Goal: Task Accomplishment & Management: Complete application form

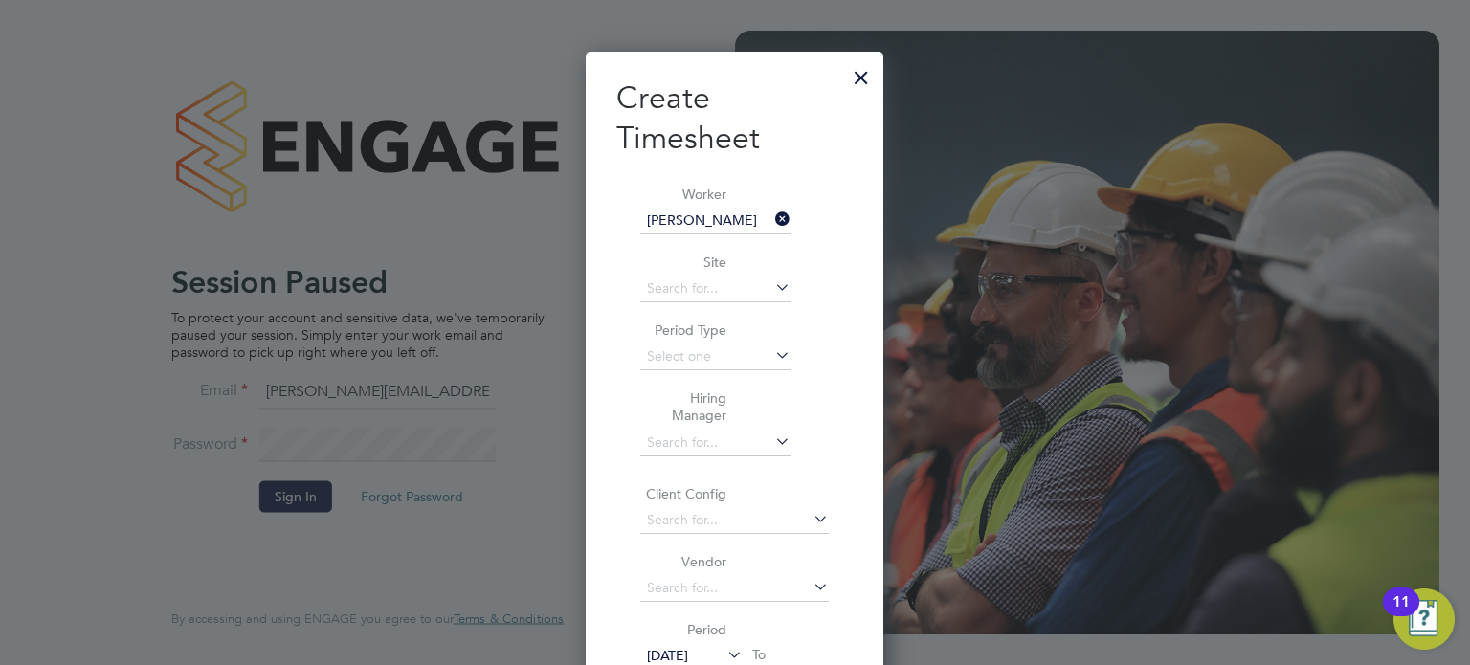
scroll to position [1052, 299]
click at [862, 82] on div at bounding box center [861, 72] width 34 height 34
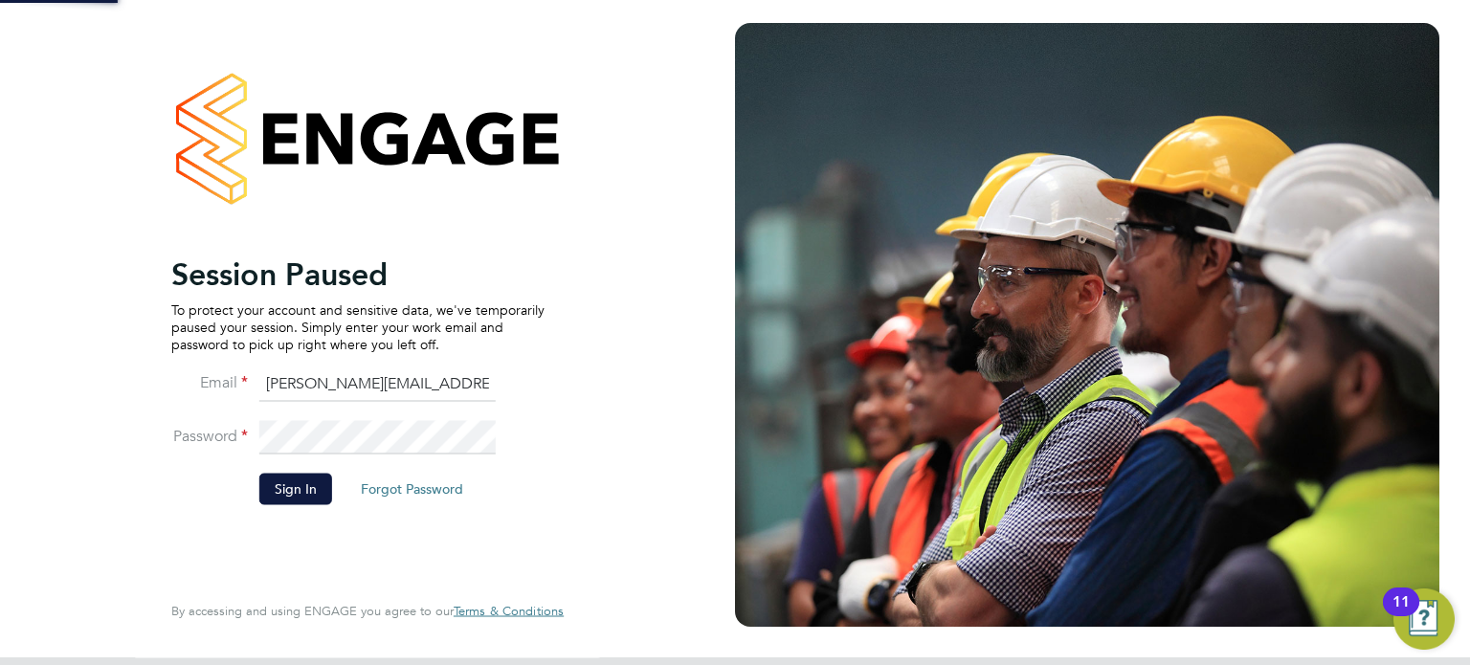
scroll to position [0, 0]
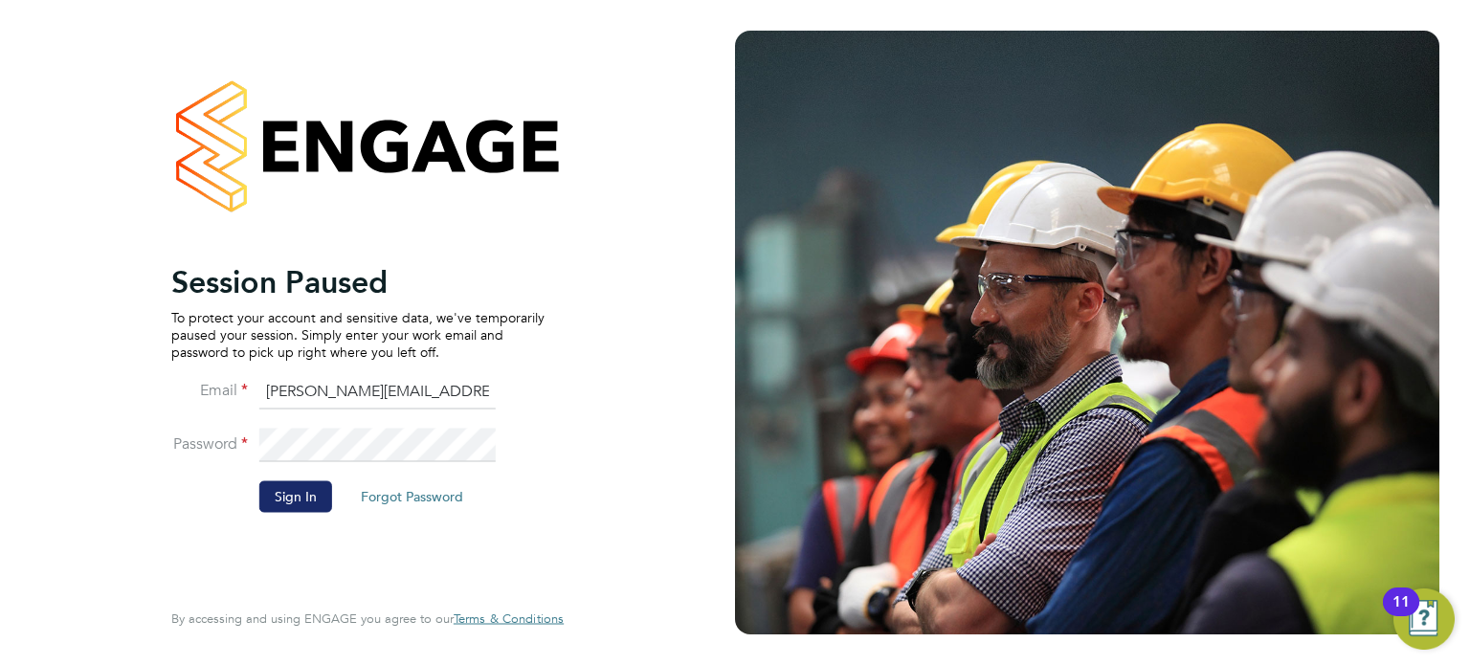
click at [292, 494] on button "Sign In" at bounding box center [295, 496] width 73 height 31
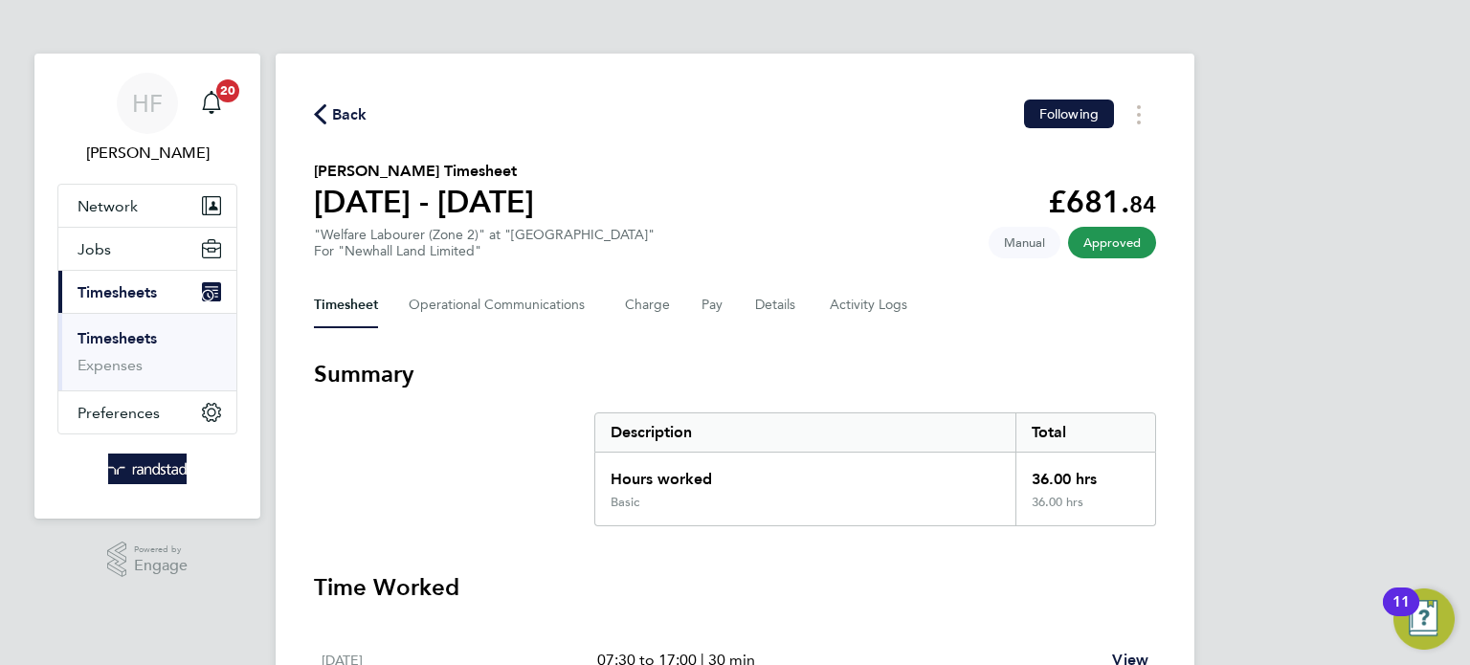
click at [97, 343] on link "Timesheets" at bounding box center [116, 338] width 79 height 18
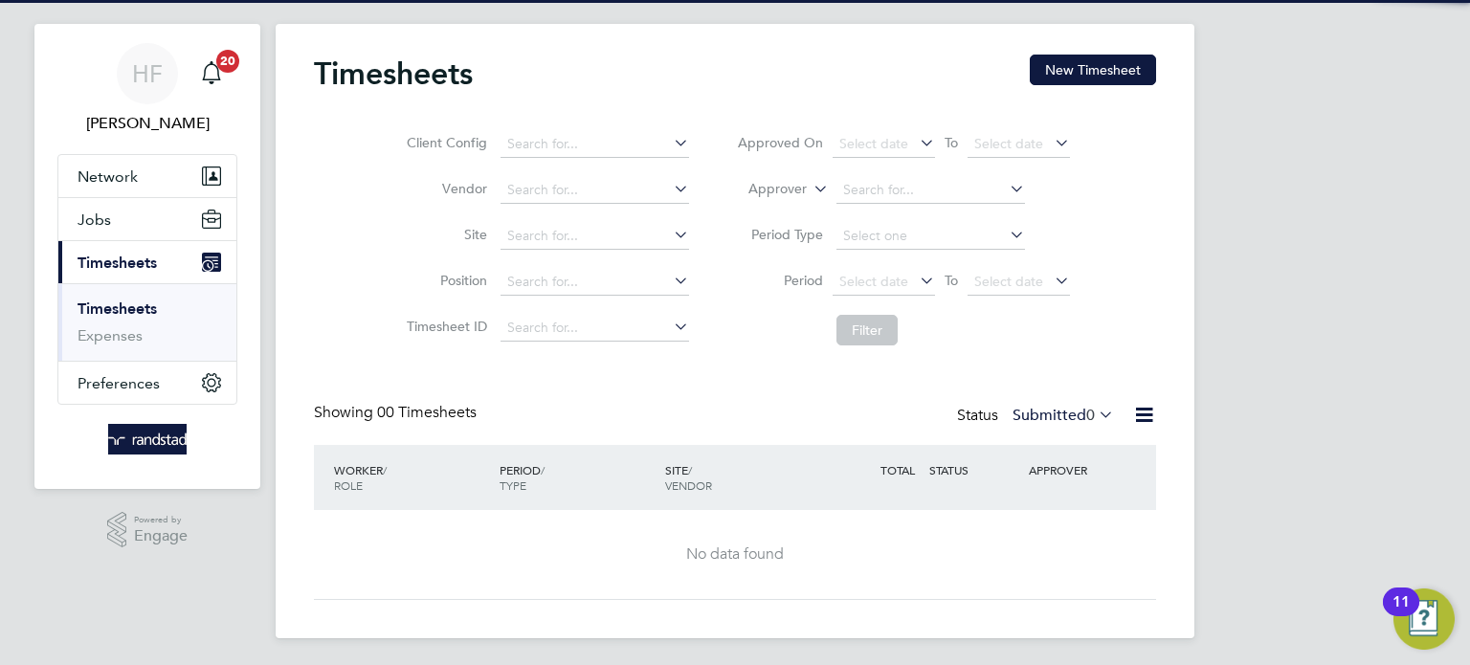
scroll to position [33, 0]
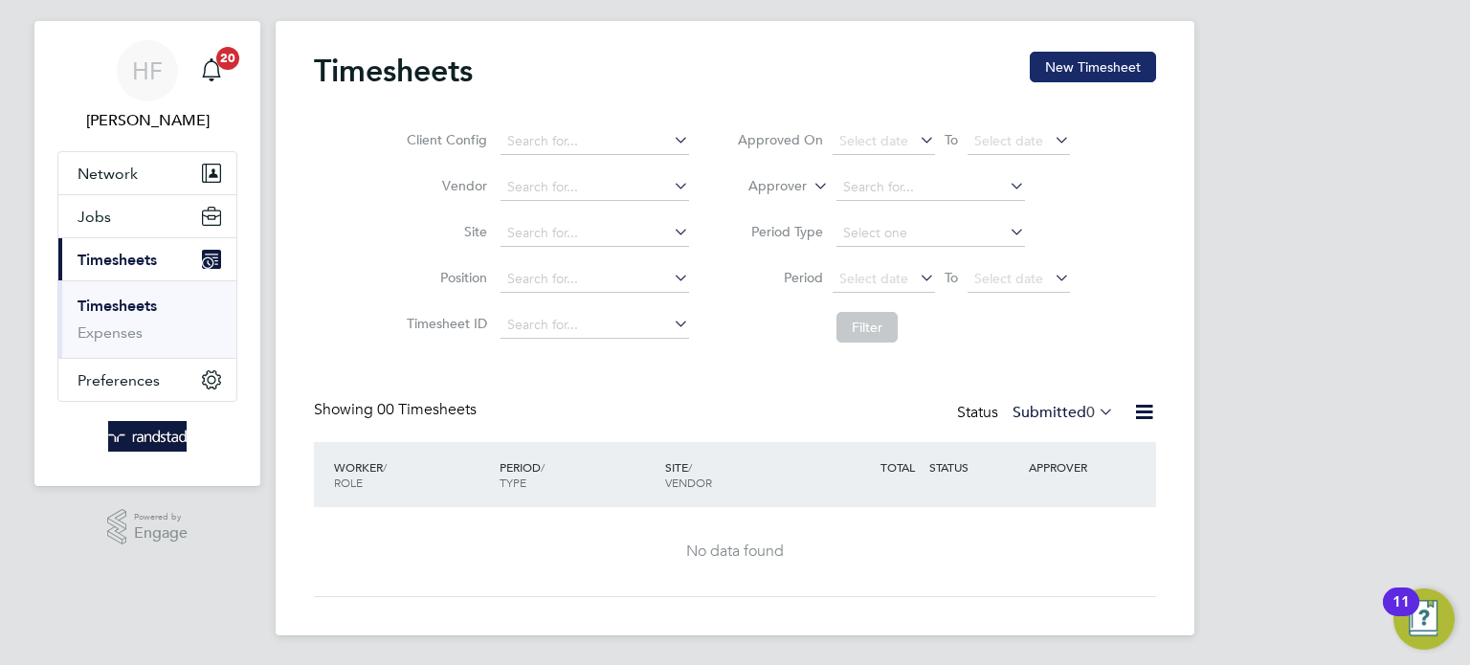
click at [1048, 70] on button "New Timesheet" at bounding box center [1092, 67] width 126 height 31
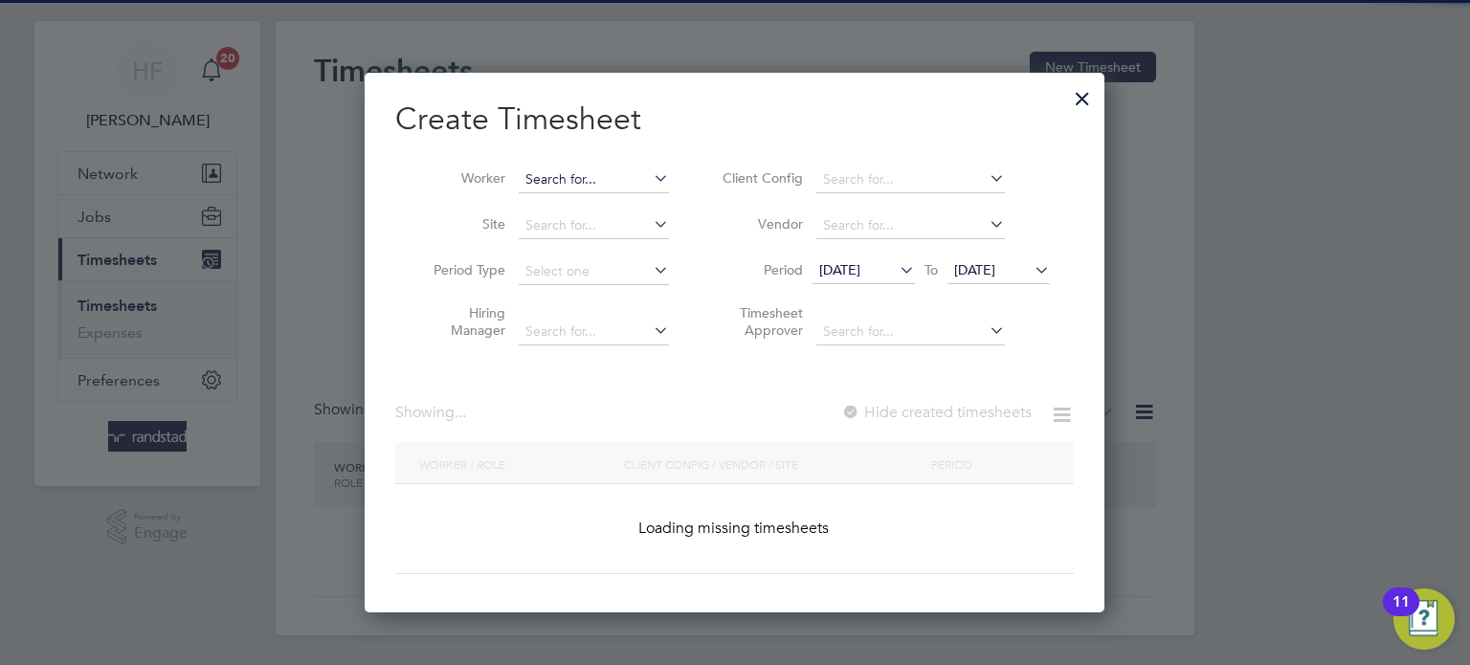
scroll to position [3915, 741]
click at [574, 182] on input at bounding box center [594, 179] width 150 height 27
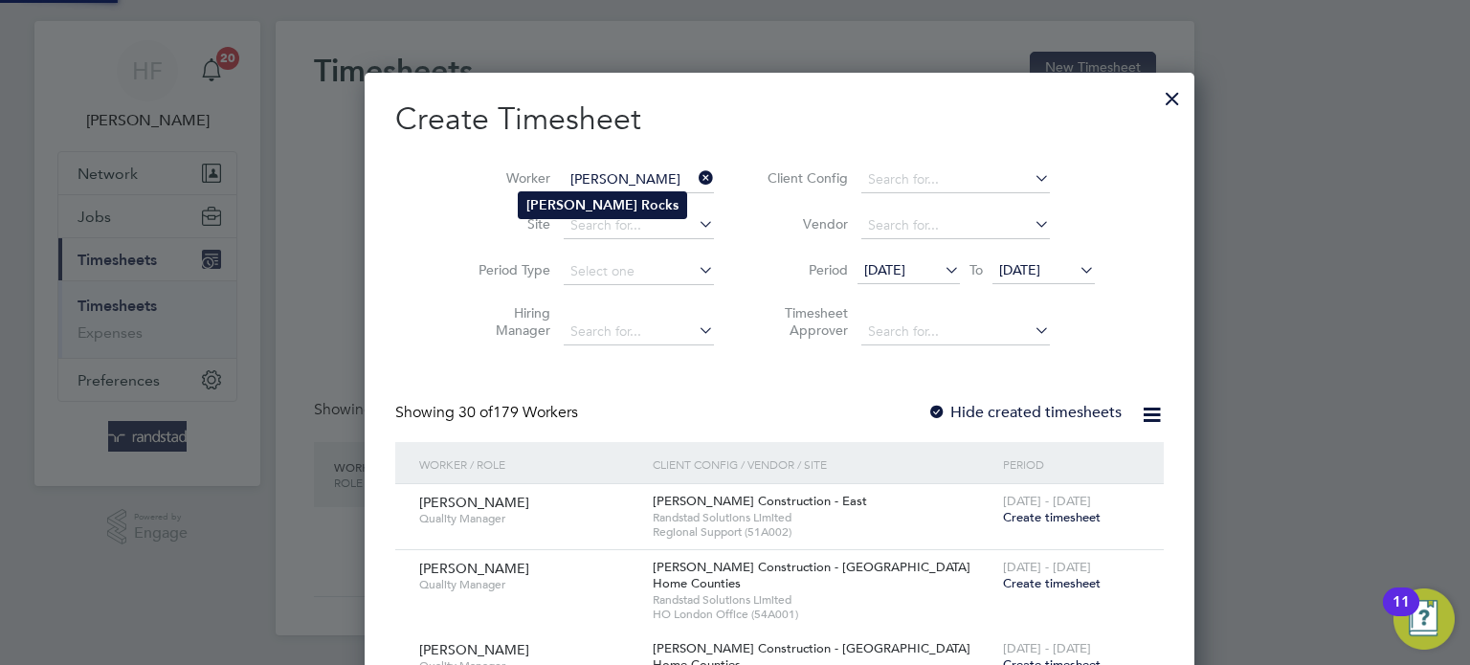
click at [554, 201] on b "James" at bounding box center [581, 205] width 111 height 16
type input "James Rocks"
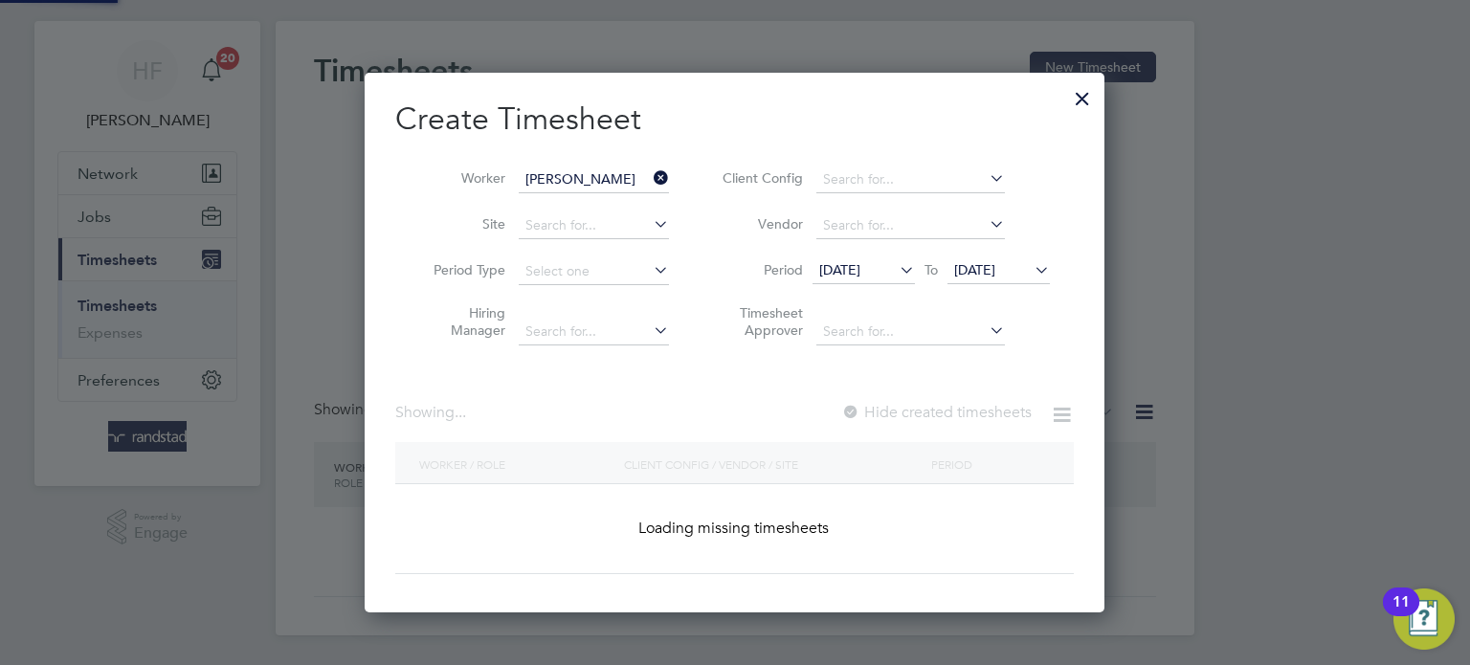
scroll to position [539, 741]
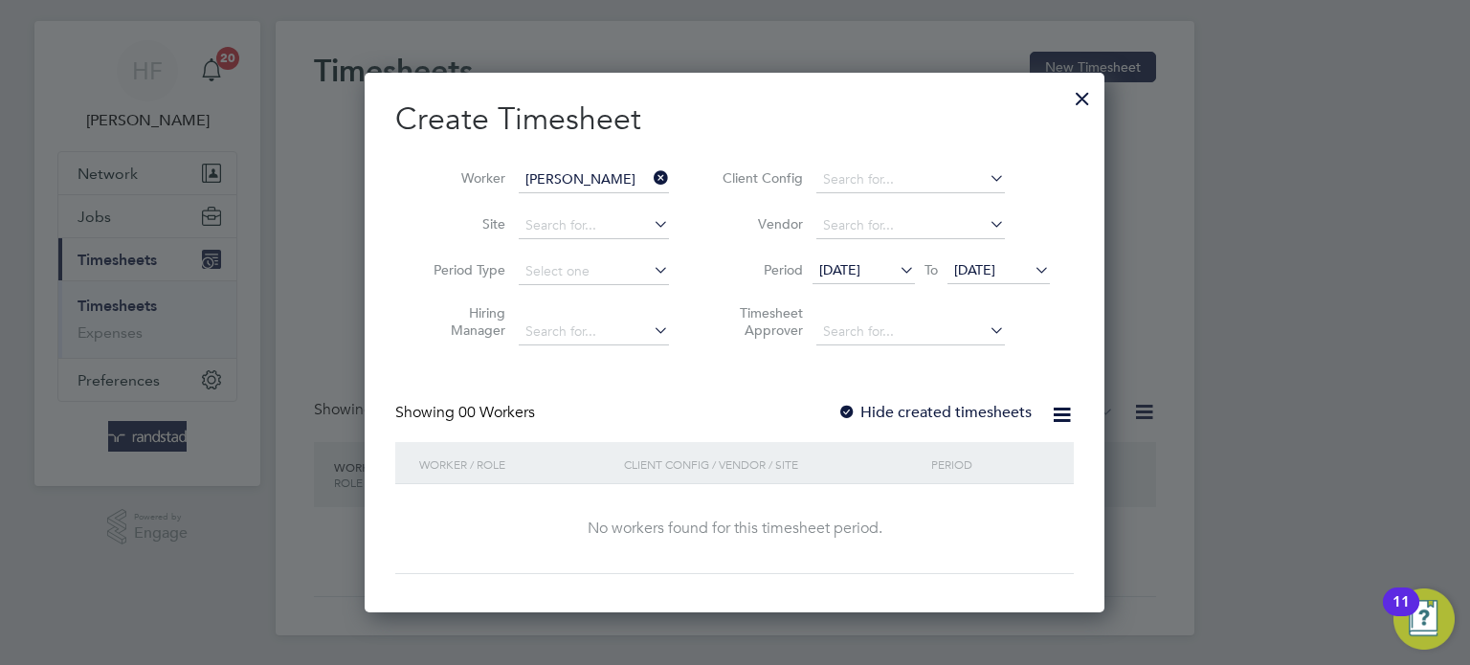
click at [966, 273] on span "[DATE]" at bounding box center [974, 269] width 41 height 17
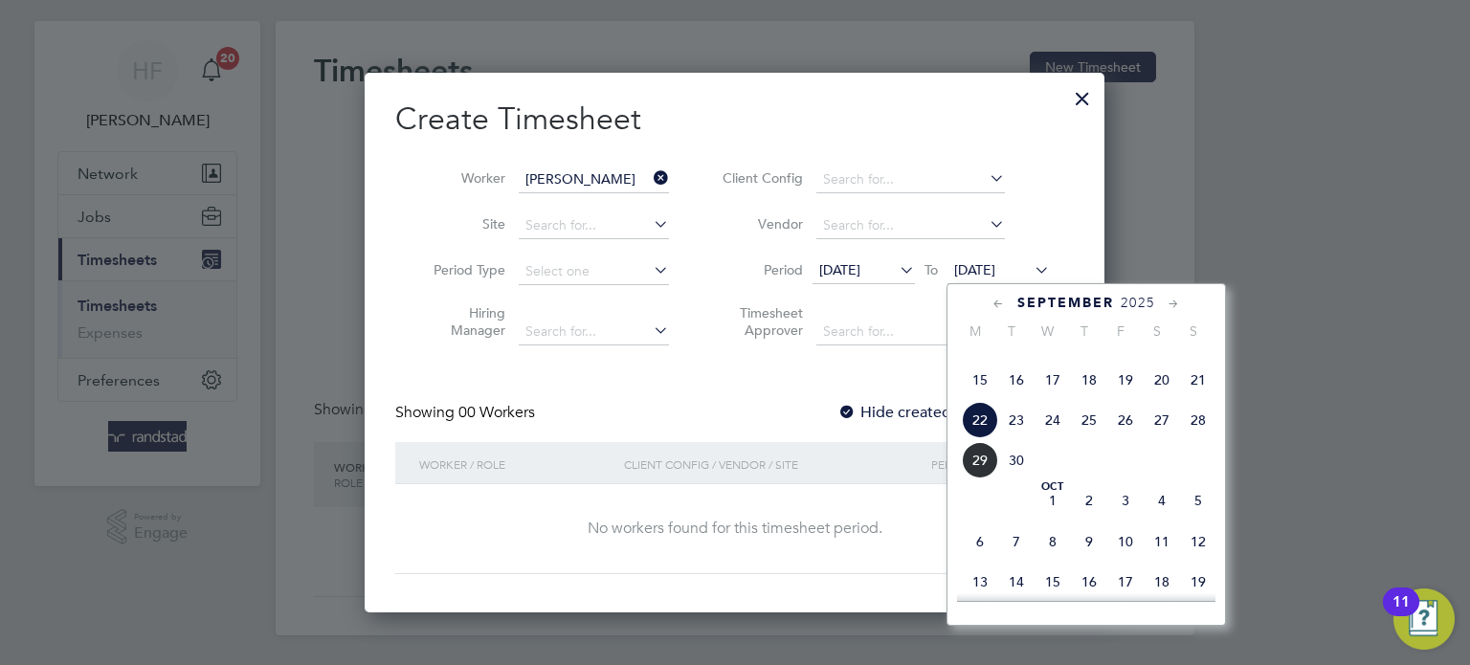
click at [1199, 438] on span "28" at bounding box center [1198, 420] width 36 height 36
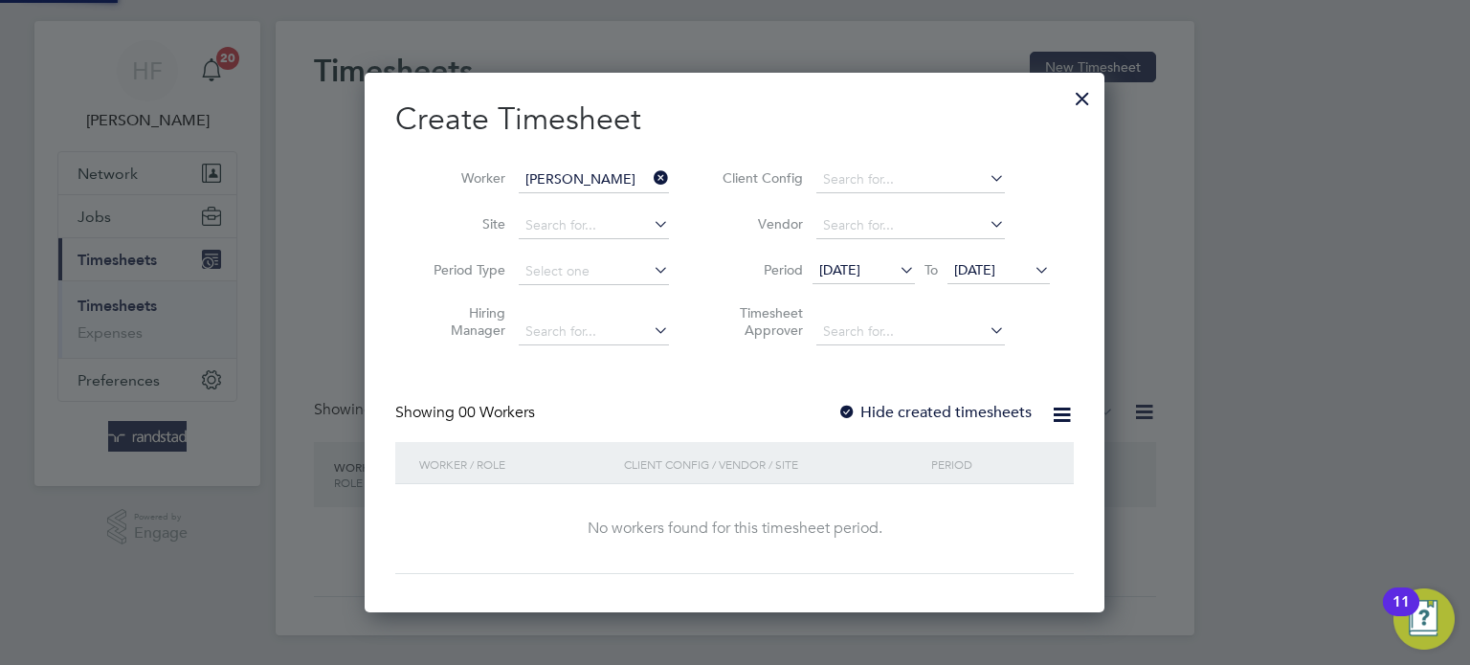
scroll to position [539, 741]
click at [962, 418] on label "Hide created timesheets" at bounding box center [934, 412] width 194 height 19
click at [960, 417] on label "Hide created timesheets" at bounding box center [934, 412] width 194 height 19
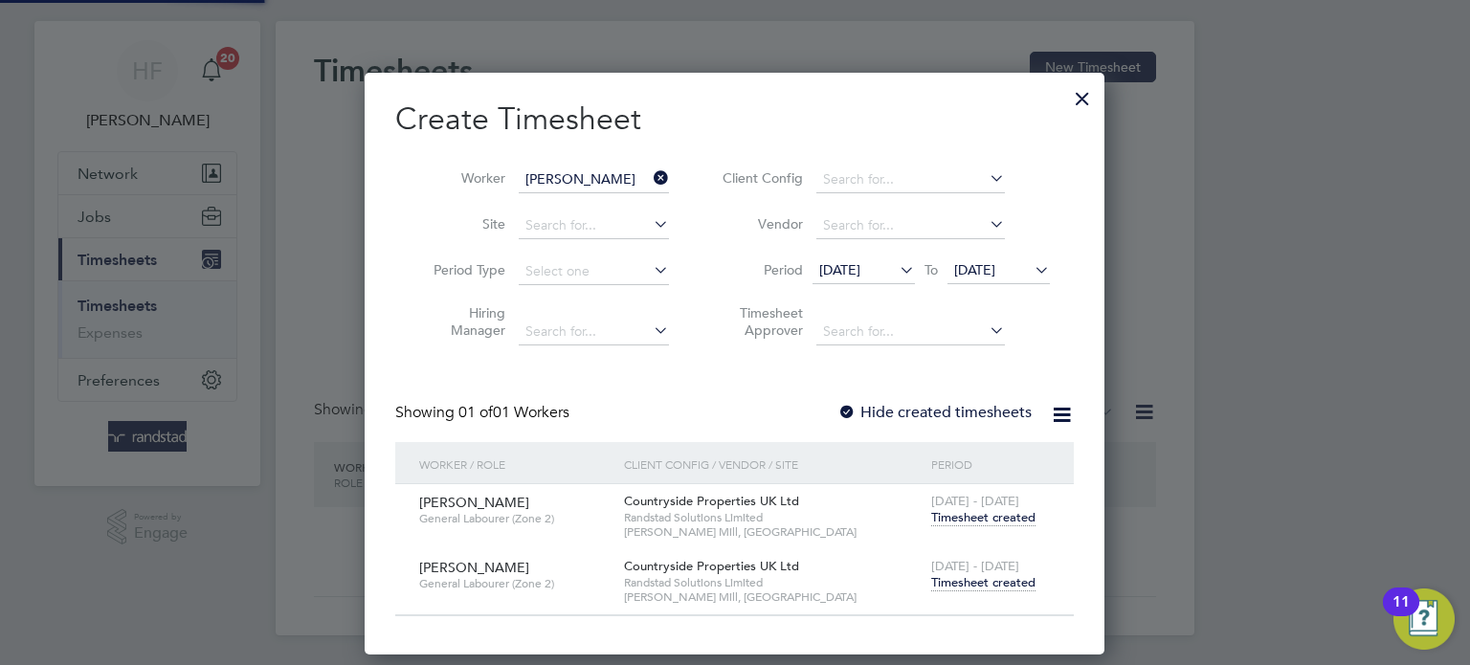
scroll to position [580, 741]
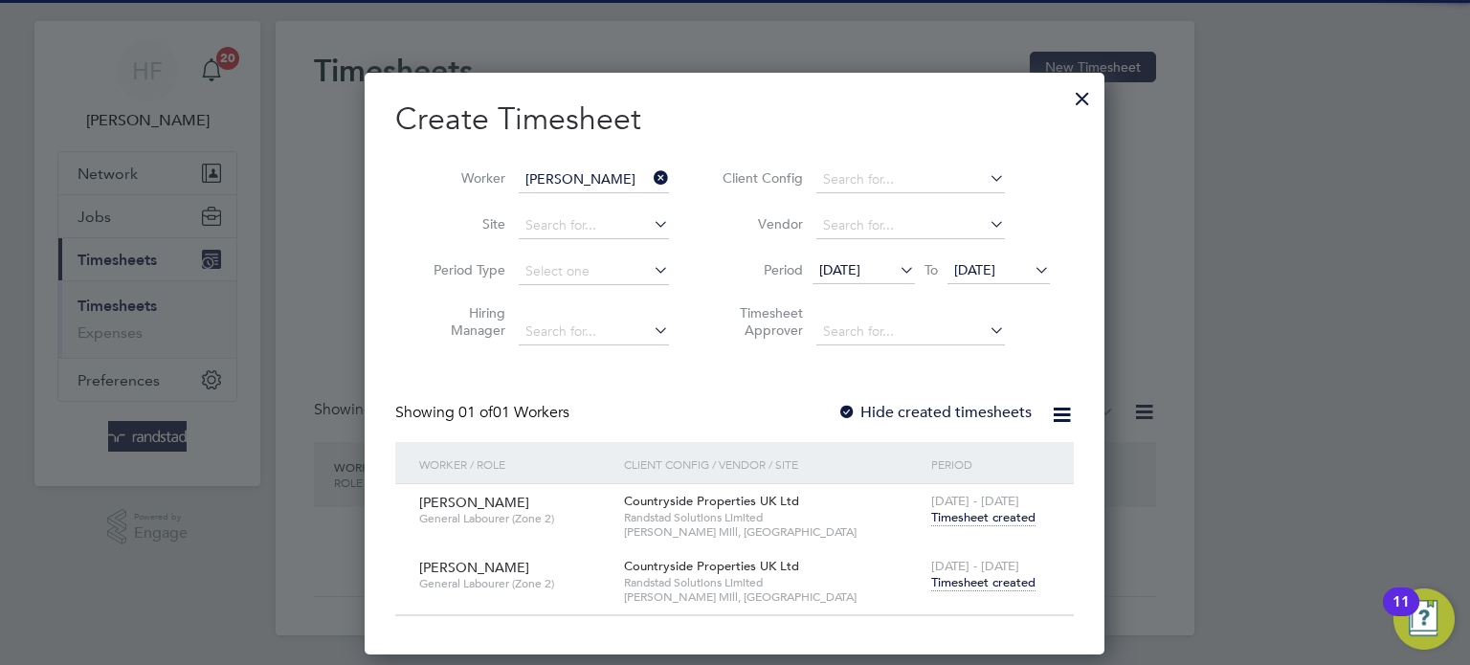
drag, startPoint x: 991, startPoint y: 575, endPoint x: 1096, endPoint y: 574, distance: 104.3
click at [1001, 574] on span "Timesheet created" at bounding box center [983, 582] width 104 height 17
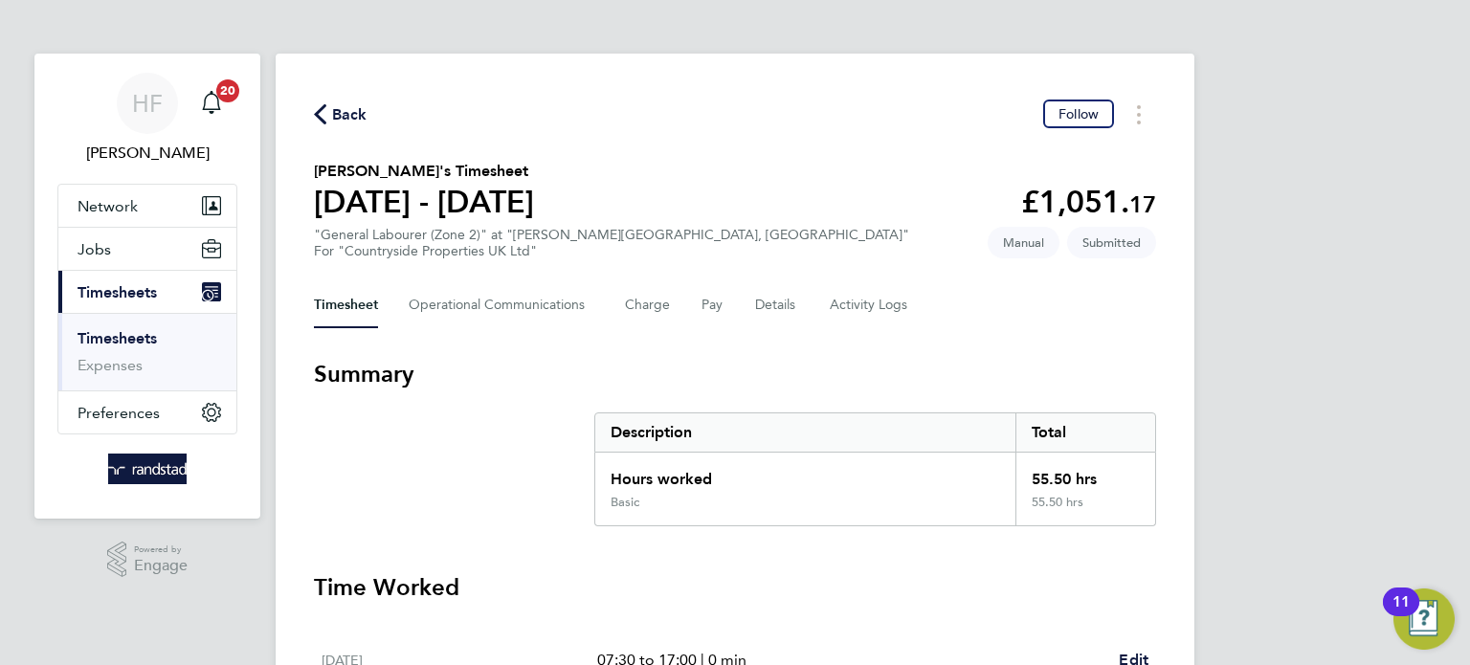
click at [115, 336] on link "Timesheets" at bounding box center [116, 338] width 79 height 18
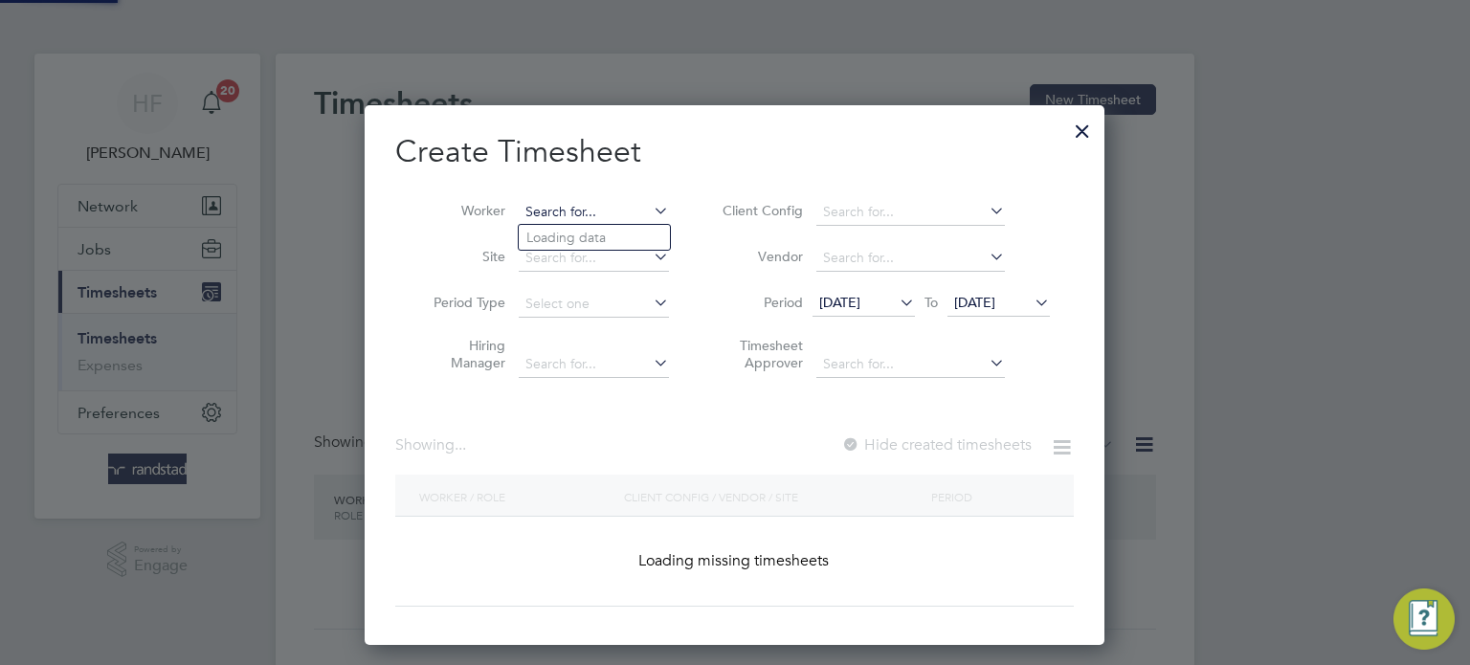
click at [631, 223] on input at bounding box center [594, 212] width 150 height 27
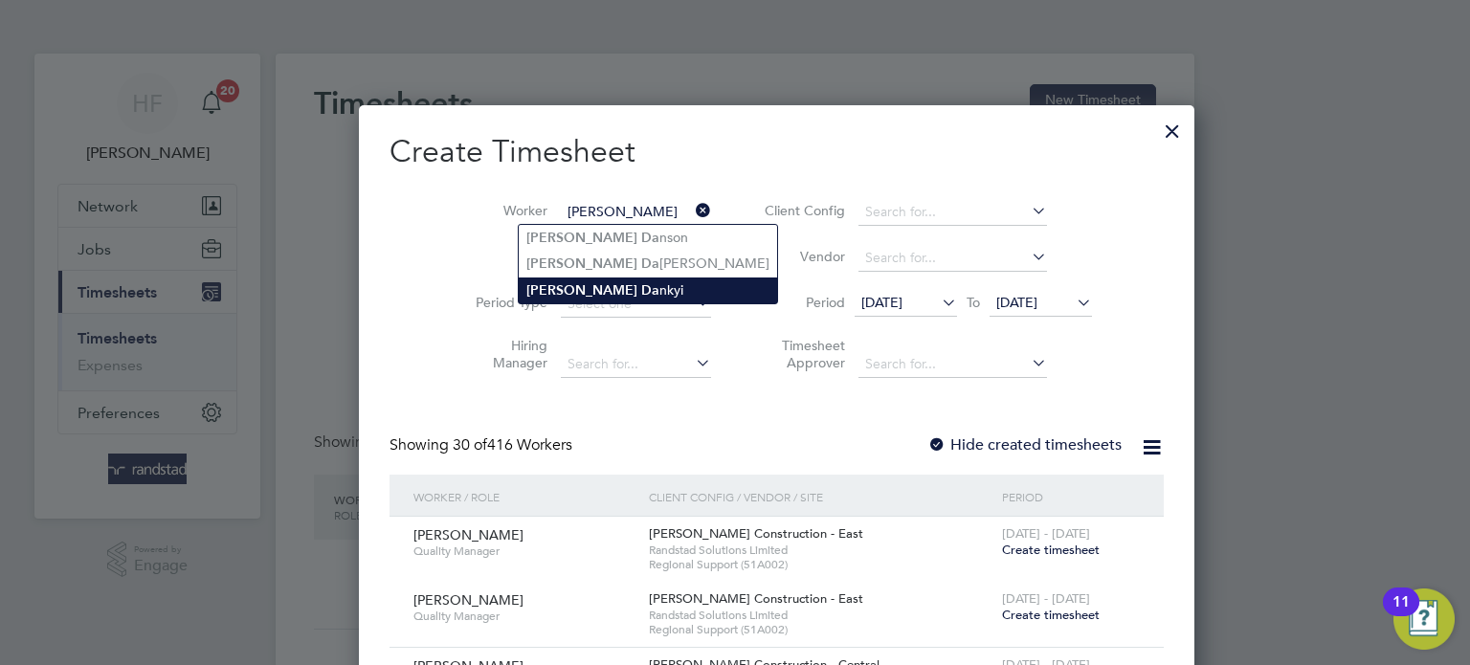
click at [641, 285] on b "Da" at bounding box center [650, 290] width 18 height 16
type input "[PERSON_NAME]"
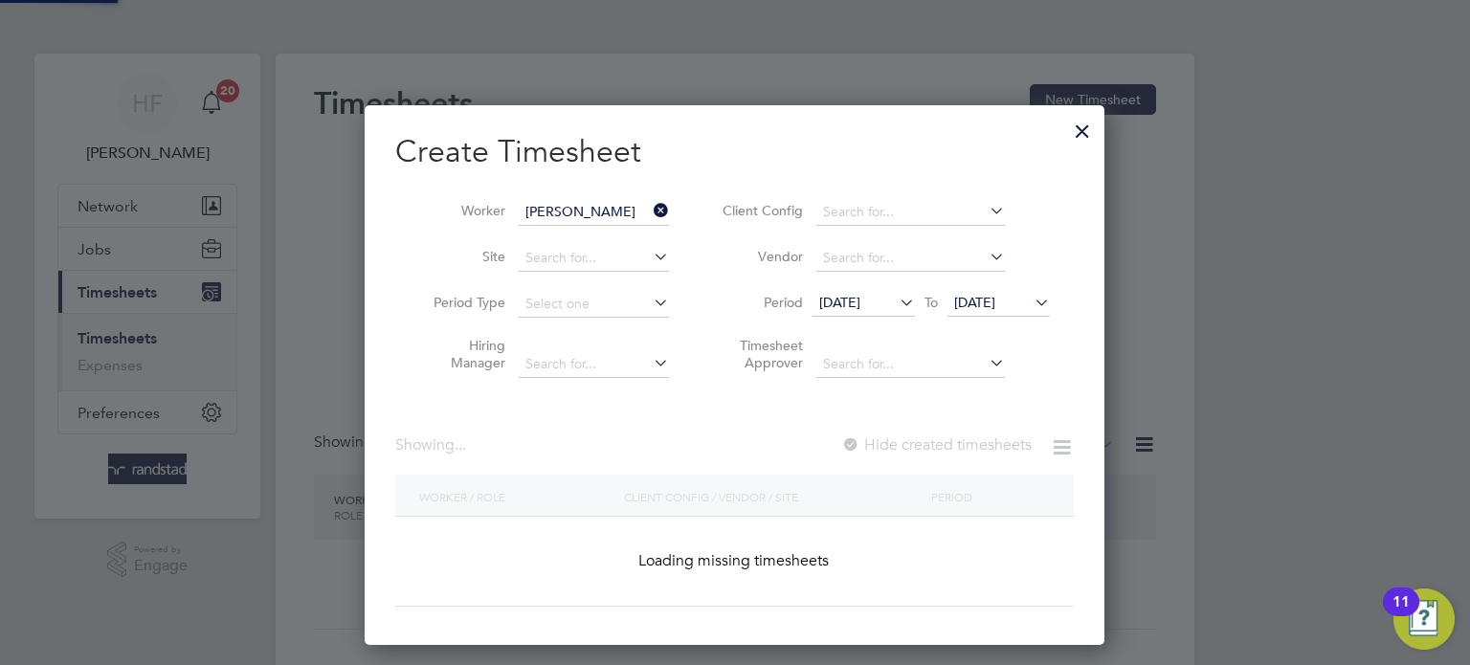
scroll to position [0, 0]
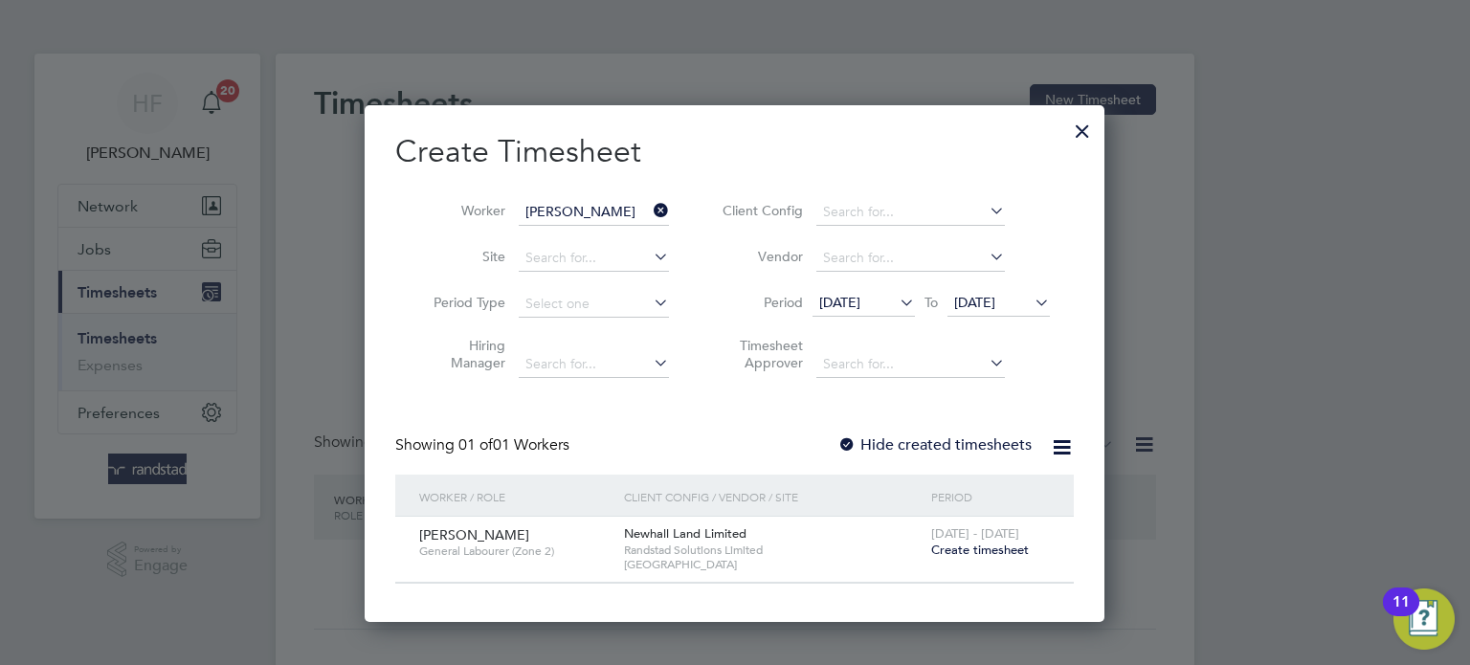
click at [954, 547] on span "Create timesheet" at bounding box center [980, 550] width 98 height 16
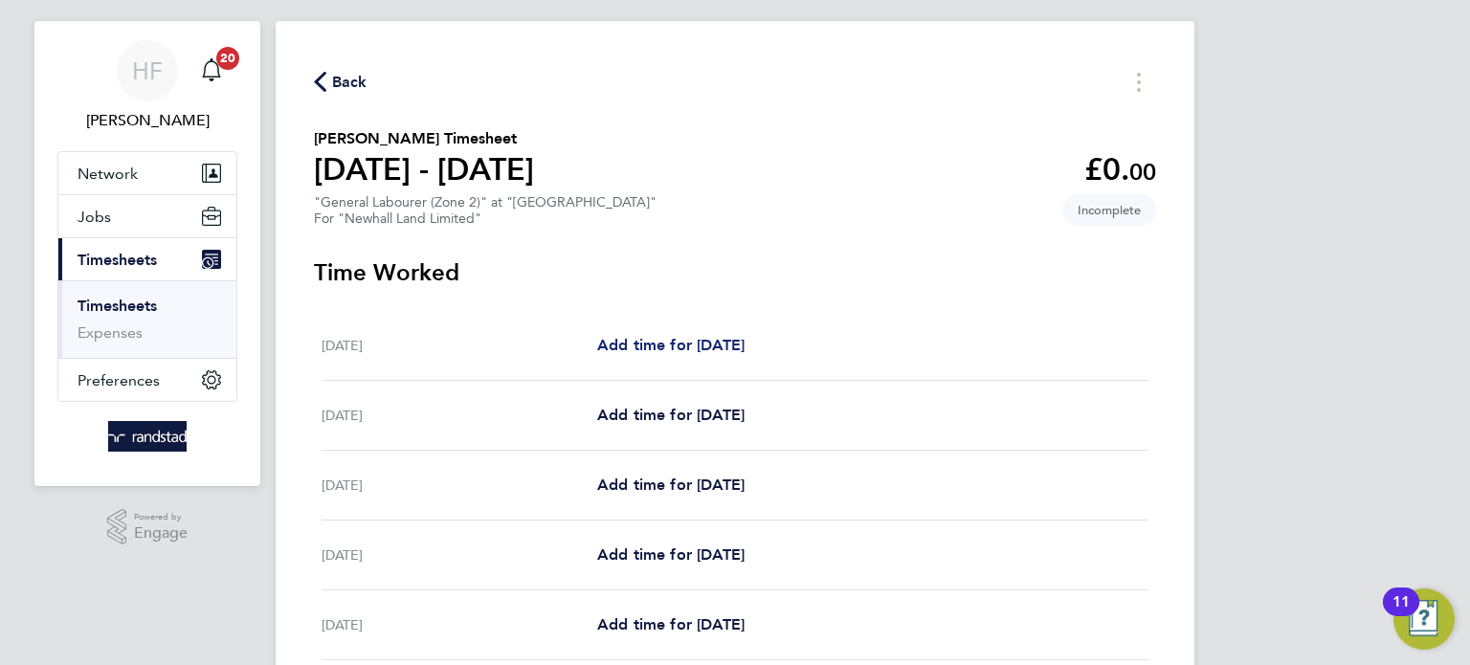
drag, startPoint x: 679, startPoint y: 354, endPoint x: 697, endPoint y: 365, distance: 20.2
click at [679, 354] on link "Add time for [DATE]" at bounding box center [670, 345] width 147 height 23
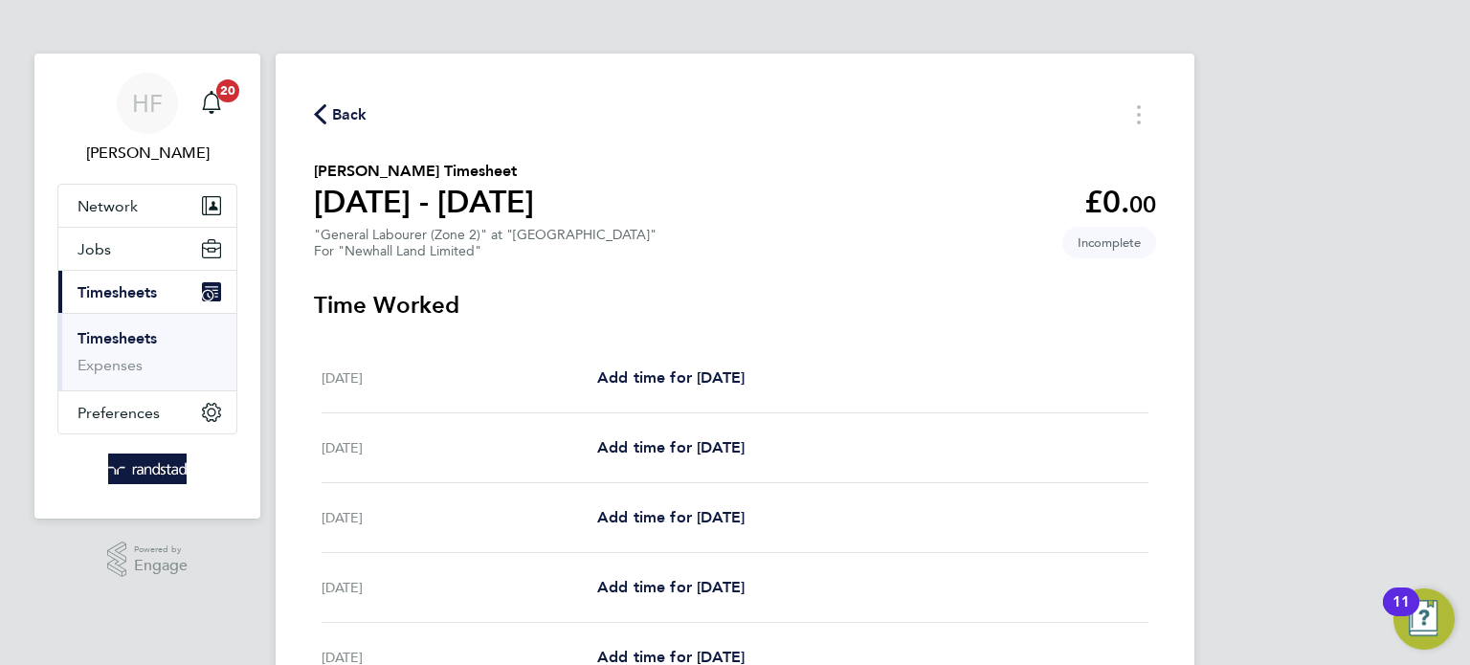
select select "30"
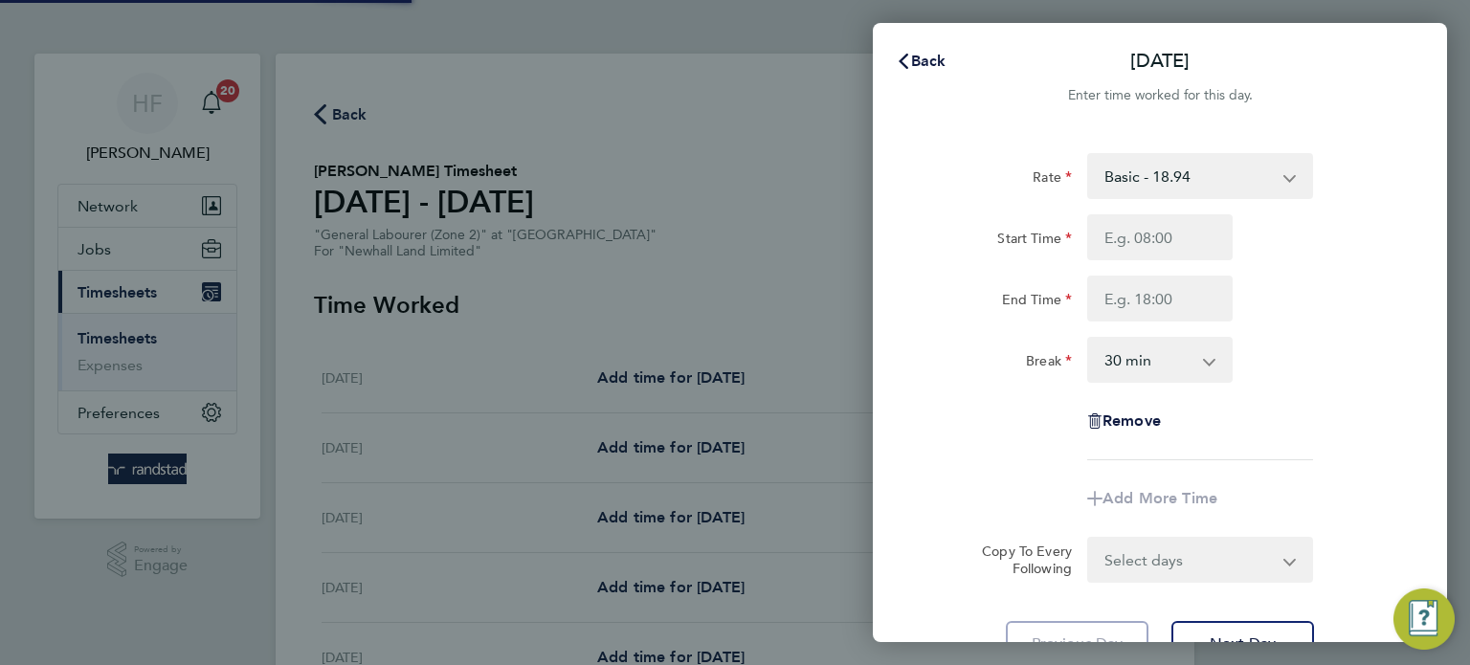
click at [662, 354] on div "Back Mon 22 Sep Enter time worked for this day. Rate Basic - 18.94 Start Time E…" at bounding box center [735, 332] width 1470 height 665
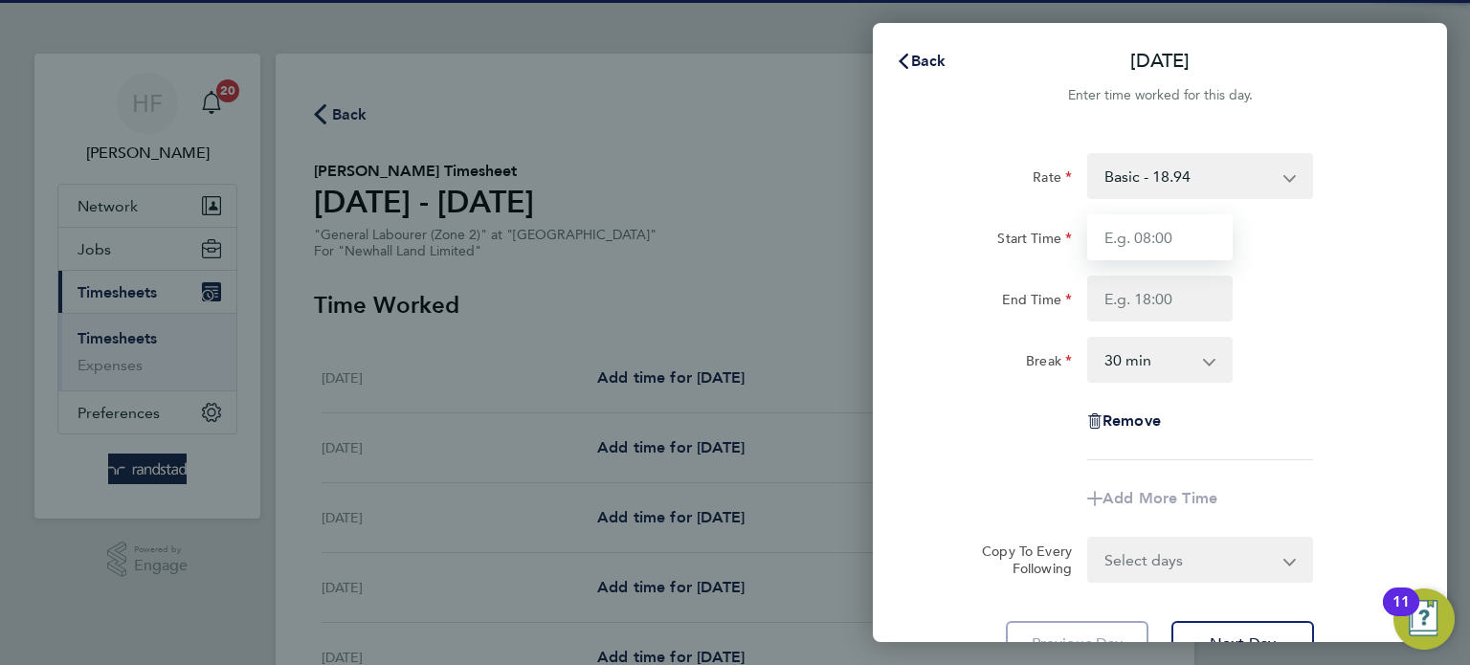
click at [1151, 255] on input "Start Time" at bounding box center [1159, 237] width 145 height 46
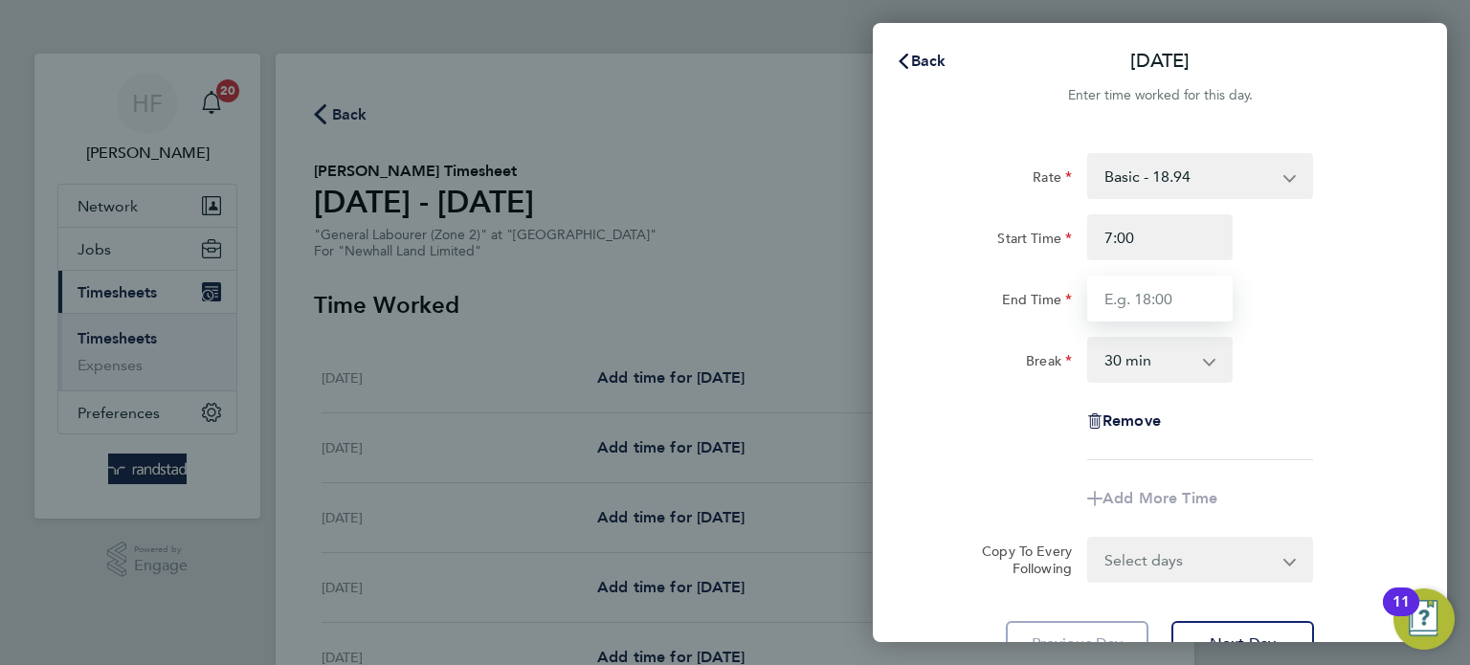
type input "07:00"
type input "17:00"
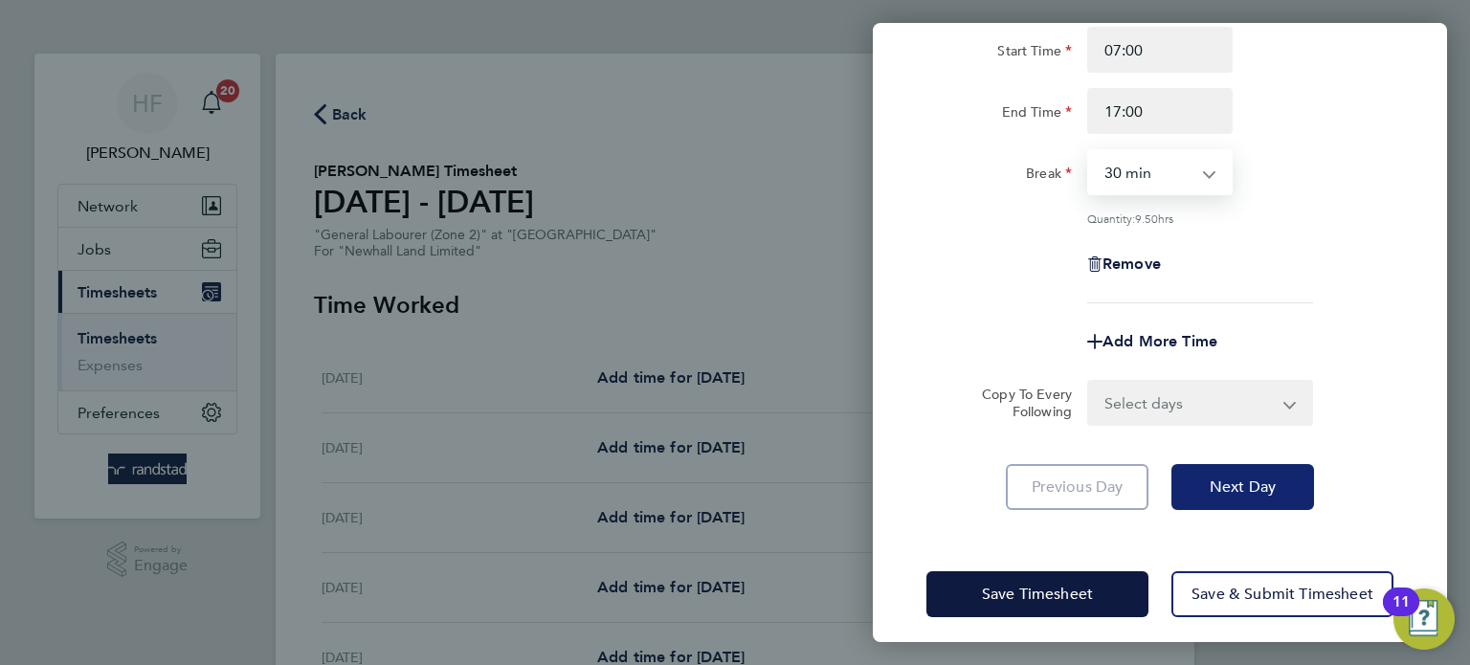
drag, startPoint x: 1252, startPoint y: 515, endPoint x: 1251, endPoint y: 503, distance: 11.6
click at [1252, 515] on div "Rate Basic - 18.94 Start Time 07:00 End Time 17:00 Break 0 min 15 min 30 min 45…" at bounding box center [1160, 238] width 574 height 590
click at [1251, 480] on span "Next Day" at bounding box center [1242, 486] width 66 height 19
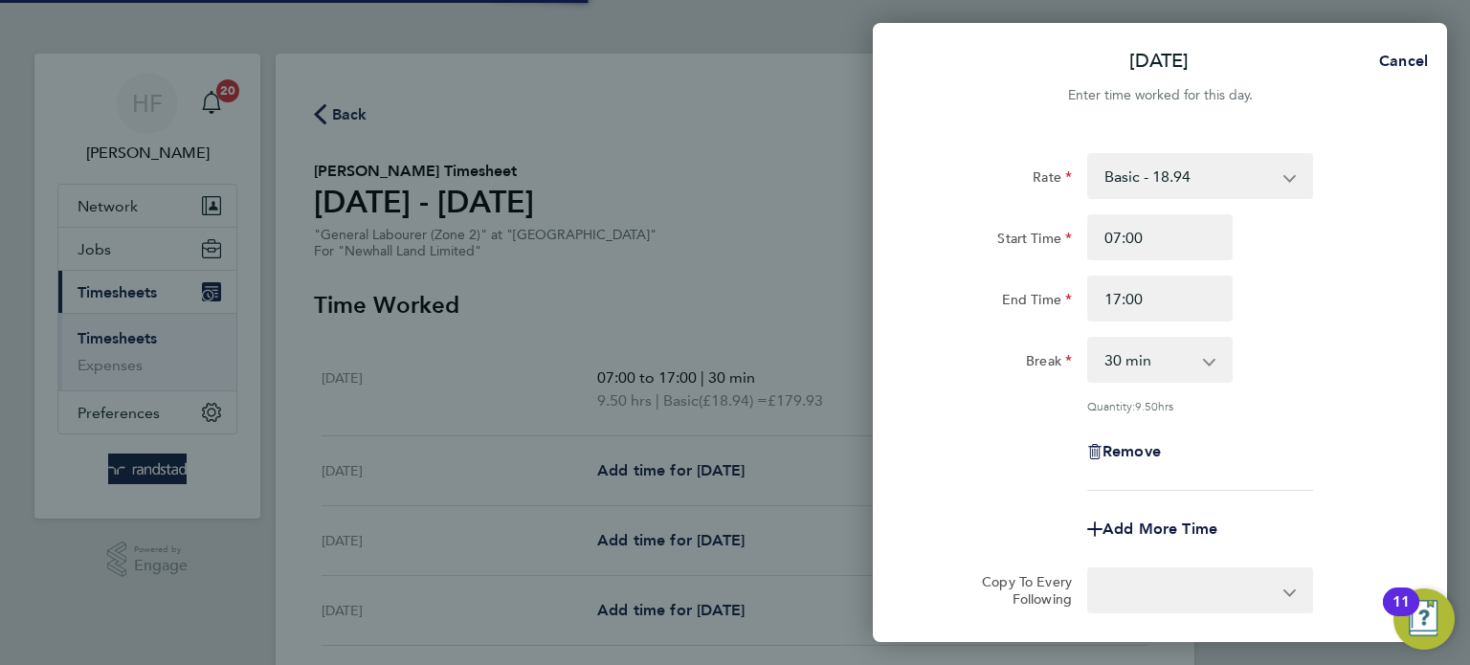
select select "30"
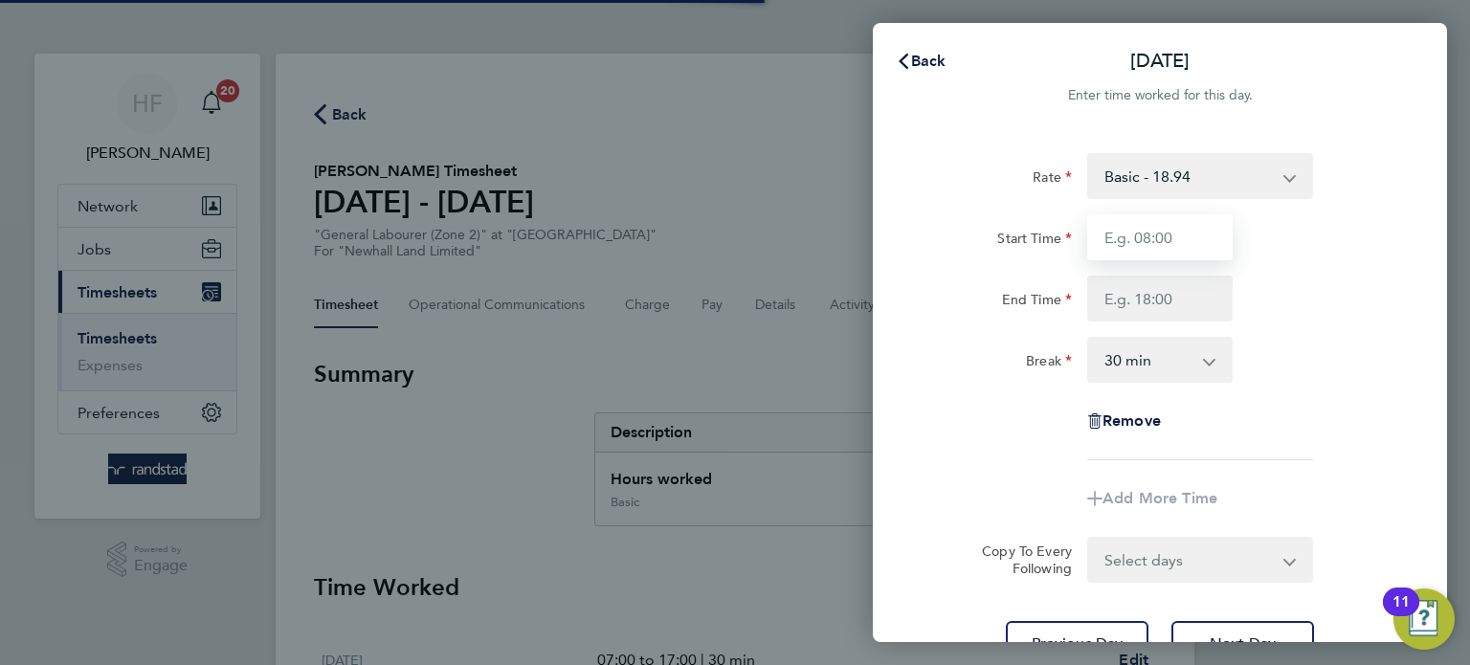
click at [1160, 230] on input "Start Time" at bounding box center [1159, 237] width 145 height 46
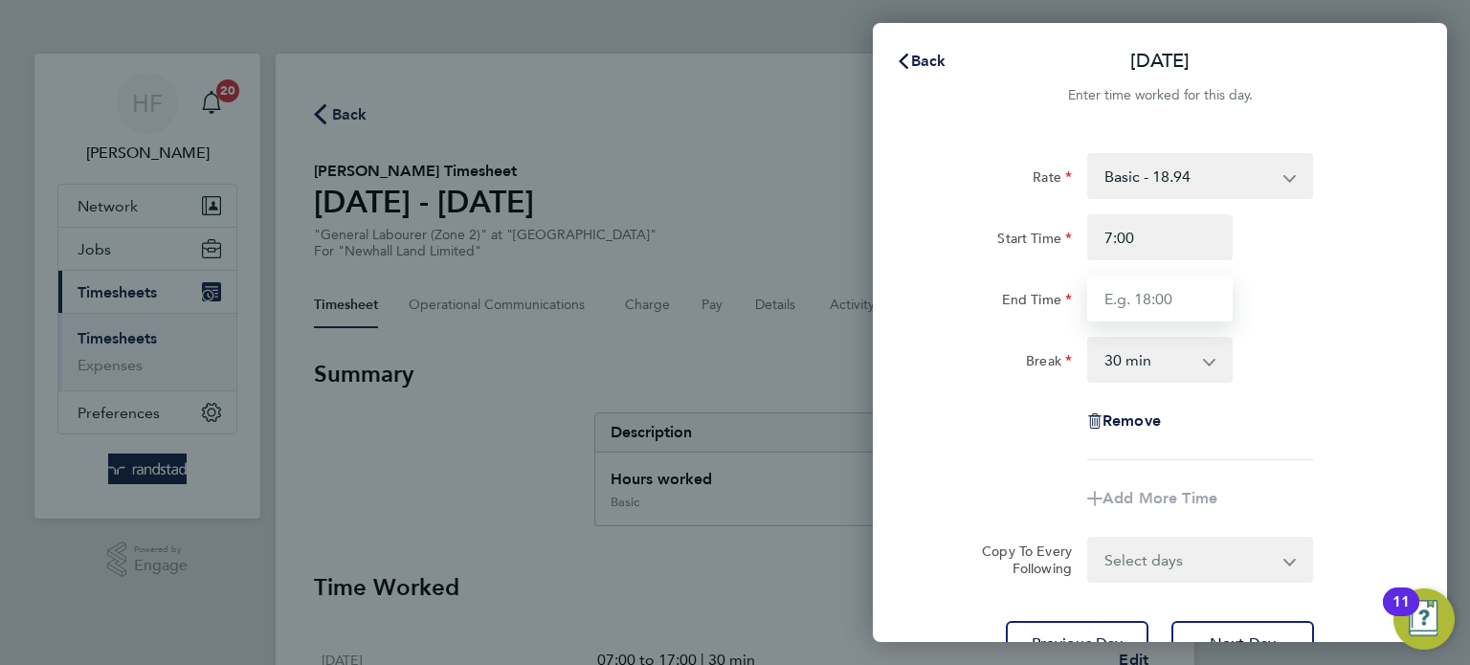
type input "07:00"
type input "17:00"
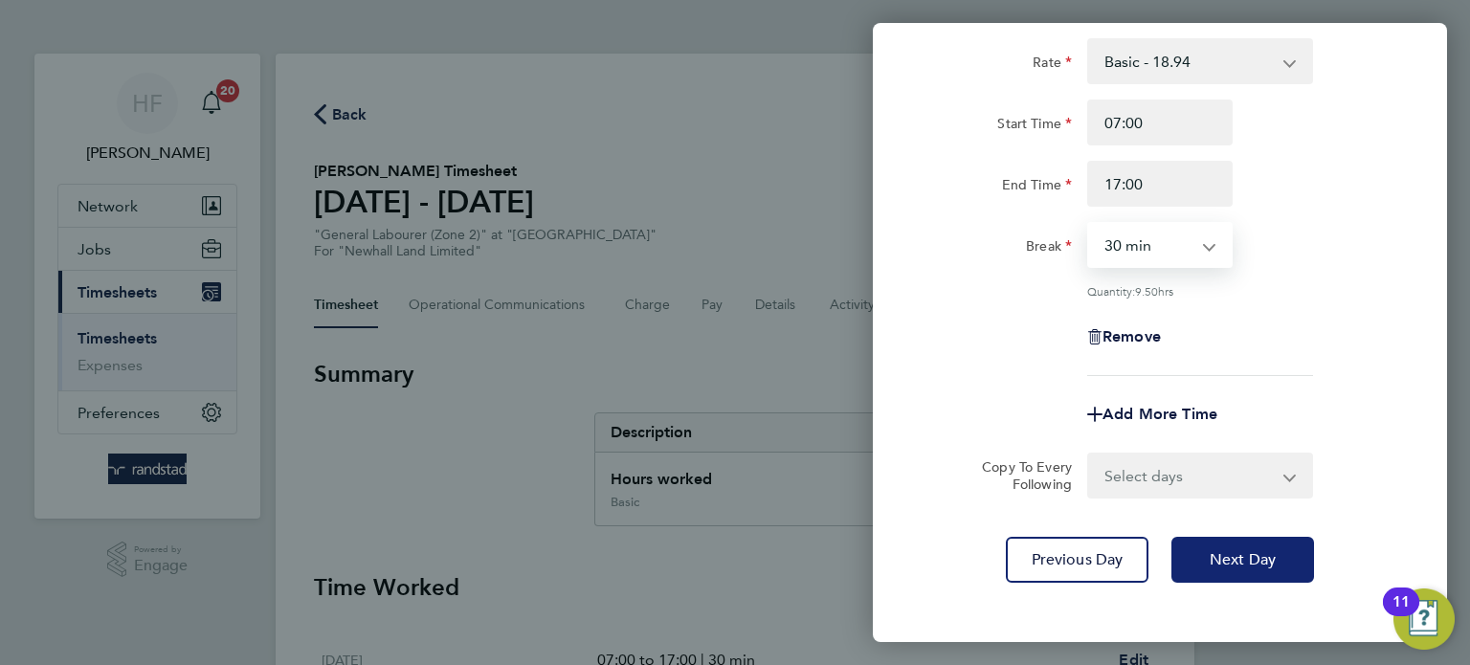
click at [1225, 561] on span "Next Day" at bounding box center [1242, 559] width 66 height 19
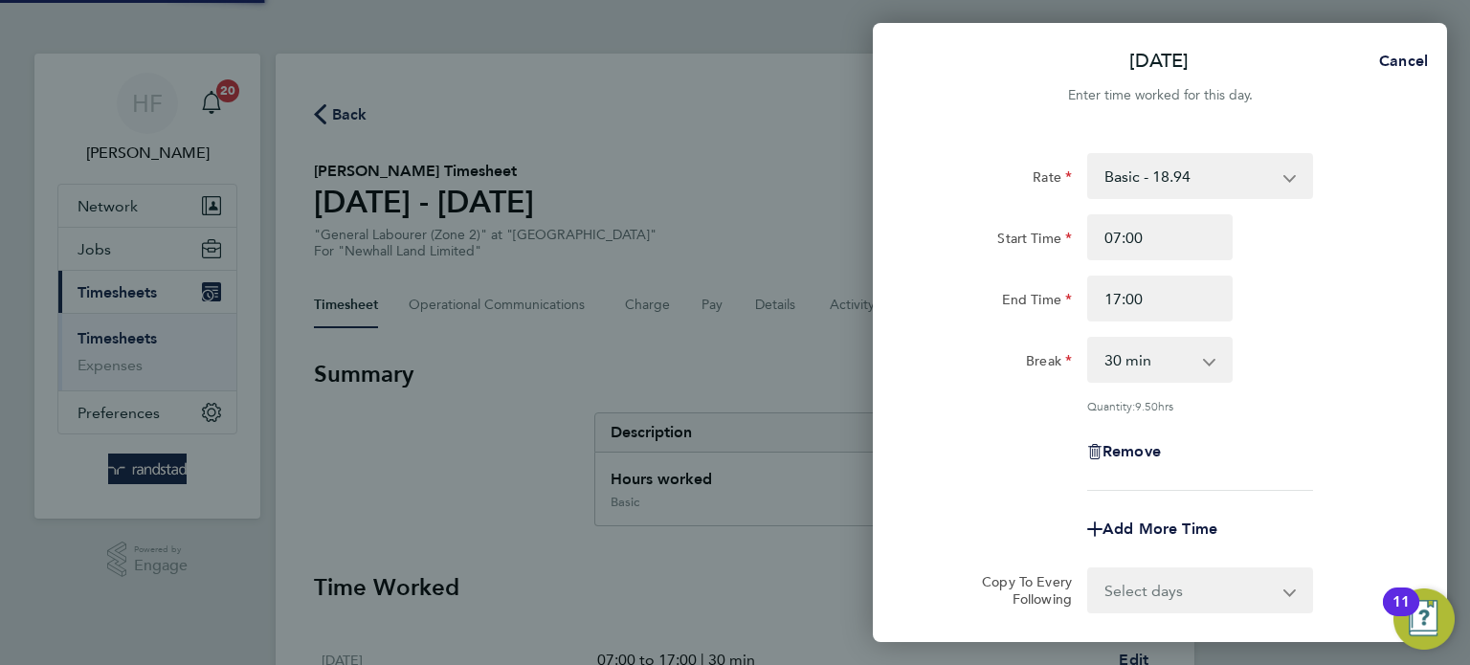
select select "30"
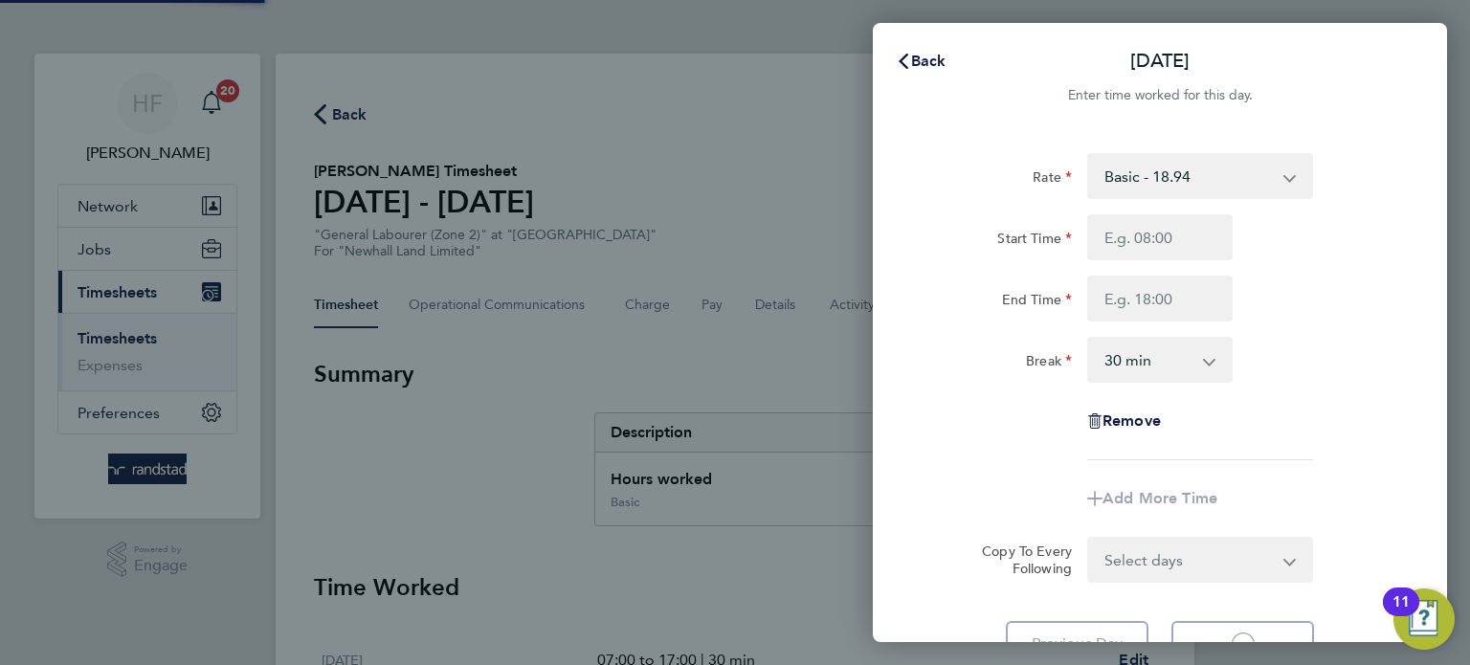
select select "30"
click at [1123, 240] on input "Start Time" at bounding box center [1159, 237] width 145 height 46
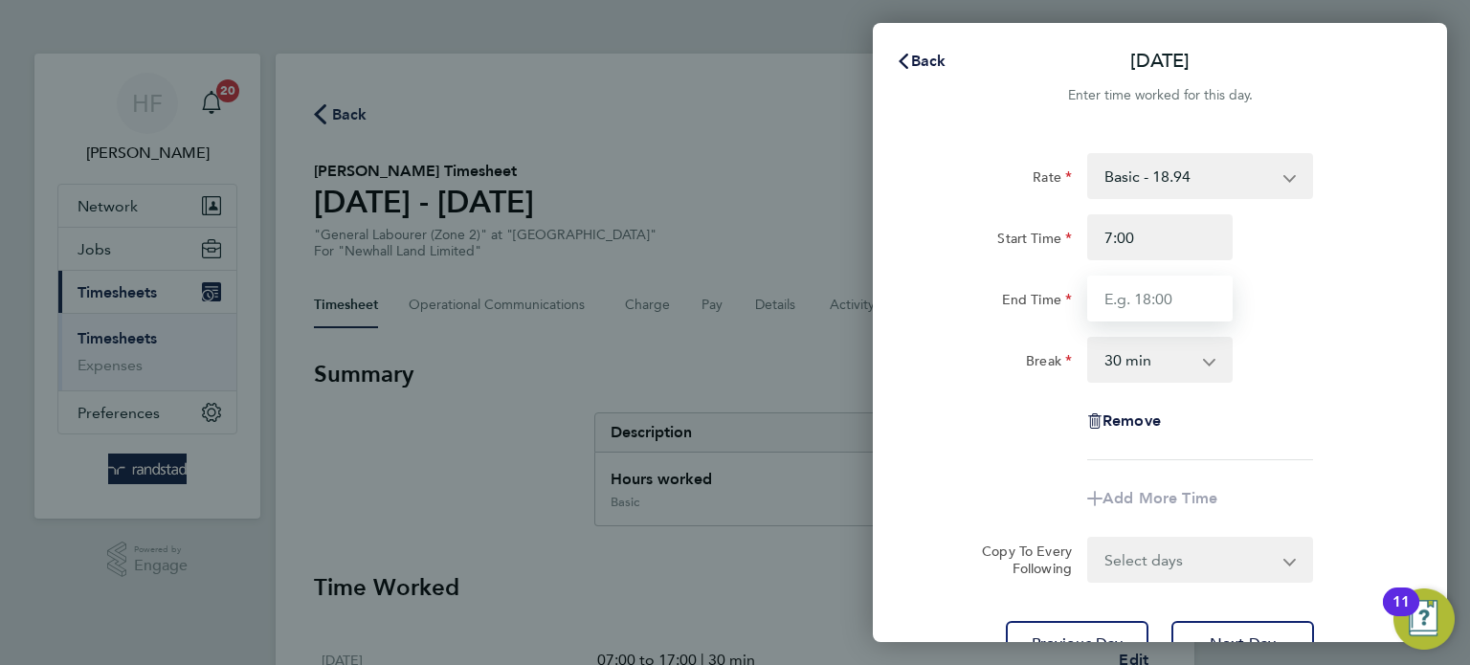
type input "07:00"
type input "17:00"
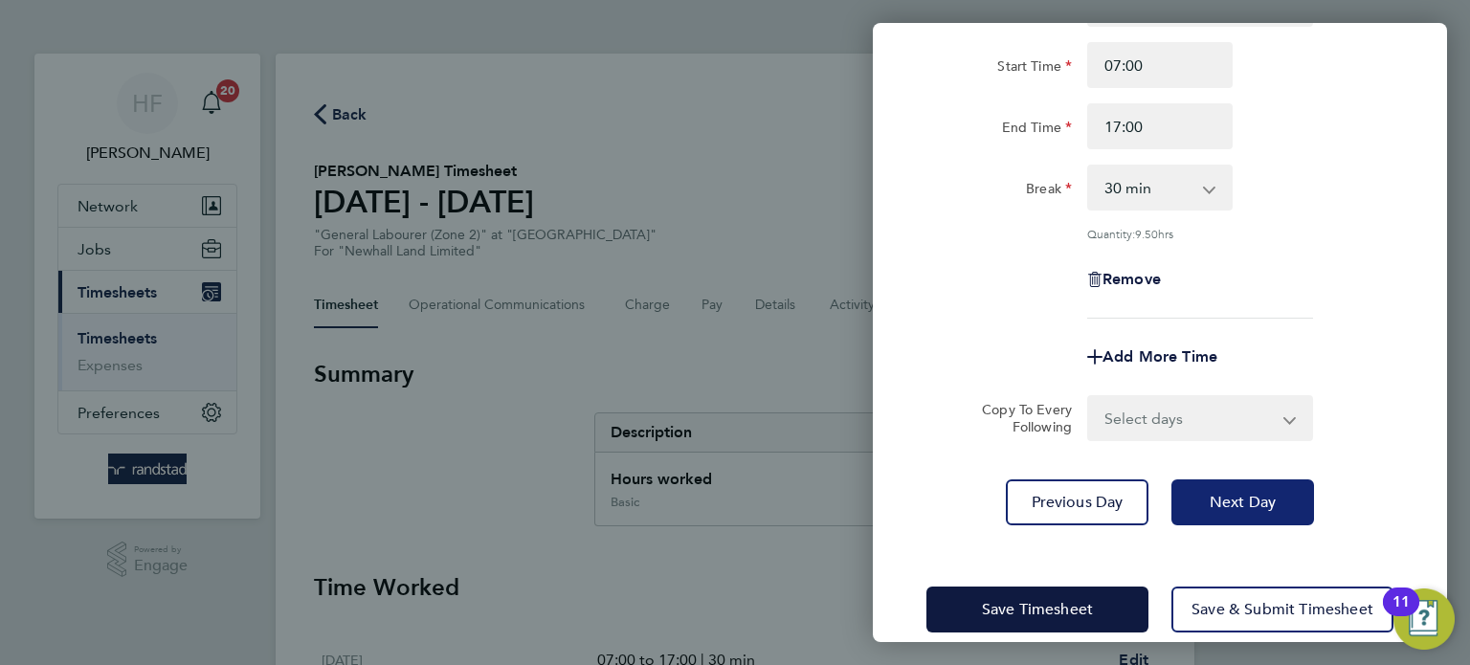
click at [1234, 520] on button "Next Day" at bounding box center [1242, 502] width 143 height 46
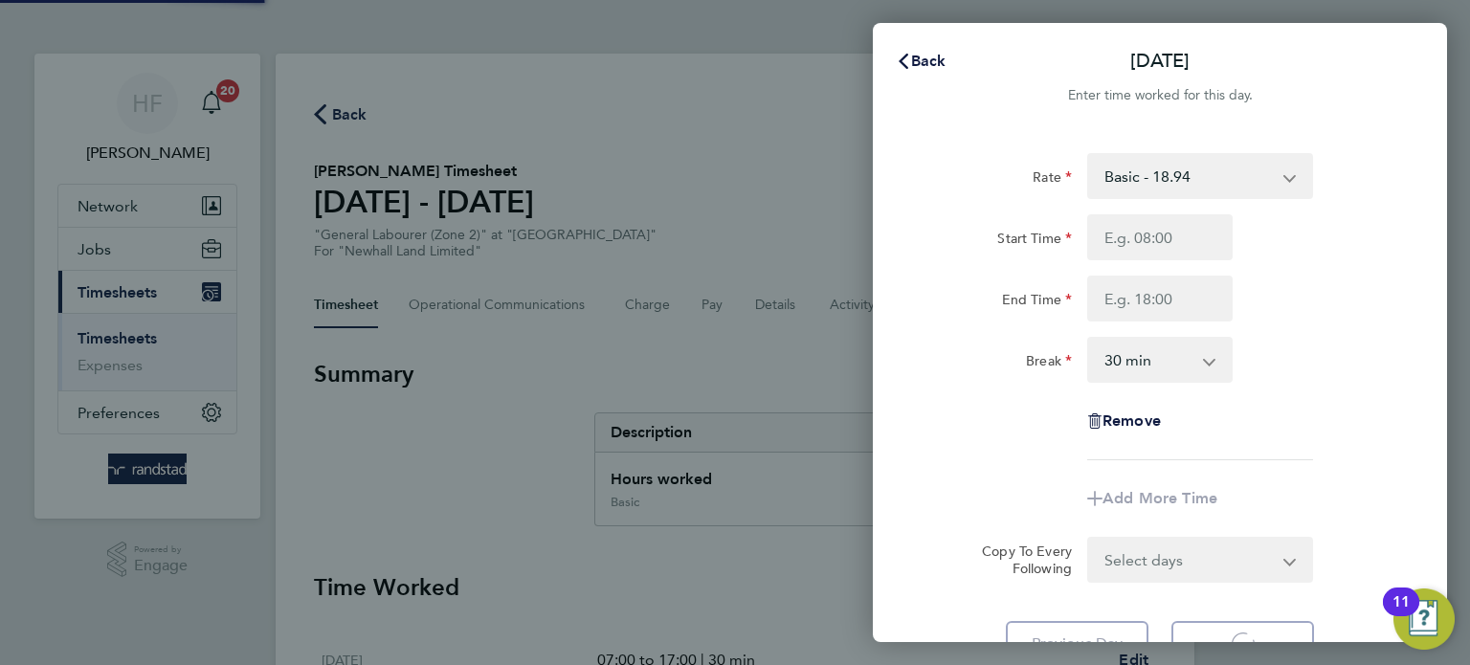
select select "30"
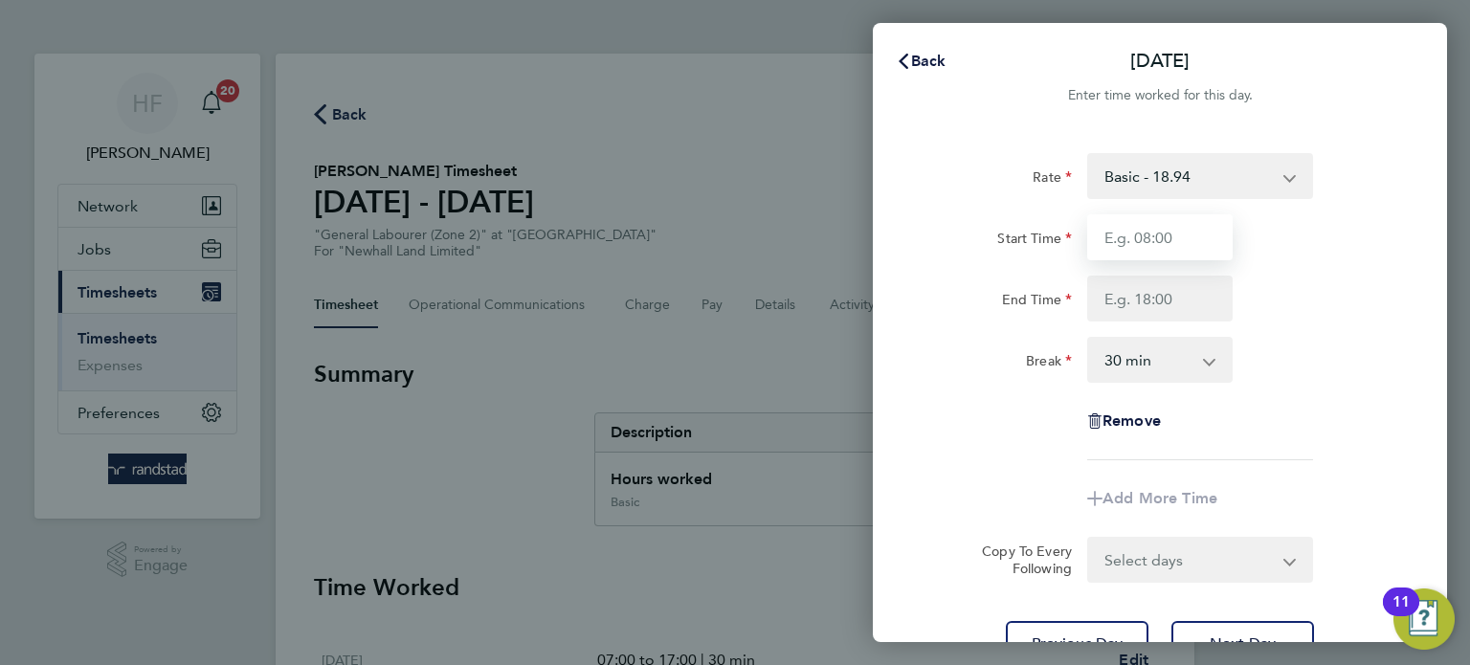
click at [1130, 231] on input "Start Time" at bounding box center [1159, 237] width 145 height 46
type input "07:00"
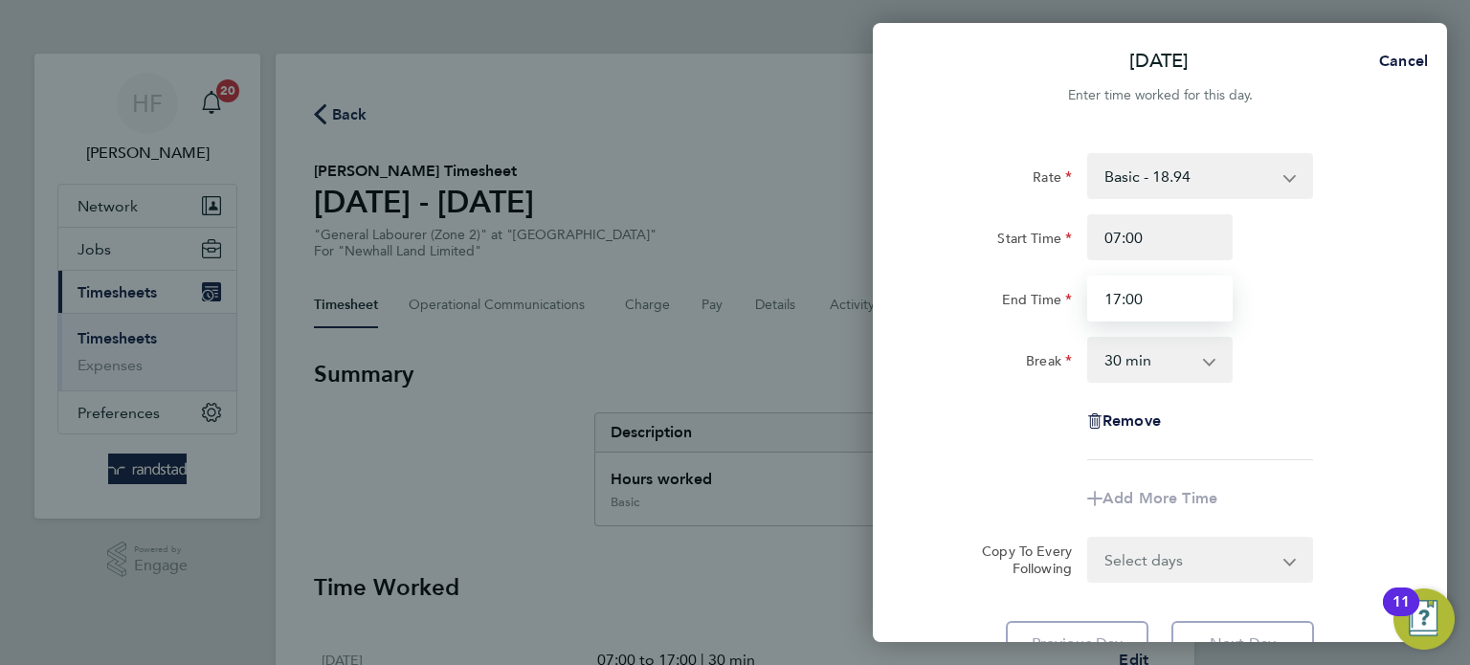
type input "17:00"
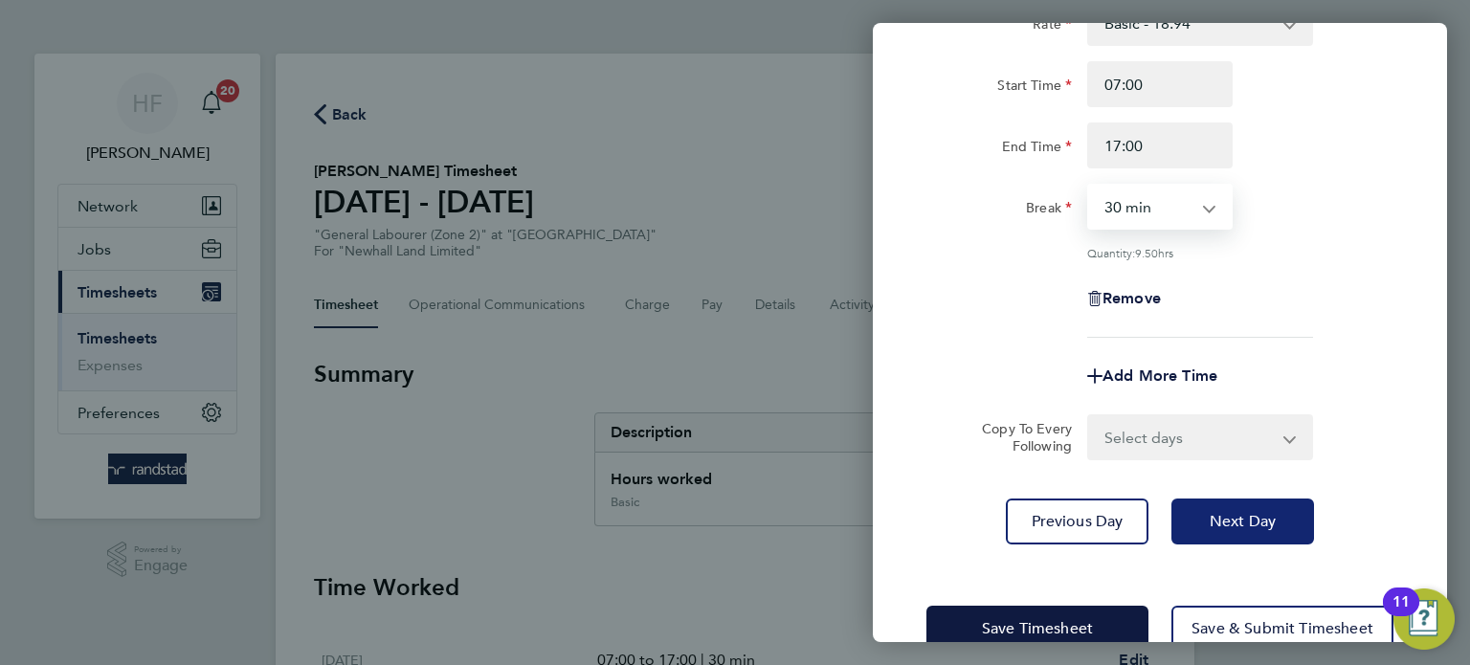
click at [1251, 500] on button "Next Day" at bounding box center [1242, 521] width 143 height 46
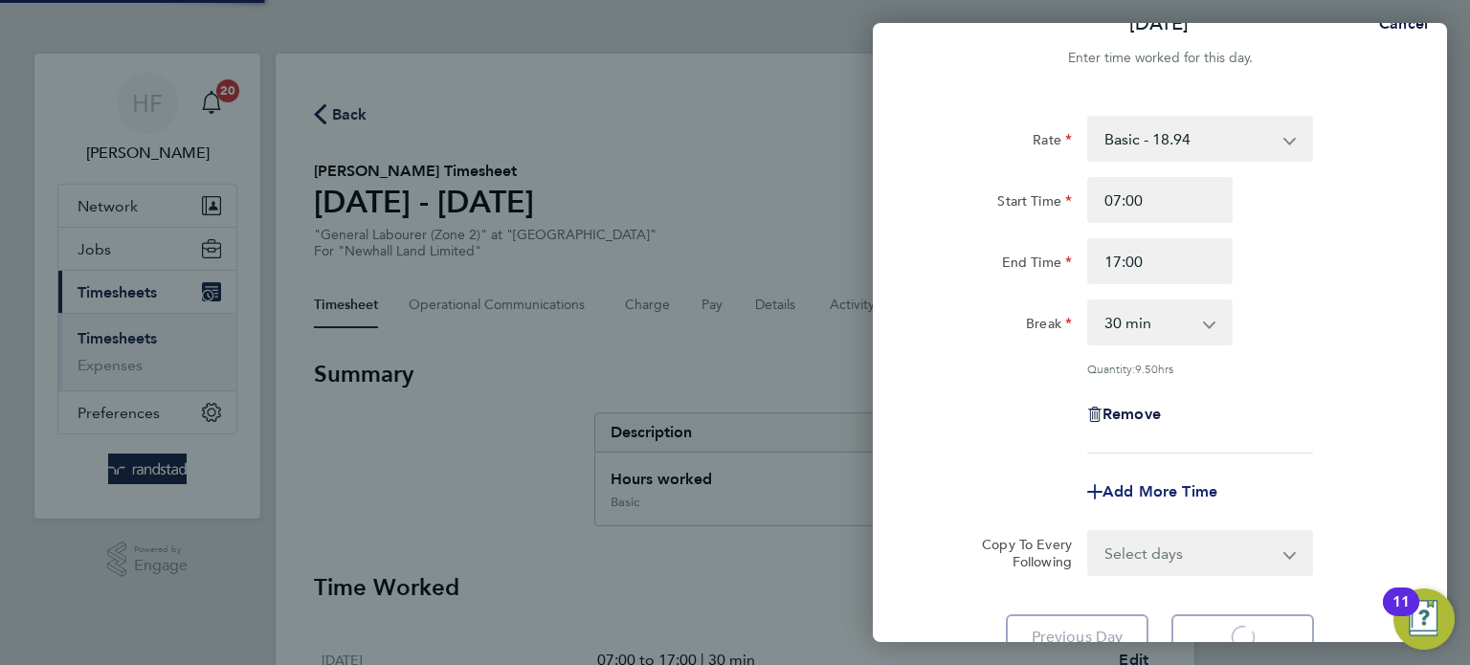
select select "30"
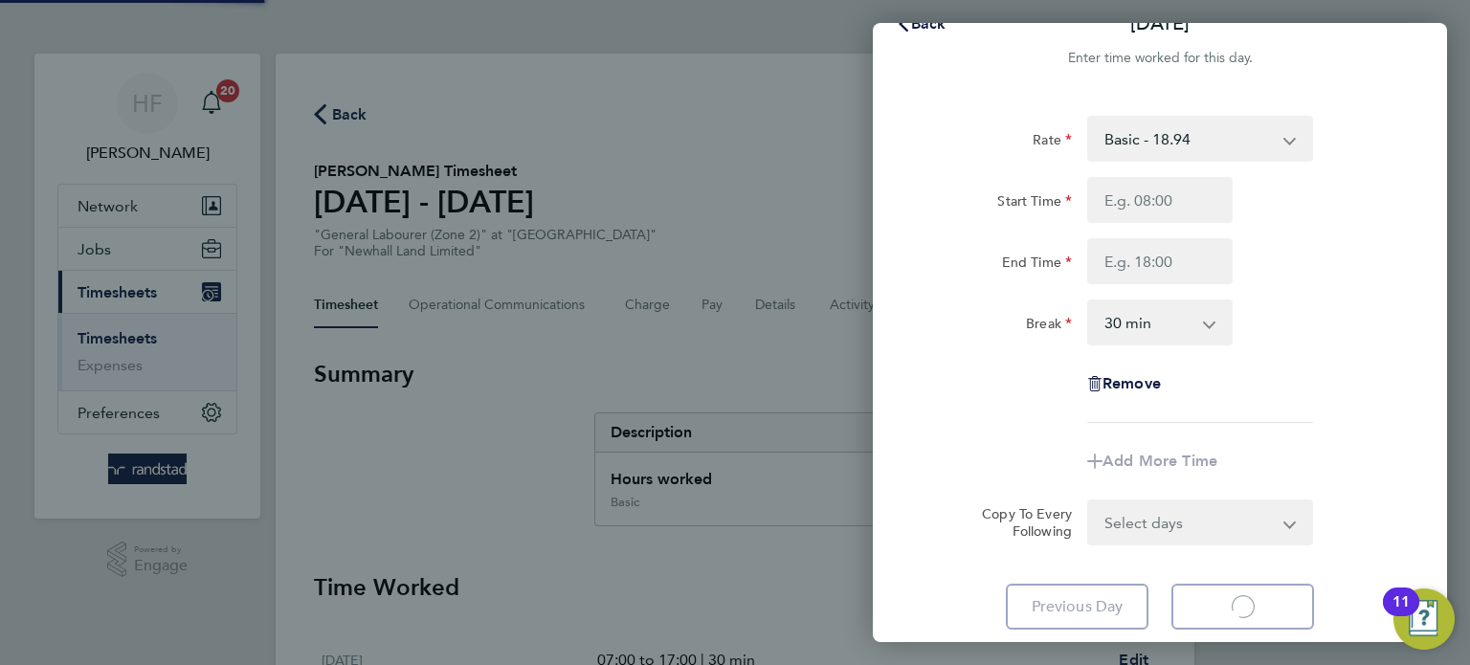
select select "30"
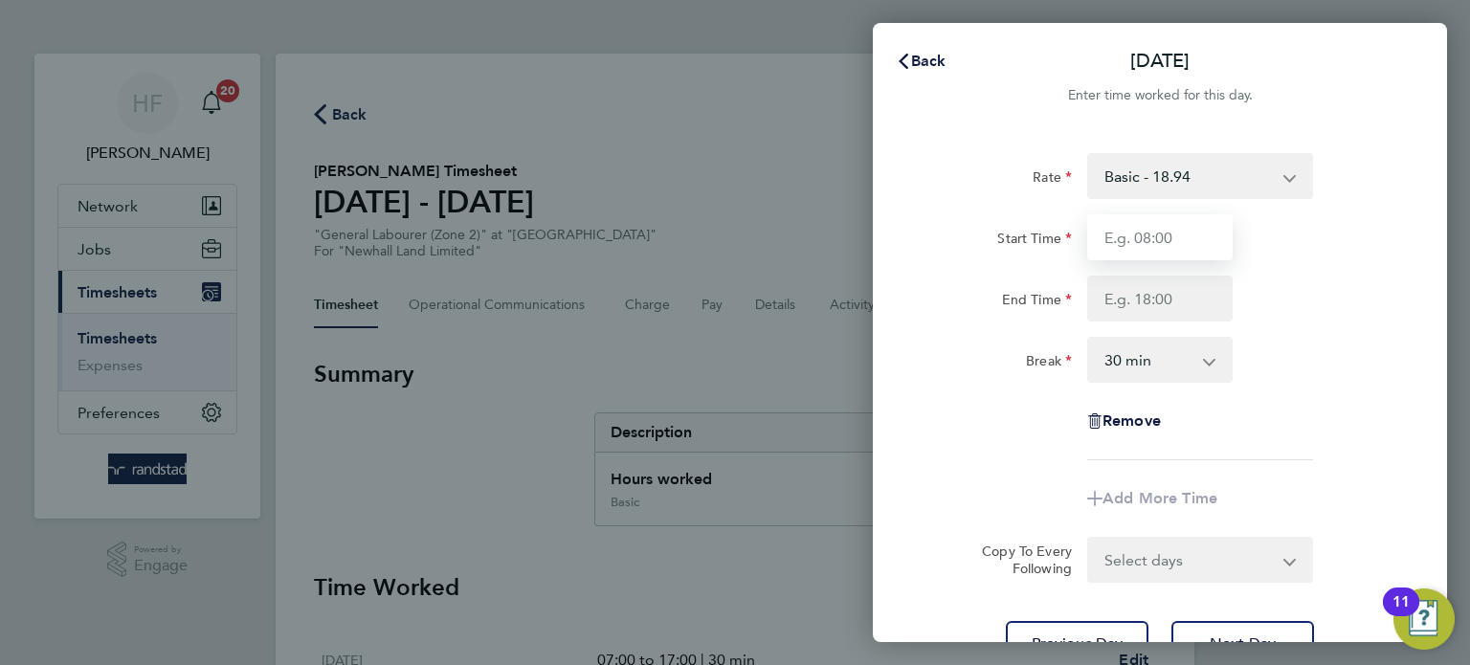
click at [1152, 256] on input "Start Time" at bounding box center [1159, 237] width 145 height 46
type input "07:00"
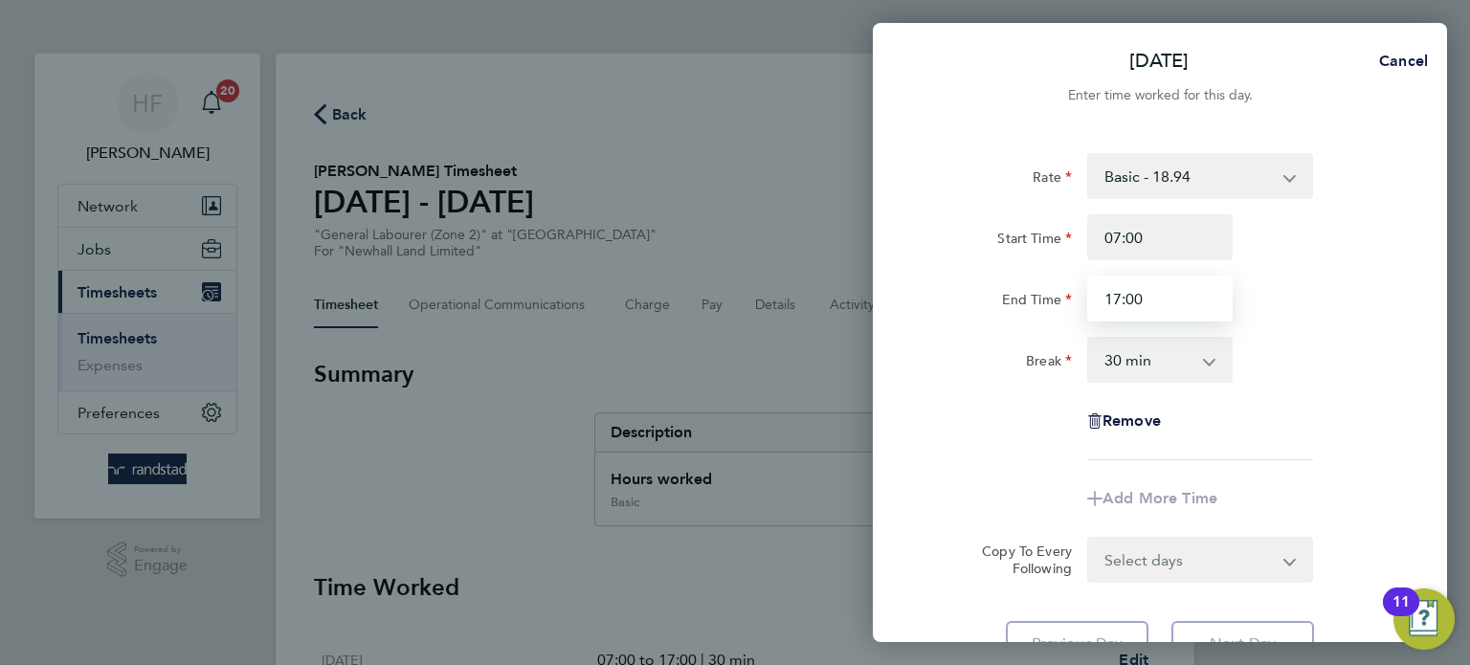
type input "17:00"
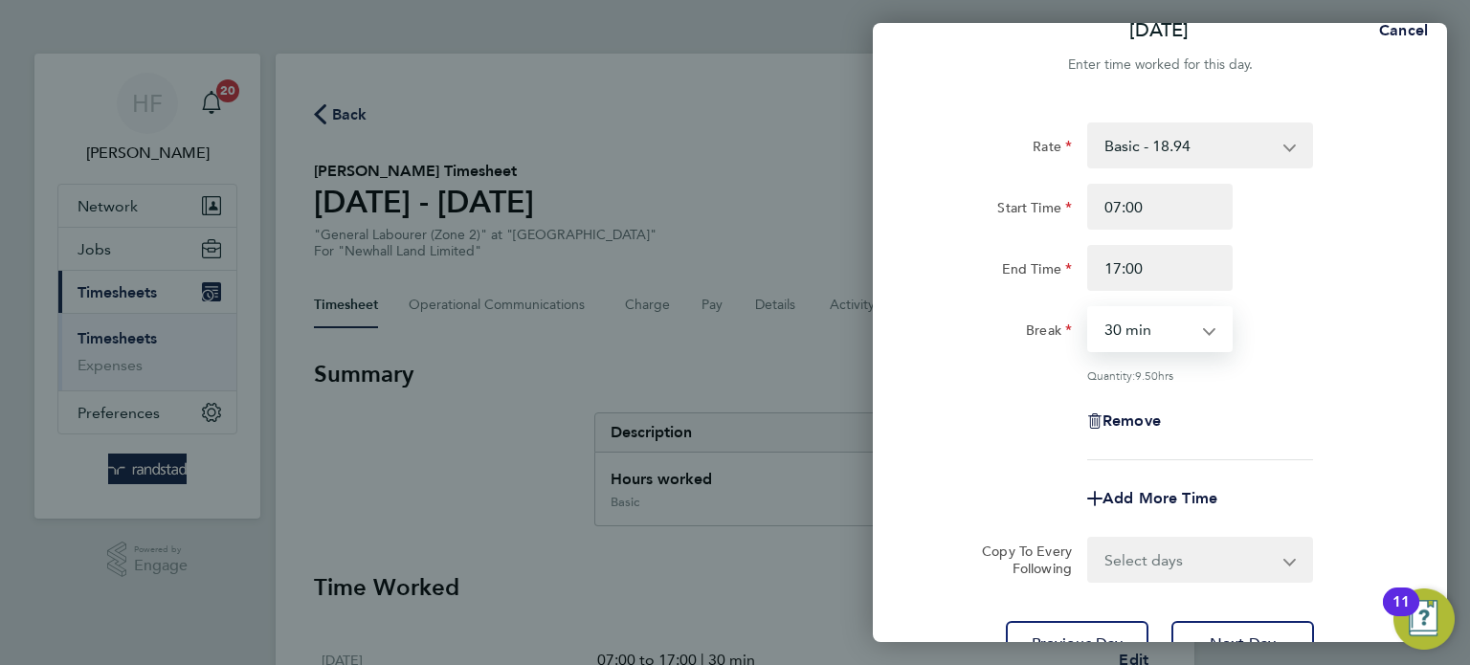
scroll to position [57, 0]
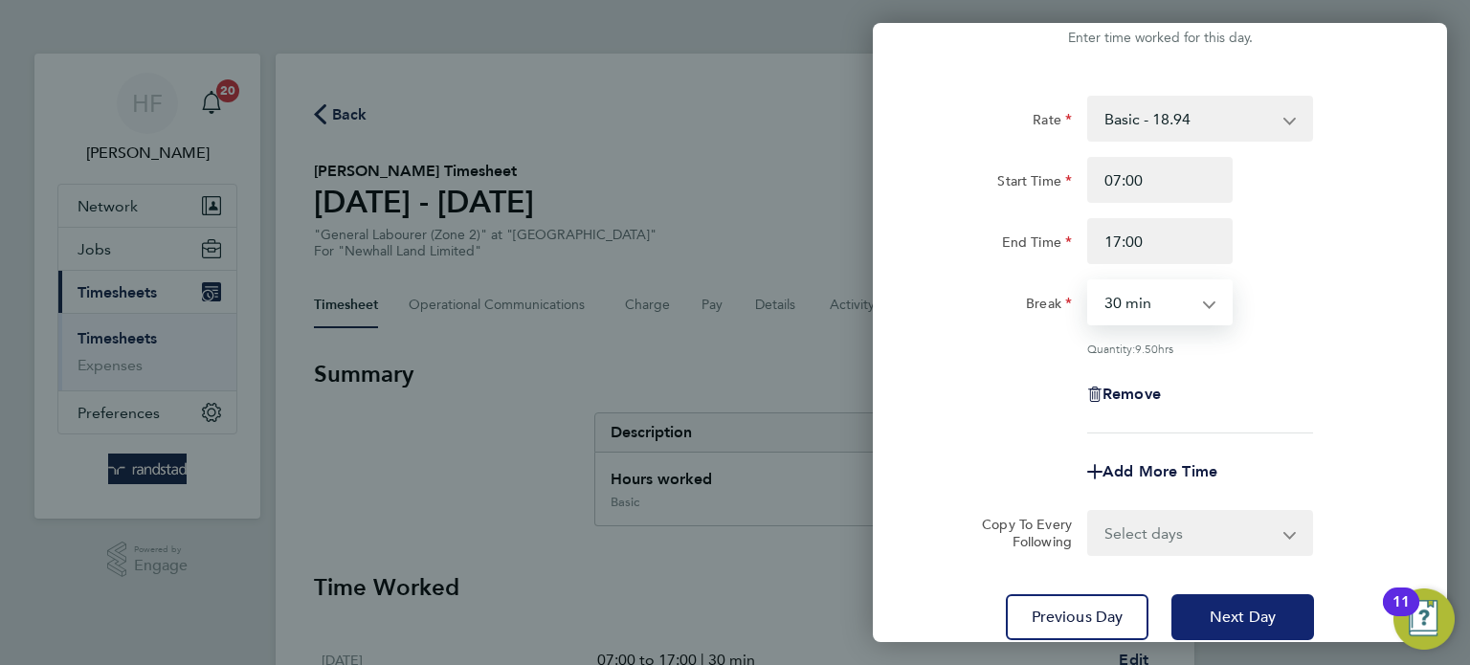
click at [1261, 604] on button "Next Day" at bounding box center [1242, 617] width 143 height 46
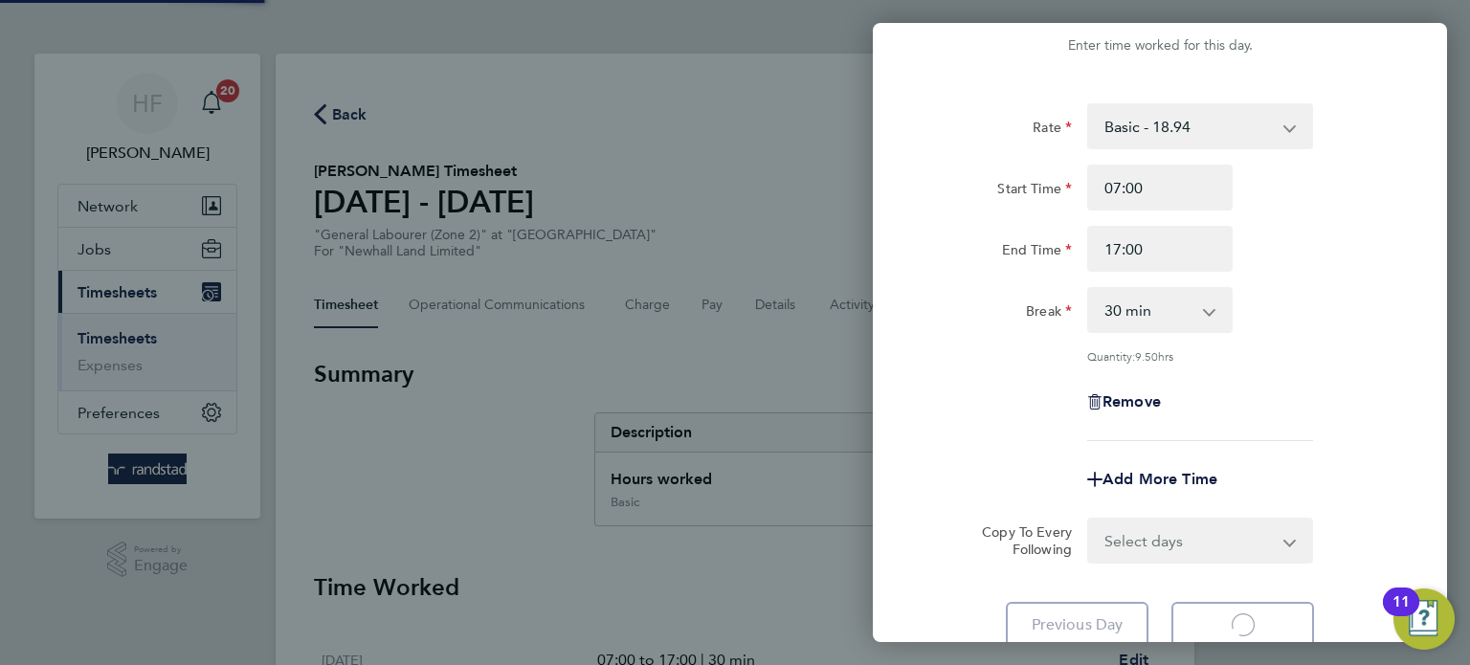
scroll to position [9, 0]
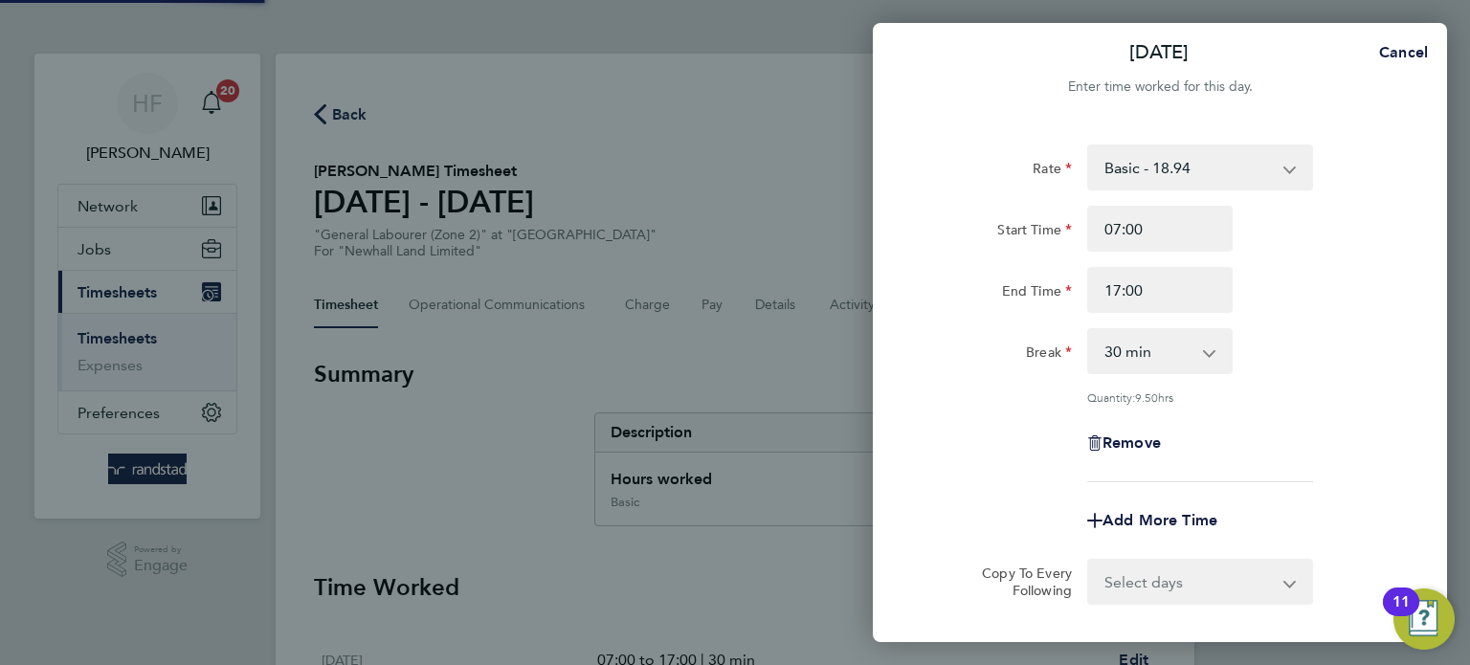
select select "30"
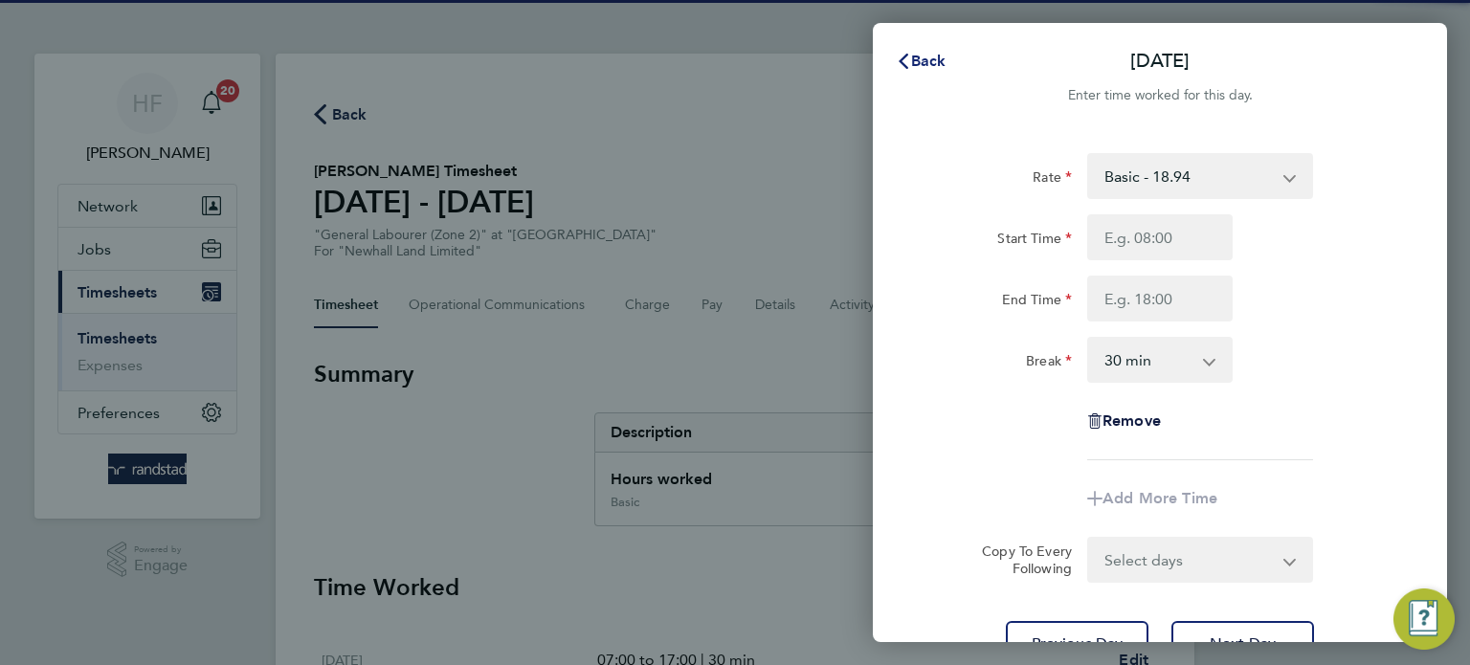
click at [930, 56] on span "Back" at bounding box center [928, 61] width 35 height 18
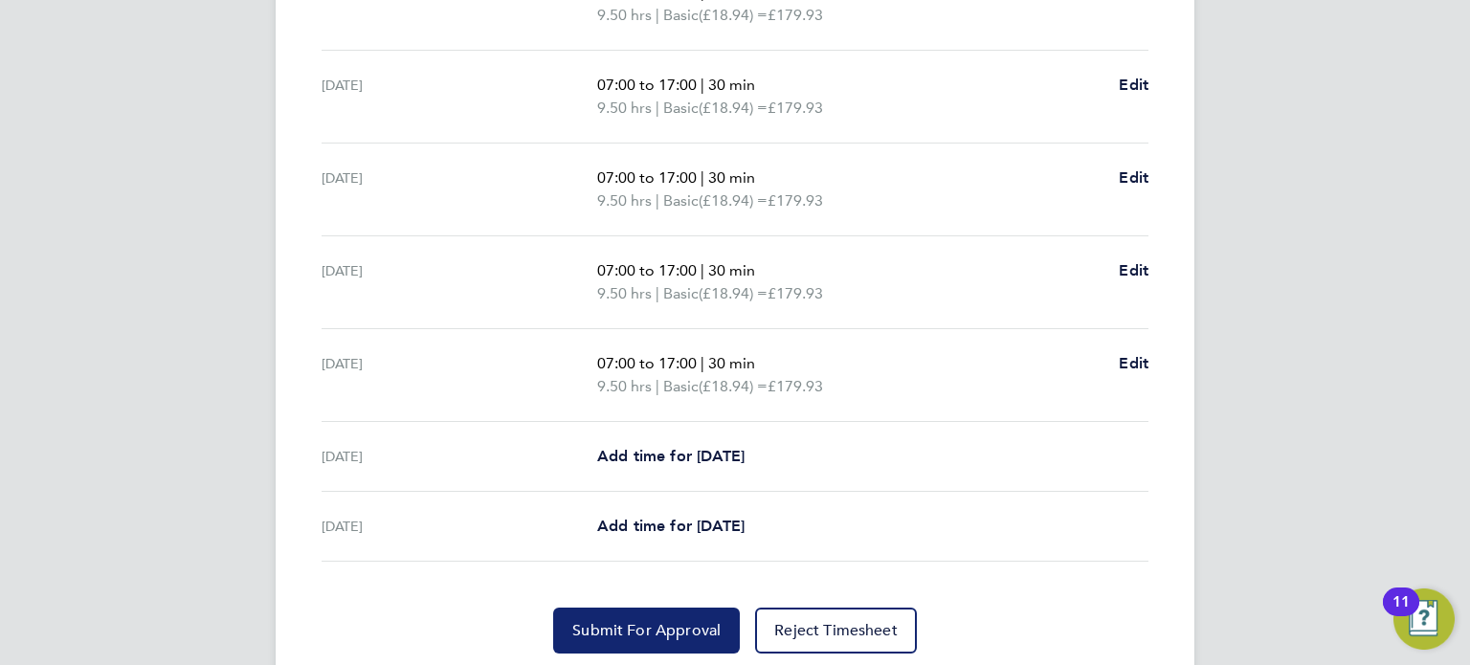
click at [680, 630] on span "Submit For Approval" at bounding box center [646, 630] width 148 height 19
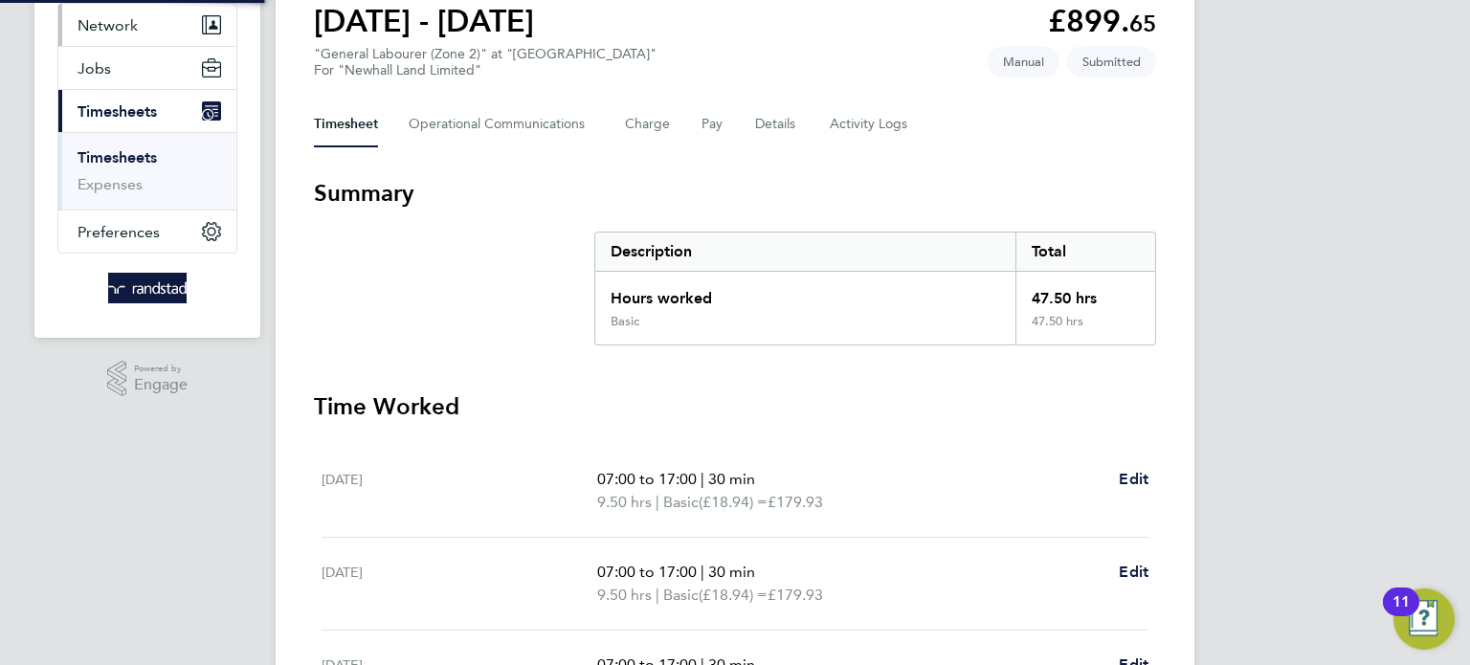
scroll to position [30, 0]
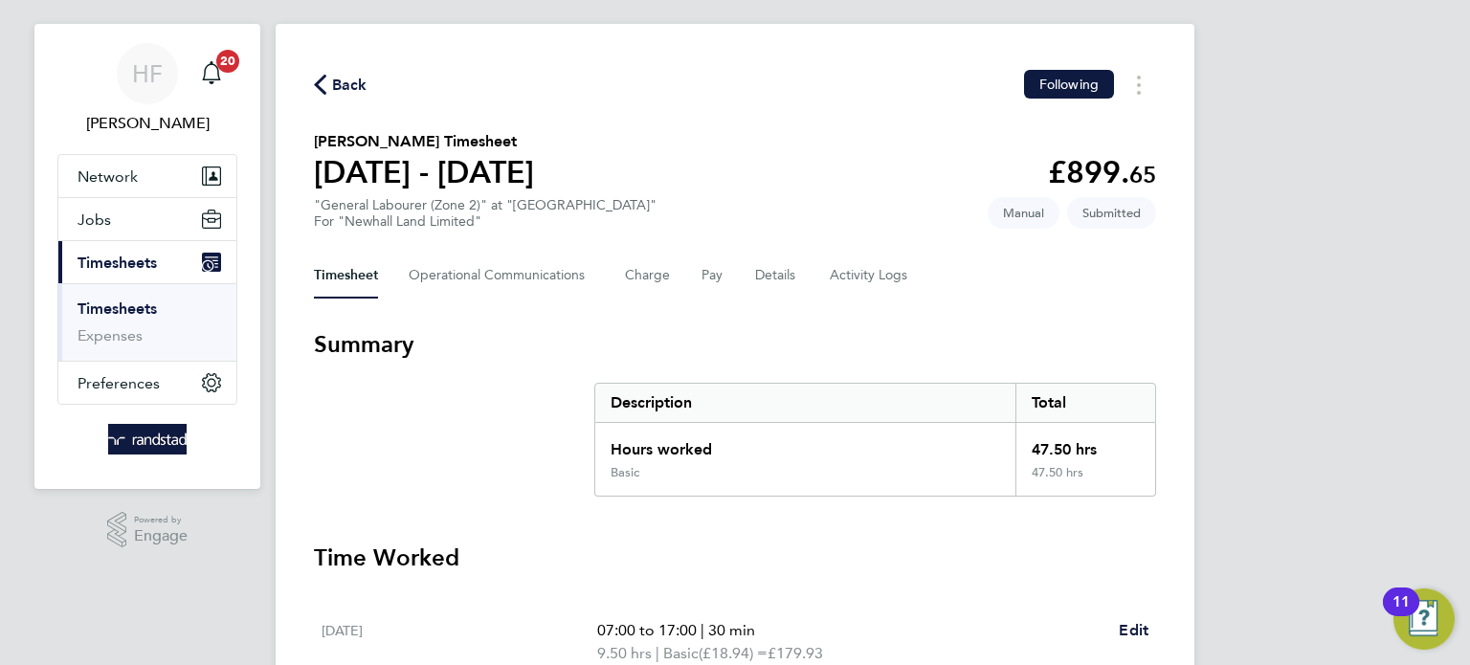
click at [137, 306] on link "Timesheets" at bounding box center [116, 308] width 79 height 18
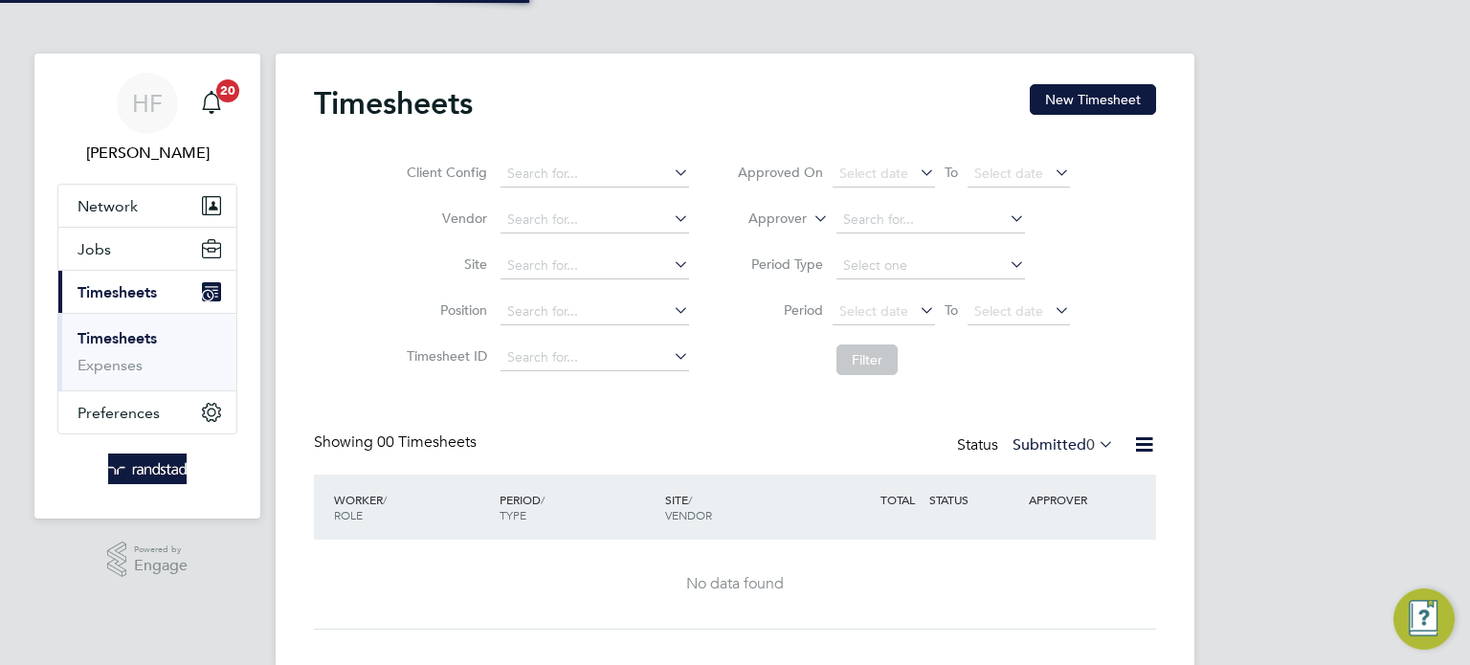
click at [1083, 82] on div "Timesheets New Timesheet Client Config Vendor Site Position Timesheet ID Approv…" at bounding box center [735, 361] width 919 height 614
drag, startPoint x: 1131, startPoint y: 100, endPoint x: 1006, endPoint y: 127, distance: 128.2
click at [1127, 100] on button "New Timesheet" at bounding box center [1092, 99] width 126 height 31
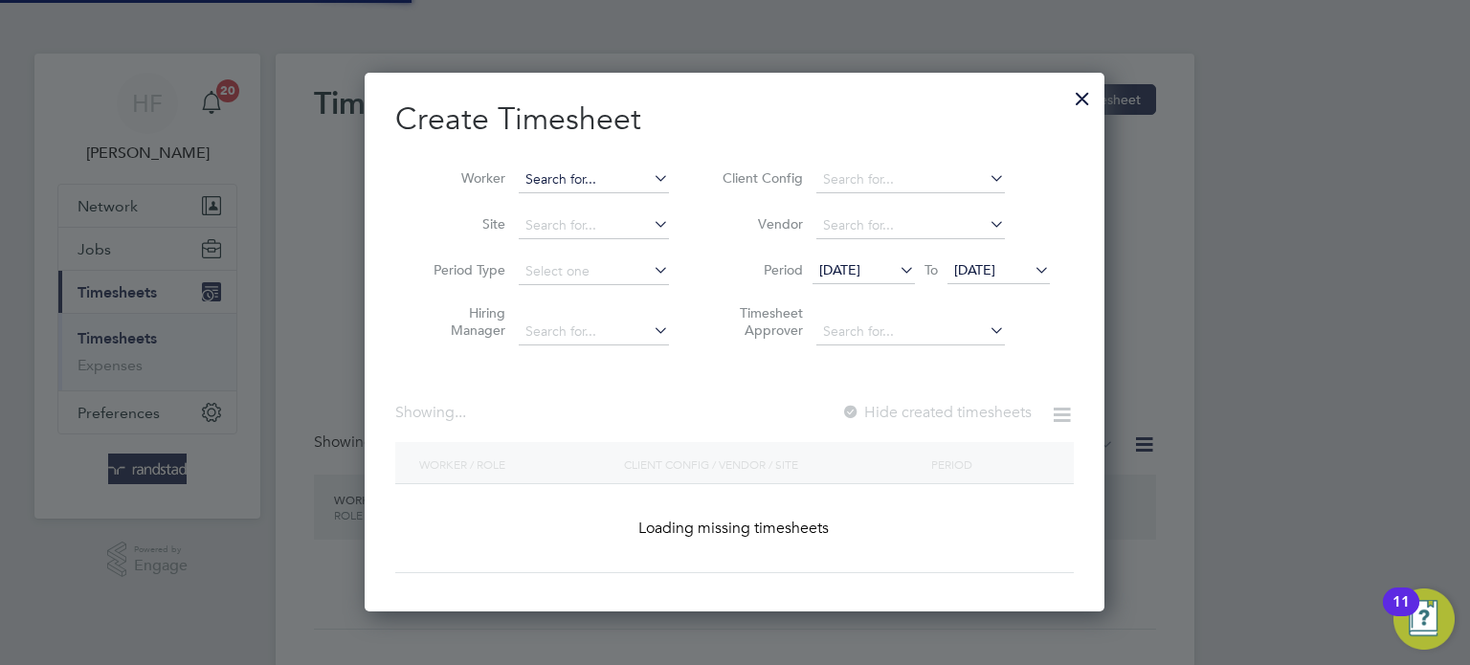
scroll to position [539, 741]
click at [632, 170] on input at bounding box center [594, 179] width 150 height 27
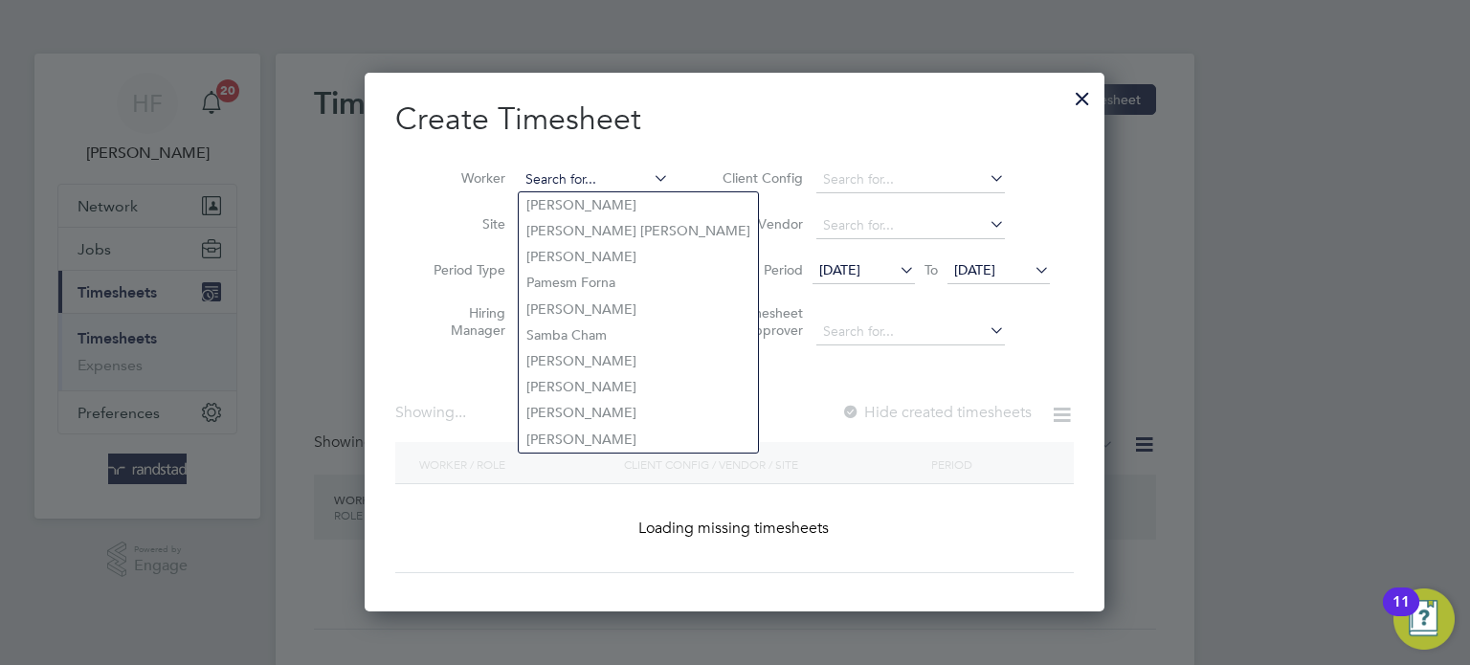
scroll to position [3915, 741]
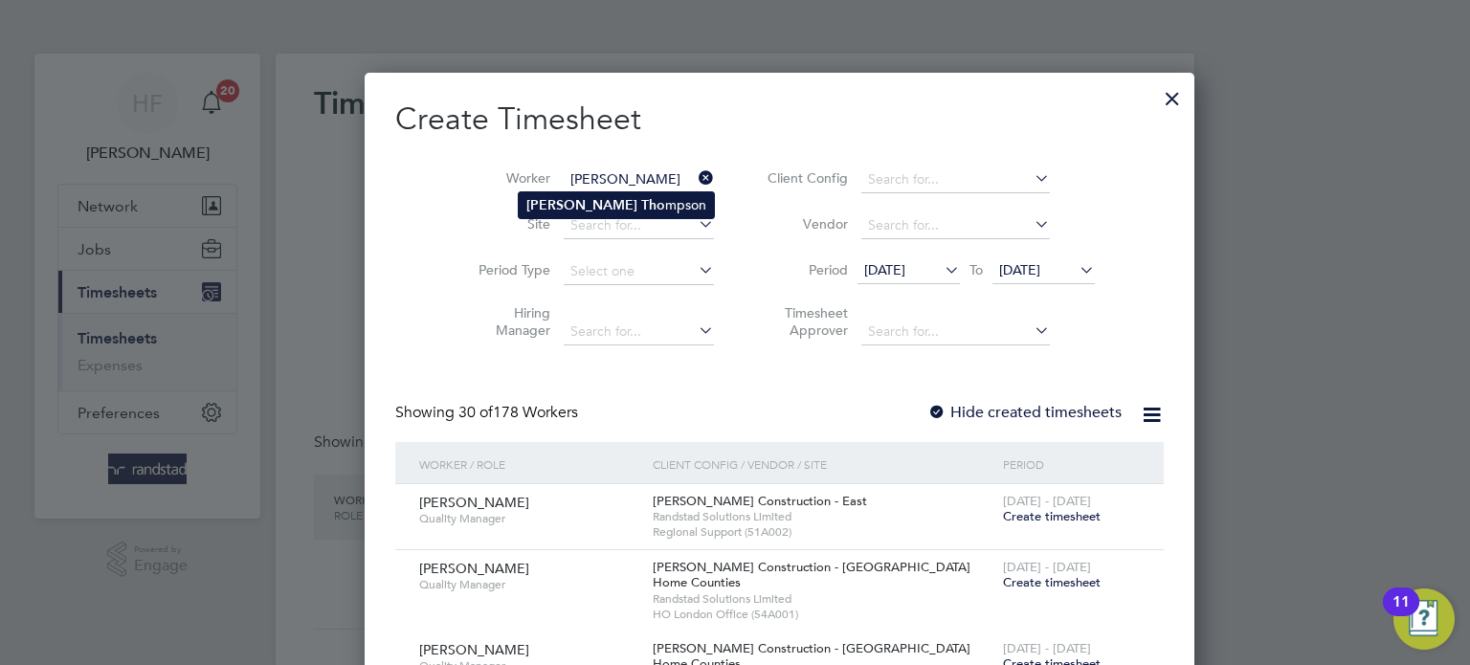
click at [603, 209] on li "Michael Tho mpson" at bounding box center [616, 205] width 195 height 26
type input "[PERSON_NAME]"
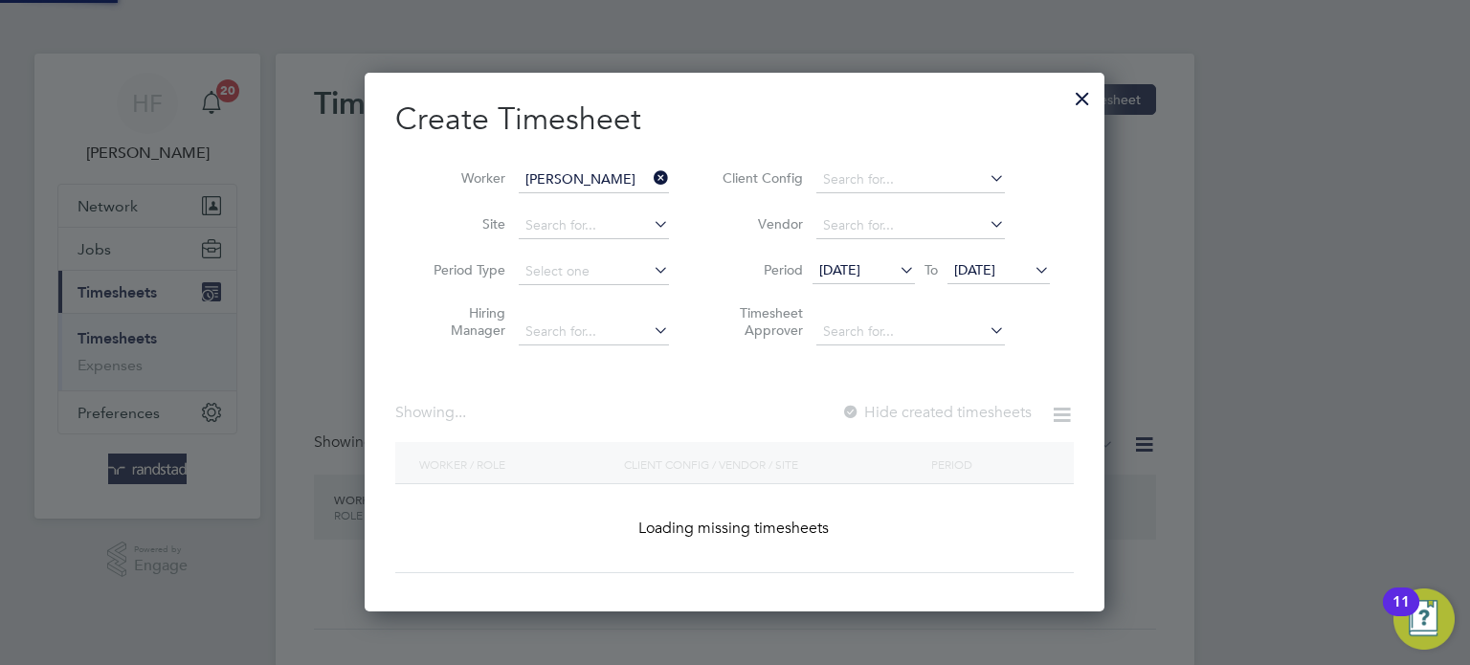
scroll to position [515, 741]
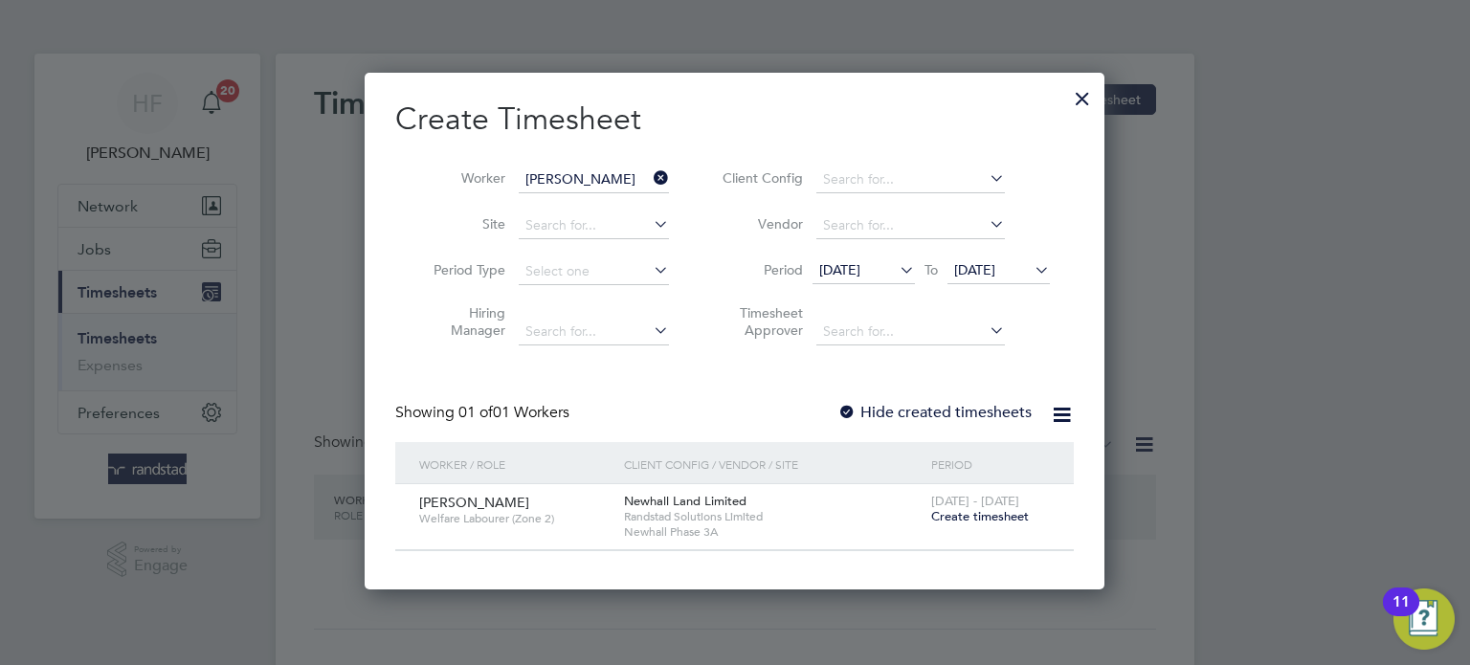
click at [974, 520] on span "Create timesheet" at bounding box center [980, 516] width 98 height 16
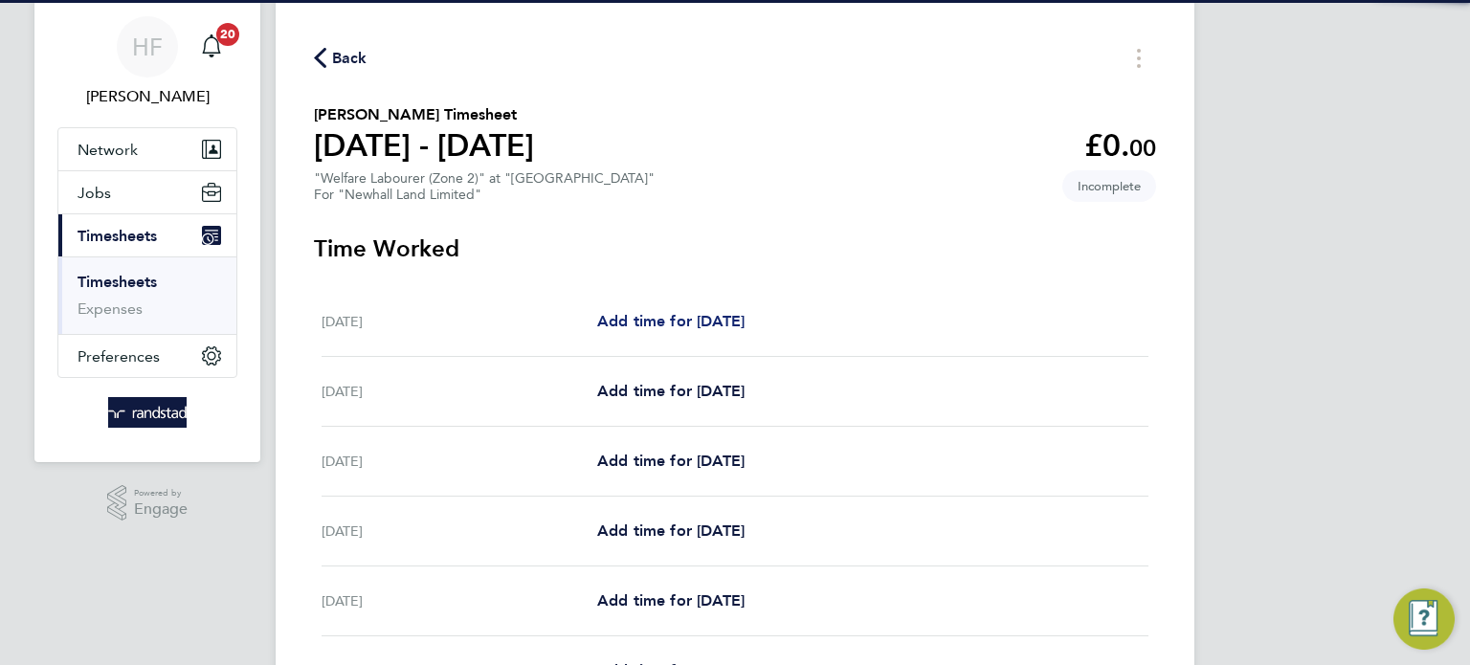
scroll to position [68, 0]
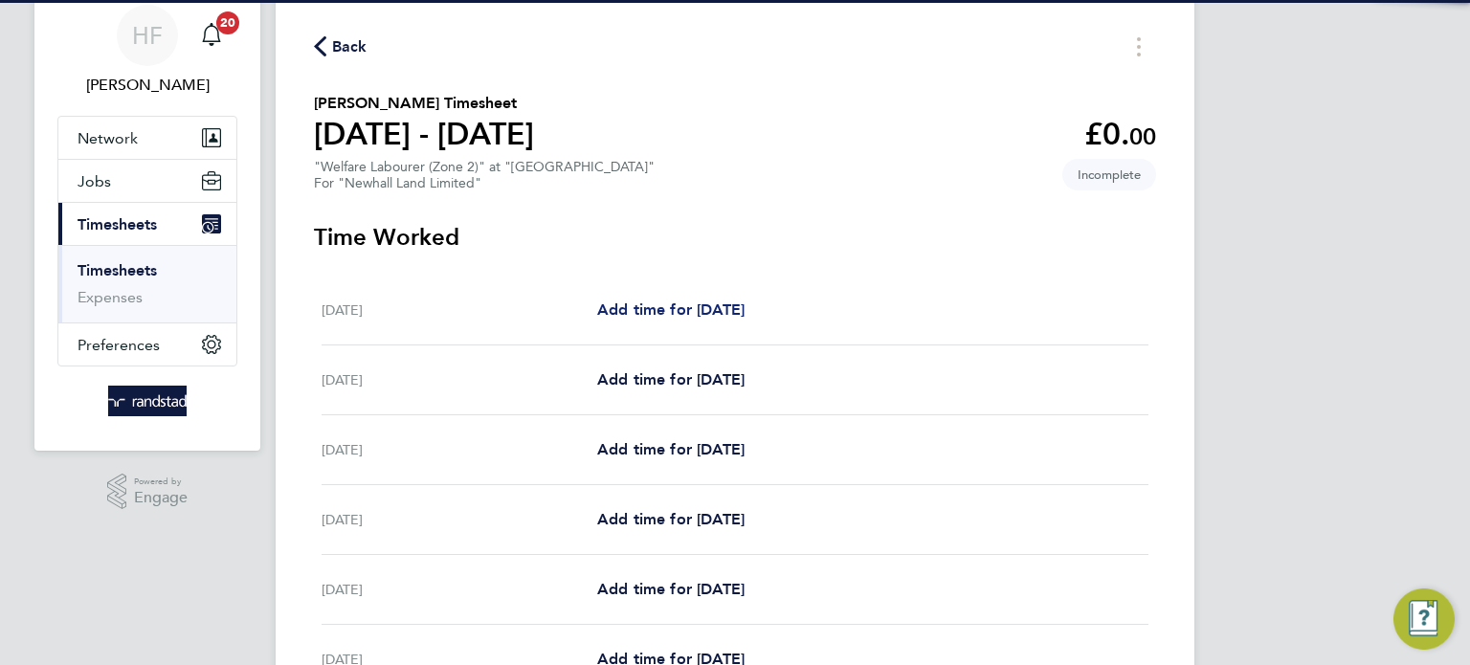
click at [697, 307] on span "Add time for [DATE]" at bounding box center [670, 309] width 147 height 18
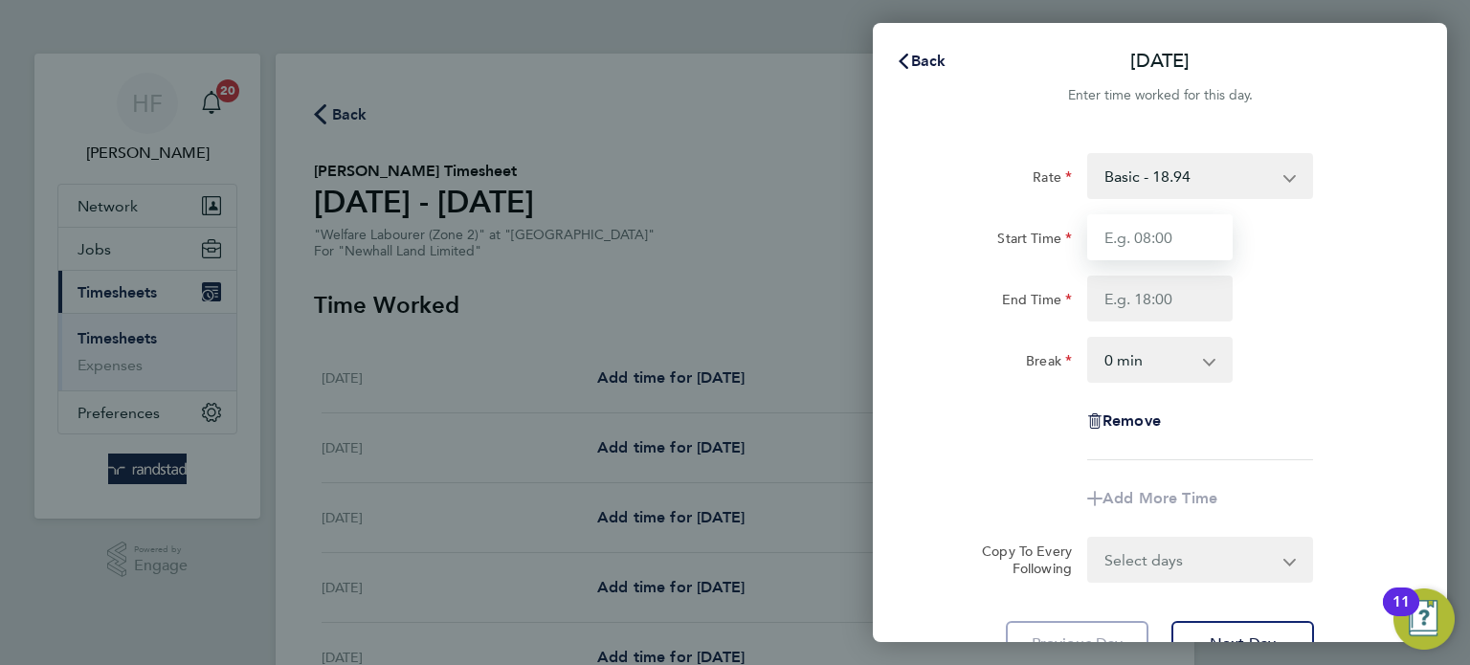
click at [1130, 229] on input "Start Time" at bounding box center [1159, 237] width 145 height 46
type input "07:30"
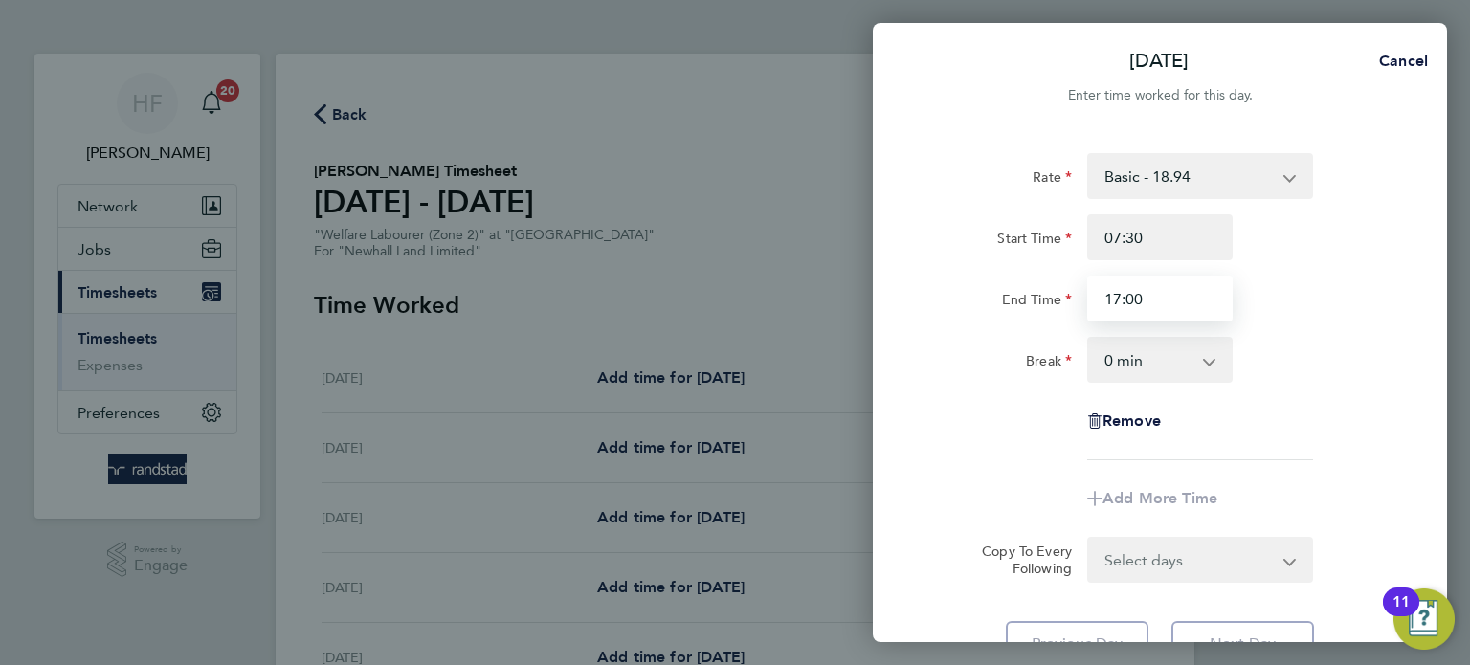
type input "17:00"
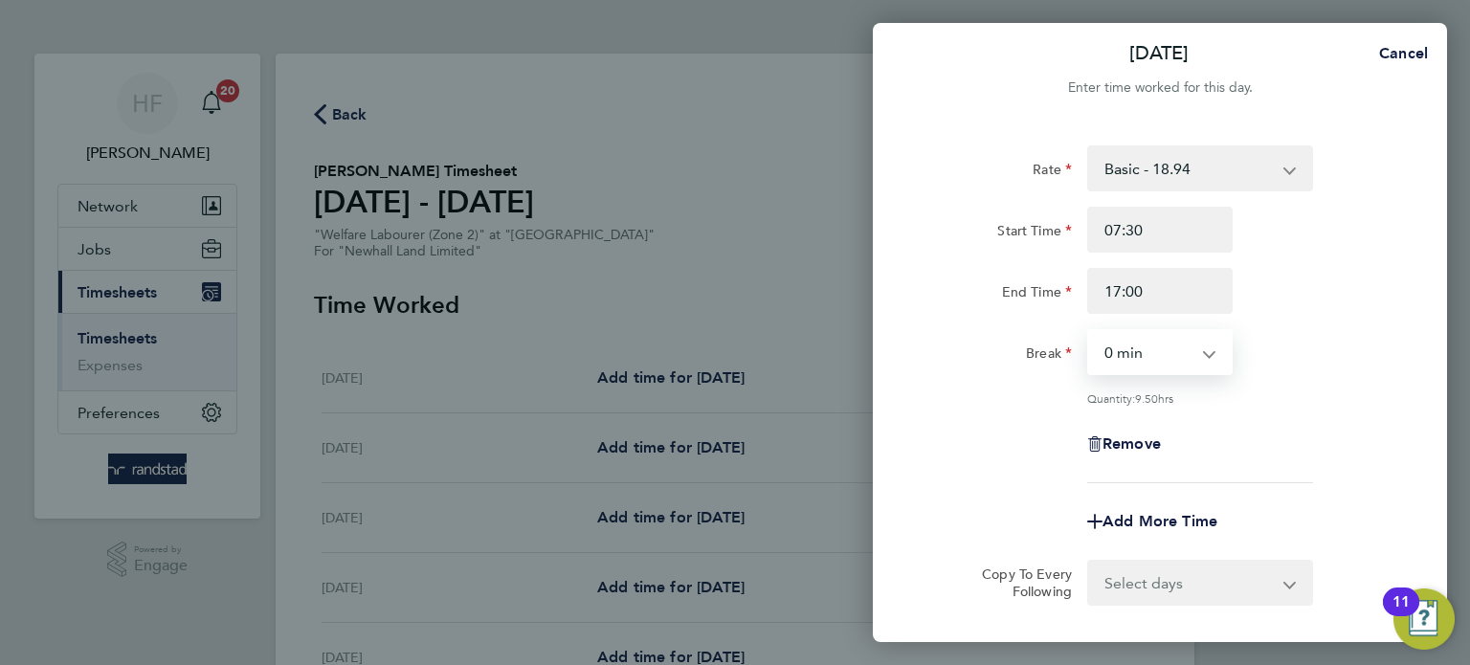
scroll to position [10, 0]
click at [1177, 347] on select "0 min 15 min 30 min 45 min 60 min 75 min 90 min" at bounding box center [1148, 350] width 119 height 42
select select "30"
click at [1089, 329] on select "0 min 15 min 30 min 45 min 60 min 75 min 90 min" at bounding box center [1148, 350] width 119 height 42
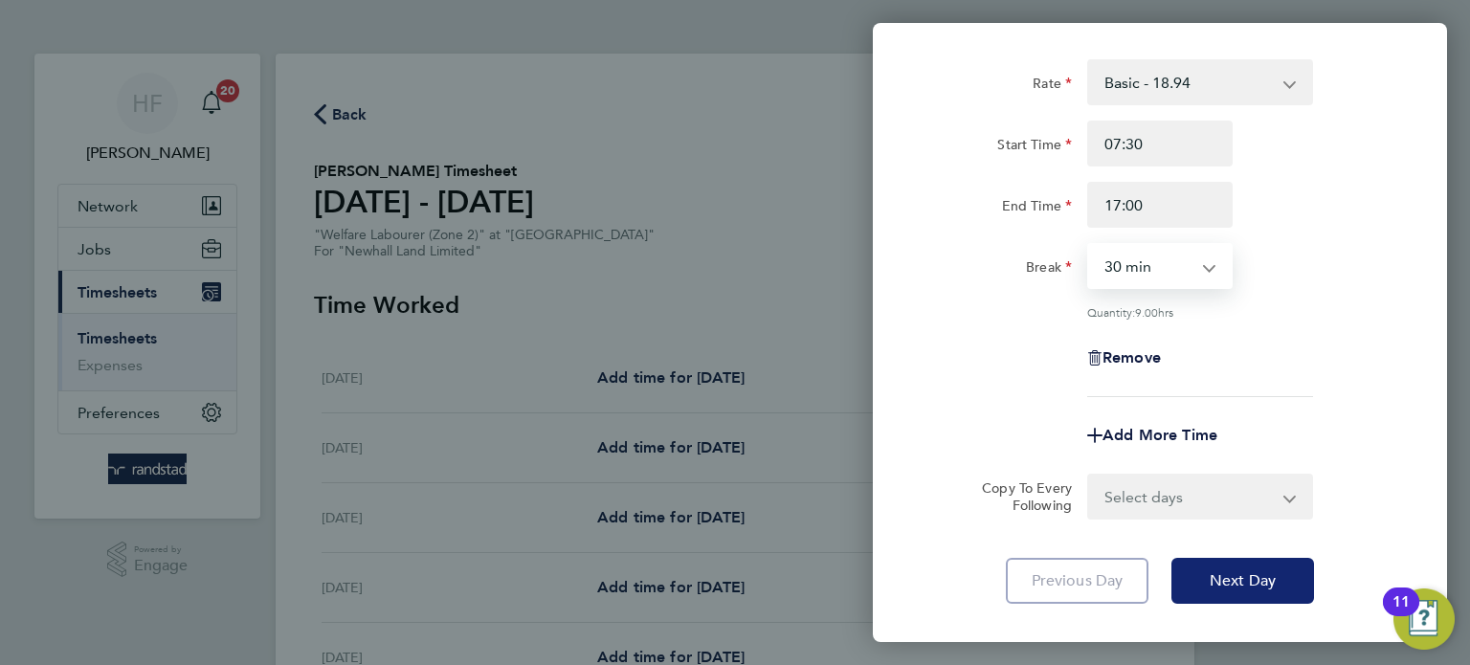
click at [1238, 565] on button "Next Day" at bounding box center [1242, 581] width 143 height 46
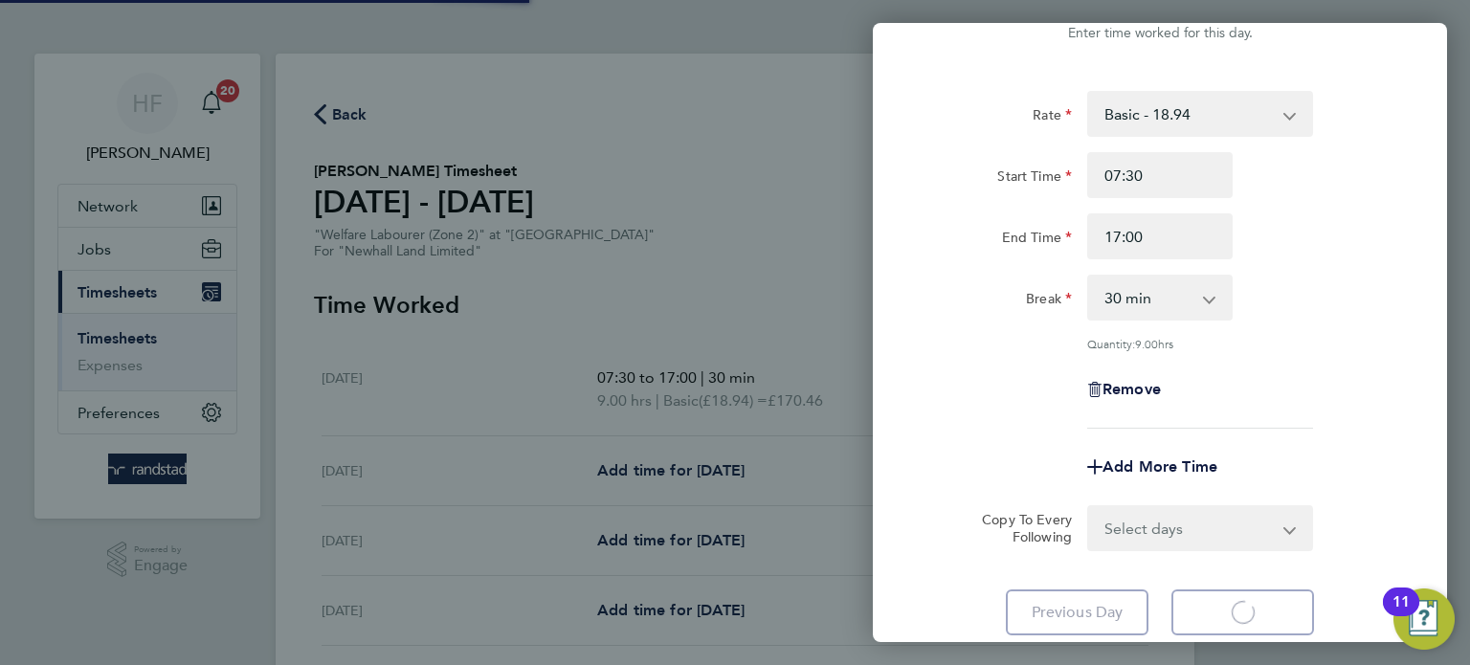
scroll to position [8, 0]
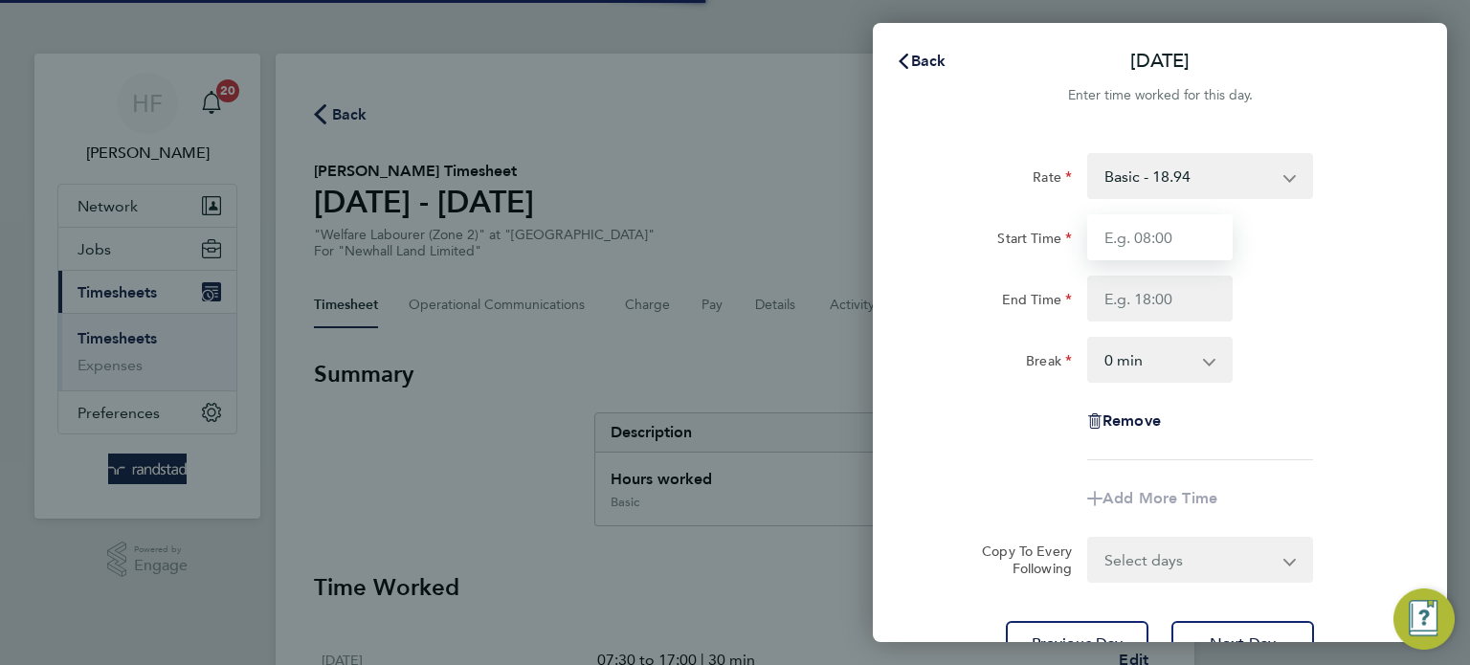
click at [1141, 251] on input "Start Time" at bounding box center [1159, 237] width 145 height 46
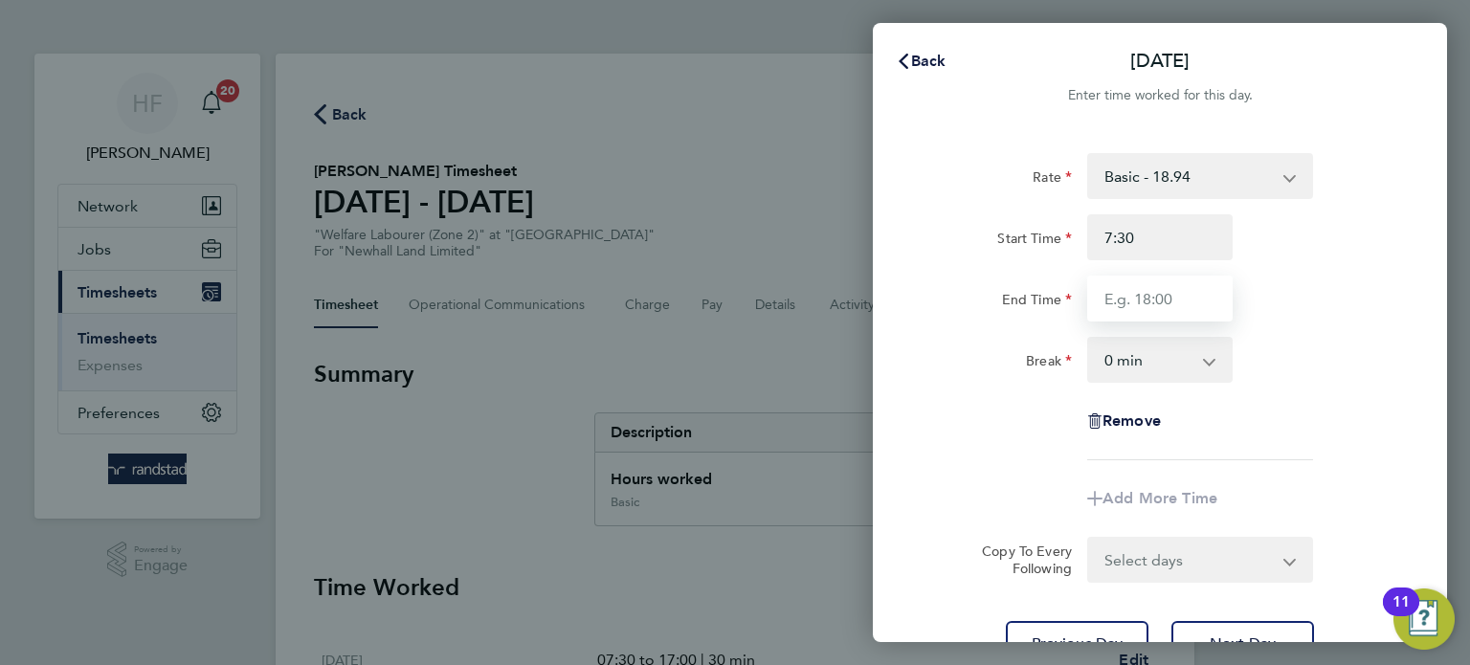
type input "07:30"
type input "17:00"
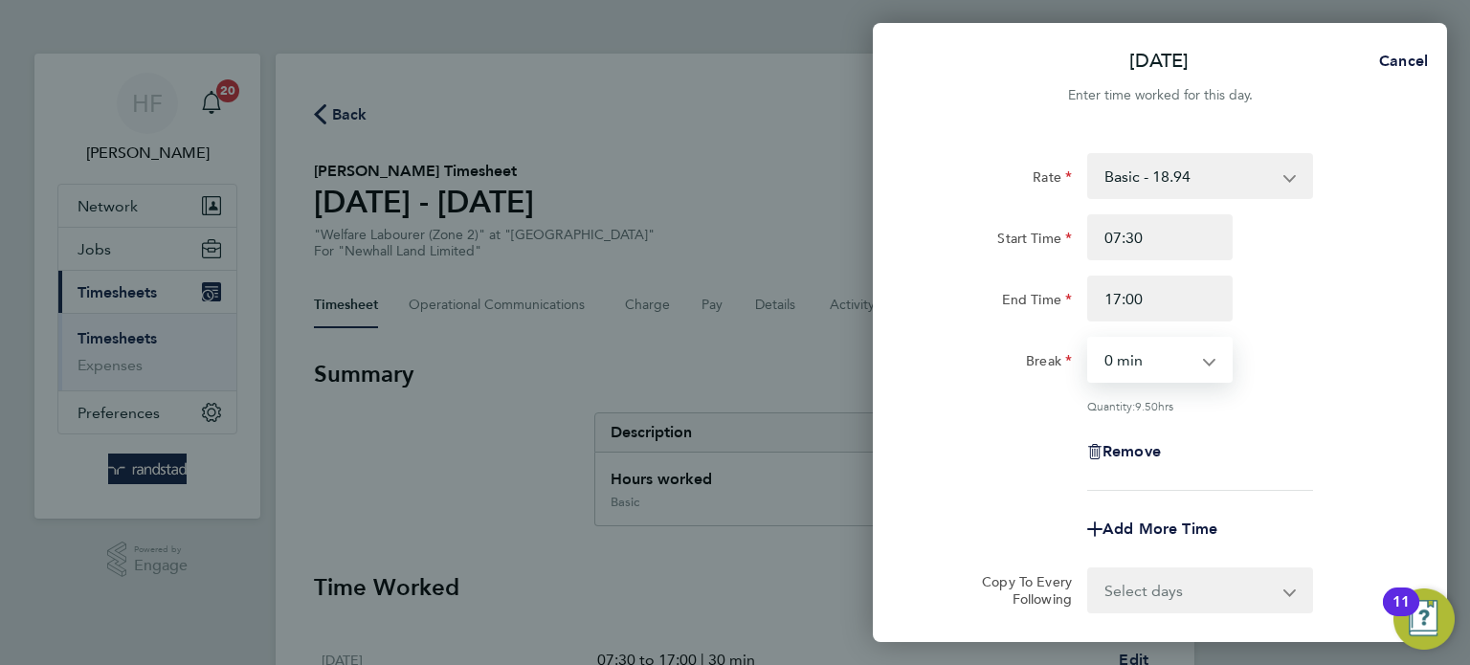
click at [1204, 363] on select "0 min 15 min 30 min 45 min 60 min 75 min 90 min" at bounding box center [1148, 360] width 119 height 42
select select "30"
click at [1089, 339] on select "0 min 15 min 30 min 45 min 60 min 75 min 90 min" at bounding box center [1148, 360] width 119 height 42
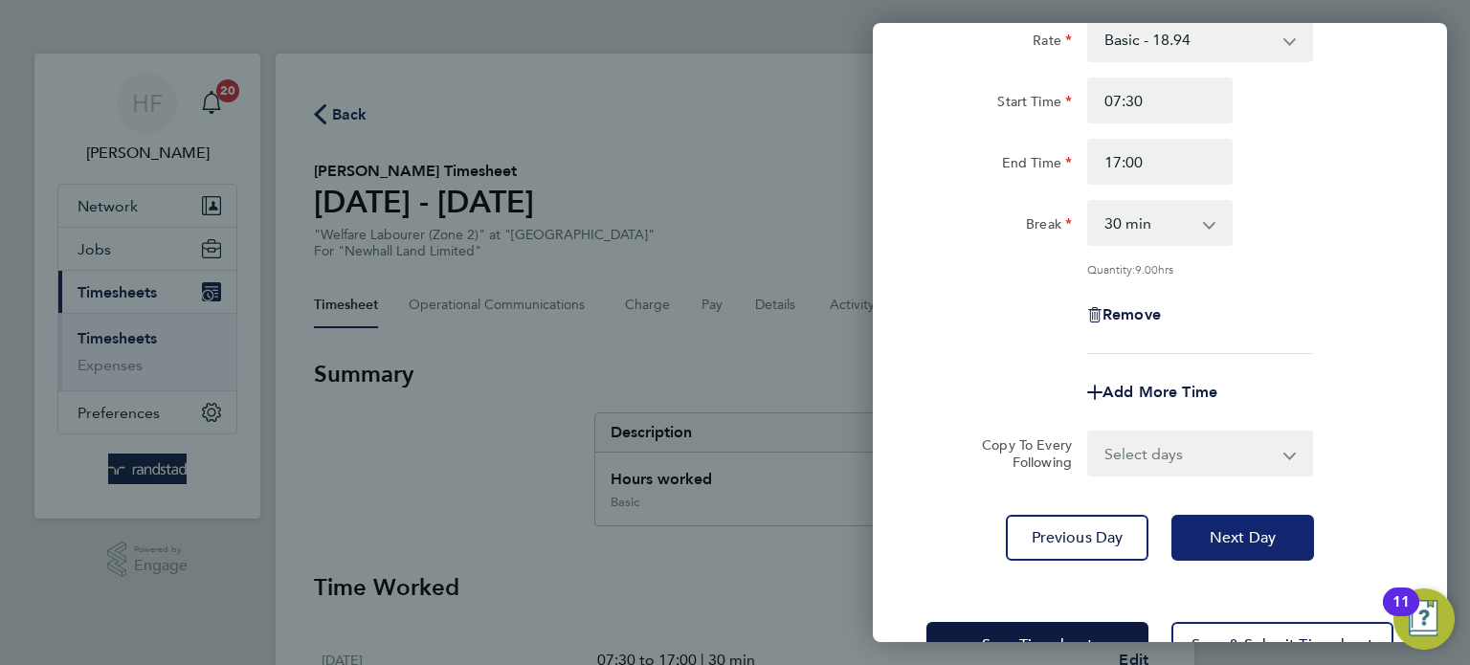
click at [1273, 532] on span "Next Day" at bounding box center [1242, 537] width 66 height 19
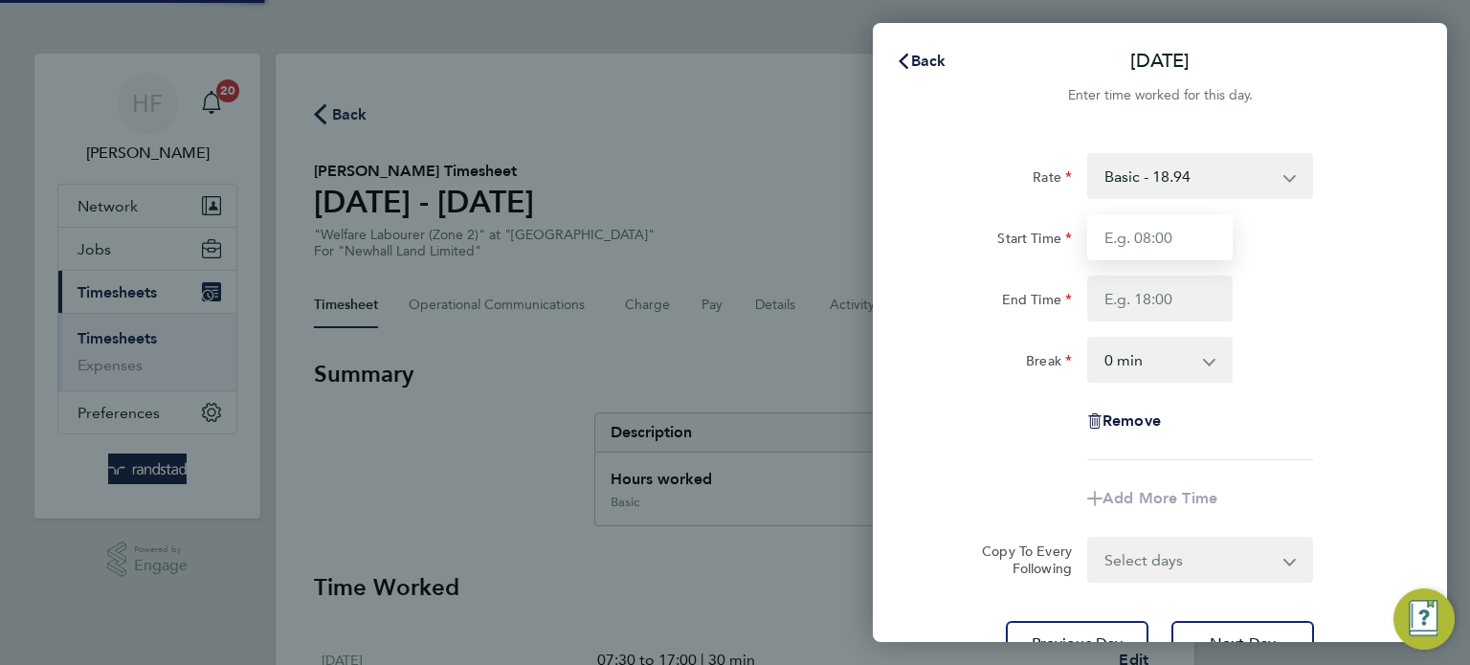
click at [1151, 250] on input "Start Time" at bounding box center [1159, 237] width 145 height 46
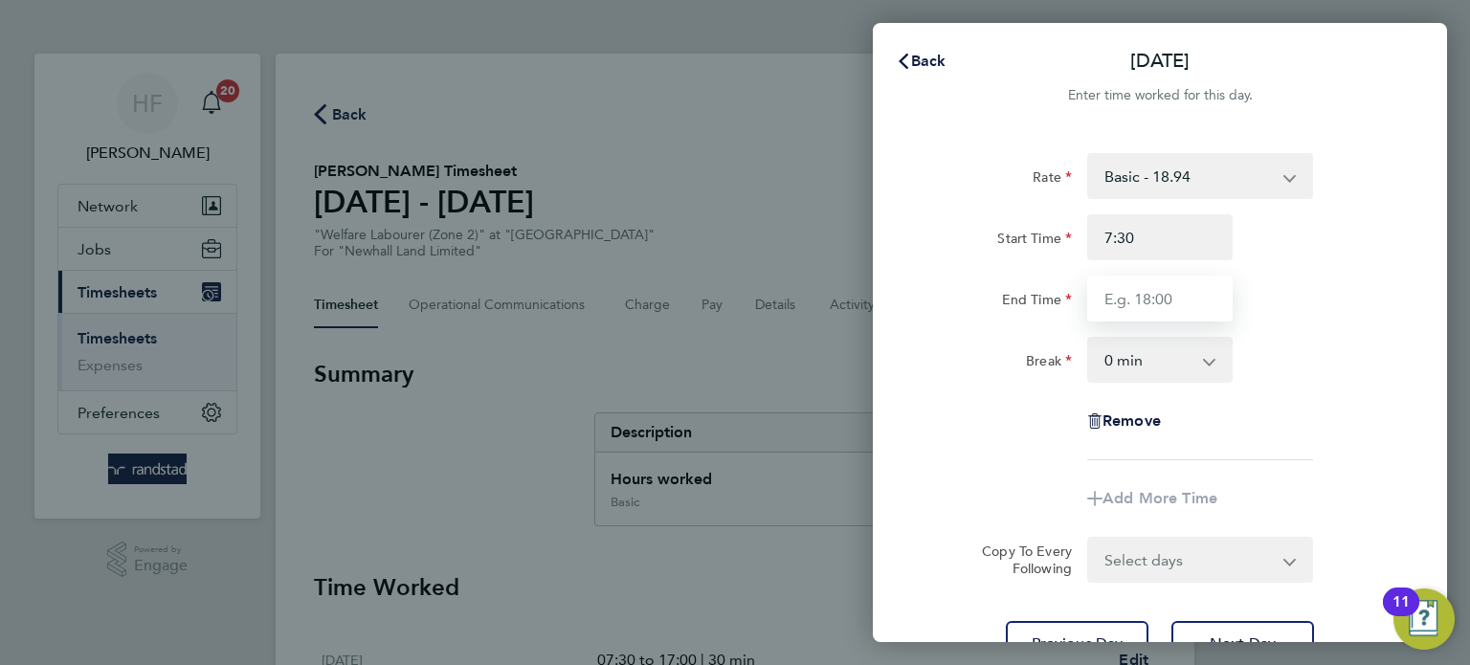
type input "07:30"
type input "17:00"
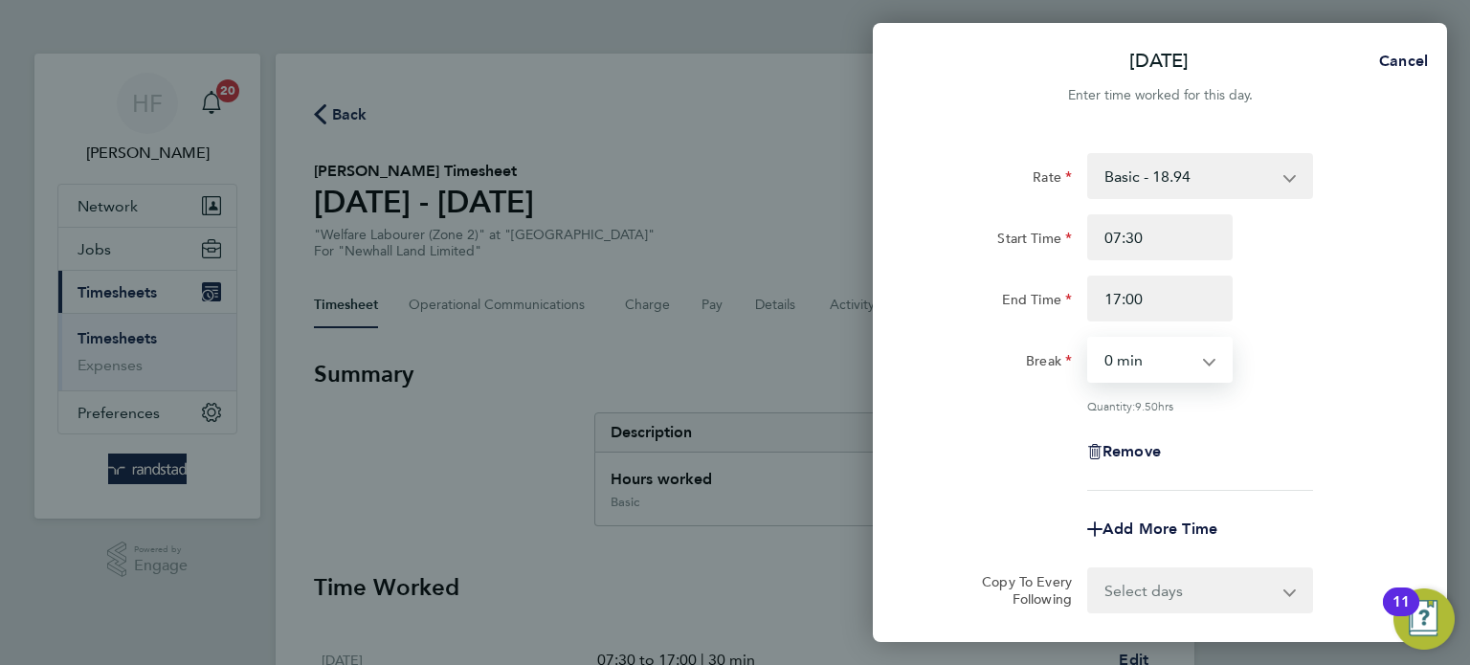
click at [1210, 352] on app-icon-cross-button at bounding box center [1218, 360] width 23 height 42
click at [1188, 359] on select "0 min 15 min 30 min 45 min 60 min 75 min 90 min" at bounding box center [1148, 360] width 119 height 42
select select "30"
click at [1089, 339] on select "0 min 15 min 30 min 45 min 60 min 75 min 90 min" at bounding box center [1148, 360] width 119 height 42
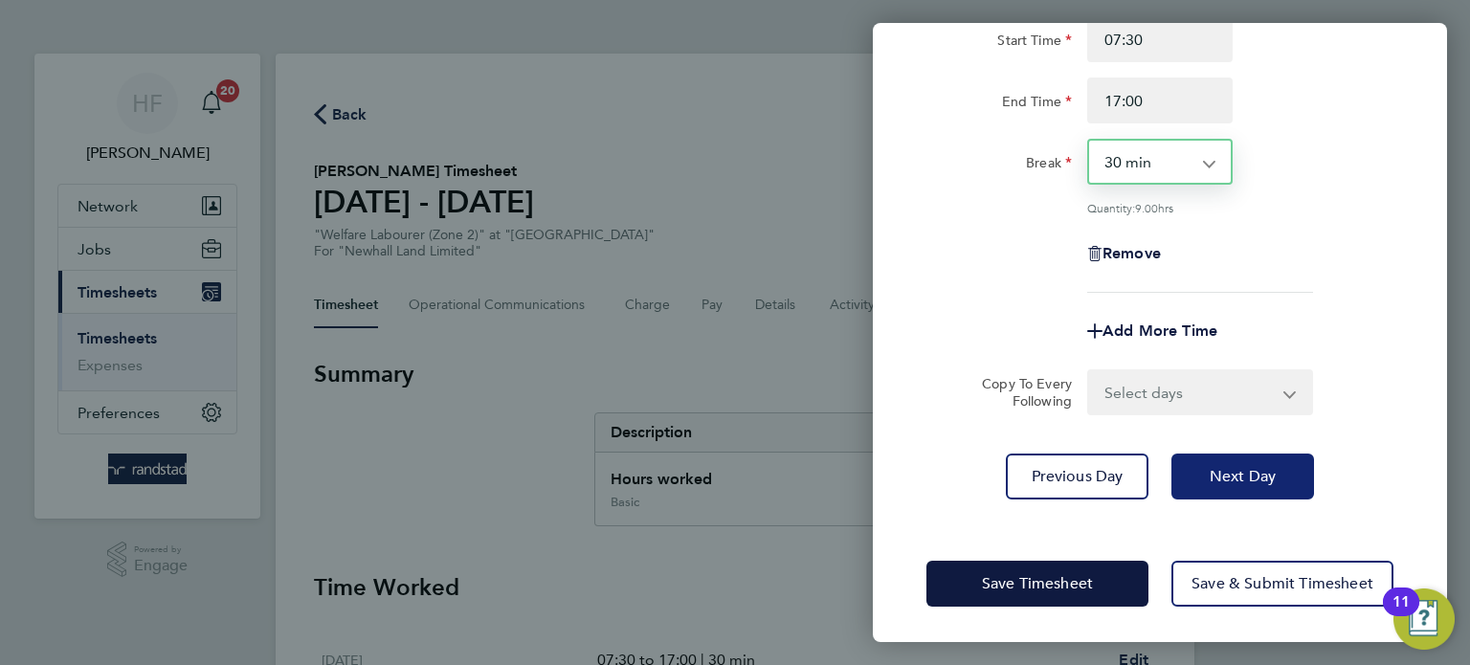
click at [1238, 478] on span "Next Day" at bounding box center [1242, 476] width 66 height 19
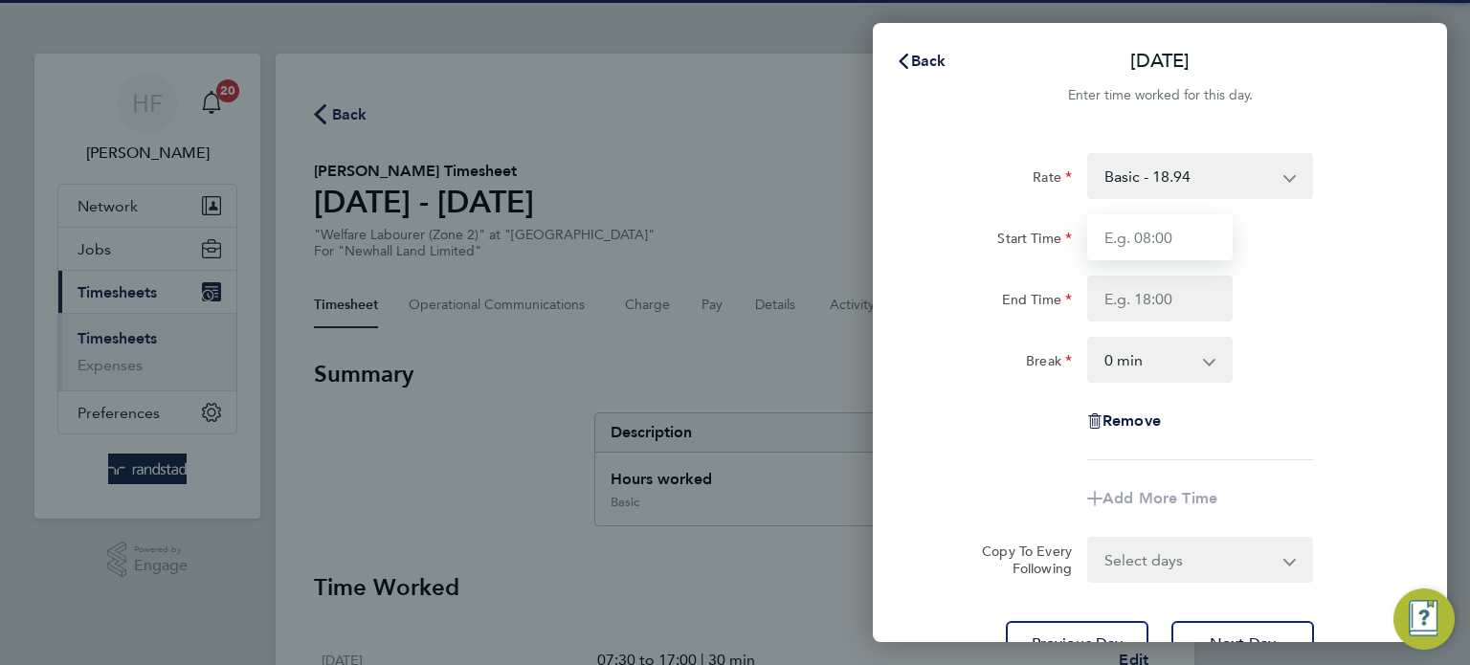
click at [1138, 235] on input "Start Time" at bounding box center [1159, 237] width 145 height 46
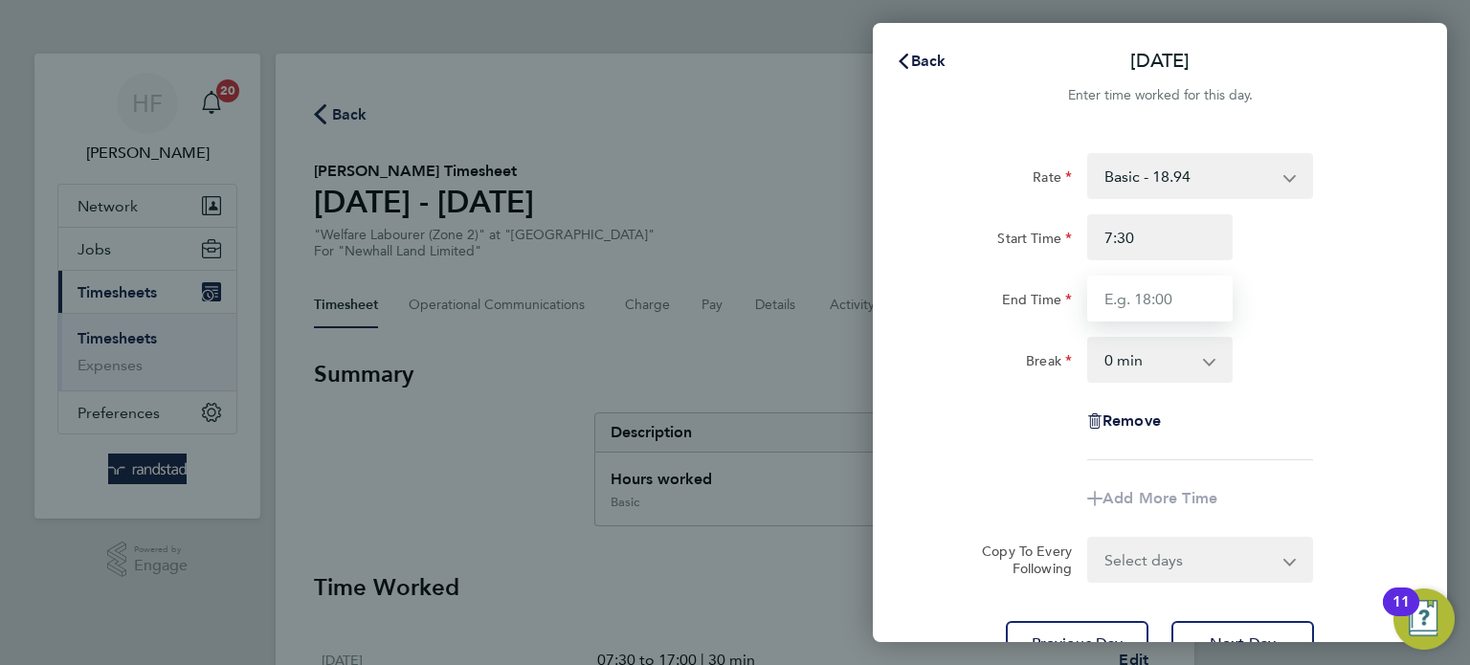
type input "07:30"
type input "17:00"
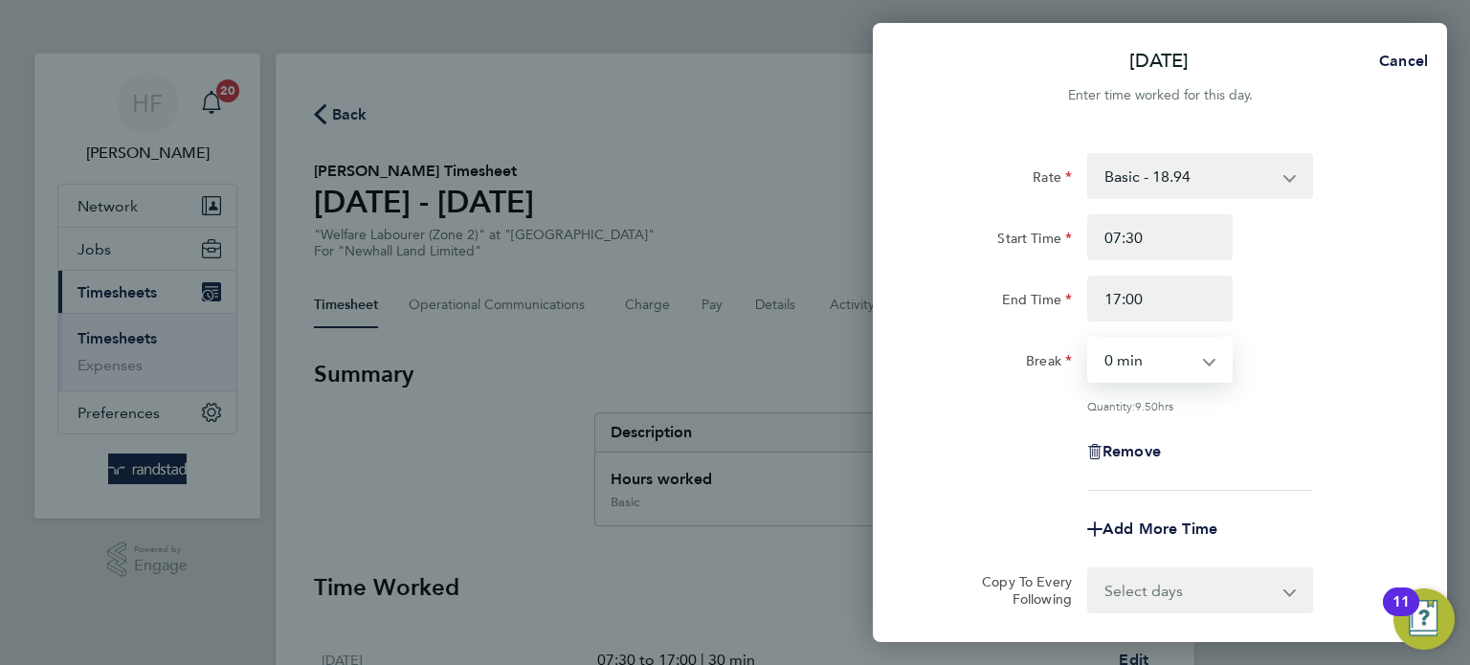
drag, startPoint x: 1202, startPoint y: 367, endPoint x: 1195, endPoint y: 380, distance: 14.1
click at [1203, 367] on select "0 min 15 min 30 min 45 min 60 min 75 min 90 min" at bounding box center [1148, 360] width 119 height 42
select select "30"
click at [1089, 339] on select "0 min 15 min 30 min 45 min 60 min 75 min 90 min" at bounding box center [1148, 360] width 119 height 42
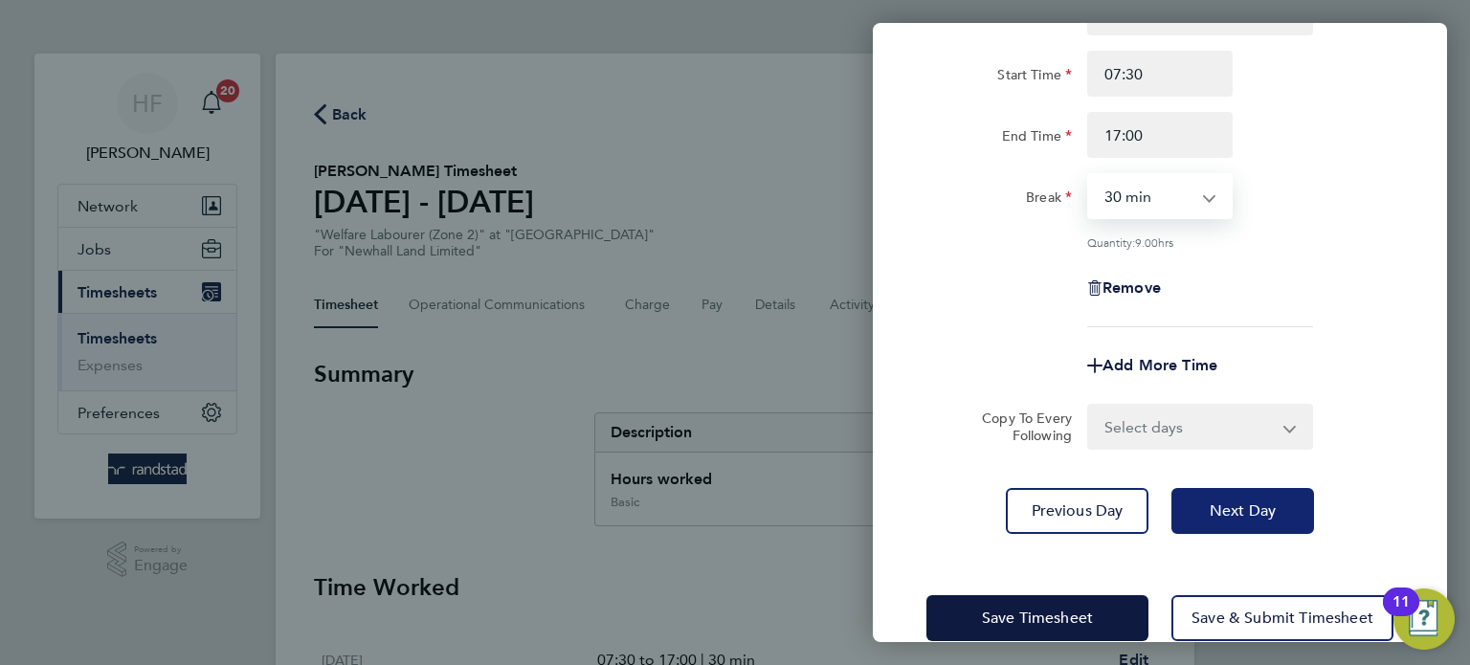
click at [1268, 514] on span "Next Day" at bounding box center [1242, 510] width 66 height 19
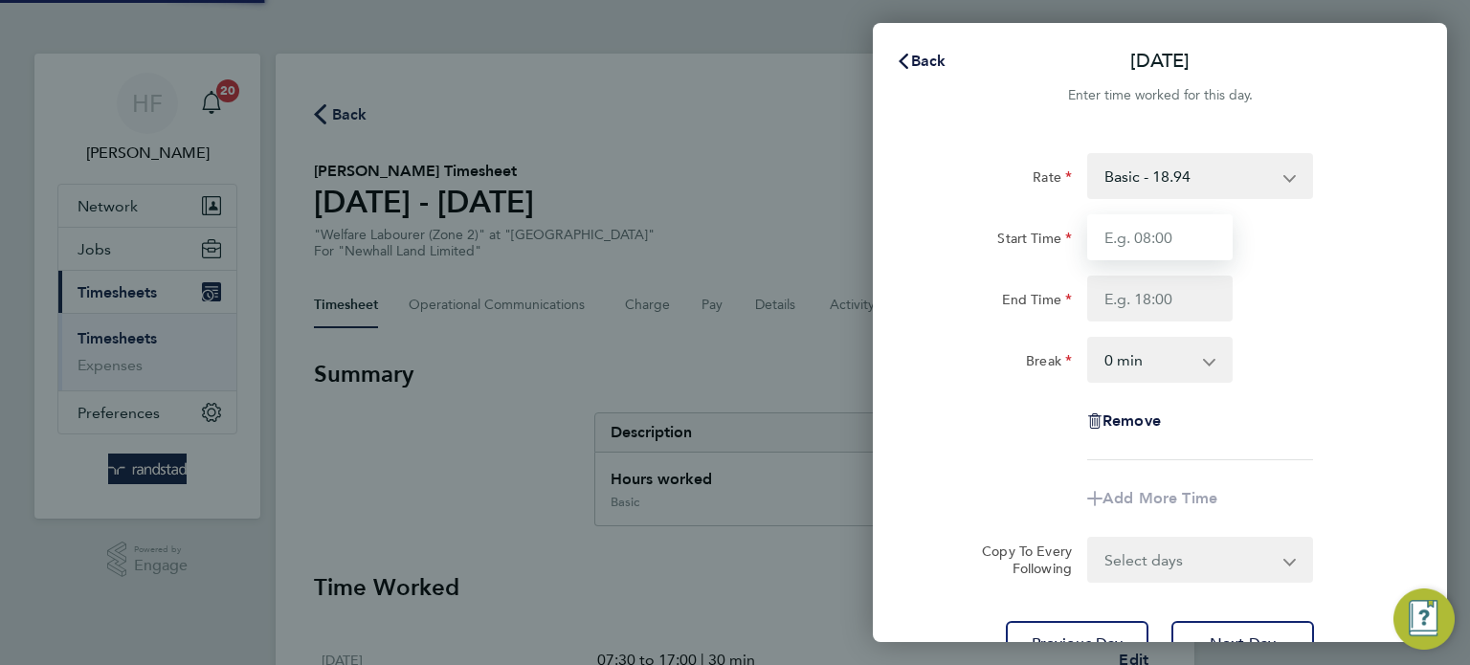
click at [1120, 246] on input "Start Time" at bounding box center [1159, 237] width 145 height 46
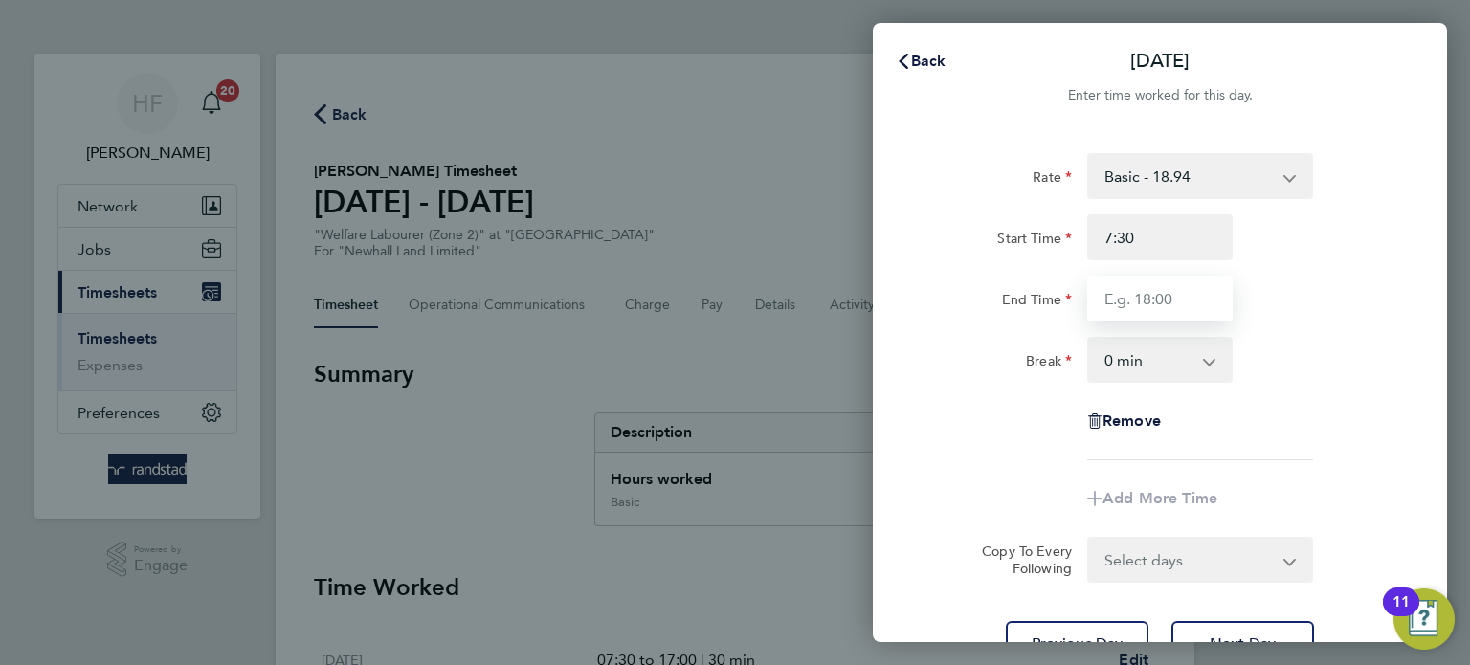
type input "07:30"
type input "17:00"
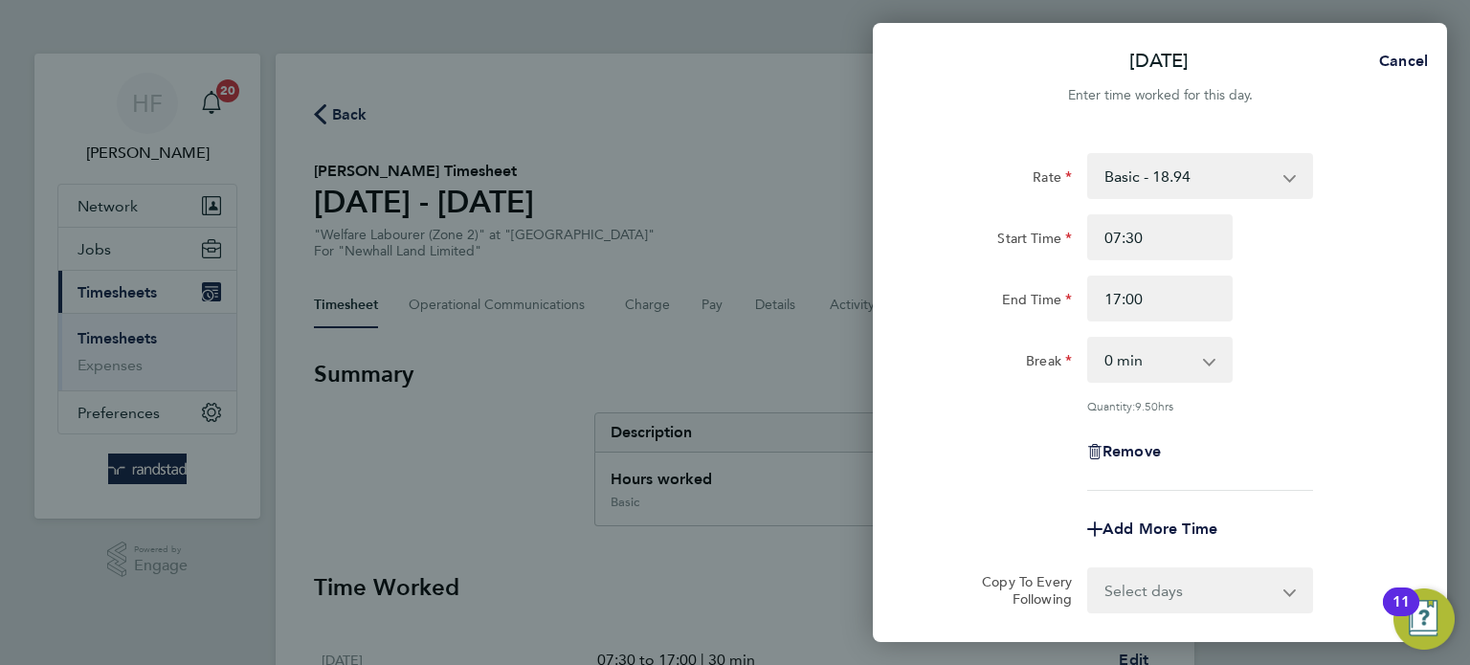
click at [1218, 368] on app-icon-cross-button at bounding box center [1218, 360] width 23 height 42
click at [1189, 368] on select "0 min 15 min 30 min 45 min 60 min 75 min 90 min" at bounding box center [1148, 360] width 119 height 42
select select "30"
click at [1089, 339] on select "0 min 15 min 30 min 45 min 60 min 75 min 90 min" at bounding box center [1148, 360] width 119 height 42
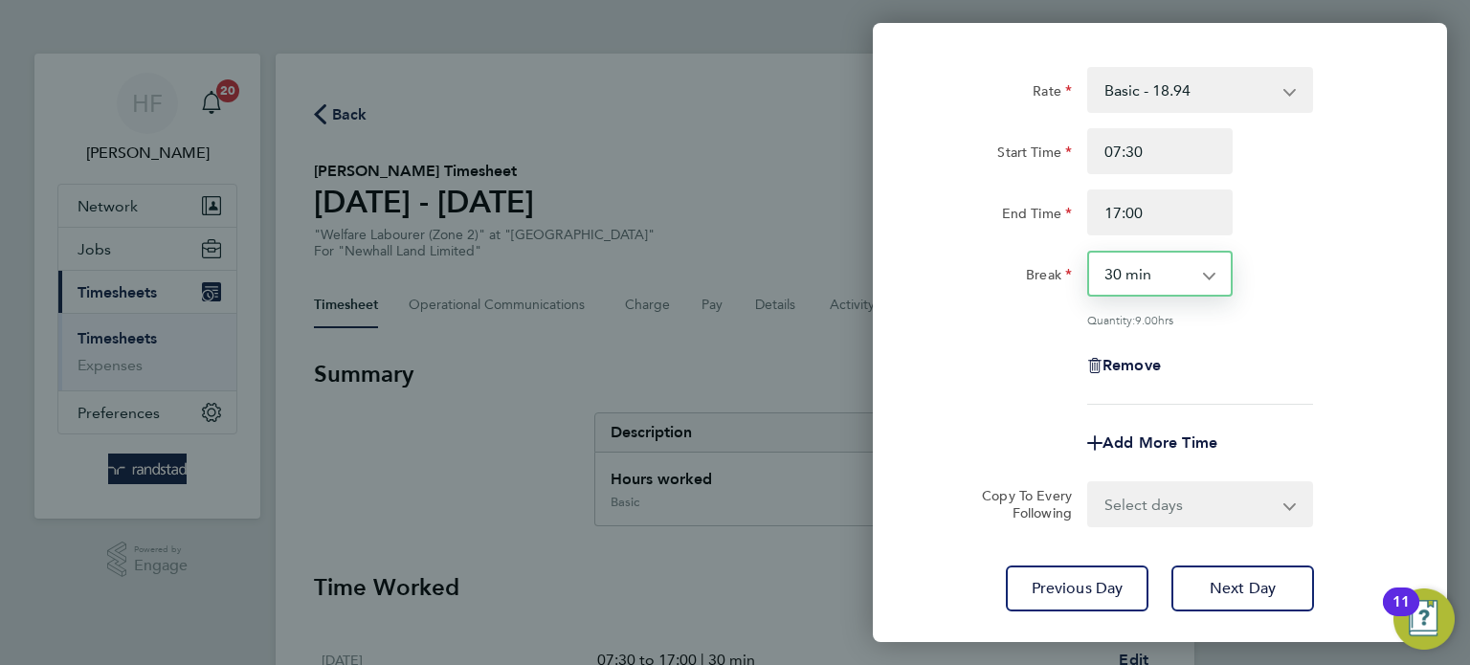
scroll to position [91, 0]
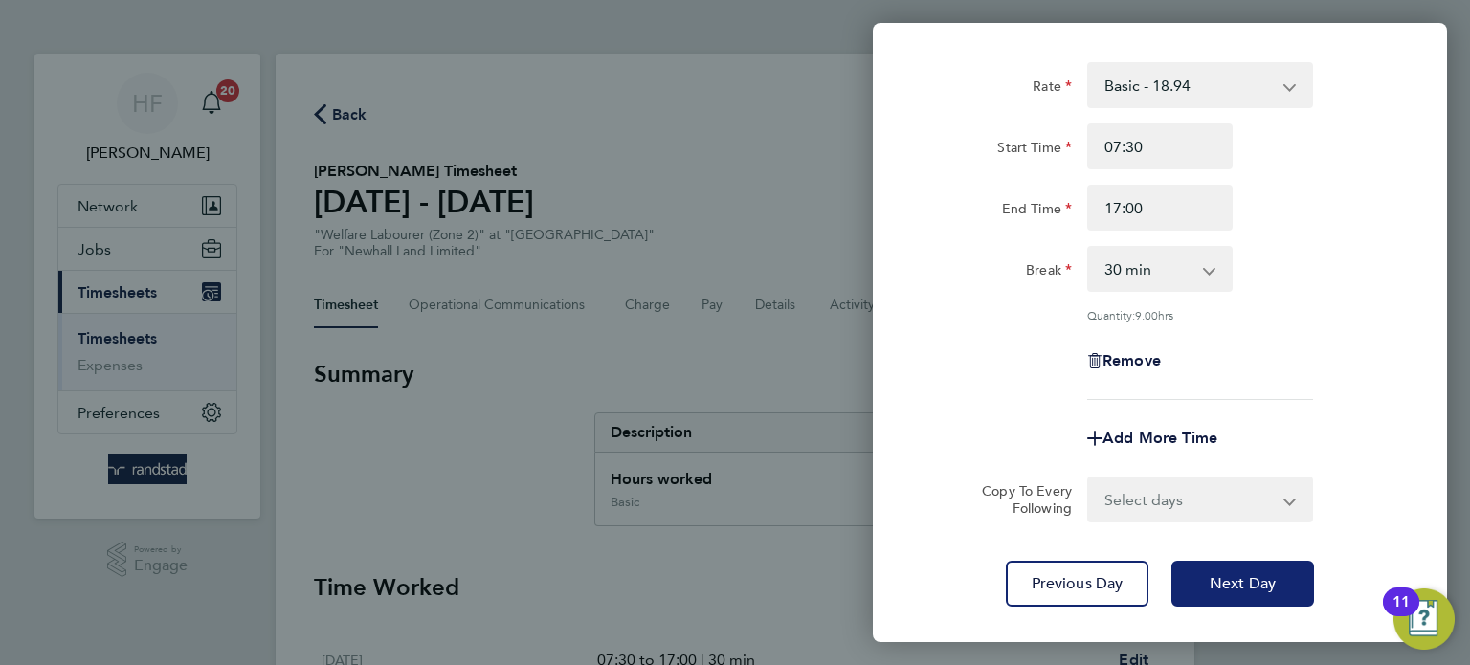
click at [1252, 570] on button "Next Day" at bounding box center [1242, 584] width 143 height 46
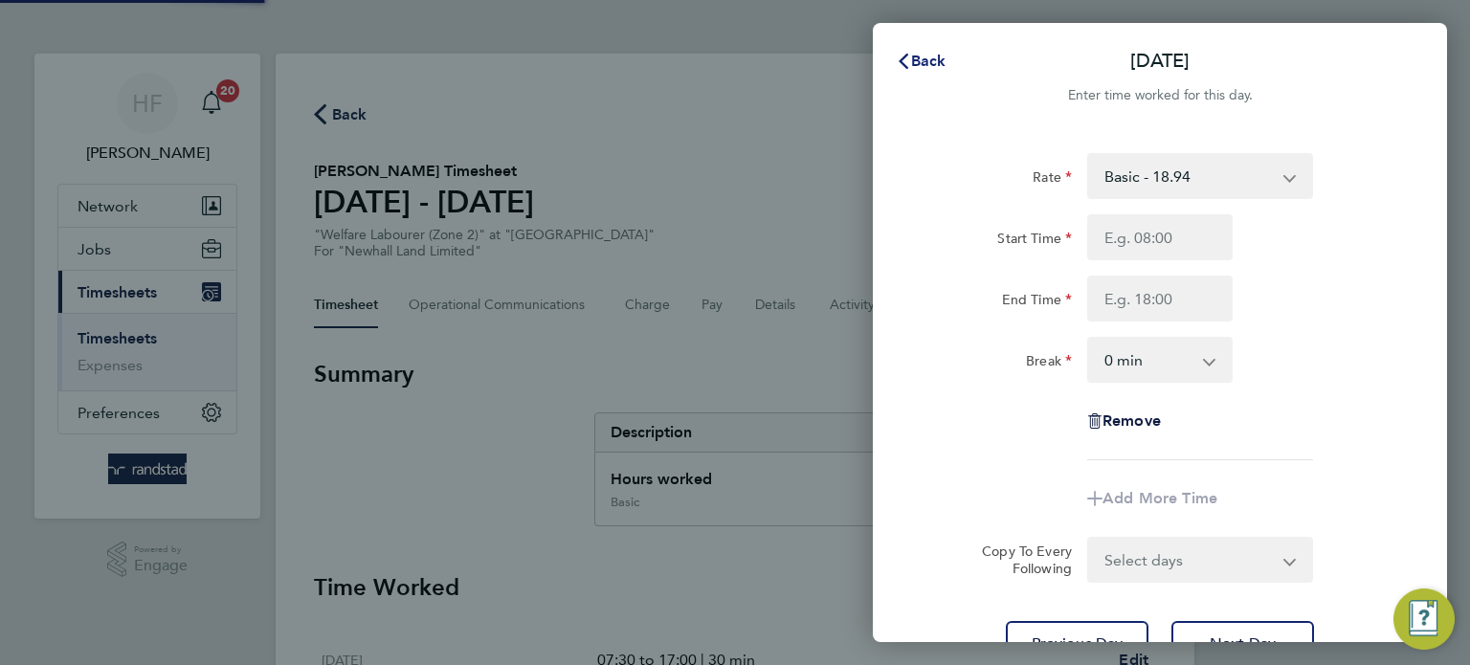
click at [906, 48] on button "Back" at bounding box center [920, 61] width 89 height 38
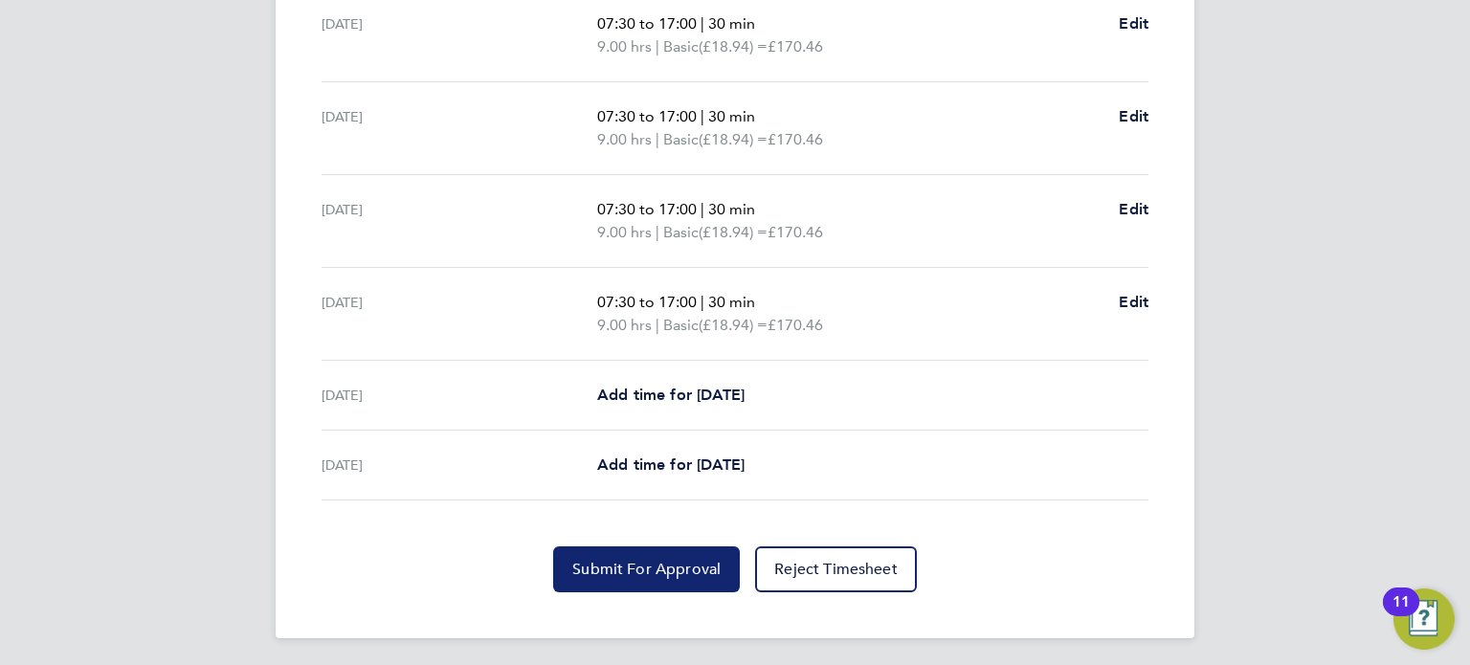
click at [654, 546] on button "Submit For Approval" at bounding box center [646, 569] width 187 height 46
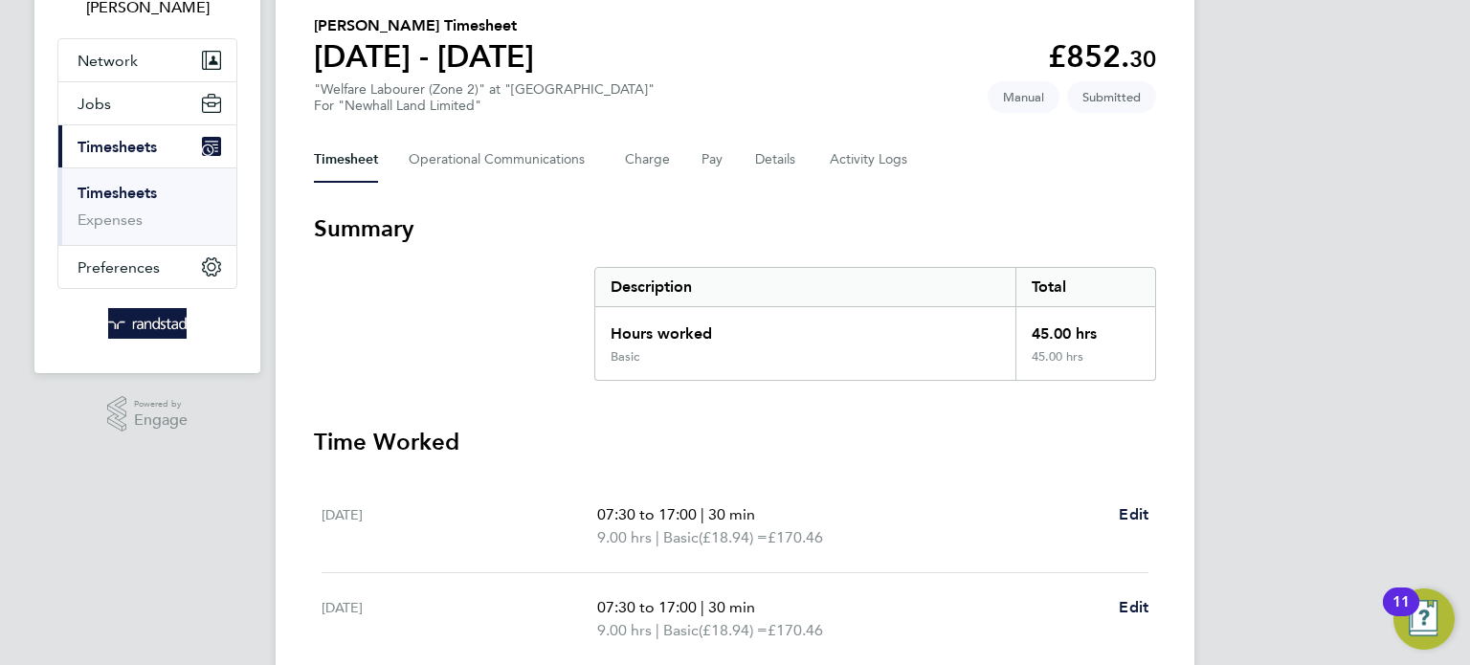
scroll to position [45, 0]
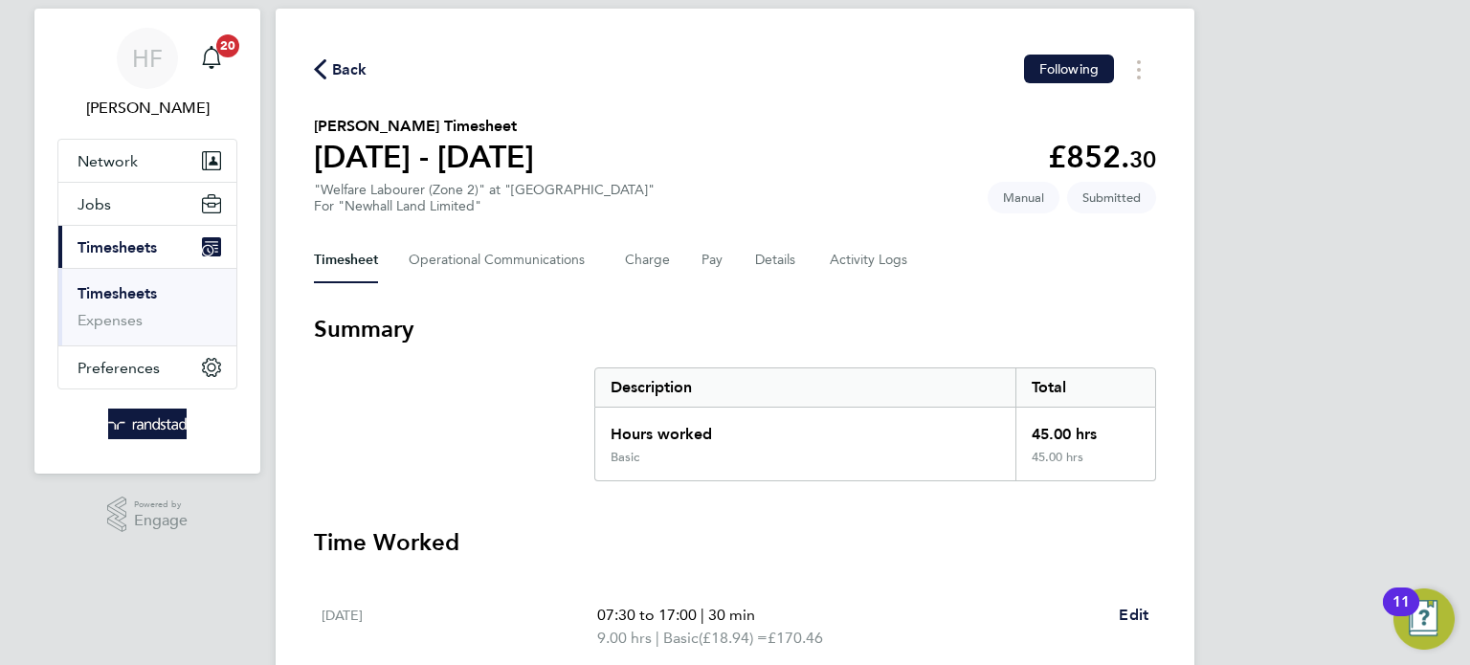
click at [109, 290] on link "Timesheets" at bounding box center [116, 293] width 79 height 18
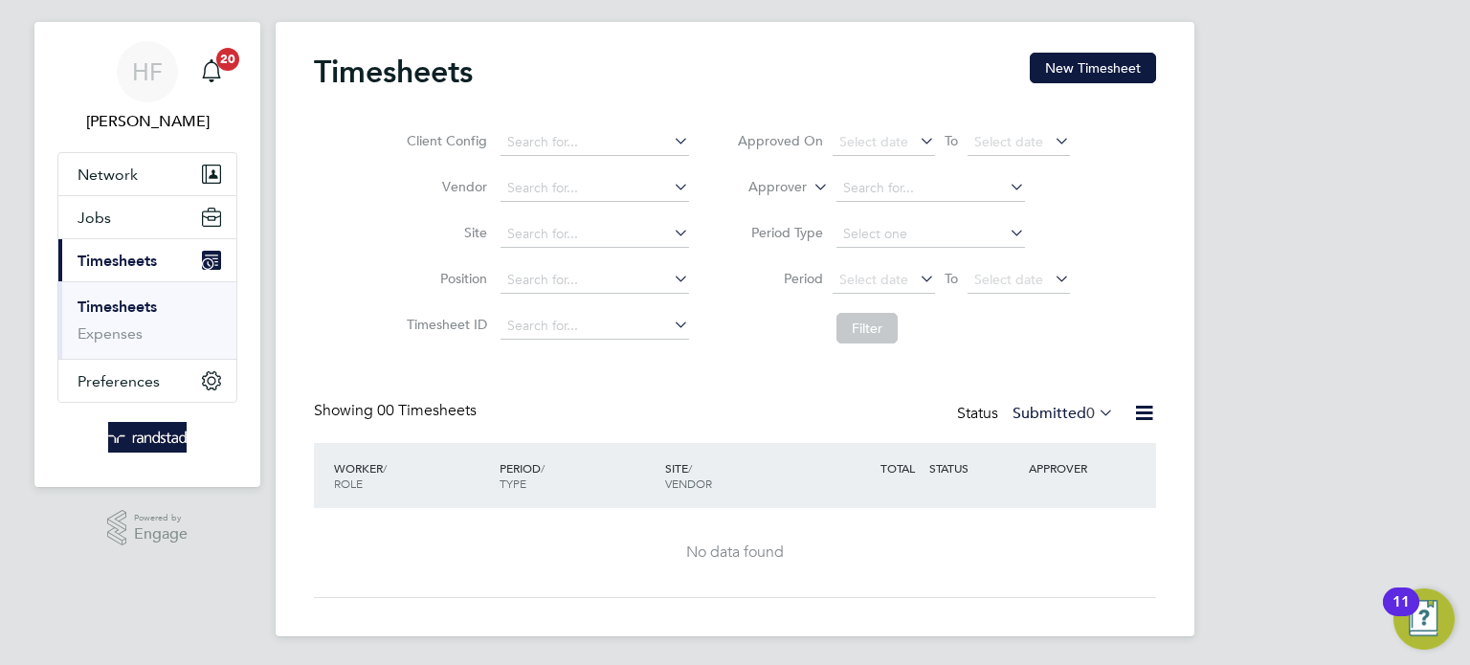
scroll to position [33, 0]
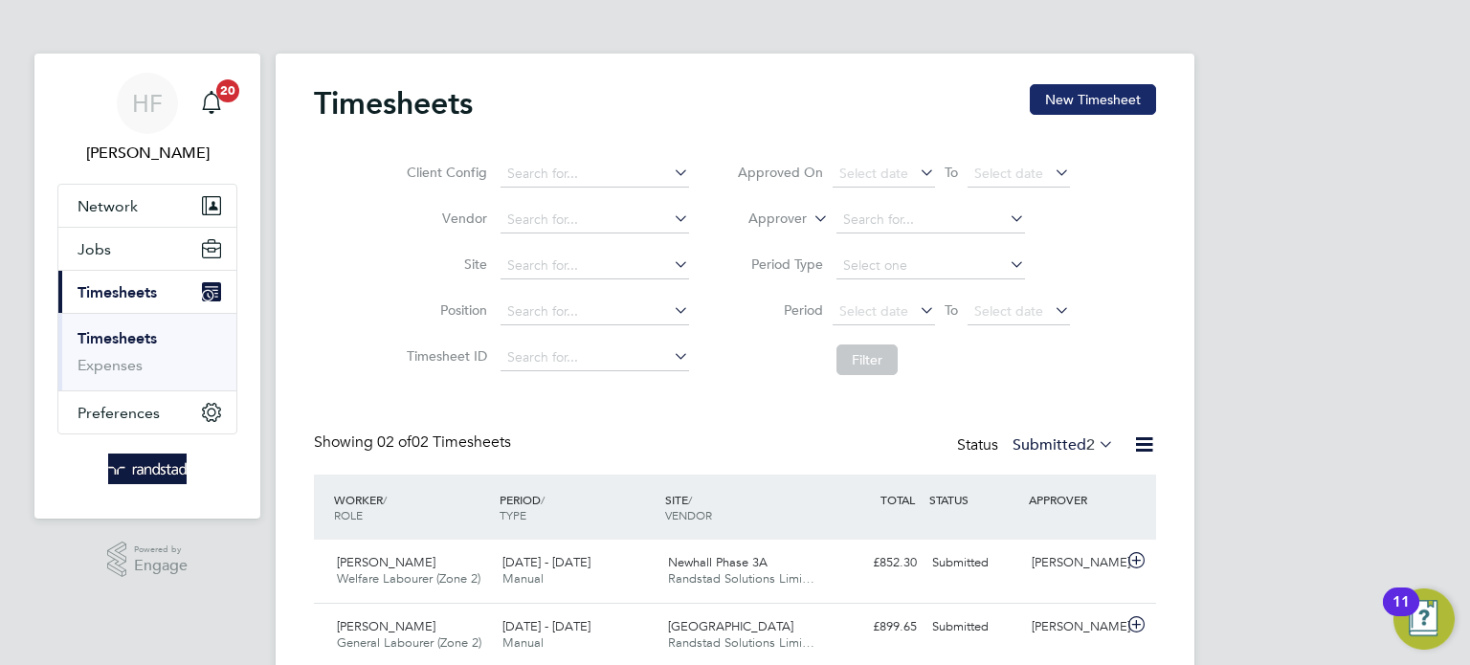
click at [1102, 103] on button "New Timesheet" at bounding box center [1092, 99] width 126 height 31
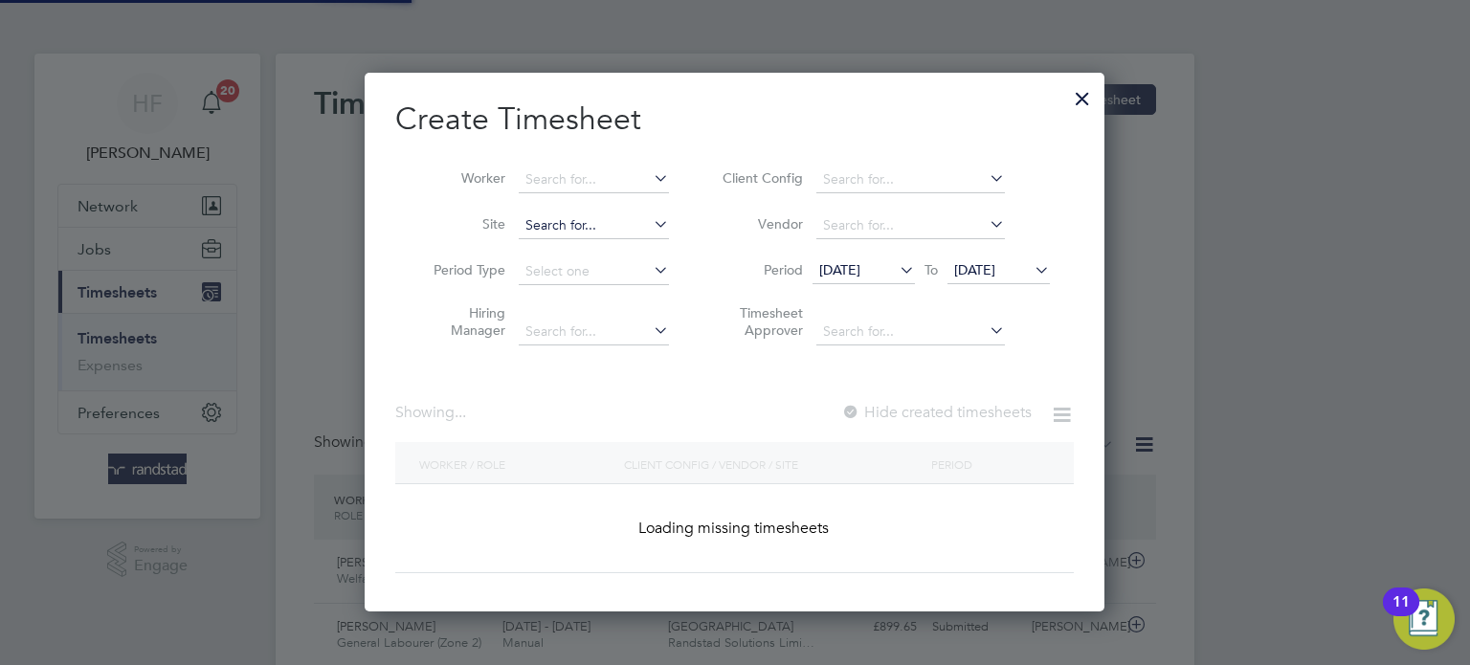
scroll to position [539, 741]
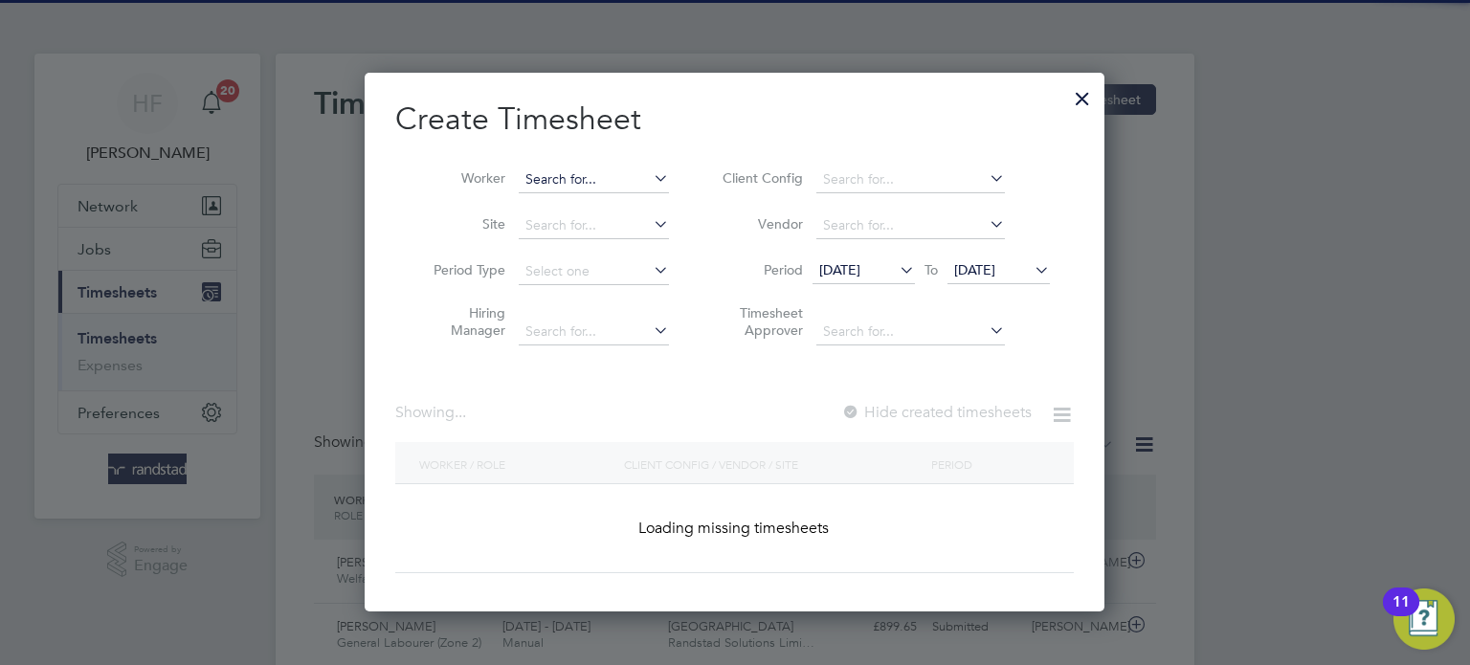
click at [562, 190] on div "Timesheets New Timesheet Client Config Vendor Site Position Timesheet ID Approv…" at bounding box center [735, 380] width 919 height 653
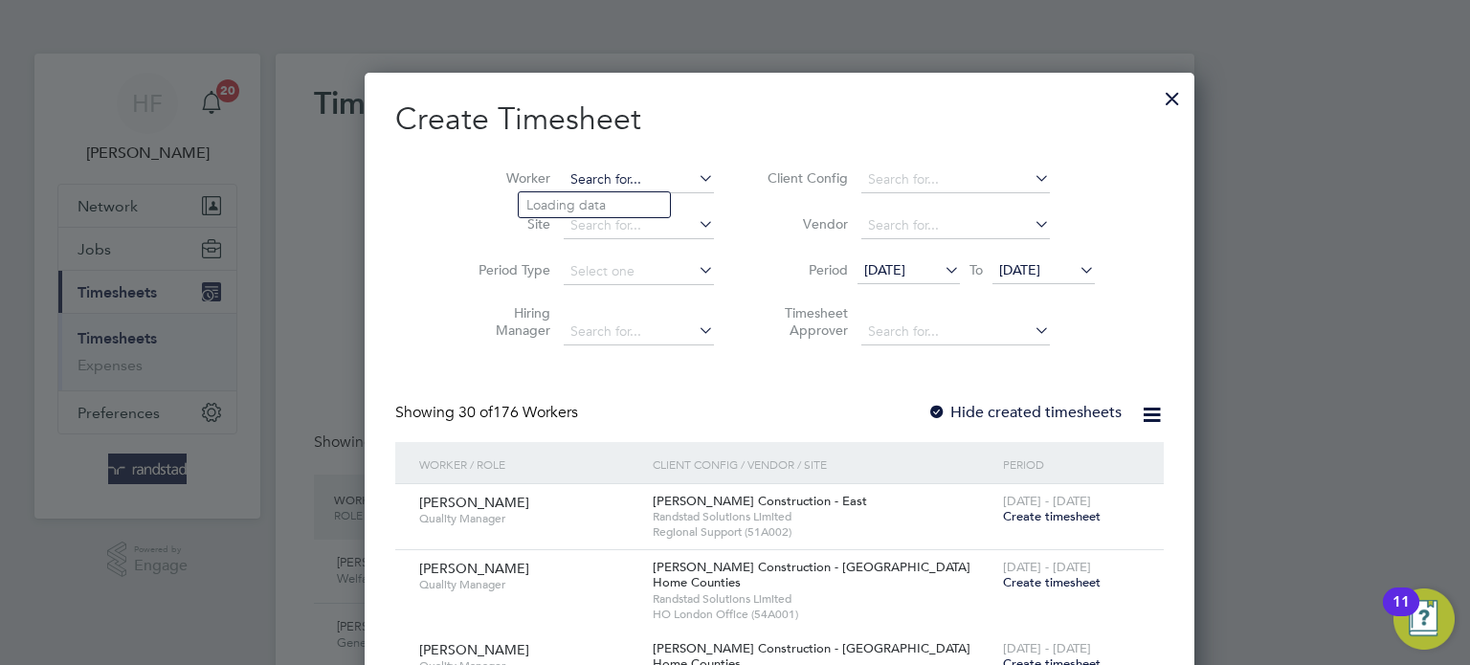
scroll to position [3915, 741]
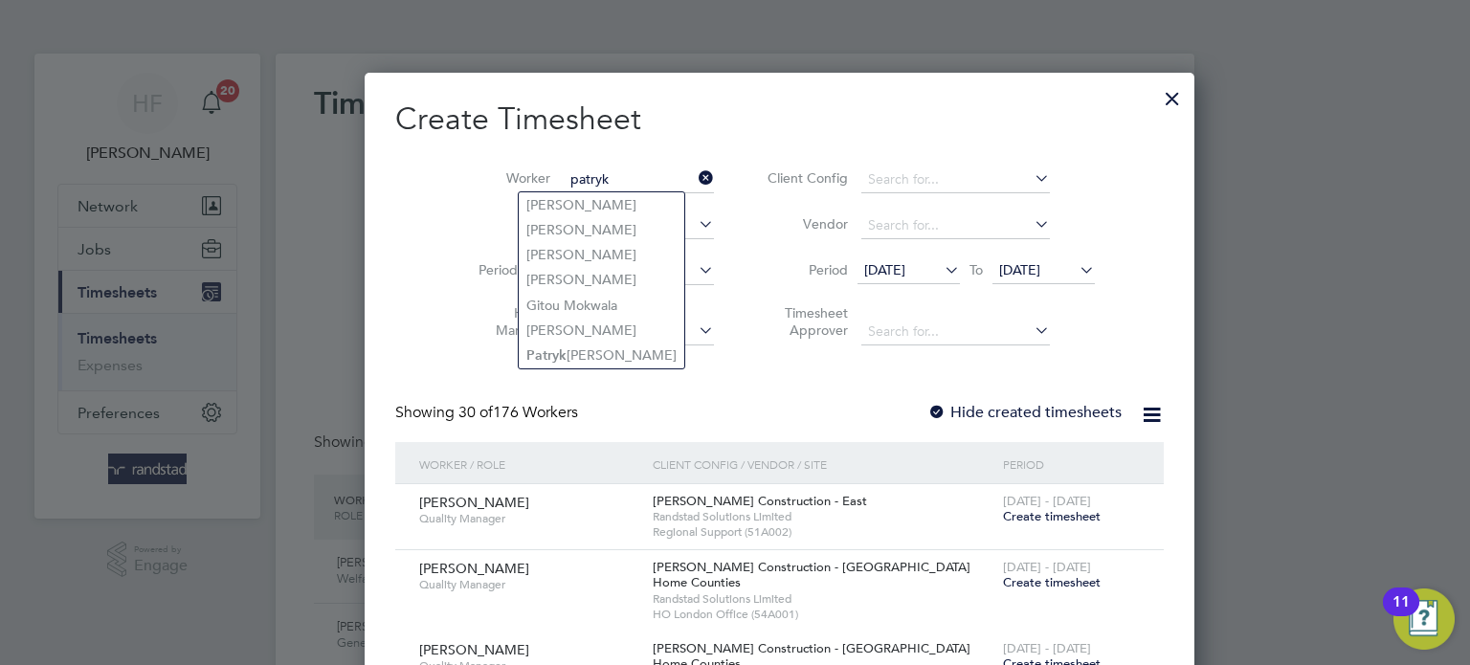
type input "patryk"
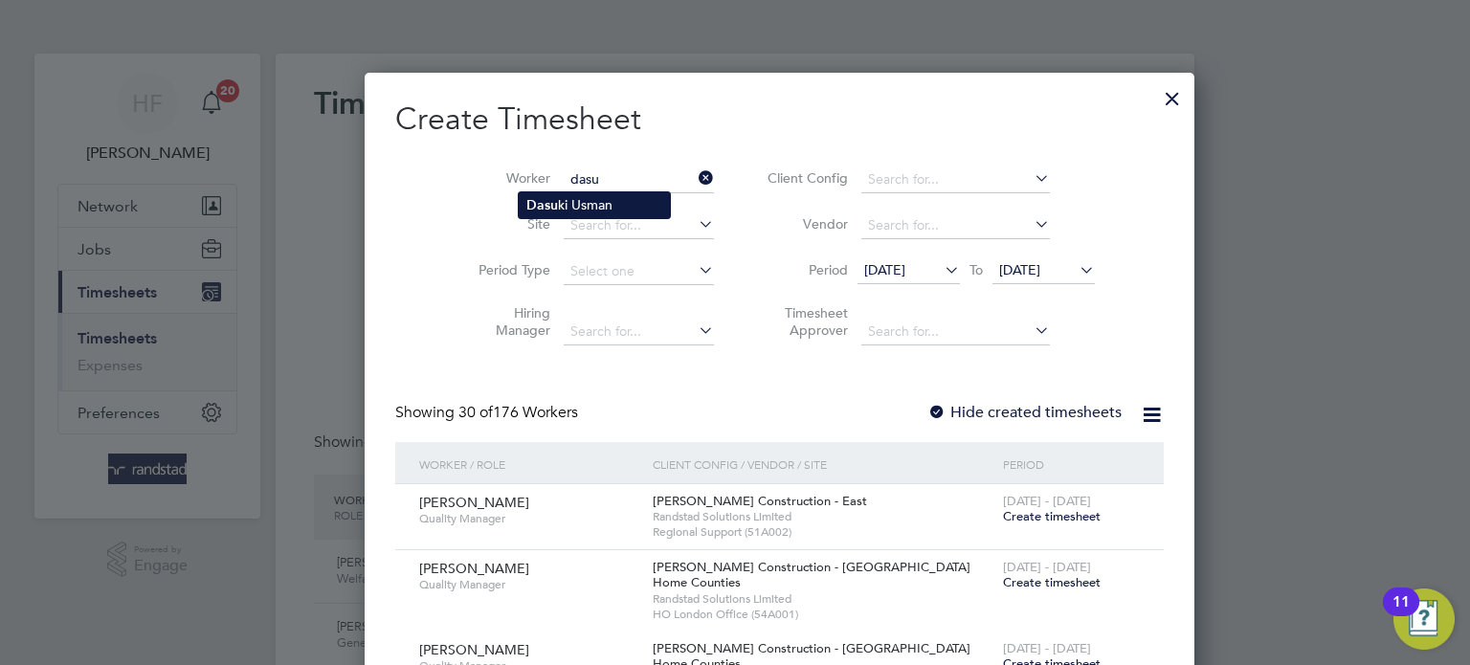
click at [633, 204] on li "Dasu ki Usman" at bounding box center [594, 205] width 151 height 26
type input "[PERSON_NAME]"
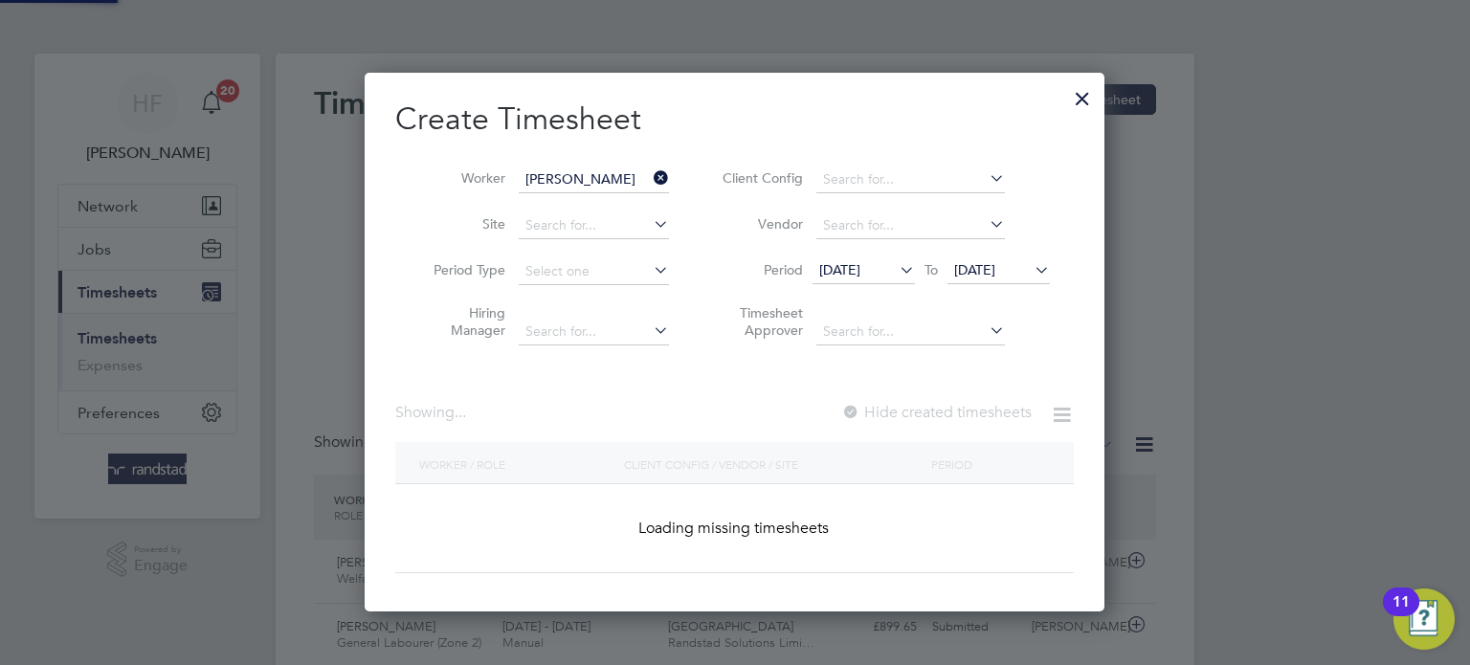
scroll to position [539, 741]
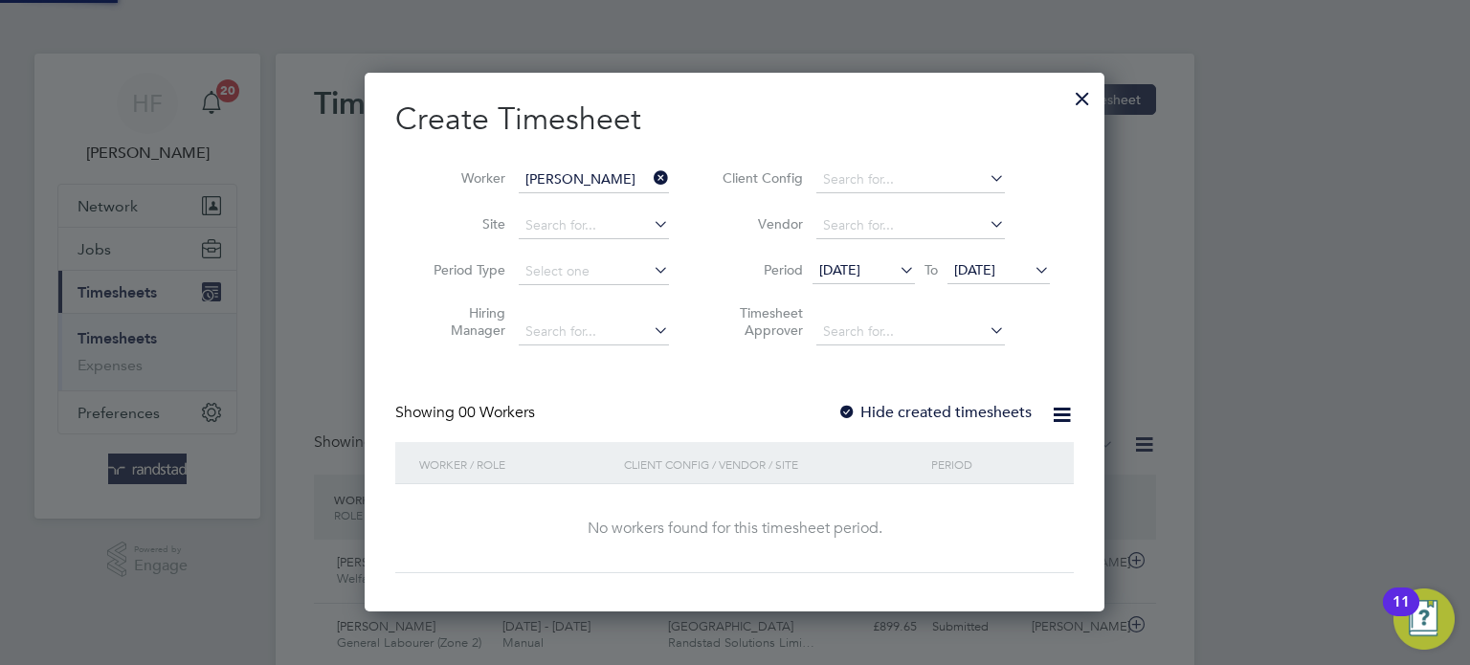
click at [987, 265] on span "[DATE]" at bounding box center [974, 269] width 41 height 17
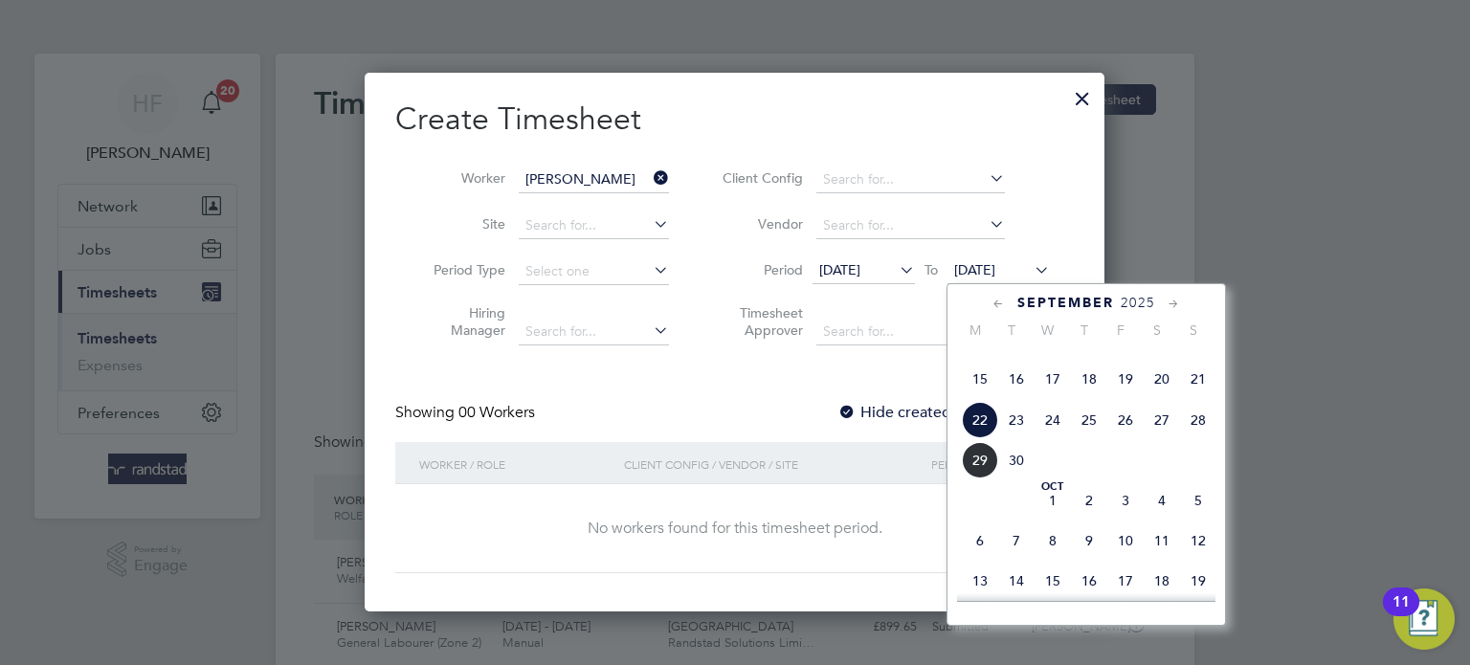
click at [1201, 438] on span "28" at bounding box center [1198, 420] width 36 height 36
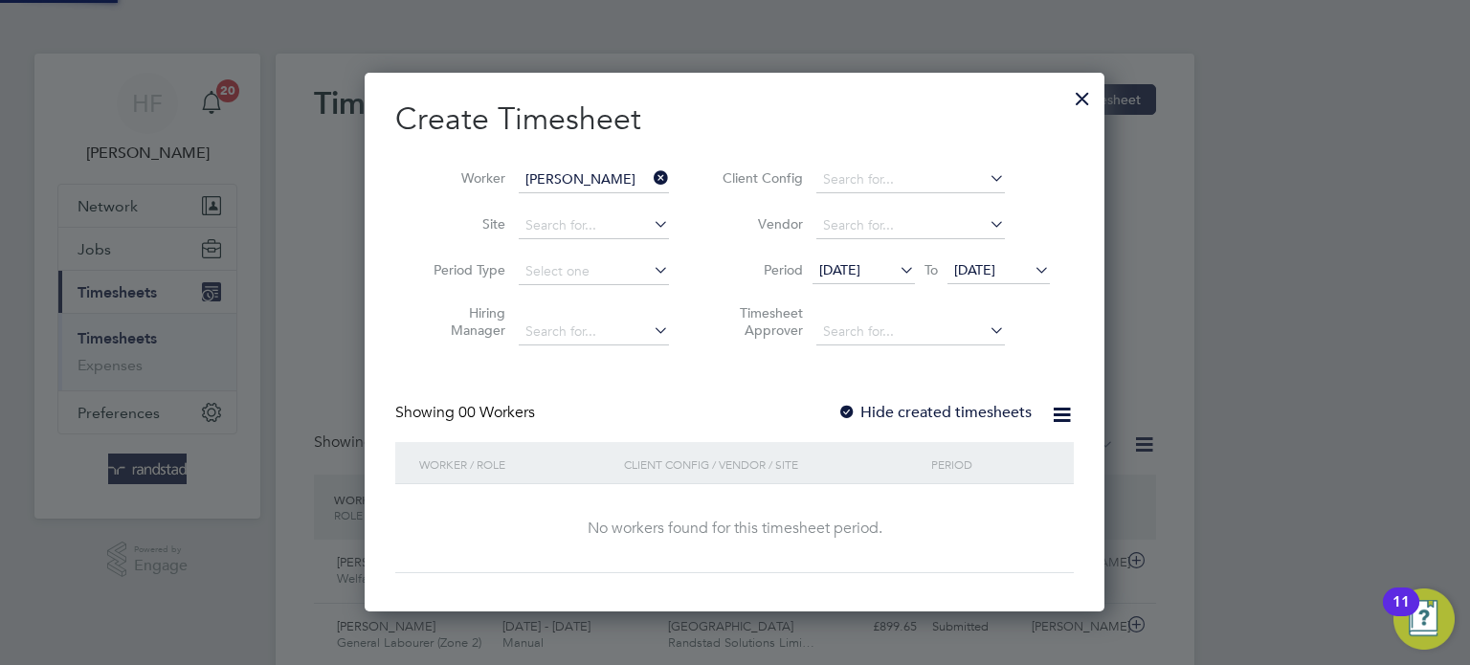
scroll to position [539, 741]
click at [942, 408] on label "Hide created timesheets" at bounding box center [934, 412] width 194 height 19
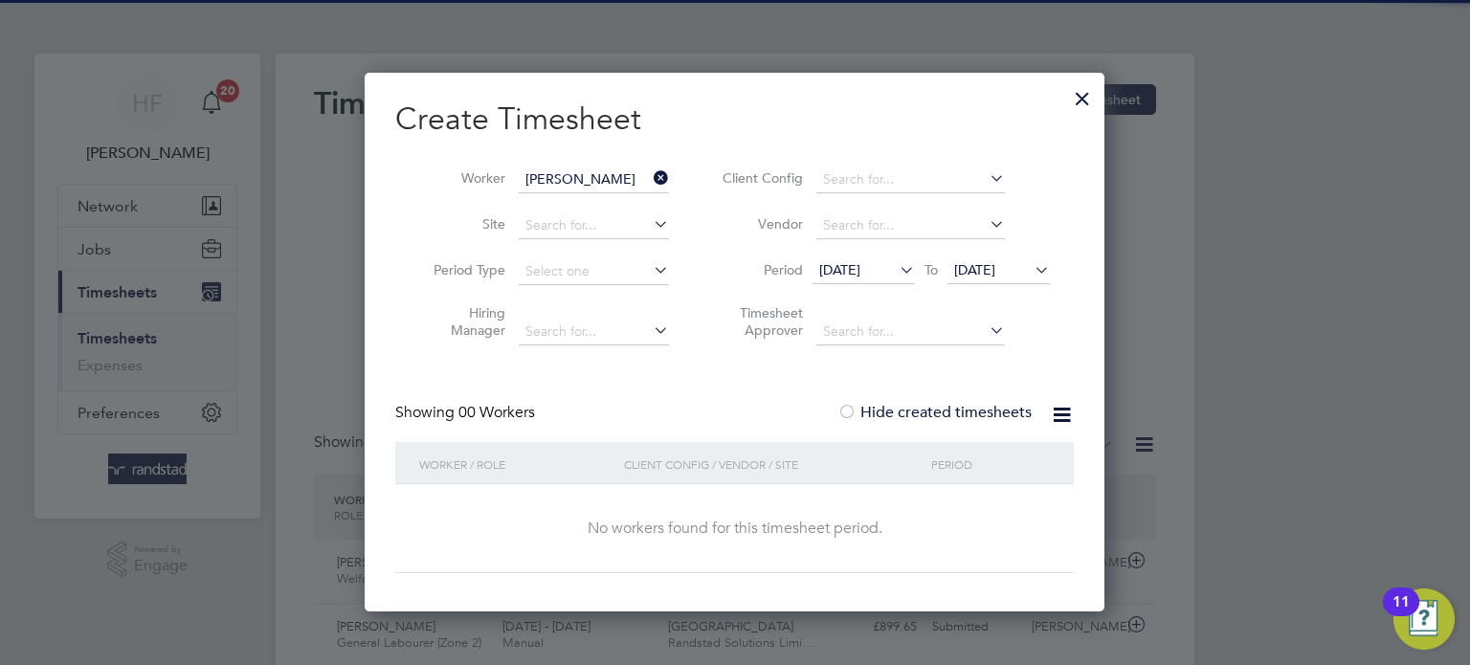
click at [942, 408] on label "Hide created timesheets" at bounding box center [934, 412] width 194 height 19
click at [936, 409] on label "Hide created timesheets" at bounding box center [934, 412] width 194 height 19
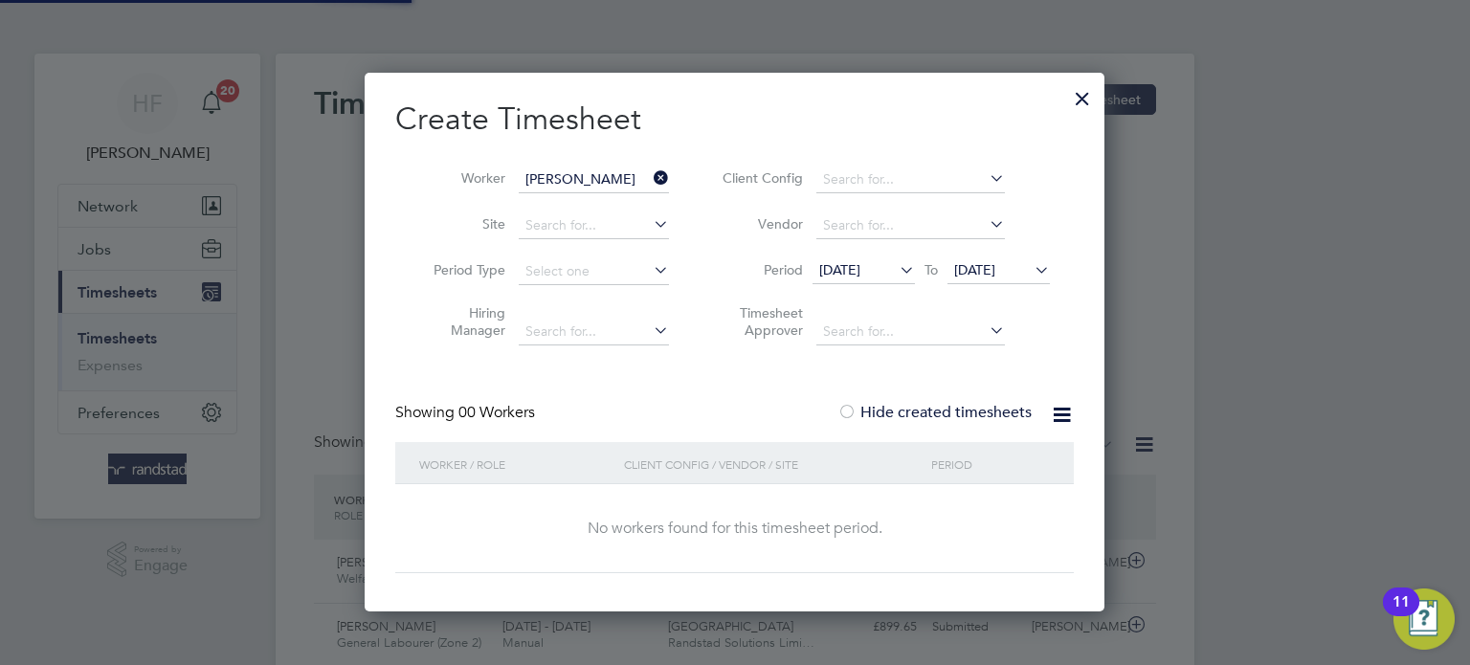
click at [936, 413] on label "Hide created timesheets" at bounding box center [934, 412] width 194 height 19
click at [1089, 77] on div at bounding box center [1082, 94] width 34 height 34
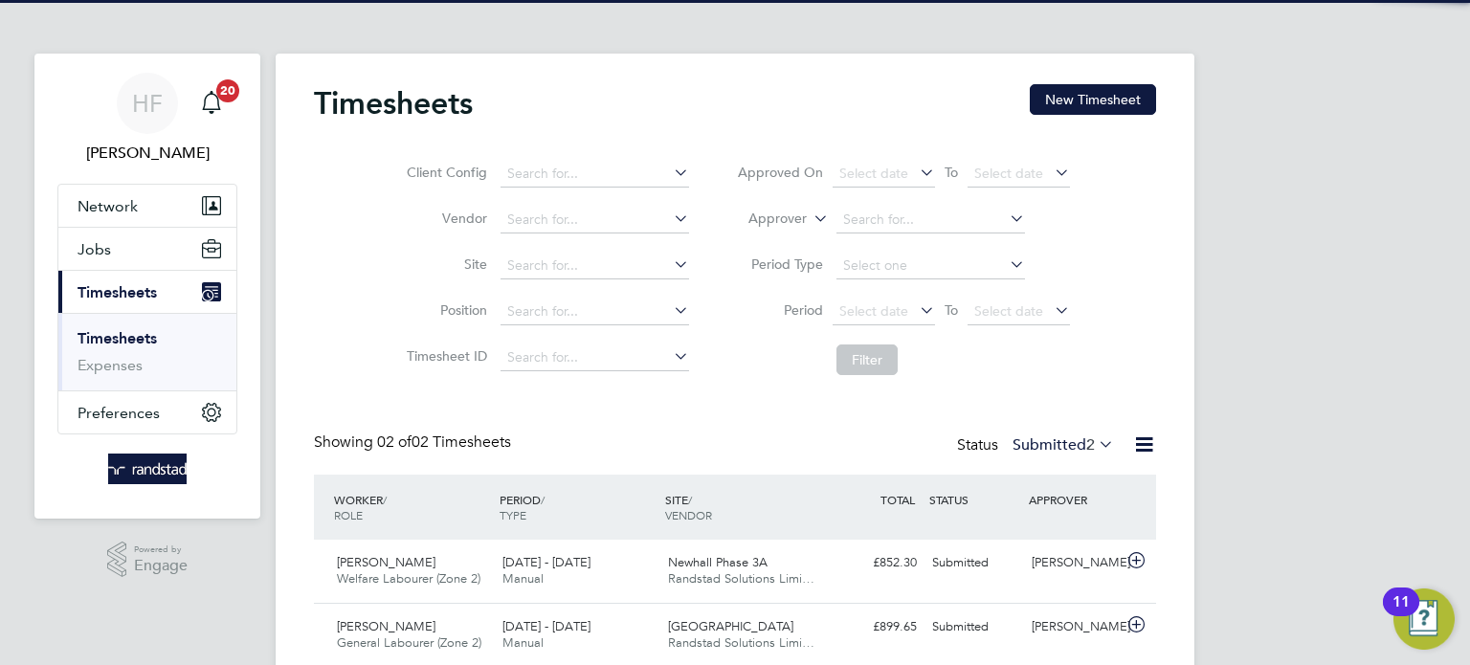
scroll to position [0, 0]
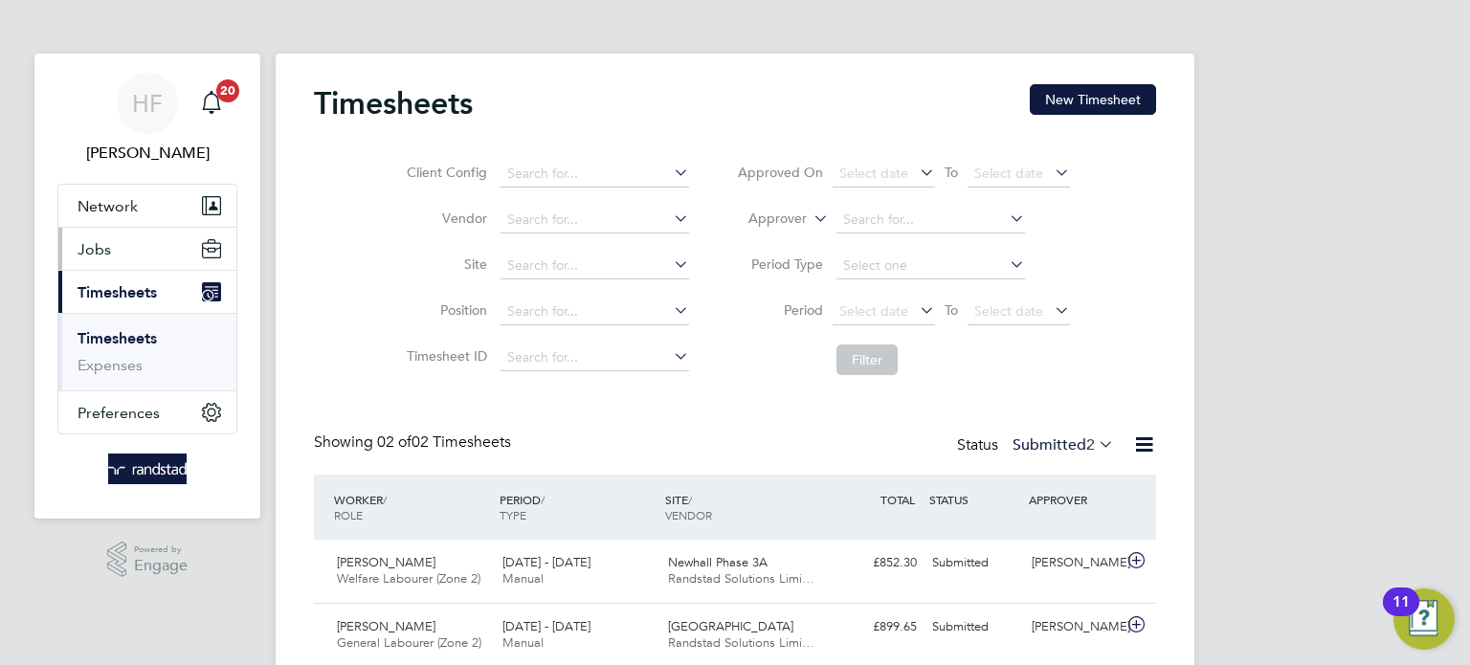
click at [112, 262] on button "Jobs" at bounding box center [147, 249] width 178 height 42
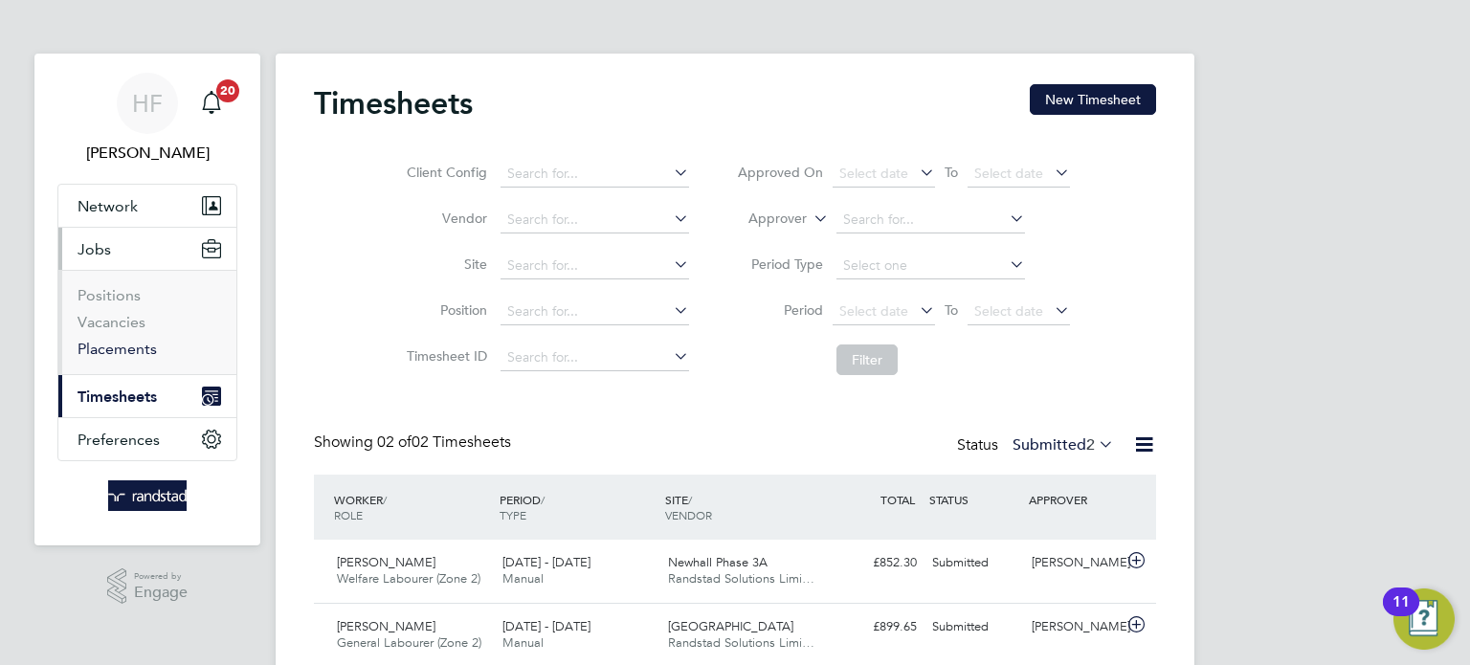
click at [125, 348] on link "Placements" at bounding box center [116, 349] width 79 height 18
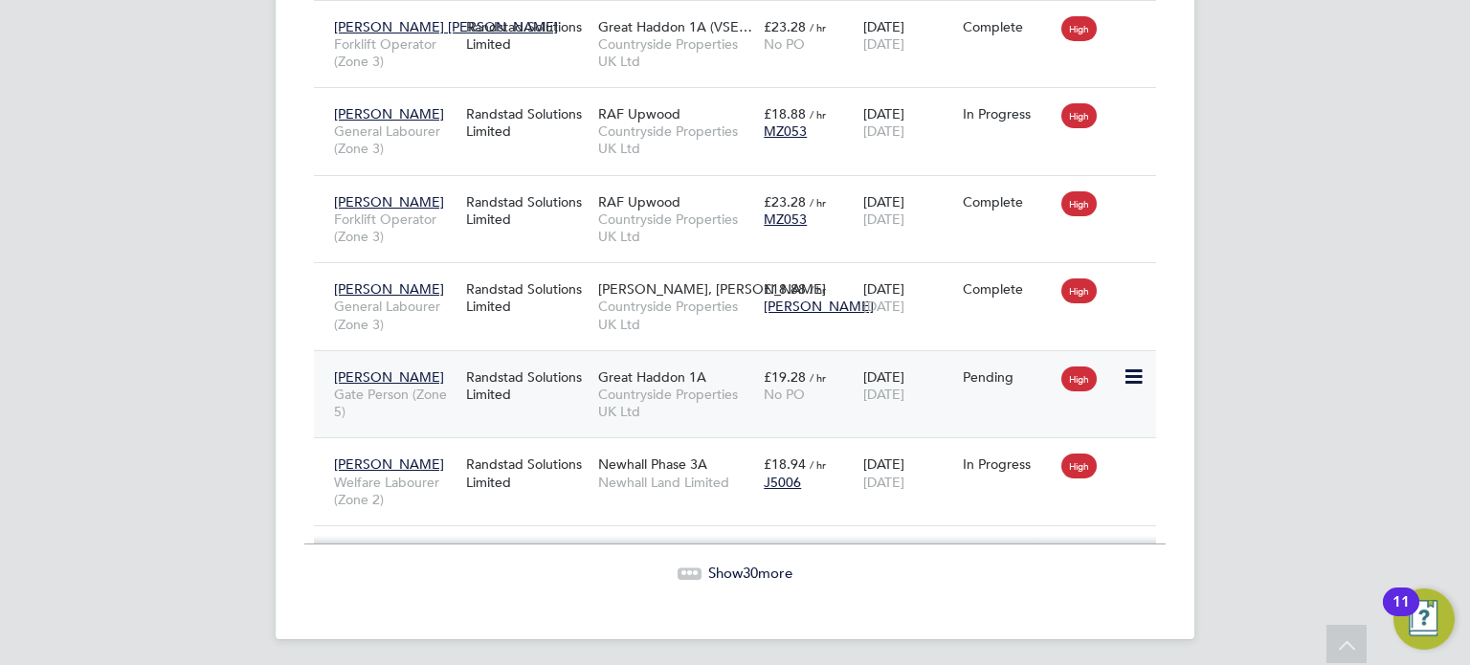
click at [1130, 371] on icon at bounding box center [1131, 376] width 19 height 23
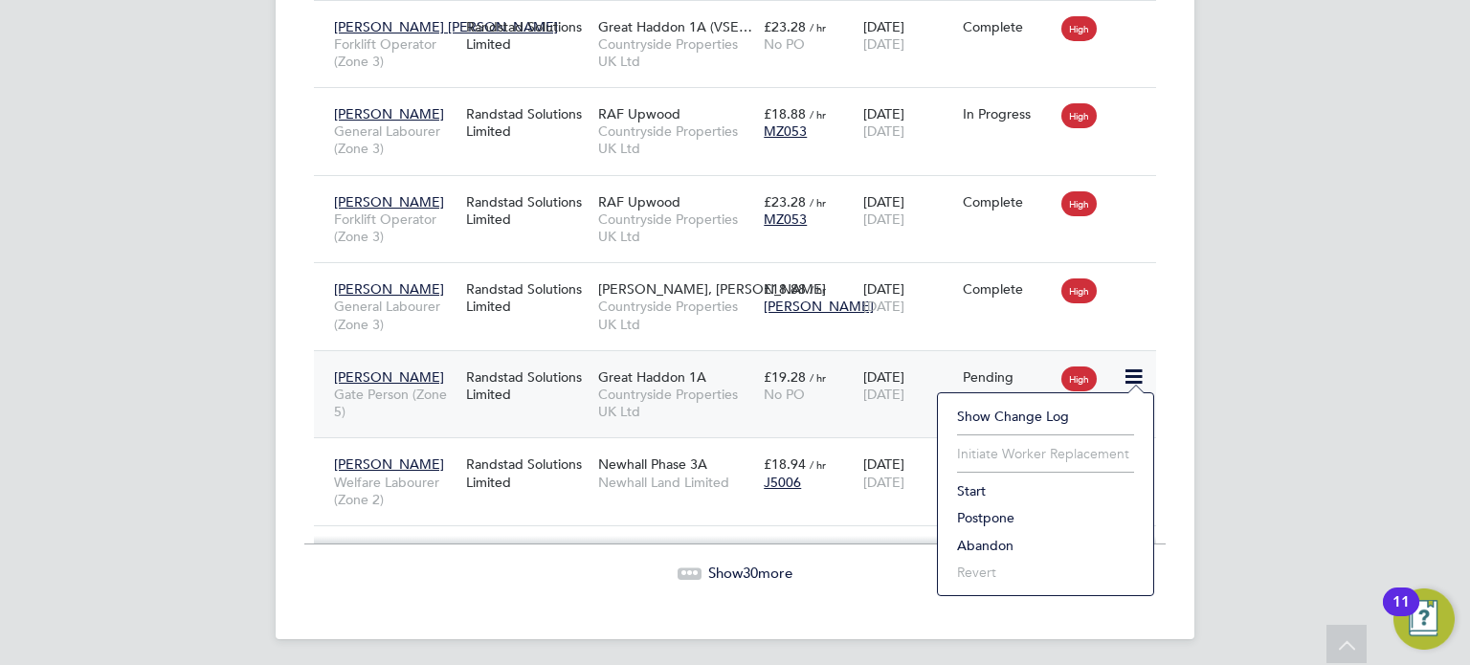
click at [979, 490] on li "Start" at bounding box center [1045, 490] width 196 height 27
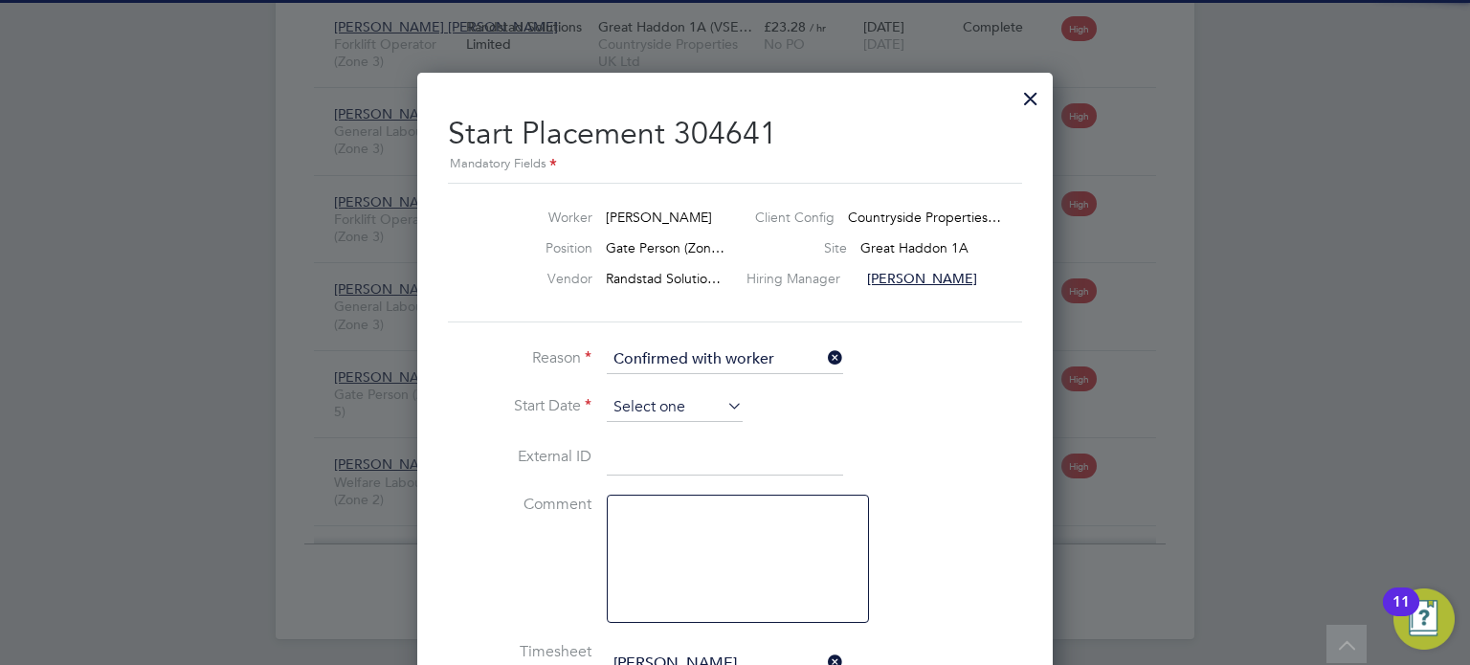
click at [682, 397] on input at bounding box center [675, 407] width 136 height 29
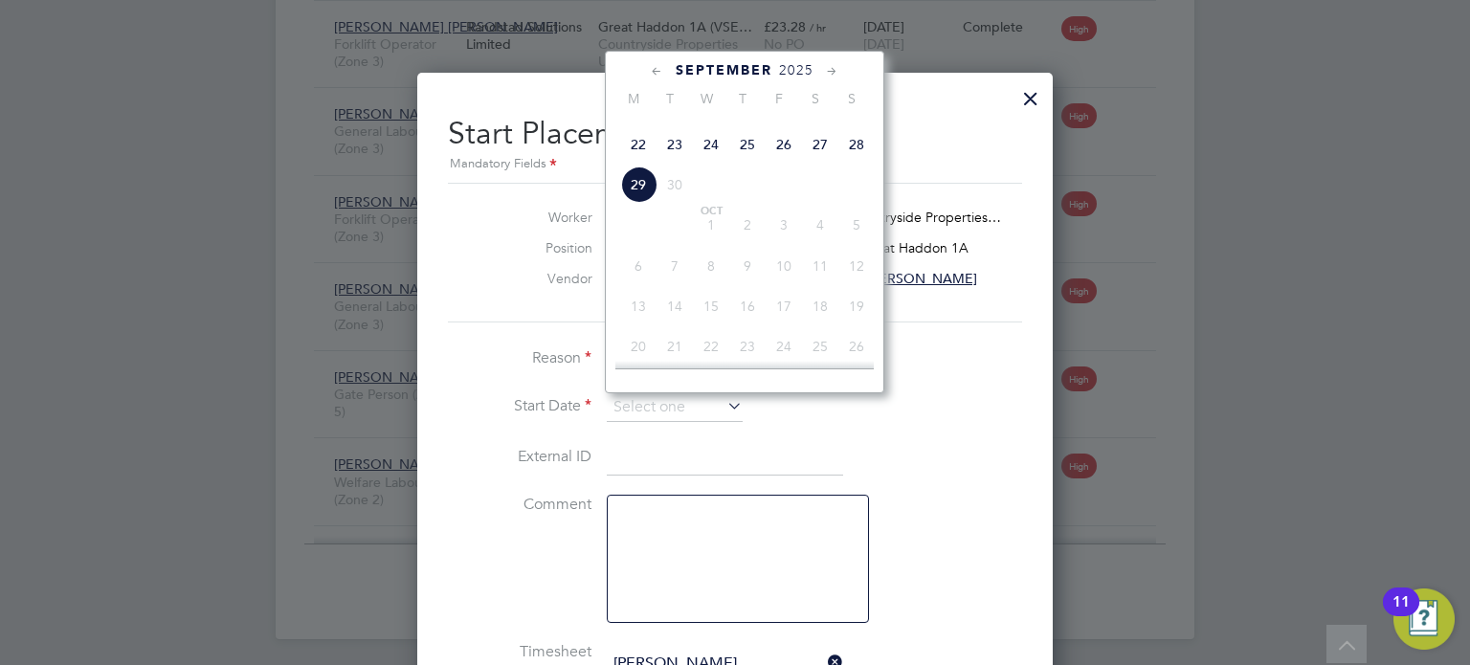
click at [633, 163] on span "22" at bounding box center [638, 144] width 36 height 36
type input "[DATE]"
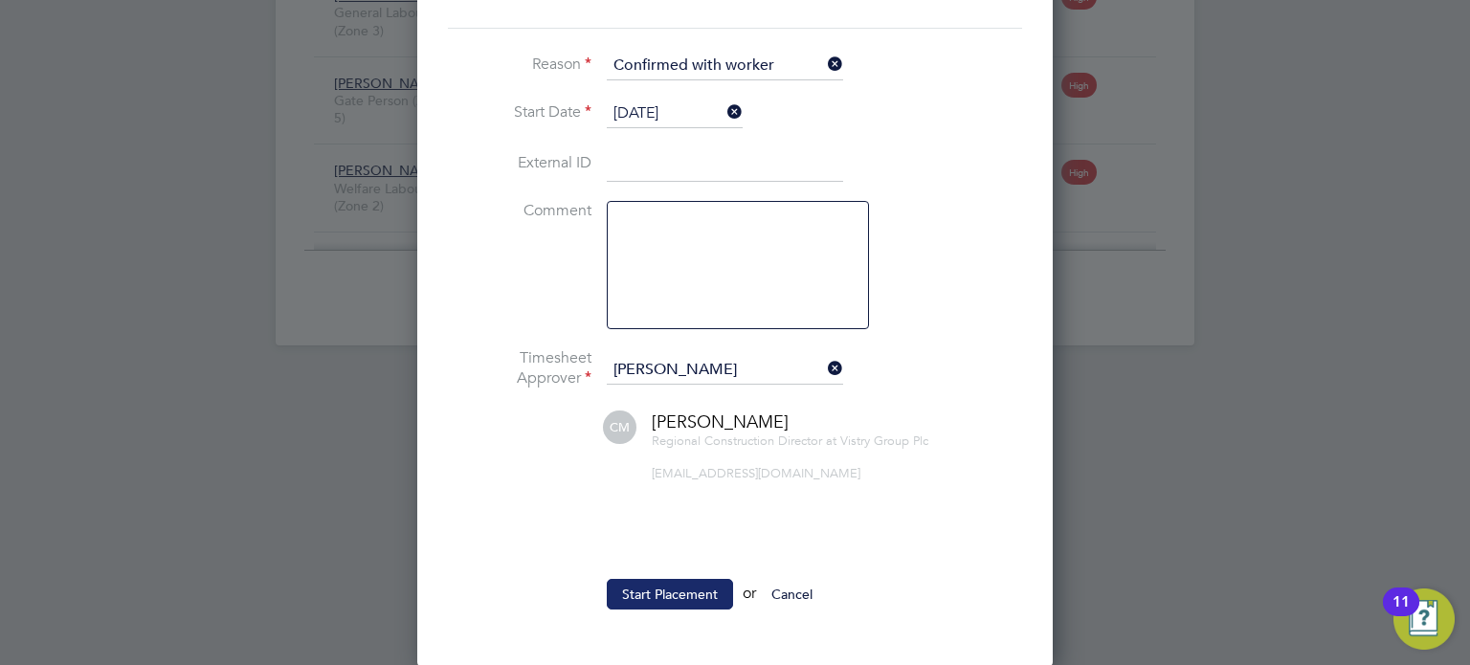
click at [677, 583] on button "Start Placement" at bounding box center [670, 594] width 126 height 31
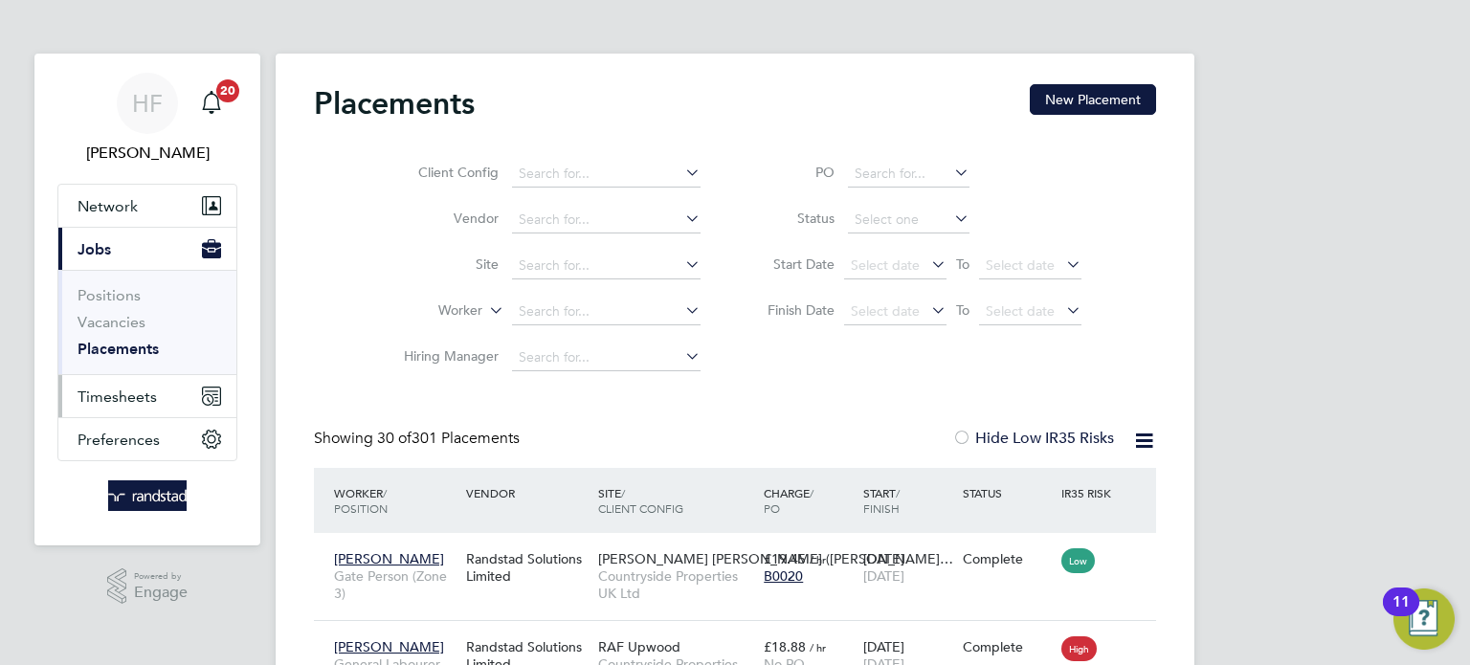
click at [115, 397] on span "Timesheets" at bounding box center [116, 396] width 79 height 18
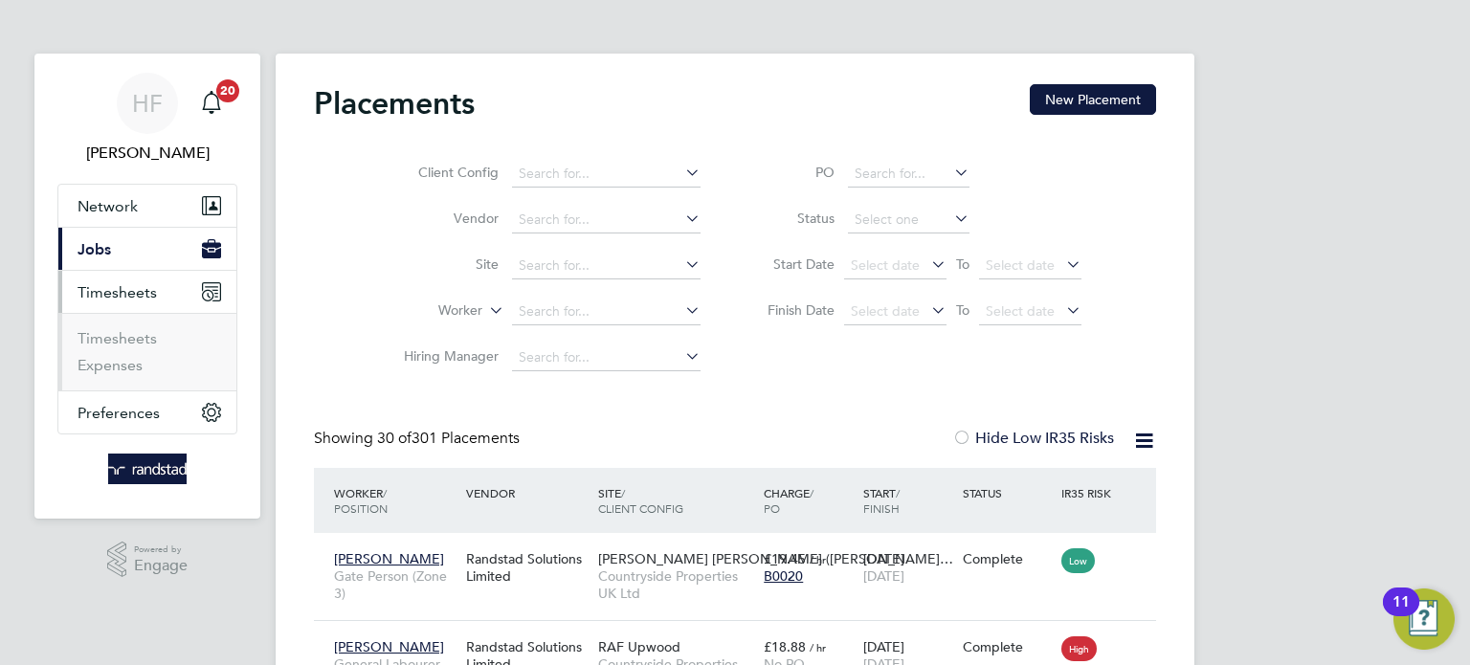
click at [122, 347] on li "Timesheets" at bounding box center [149, 342] width 144 height 27
click at [120, 341] on link "Timesheets" at bounding box center [116, 338] width 79 height 18
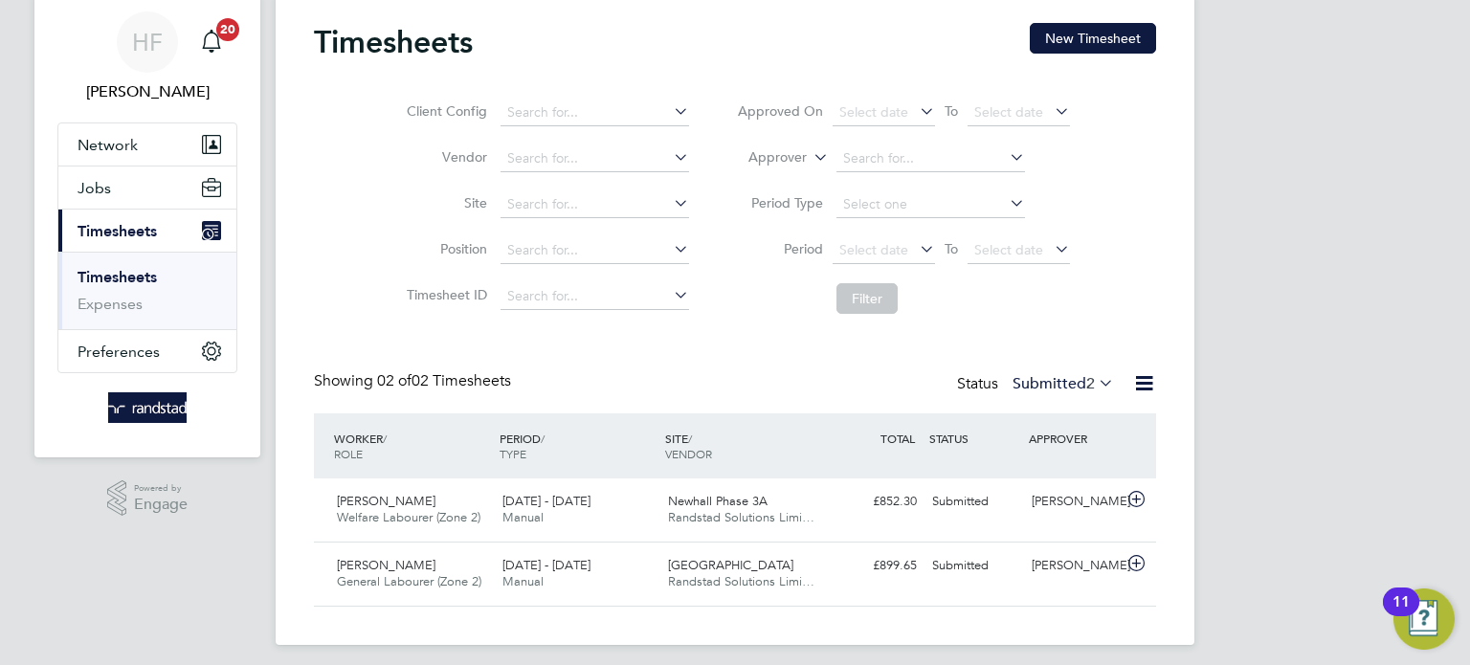
scroll to position [51, 0]
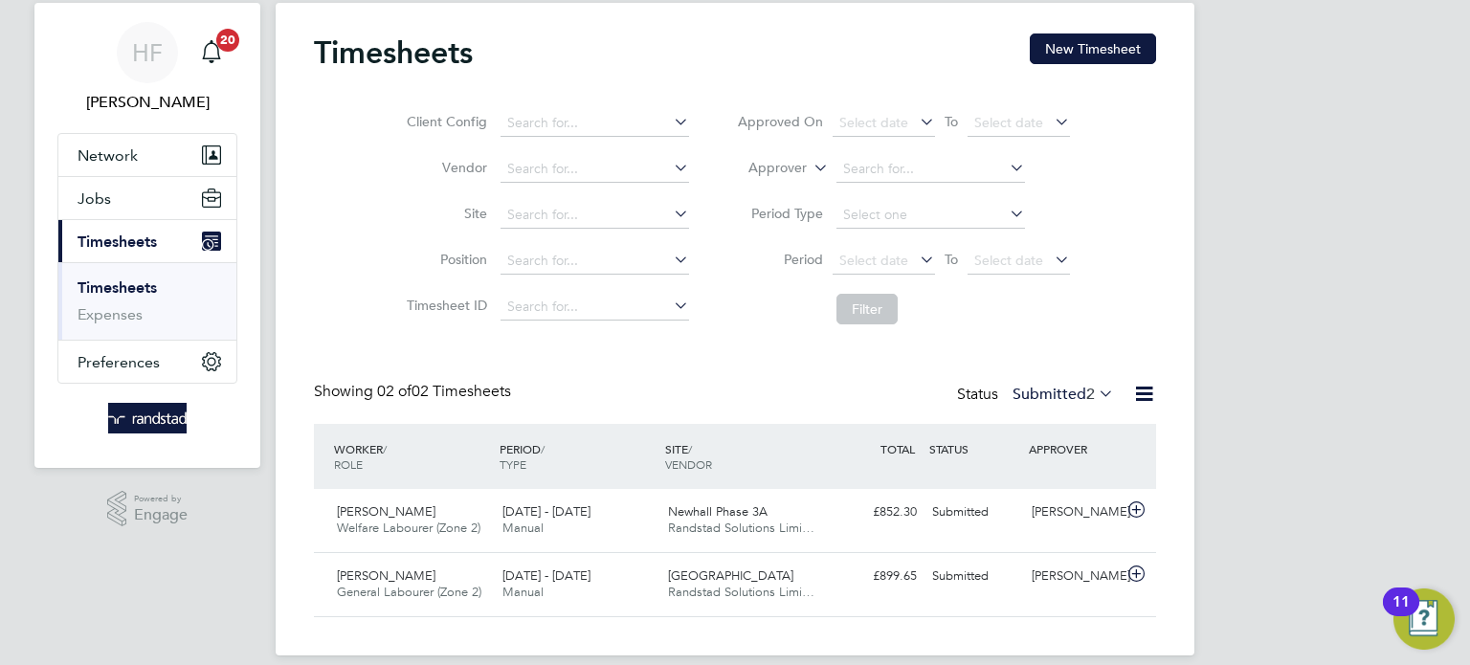
click at [125, 291] on link "Timesheets" at bounding box center [116, 287] width 79 height 18
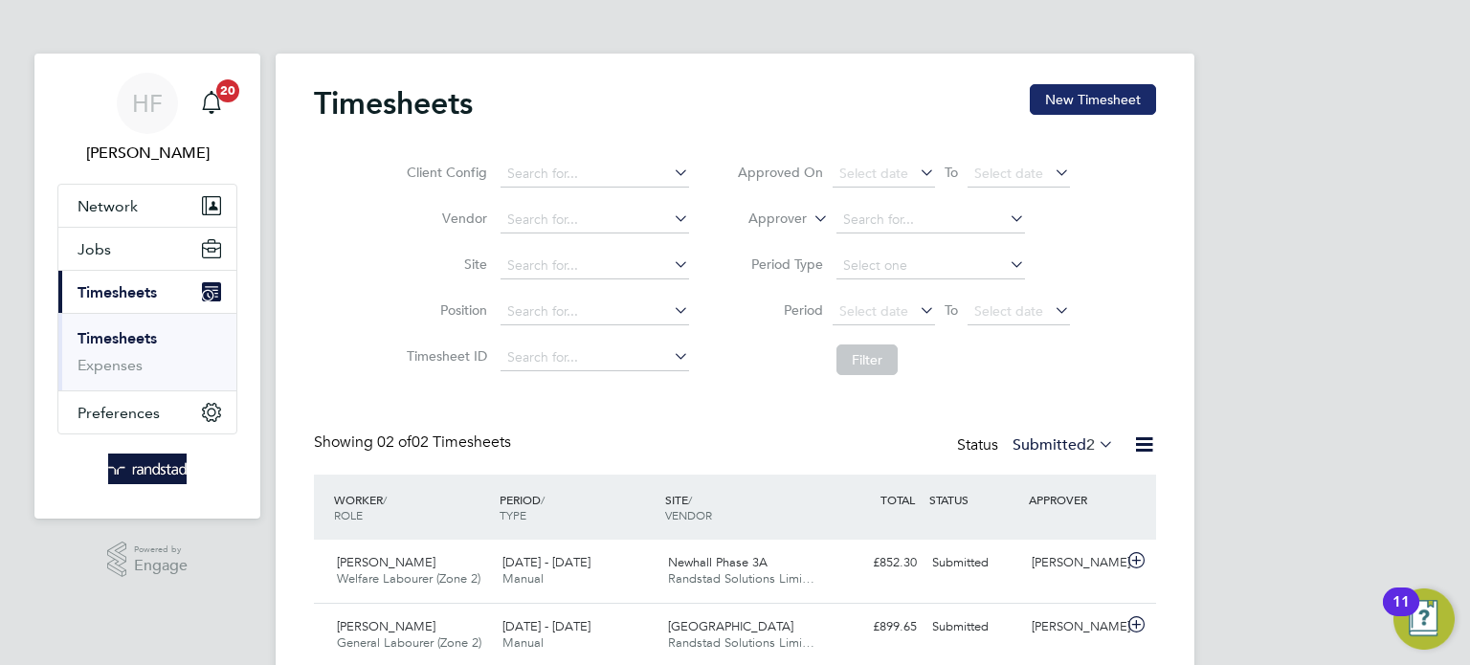
click at [1068, 110] on button "New Timesheet" at bounding box center [1092, 99] width 126 height 31
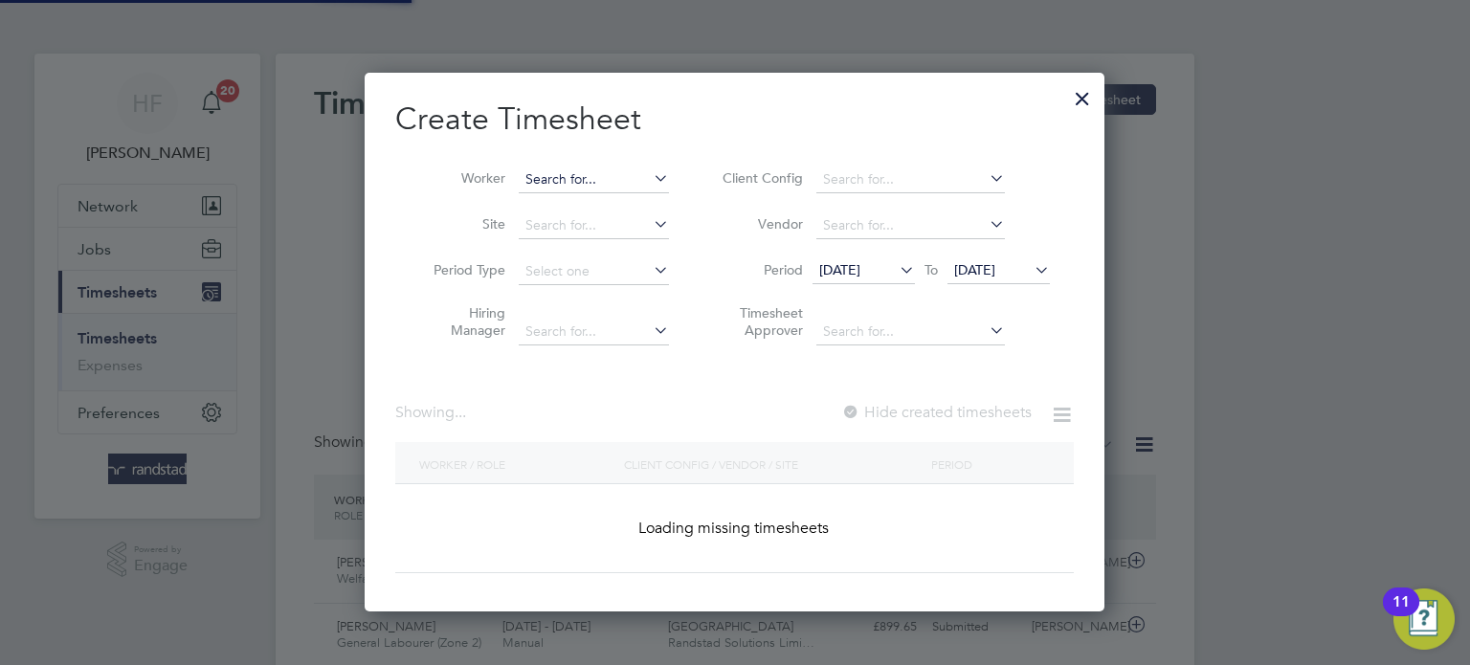
scroll to position [539, 741]
click at [616, 167] on input at bounding box center [594, 179] width 150 height 27
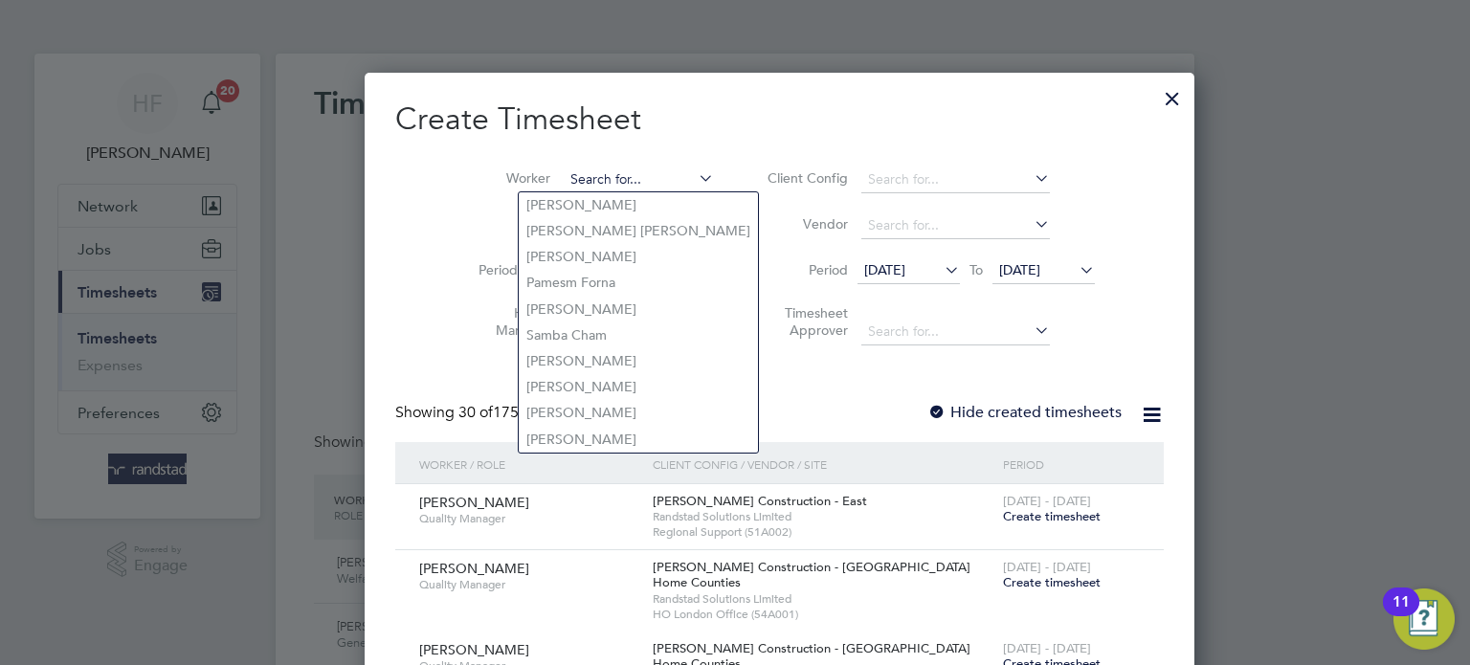
scroll to position [3980, 741]
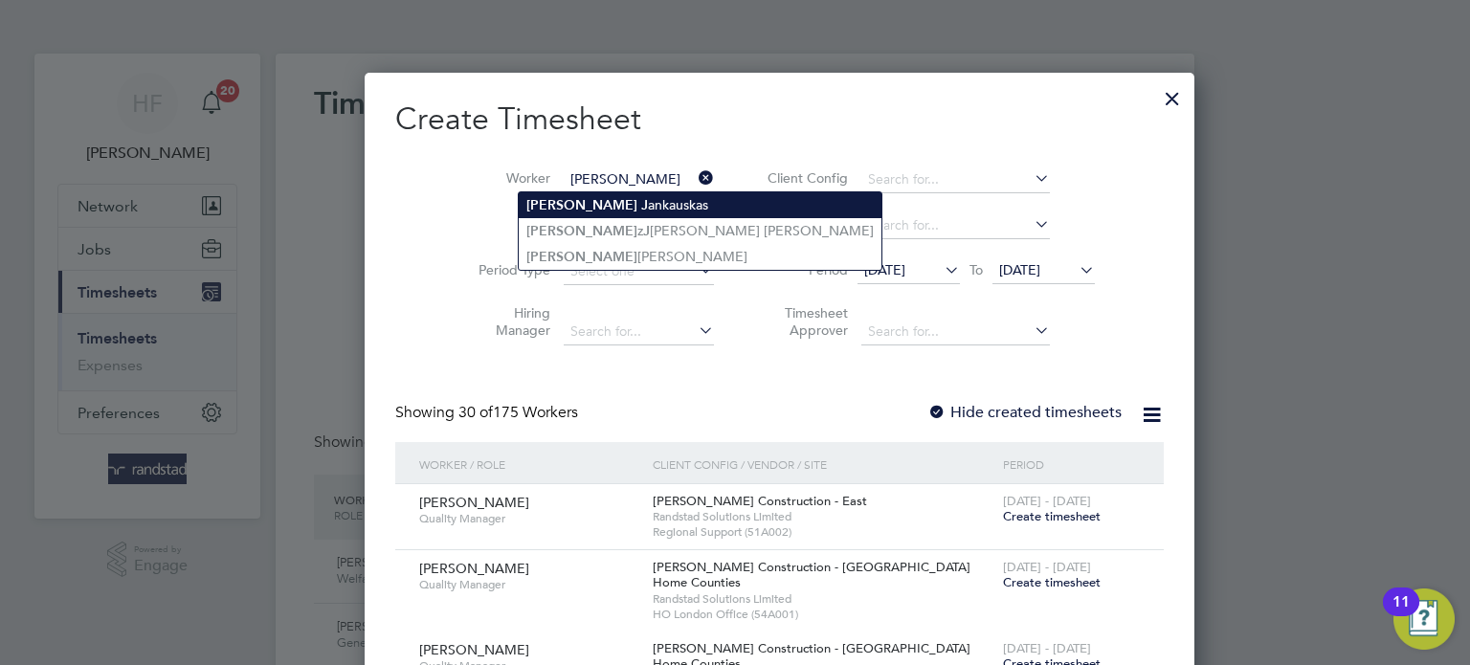
click at [633, 211] on li "[PERSON_NAME]" at bounding box center [700, 205] width 363 height 26
type input "[PERSON_NAME]"
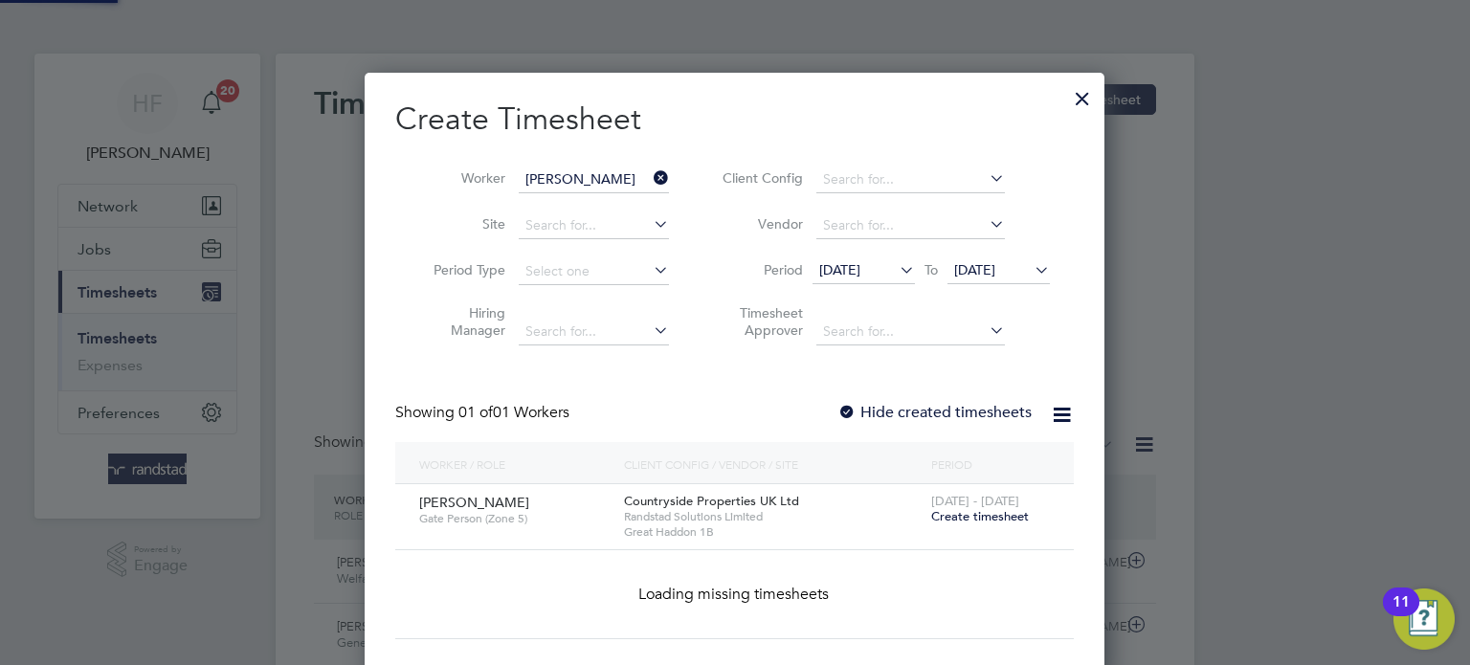
scroll to position [515, 741]
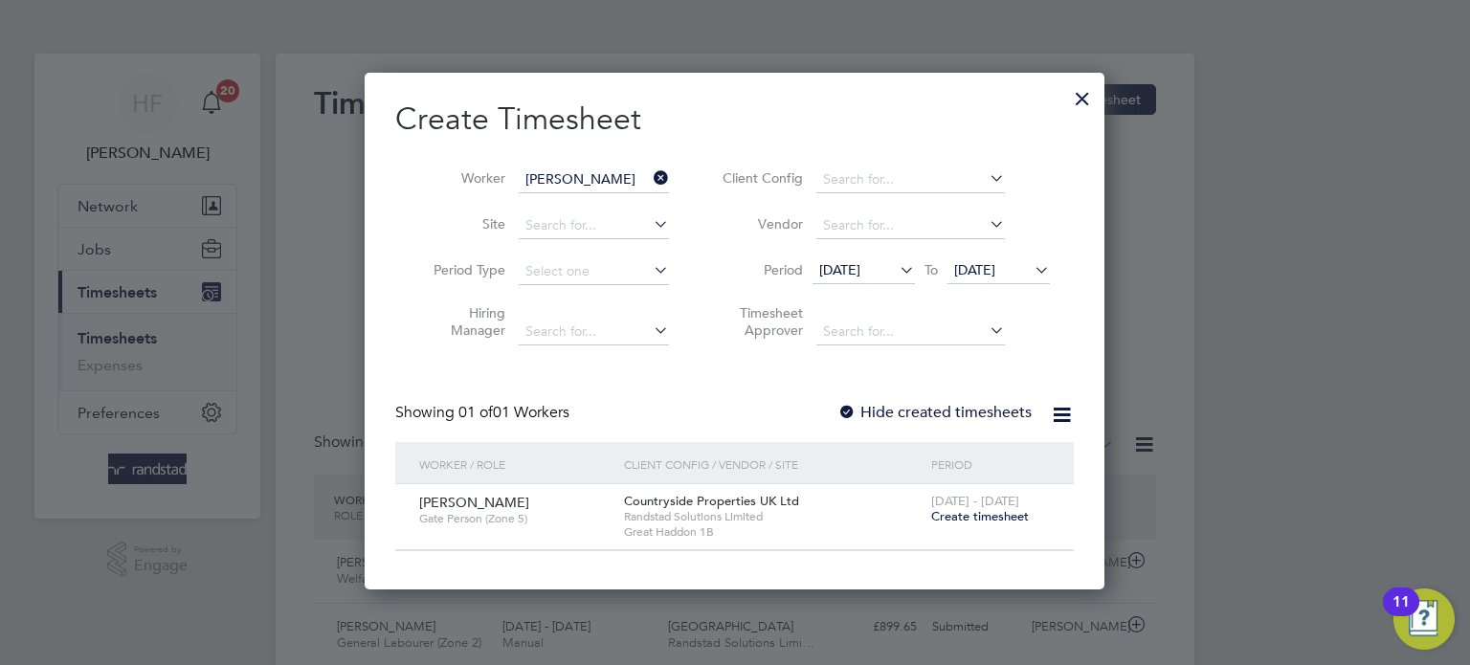
click at [964, 521] on span "Create timesheet" at bounding box center [980, 516] width 98 height 16
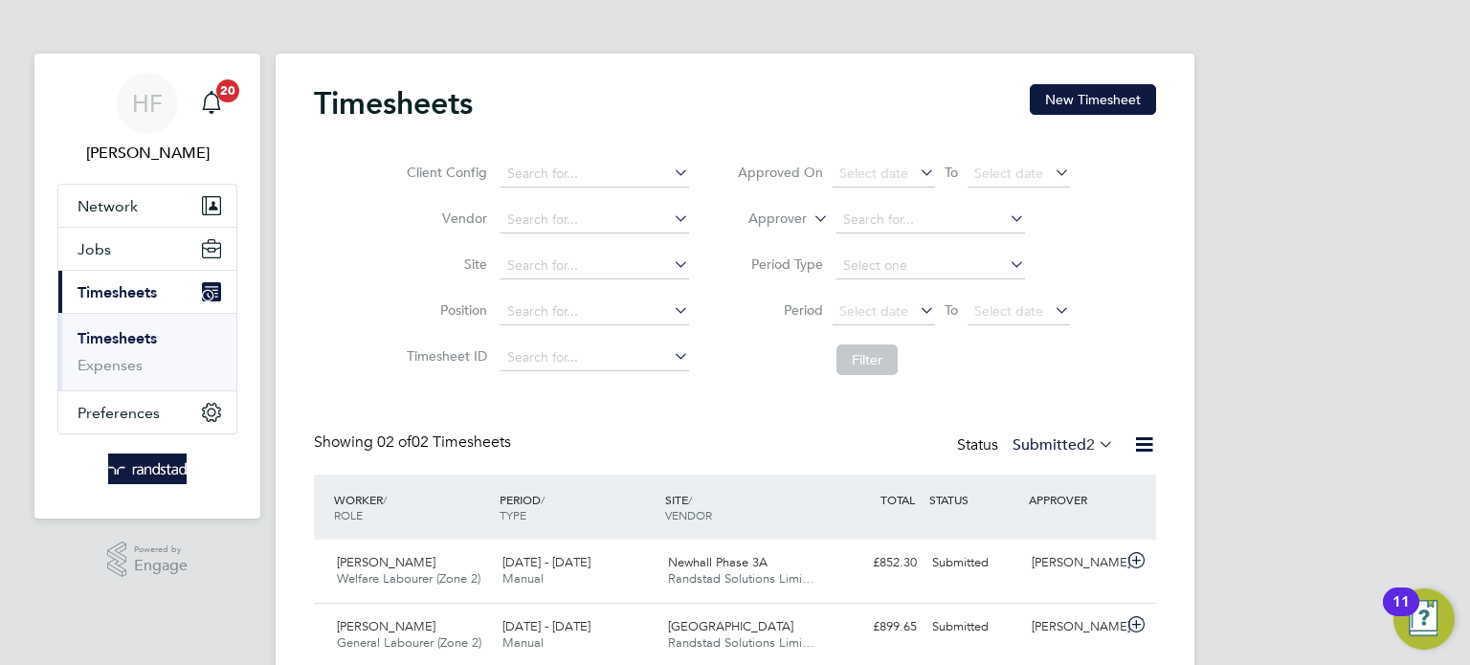
scroll to position [9, 10]
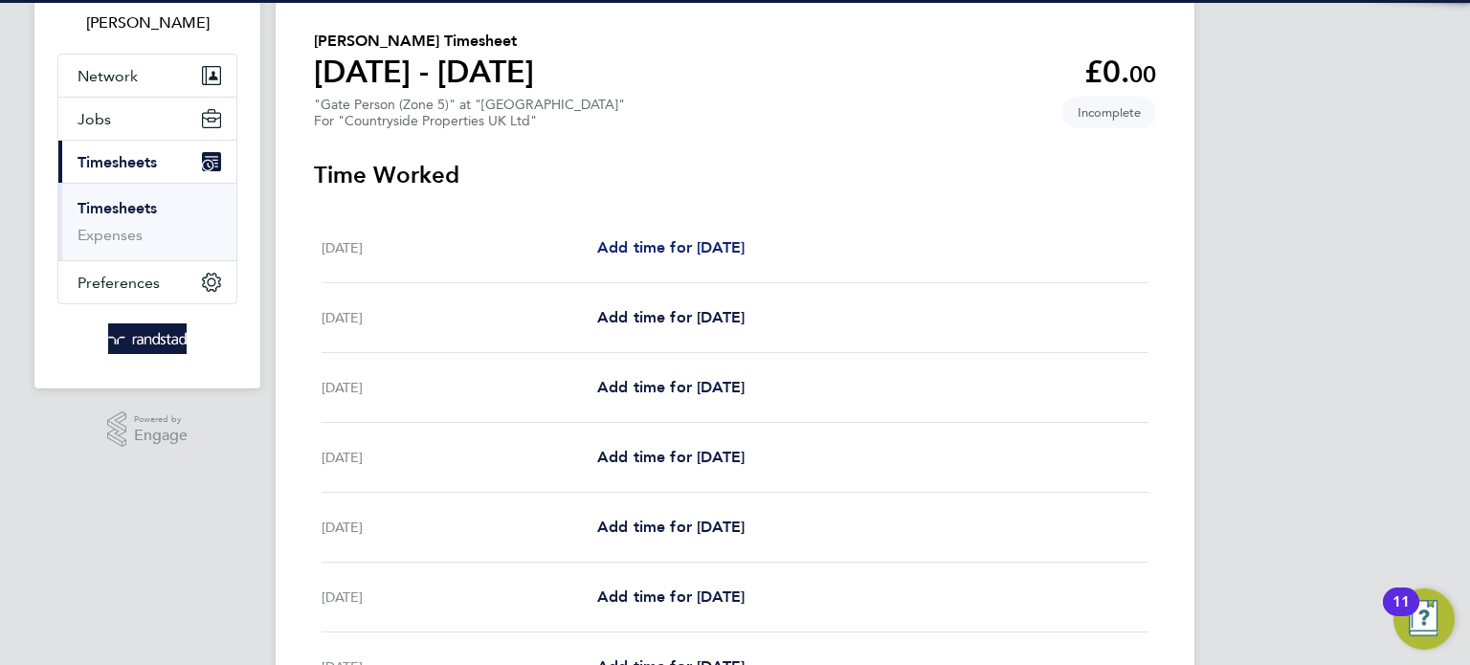
click at [644, 249] on span "Add time for [DATE]" at bounding box center [670, 247] width 147 height 18
select select "30"
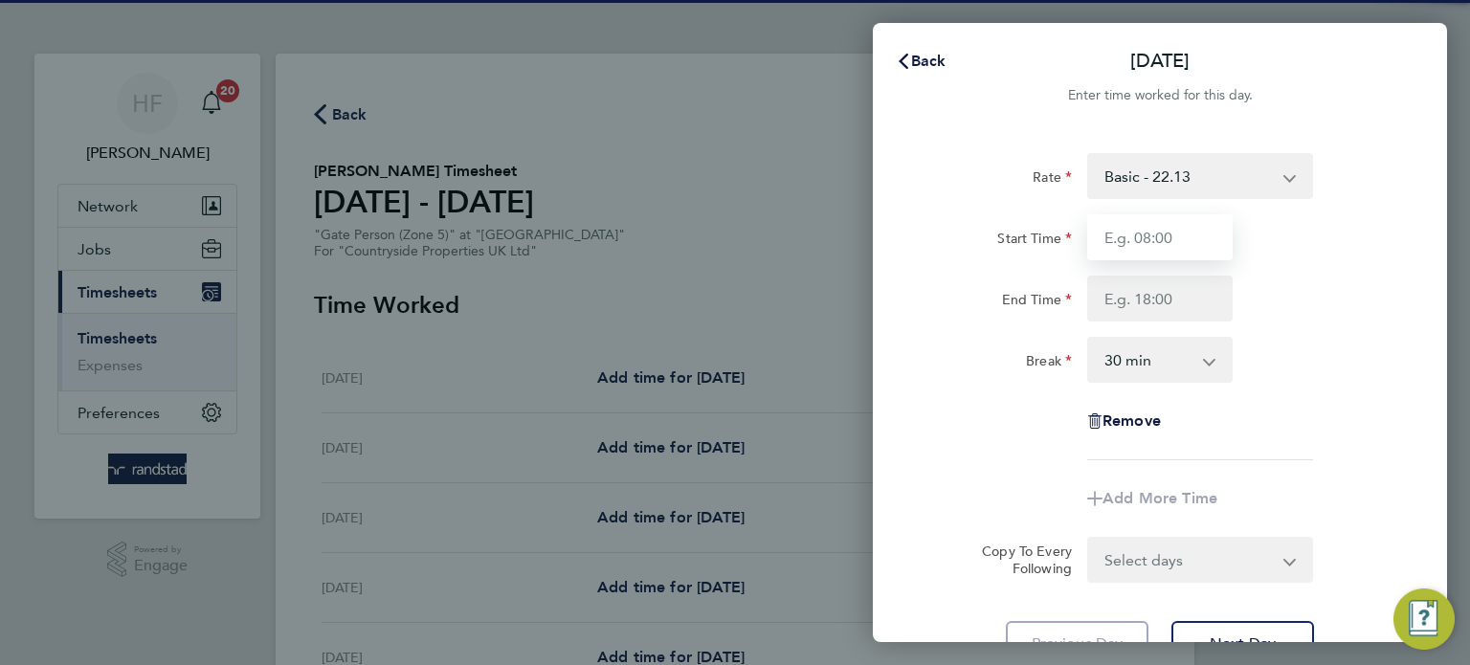
click at [1114, 234] on input "Start Time" at bounding box center [1159, 237] width 145 height 46
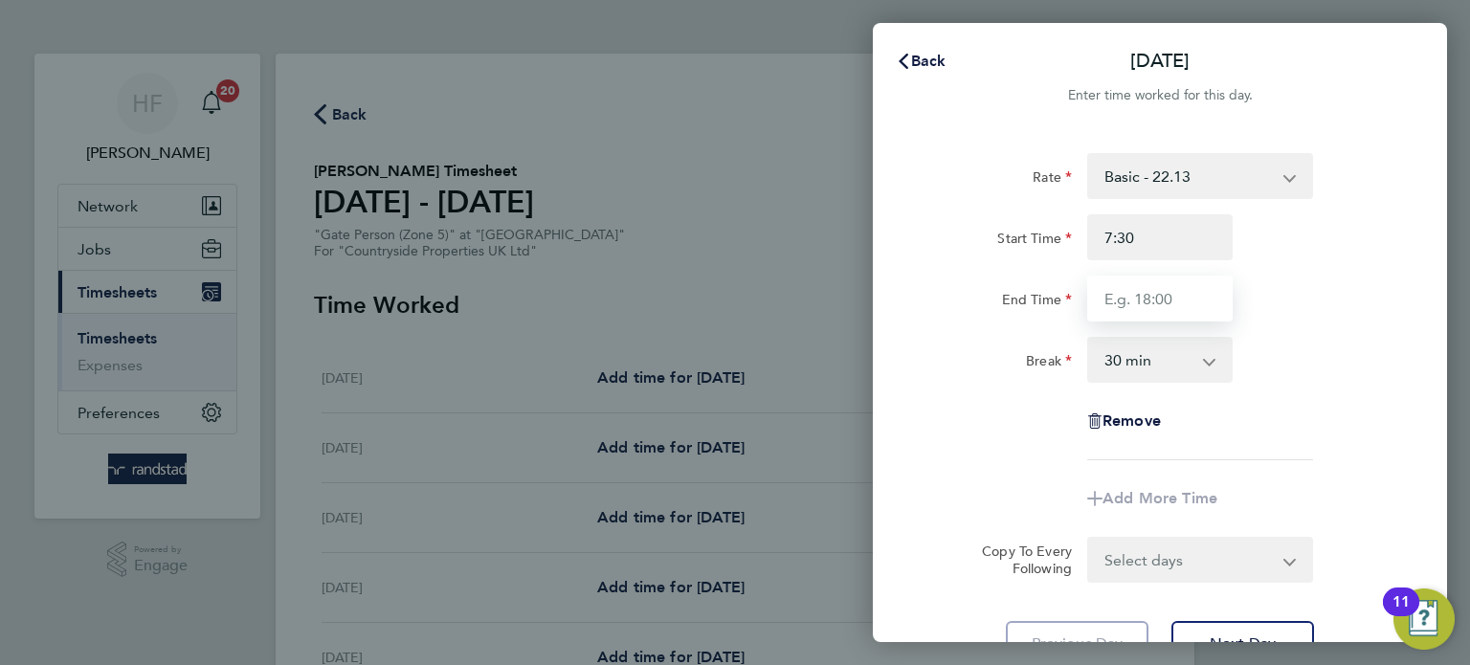
type input "07:30"
type input "17:00"
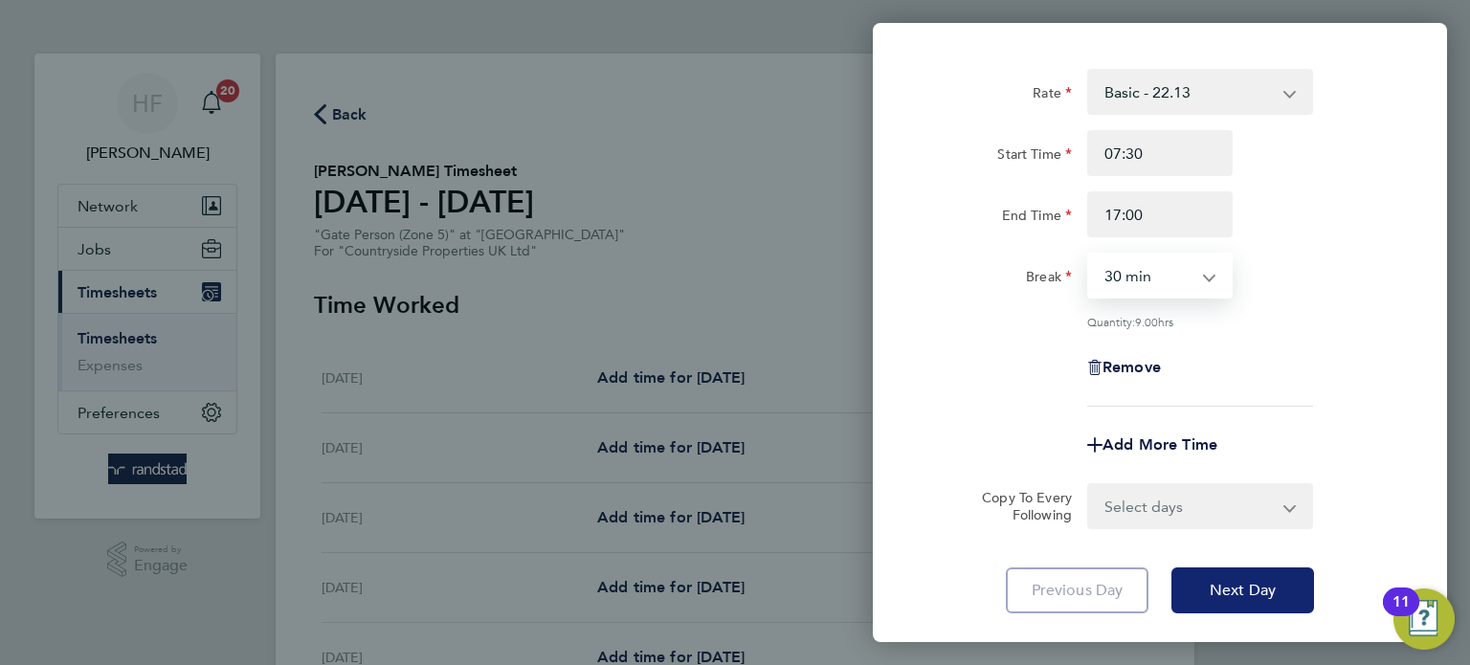
click at [1230, 586] on span "Next Day" at bounding box center [1242, 590] width 66 height 19
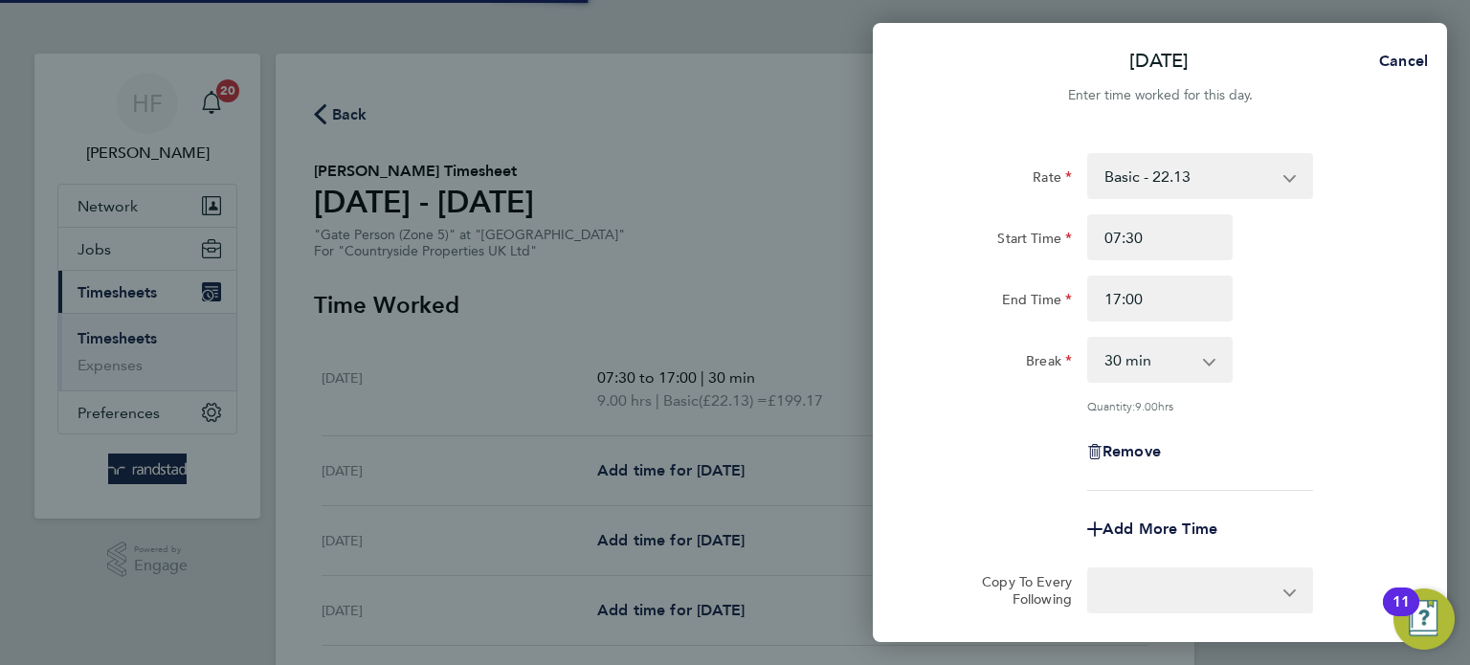
select select "30"
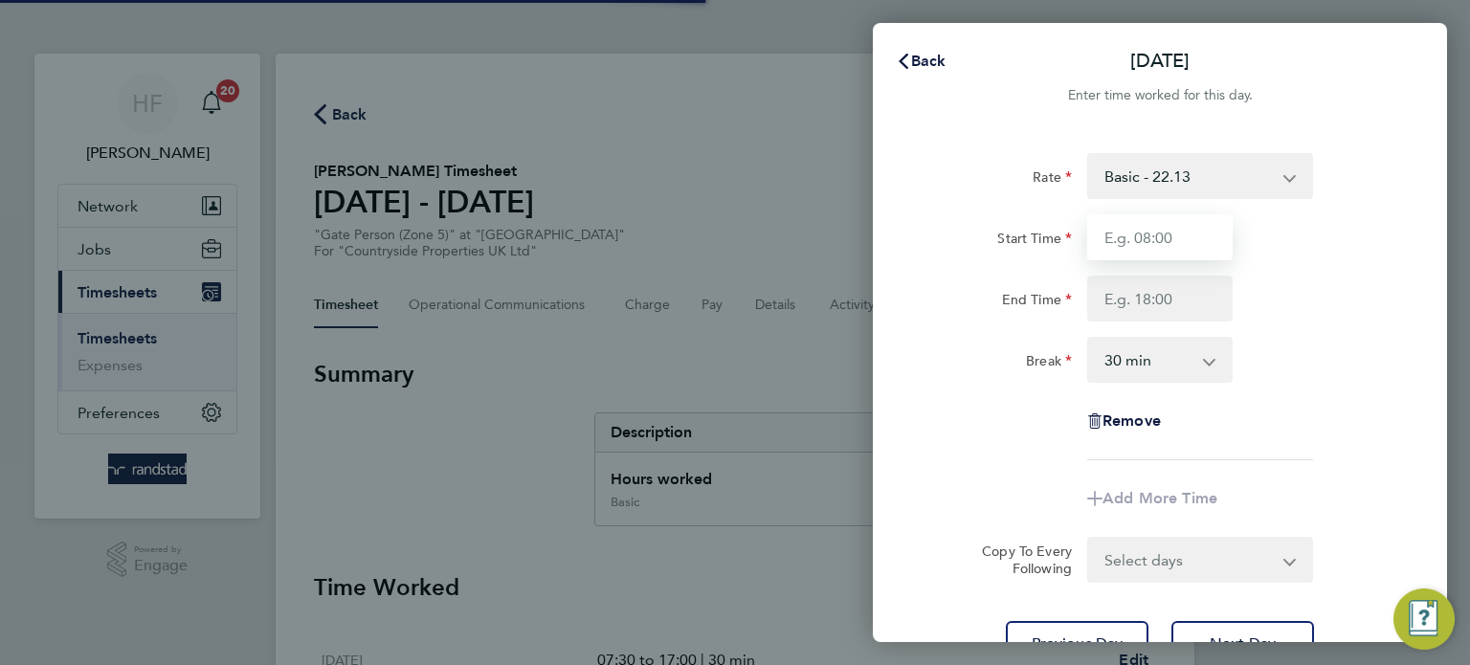
click at [1121, 240] on input "Start Time" at bounding box center [1159, 237] width 145 height 46
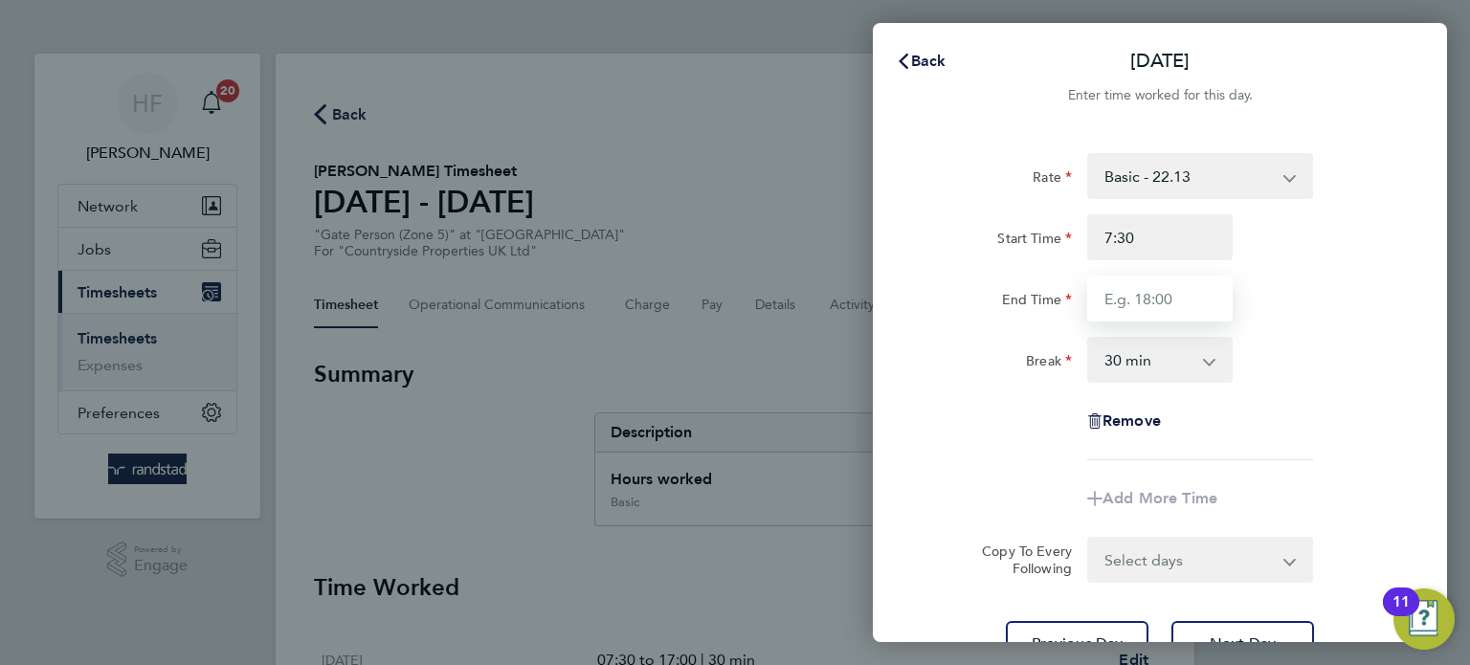
type input "07:30"
type input "17:00"
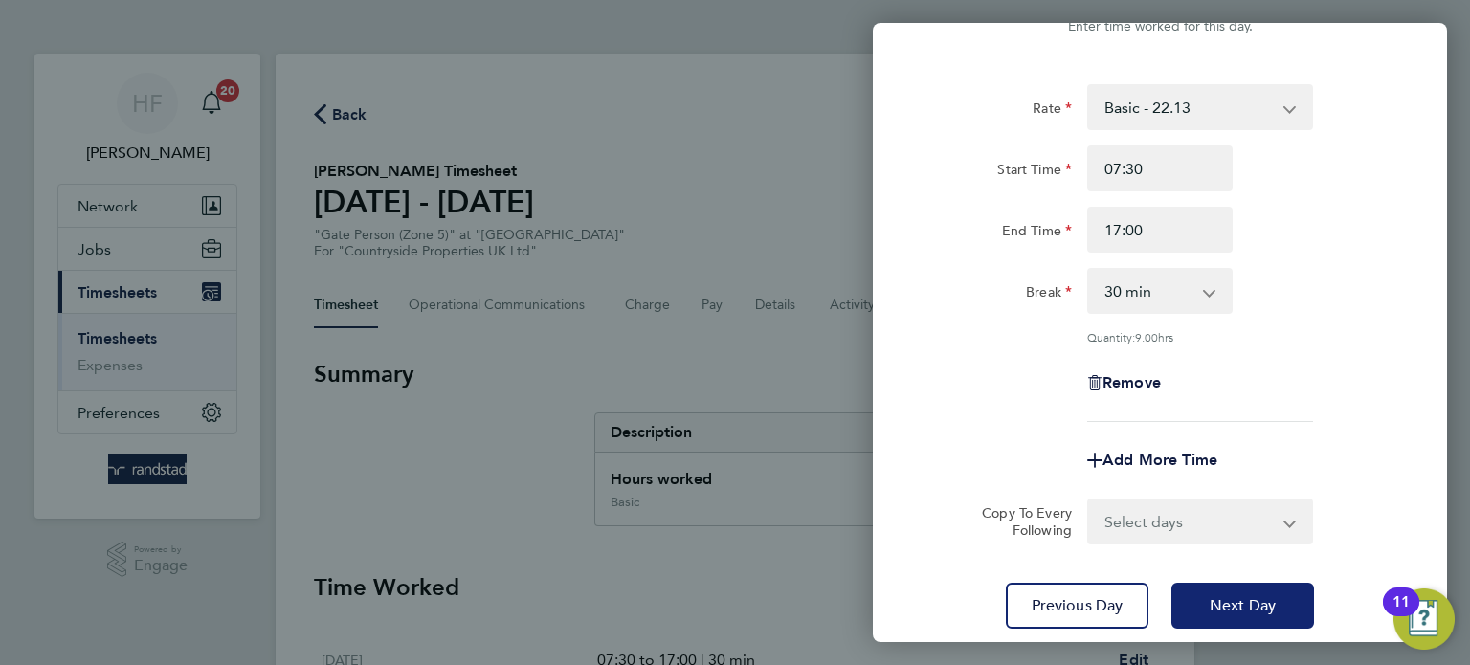
click at [1236, 587] on button "Next Day" at bounding box center [1242, 606] width 143 height 46
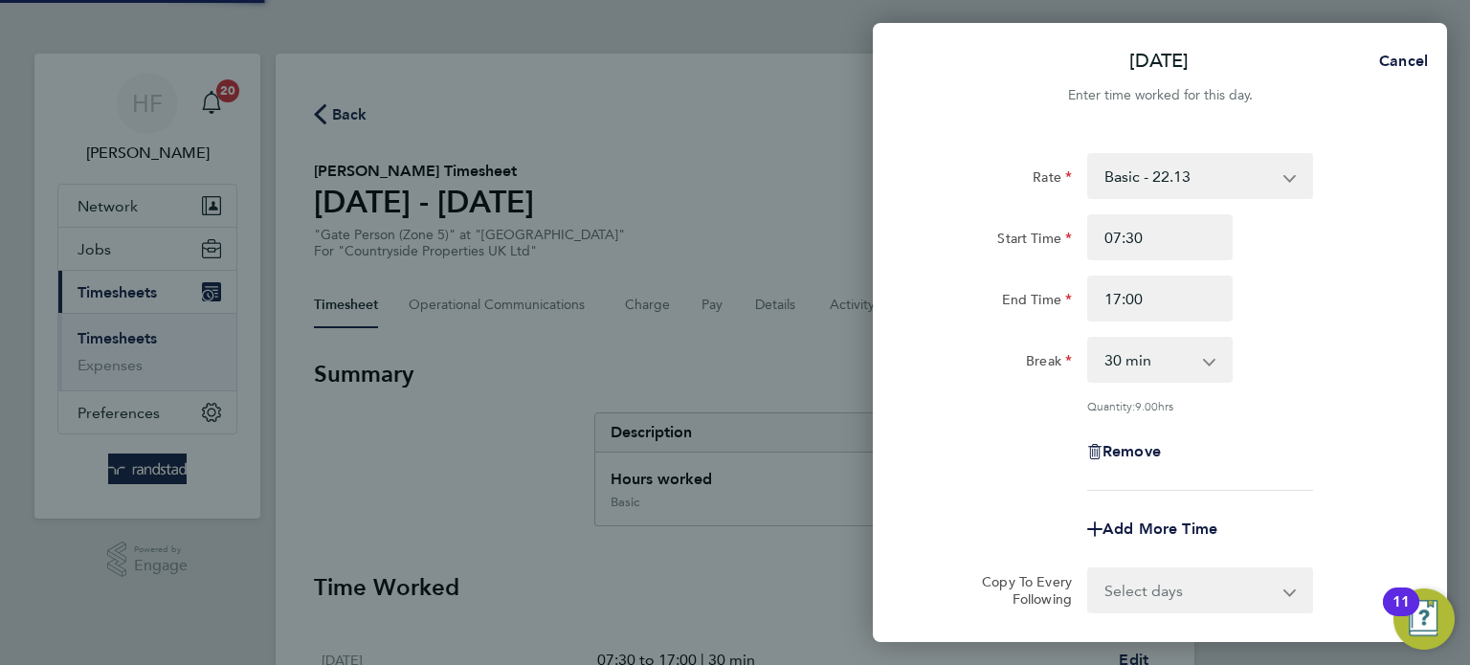
select select "30"
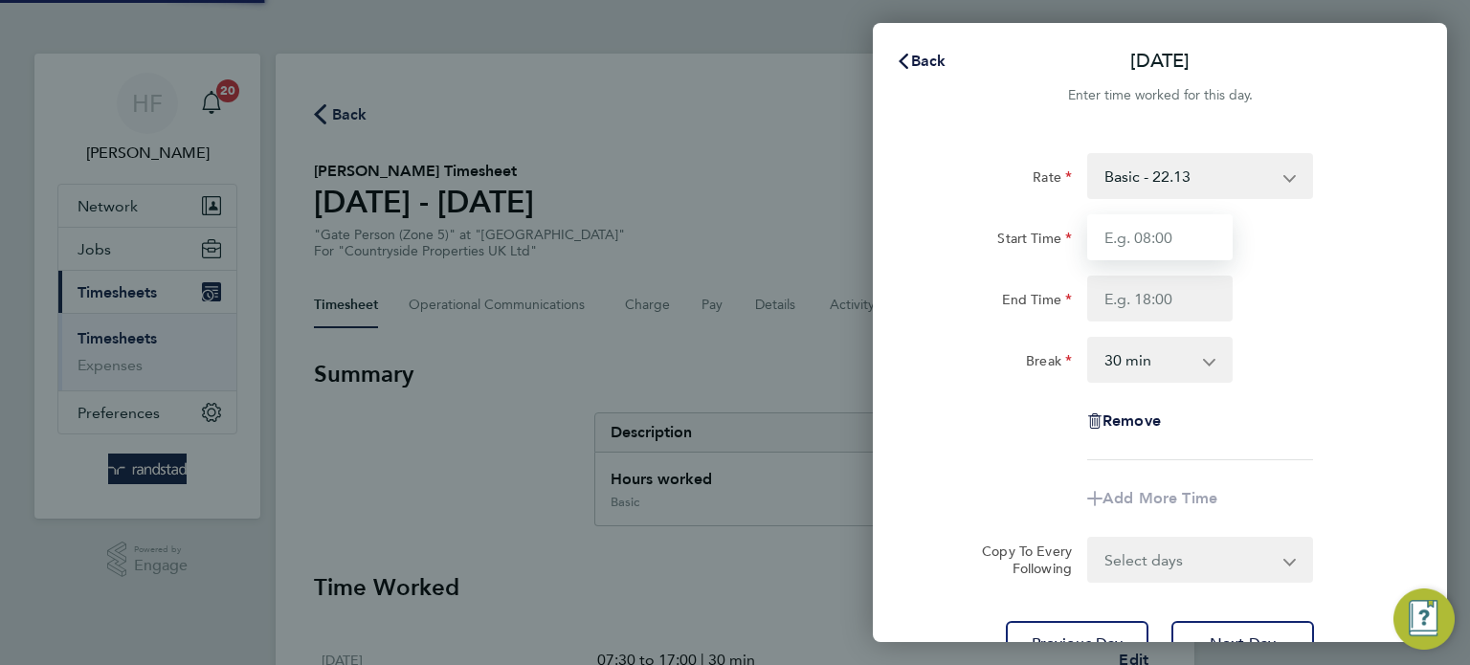
click at [1116, 237] on input "Start Time" at bounding box center [1159, 237] width 145 height 46
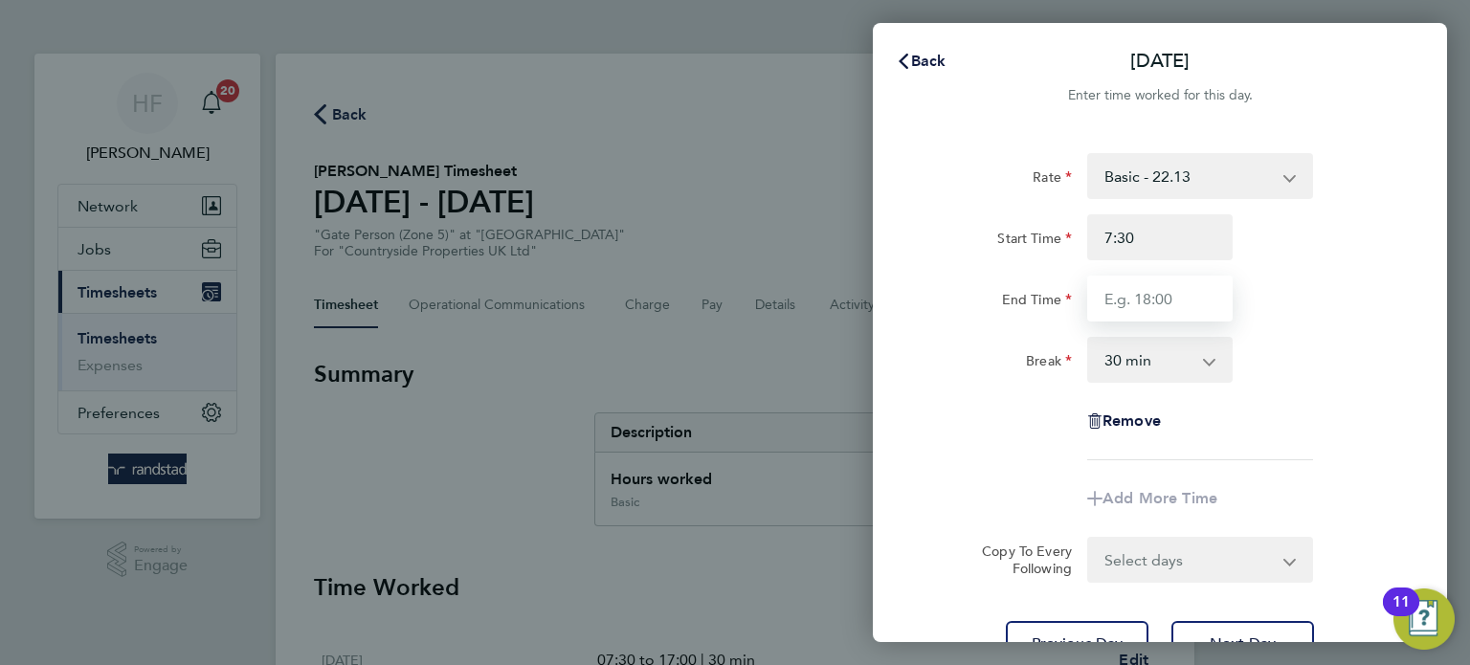
type input "07:30"
type input "17:00"
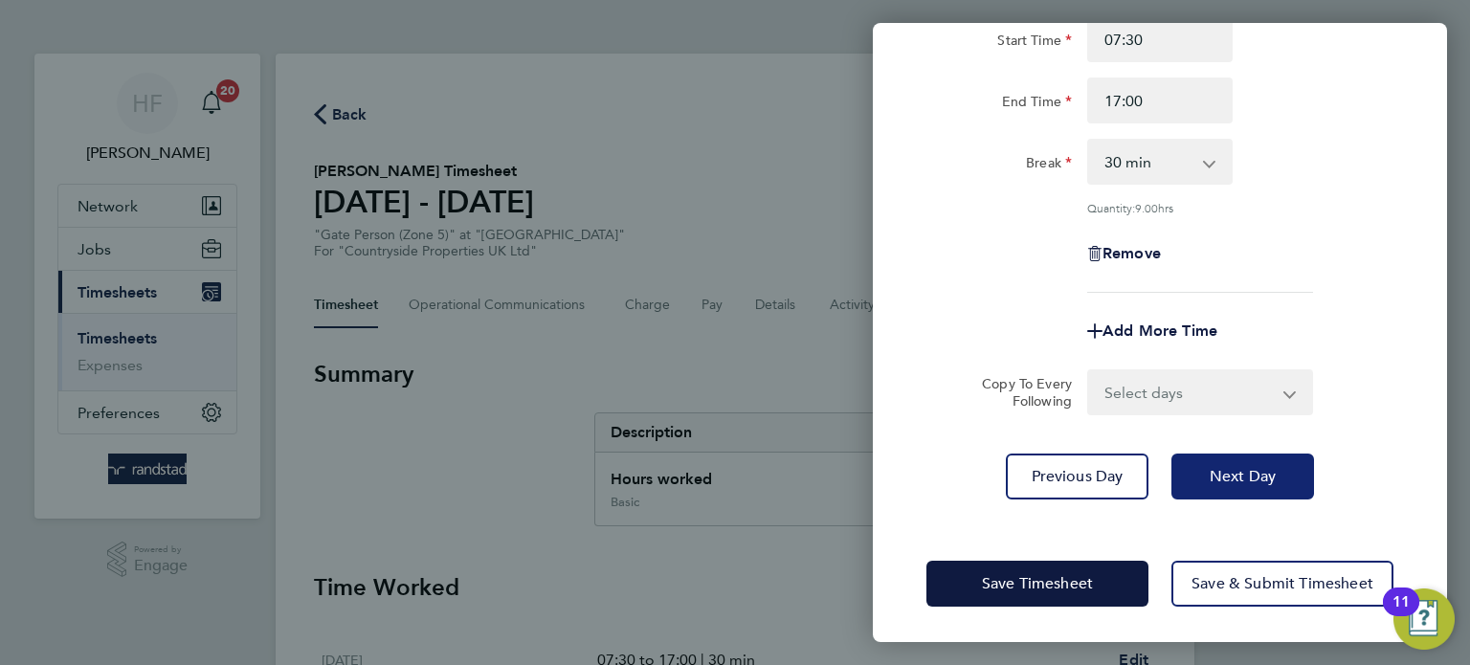
click at [1267, 495] on button "Next Day" at bounding box center [1242, 477] width 143 height 46
select select "30"
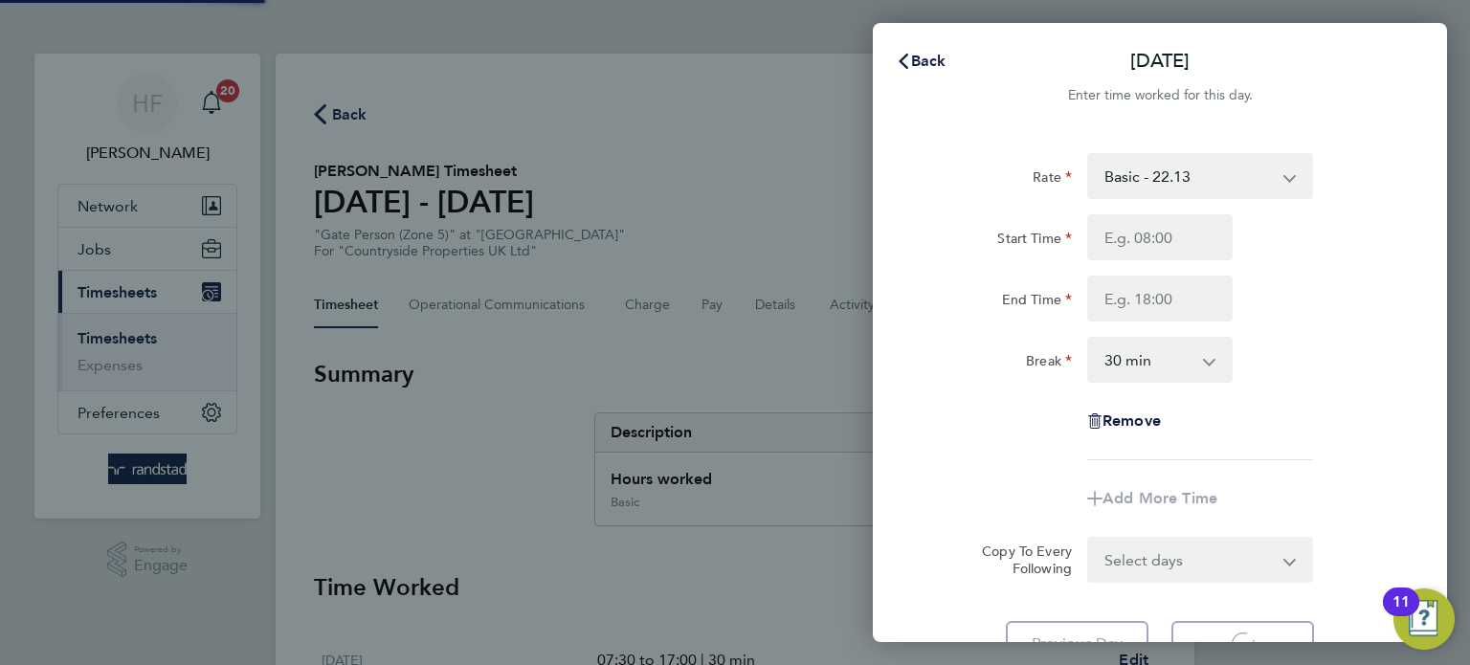
select select "30"
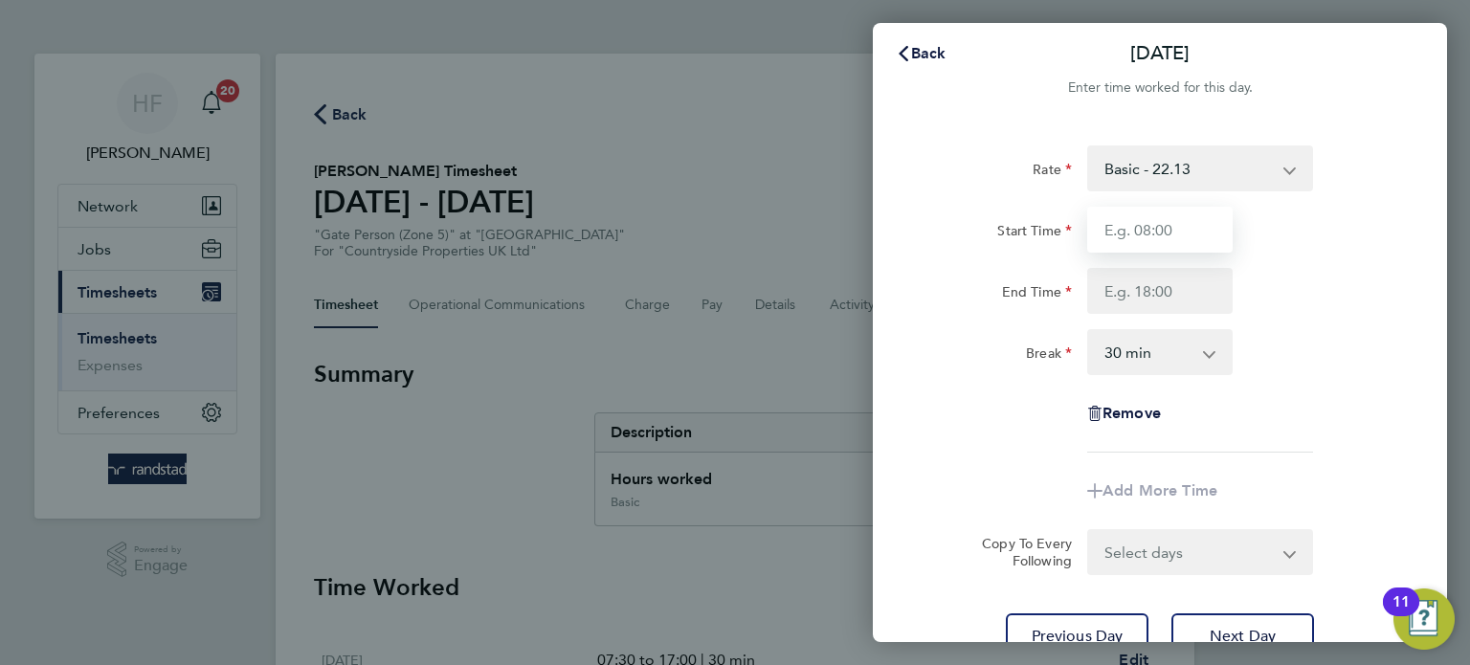
click at [1132, 236] on input "Start Time" at bounding box center [1159, 230] width 145 height 46
type input "07:30"
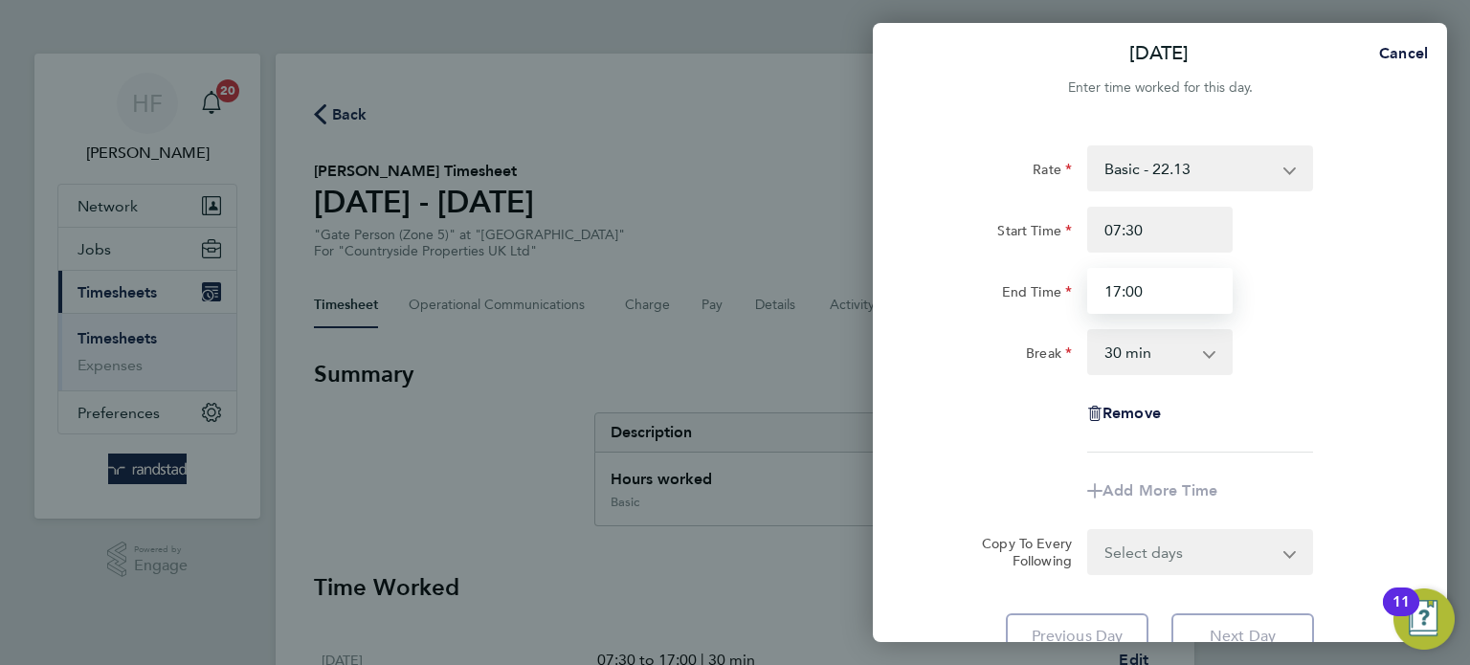
type input "17:00"
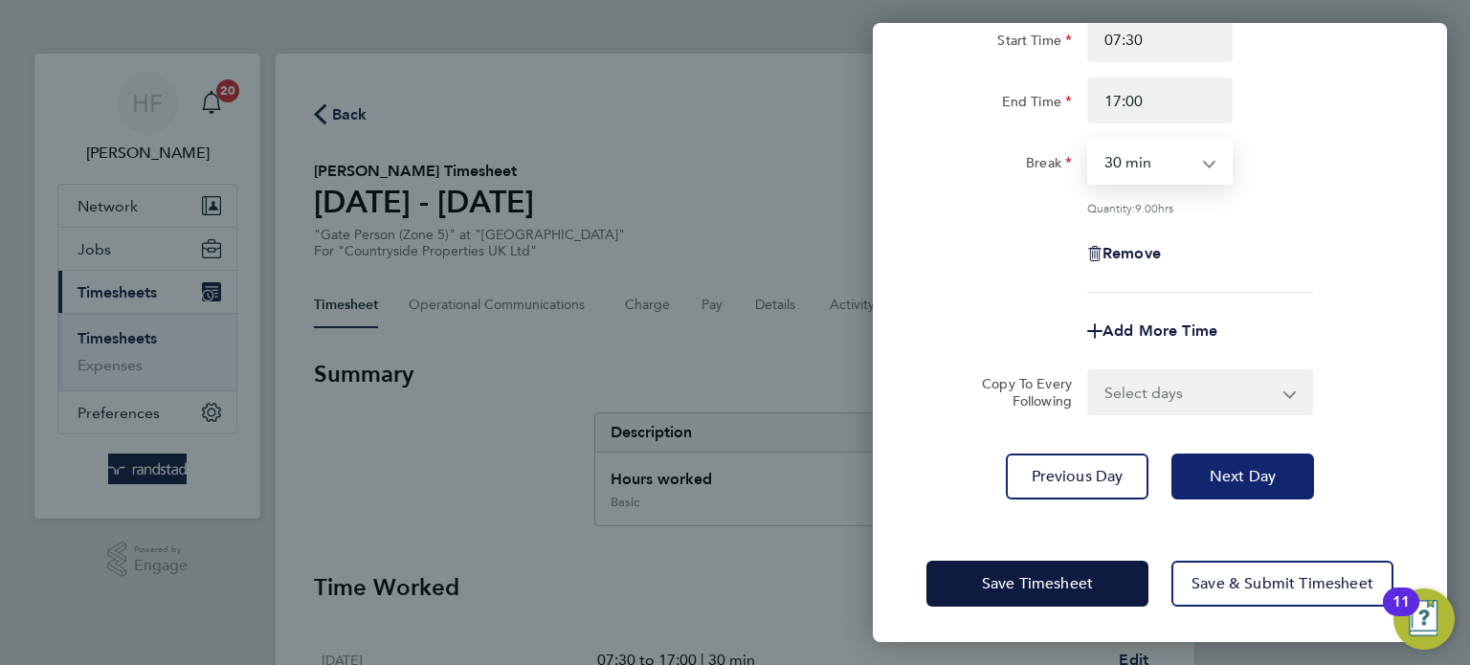
click at [1218, 473] on span "Next Day" at bounding box center [1242, 476] width 66 height 19
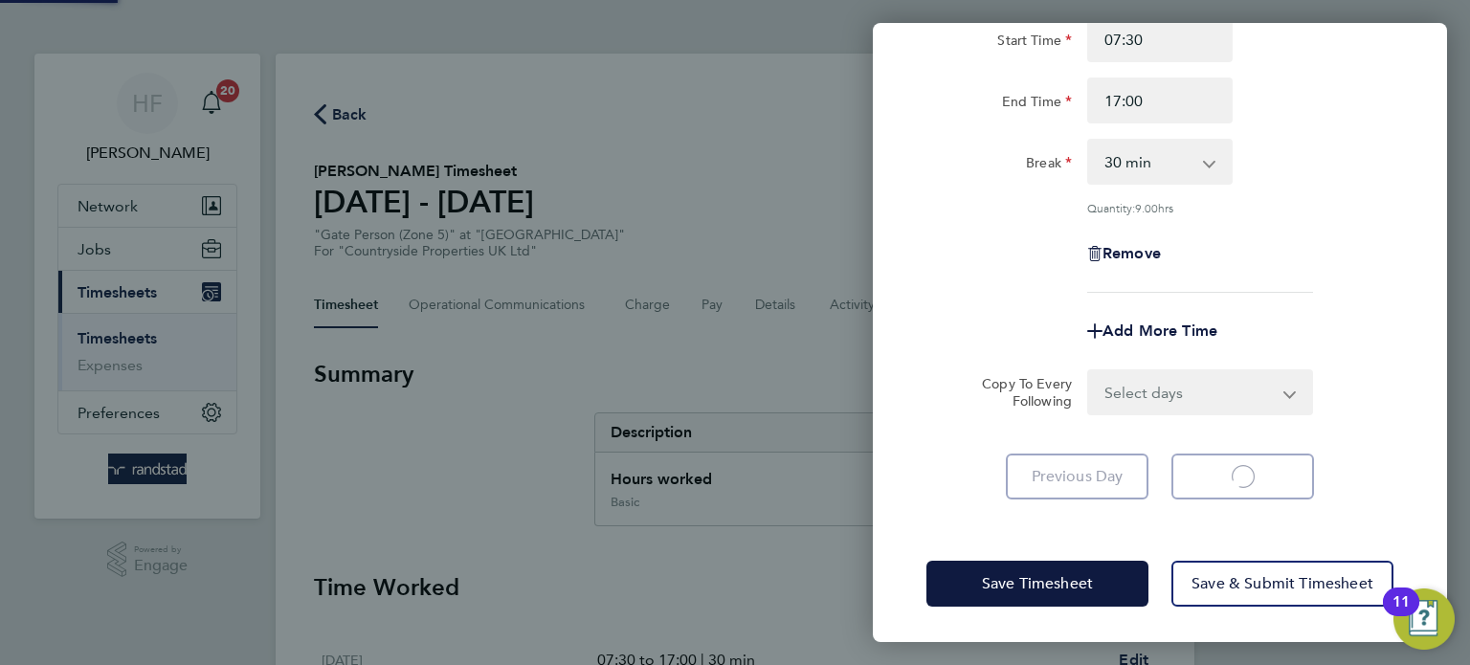
select select "30"
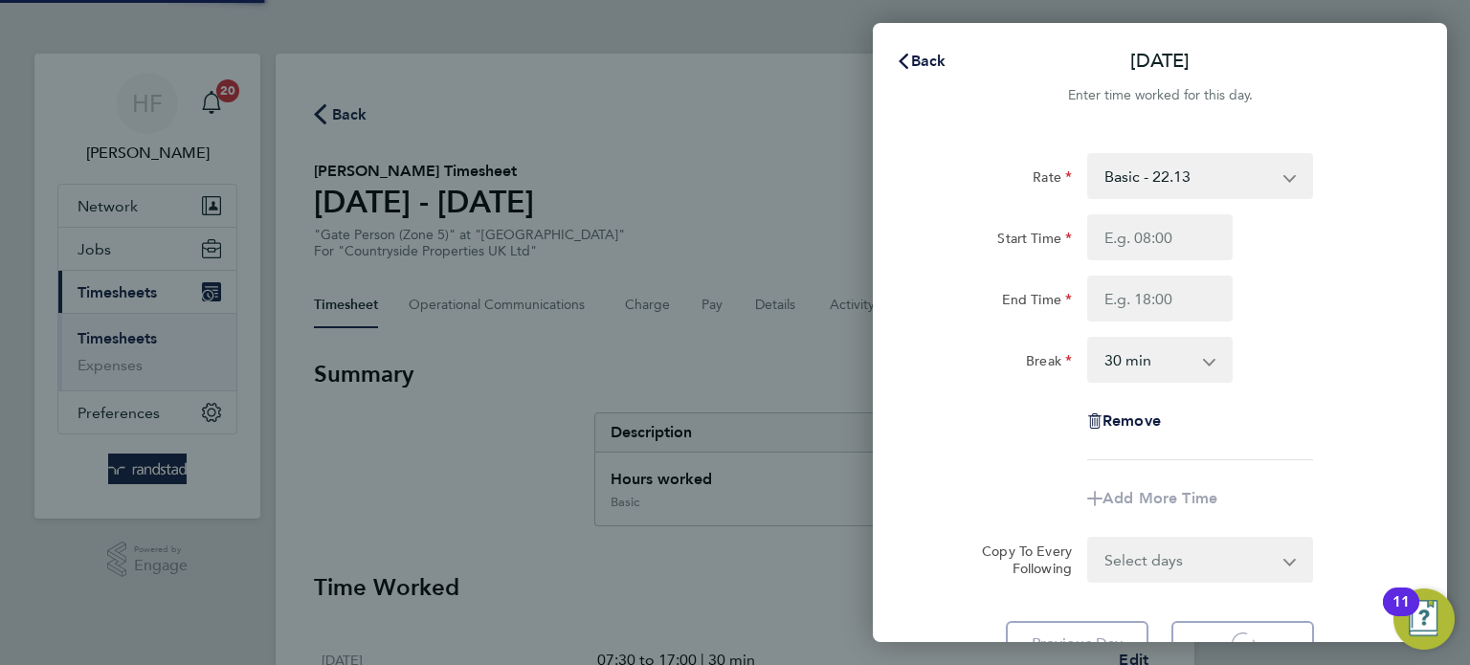
select select "30"
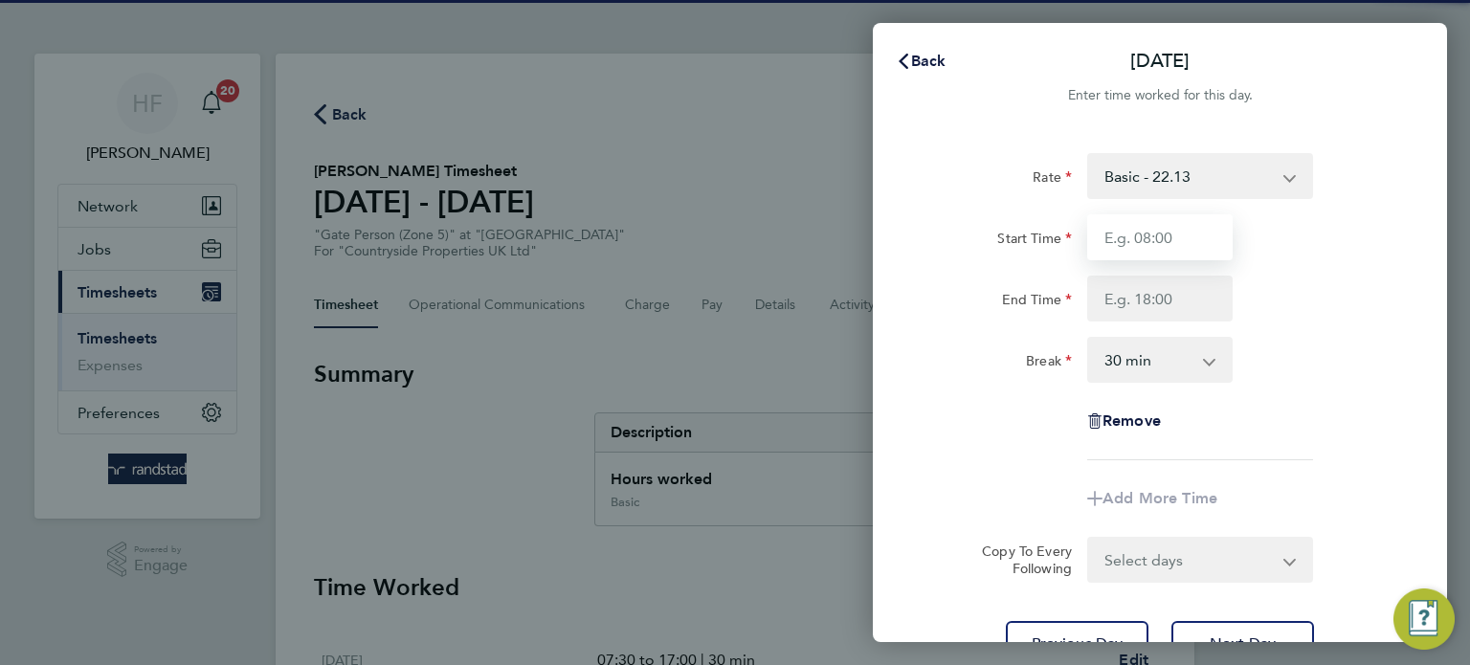
click at [1125, 244] on input "Start Time" at bounding box center [1159, 237] width 145 height 46
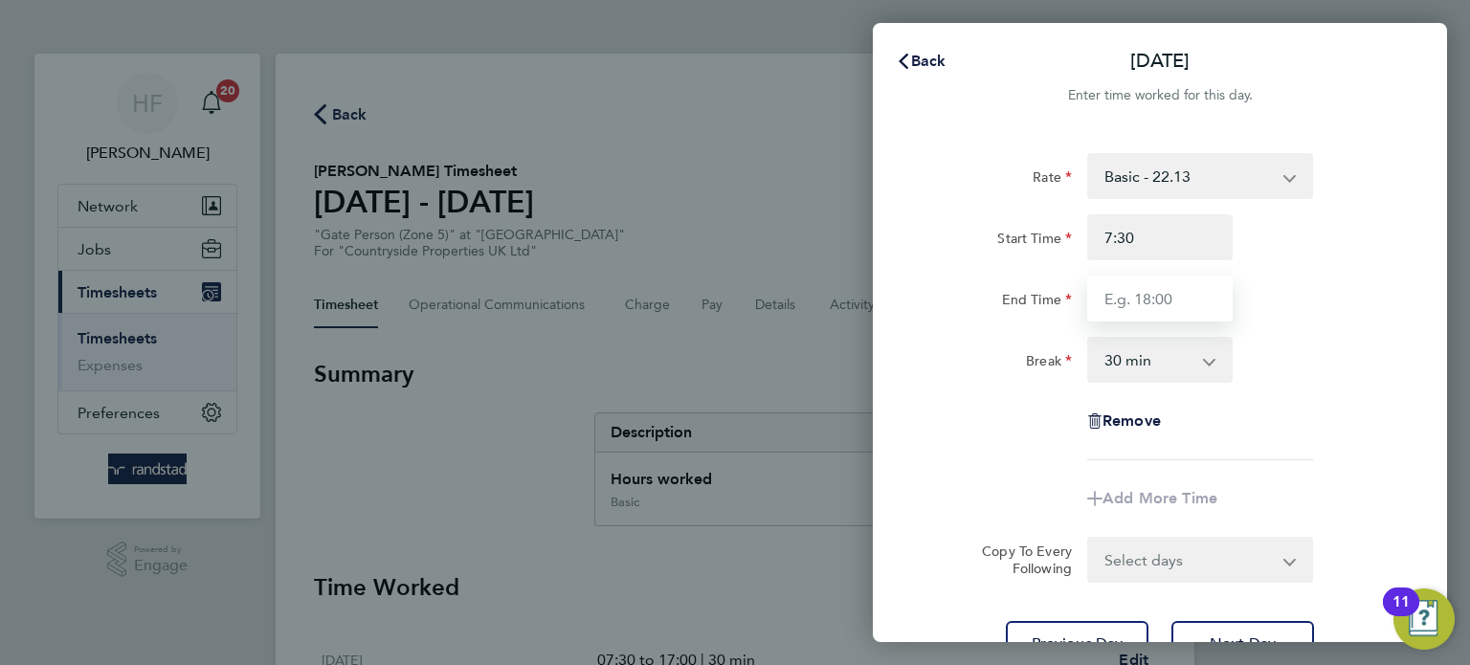
type input "07:30"
type input "17:00"
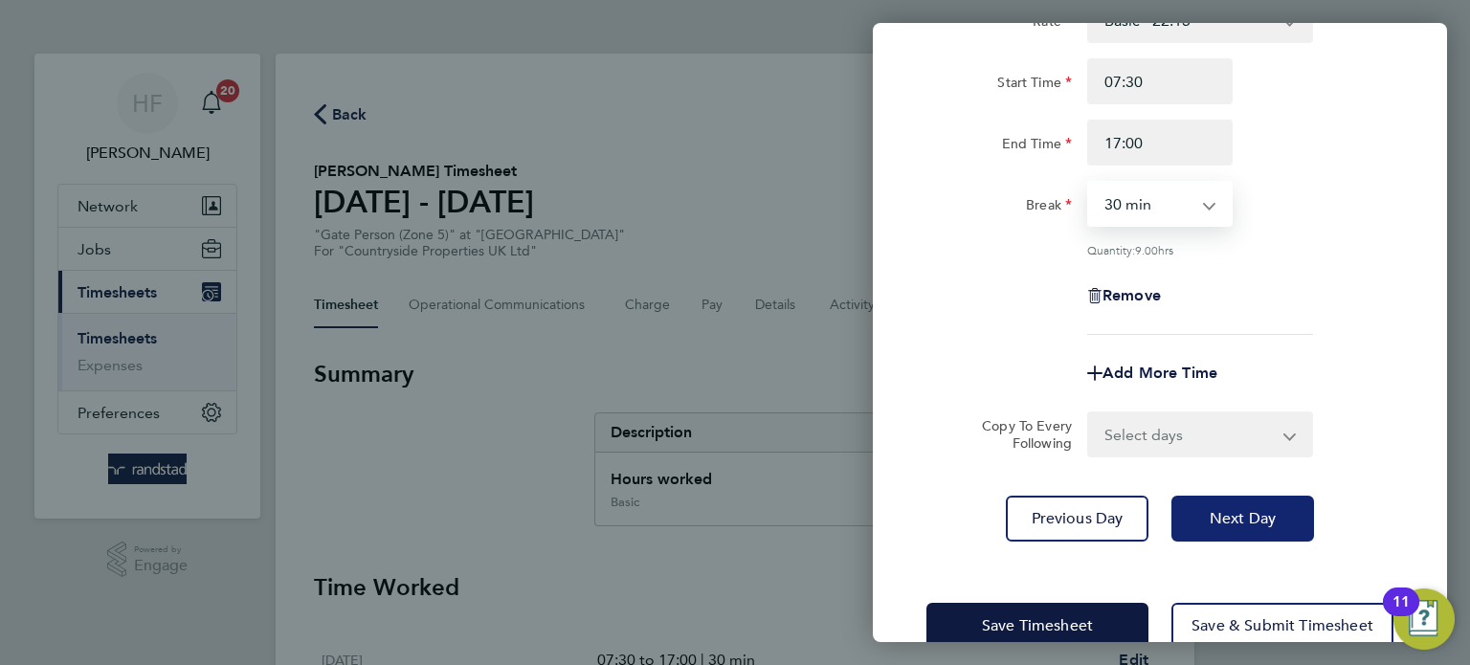
click at [1243, 509] on span "Next Day" at bounding box center [1242, 518] width 66 height 19
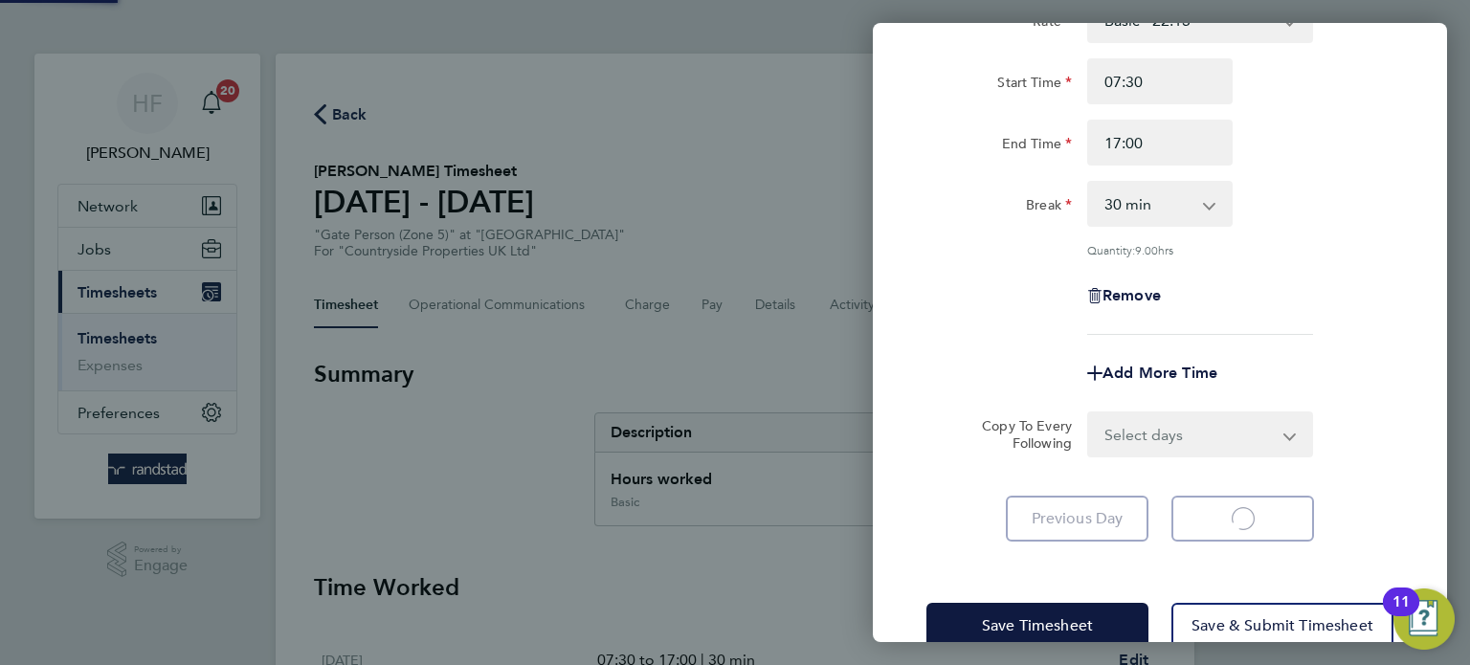
select select "30"
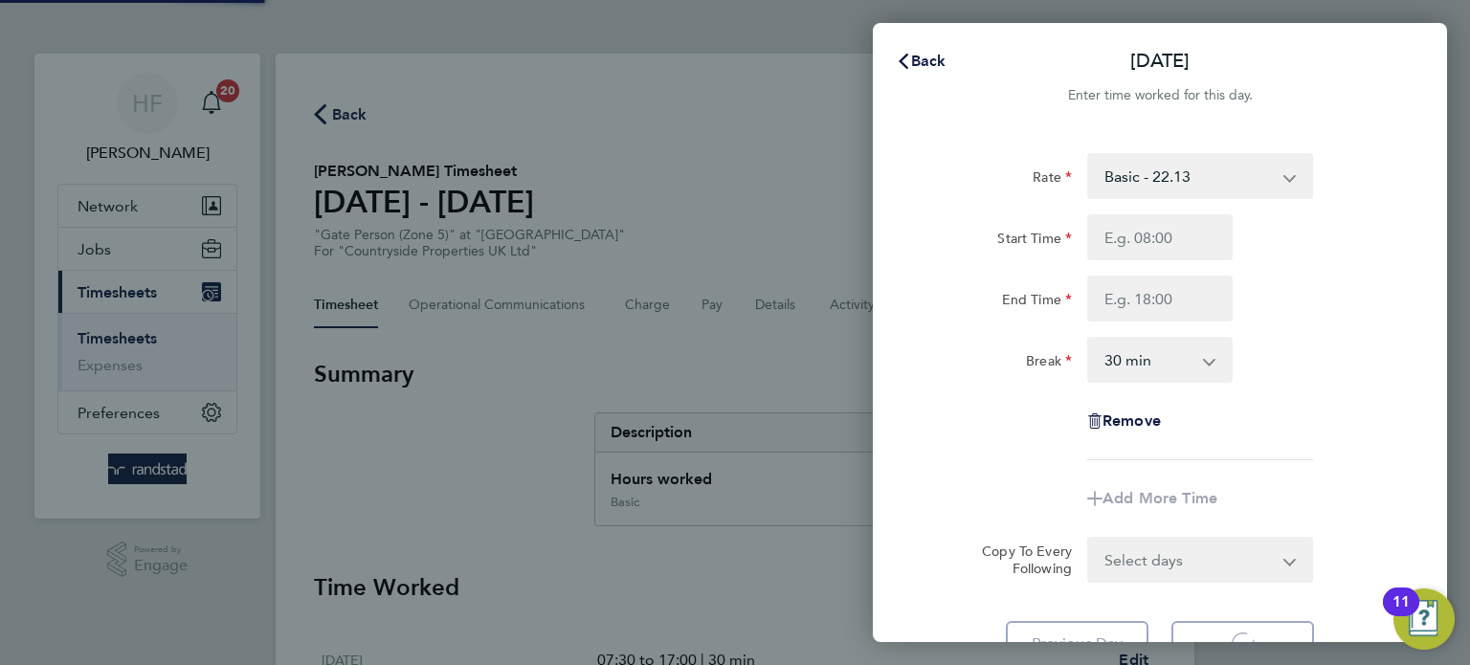
select select "30"
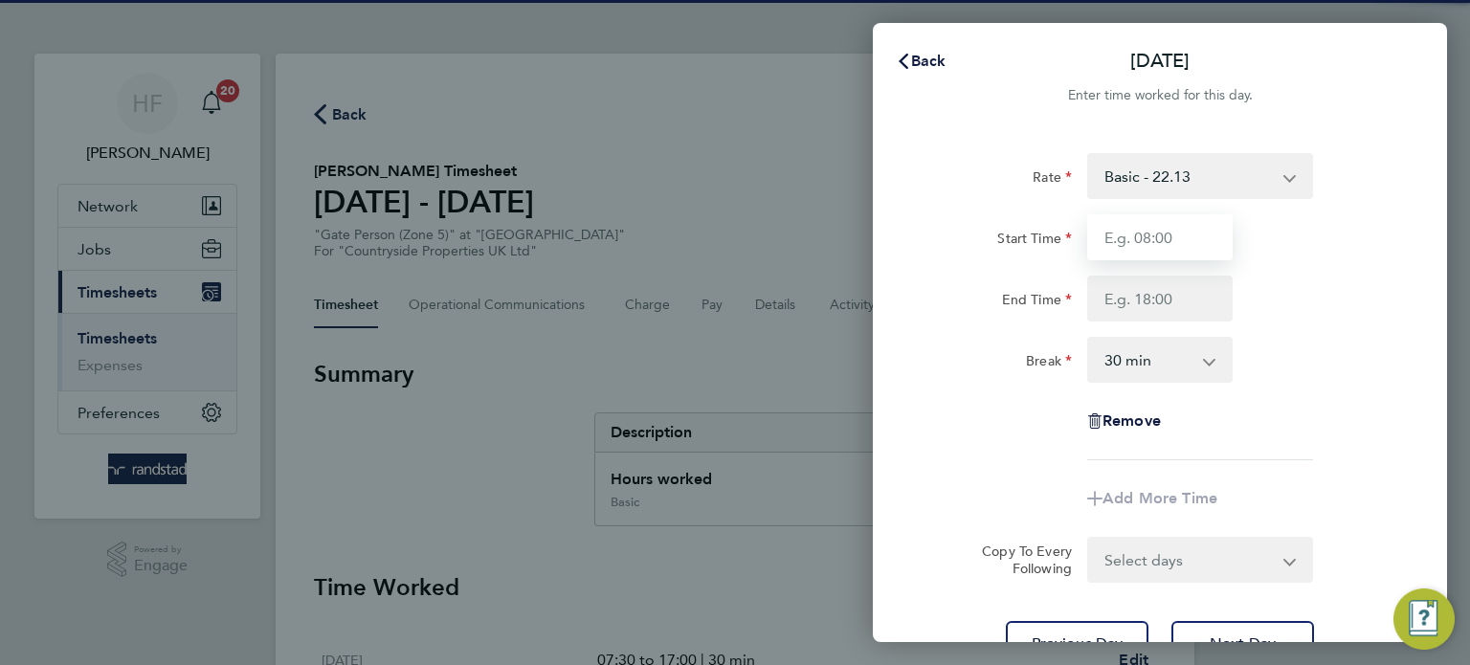
click at [1124, 231] on input "Start Time" at bounding box center [1159, 237] width 145 height 46
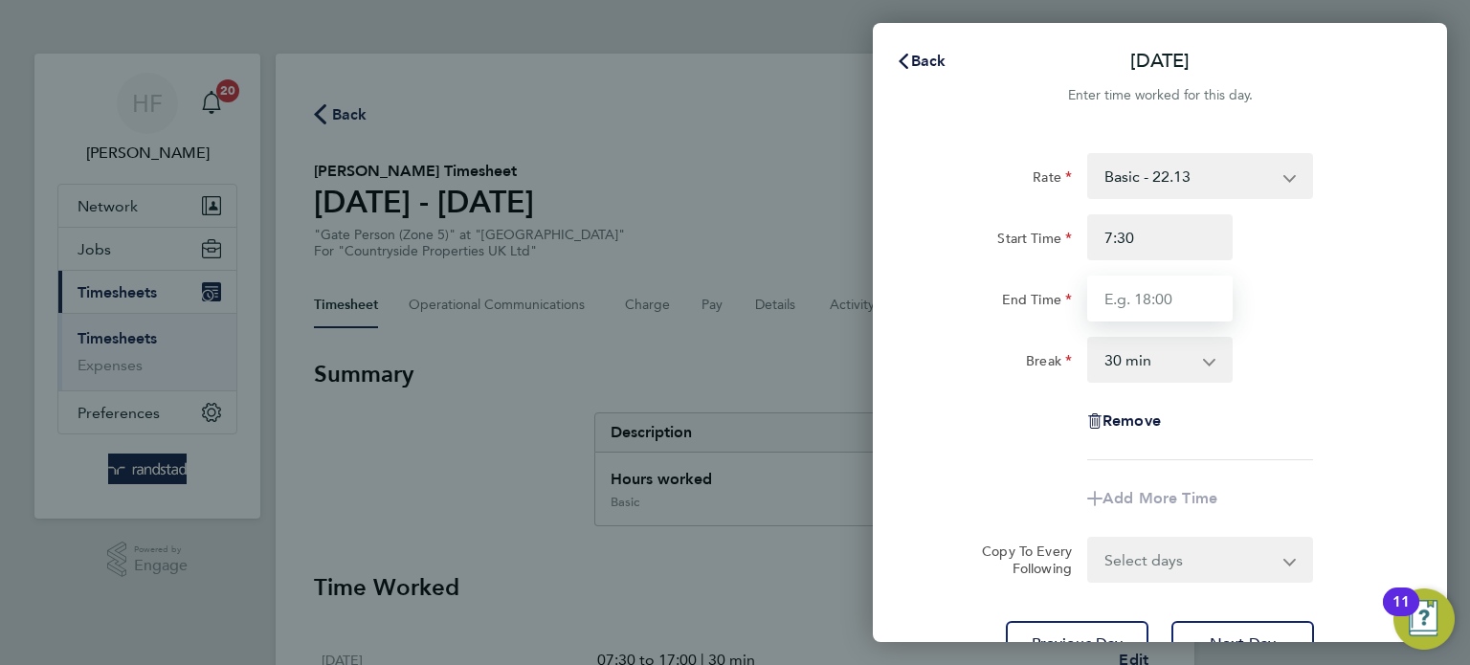
type input "07:30"
type input "13:00"
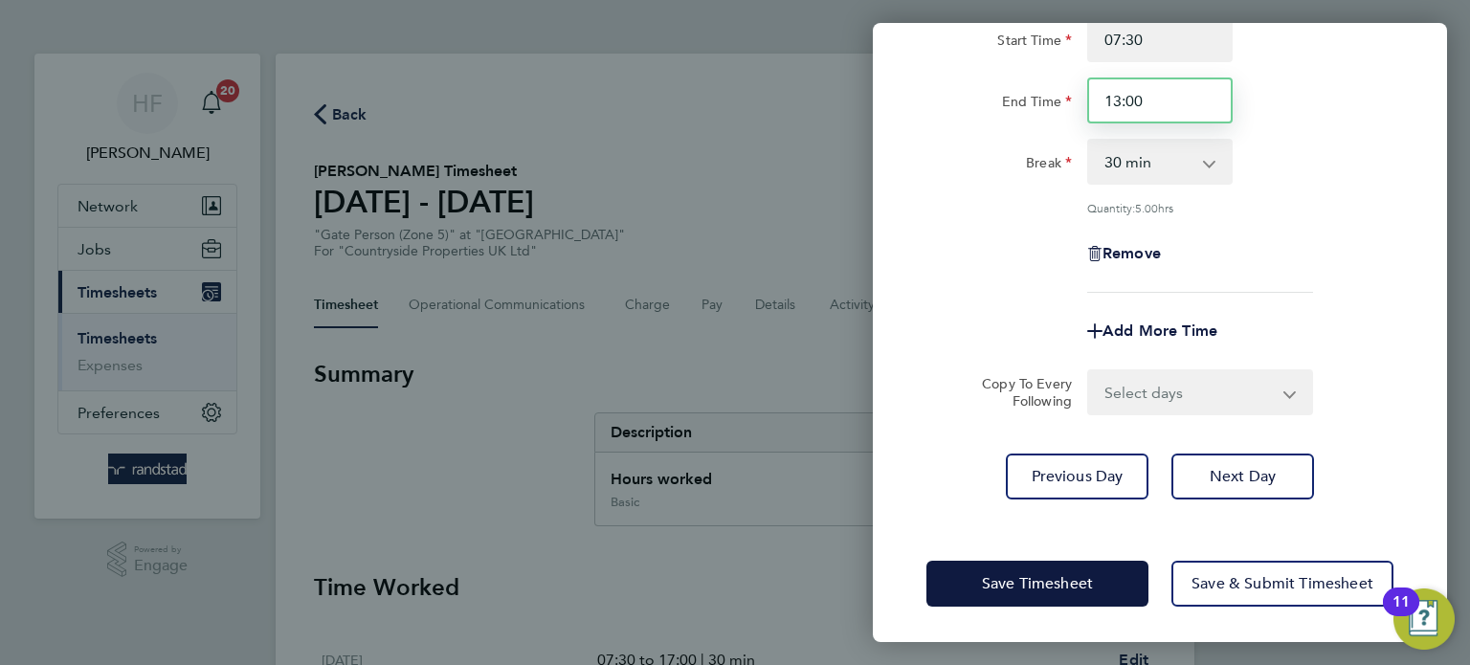
drag, startPoint x: 1156, startPoint y: 107, endPoint x: 879, endPoint y: 109, distance: 276.5
click at [879, 110] on div "Rate Basic - 22.13 Start Time 07:30 End Time 13:00 Break 0 min 15 min 30 min 45…" at bounding box center [1160, 227] width 574 height 590
type input "12:00"
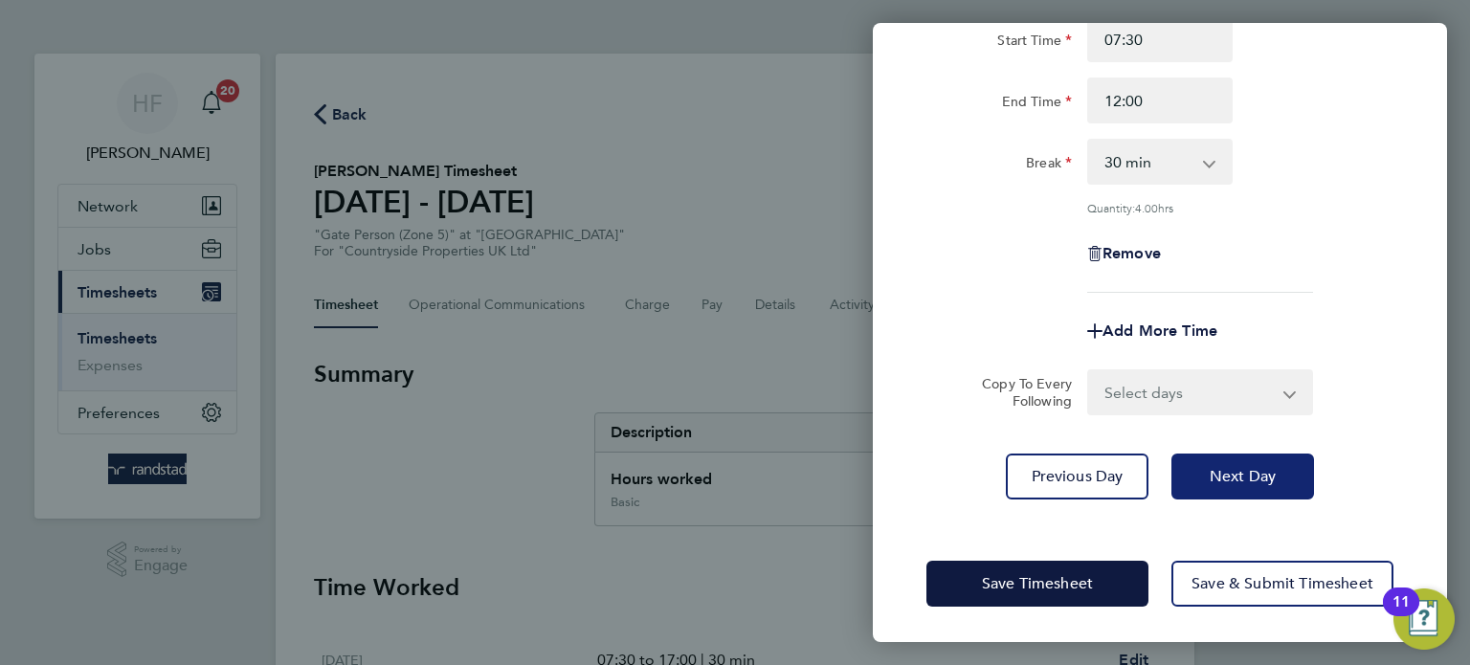
click at [1250, 475] on span "Next Day" at bounding box center [1242, 476] width 66 height 19
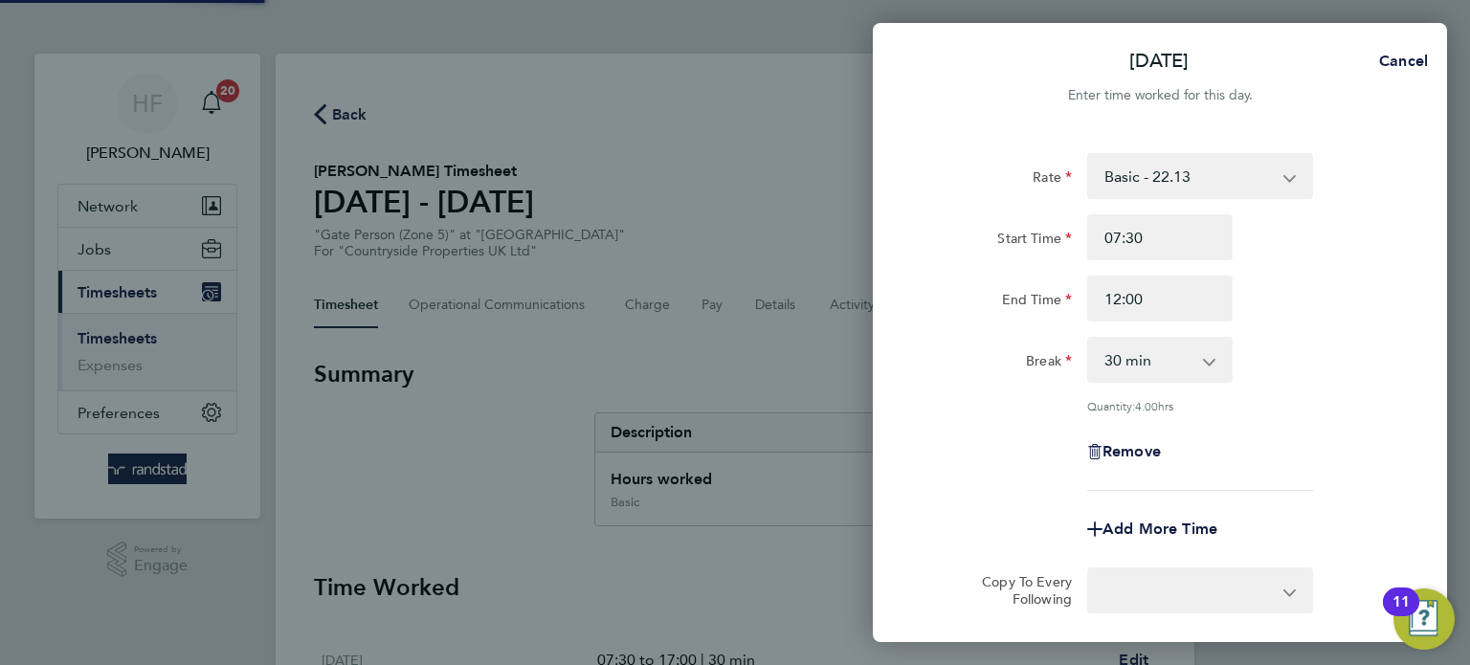
select select "30"
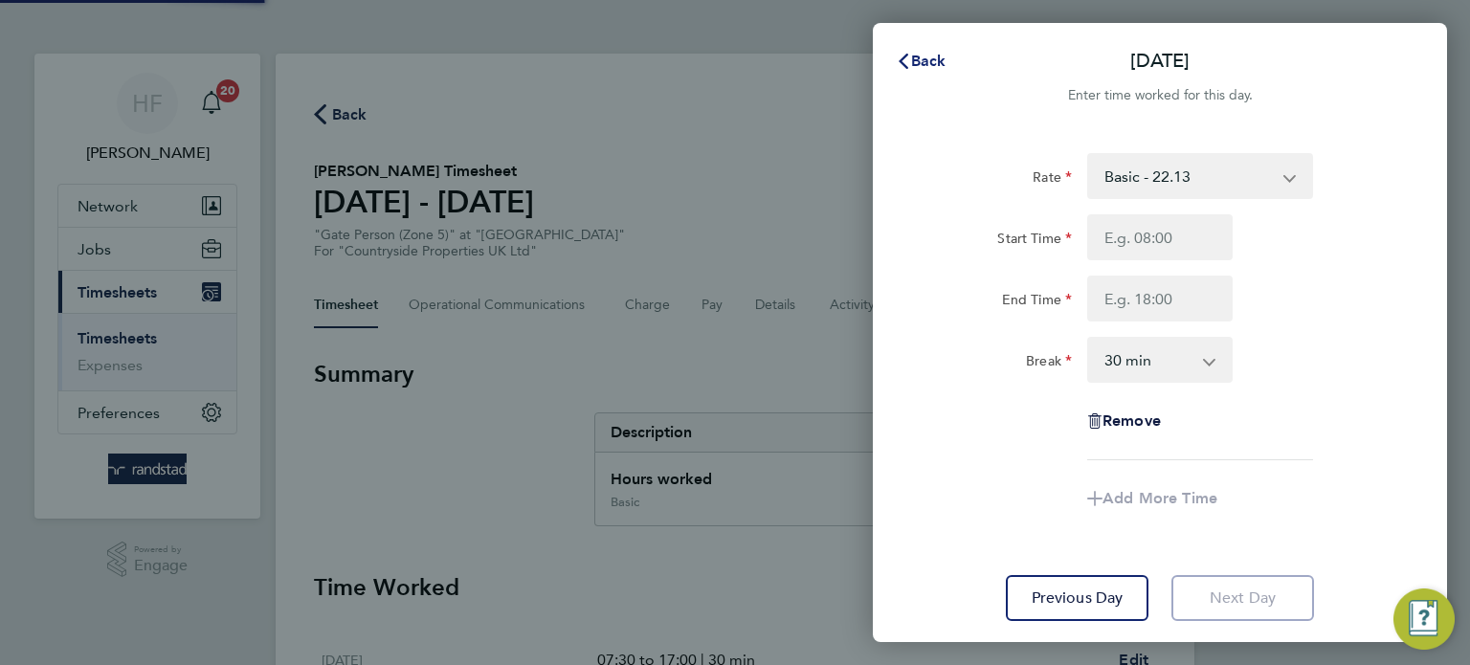
click at [921, 64] on span "Back" at bounding box center [928, 61] width 35 height 18
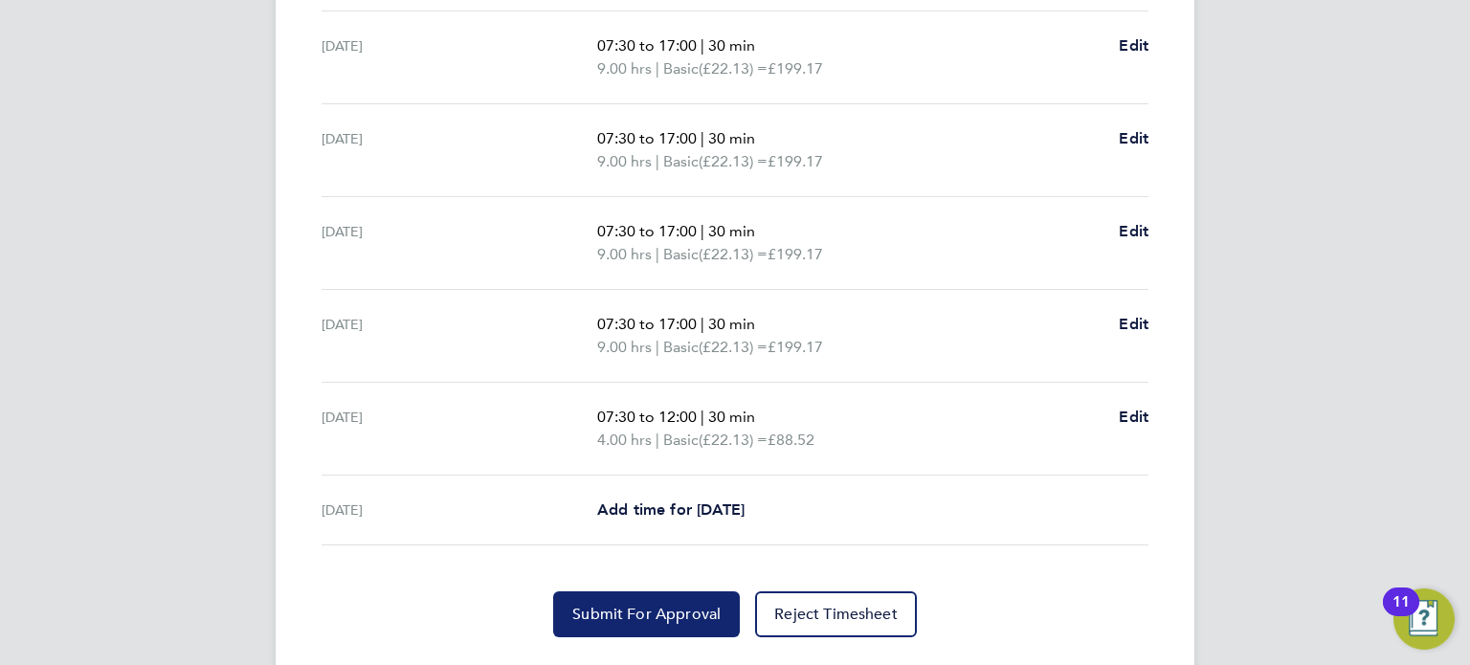
drag, startPoint x: 644, startPoint y: 616, endPoint x: 845, endPoint y: 571, distance: 205.9
click at [645, 616] on span "Submit For Approval" at bounding box center [646, 614] width 148 height 19
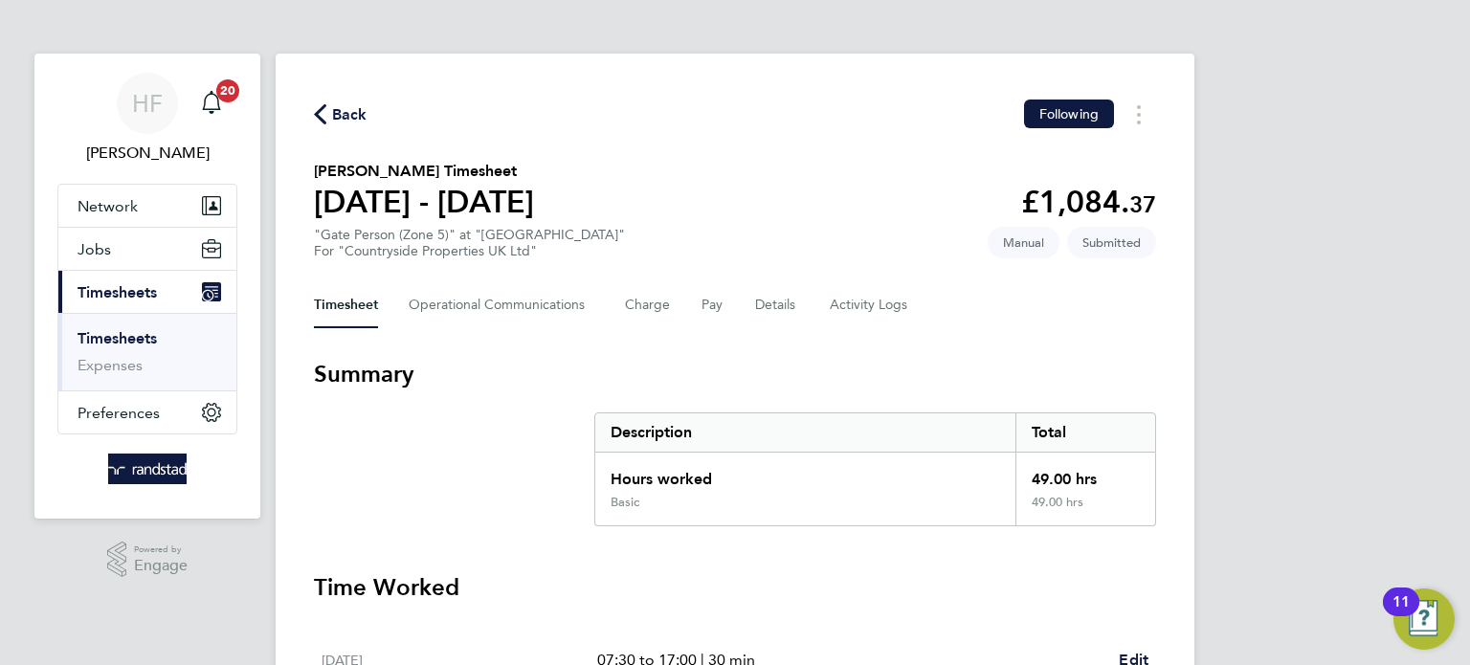
click at [150, 339] on link "Timesheets" at bounding box center [116, 338] width 79 height 18
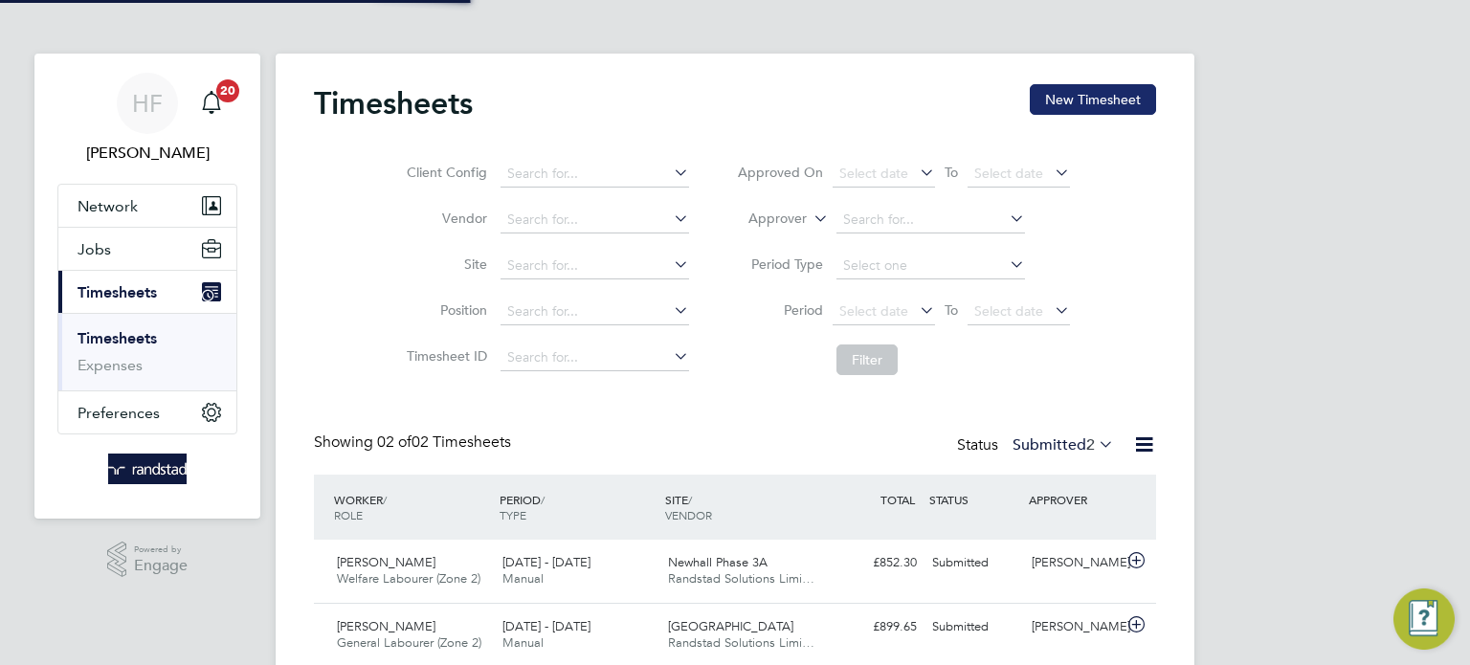
click at [1126, 99] on button "New Timesheet" at bounding box center [1092, 99] width 126 height 31
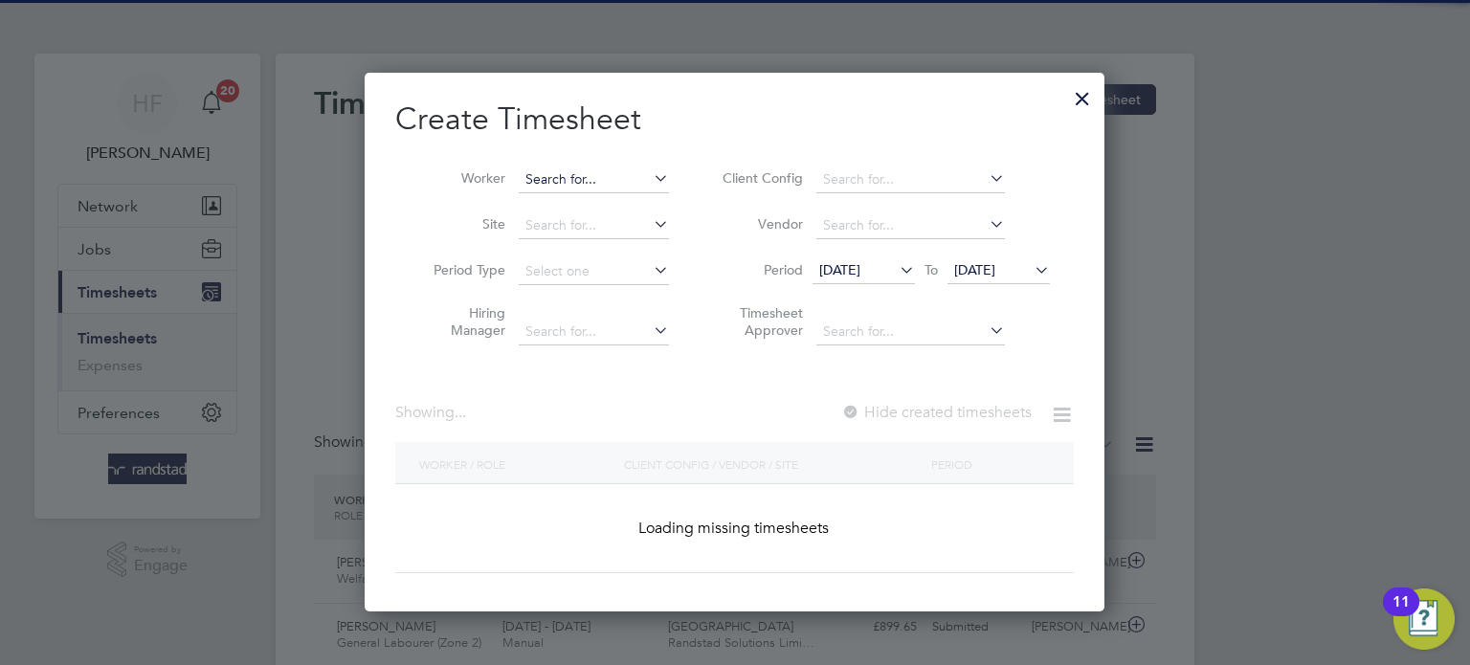
click at [614, 187] on input at bounding box center [594, 179] width 150 height 27
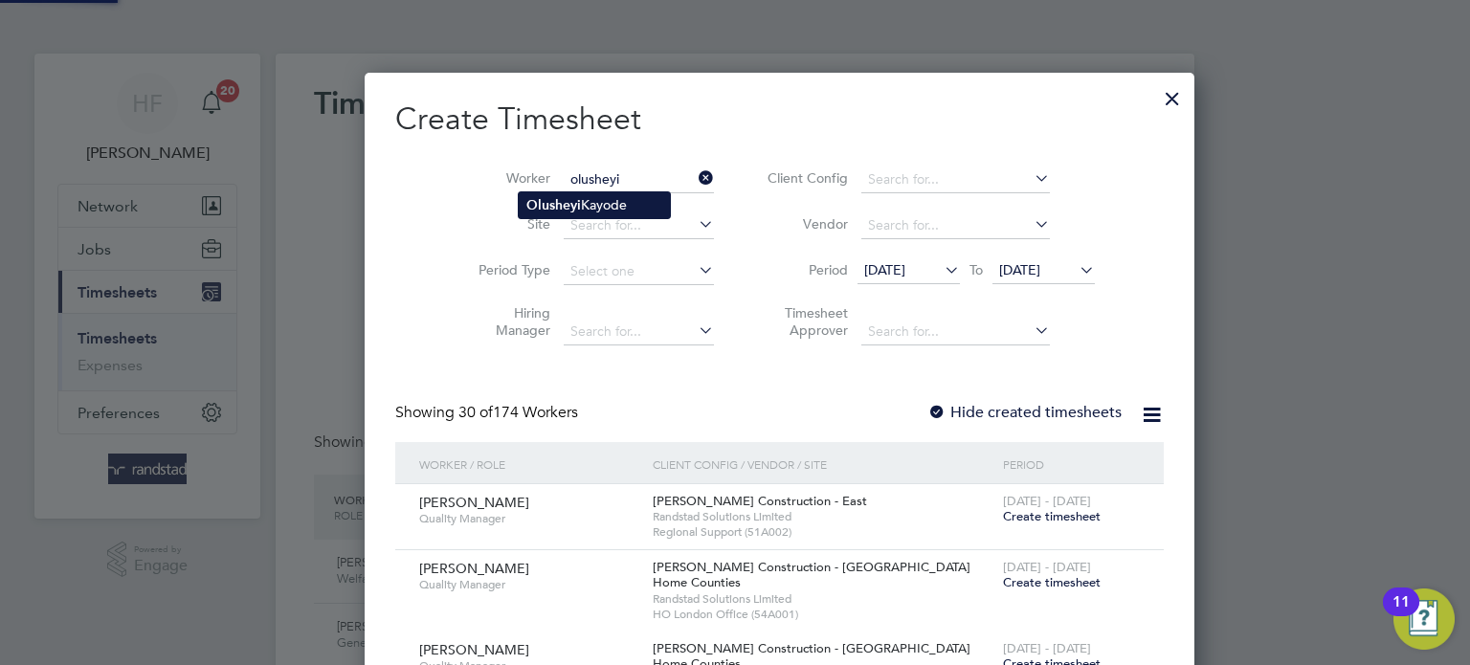
click at [591, 204] on li "[PERSON_NAME]" at bounding box center [594, 205] width 151 height 26
type input "[PERSON_NAME]"
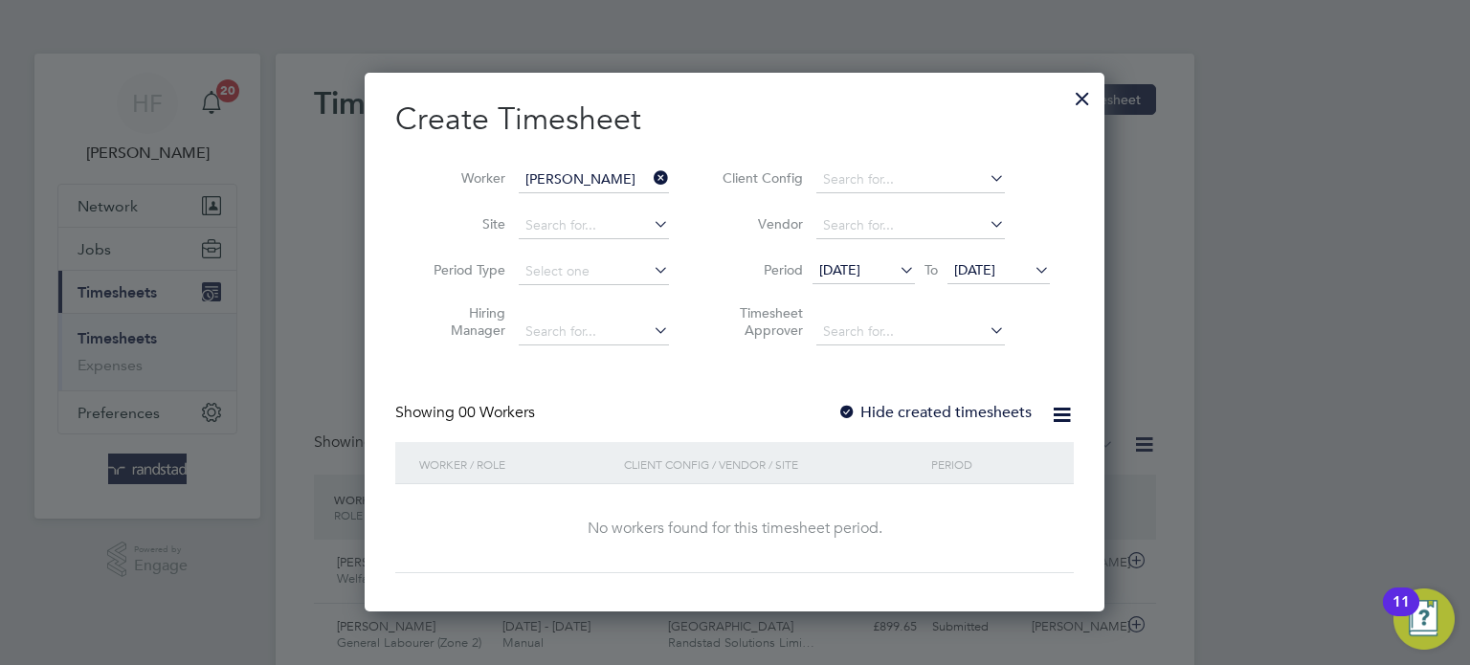
click at [995, 265] on span "[DATE]" at bounding box center [974, 269] width 41 height 17
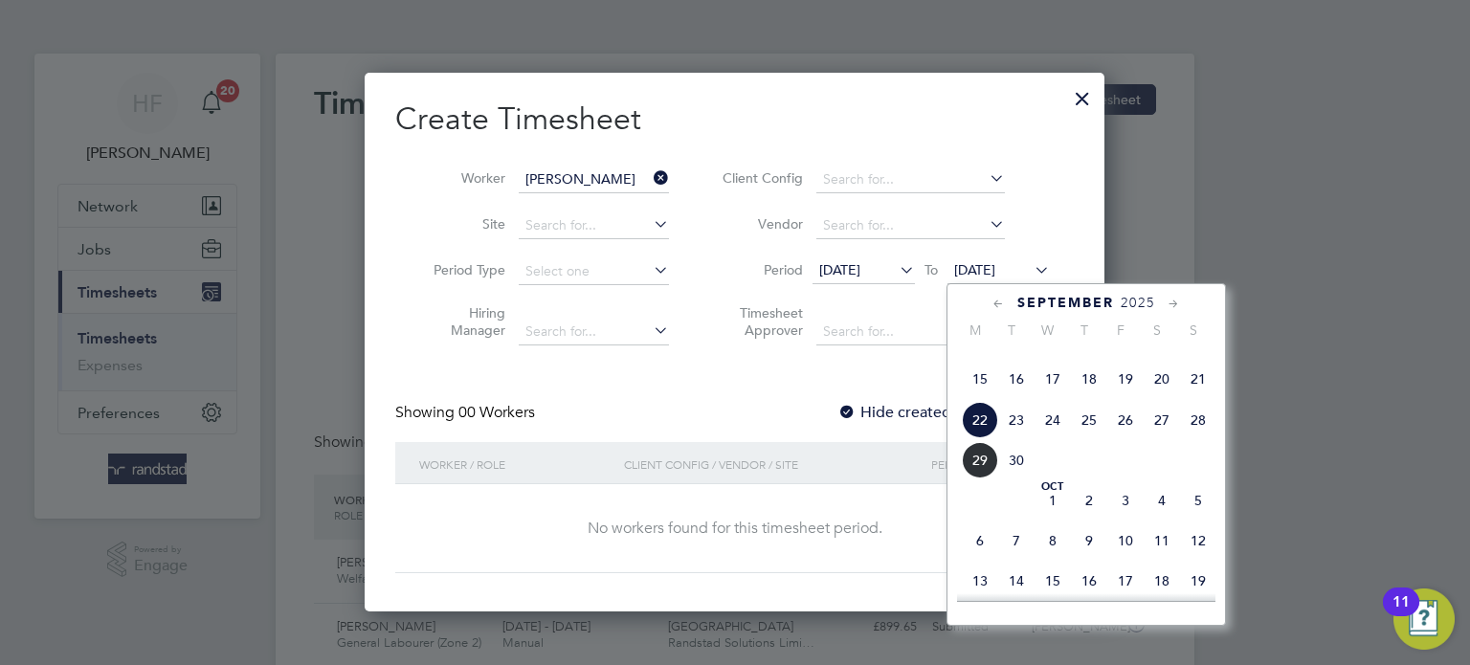
click at [1202, 438] on span "28" at bounding box center [1198, 420] width 36 height 36
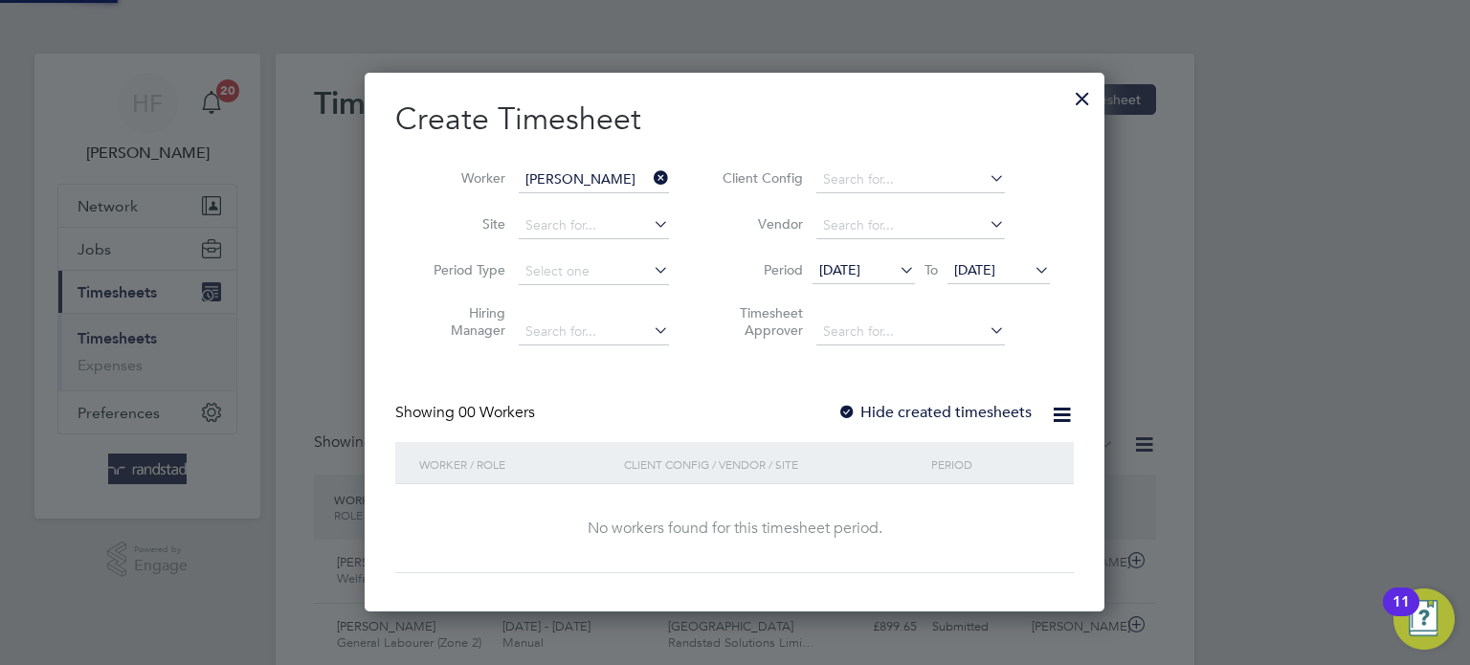
click at [912, 412] on label "Hide created timesheets" at bounding box center [934, 412] width 194 height 19
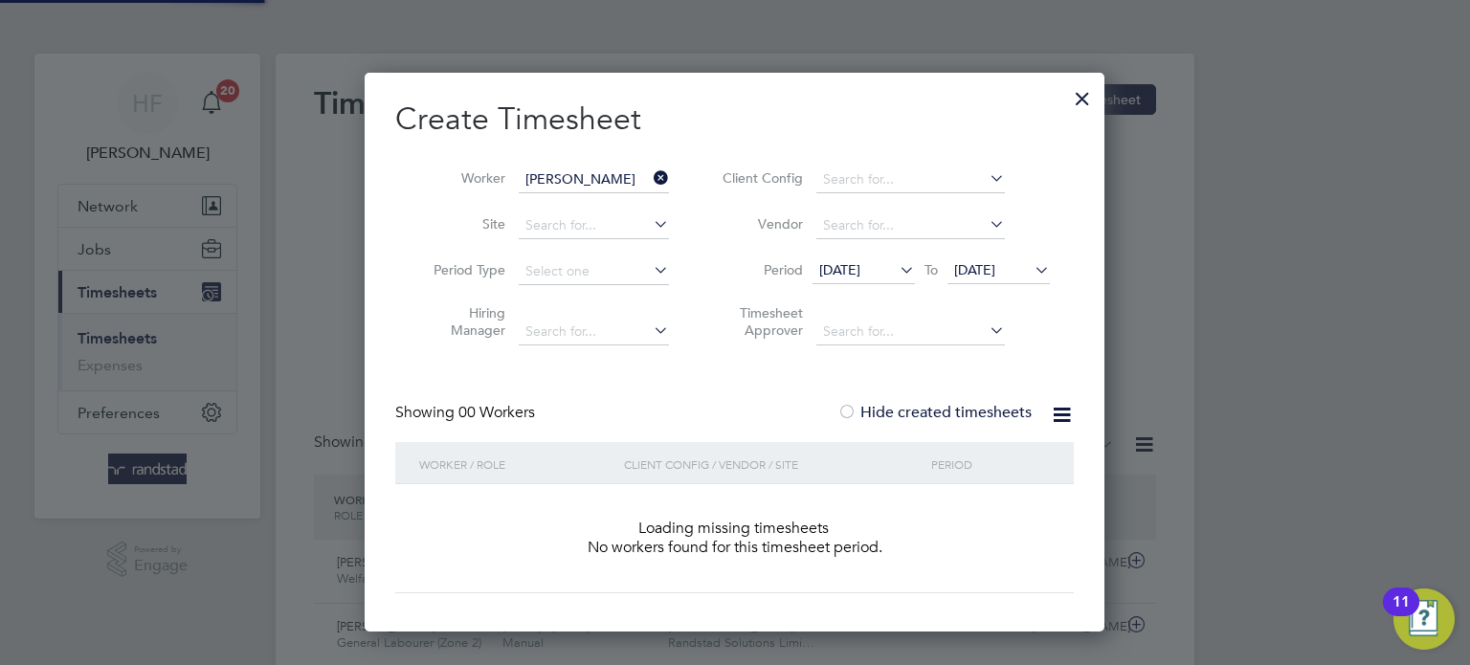
click at [912, 412] on label "Hide created timesheets" at bounding box center [934, 412] width 194 height 19
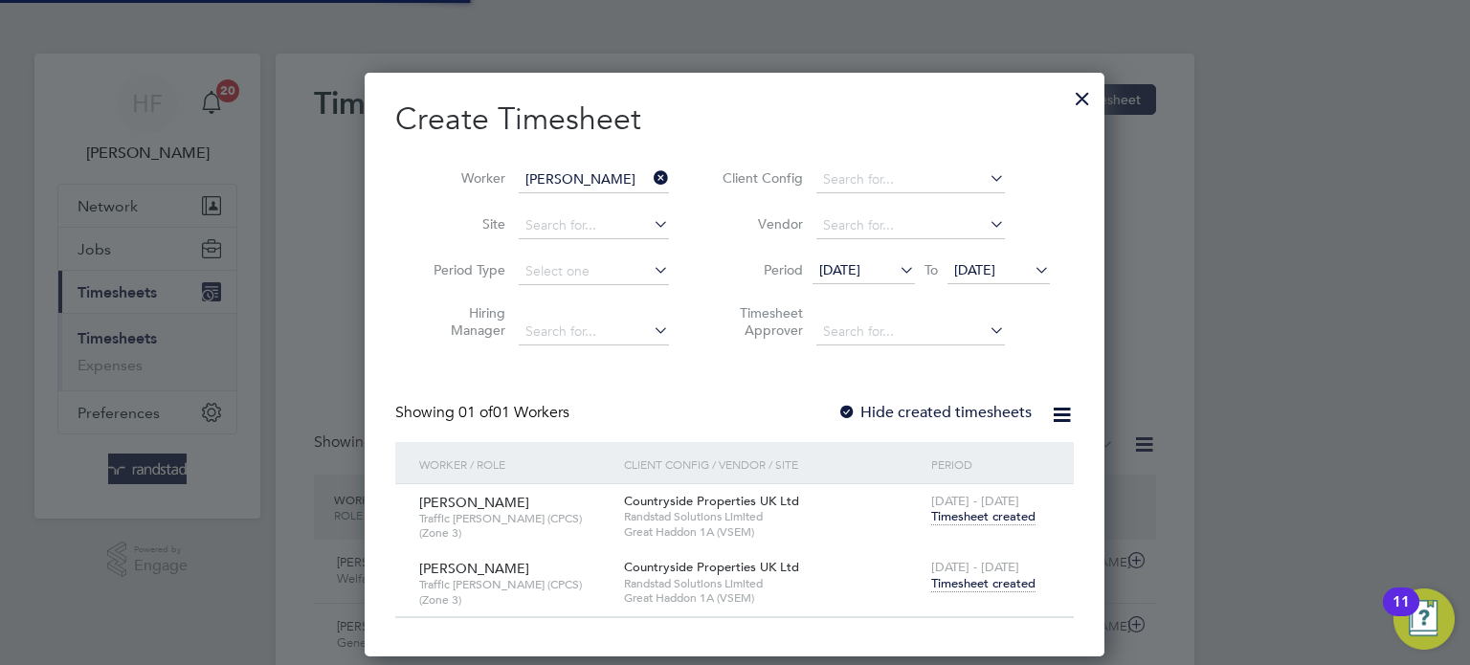
click at [958, 587] on span "Timesheet created" at bounding box center [983, 583] width 104 height 17
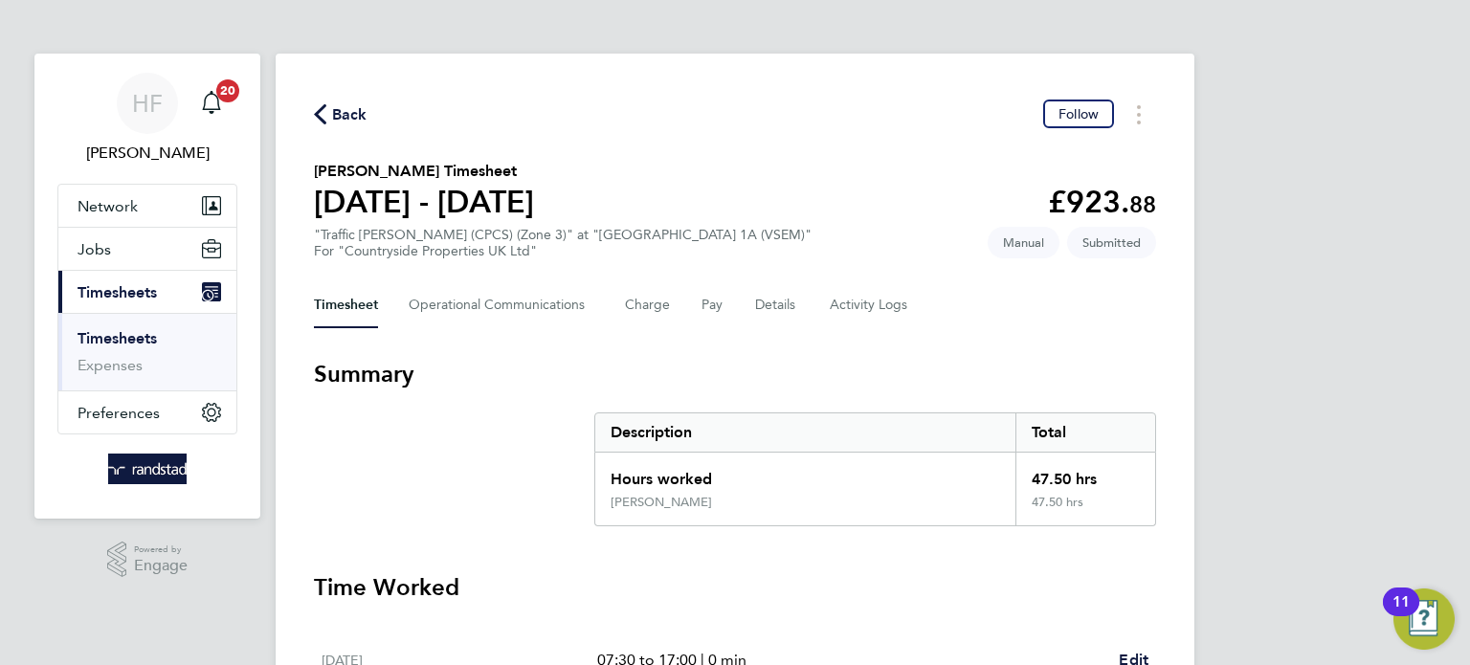
drag, startPoint x: 135, startPoint y: 333, endPoint x: 158, endPoint y: 334, distance: 23.0
click at [136, 334] on link "Timesheets" at bounding box center [116, 338] width 79 height 18
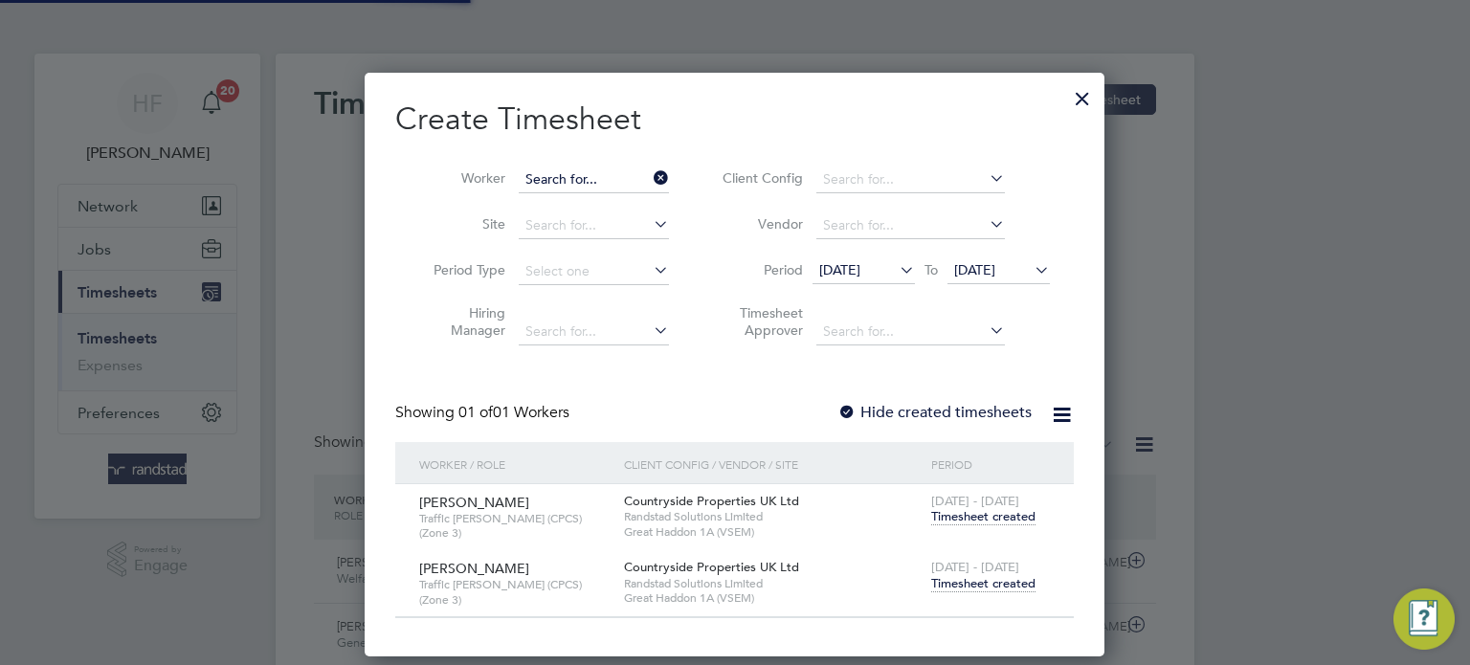
click at [580, 171] on input at bounding box center [594, 179] width 150 height 27
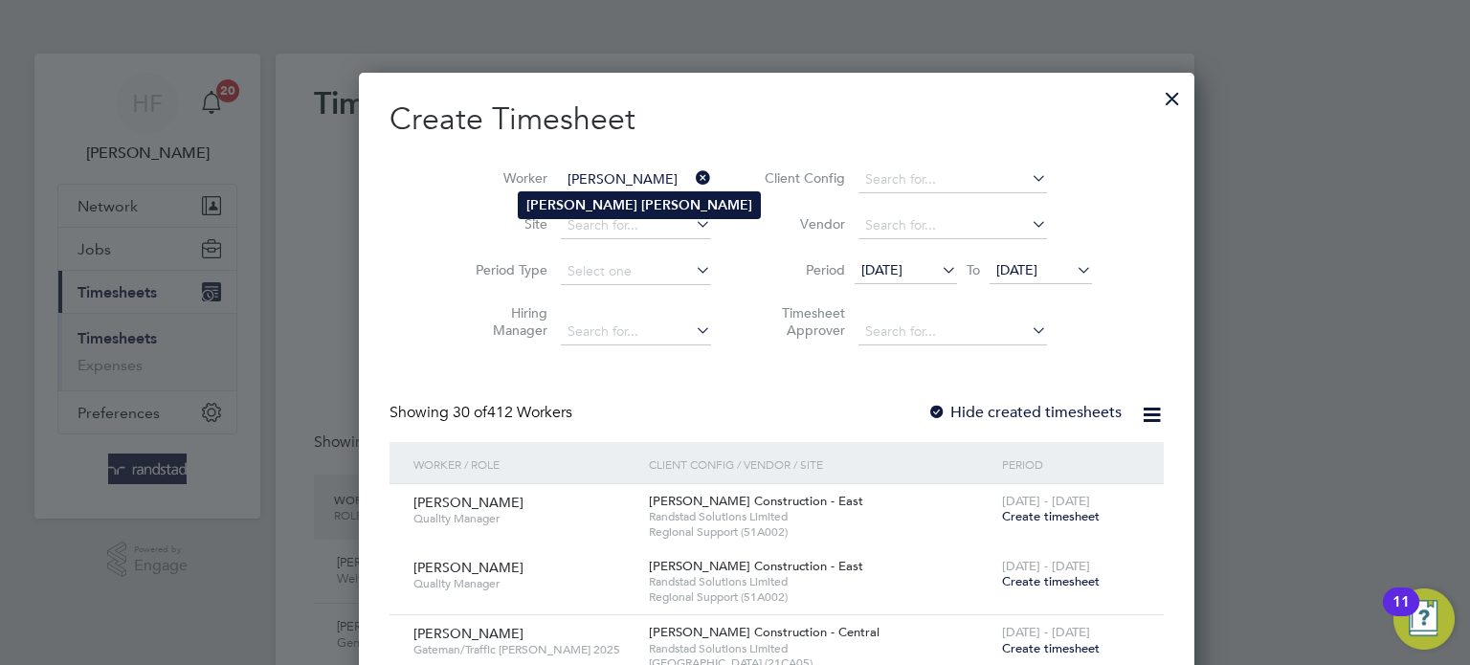
click at [599, 215] on li "[PERSON_NAME]" at bounding box center [639, 205] width 241 height 26
type input "[PERSON_NAME]"
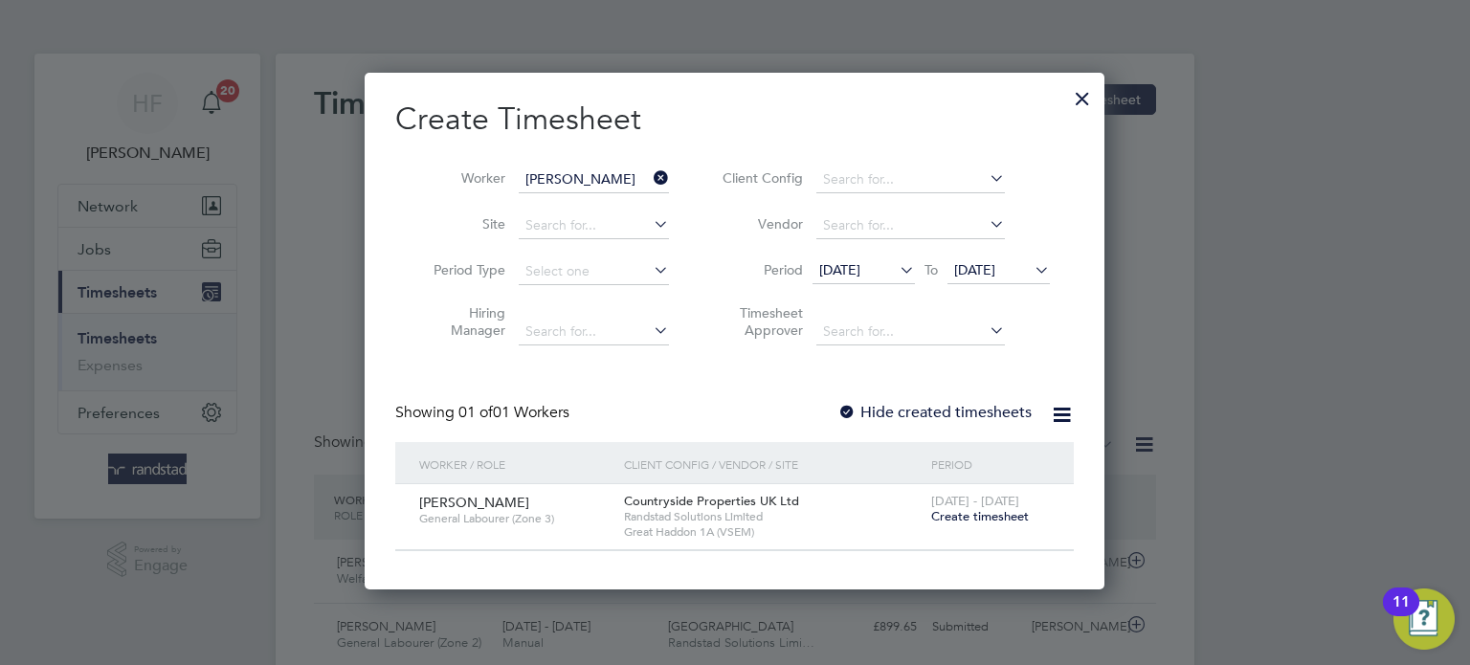
click at [985, 508] on span "Create timesheet" at bounding box center [980, 516] width 98 height 16
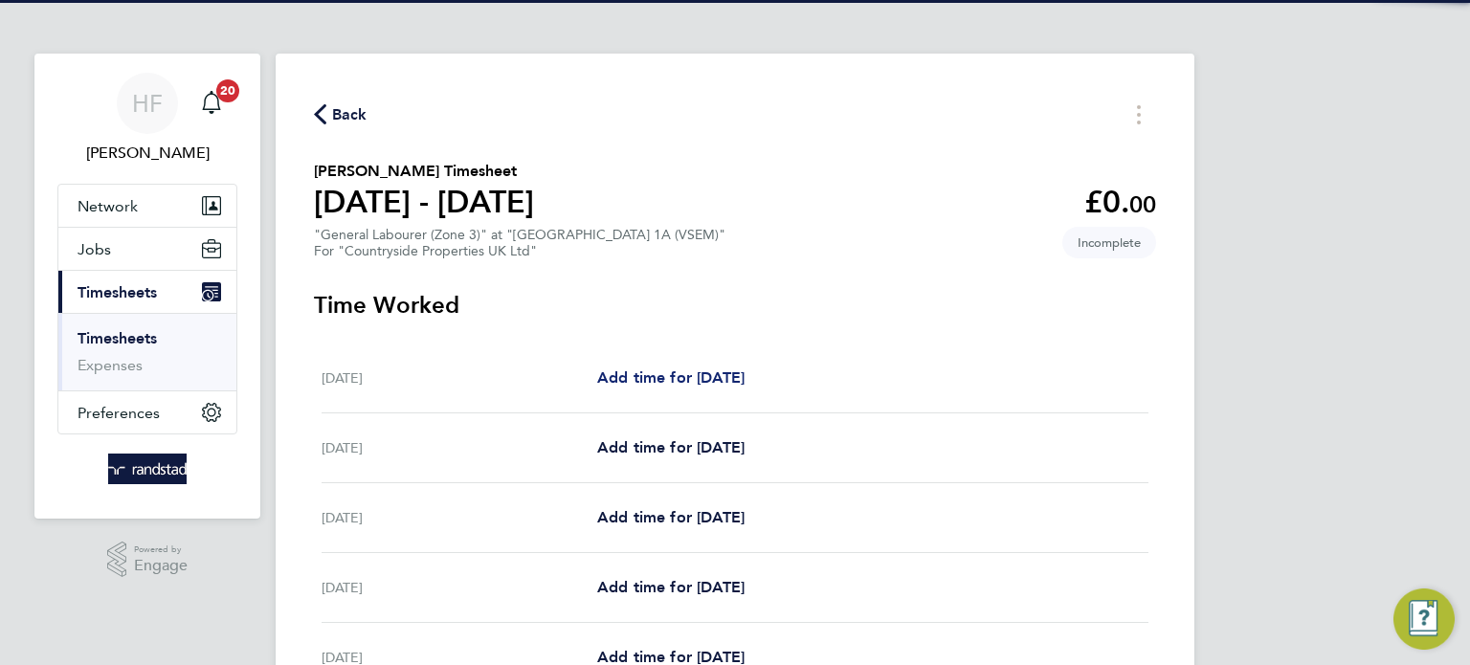
click at [686, 385] on span "Add time for [DATE]" at bounding box center [670, 377] width 147 height 18
select select "30"
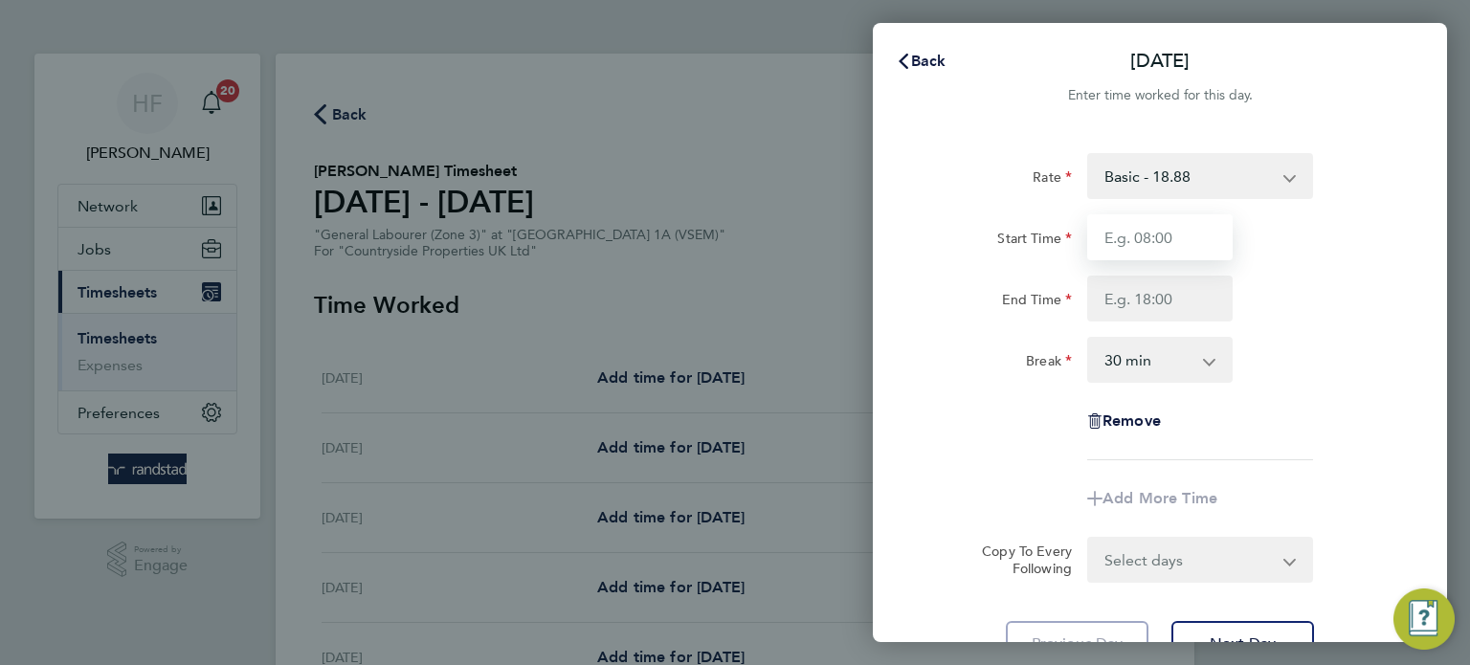
click at [1154, 241] on input "Start Time" at bounding box center [1159, 237] width 145 height 46
type input "07:30"
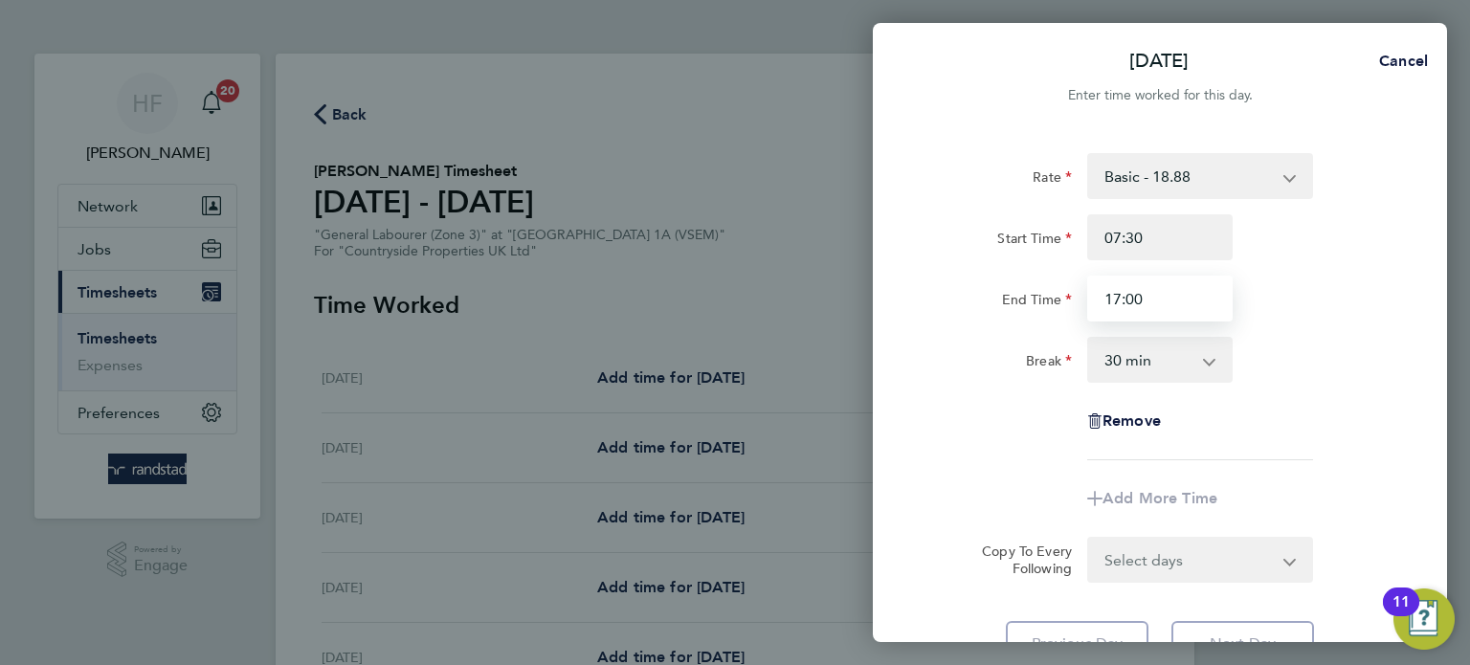
type input "17:00"
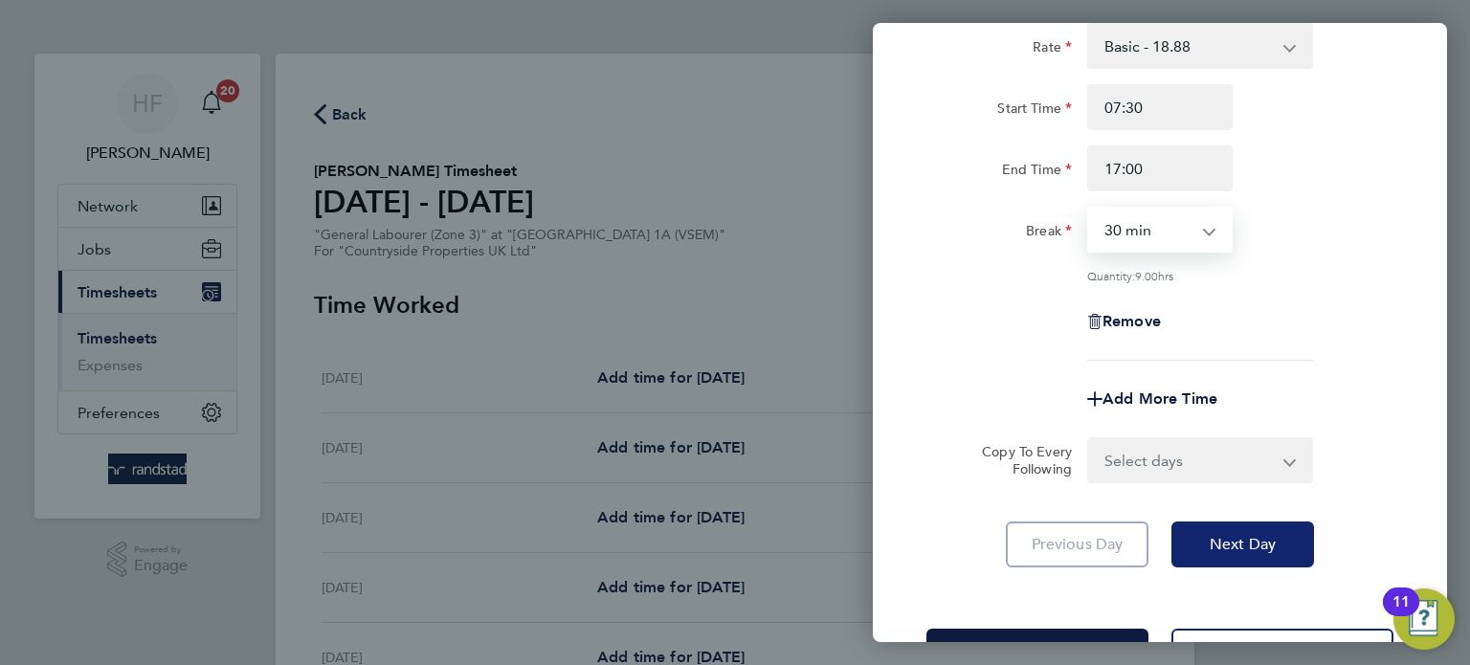
click at [1228, 529] on button "Next Day" at bounding box center [1242, 544] width 143 height 46
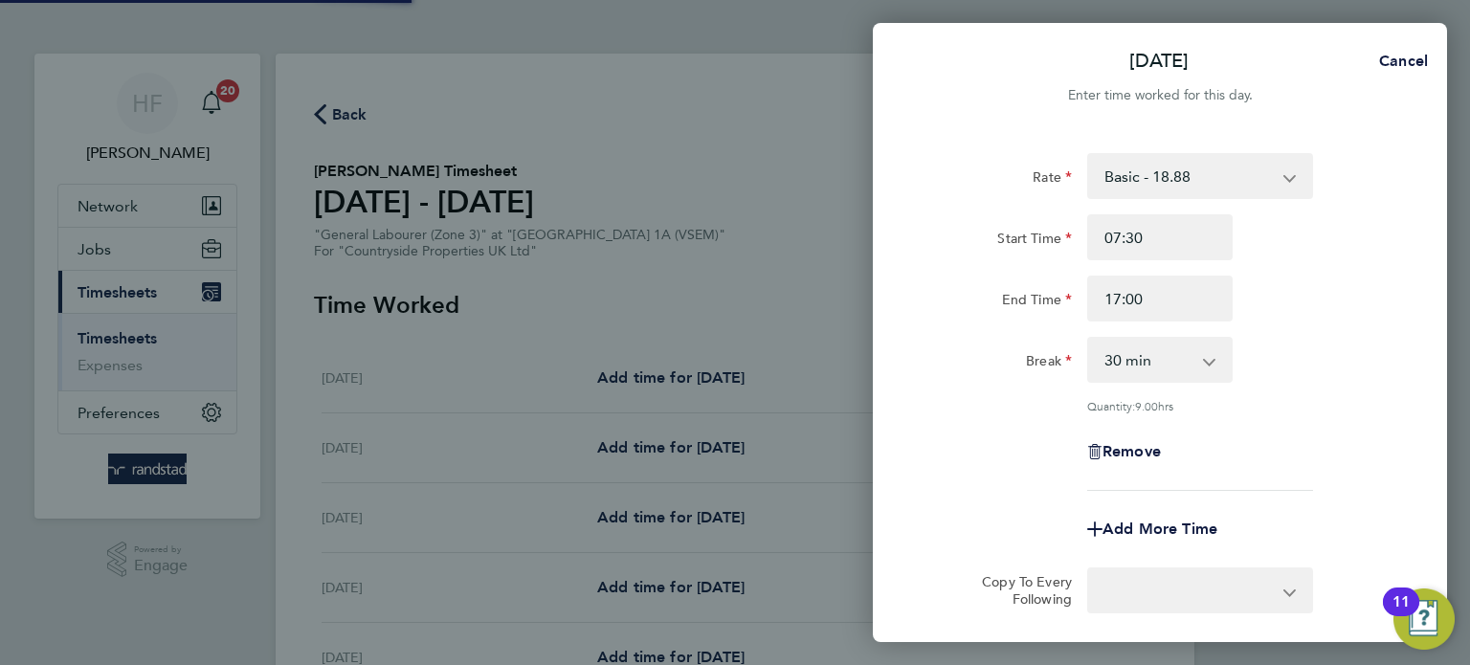
select select "30"
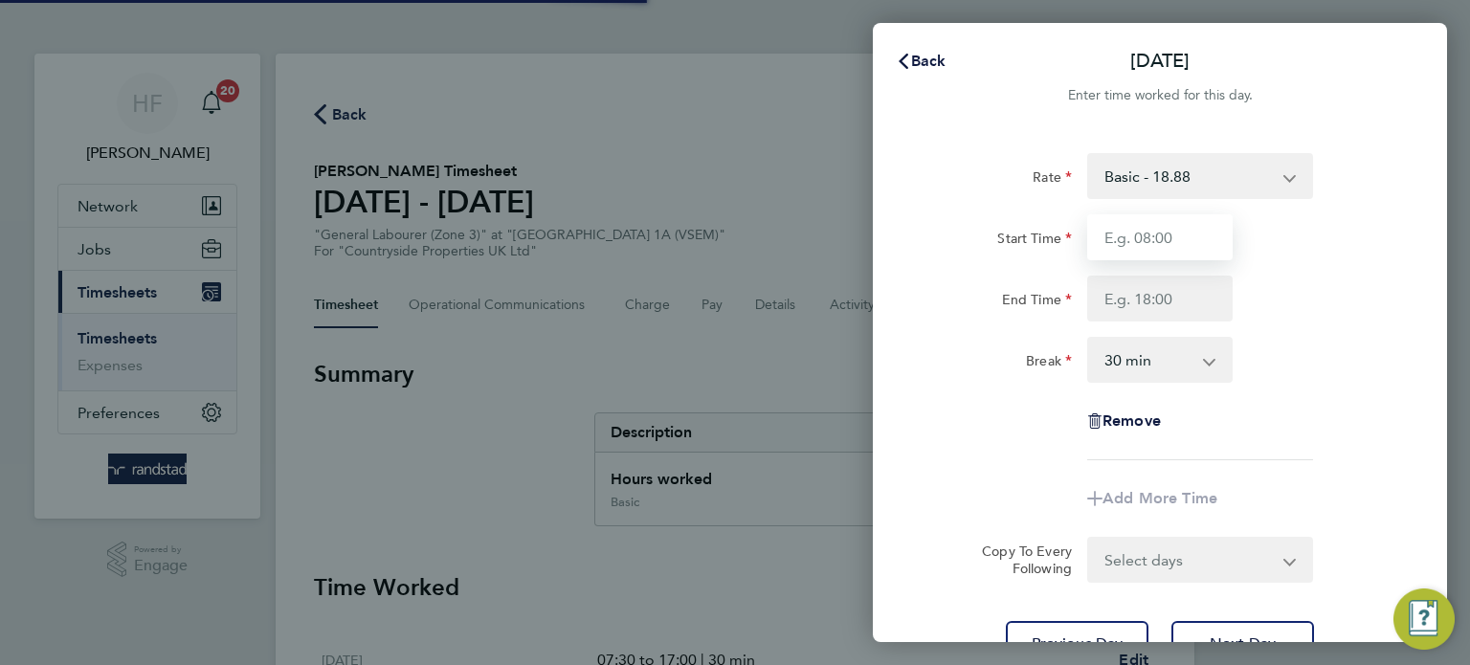
click at [1125, 245] on input "Start Time" at bounding box center [1159, 237] width 145 height 46
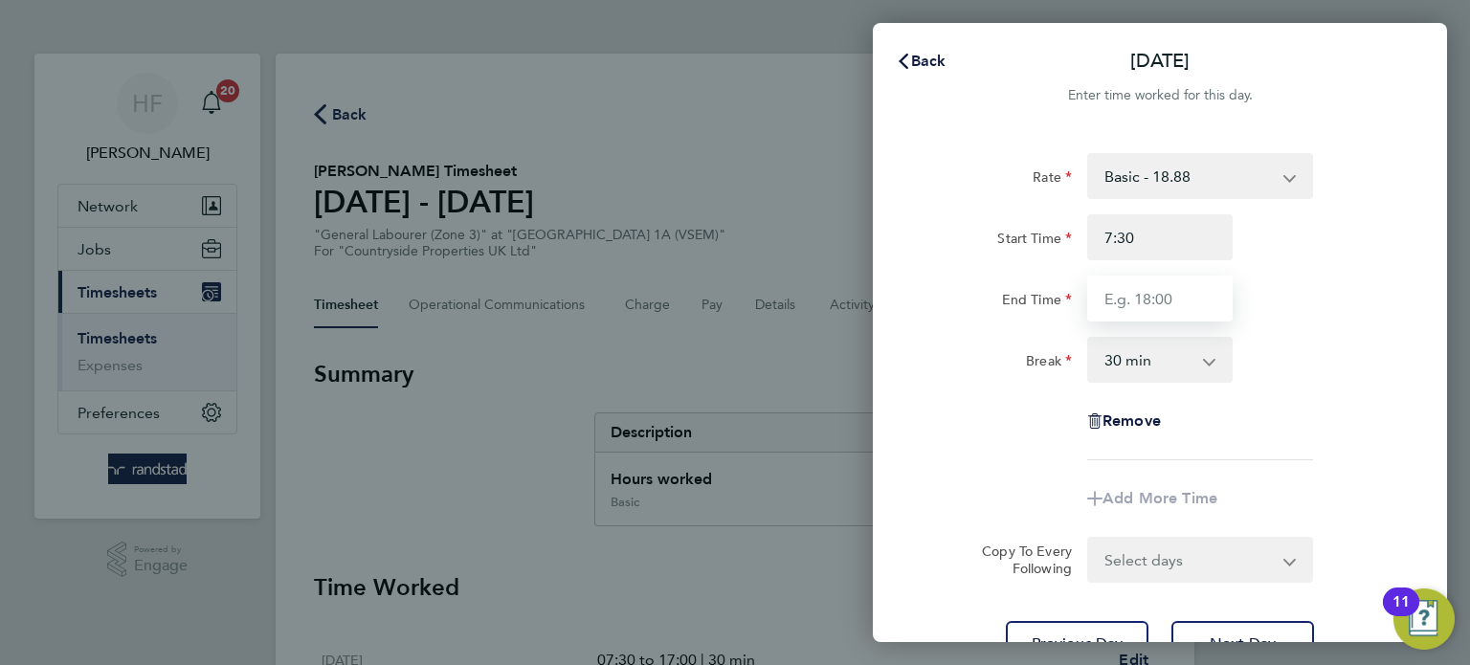
type input "07:30"
type input "17:00"
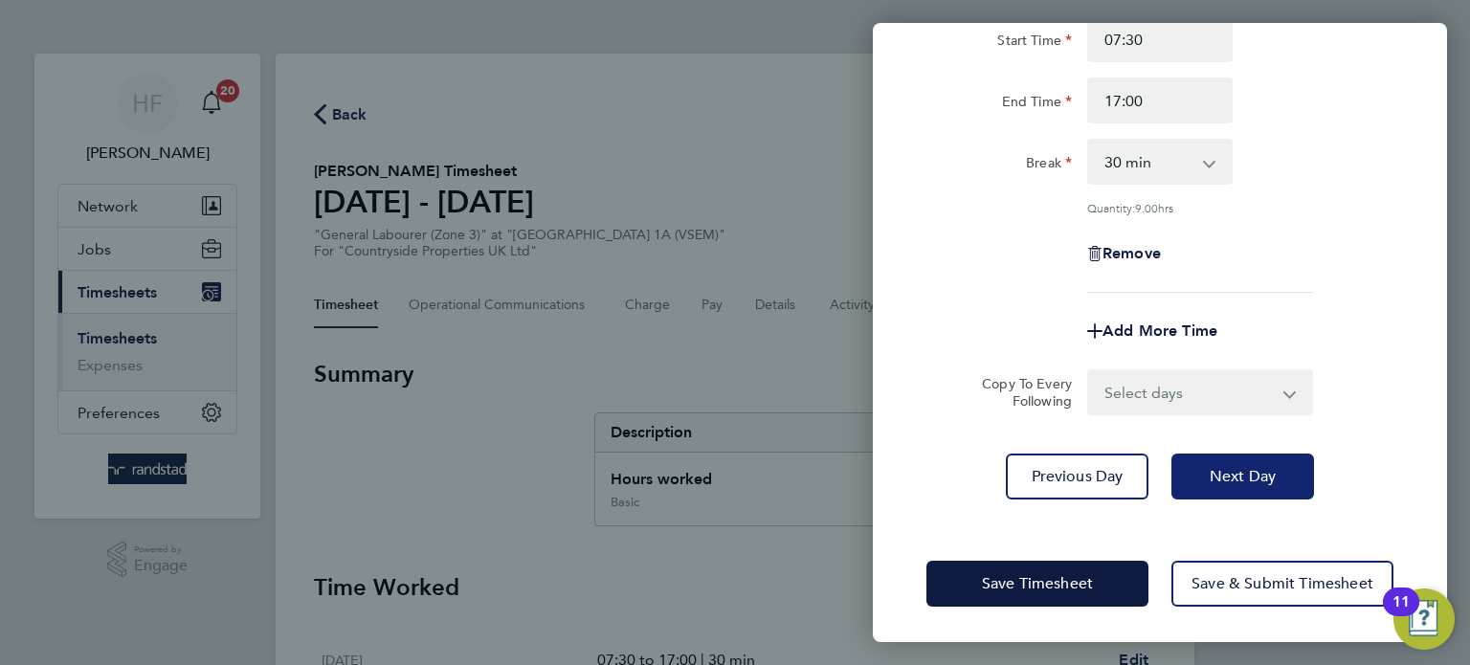
click at [1204, 468] on button "Next Day" at bounding box center [1242, 477] width 143 height 46
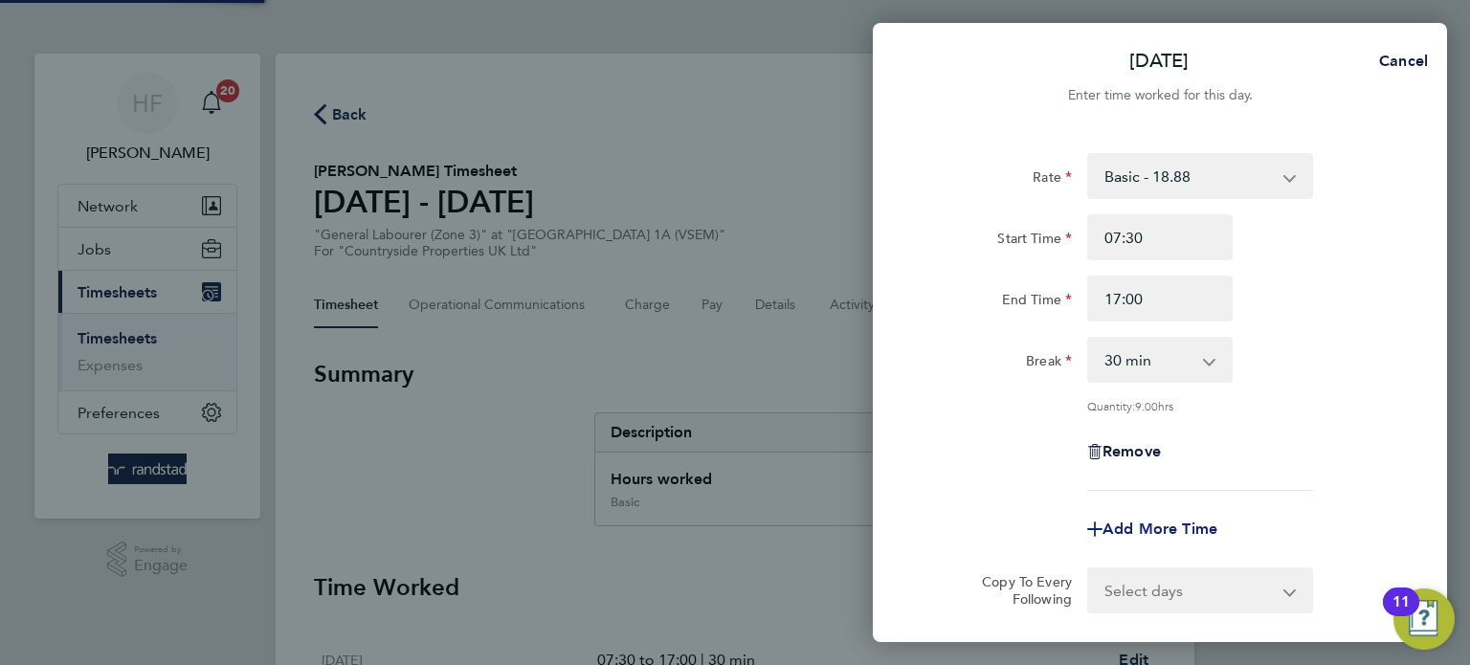
select select "30"
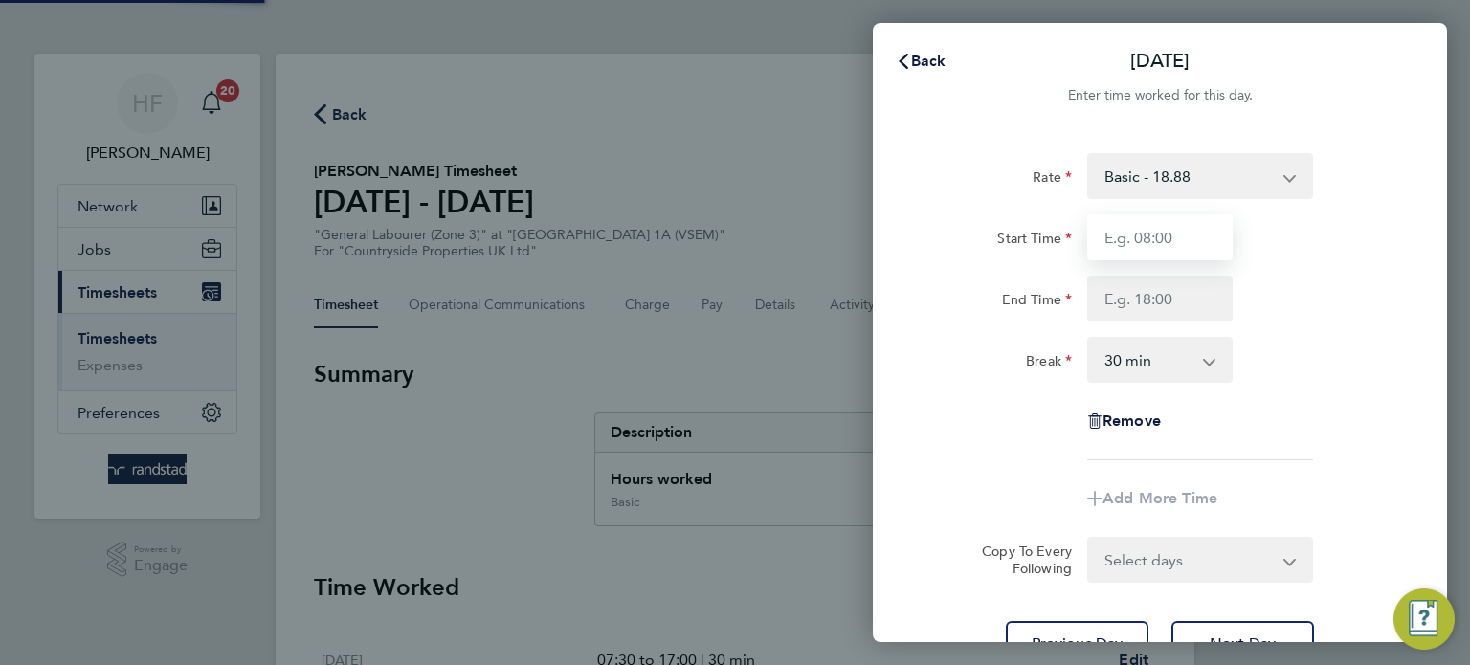
click at [1139, 224] on input "Start Time" at bounding box center [1159, 237] width 145 height 46
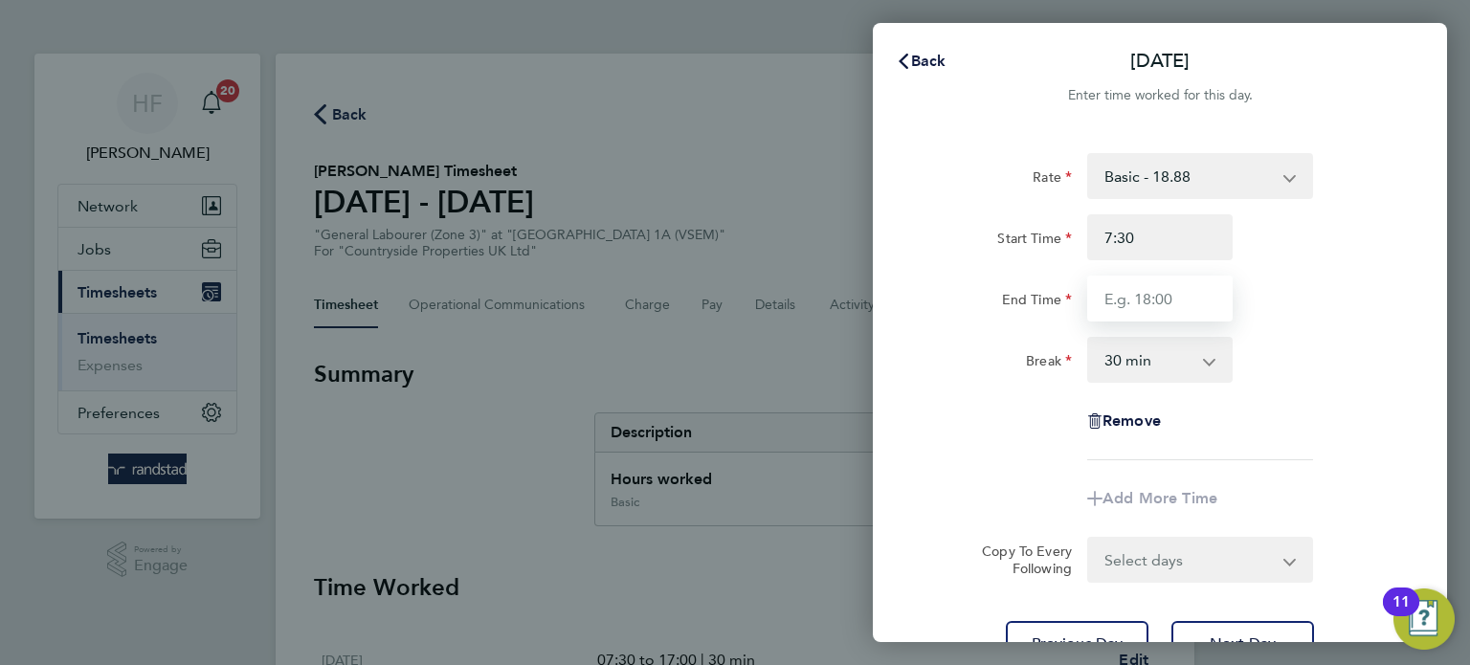
type input "07:30"
type input "17:00"
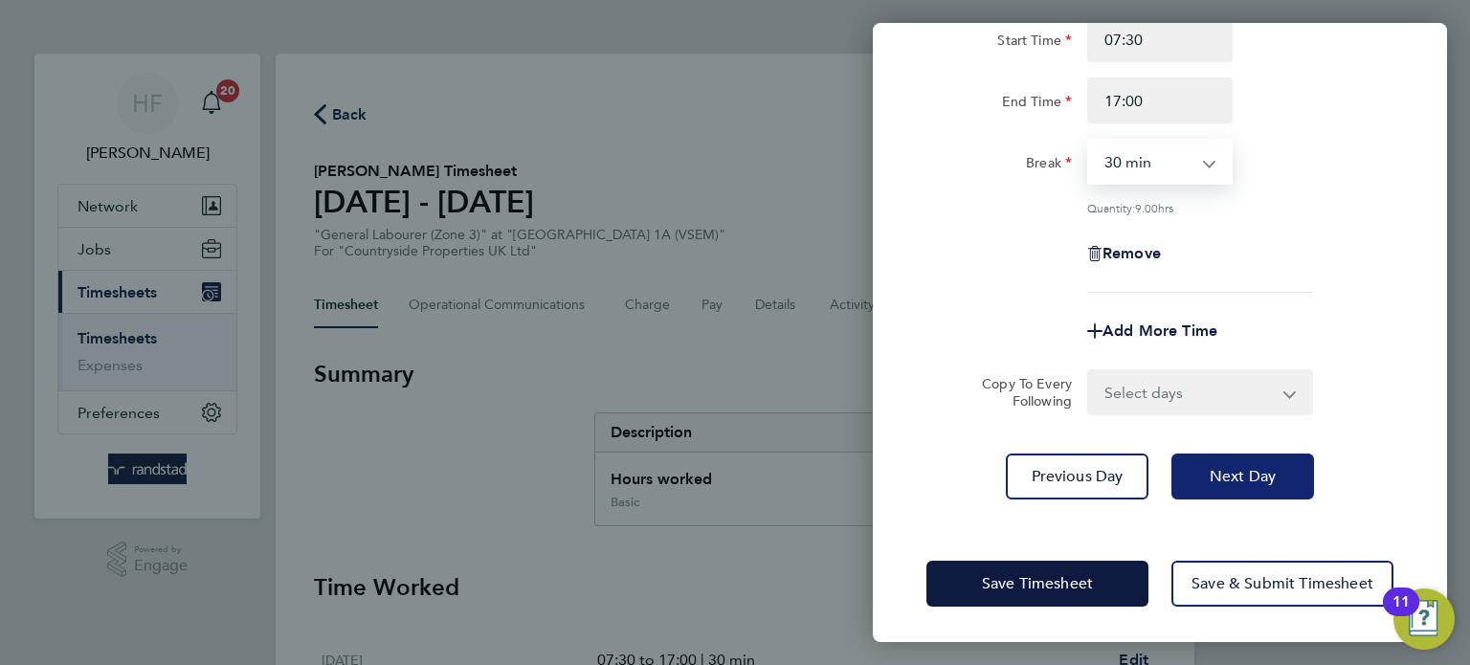
drag, startPoint x: 1187, startPoint y: 476, endPoint x: 1114, endPoint y: 356, distance: 141.3
click at [1188, 476] on button "Next Day" at bounding box center [1242, 477] width 143 height 46
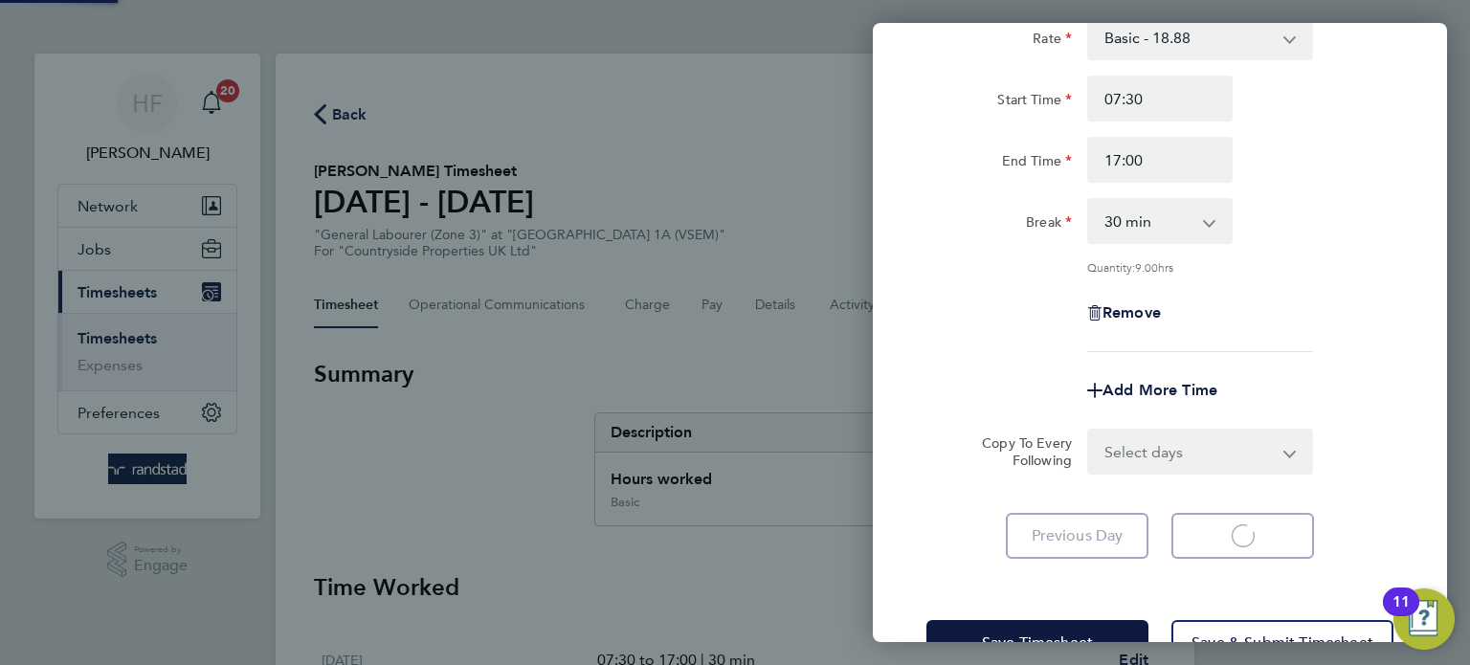
select select "30"
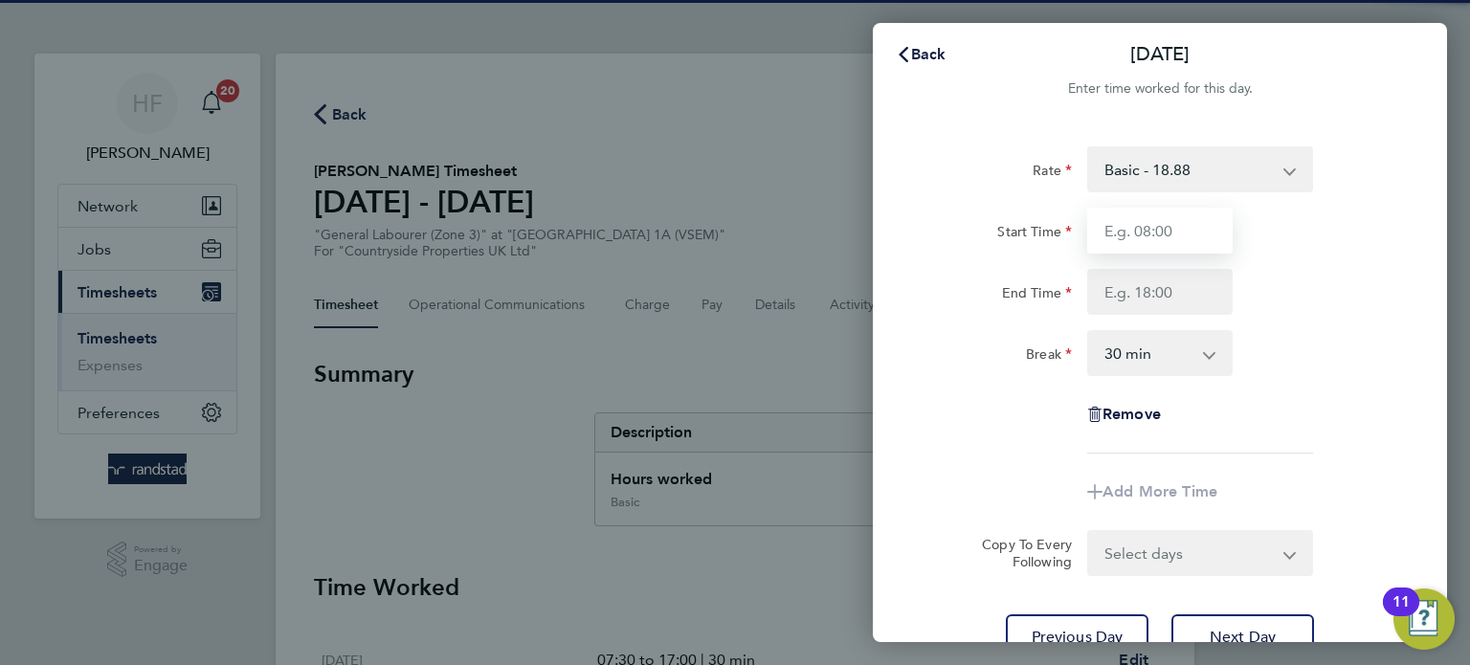
click at [1131, 244] on input "Start Time" at bounding box center [1159, 231] width 145 height 46
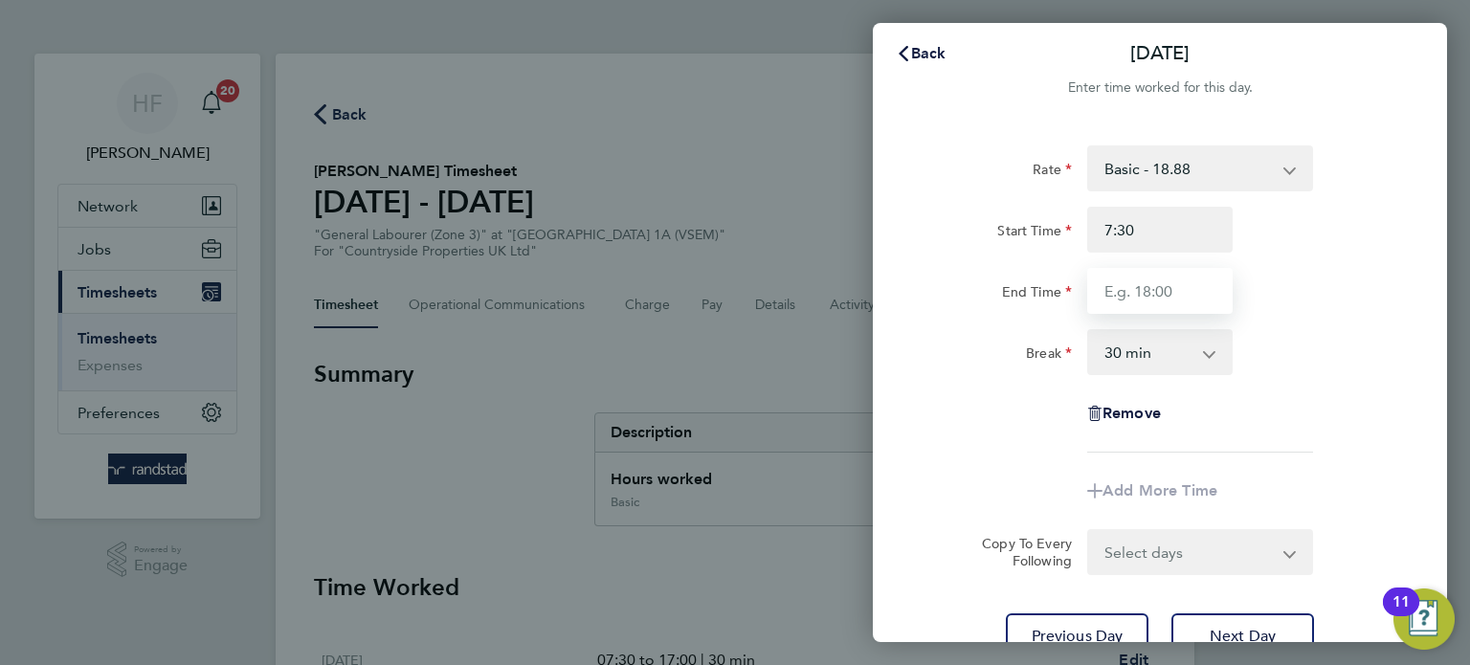
type input "07:30"
type input "17:00"
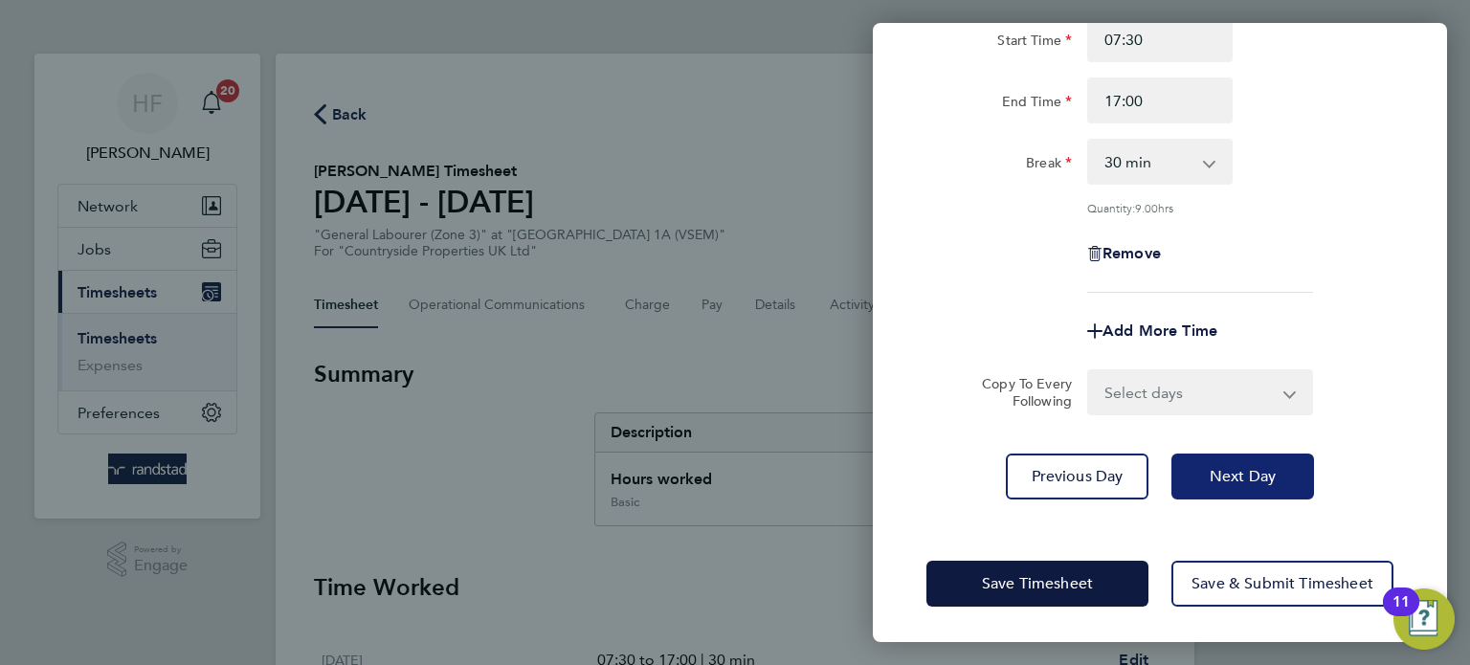
drag, startPoint x: 1235, startPoint y: 510, endPoint x: 1234, endPoint y: 487, distance: 23.0
click at [1234, 512] on div "Rate Basic - 18.88 Start Time 07:30 End Time 17:00 Break 0 min 15 min 30 min 45…" at bounding box center [1160, 227] width 574 height 590
click at [1234, 467] on span "Next Day" at bounding box center [1242, 476] width 66 height 19
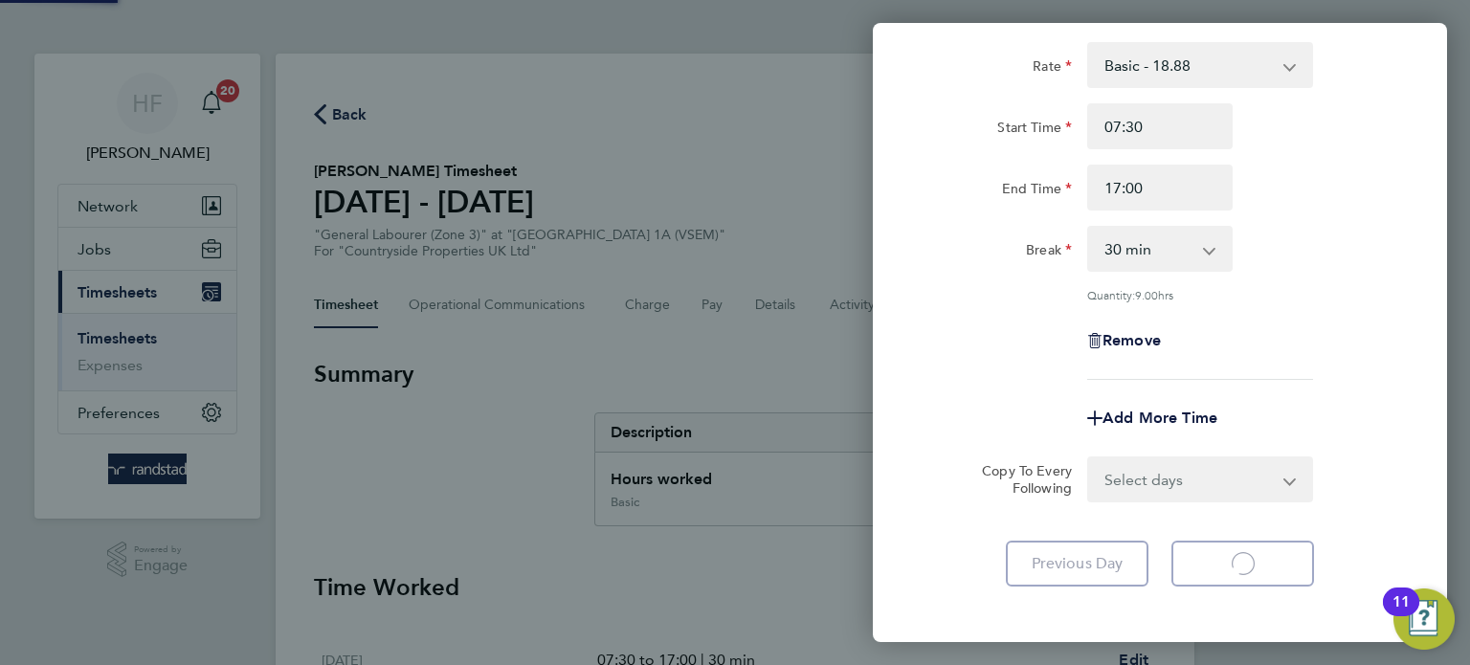
select select "30"
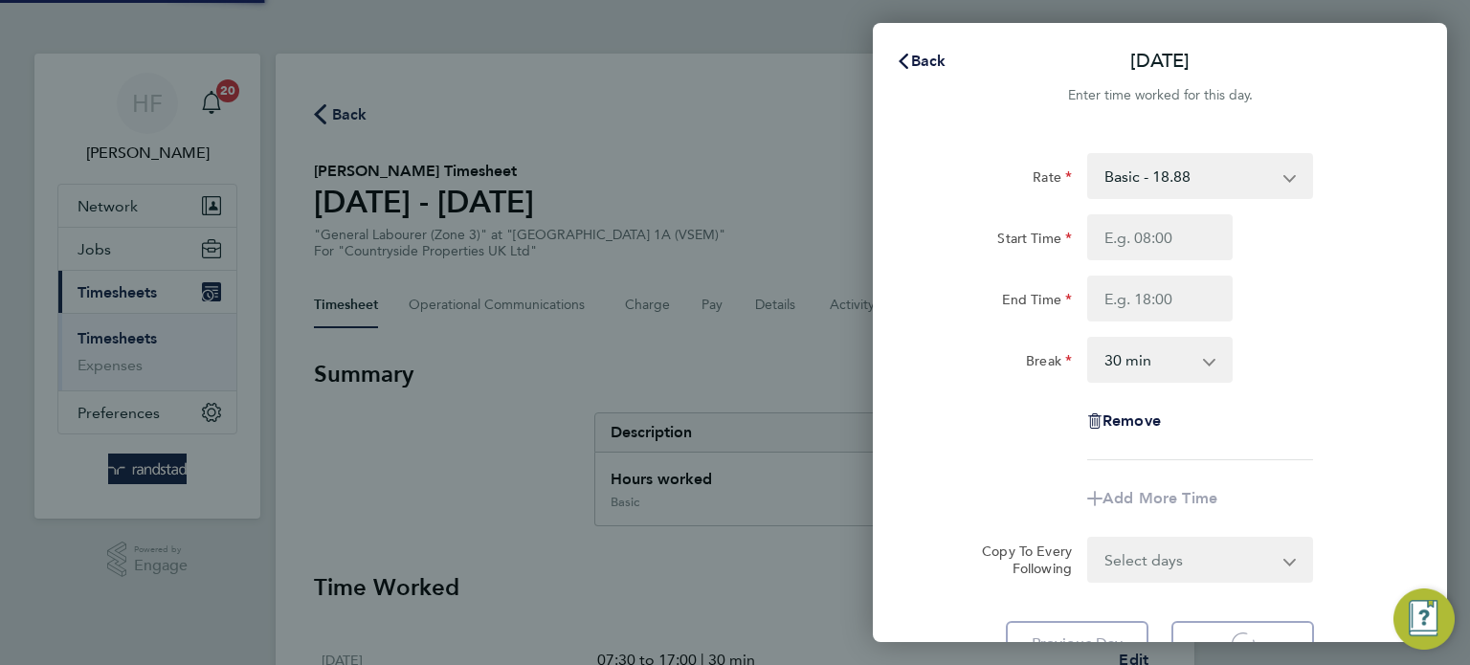
select select "30"
click at [1127, 236] on input "Start Time" at bounding box center [1159, 237] width 145 height 46
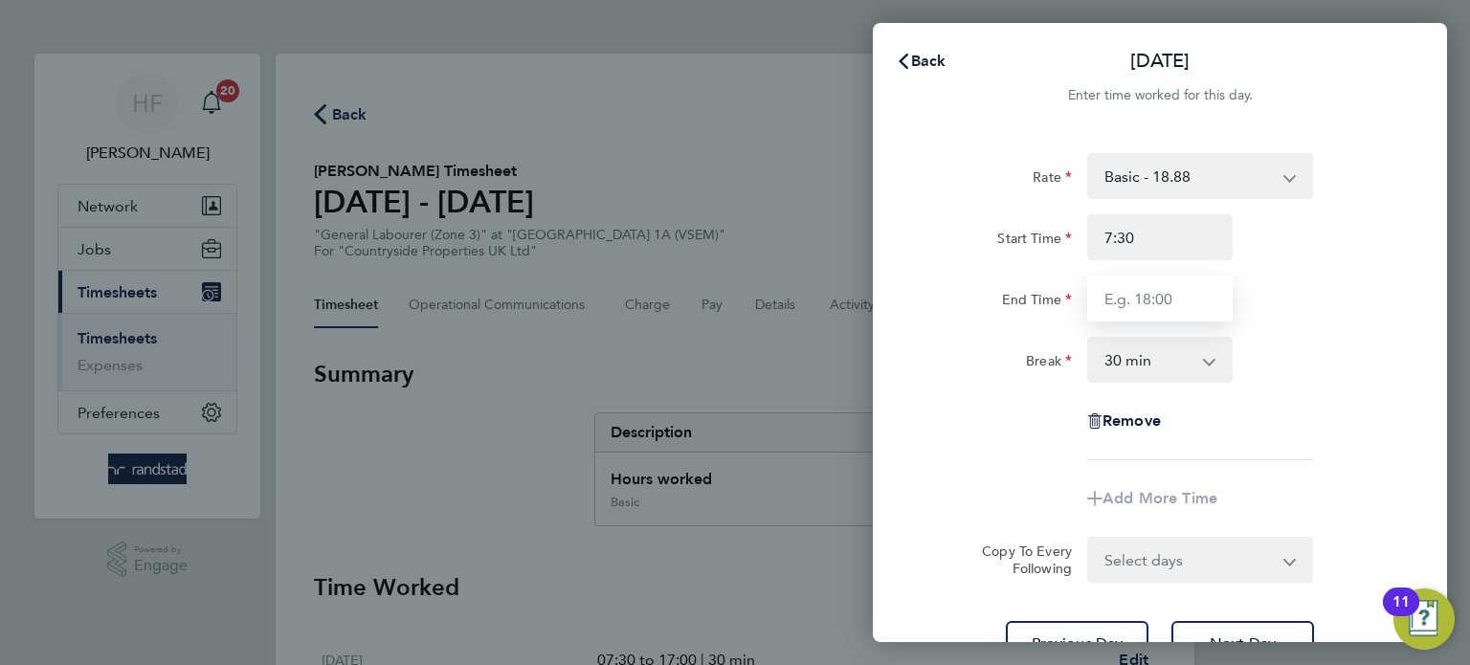
type input "07:30"
type input "17:00"
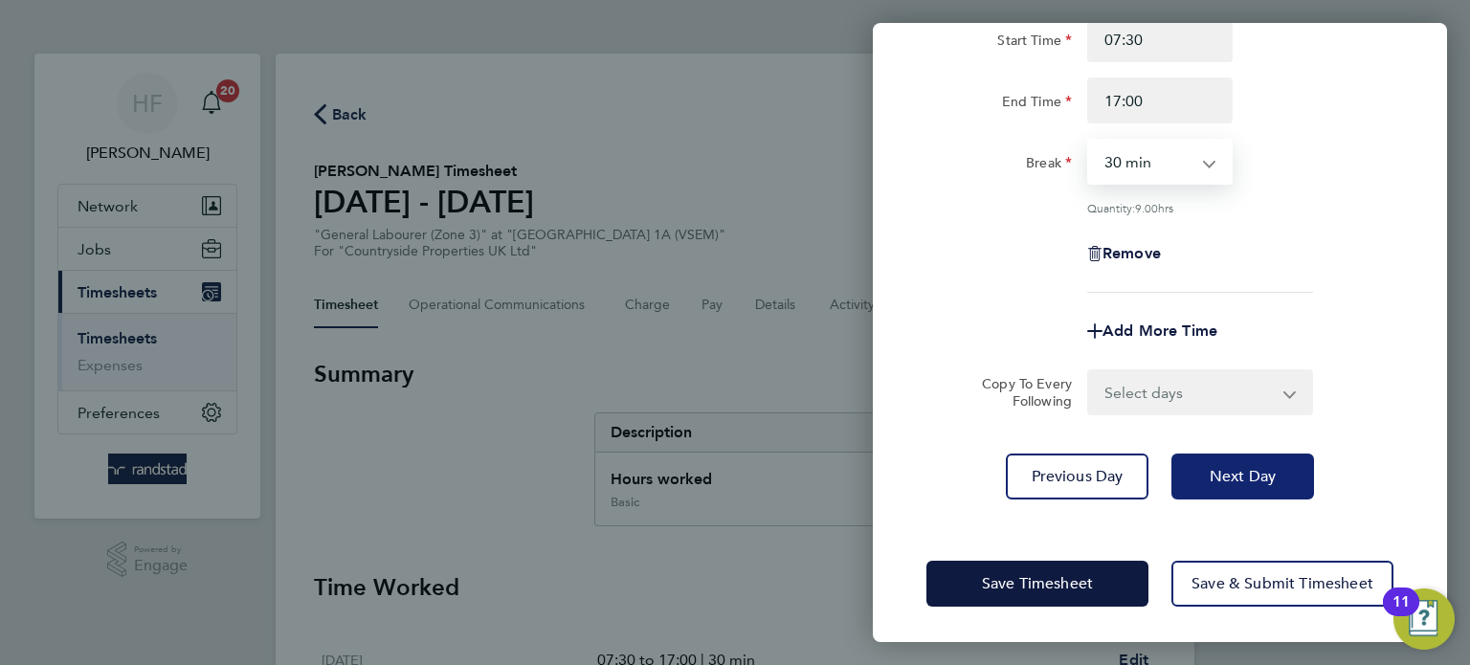
click at [1268, 454] on button "Next Day" at bounding box center [1242, 477] width 143 height 46
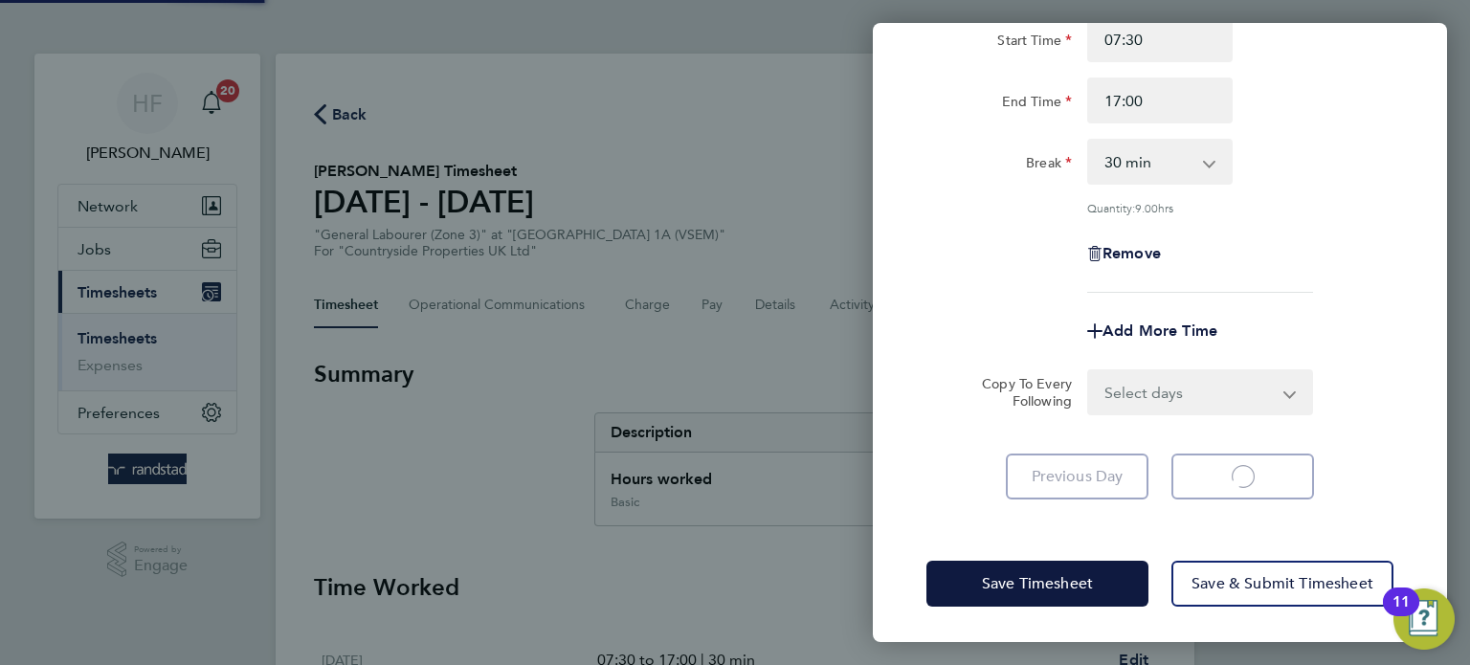
click at [1279, 469] on app-form-button "Next Day Loading" at bounding box center [1237, 477] width 154 height 46
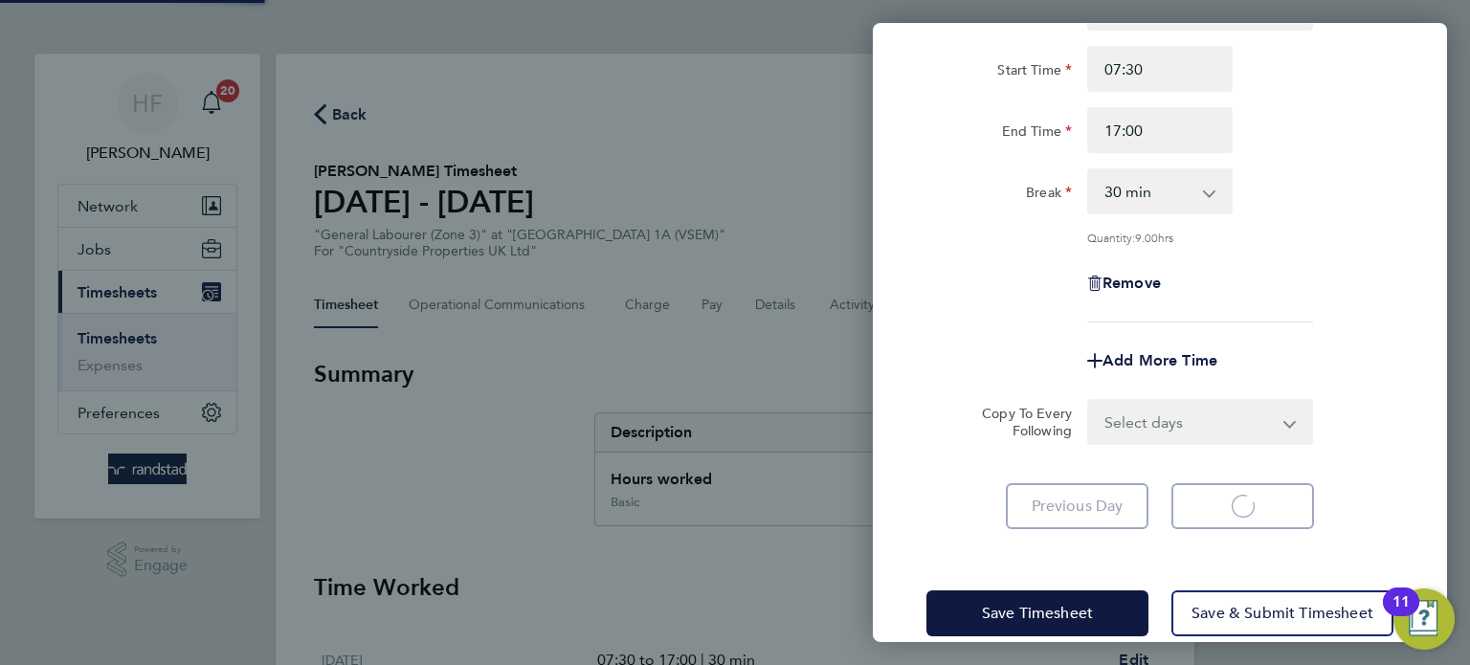
select select "30"
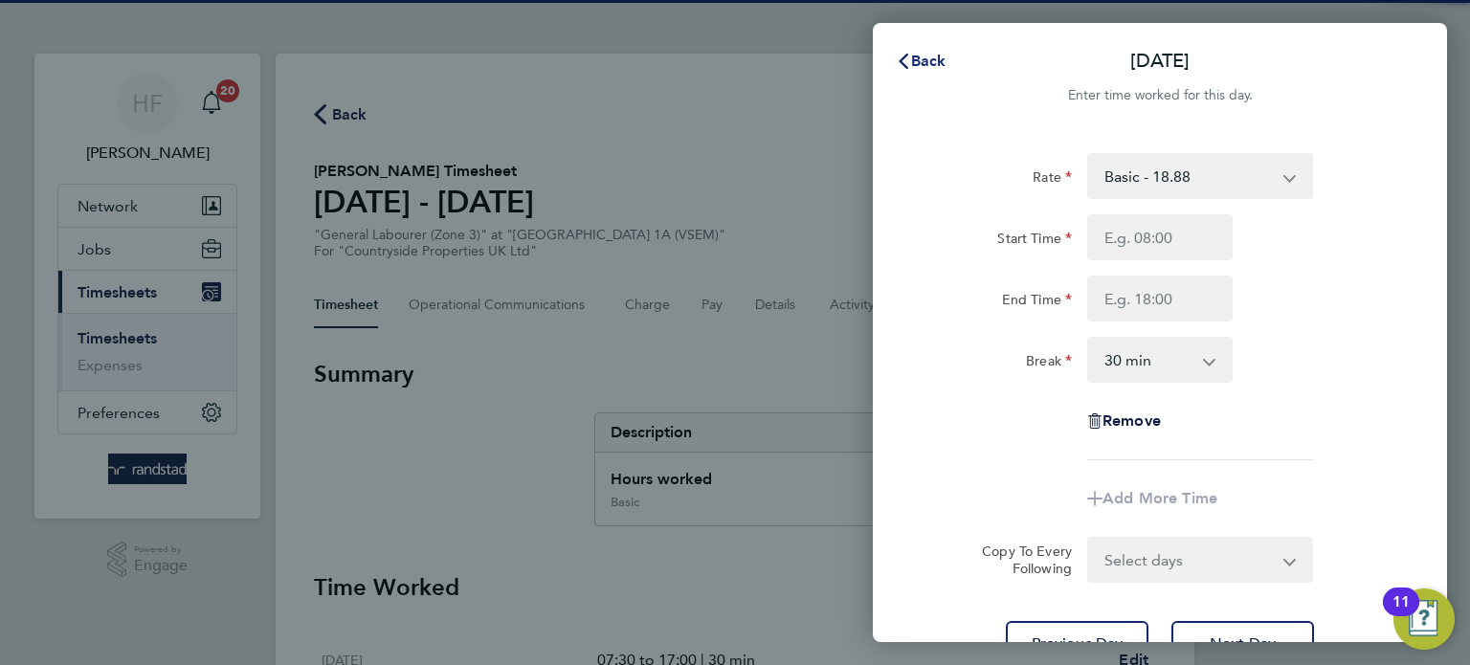
click at [932, 74] on button "Back" at bounding box center [920, 61] width 89 height 38
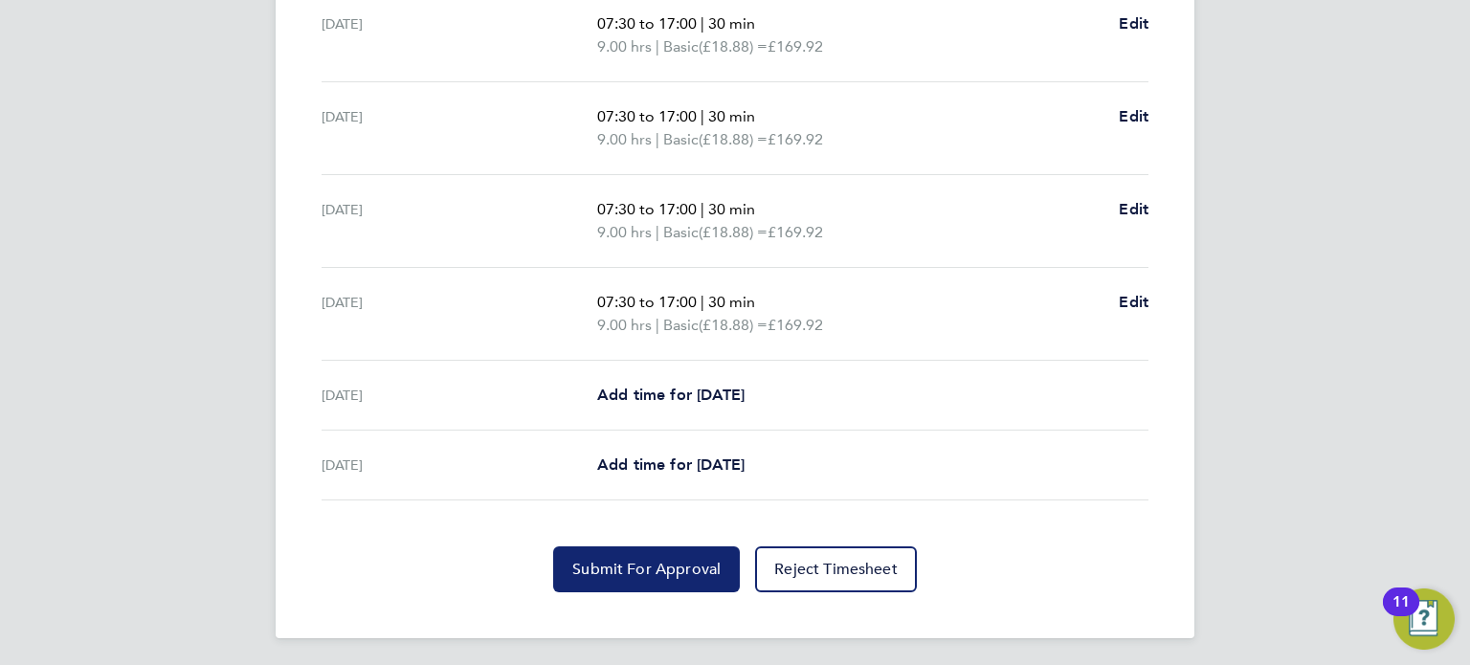
click at [637, 560] on span "Submit For Approval" at bounding box center [646, 569] width 148 height 19
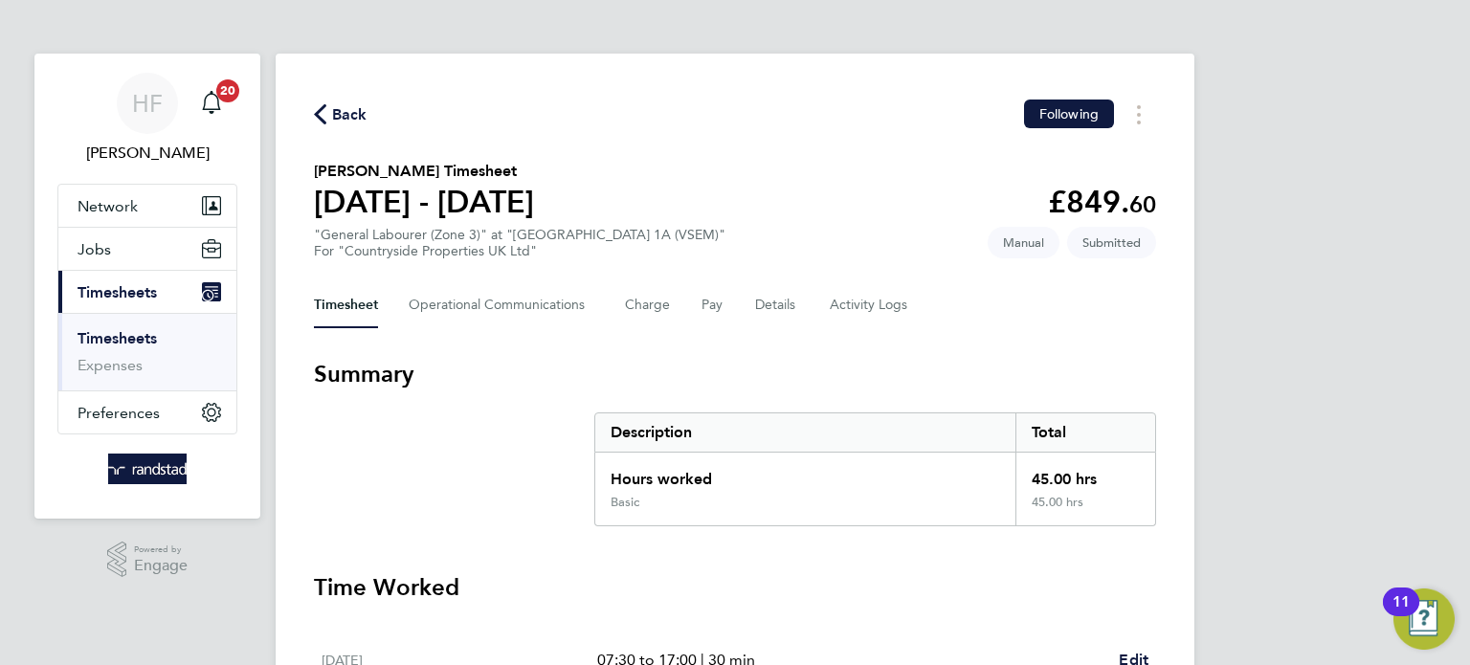
click at [86, 338] on link "Timesheets" at bounding box center [116, 338] width 79 height 18
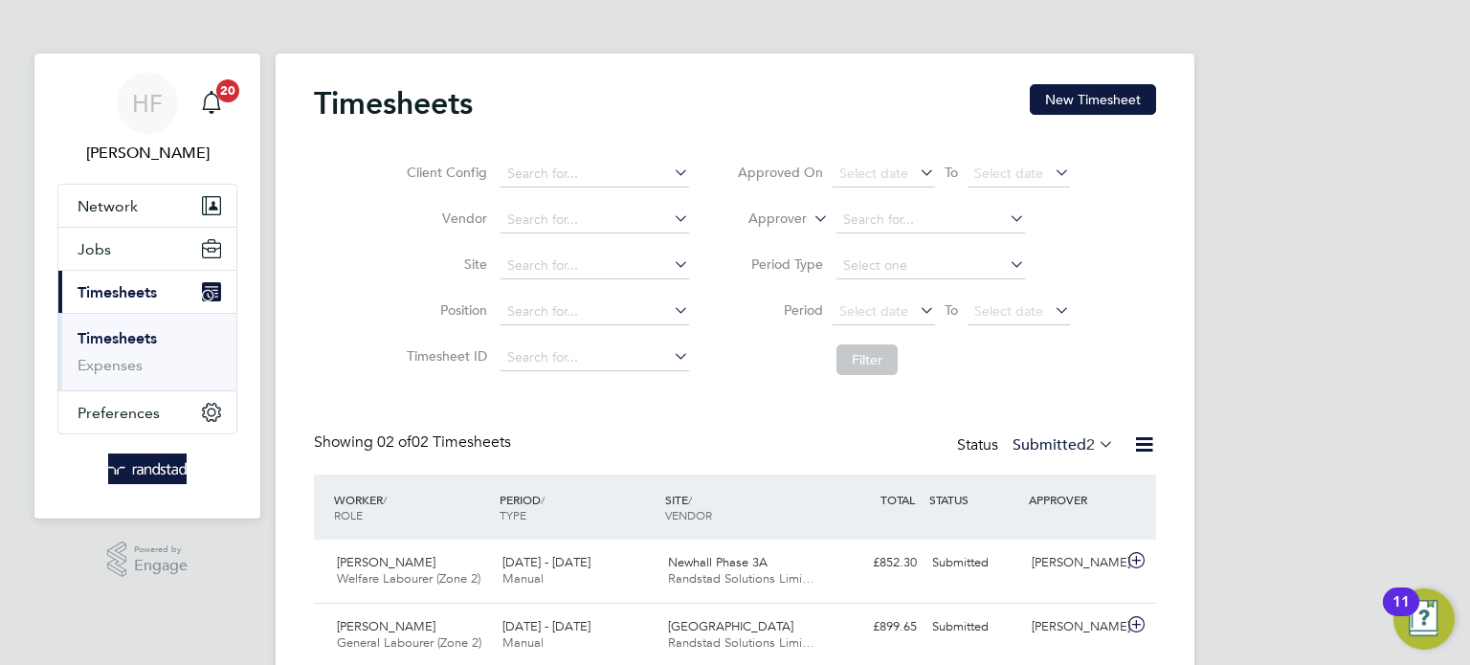
drag, startPoint x: 1092, startPoint y: 94, endPoint x: 757, endPoint y: 147, distance: 339.1
click at [1088, 94] on button "New Timesheet" at bounding box center [1092, 99] width 126 height 31
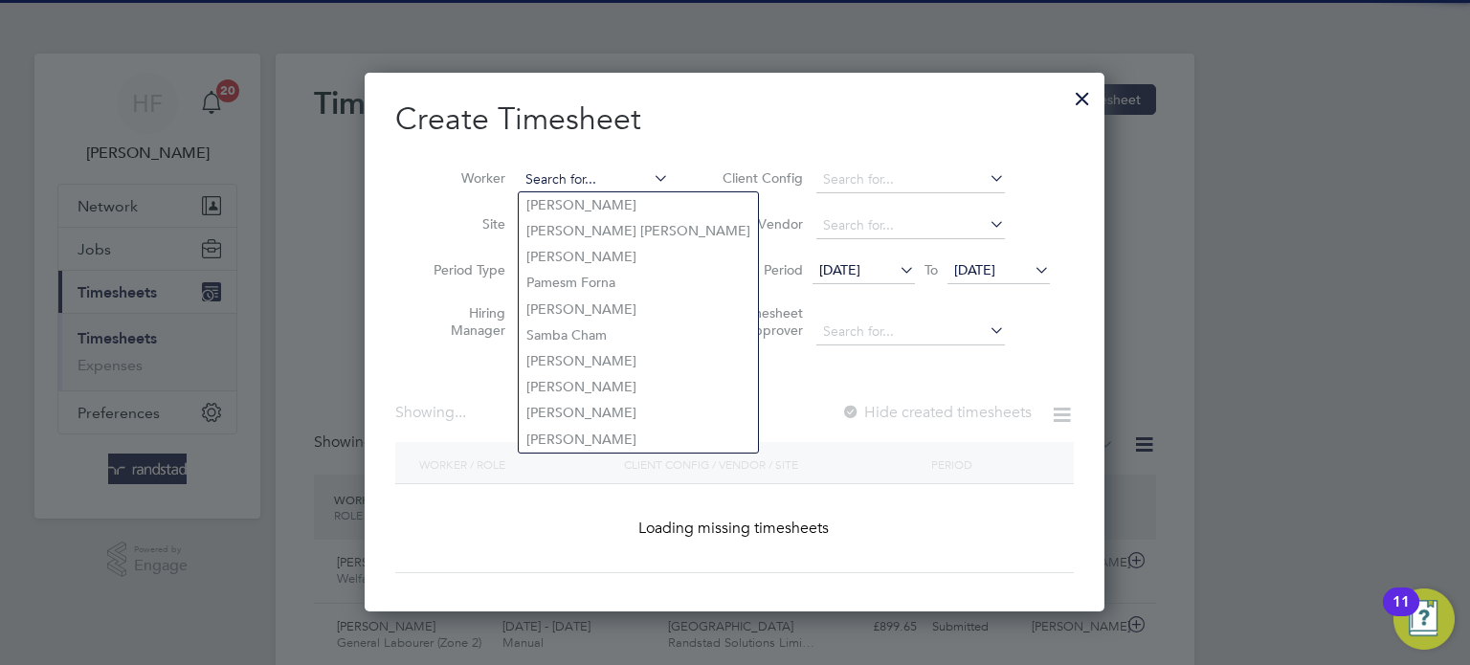
click at [545, 172] on input at bounding box center [594, 179] width 150 height 27
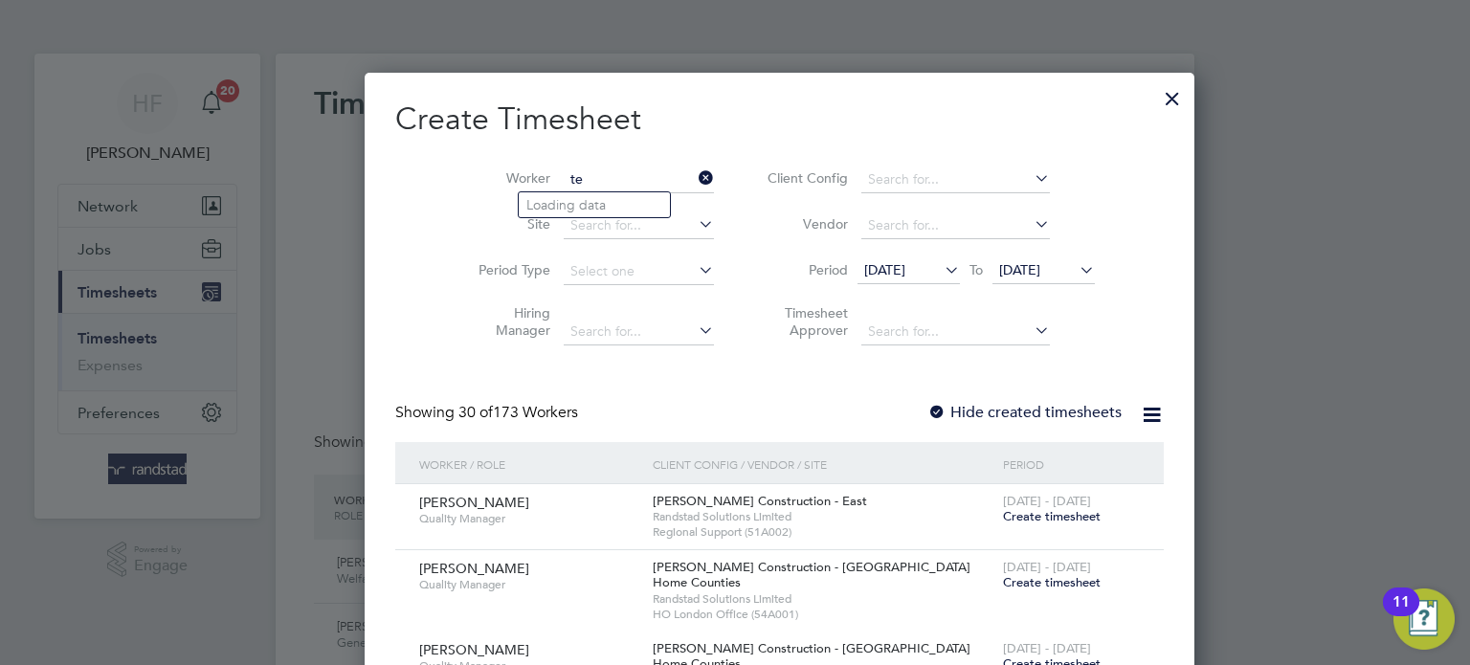
type input "t"
click at [622, 210] on li "[PERSON_NAME]" at bounding box center [606, 205] width 175 height 26
type input "[PERSON_NAME]"
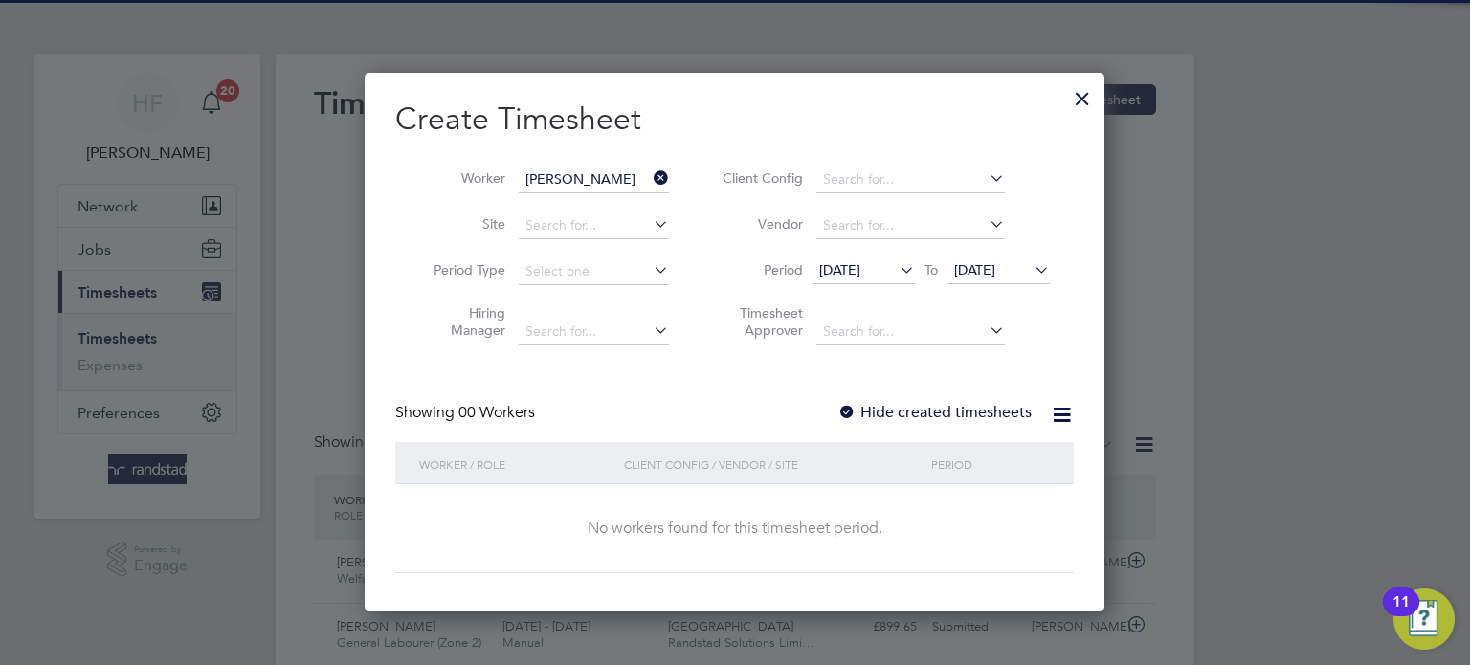
drag, startPoint x: 995, startPoint y: 276, endPoint x: 1088, endPoint y: 345, distance: 116.2
click at [997, 277] on span "[DATE]" at bounding box center [998, 271] width 102 height 26
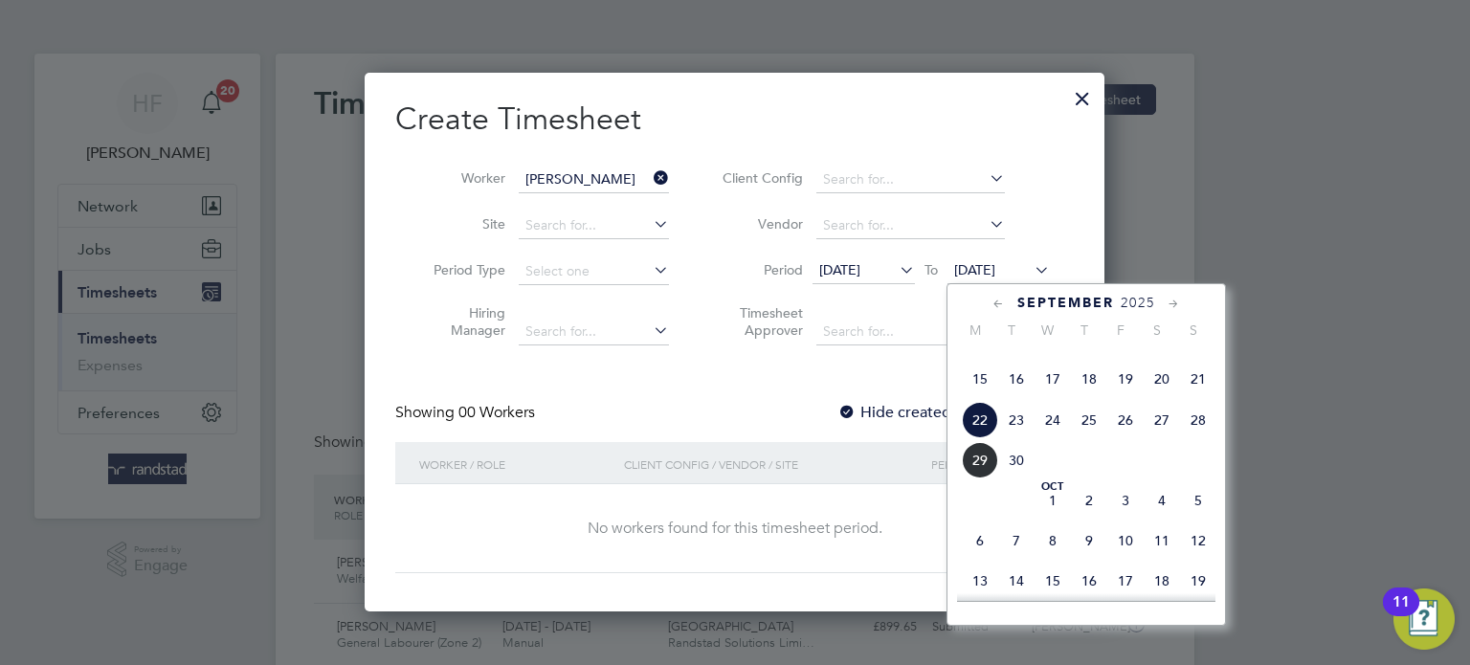
click at [1202, 438] on span "28" at bounding box center [1198, 420] width 36 height 36
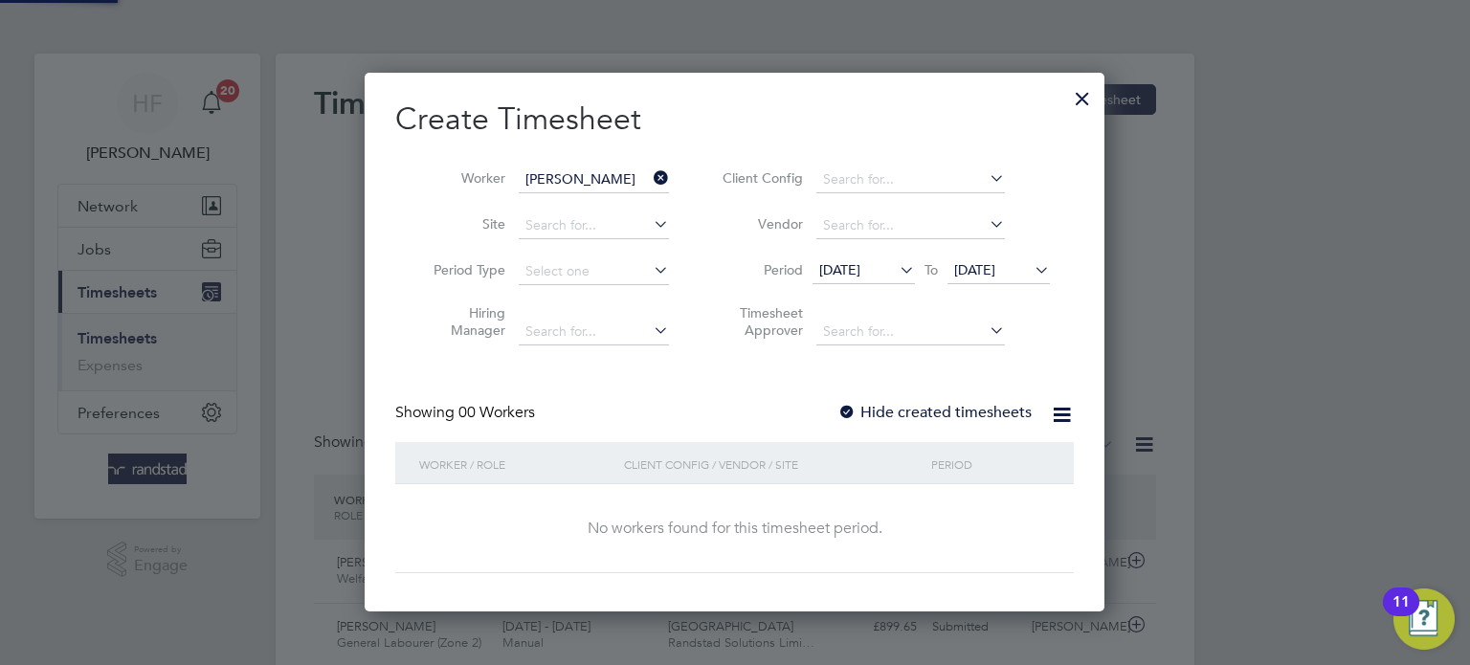
click at [962, 406] on label "Hide created timesheets" at bounding box center [934, 412] width 194 height 19
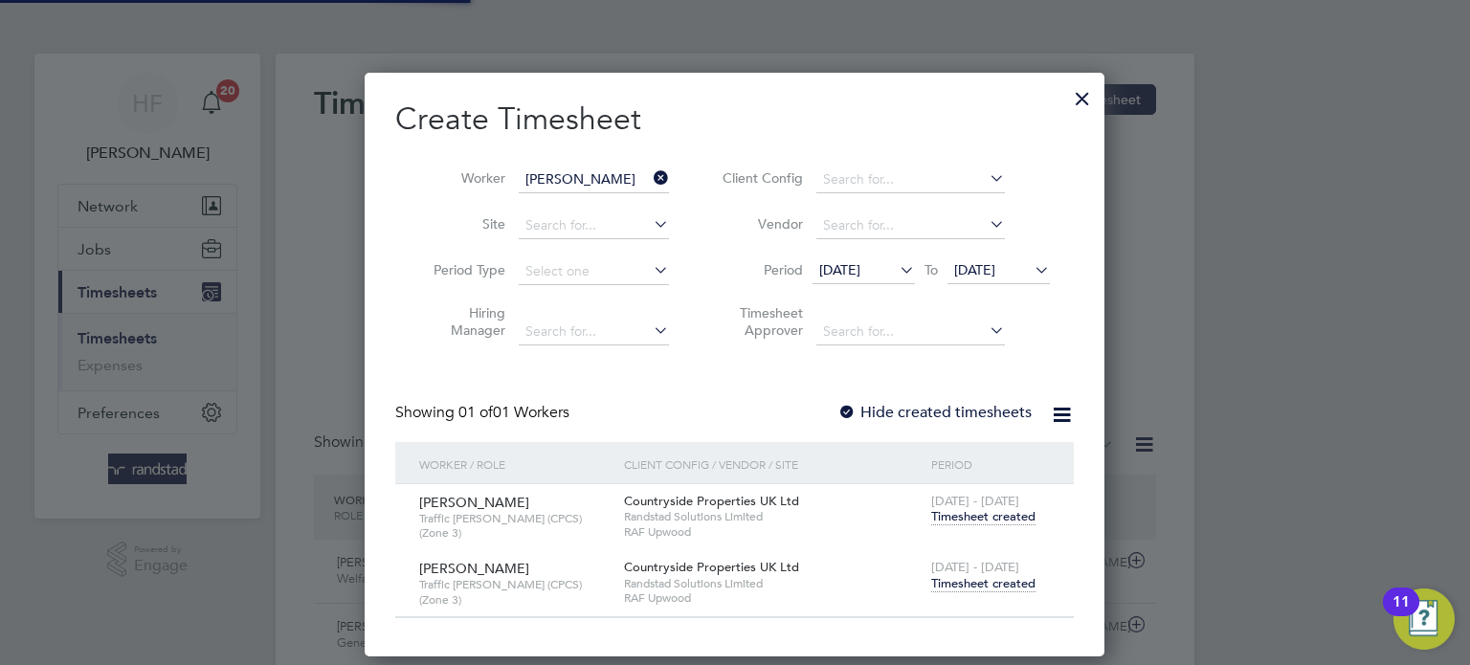
click at [960, 587] on span "Timesheet created" at bounding box center [983, 583] width 104 height 17
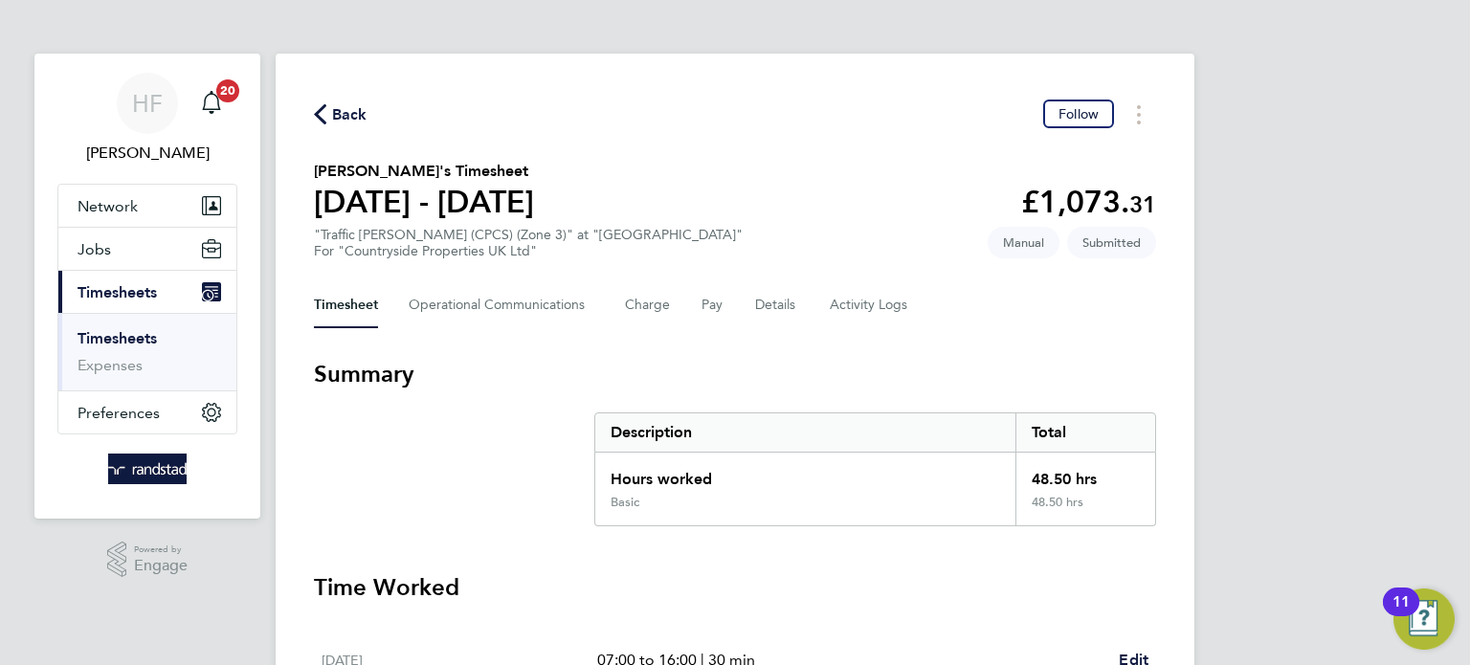
click at [118, 335] on link "Timesheets" at bounding box center [116, 338] width 79 height 18
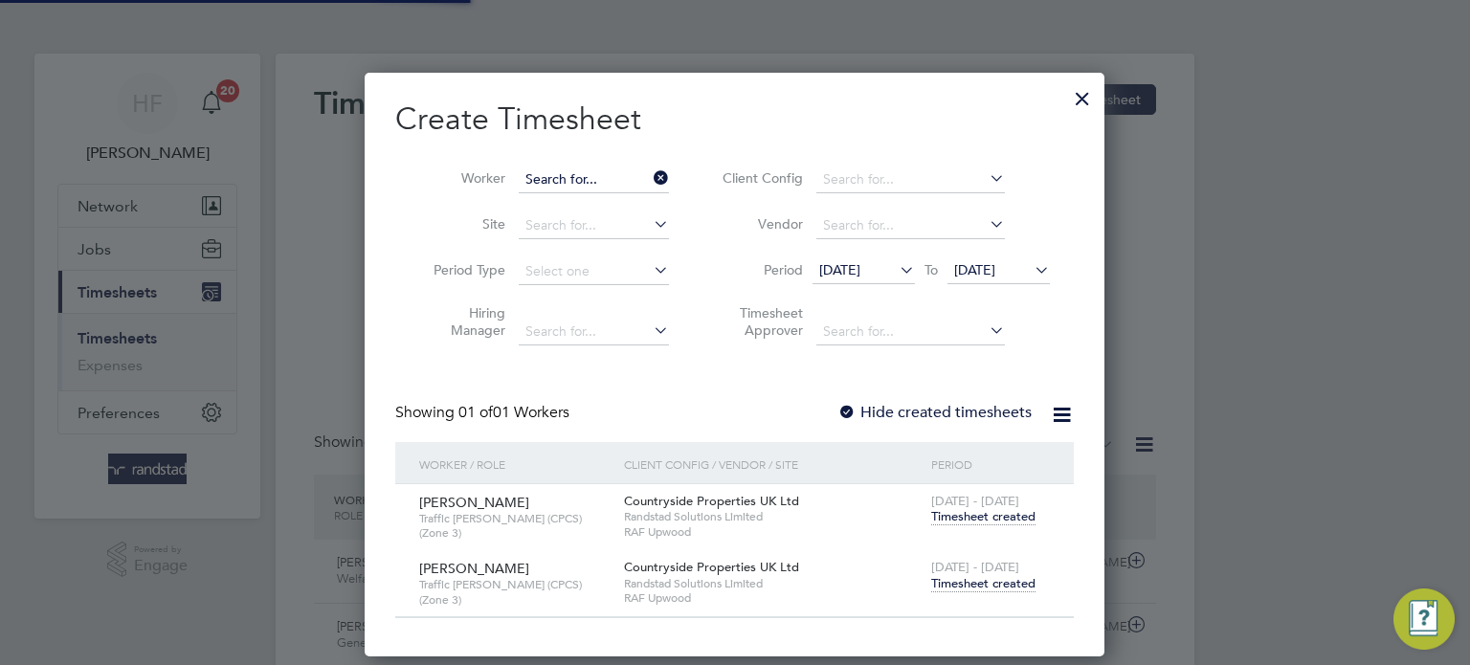
click at [594, 172] on input at bounding box center [594, 179] width 150 height 27
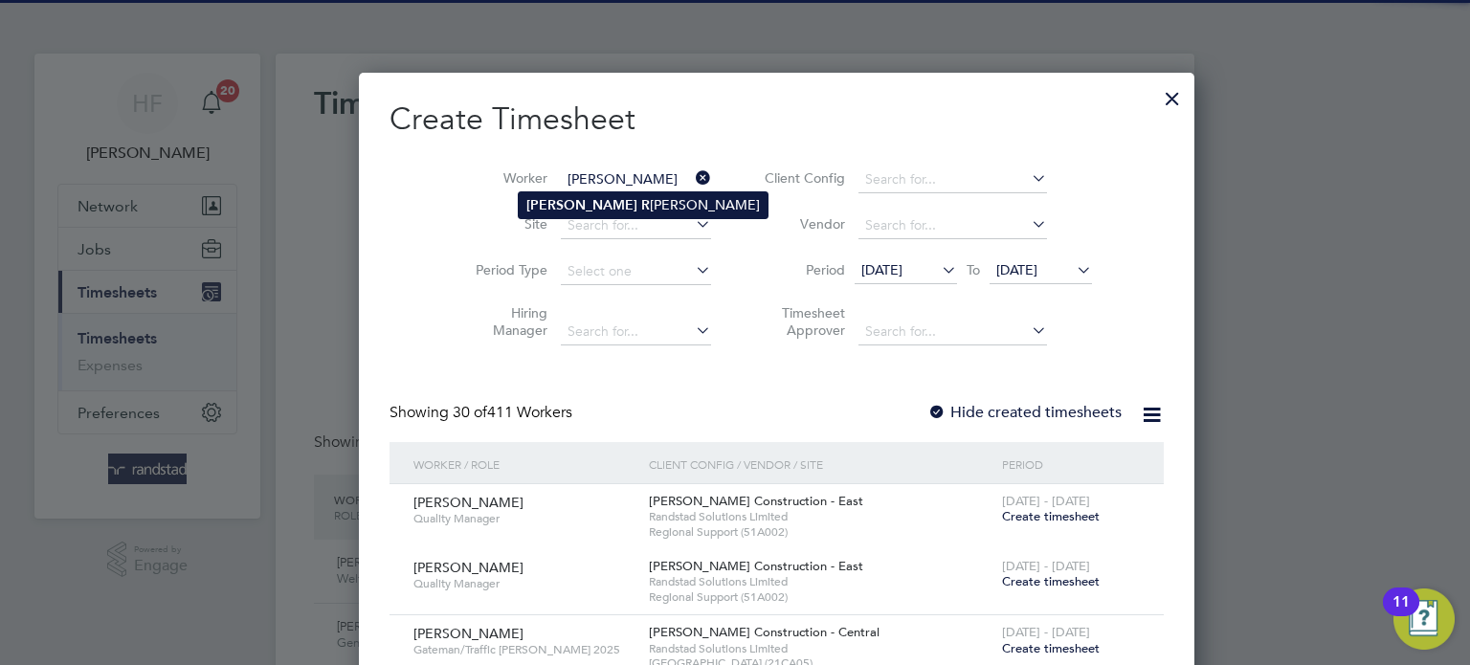
click at [616, 193] on li "[PERSON_NAME]" at bounding box center [643, 205] width 249 height 26
type input "[PERSON_NAME]"
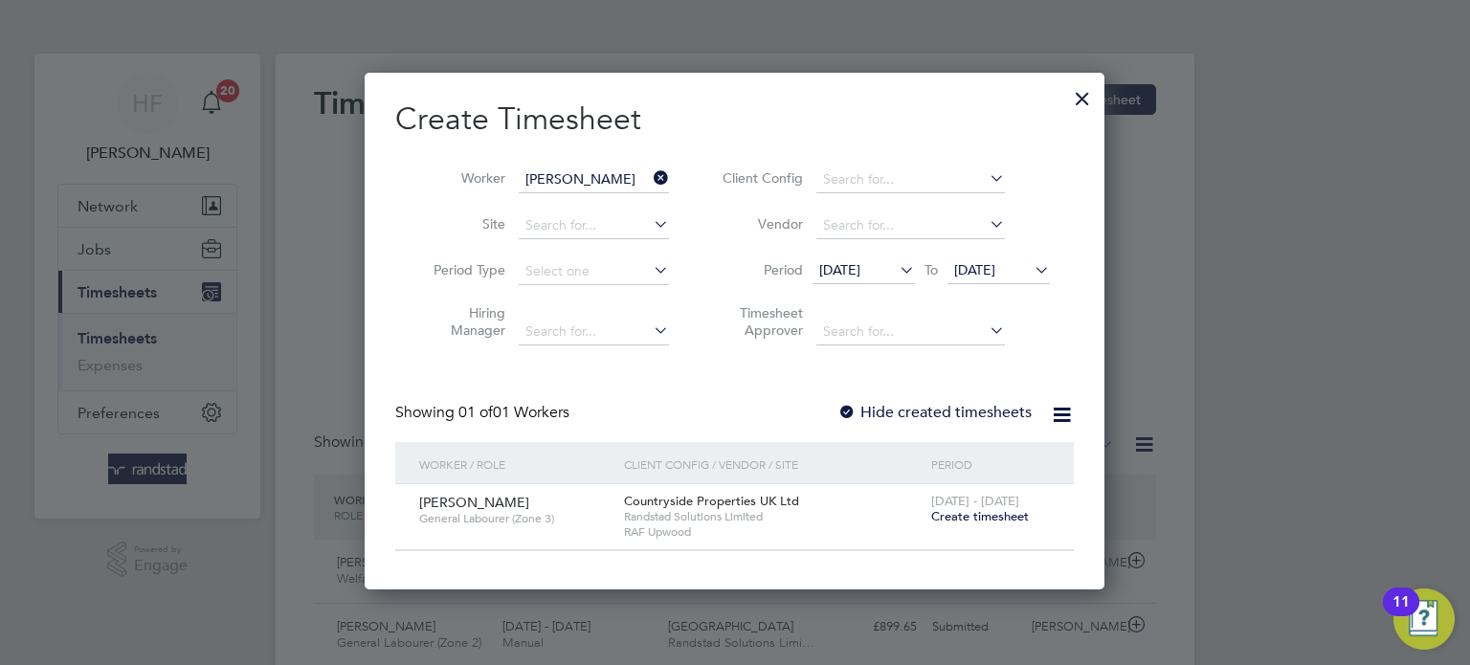
click at [983, 508] on span "Create timesheet" at bounding box center [980, 516] width 98 height 16
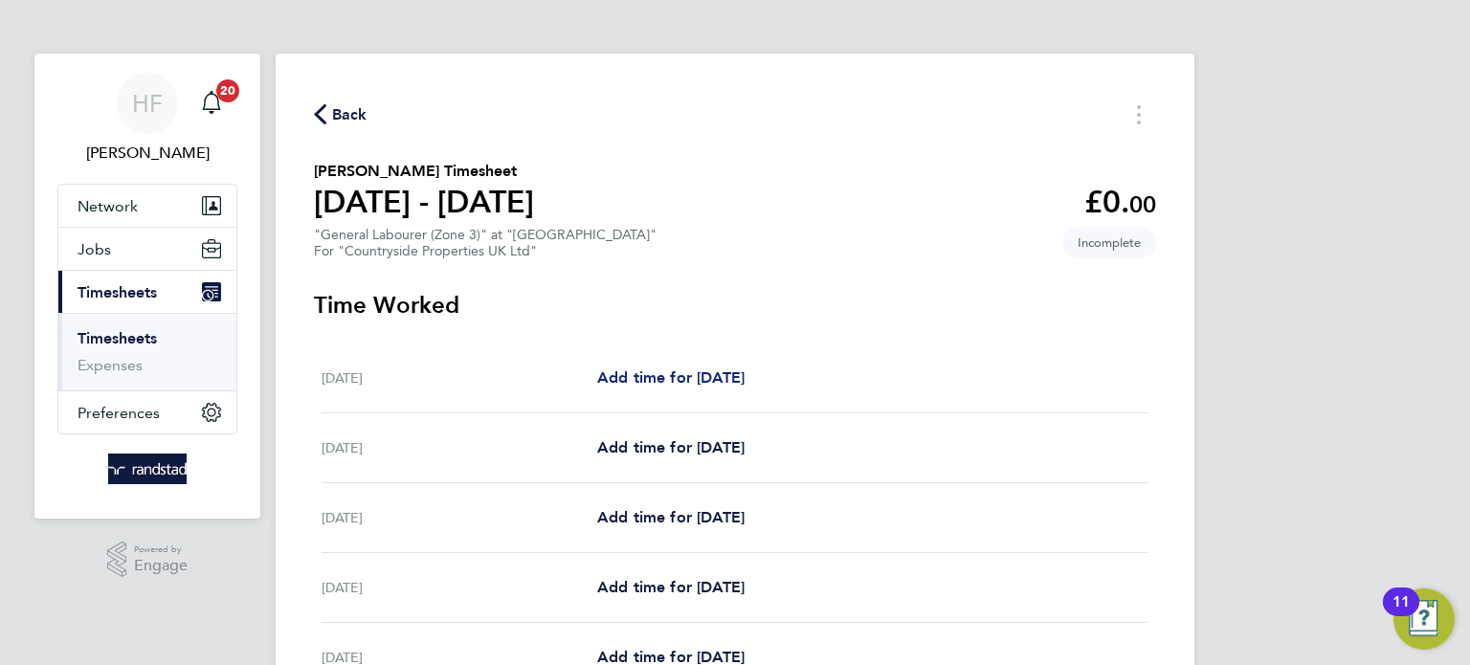
click at [668, 377] on span "Add time for [DATE]" at bounding box center [670, 377] width 147 height 18
select select "30"
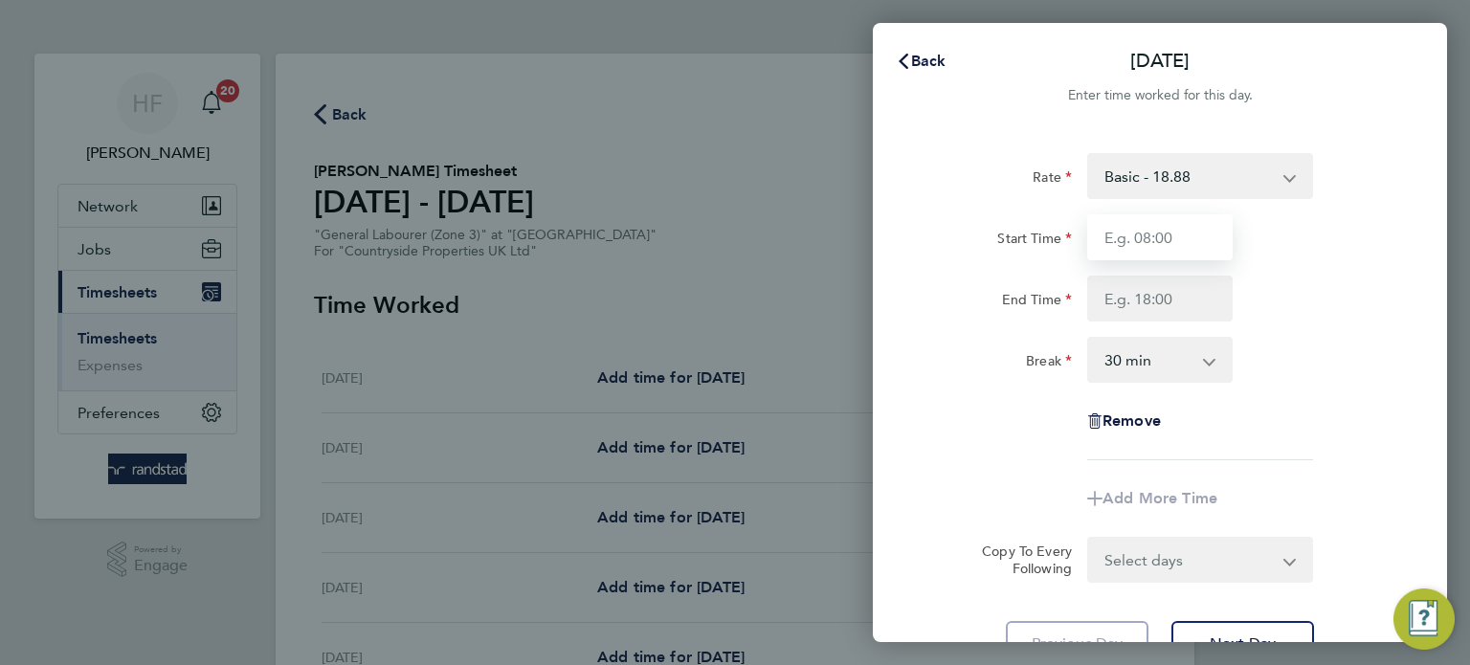
click at [1157, 246] on input "Start Time" at bounding box center [1159, 237] width 145 height 46
type input "07:30"
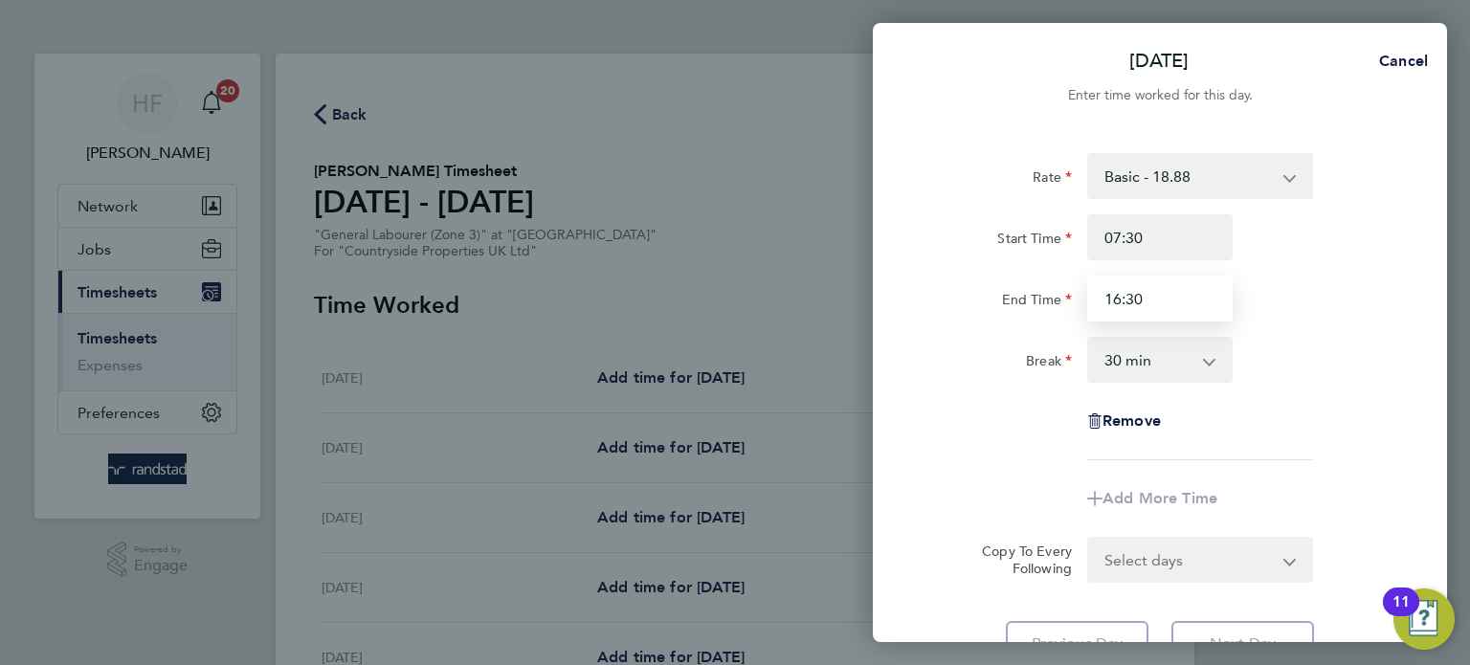
type input "16:30"
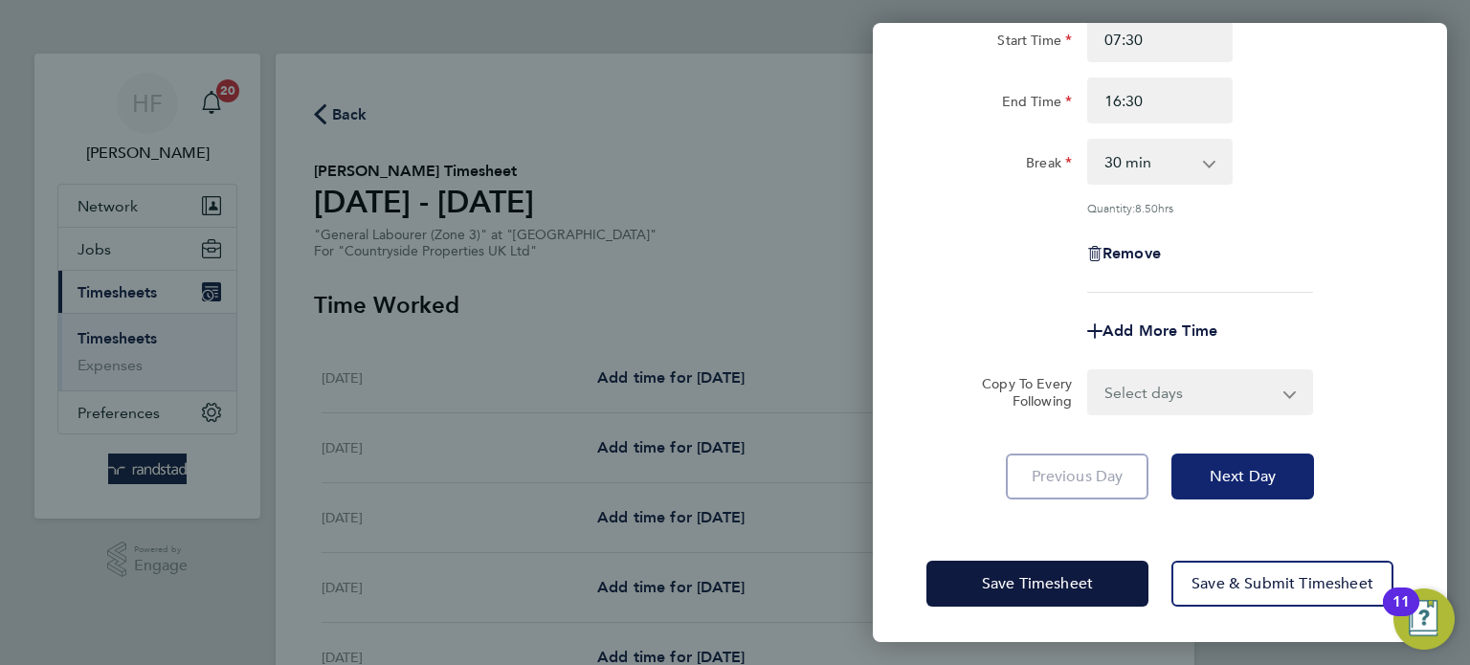
click at [1236, 460] on button "Next Day" at bounding box center [1242, 477] width 143 height 46
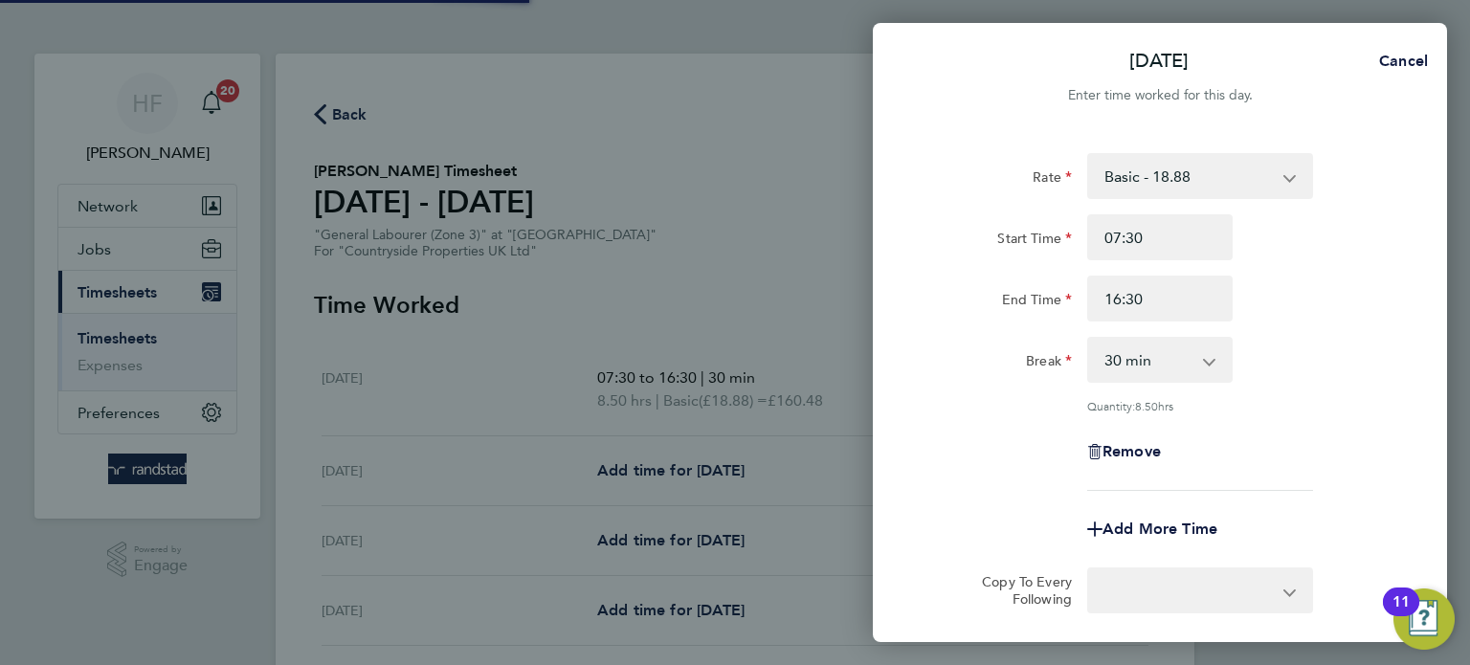
select select "30"
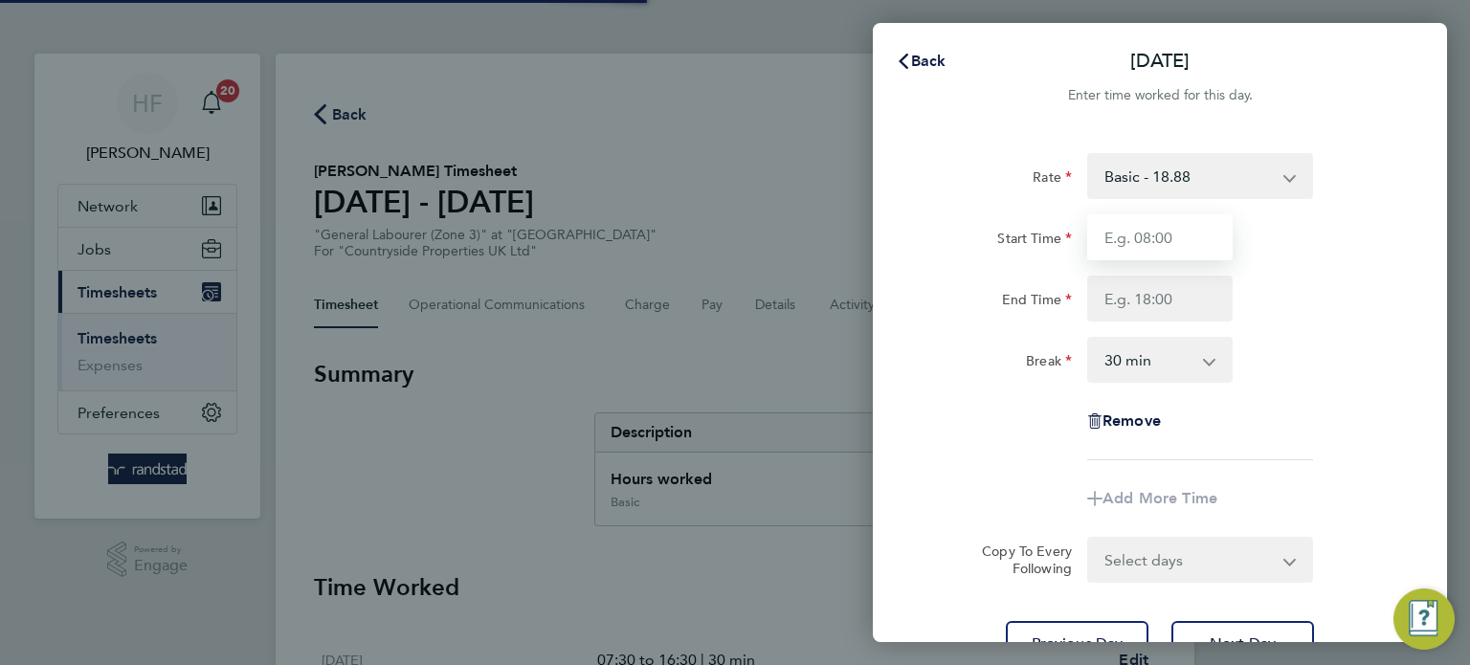
click at [1131, 236] on input "Start Time" at bounding box center [1159, 237] width 145 height 46
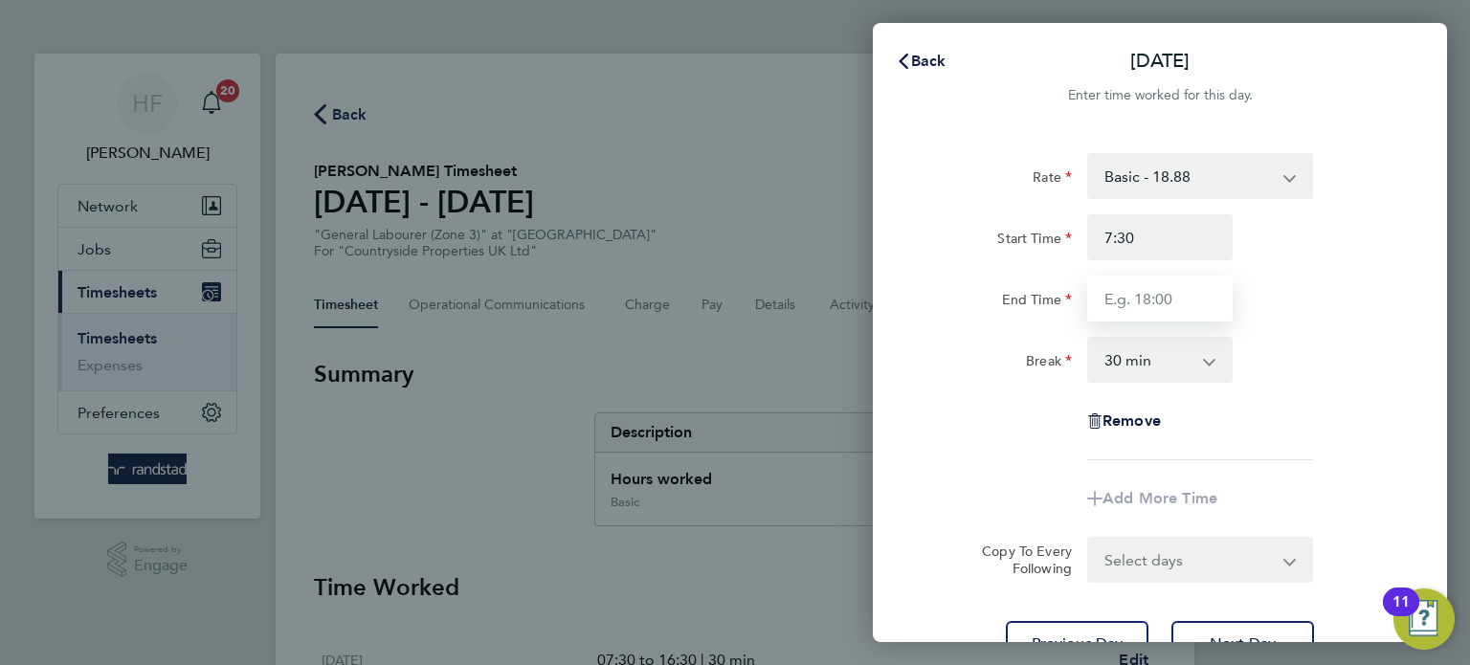
type input "07:30"
type input "16:30"
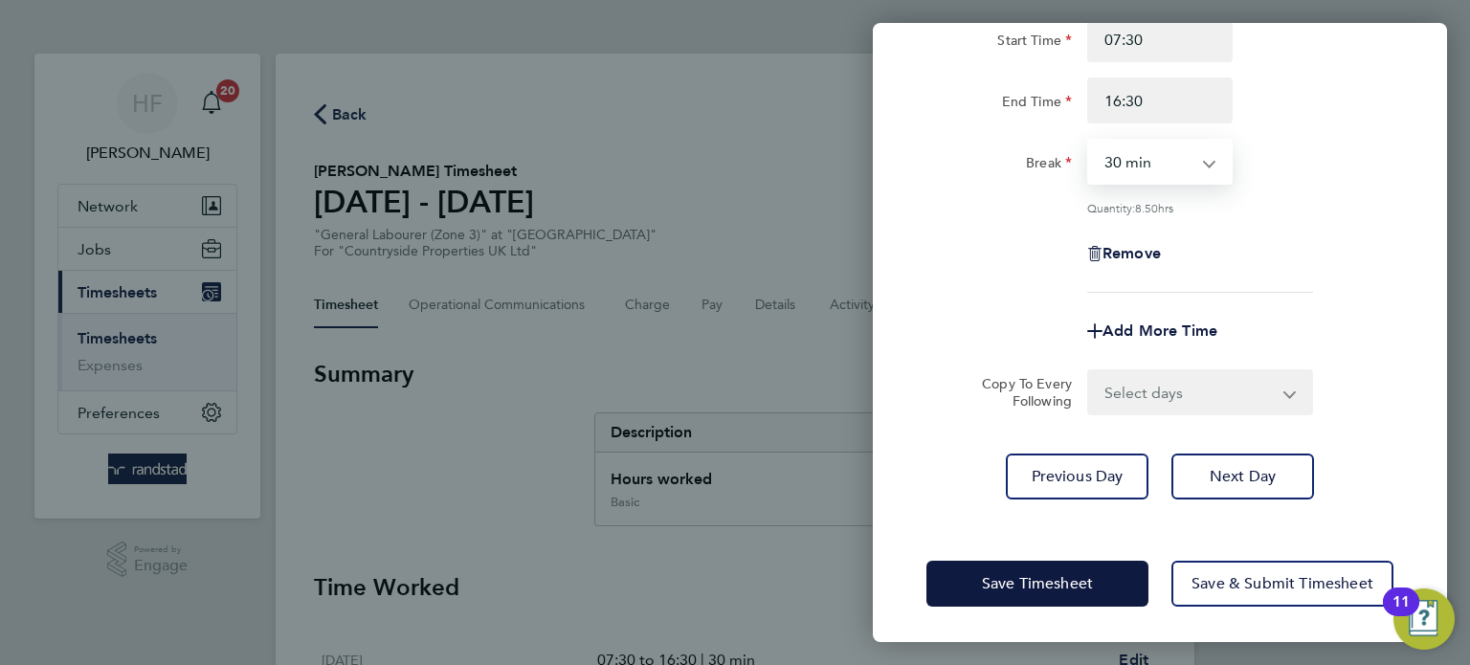
click at [1236, 498] on div "Rate Basic - 18.88 Start Time 07:30 End Time 16:30 Break 0 min 15 min 30 min 45…" at bounding box center [1160, 227] width 574 height 590
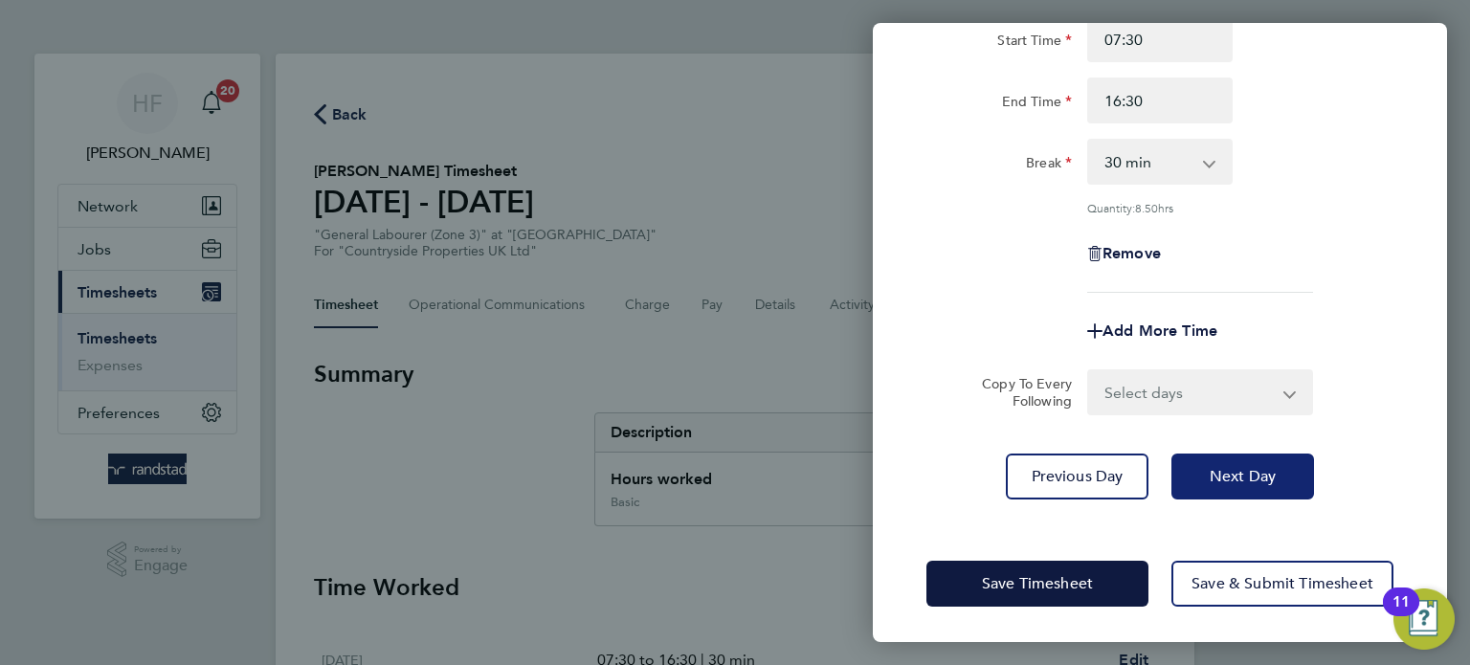
click at [1239, 475] on span "Next Day" at bounding box center [1242, 476] width 66 height 19
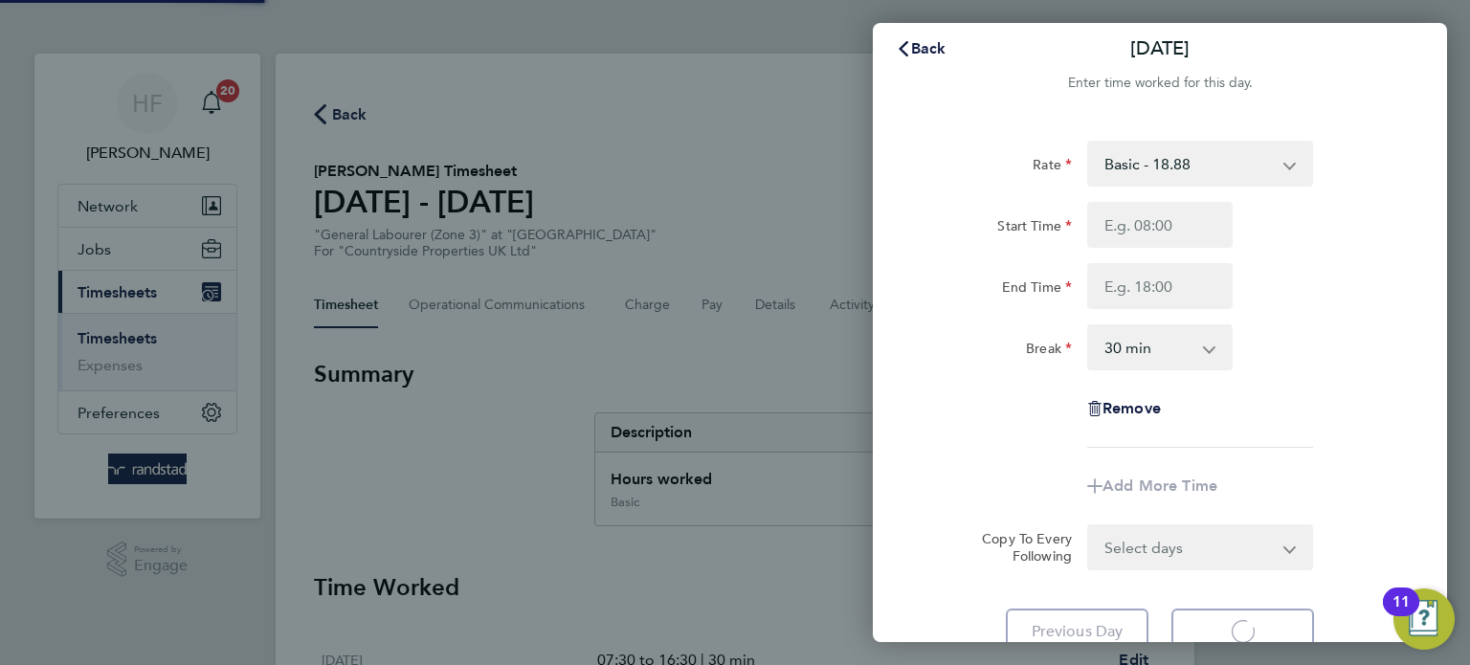
select select "30"
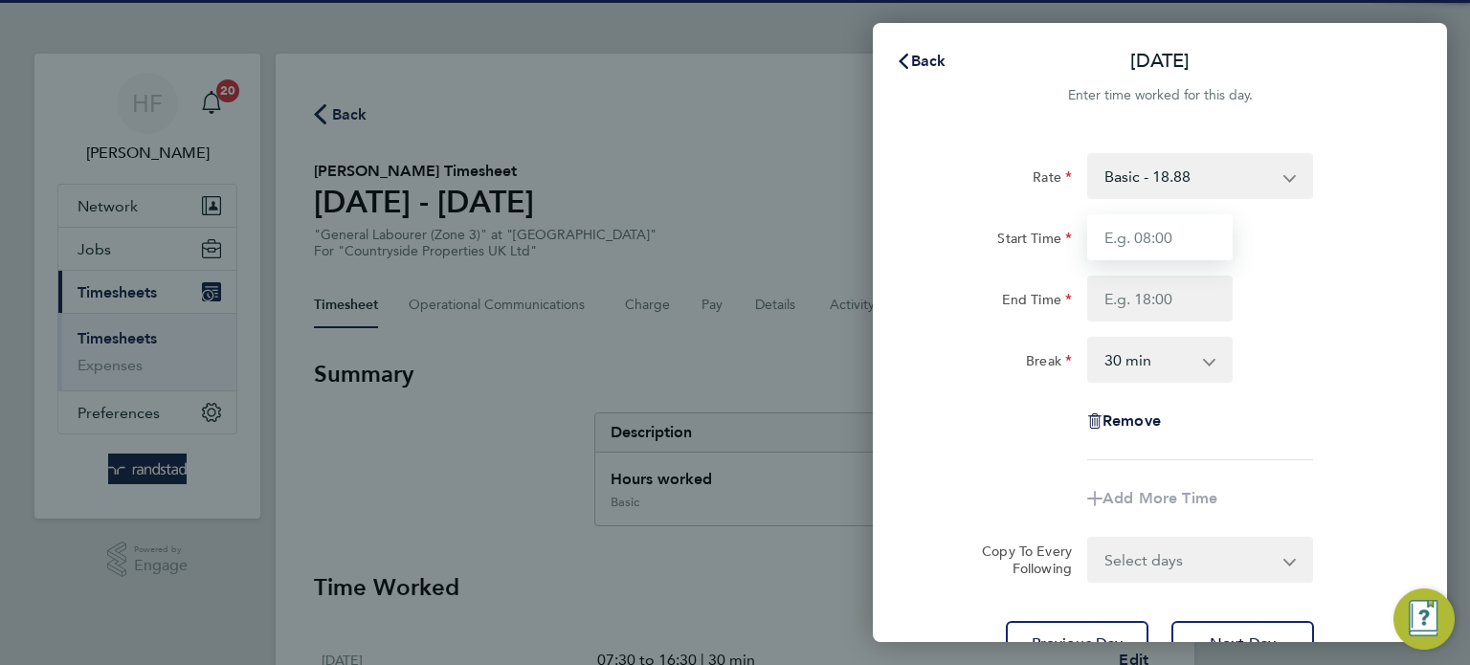
click at [1130, 244] on input "Start Time" at bounding box center [1159, 237] width 145 height 46
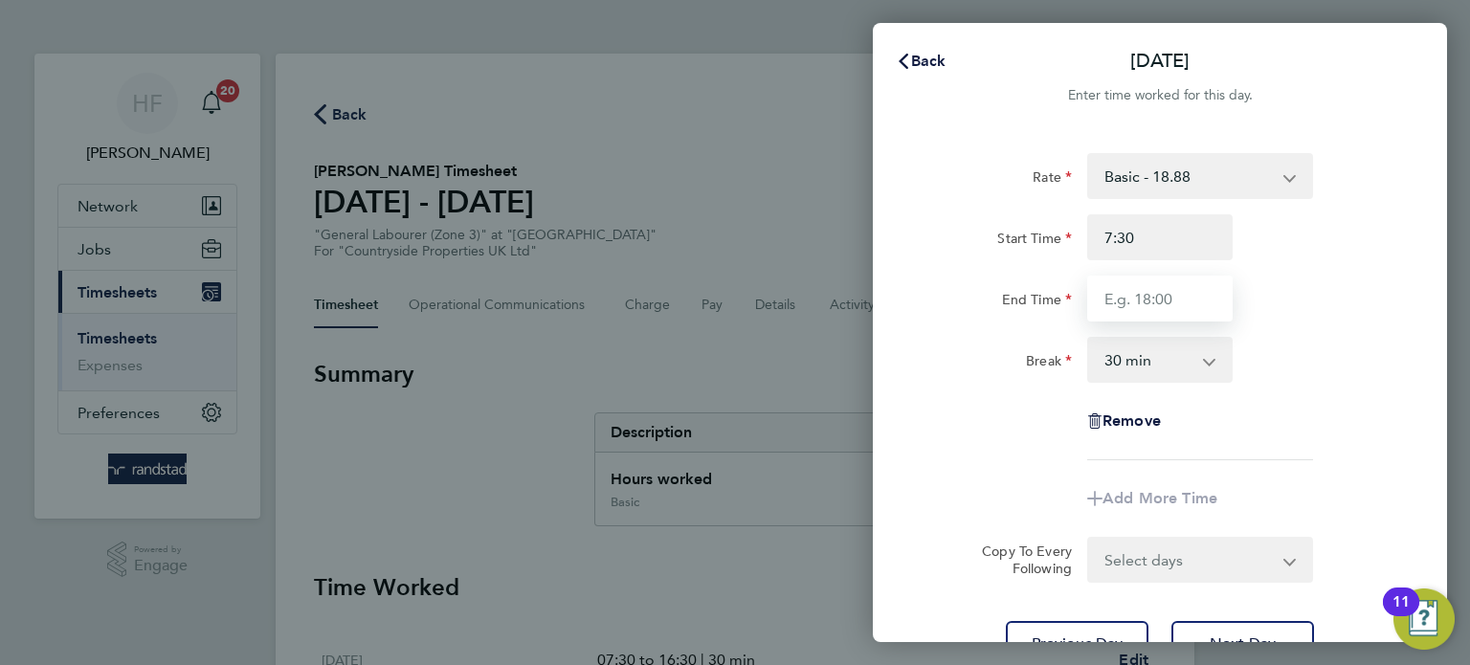
type input "07:30"
type input "16:30"
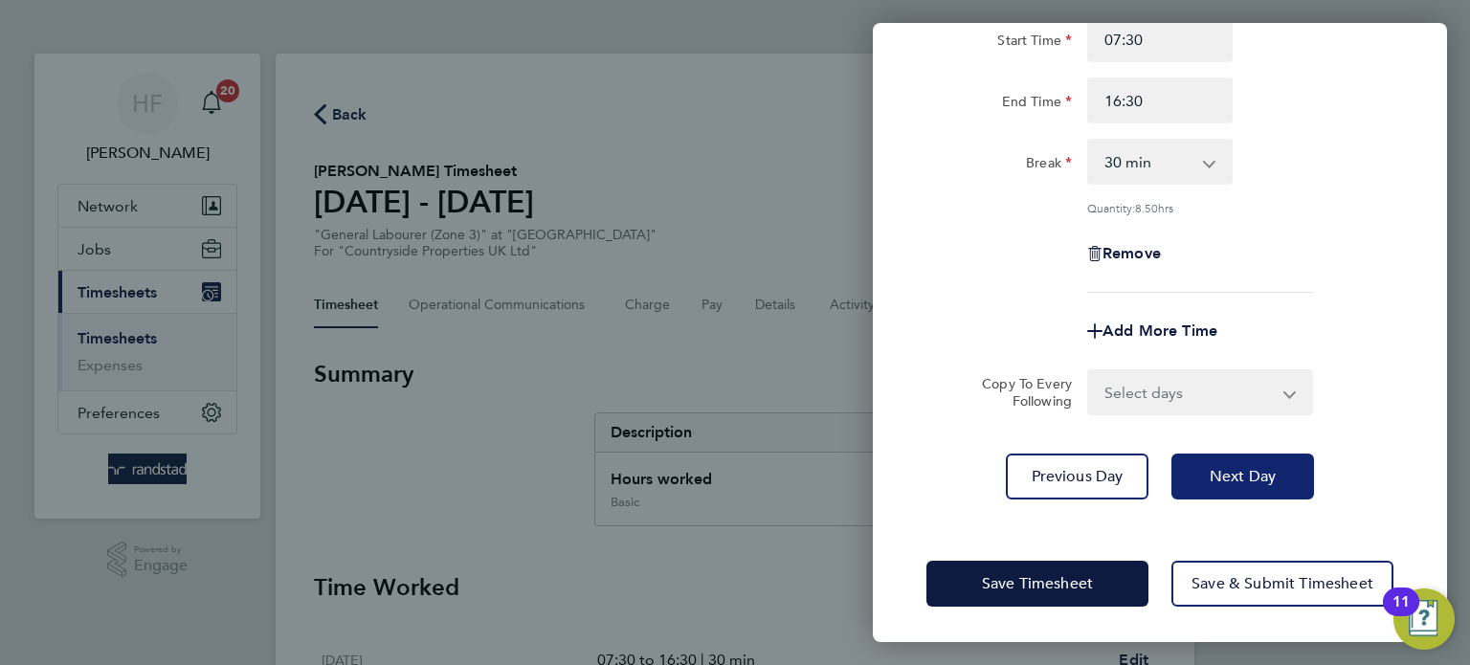
click at [1302, 469] on button "Next Day" at bounding box center [1242, 477] width 143 height 46
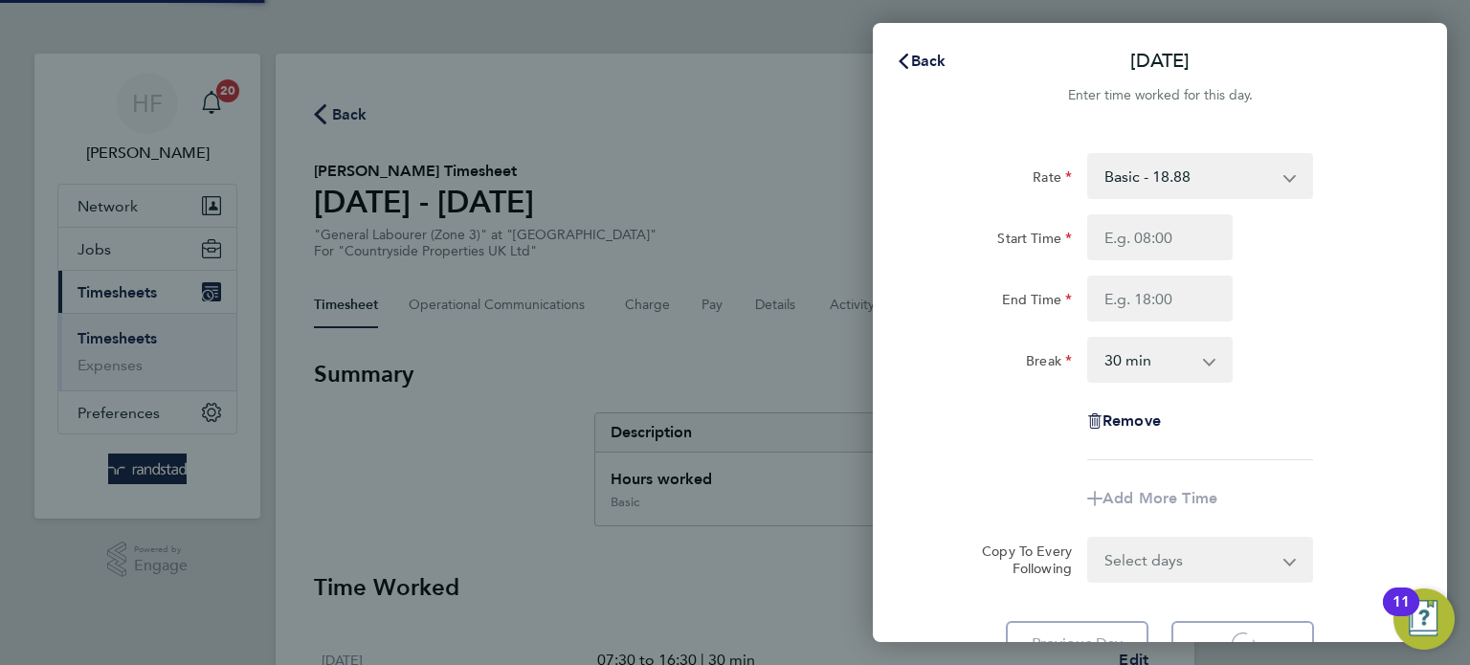
select select "30"
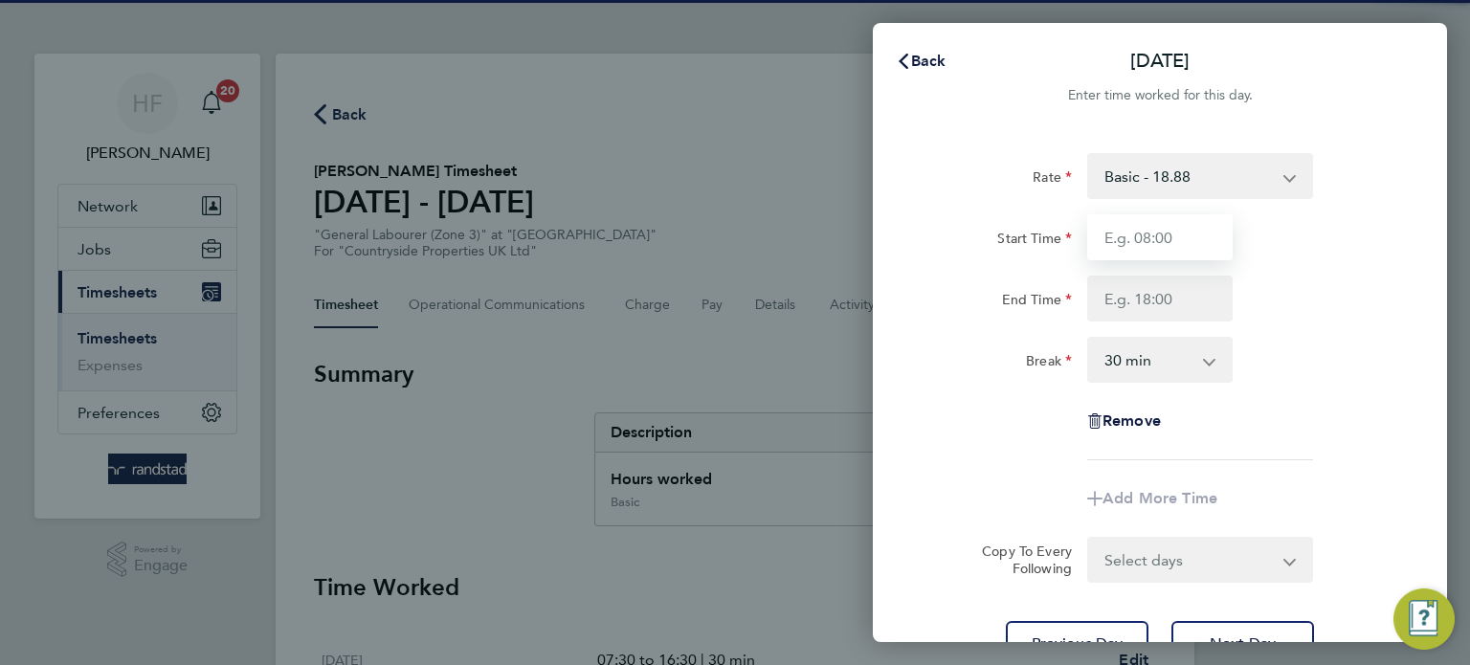
click at [1111, 242] on input "Start Time" at bounding box center [1159, 237] width 145 height 46
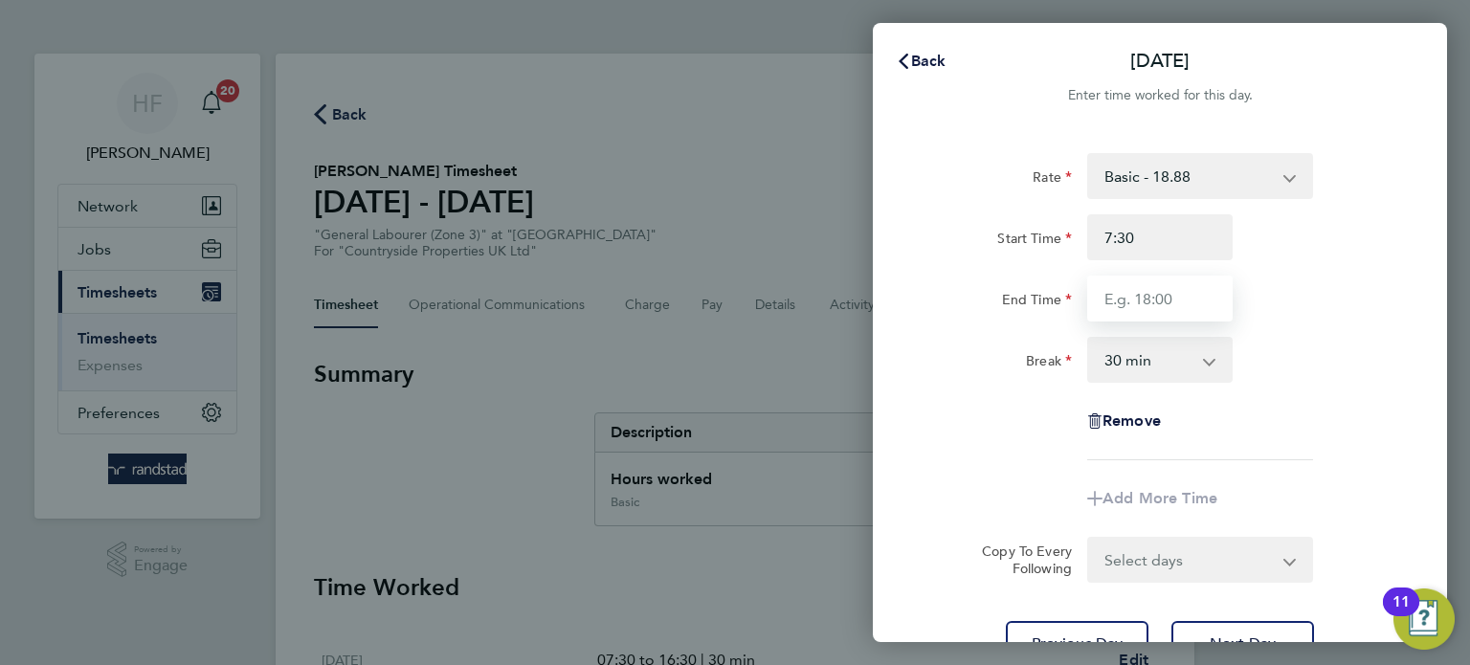
type input "07:30"
type input "16:30"
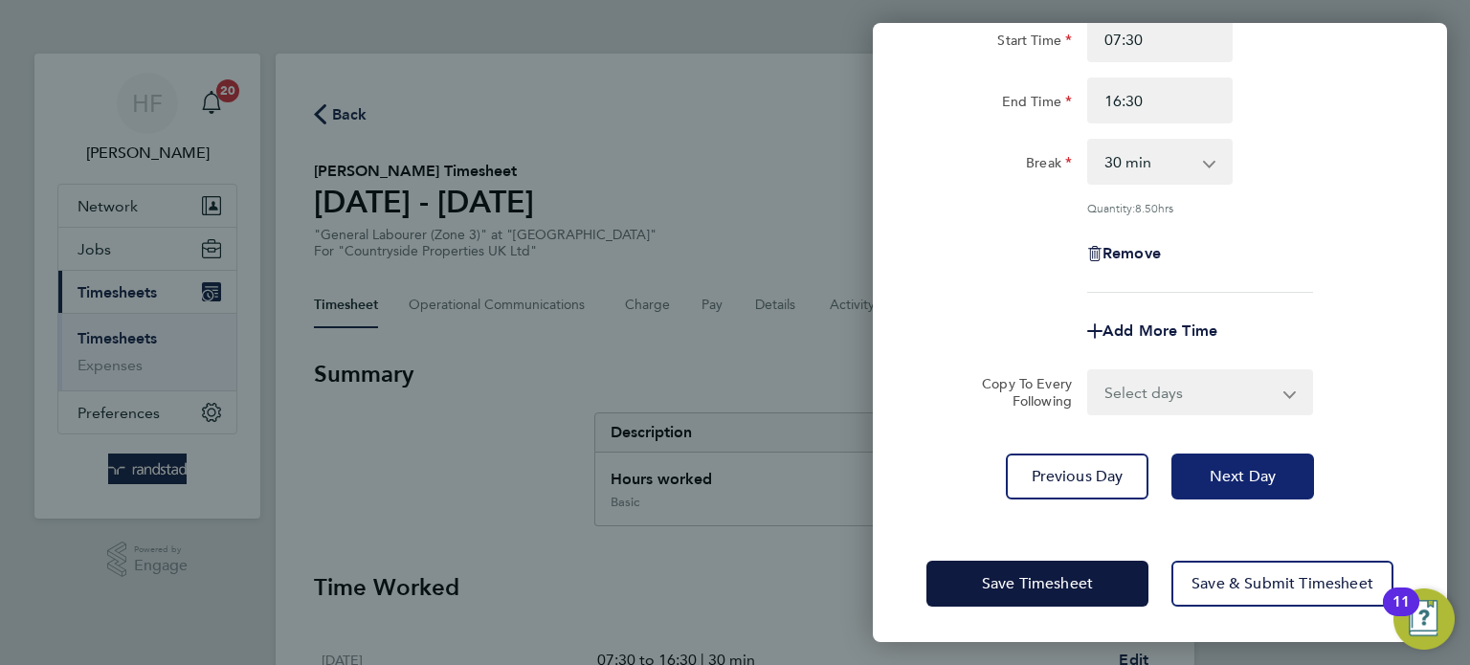
click at [1285, 492] on button "Next Day" at bounding box center [1242, 477] width 143 height 46
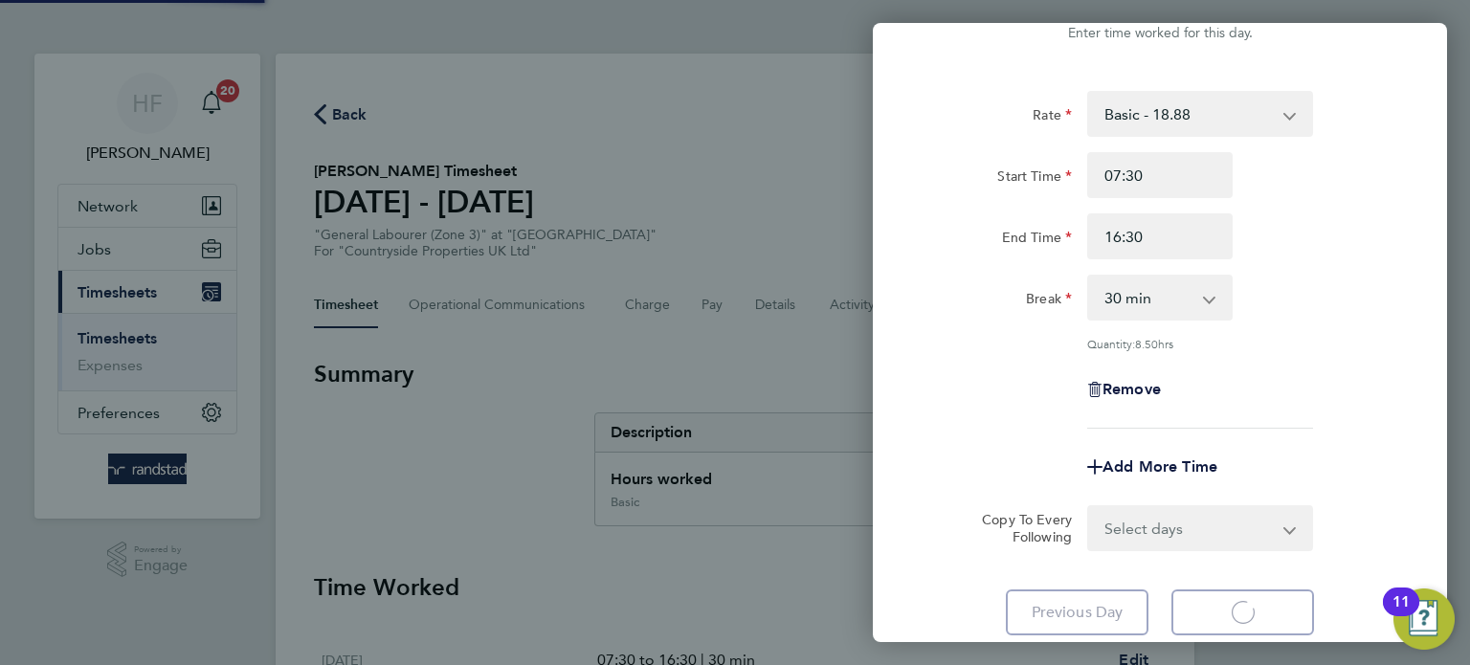
select select "30"
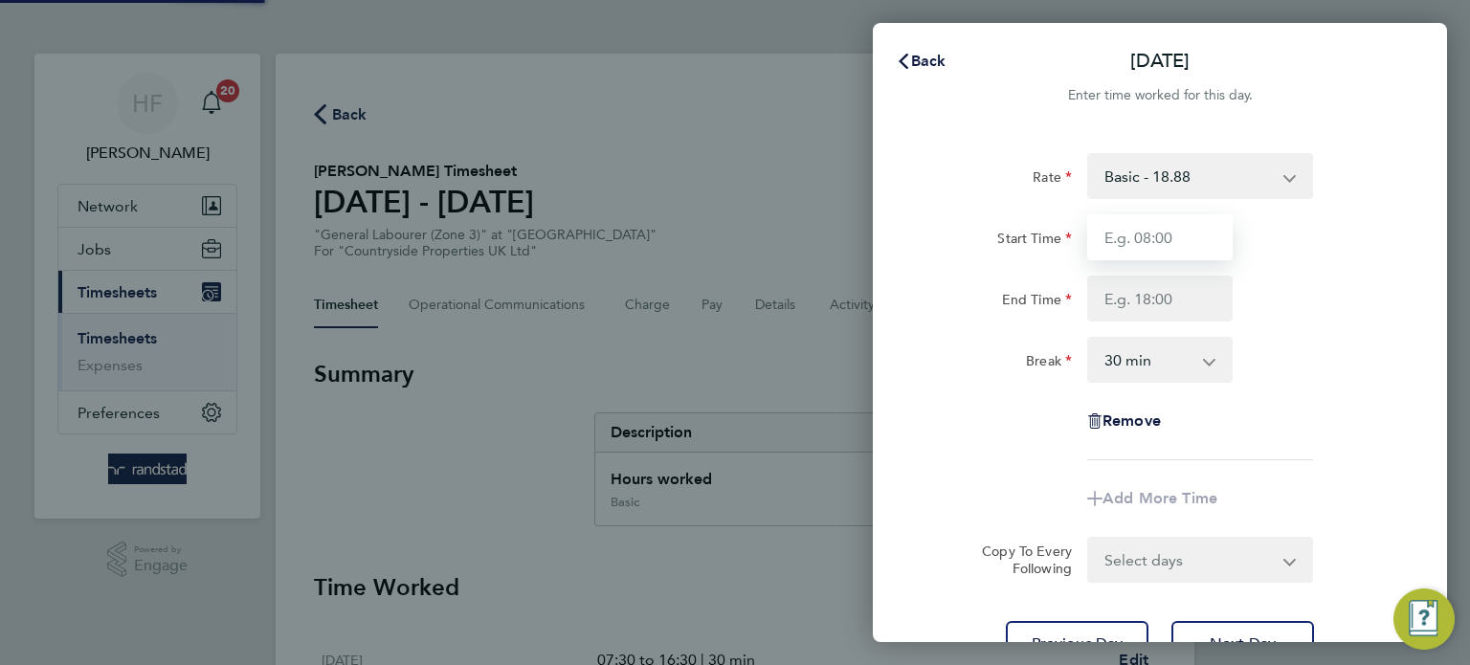
click at [1126, 233] on input "Start Time" at bounding box center [1159, 237] width 145 height 46
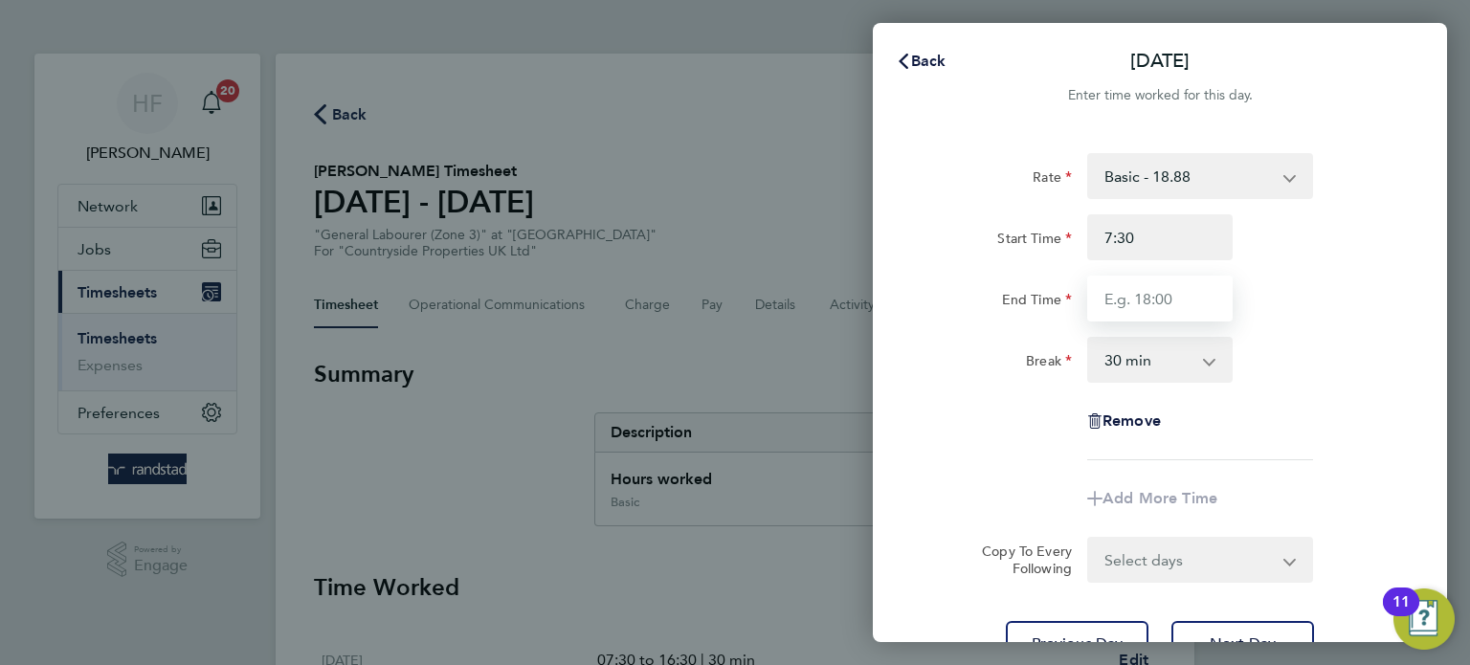
type input "07:30"
type input "16:30"
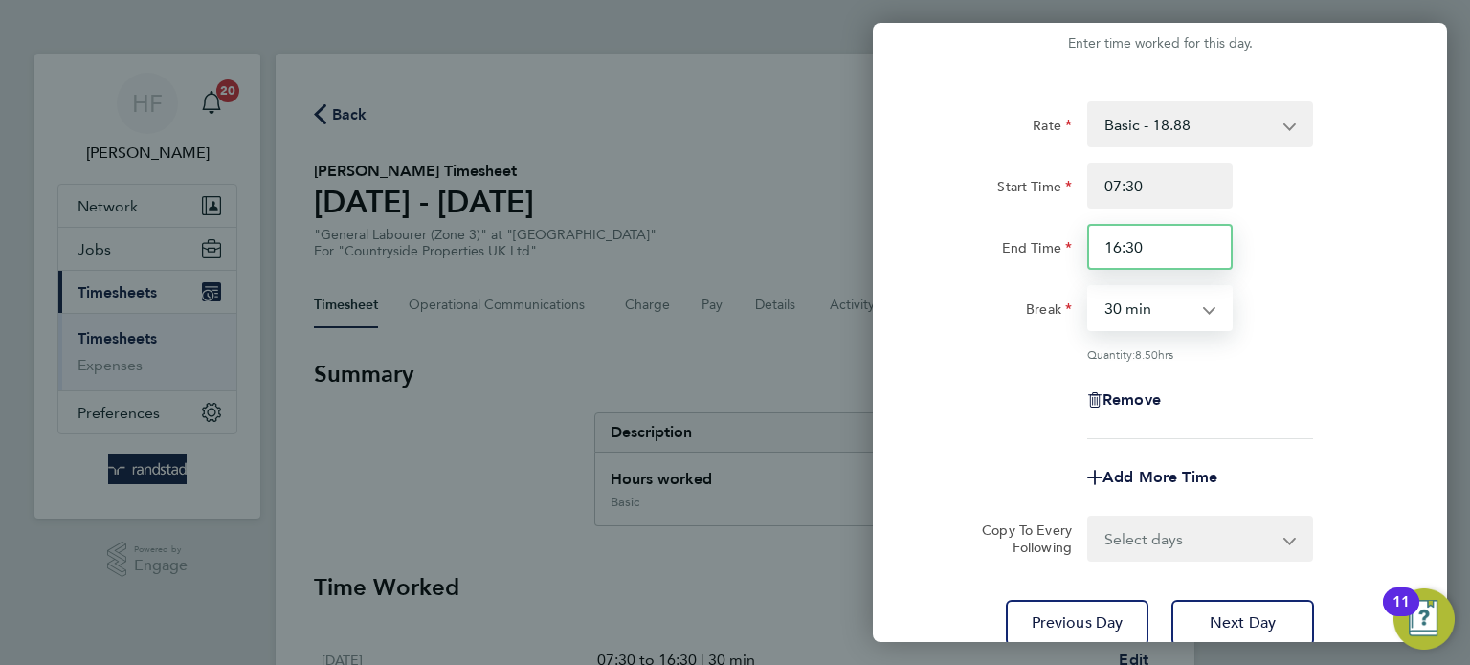
drag, startPoint x: 1150, startPoint y: 243, endPoint x: 1038, endPoint y: 243, distance: 111.9
click at [1044, 241] on div "End Time 16:30" at bounding box center [1160, 247] width 482 height 46
type input "14:30"
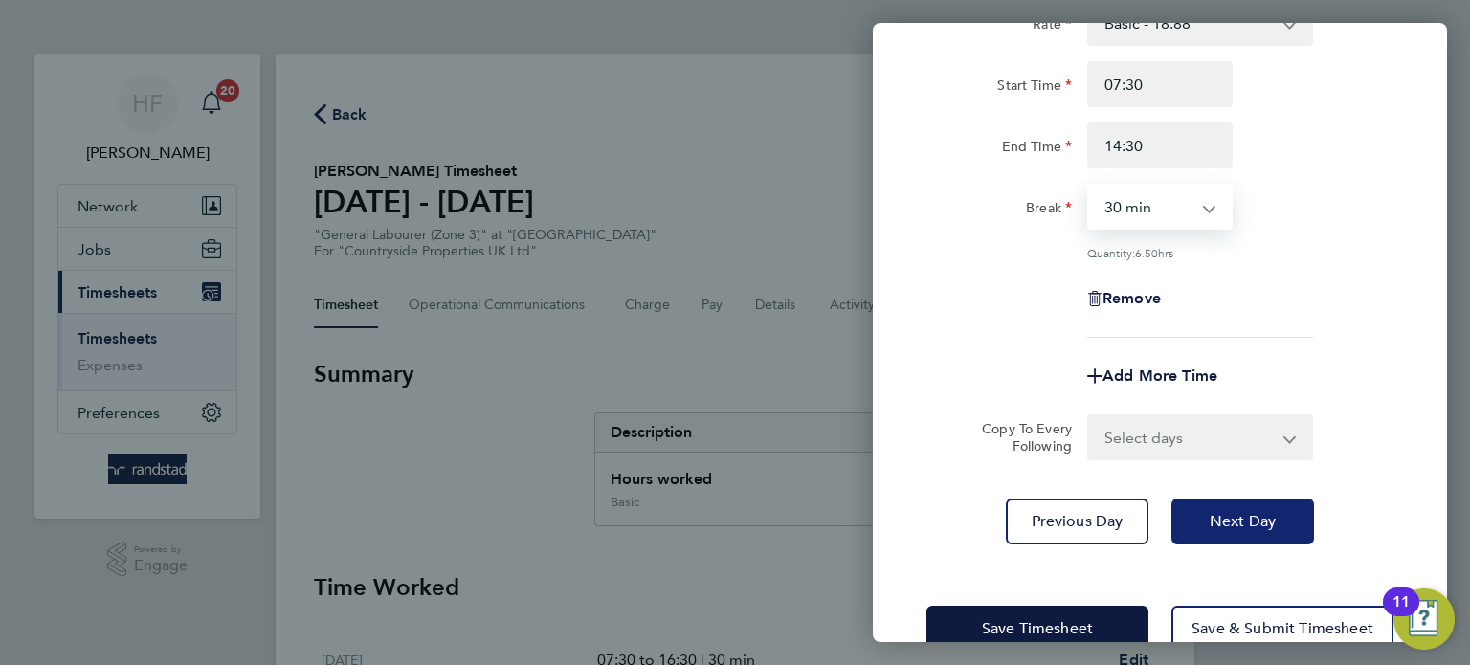
click at [1270, 525] on span "Next Day" at bounding box center [1242, 521] width 66 height 19
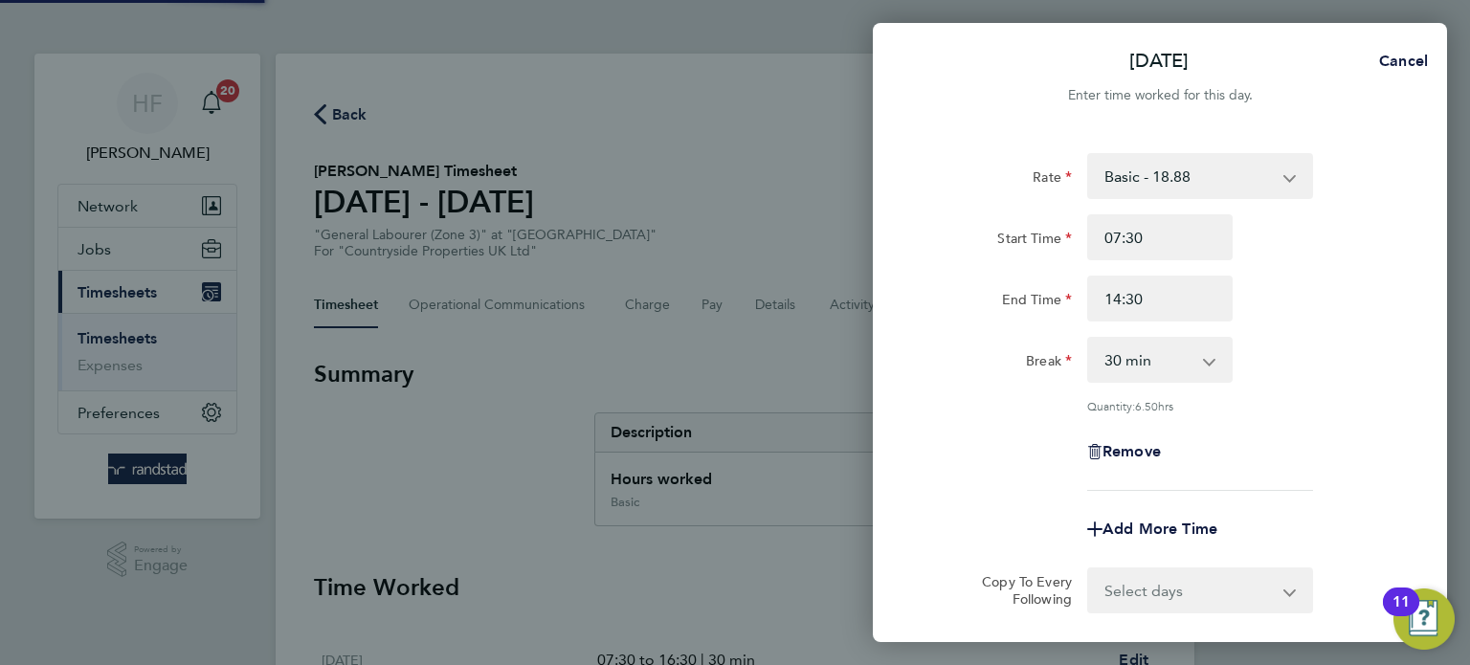
select select "30"
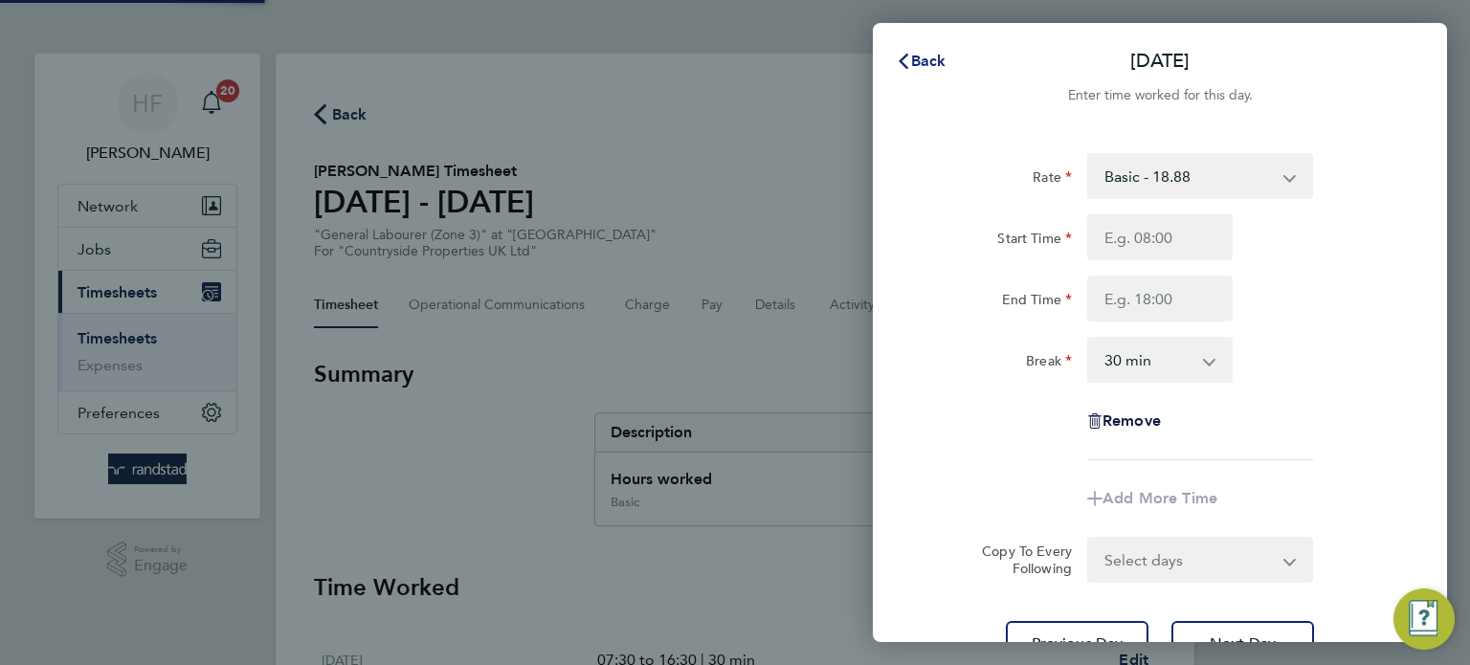
click at [928, 57] on span "Back" at bounding box center [928, 61] width 35 height 18
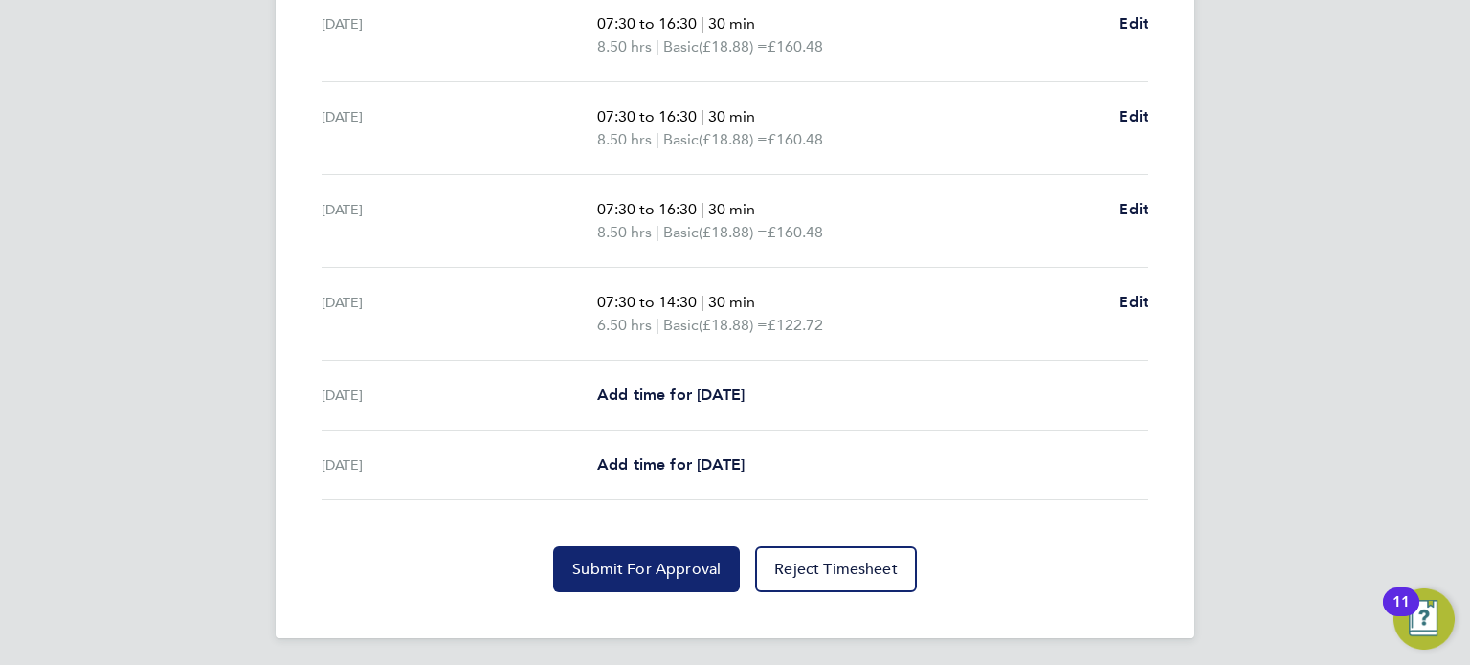
click at [668, 560] on span "Submit For Approval" at bounding box center [646, 569] width 148 height 19
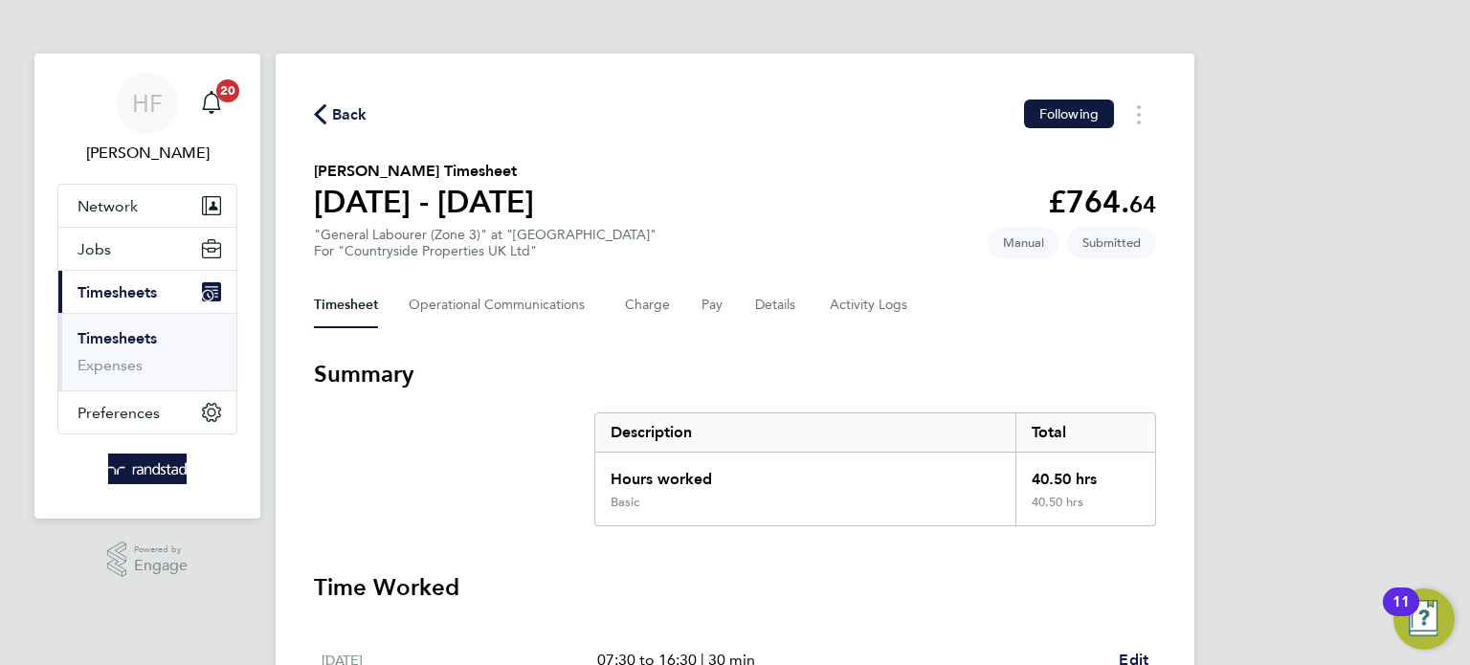
click at [95, 334] on link "Timesheets" at bounding box center [116, 338] width 79 height 18
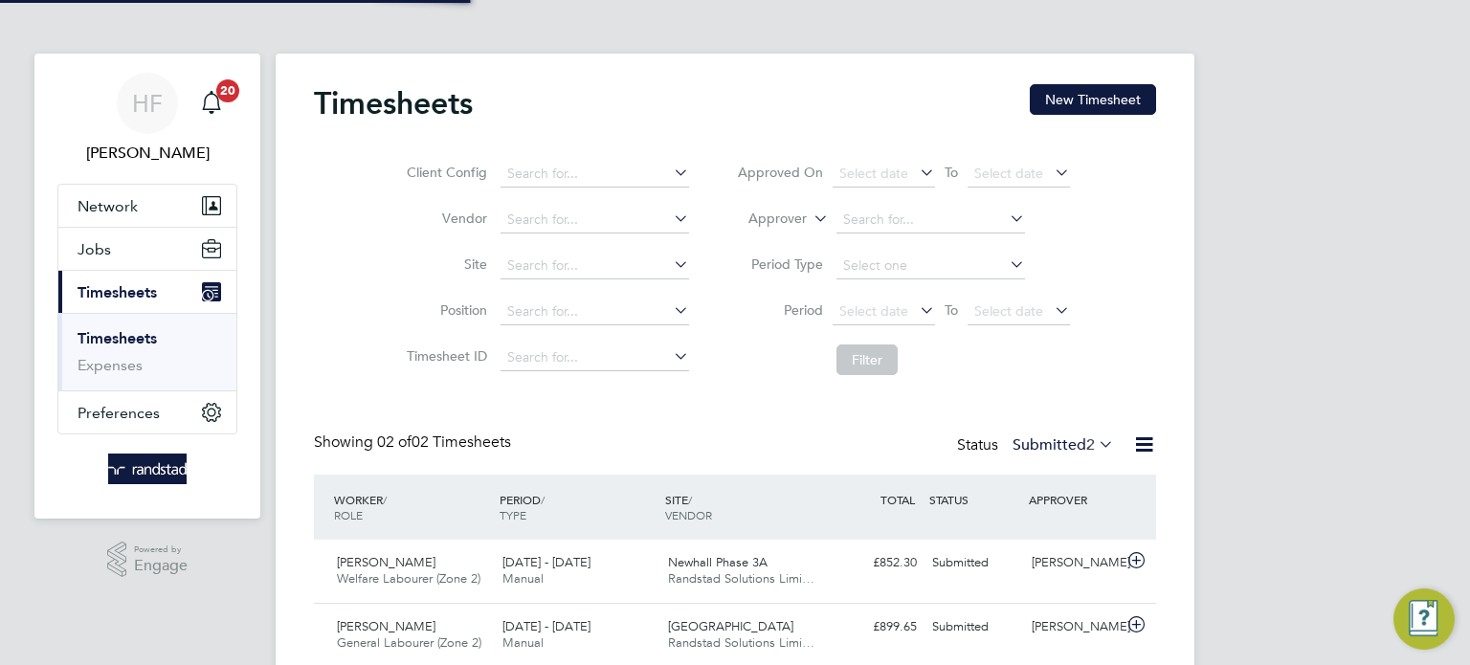
click at [1042, 125] on div "Timesheets New Timesheet" at bounding box center [735, 112] width 842 height 57
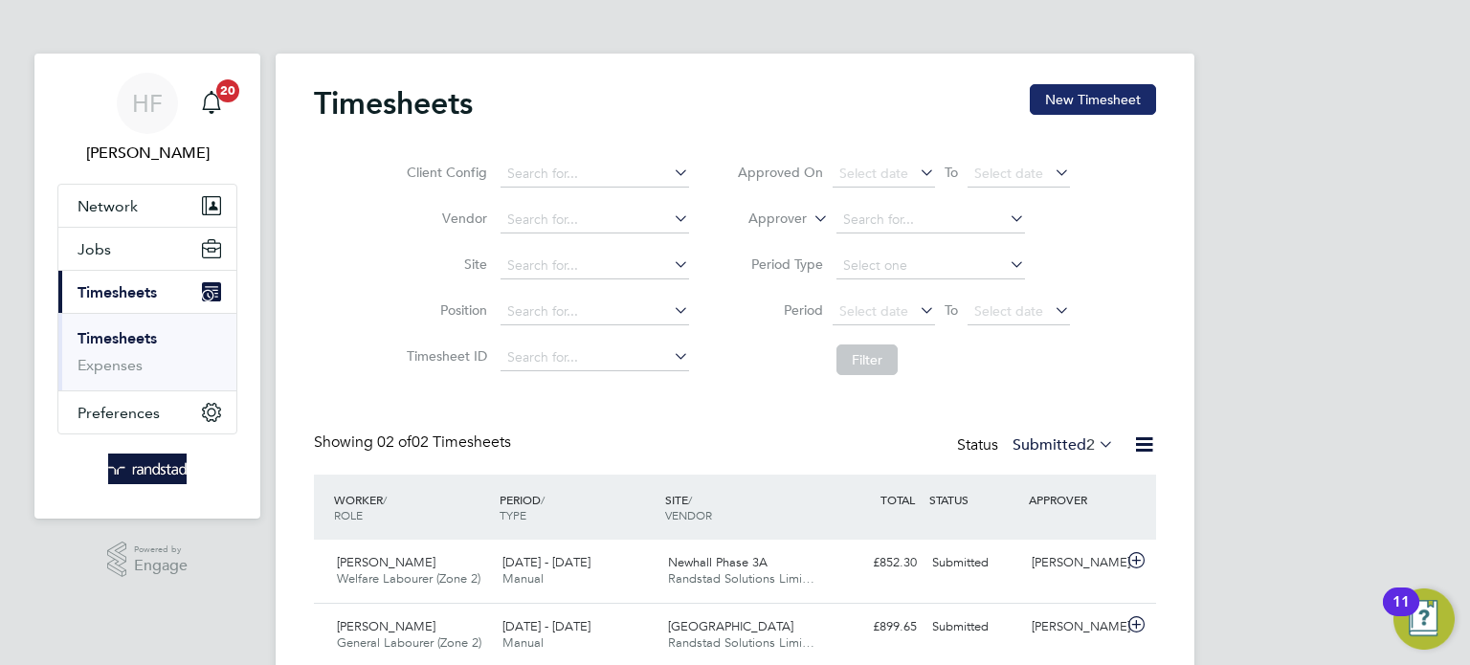
click at [1062, 95] on button "New Timesheet" at bounding box center [1092, 99] width 126 height 31
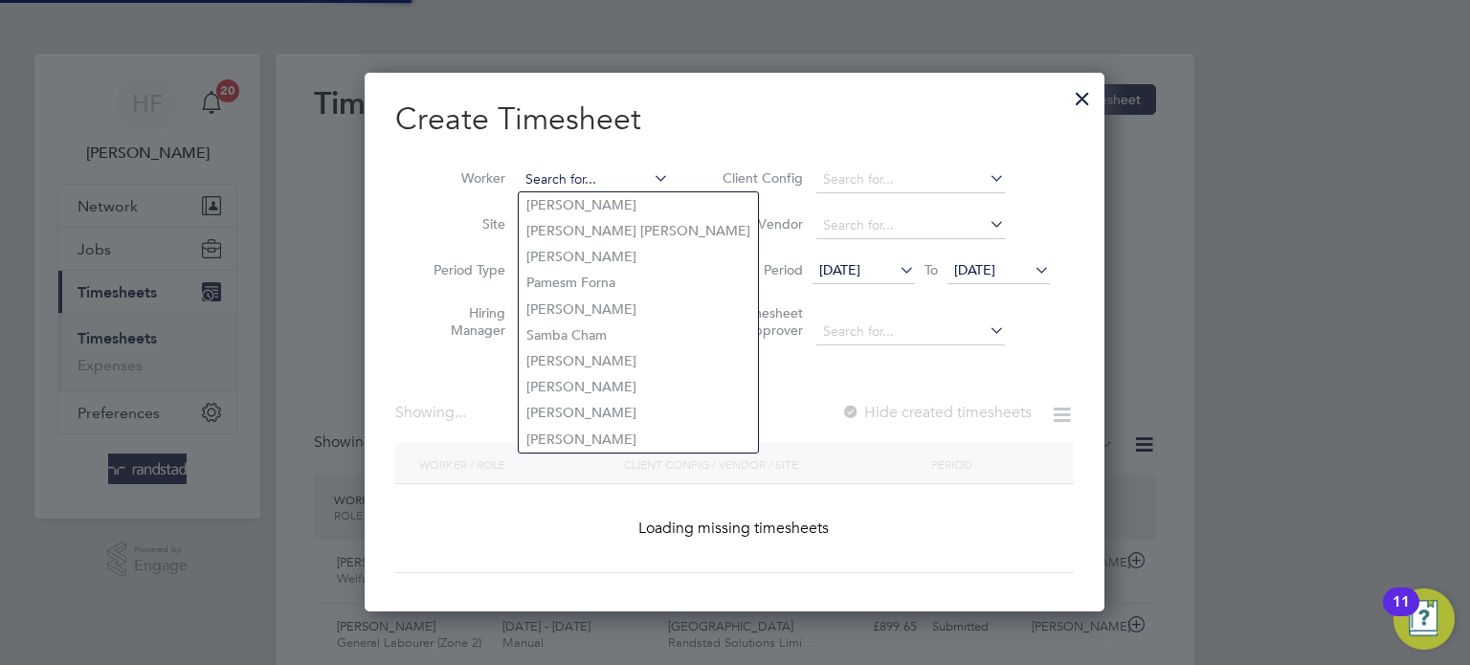
click at [613, 170] on input at bounding box center [594, 179] width 150 height 27
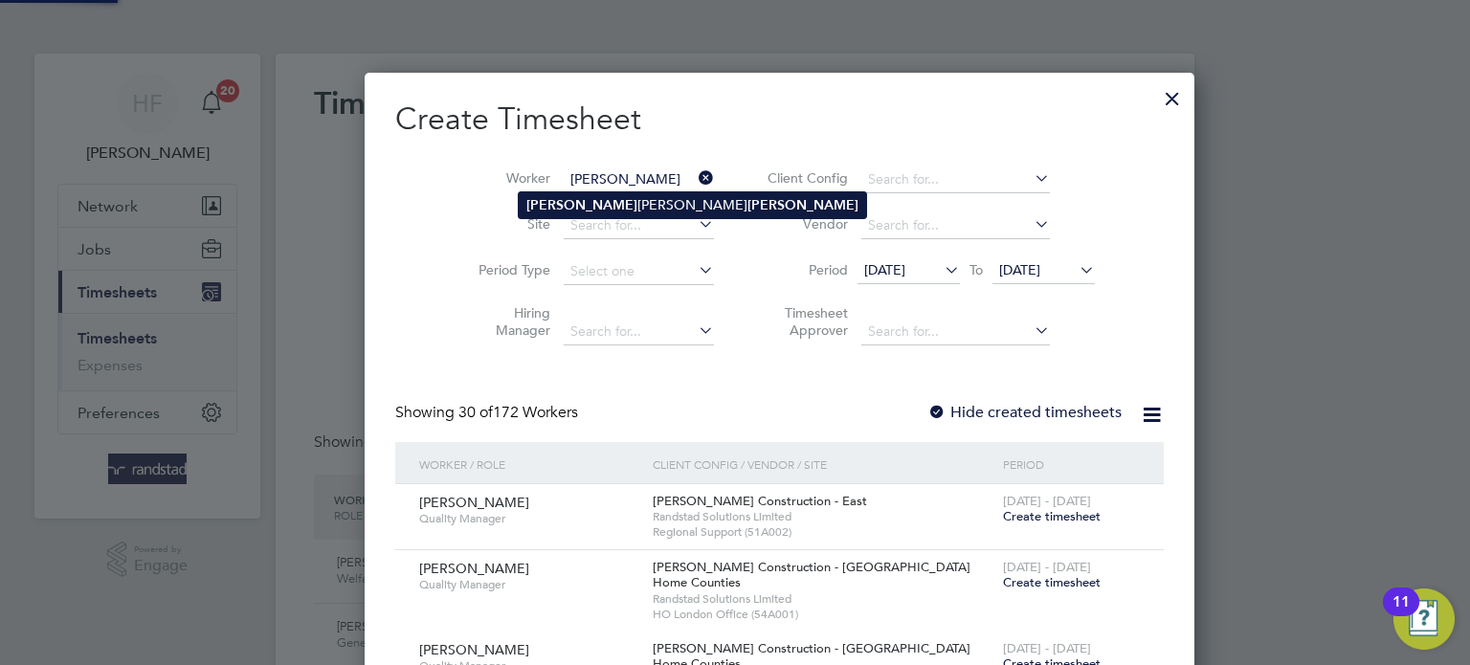
click at [587, 210] on li "[PERSON_NAME] [PERSON_NAME]" at bounding box center [692, 205] width 347 height 26
type input "[PERSON_NAME] [PERSON_NAME]"
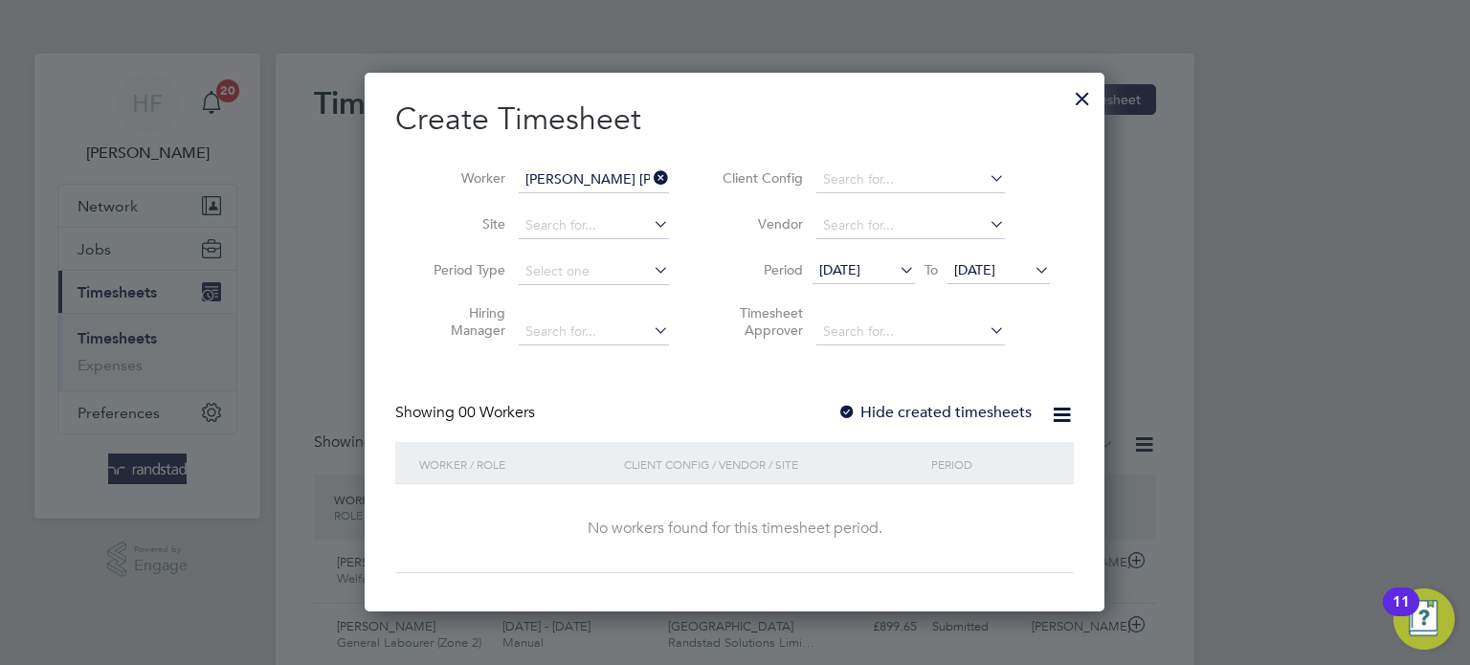
click at [988, 270] on span "[DATE]" at bounding box center [974, 269] width 41 height 17
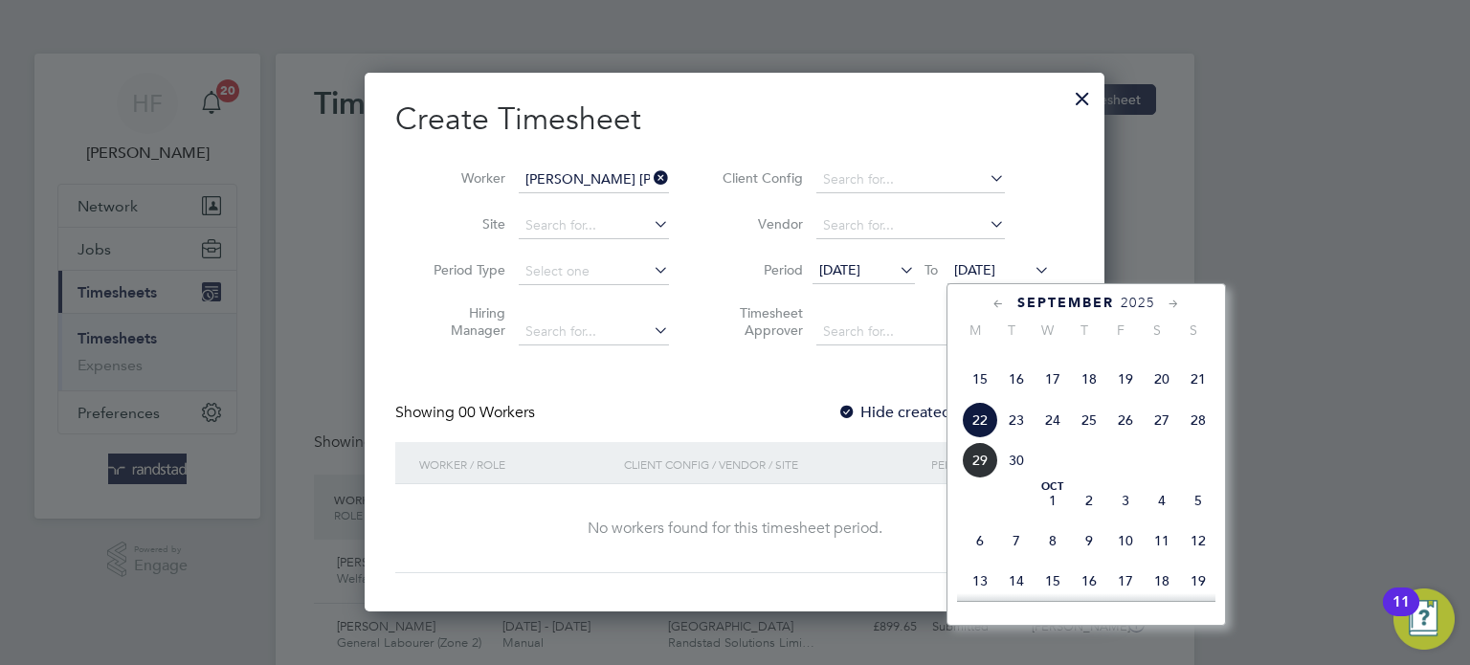
click at [1207, 438] on span "28" at bounding box center [1198, 420] width 36 height 36
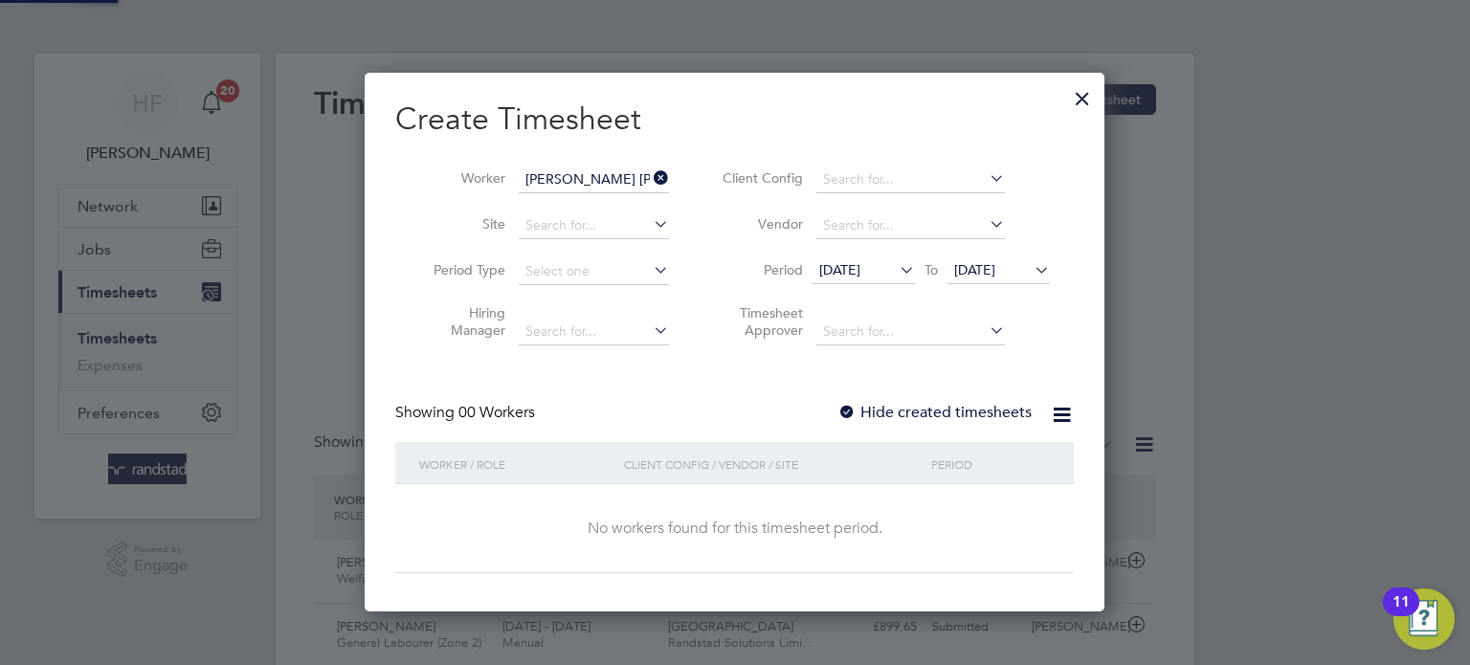
click at [925, 405] on label "Hide created timesheets" at bounding box center [934, 412] width 194 height 19
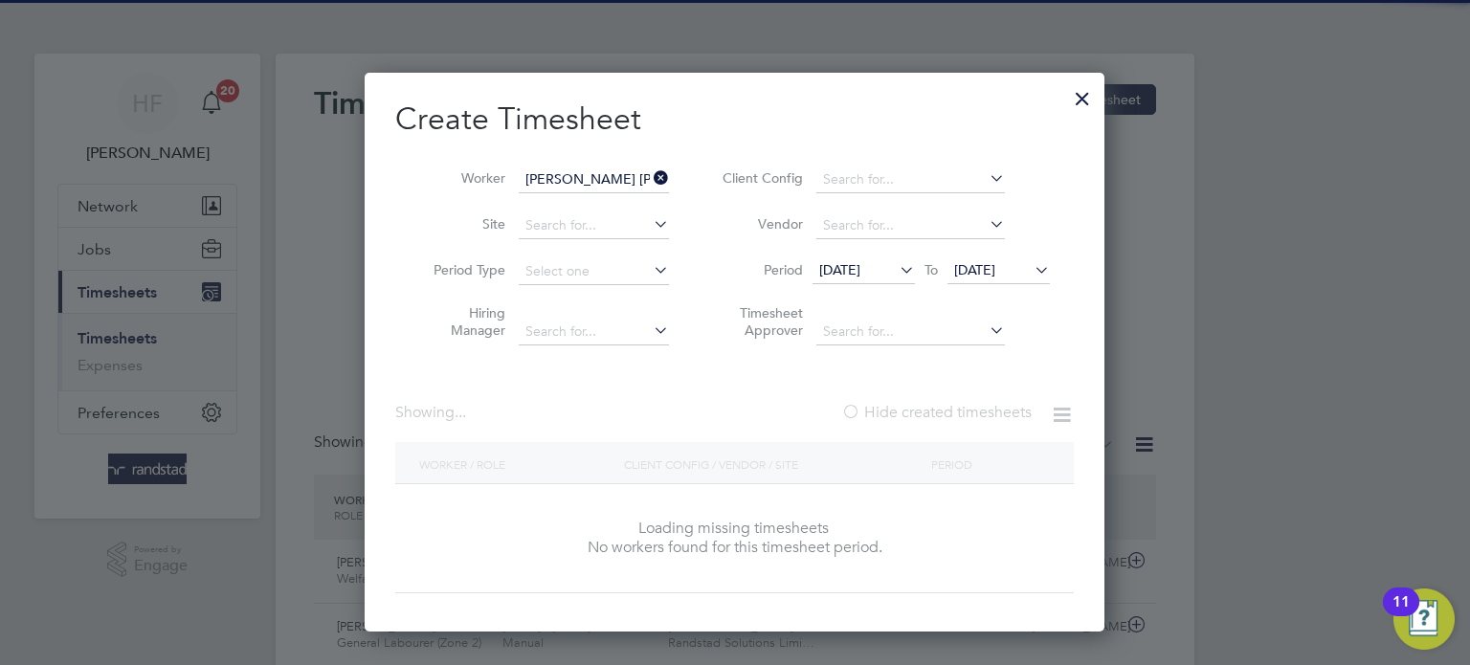
click at [925, 405] on label "Hide created timesheets" at bounding box center [936, 412] width 190 height 19
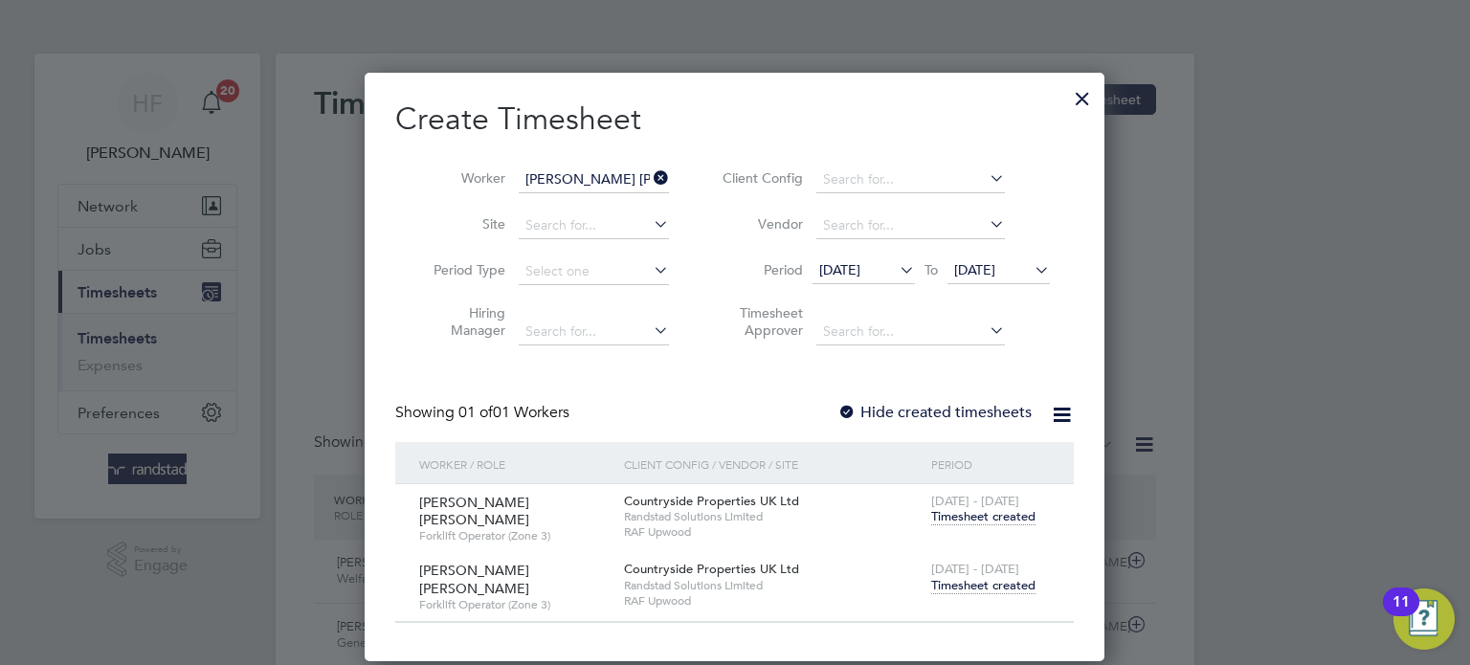
click at [957, 577] on span "Timesheet created" at bounding box center [983, 585] width 104 height 17
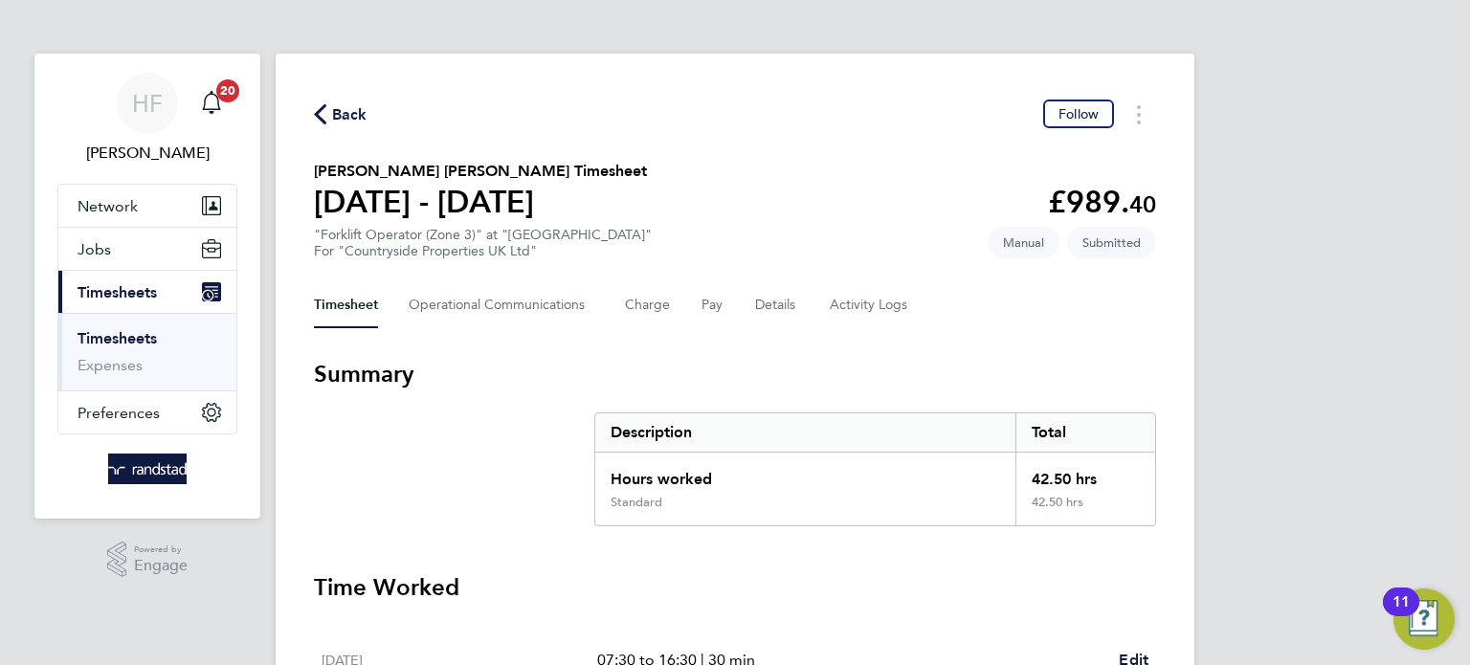
click at [86, 343] on link "Timesheets" at bounding box center [116, 338] width 79 height 18
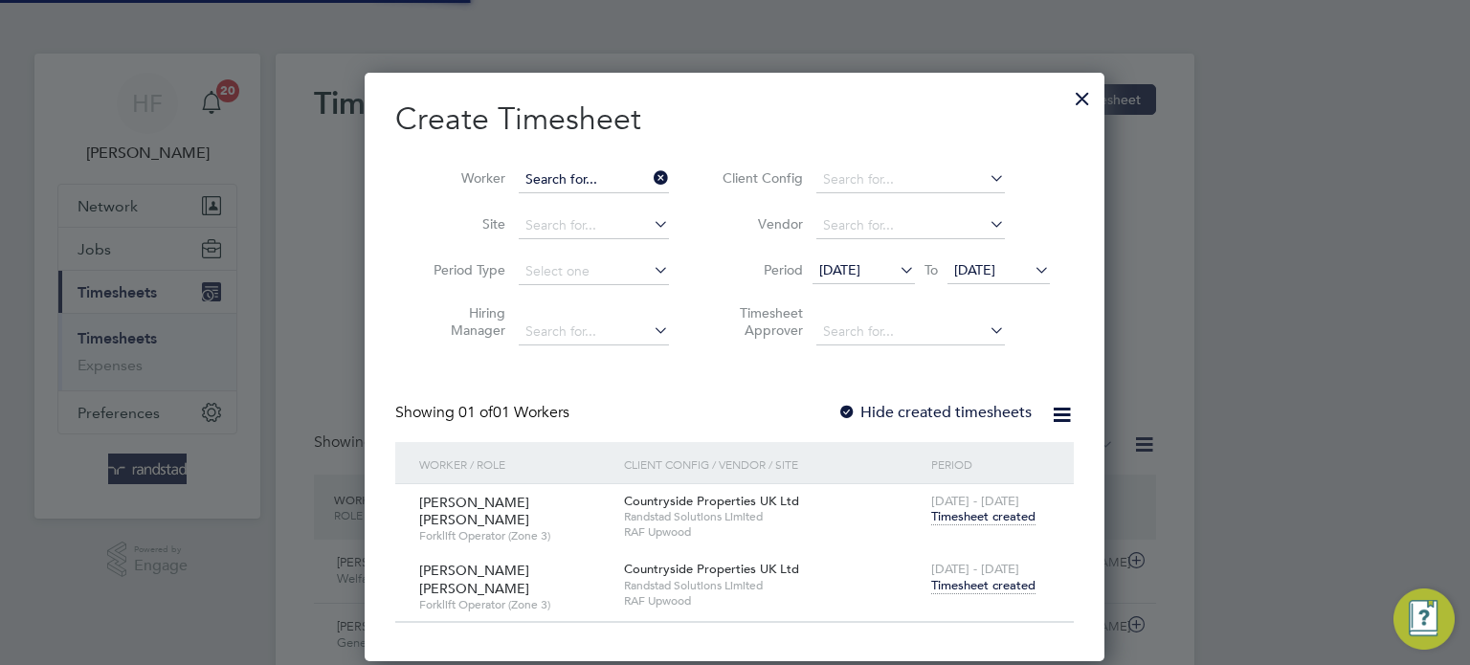
click at [580, 179] on input at bounding box center [594, 179] width 150 height 27
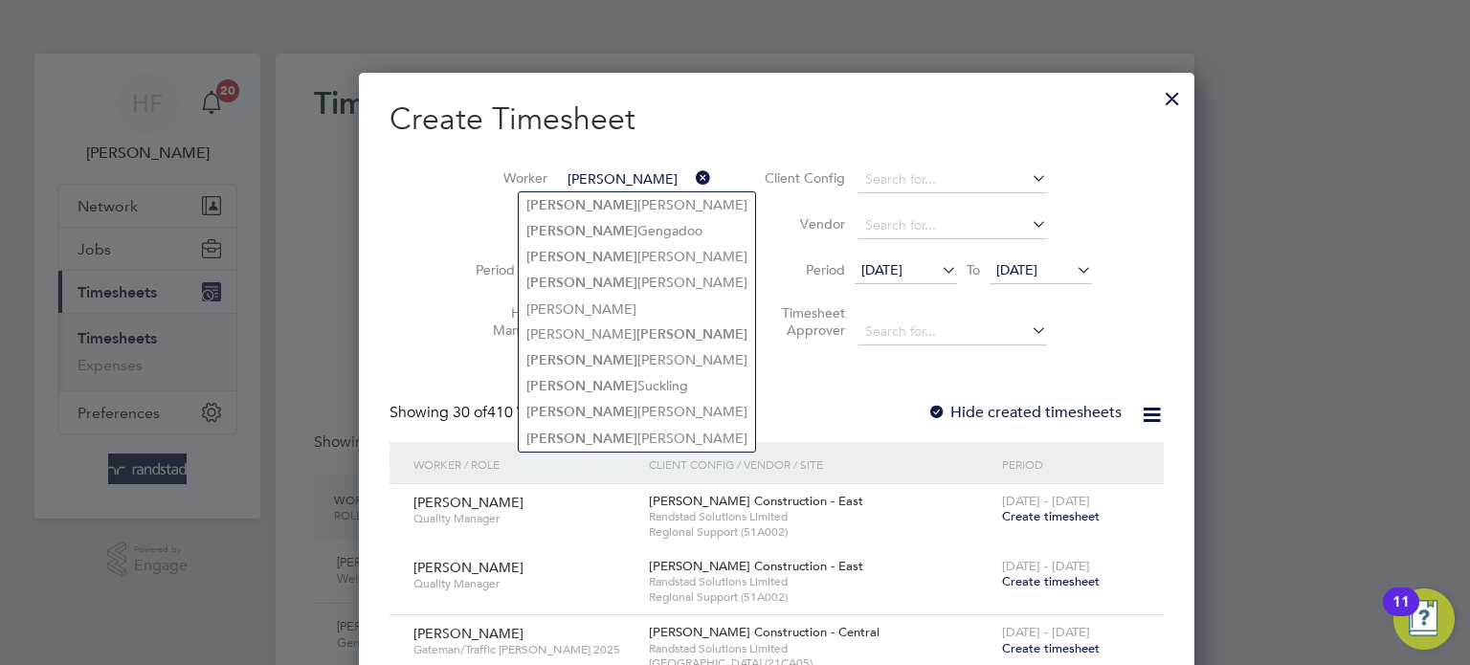
type input "[PERSON_NAME]"
click at [735, 255] on li "Period [DATE] To [DATE]" at bounding box center [925, 272] width 381 height 46
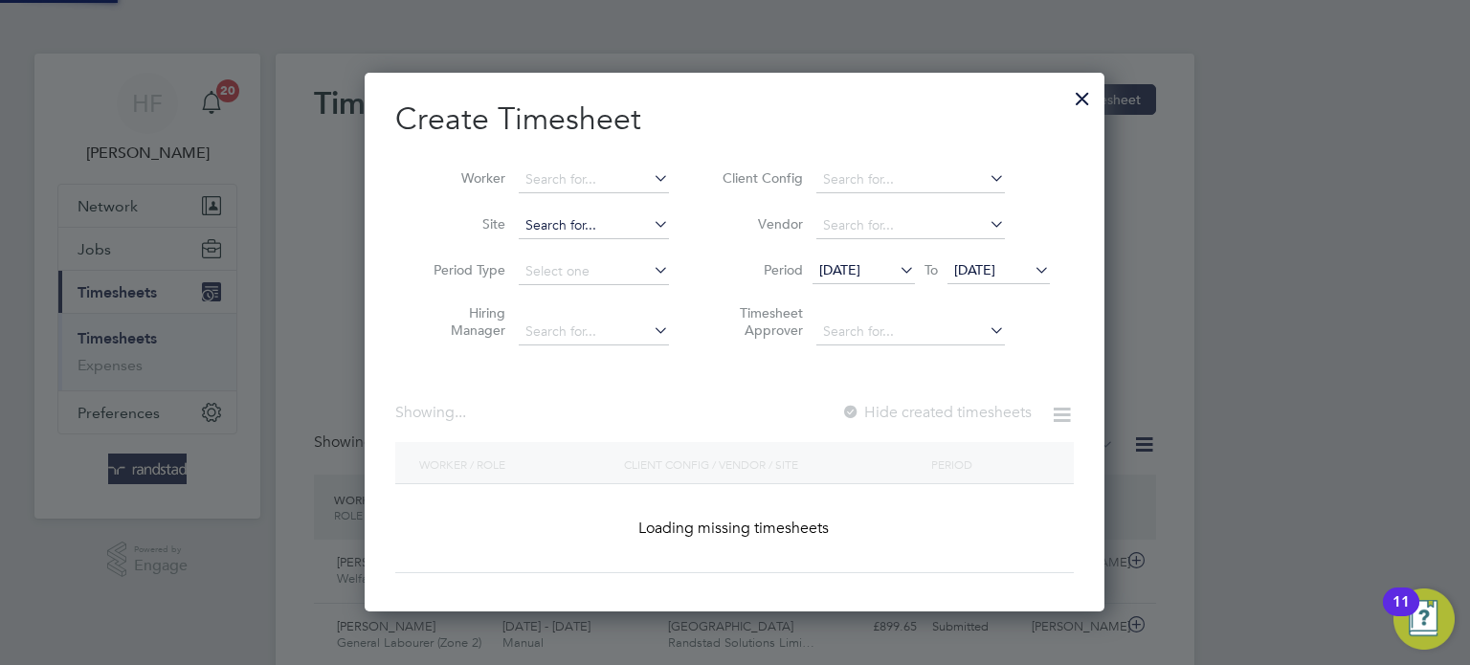
click at [550, 222] on input at bounding box center [594, 225] width 150 height 27
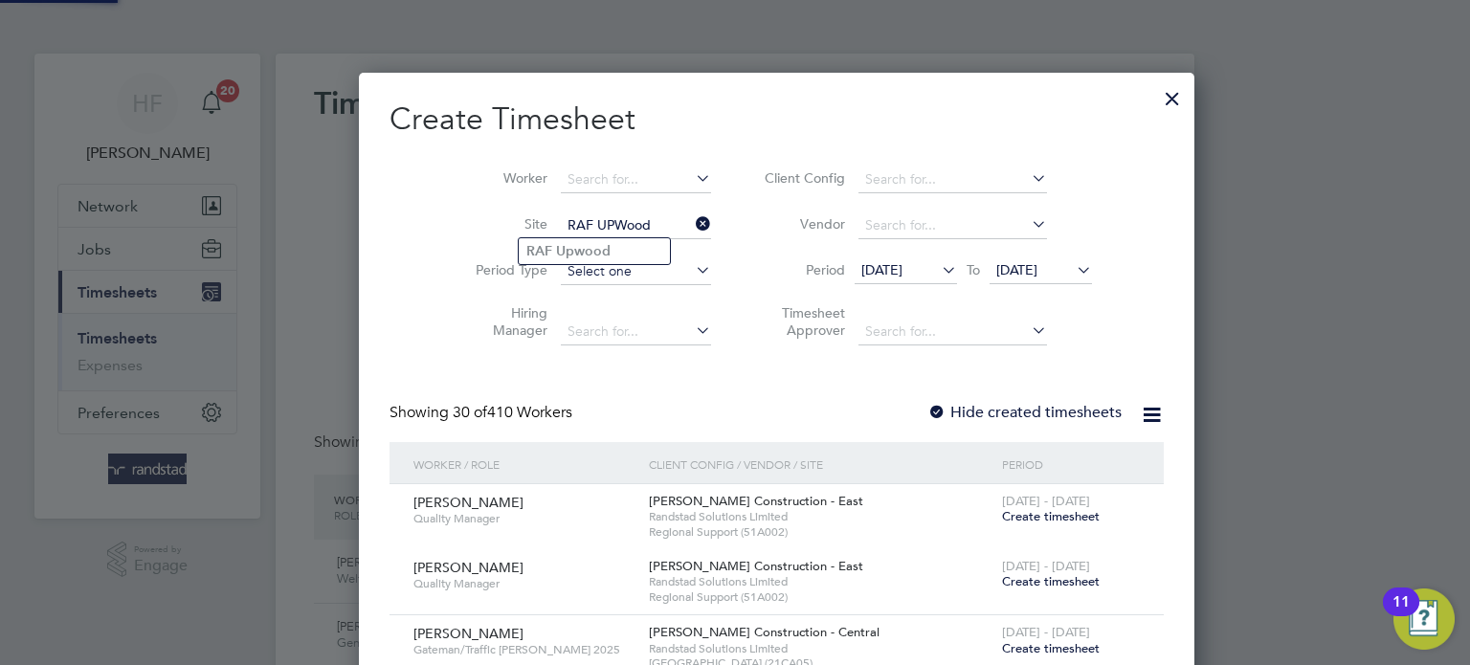
drag, startPoint x: 604, startPoint y: 250, endPoint x: 641, endPoint y: 267, distance: 41.1
click at [605, 250] on b "Upwood" at bounding box center [583, 251] width 55 height 16
type input "RAF Upwood"
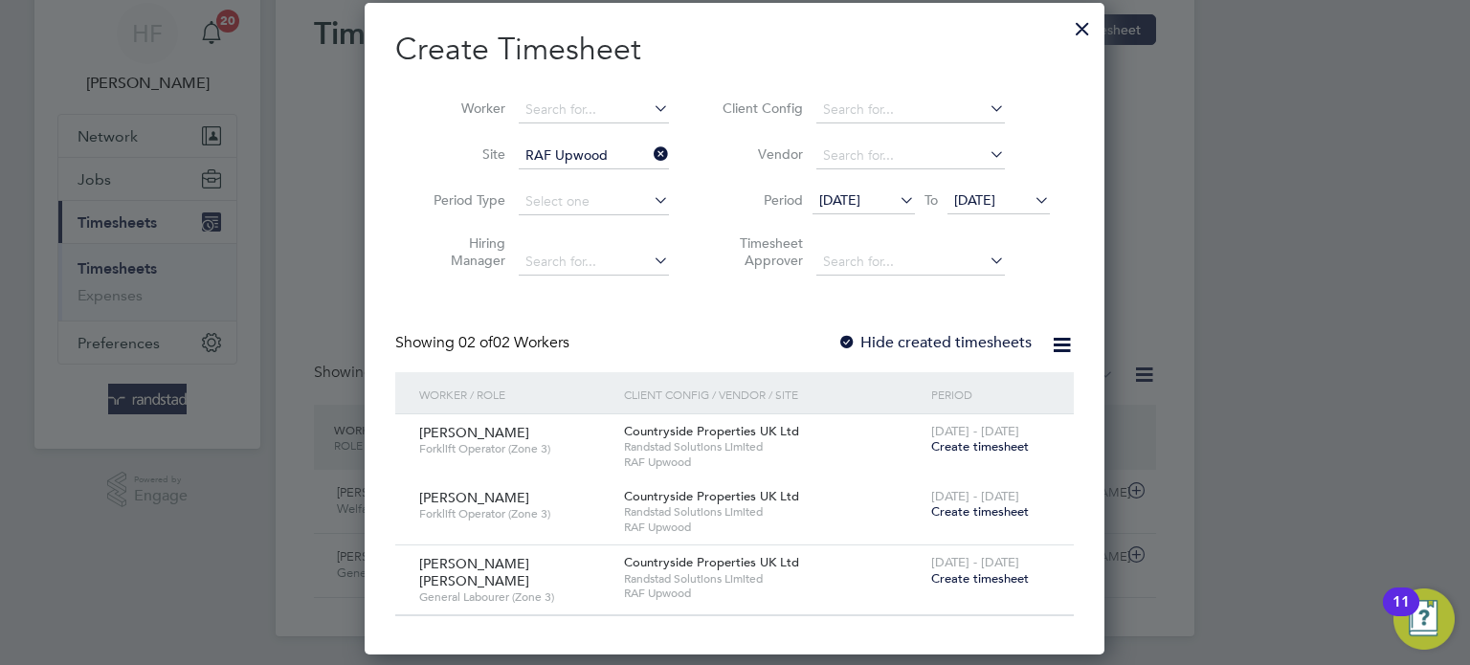
click at [964, 575] on span "Create timesheet" at bounding box center [980, 578] width 98 height 16
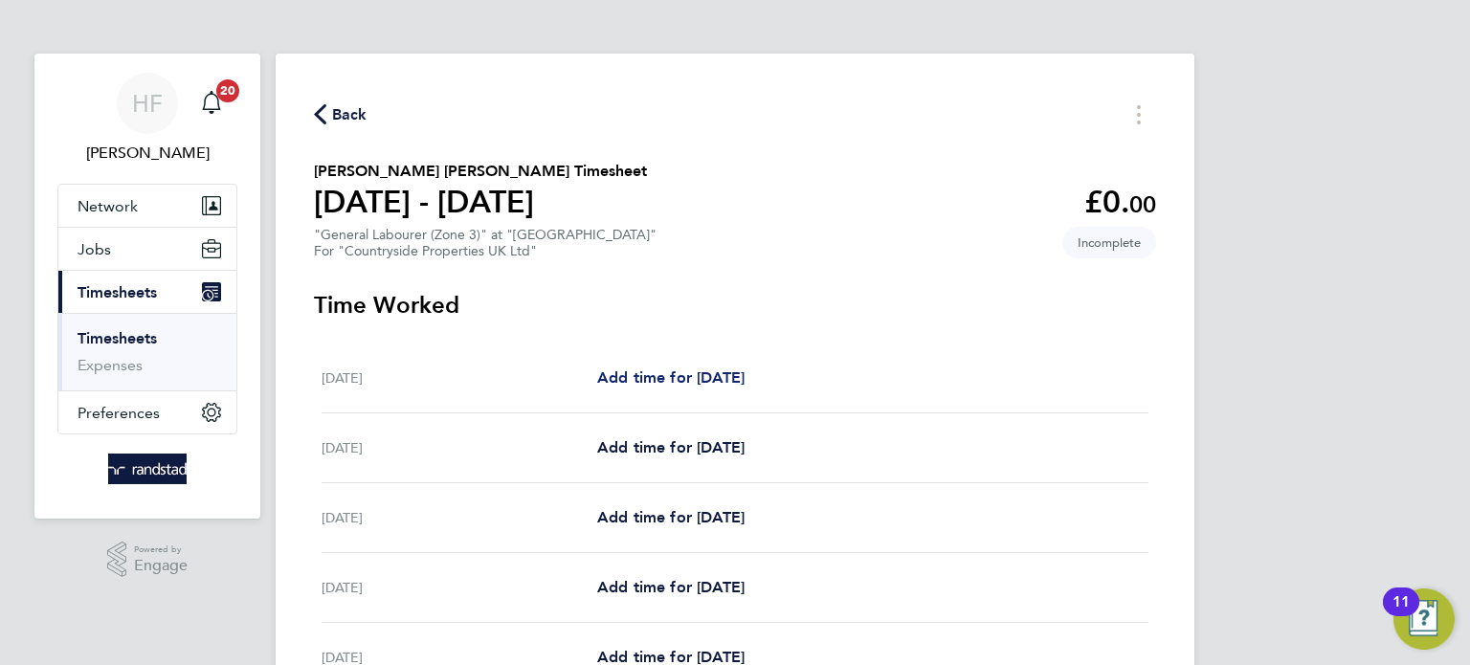
click at [680, 382] on span "Add time for [DATE]" at bounding box center [670, 377] width 147 height 18
select select "30"
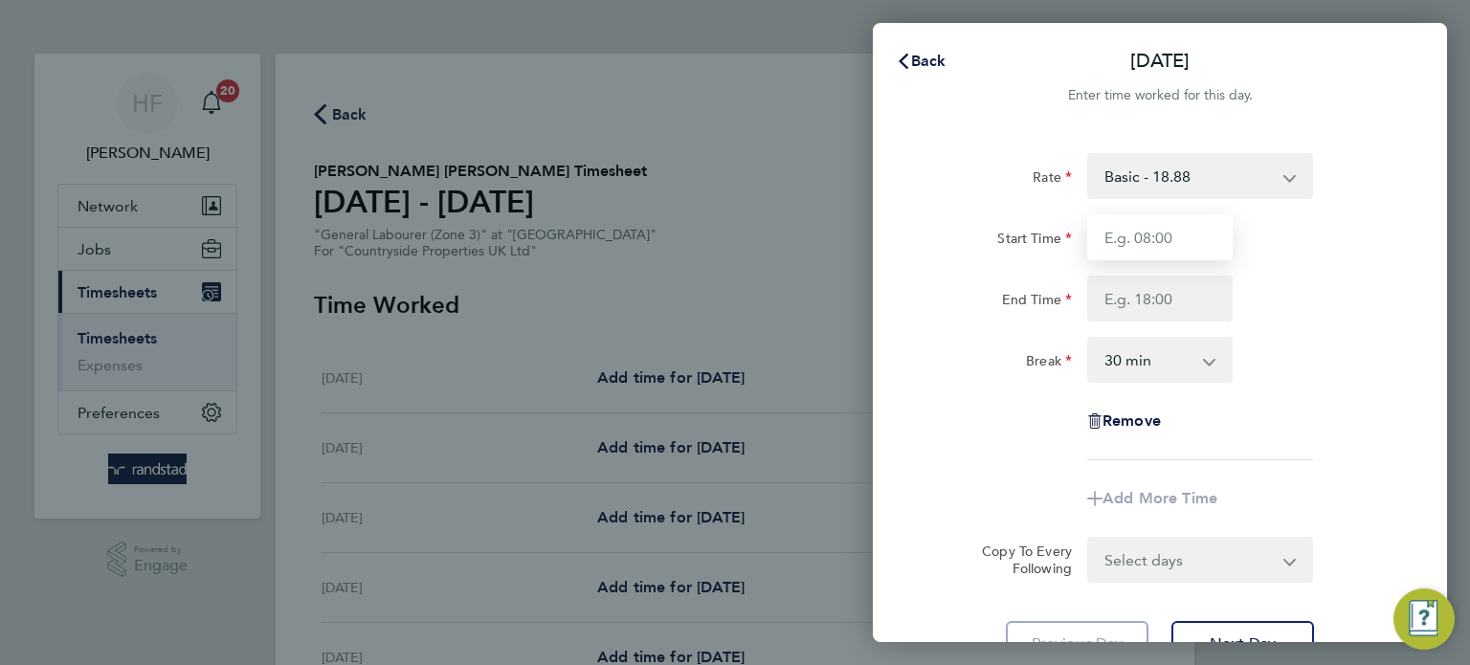
click at [1167, 243] on input "Start Time" at bounding box center [1159, 237] width 145 height 46
type input "07:30"
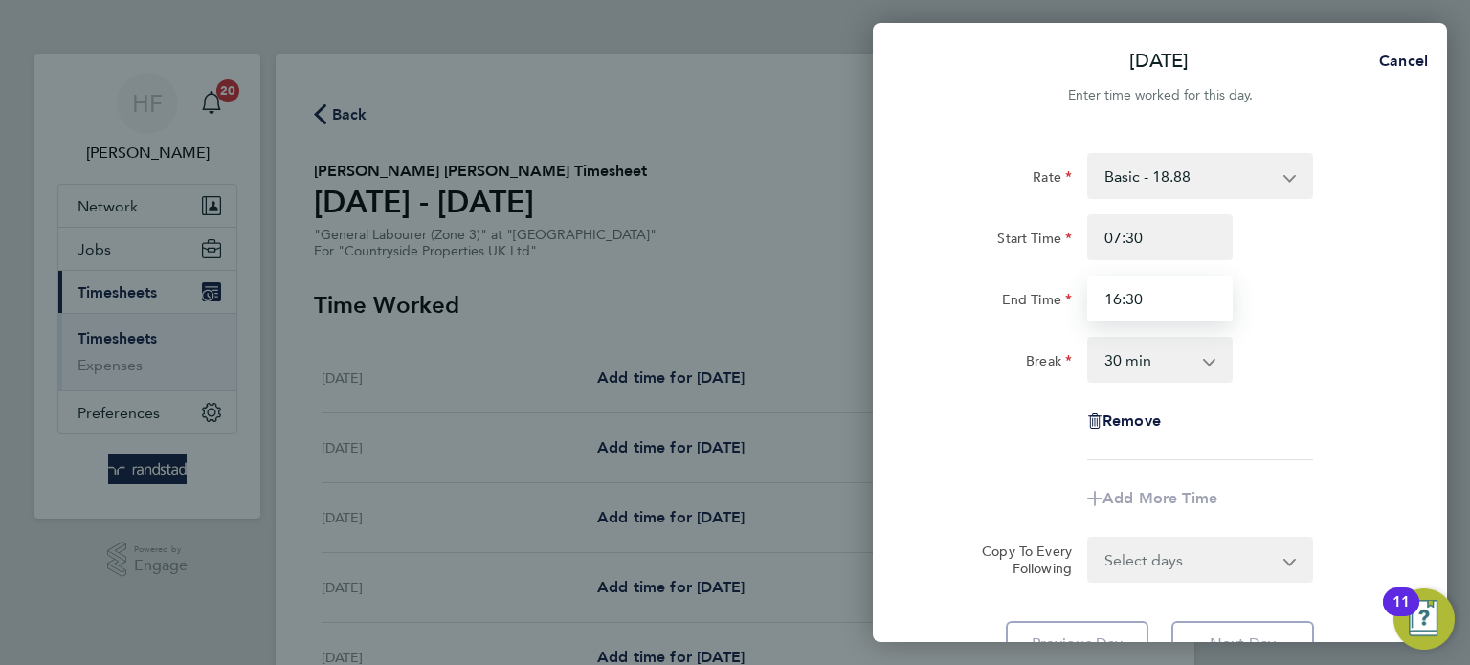
type input "16:30"
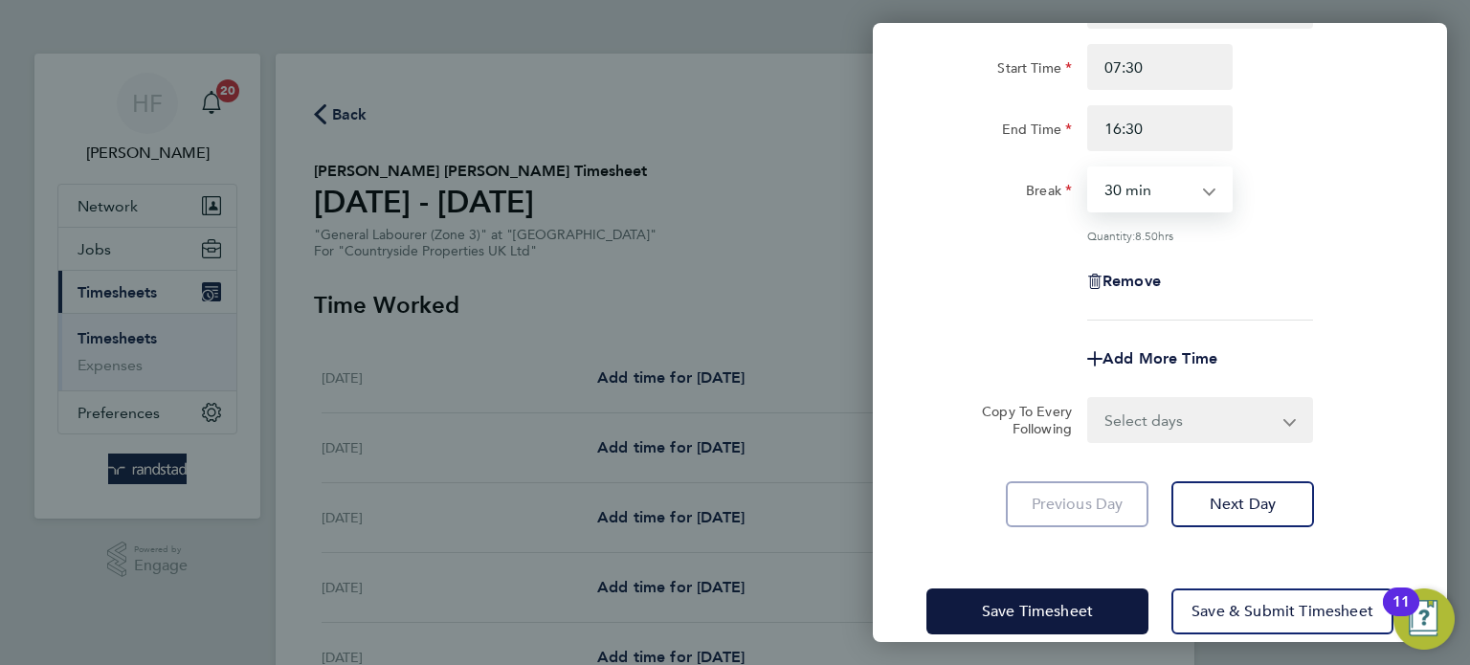
click at [1263, 527] on div "Rate Basic - 18.88 Start Time 07:30 End Time 16:30 Break 0 min 15 min 30 min 45…" at bounding box center [1160, 255] width 574 height 590
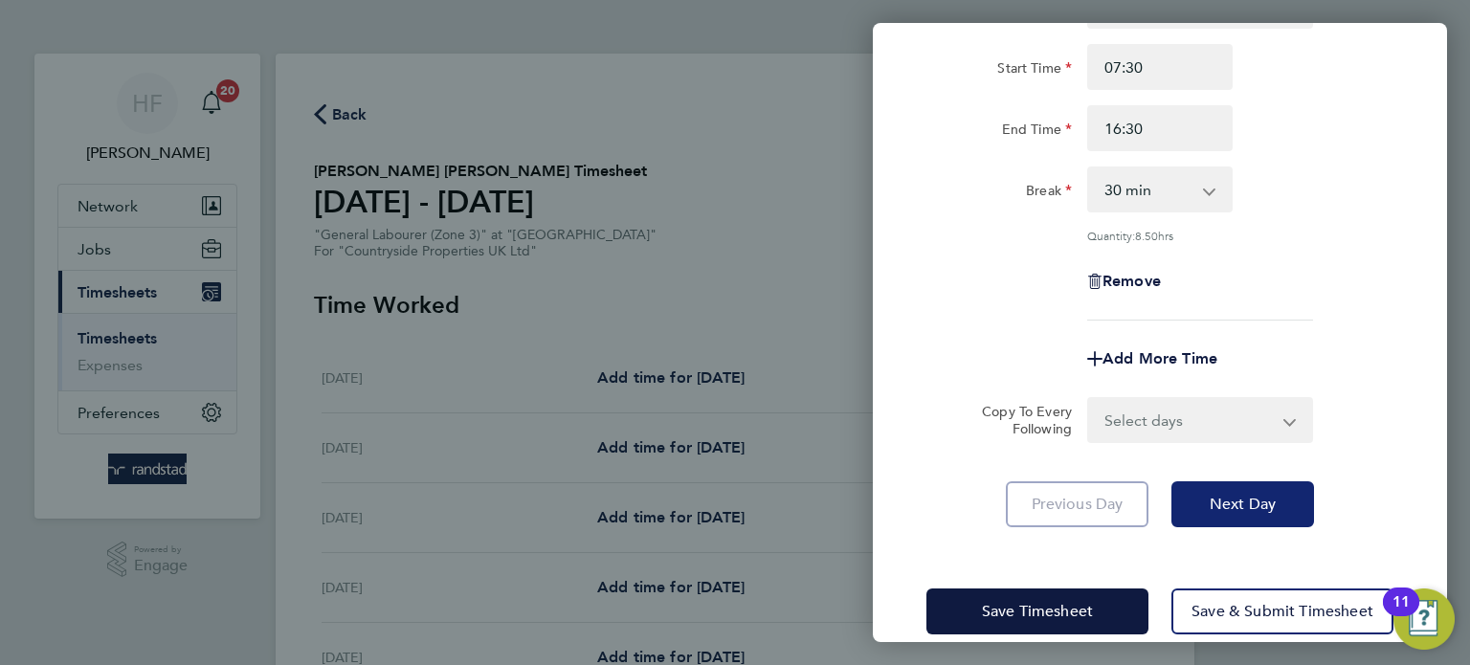
click at [1246, 513] on button "Next Day" at bounding box center [1242, 504] width 143 height 46
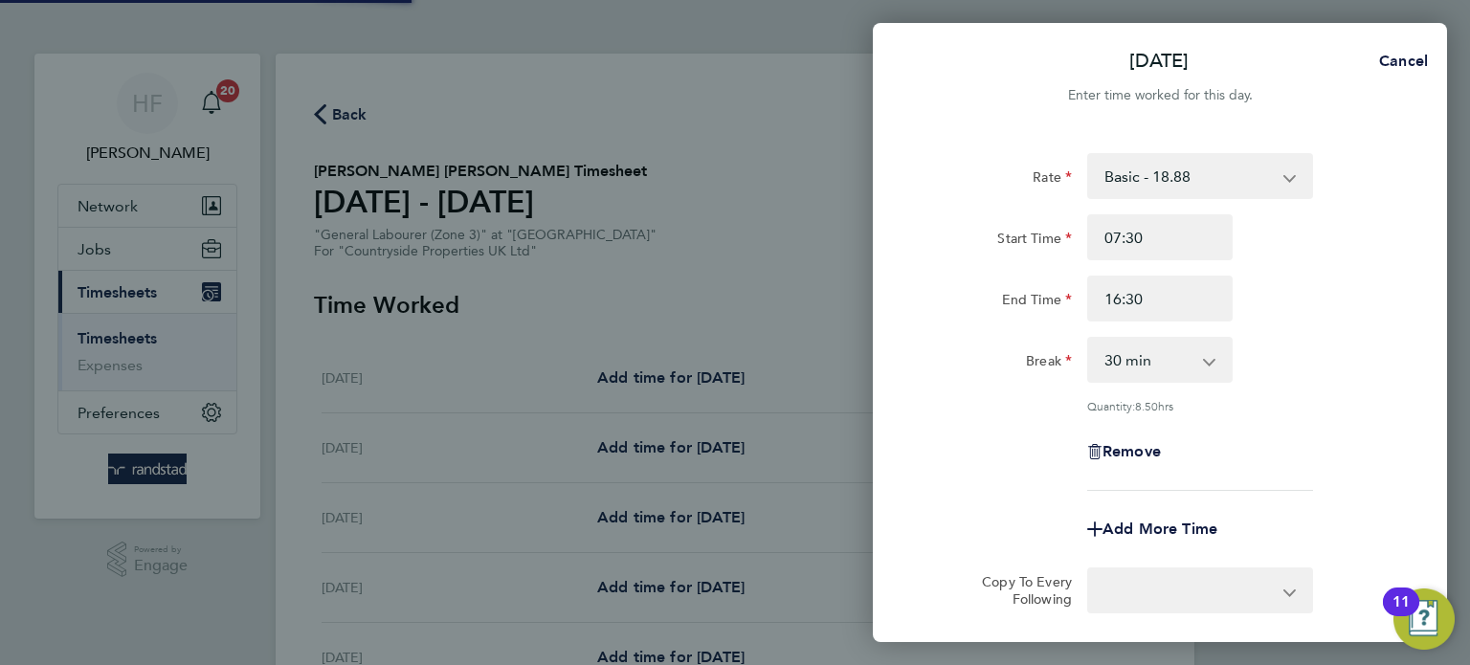
select select "30"
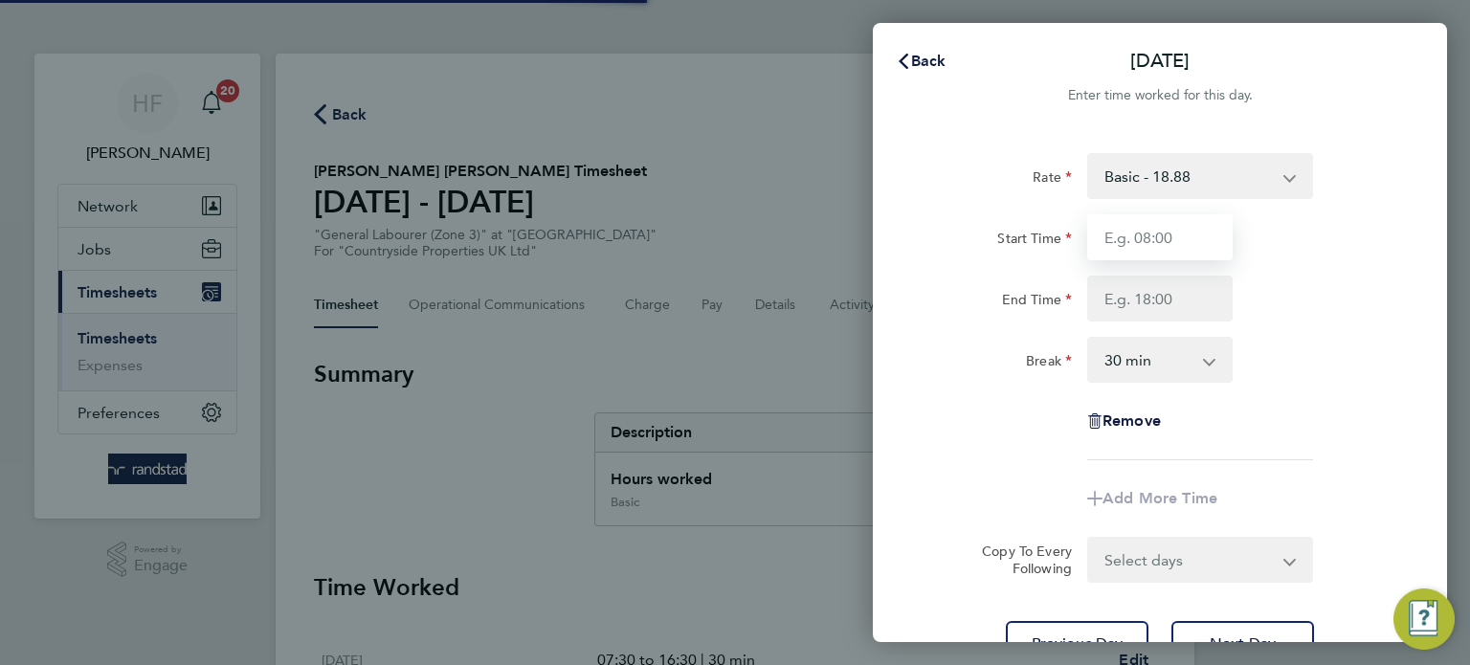
click at [1146, 237] on input "Start Time" at bounding box center [1159, 237] width 145 height 46
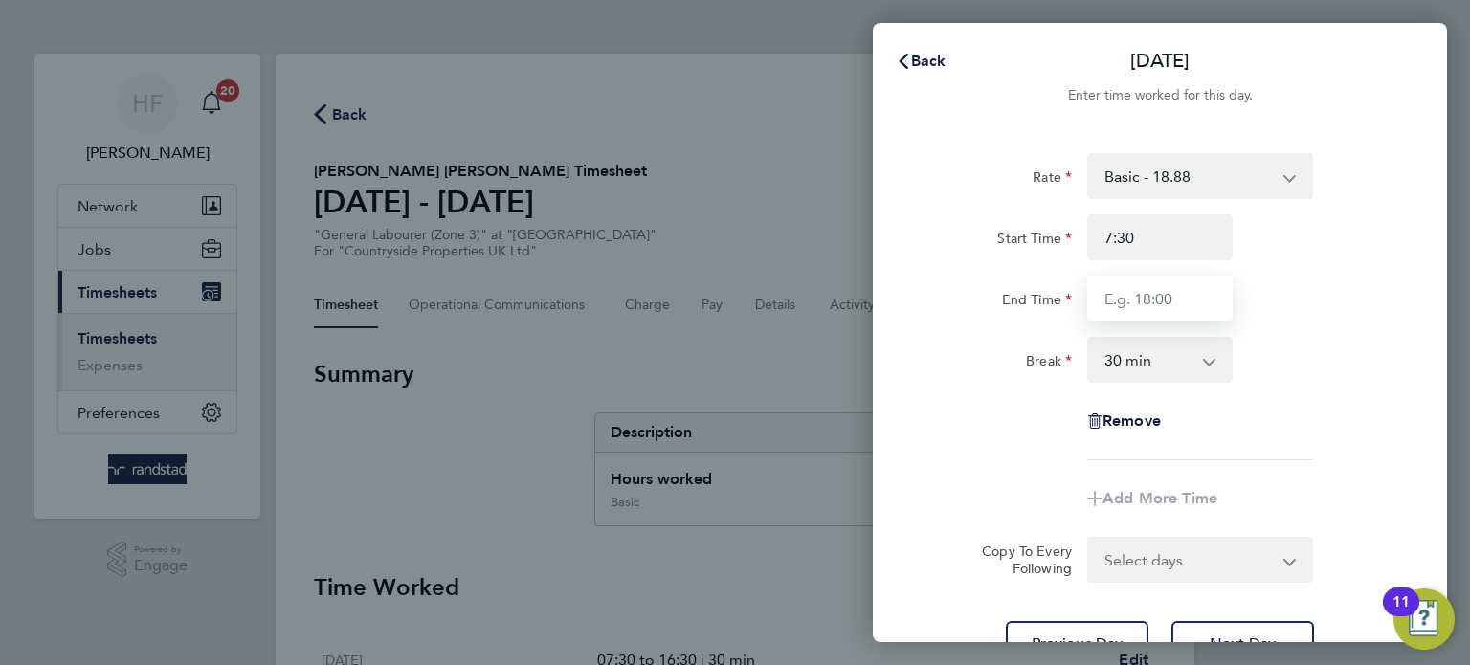
type input "07:30"
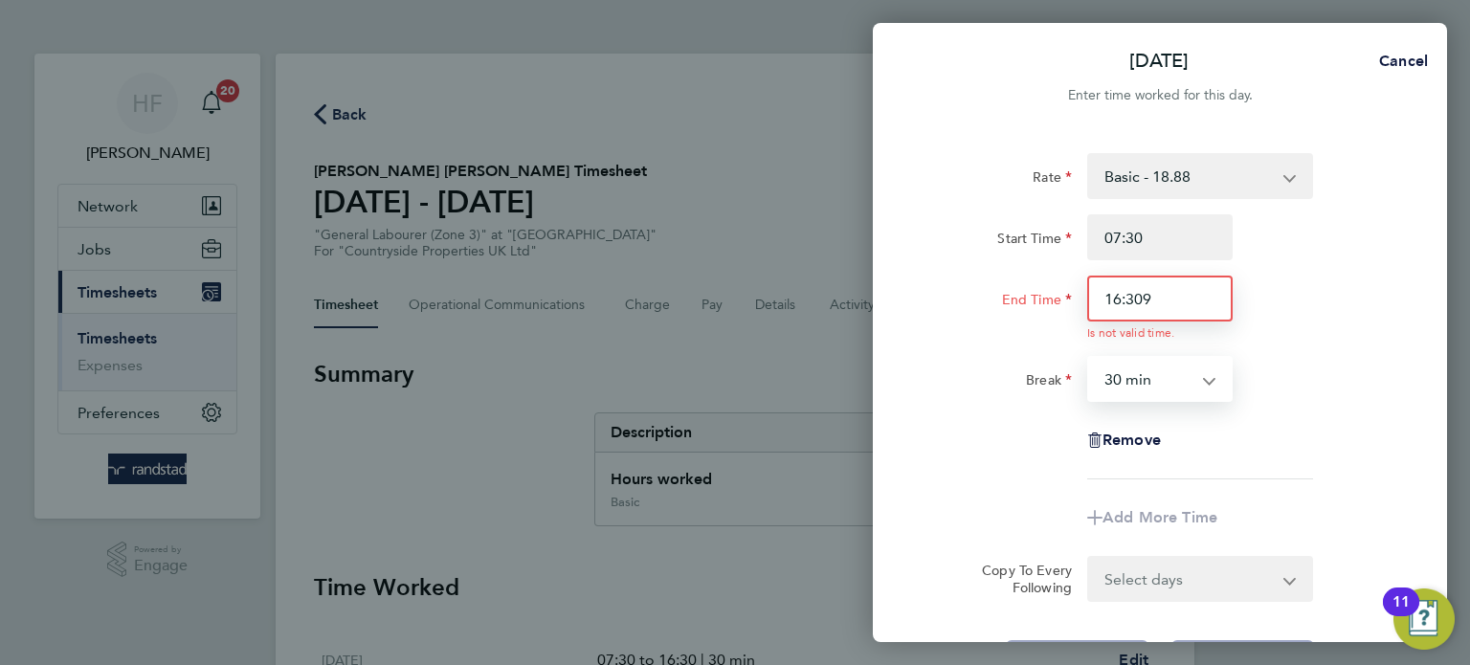
click at [1176, 306] on input "16:309" at bounding box center [1159, 299] width 145 height 46
type input "16:30"
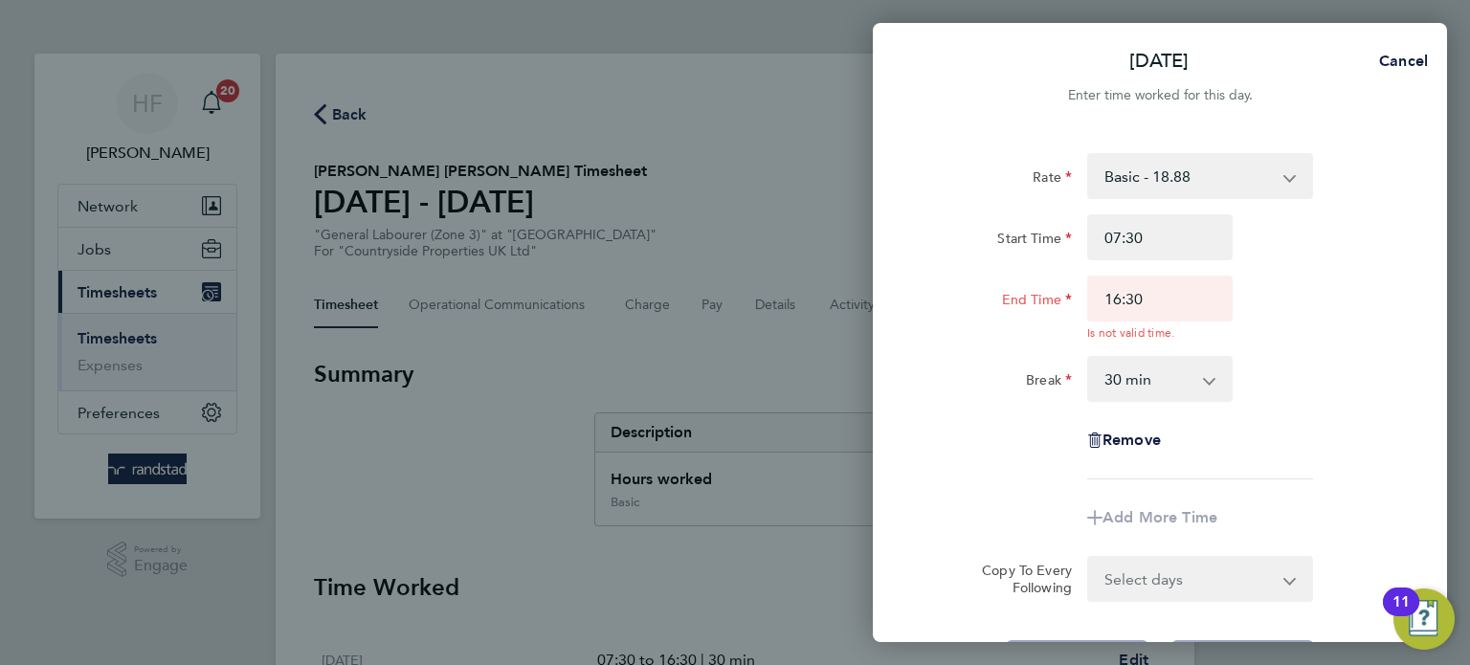
click at [1276, 282] on div "End Time 16:30 Is not valid time." at bounding box center [1160, 308] width 482 height 65
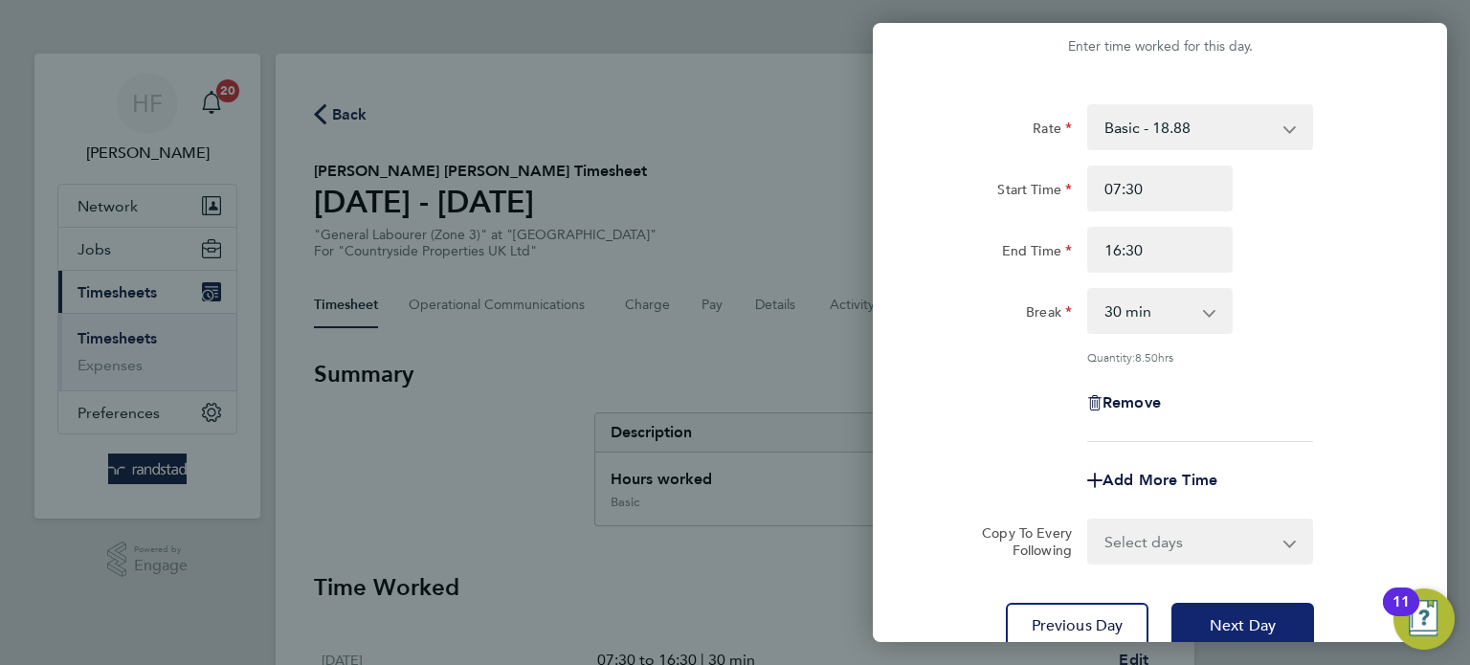
scroll to position [65, 0]
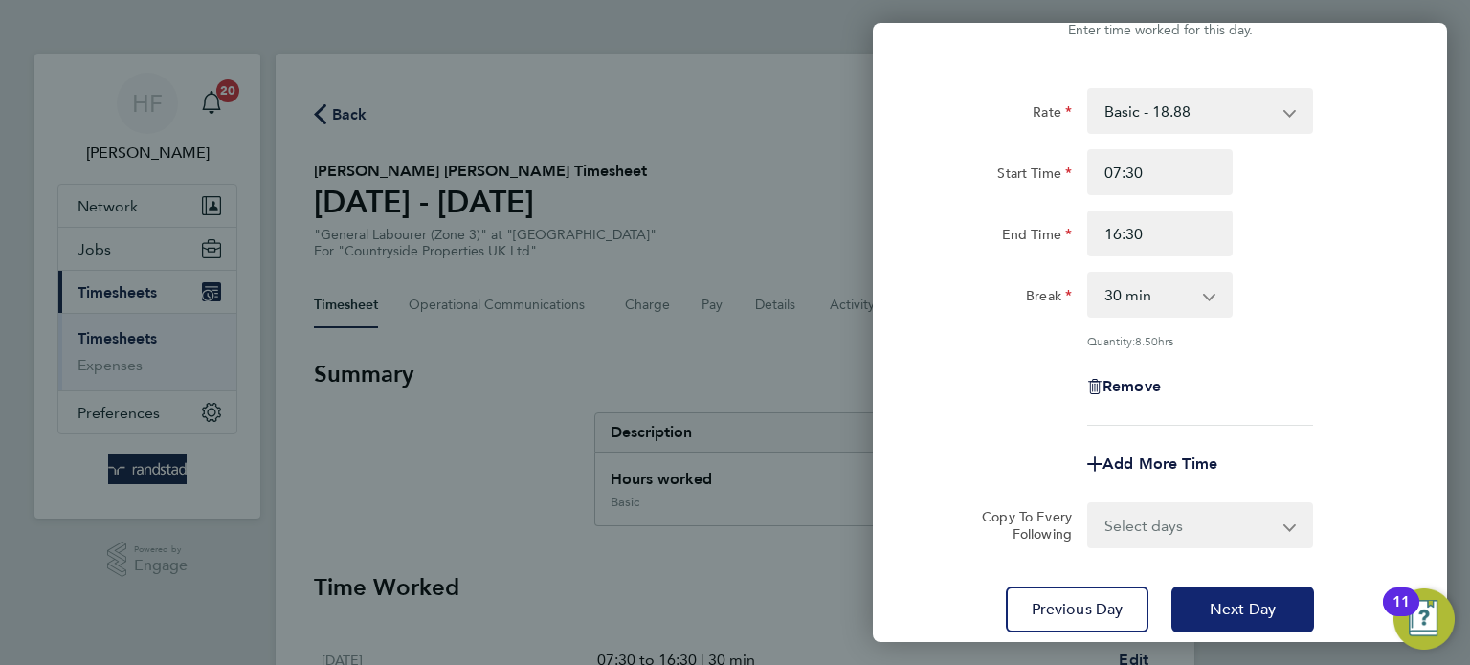
click at [1279, 627] on button "Next Day" at bounding box center [1242, 610] width 143 height 46
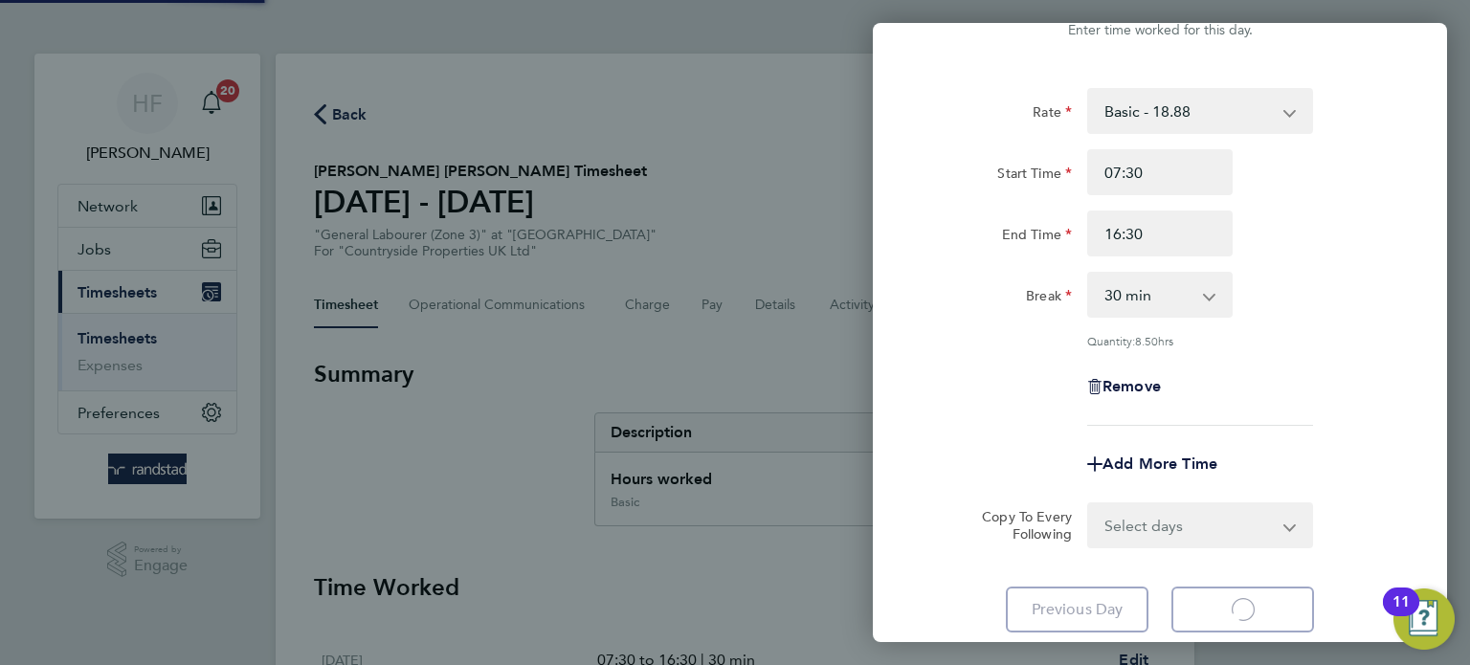
select select "30"
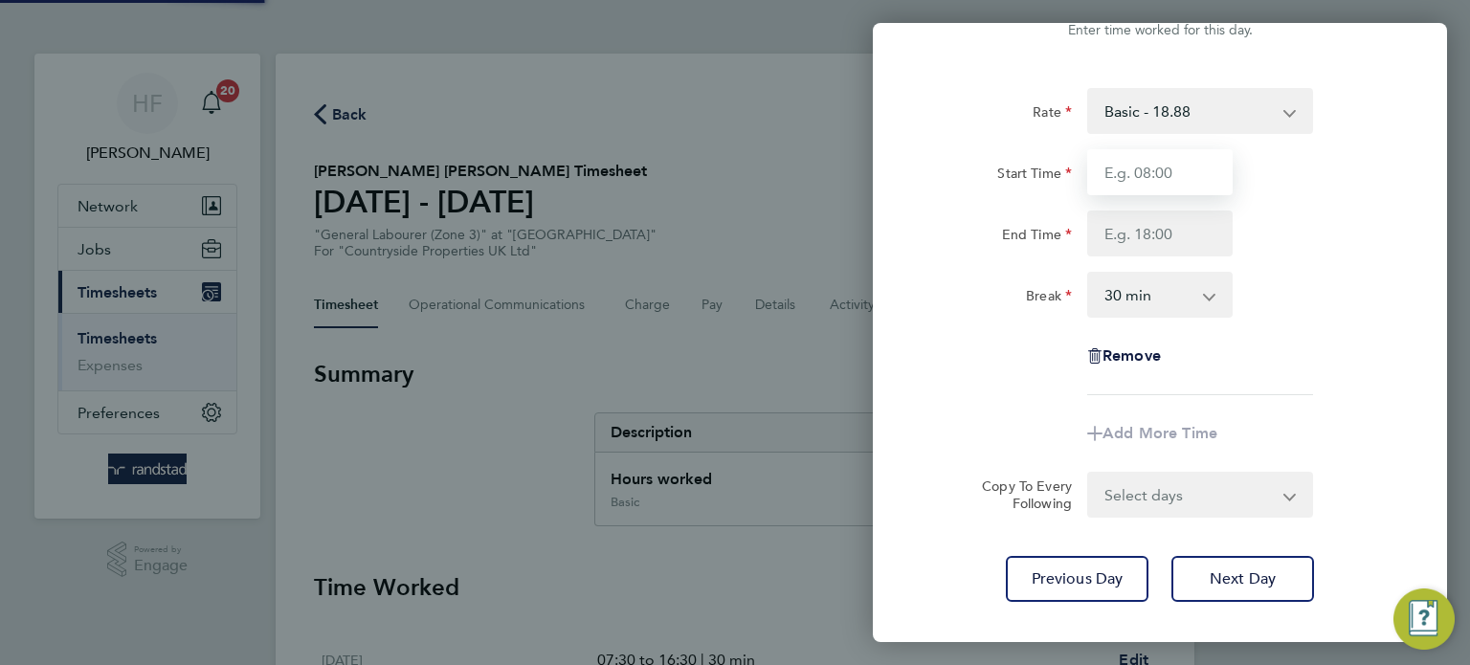
click at [1151, 180] on input "Start Time" at bounding box center [1159, 172] width 145 height 46
type input "7:£0"
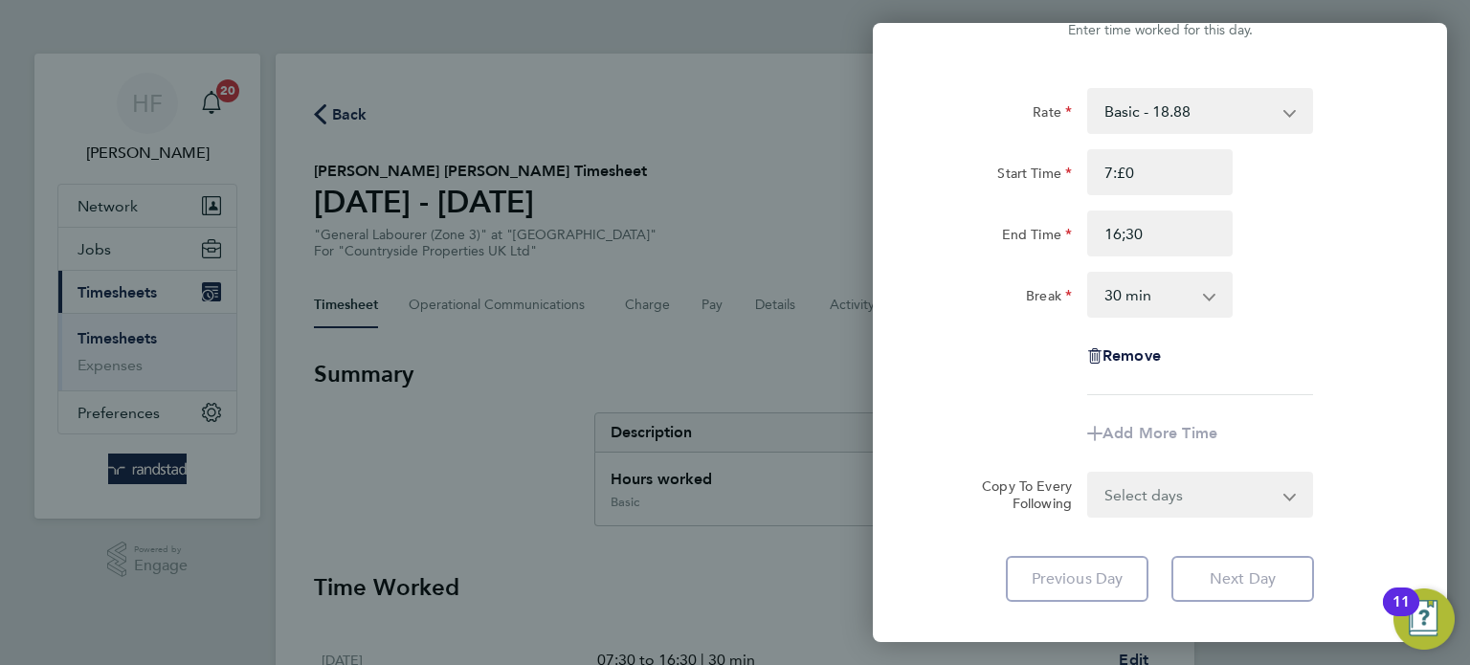
type input "16:30"
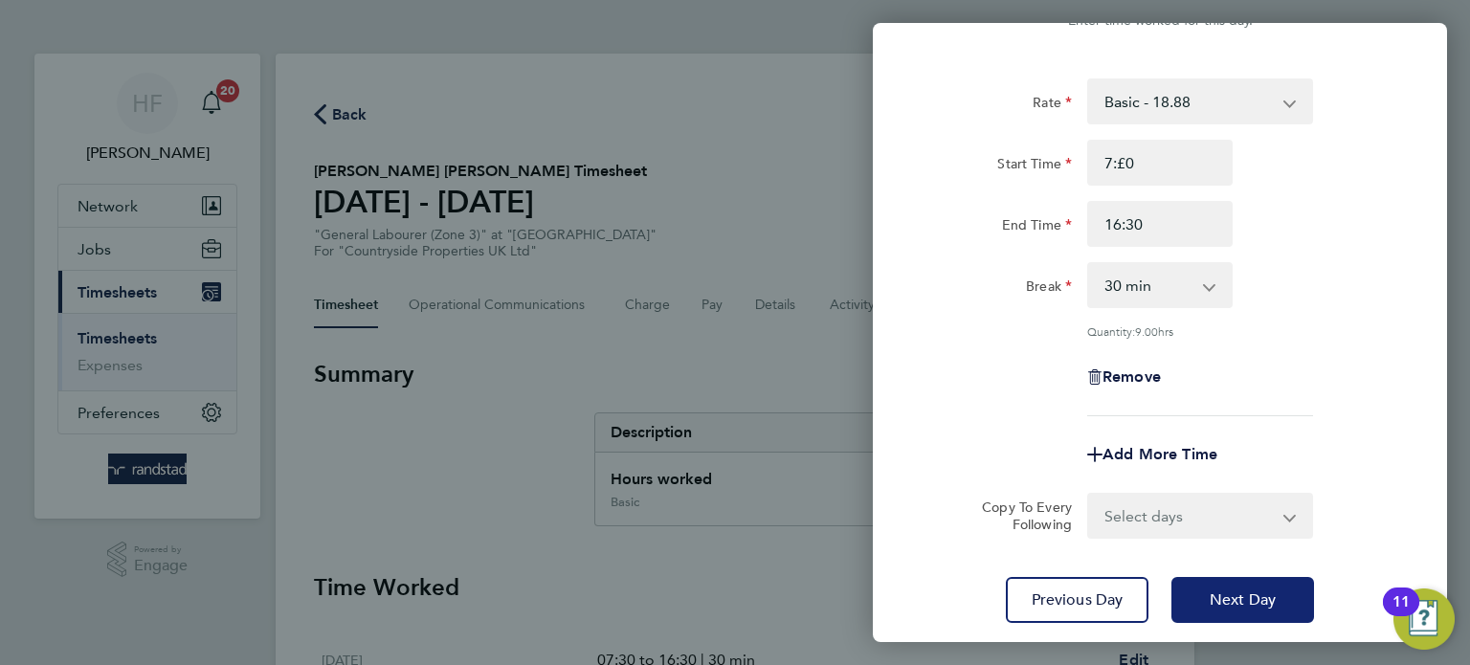
click at [1257, 590] on span "Next Day" at bounding box center [1242, 599] width 66 height 19
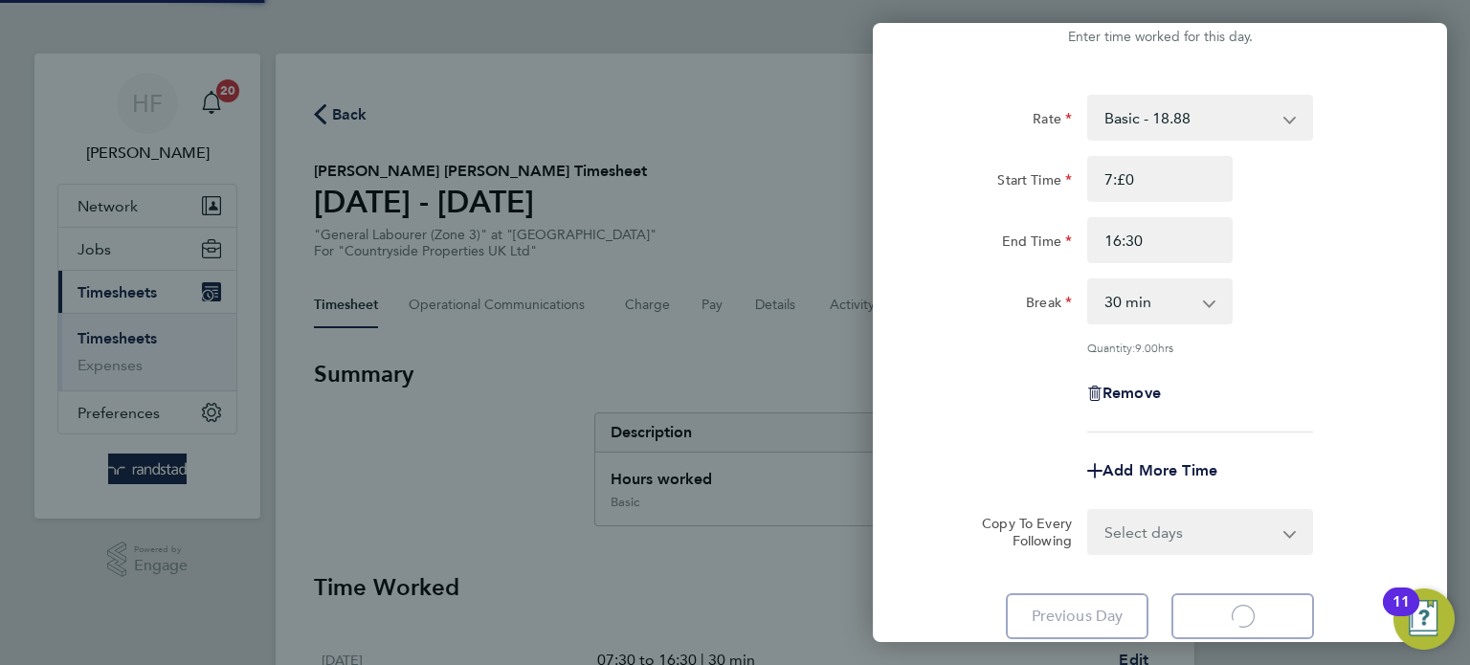
scroll to position [3, 0]
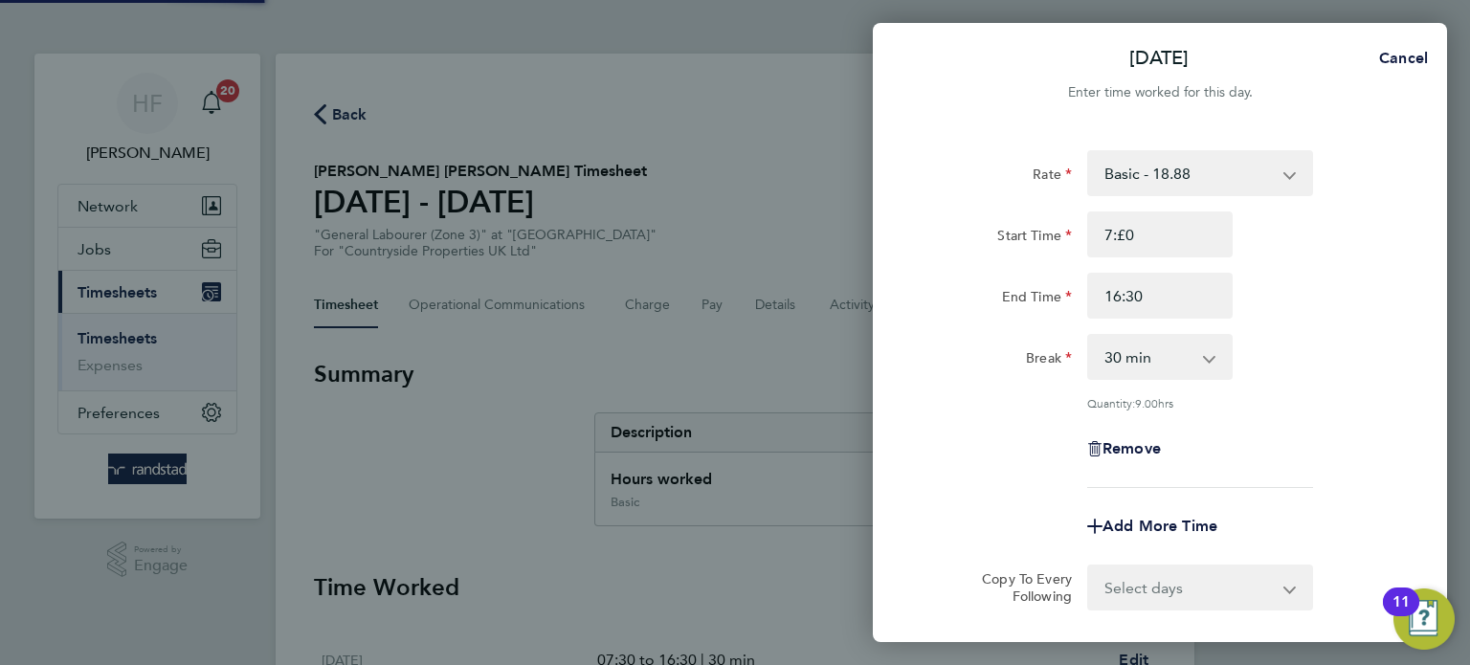
select select "30"
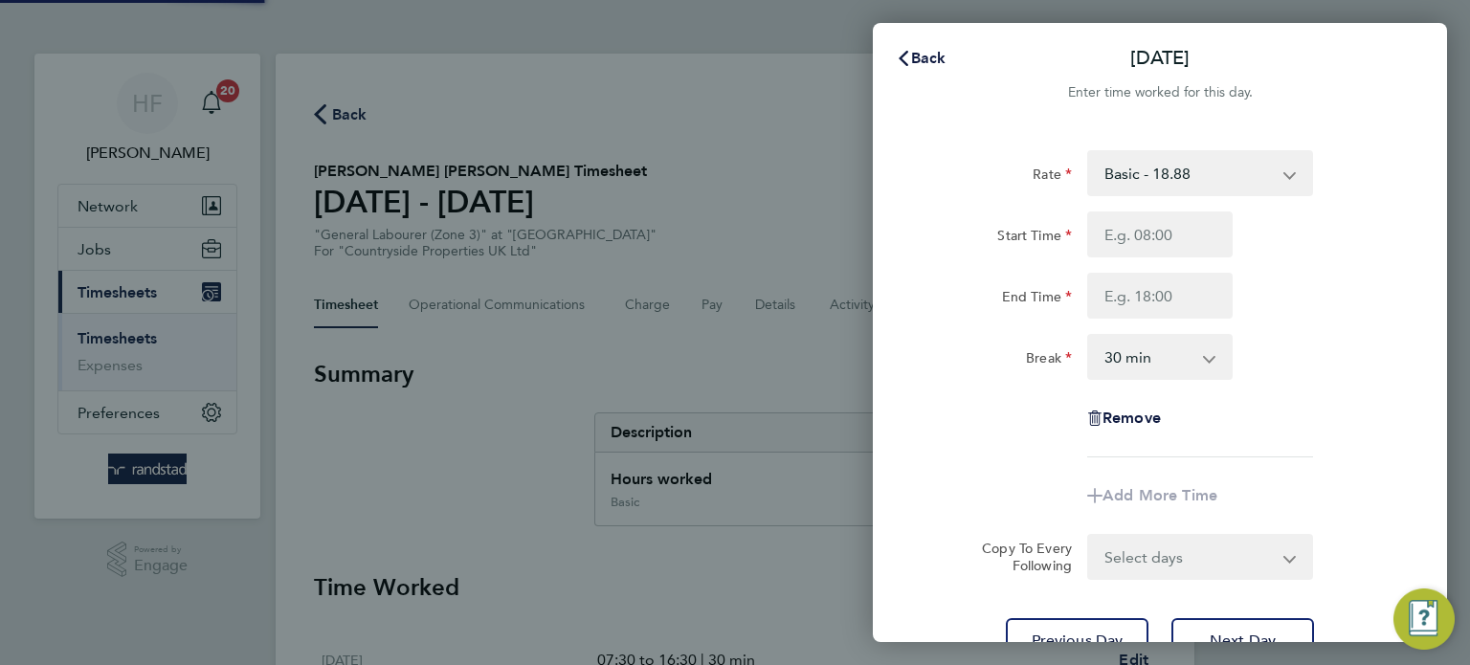
scroll to position [0, 0]
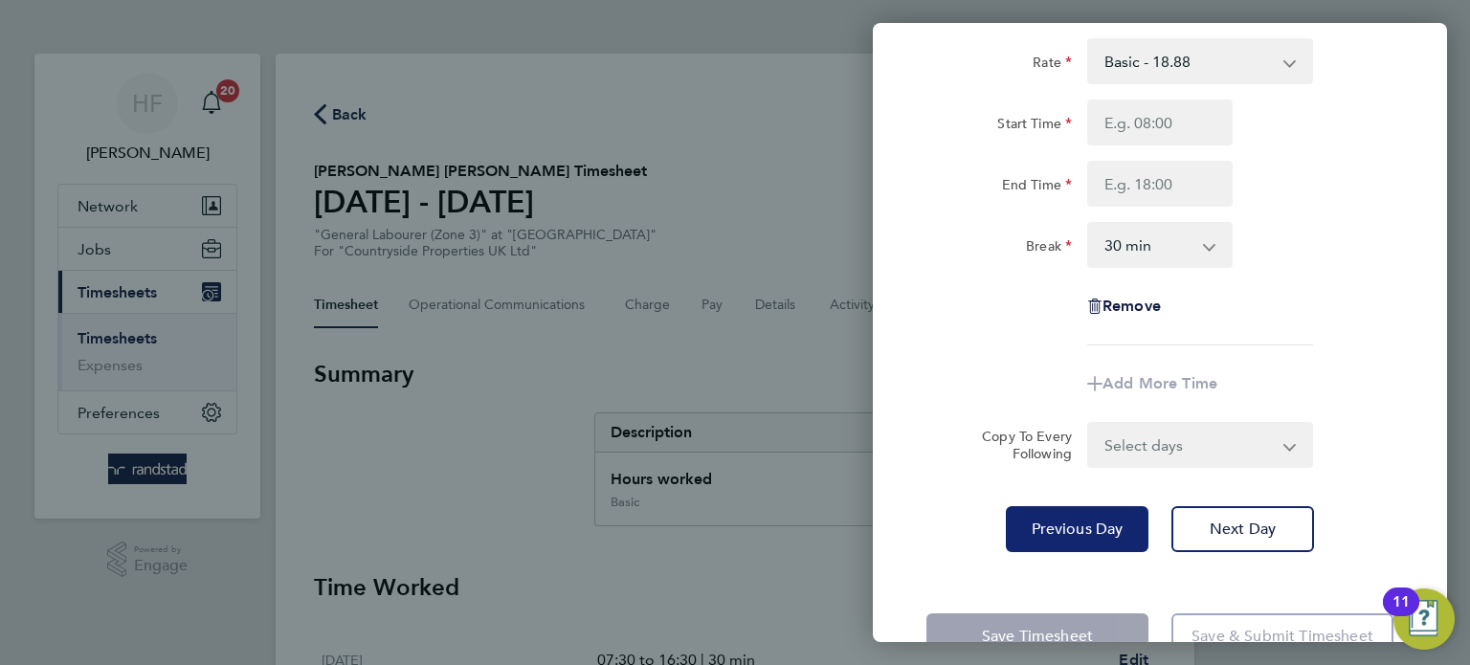
click at [1065, 532] on span "Previous Day" at bounding box center [1077, 529] width 92 height 19
select select "30"
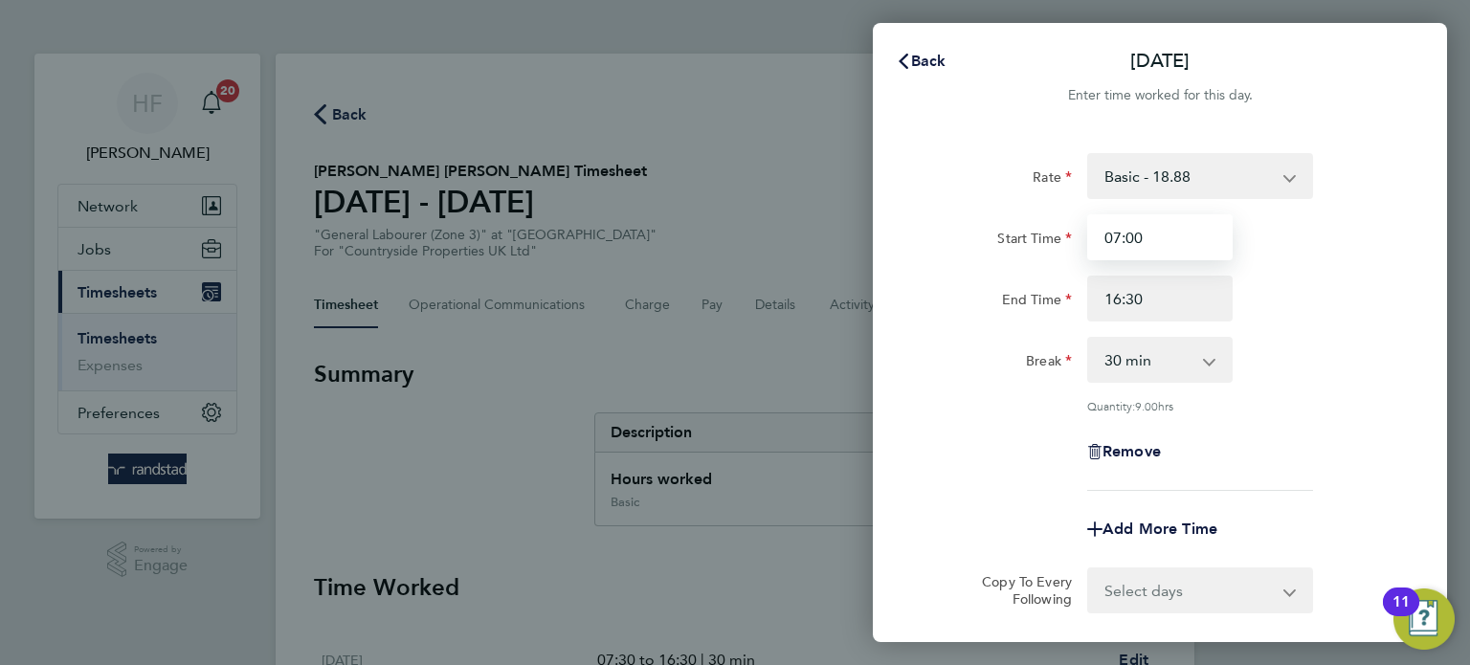
click at [1149, 252] on input "07:00" at bounding box center [1159, 237] width 145 height 46
type input "07:30"
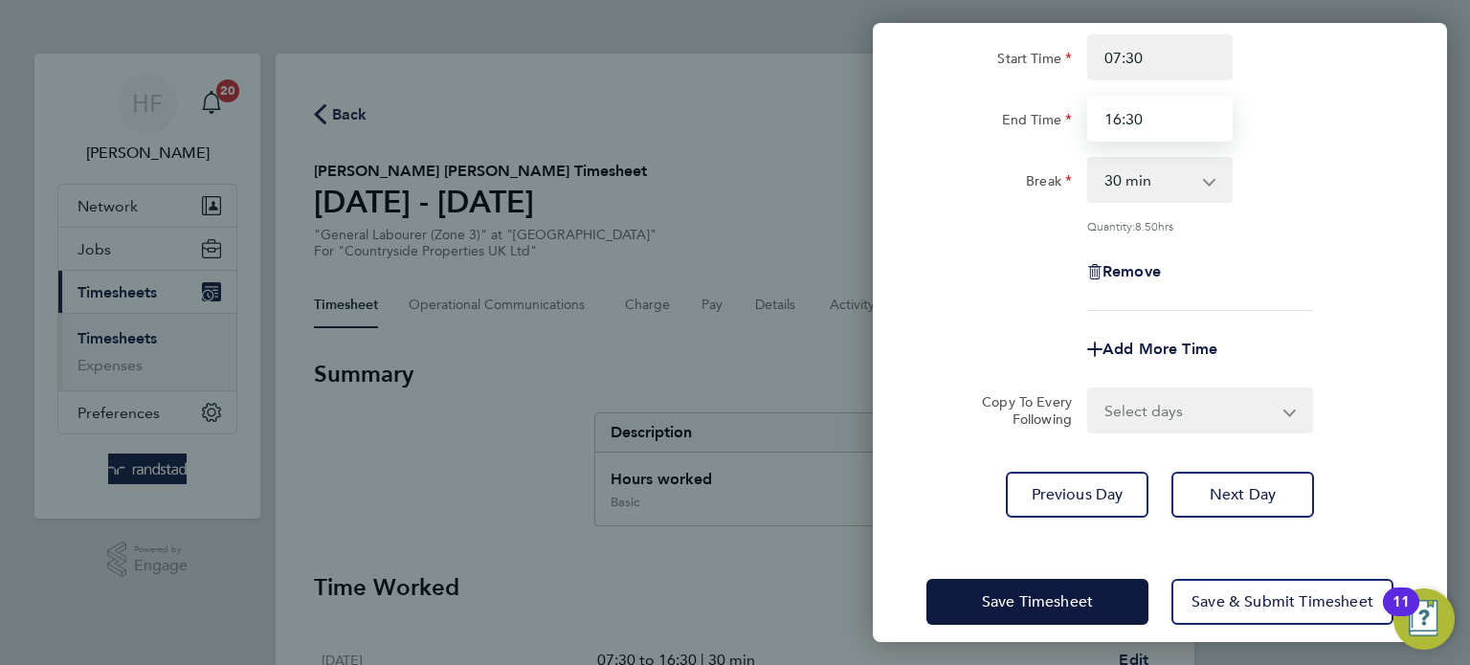
scroll to position [188, 0]
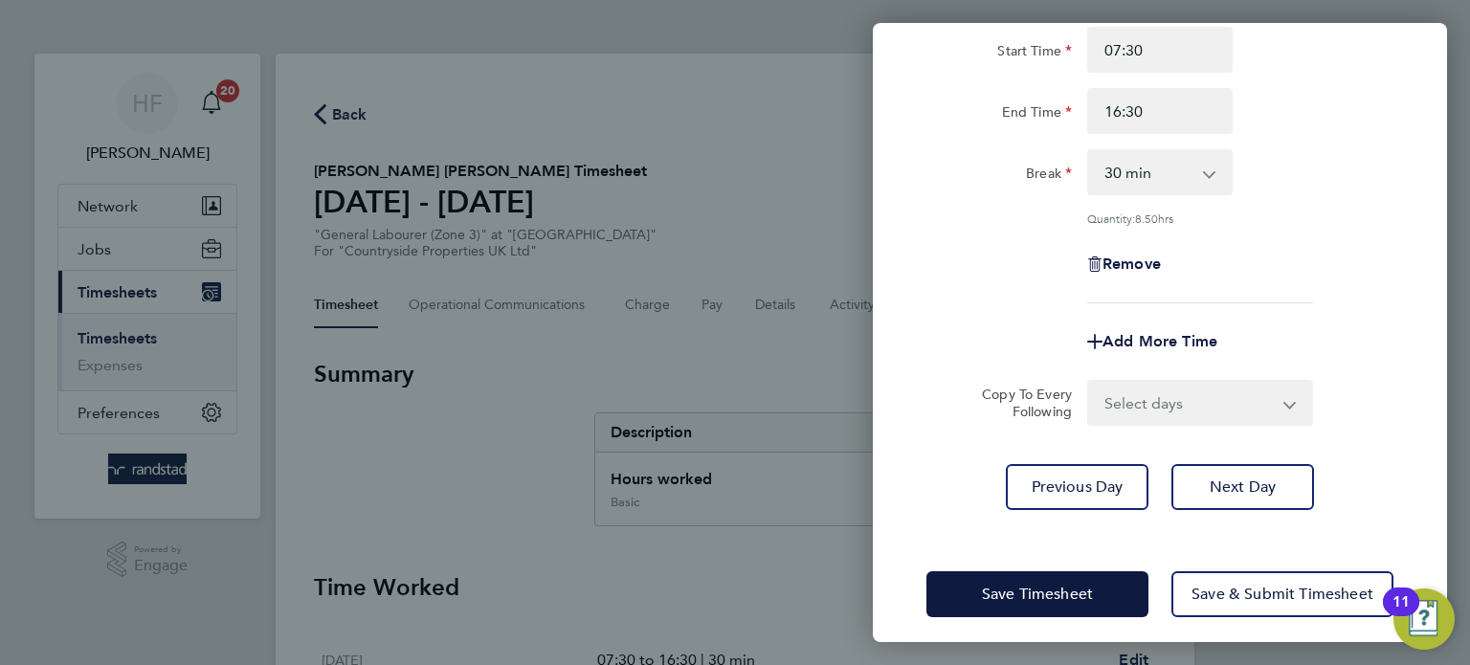
click at [1228, 510] on div "Rate Basic - 18.88 Start Time 07:30 End Time 16:30 Break 0 min 15 min 30 min 45…" at bounding box center [1160, 238] width 574 height 590
click at [1221, 480] on span "Next Day" at bounding box center [1242, 486] width 66 height 19
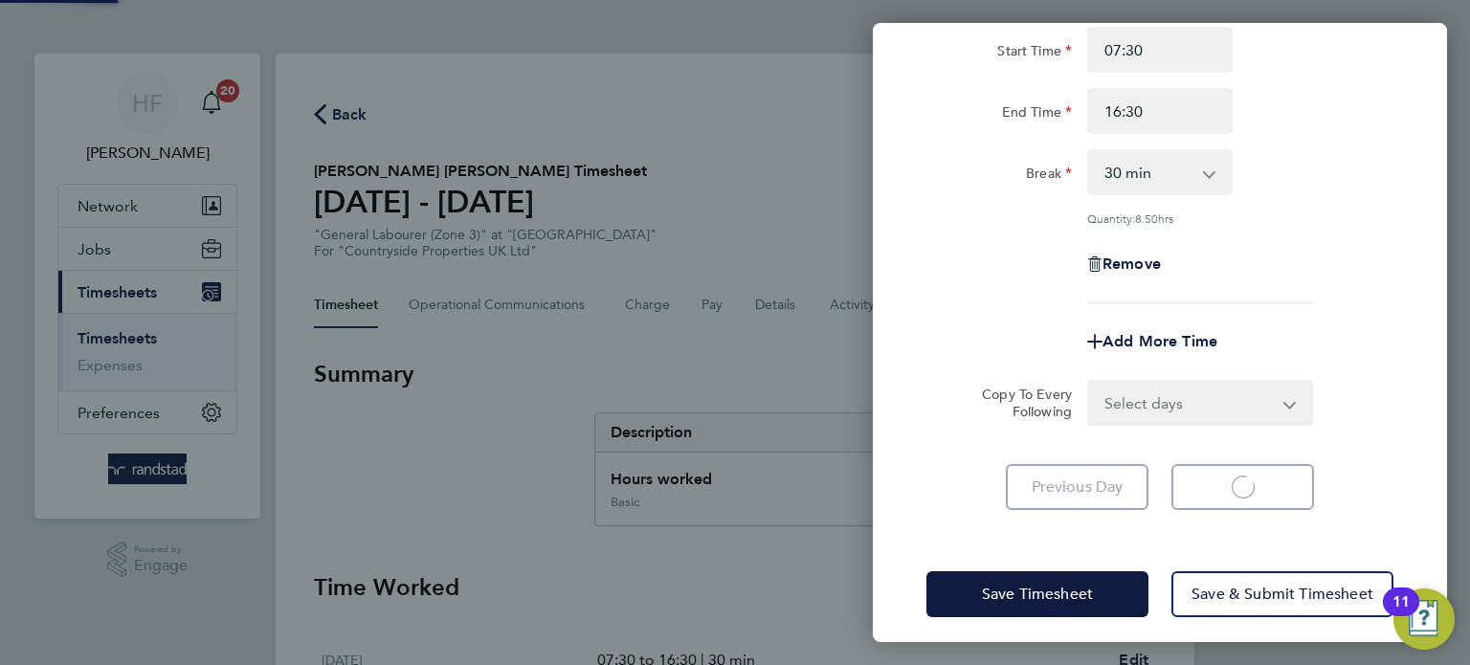
select select "30"
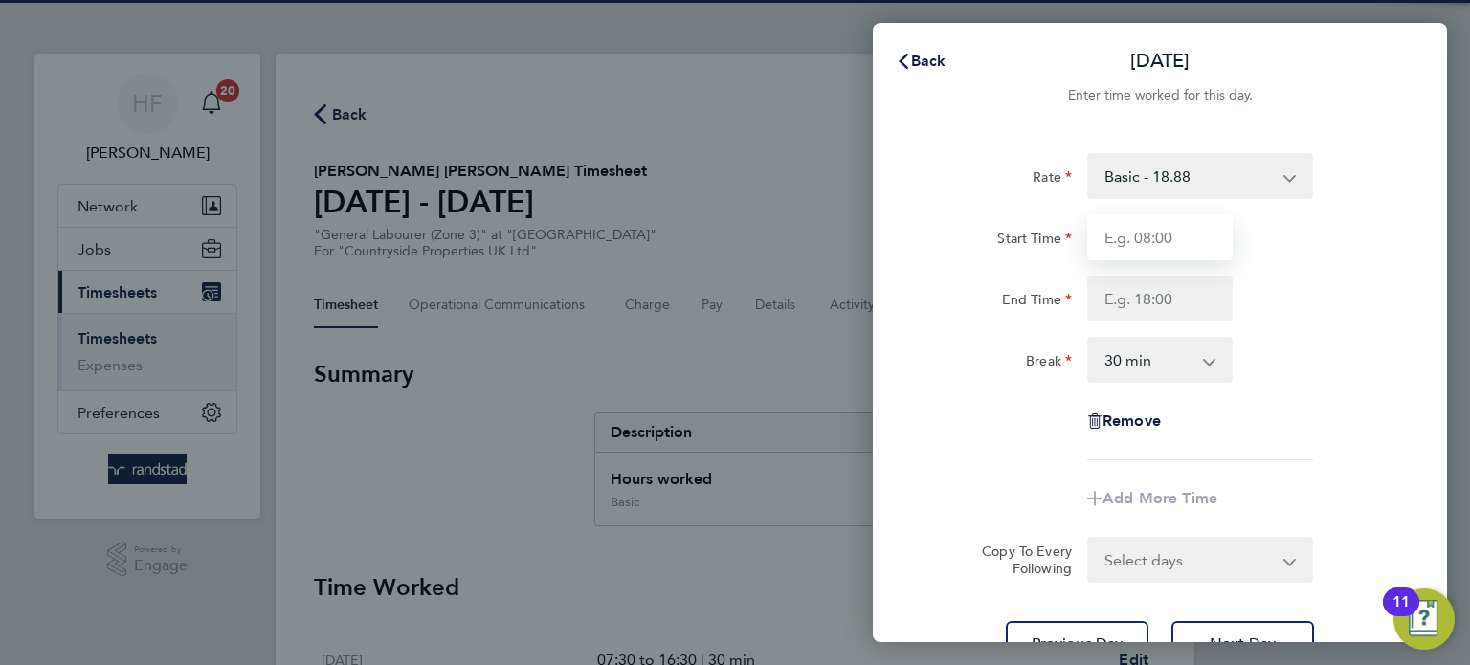
click at [1130, 246] on input "Start Time" at bounding box center [1159, 237] width 145 height 46
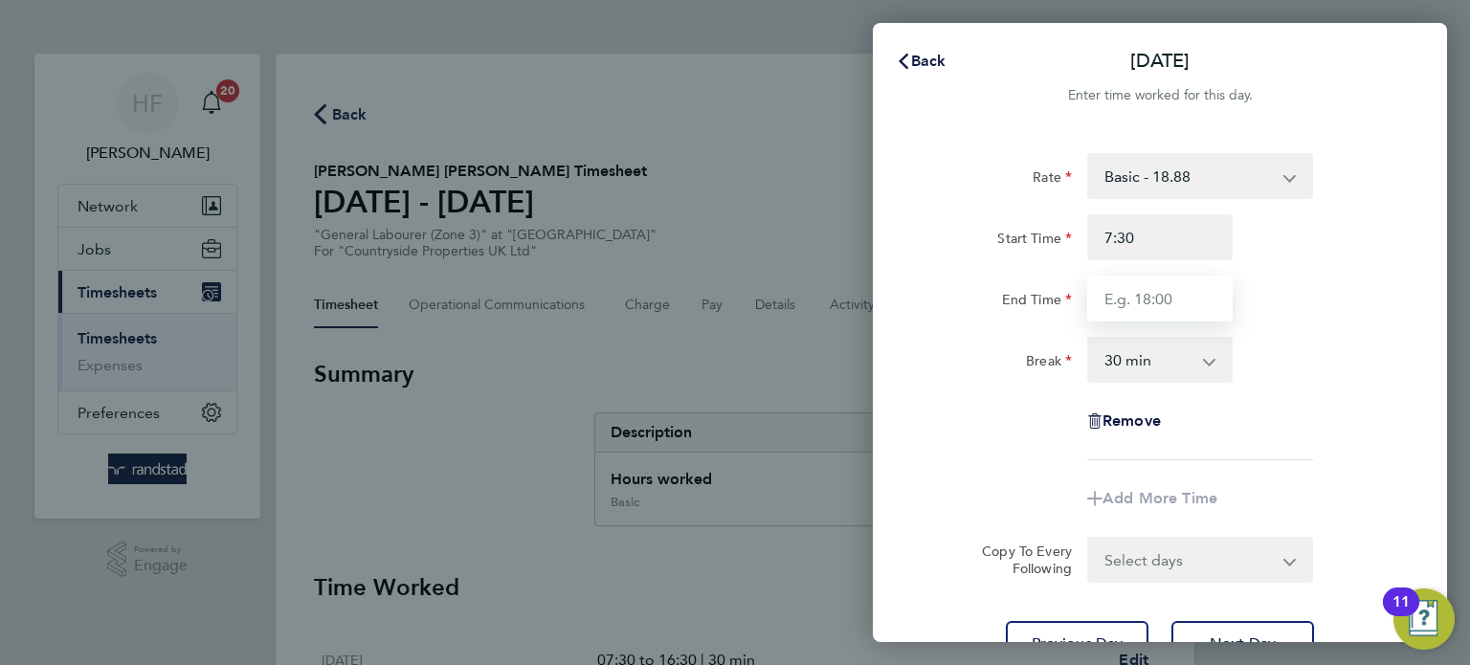
type input "07:30"
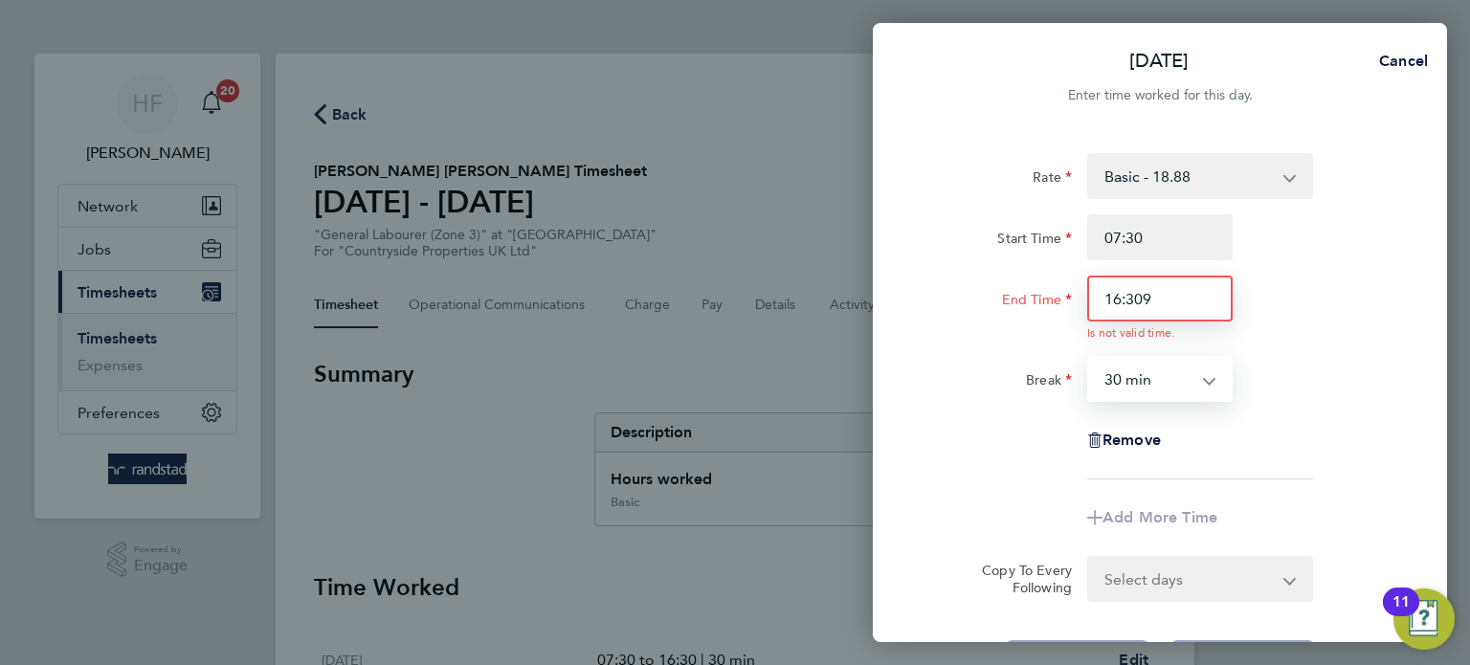
click at [1217, 282] on input "16:309" at bounding box center [1159, 299] width 145 height 46
type input "16:30"
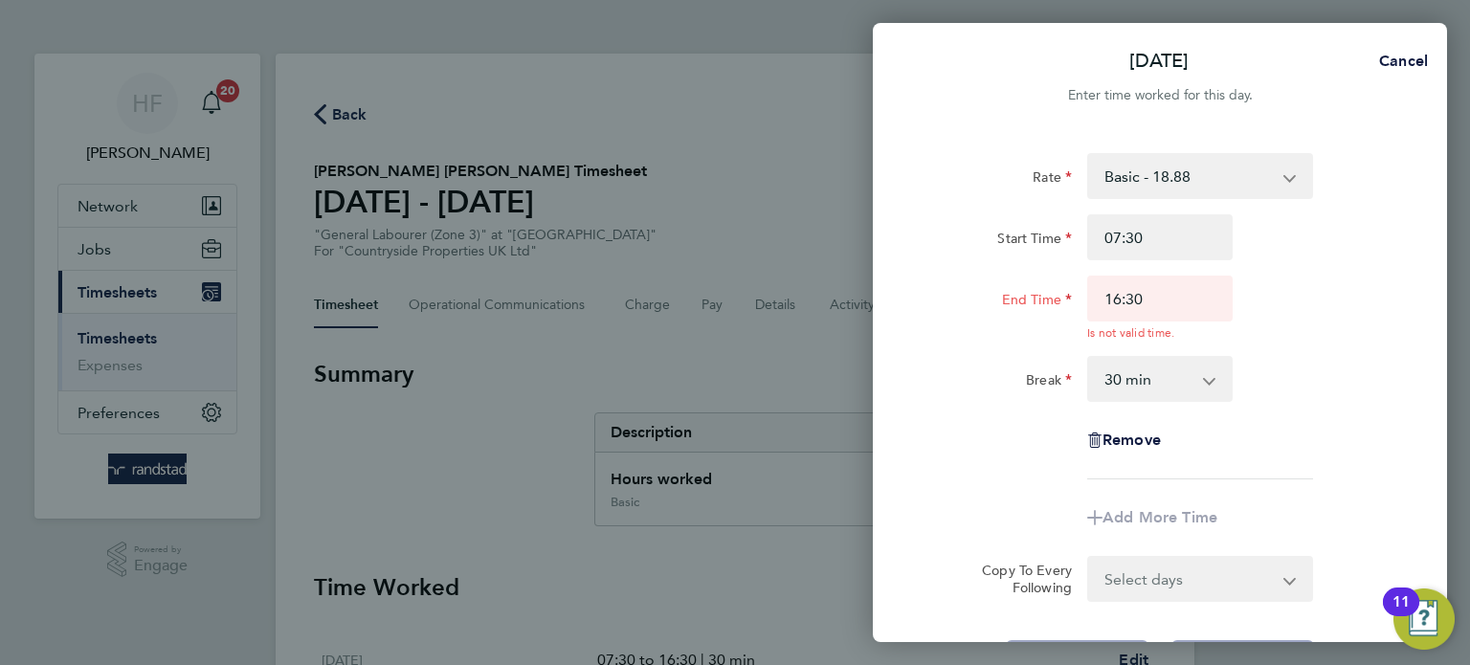
click at [1334, 318] on div "End Time 16:30 Is not valid time." at bounding box center [1160, 308] width 482 height 65
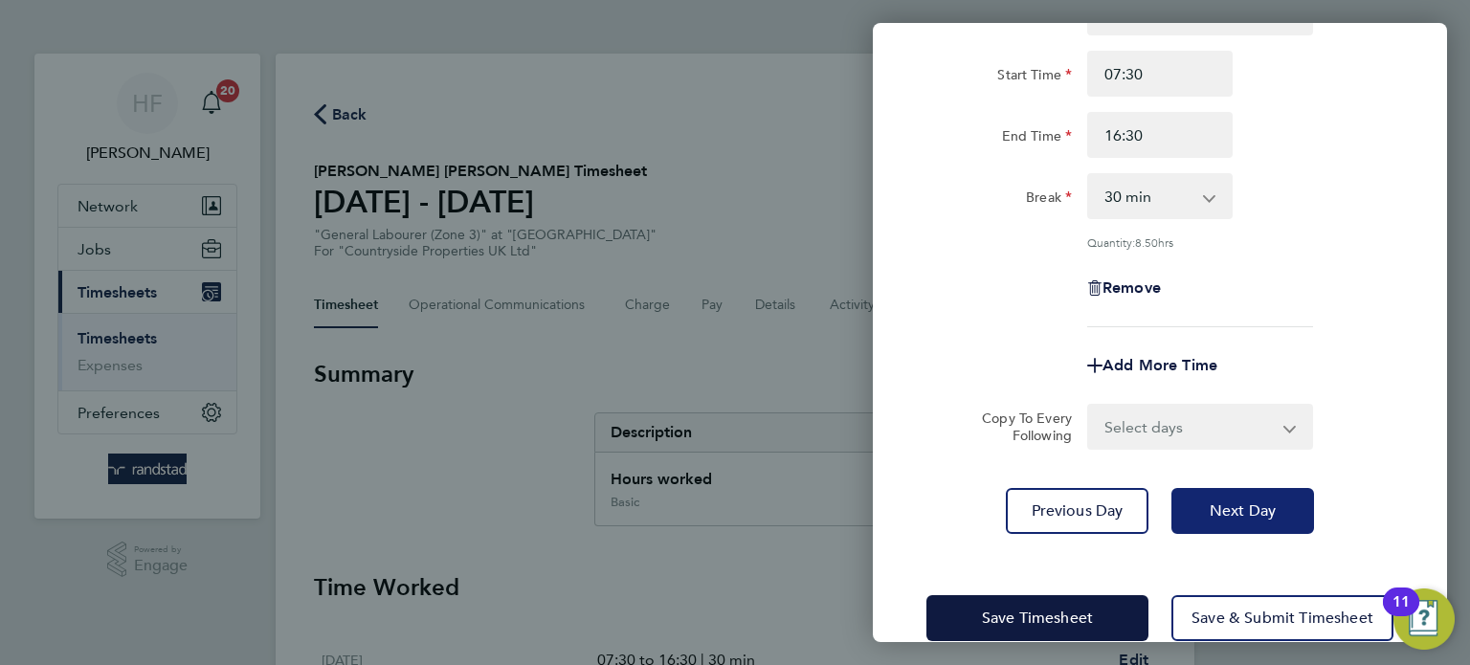
drag, startPoint x: 1257, startPoint y: 515, endPoint x: 1229, endPoint y: 468, distance: 54.5
click at [1256, 516] on span "Next Day" at bounding box center [1242, 510] width 66 height 19
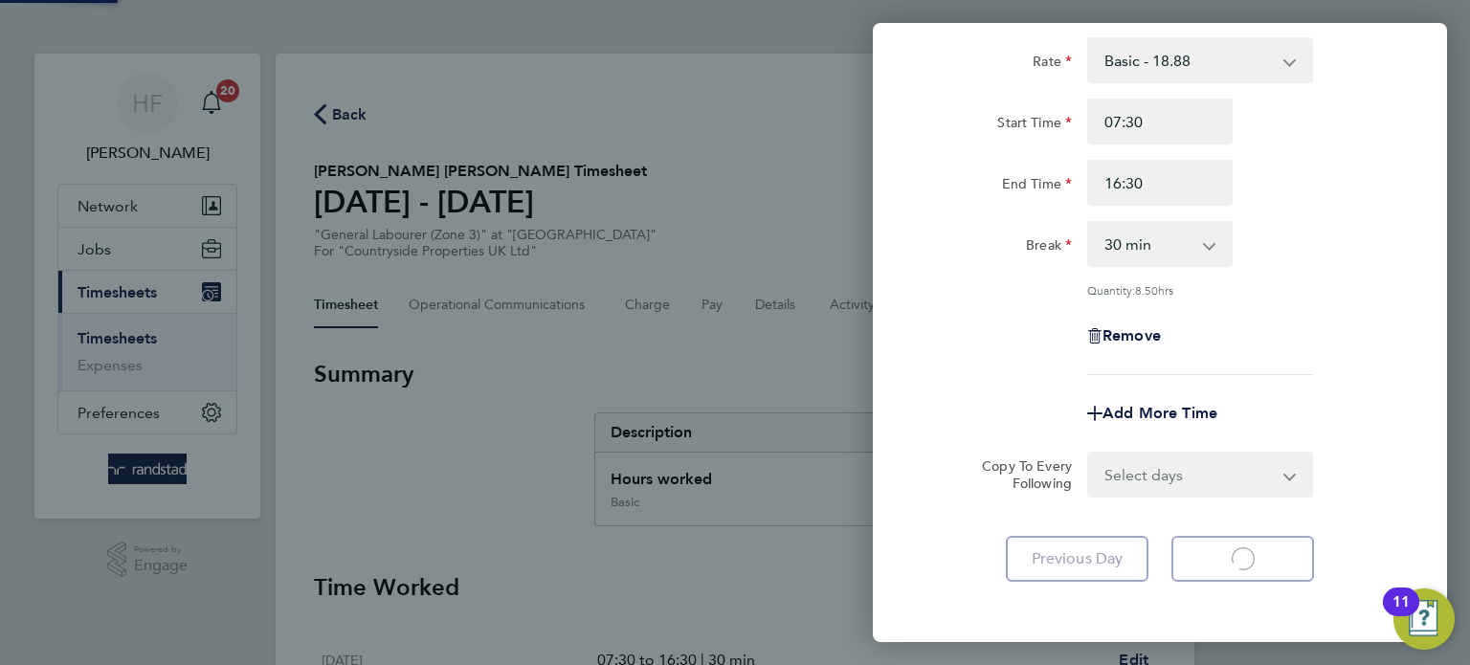
select select "30"
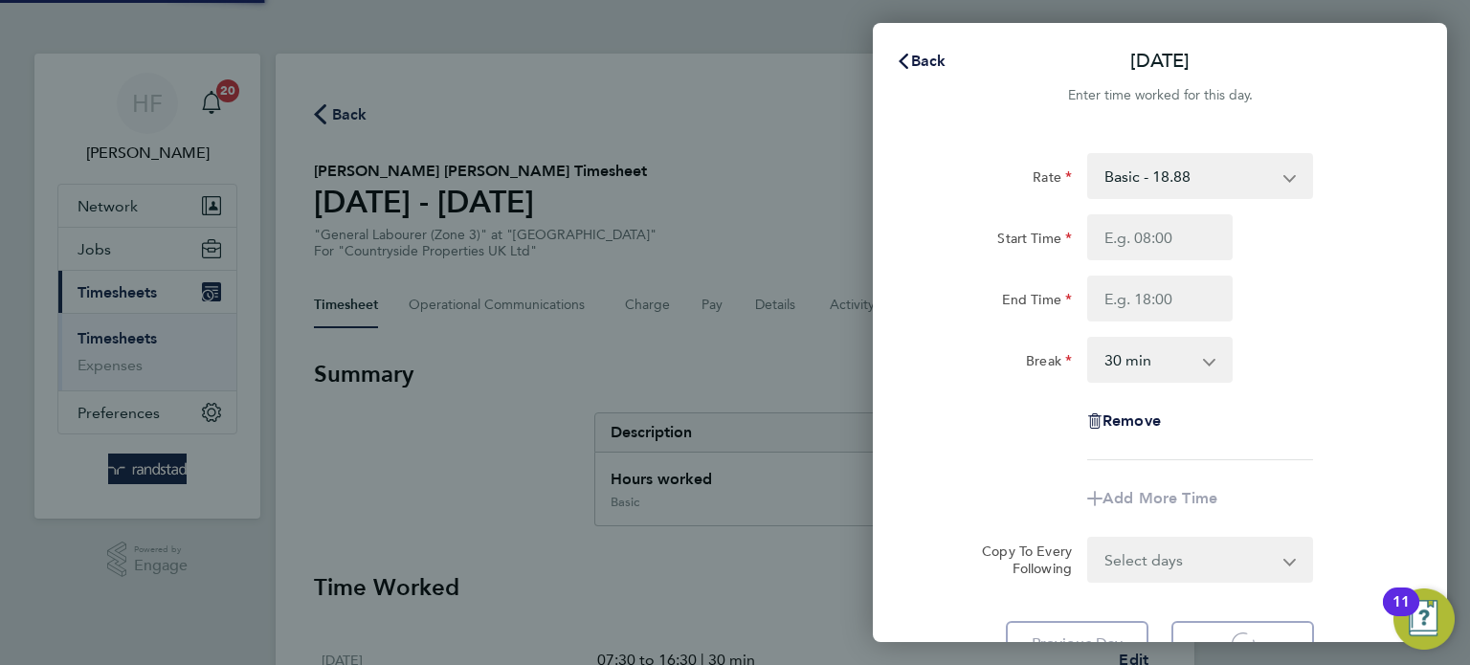
select select "30"
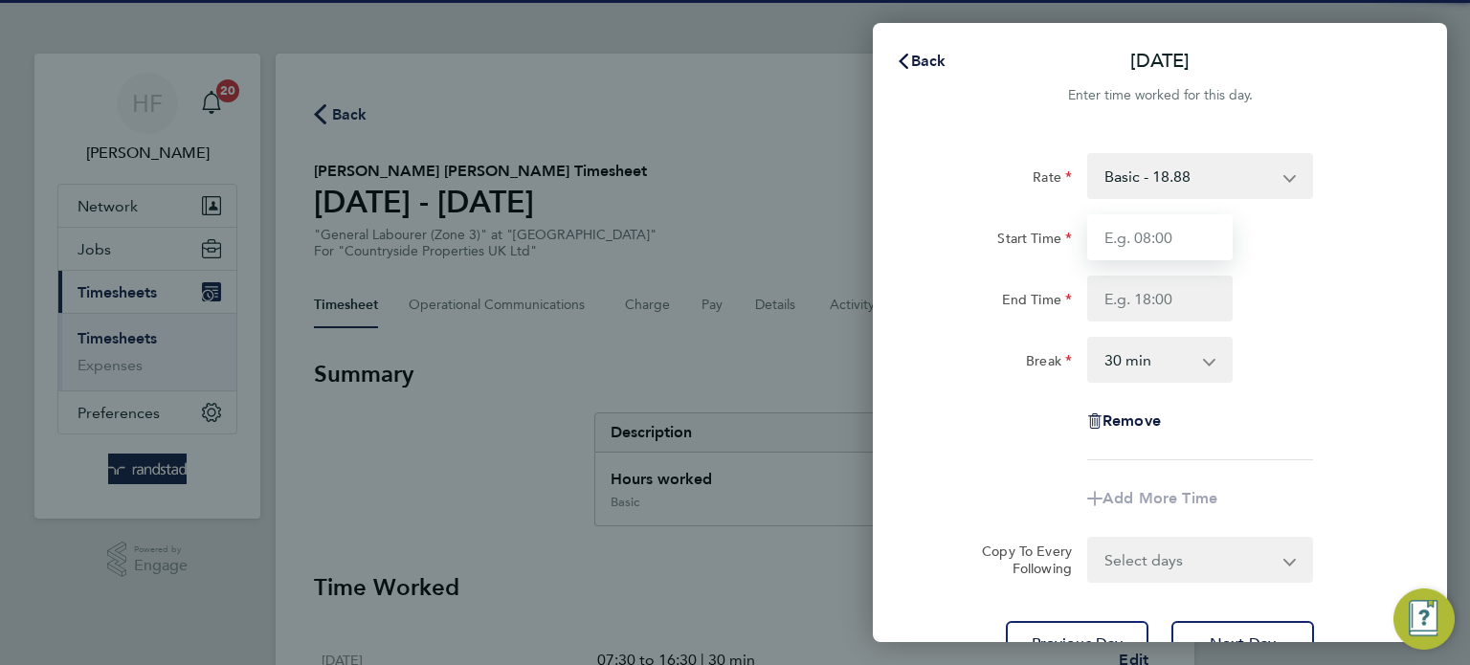
click at [1141, 245] on input "Start Time" at bounding box center [1159, 237] width 145 height 46
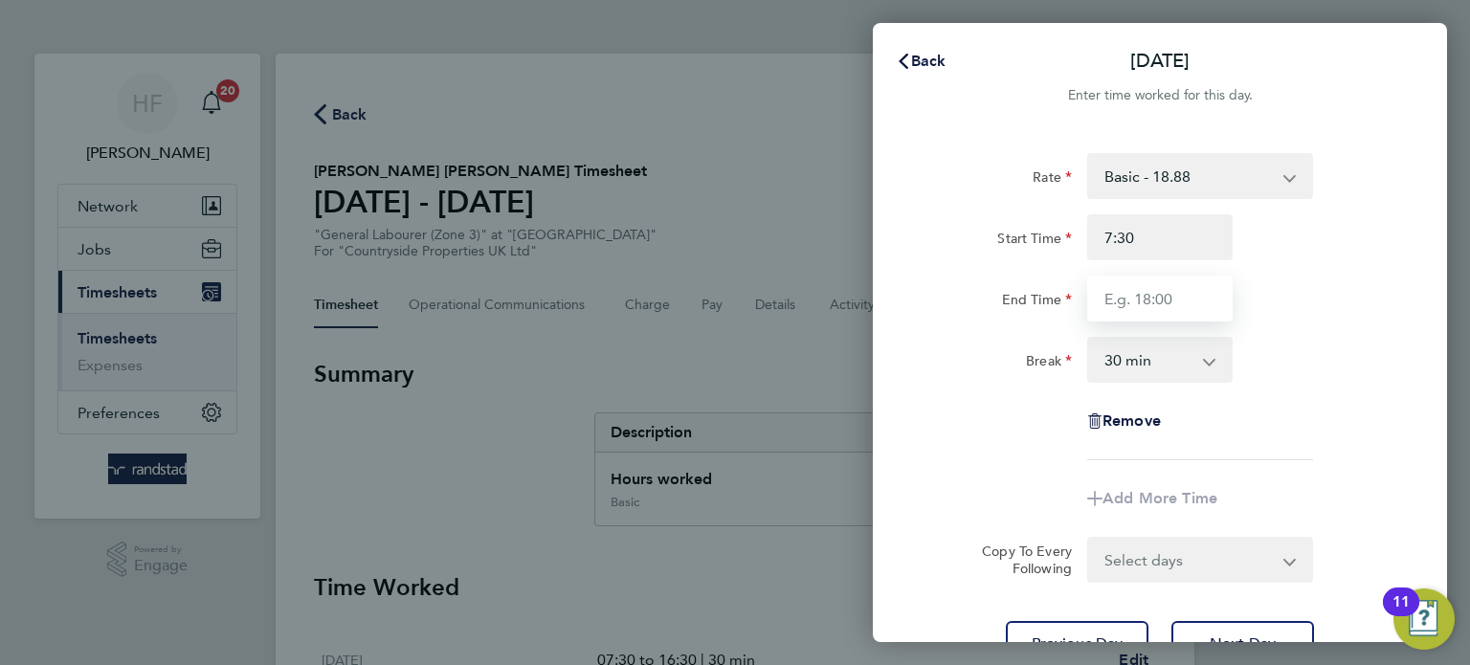
type input "07:30"
type input "16:30"
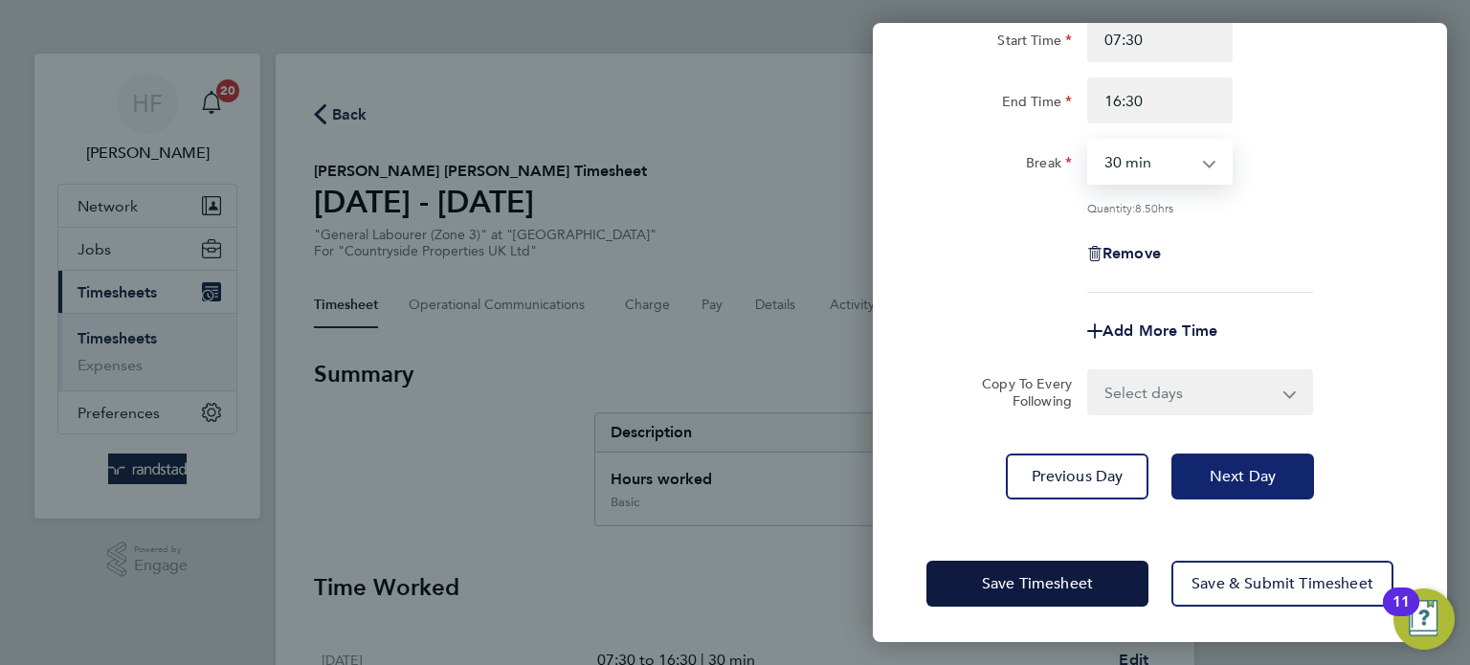
click at [1253, 477] on span "Next Day" at bounding box center [1242, 476] width 66 height 19
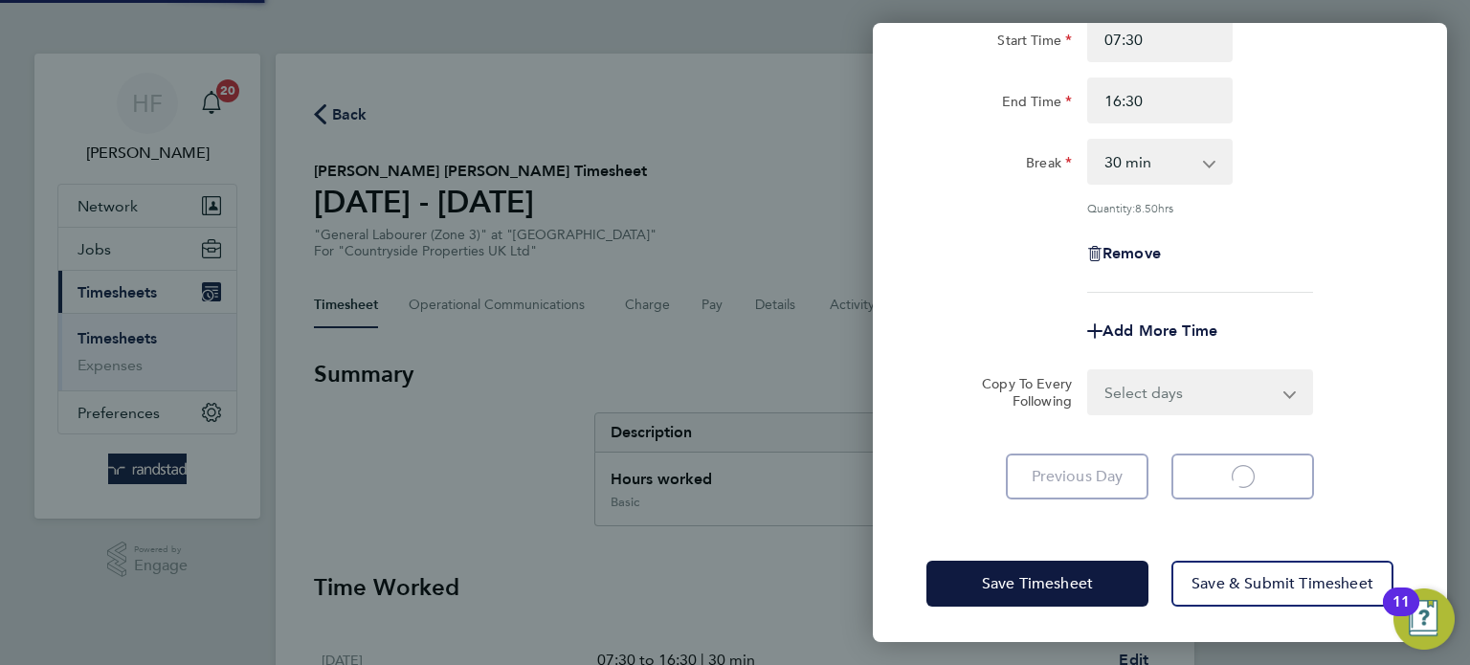
scroll to position [122, 0]
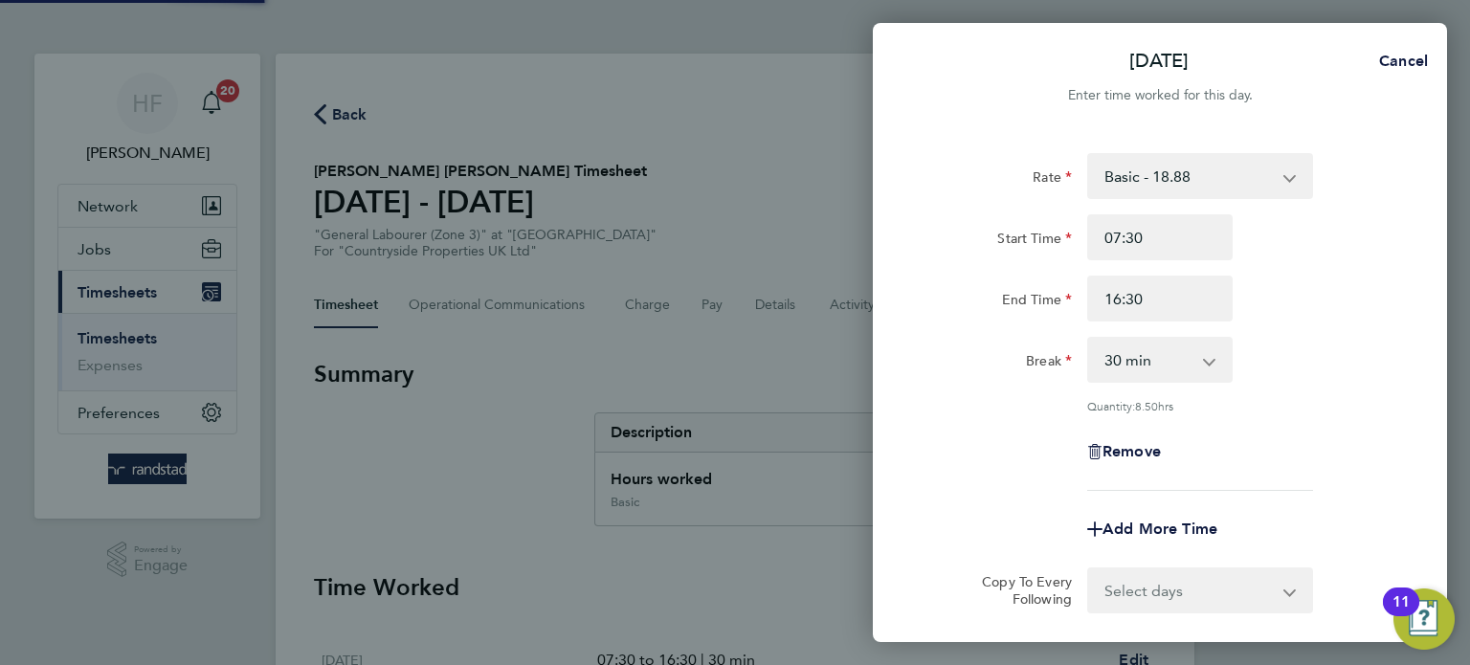
select select "30"
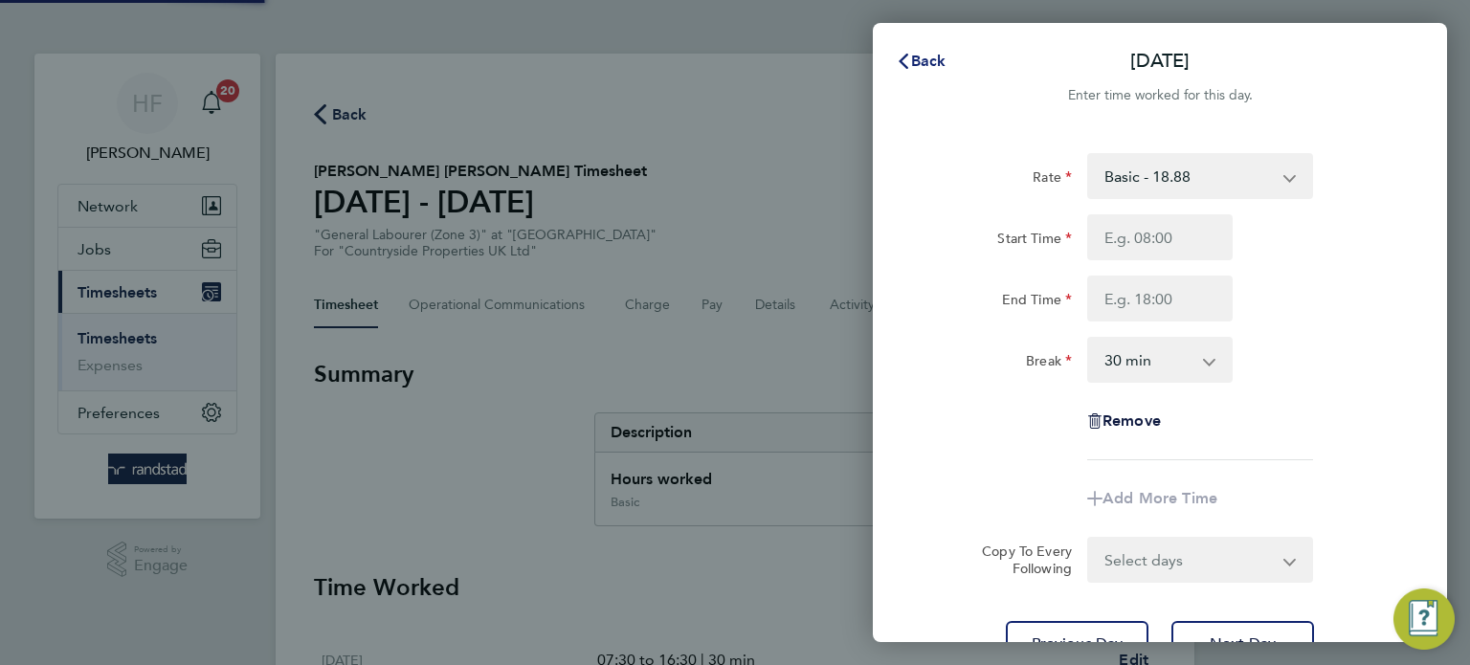
click at [921, 72] on button "Back" at bounding box center [920, 61] width 89 height 38
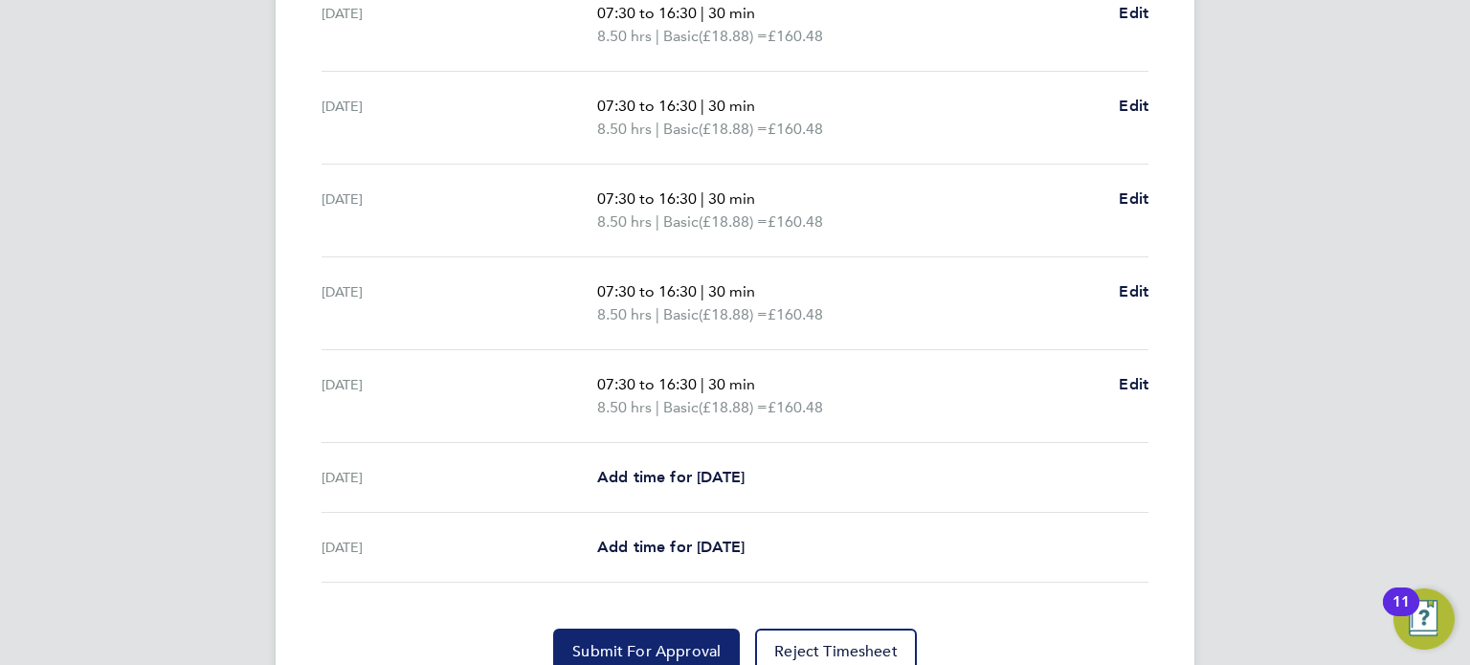
scroll to position [647, 0]
click at [611, 655] on span "Submit For Approval" at bounding box center [646, 651] width 148 height 19
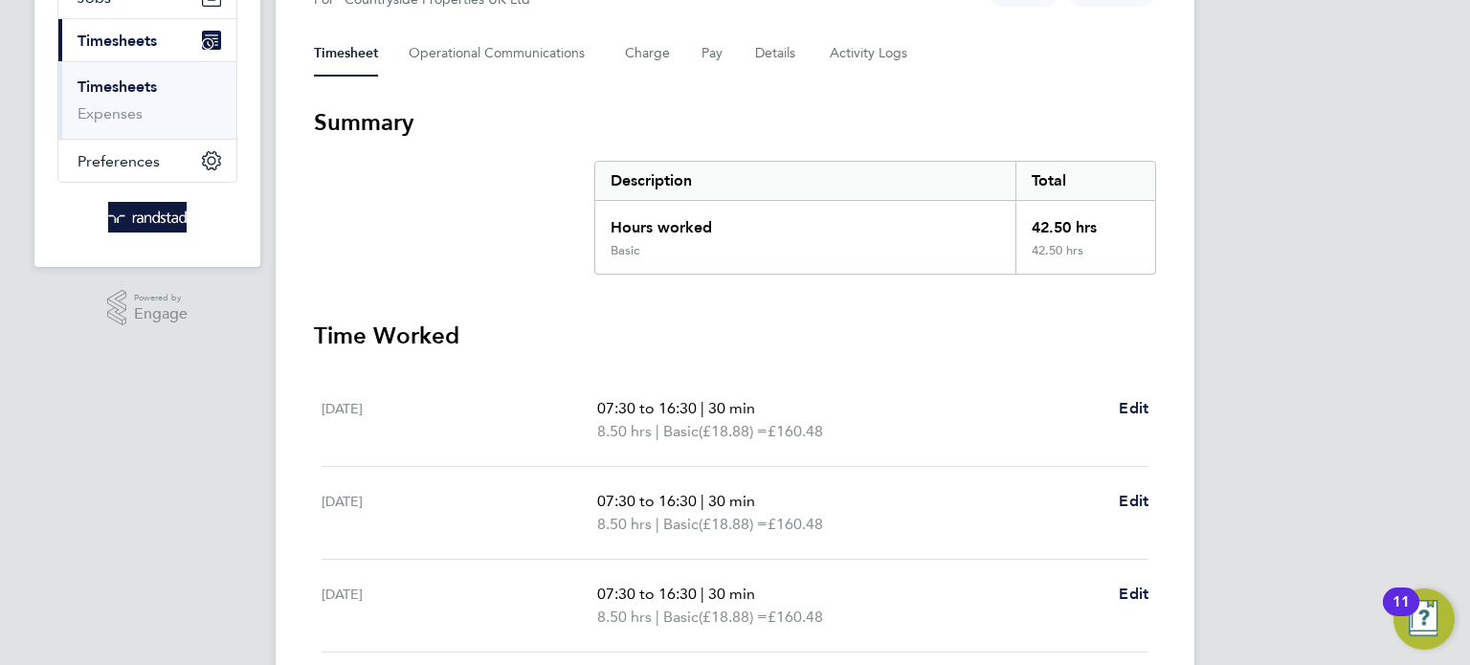
scroll to position [0, 0]
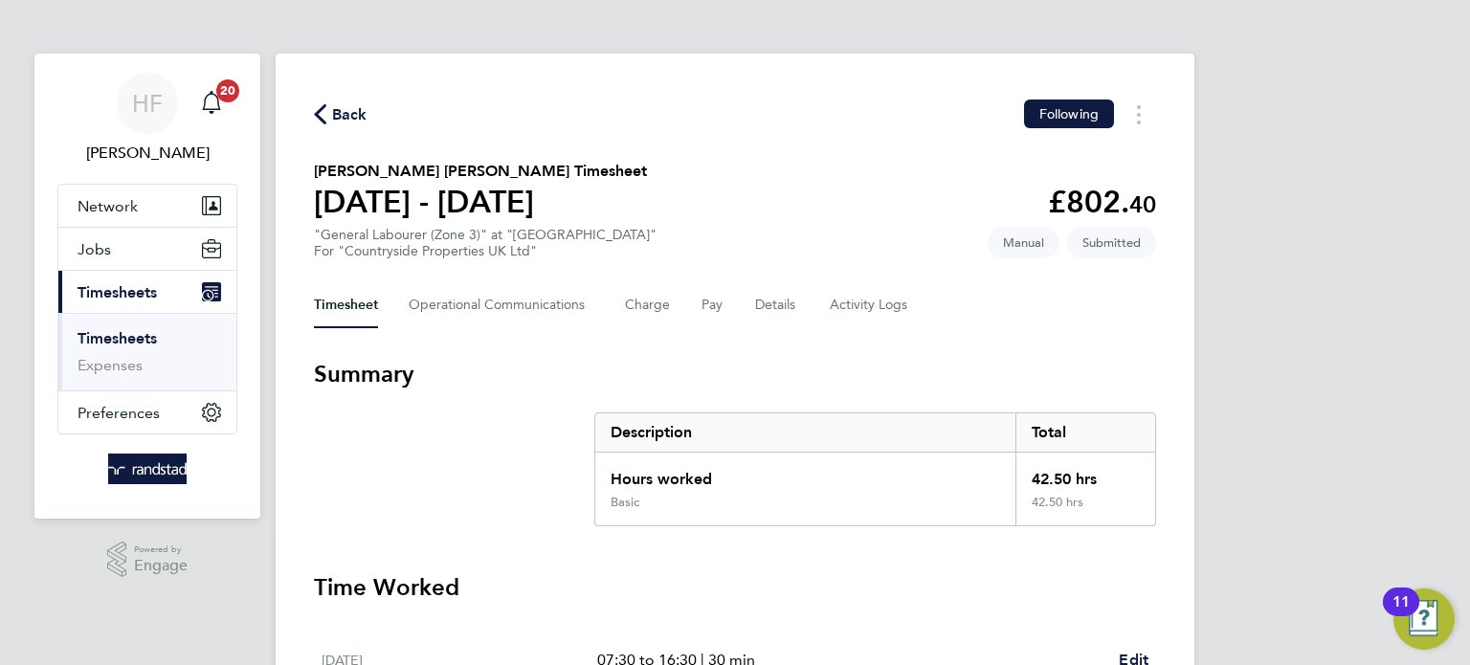
click at [157, 337] on link "Timesheets" at bounding box center [116, 338] width 79 height 18
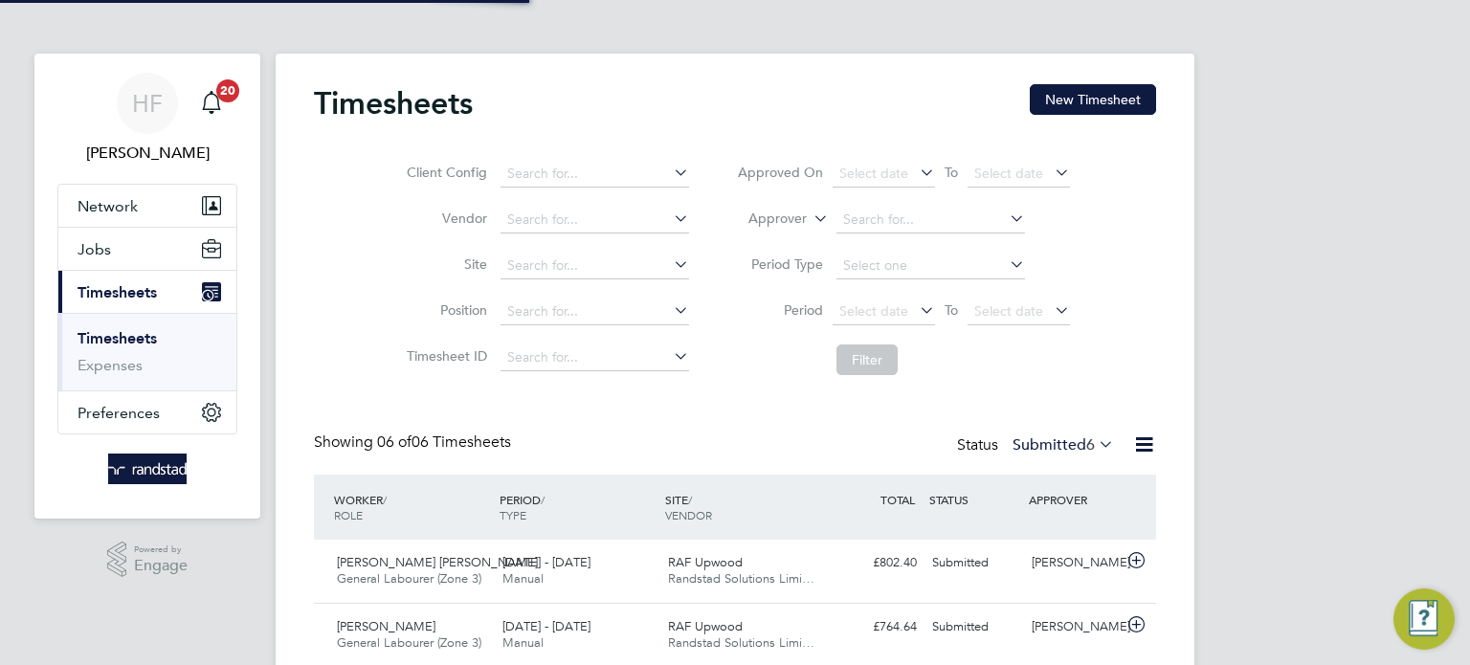
scroll to position [48, 166]
drag, startPoint x: 1116, startPoint y: 95, endPoint x: 1070, endPoint y: 109, distance: 48.1
click at [1115, 95] on button "New Timesheet" at bounding box center [1092, 99] width 126 height 31
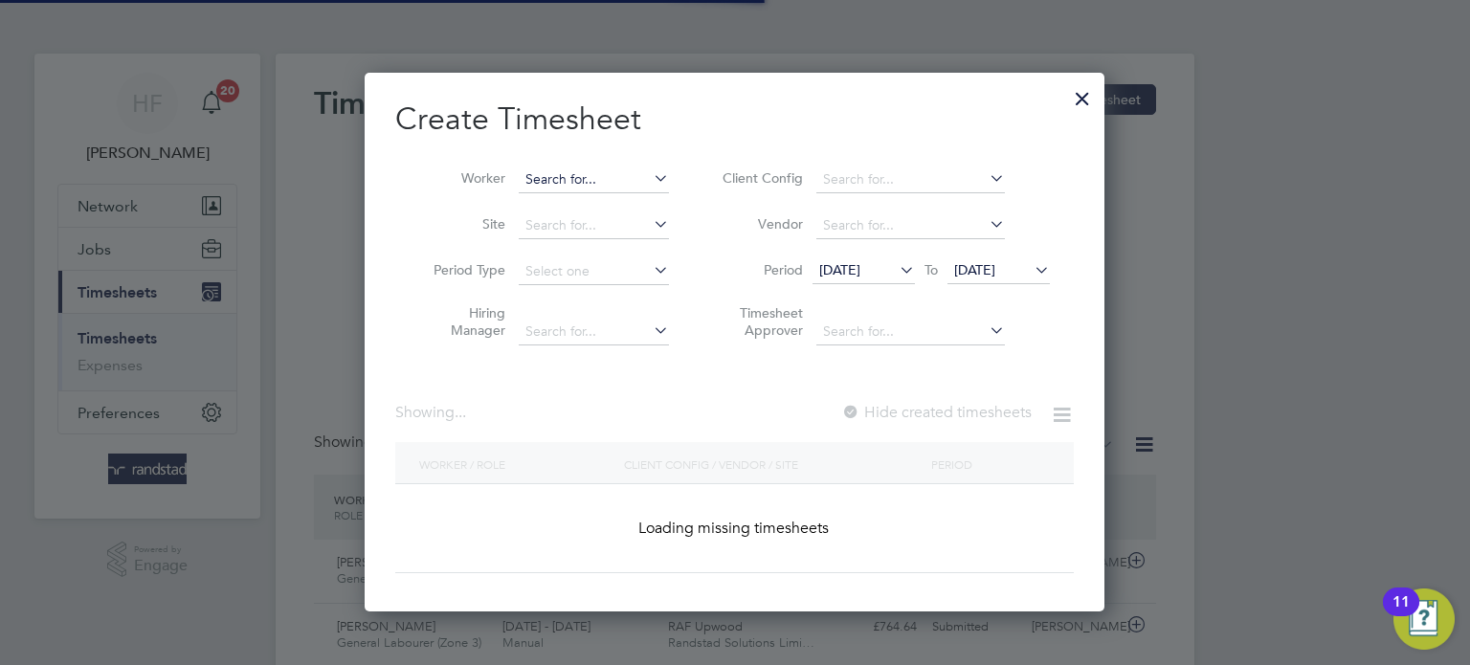
click at [556, 179] on input at bounding box center [594, 179] width 150 height 27
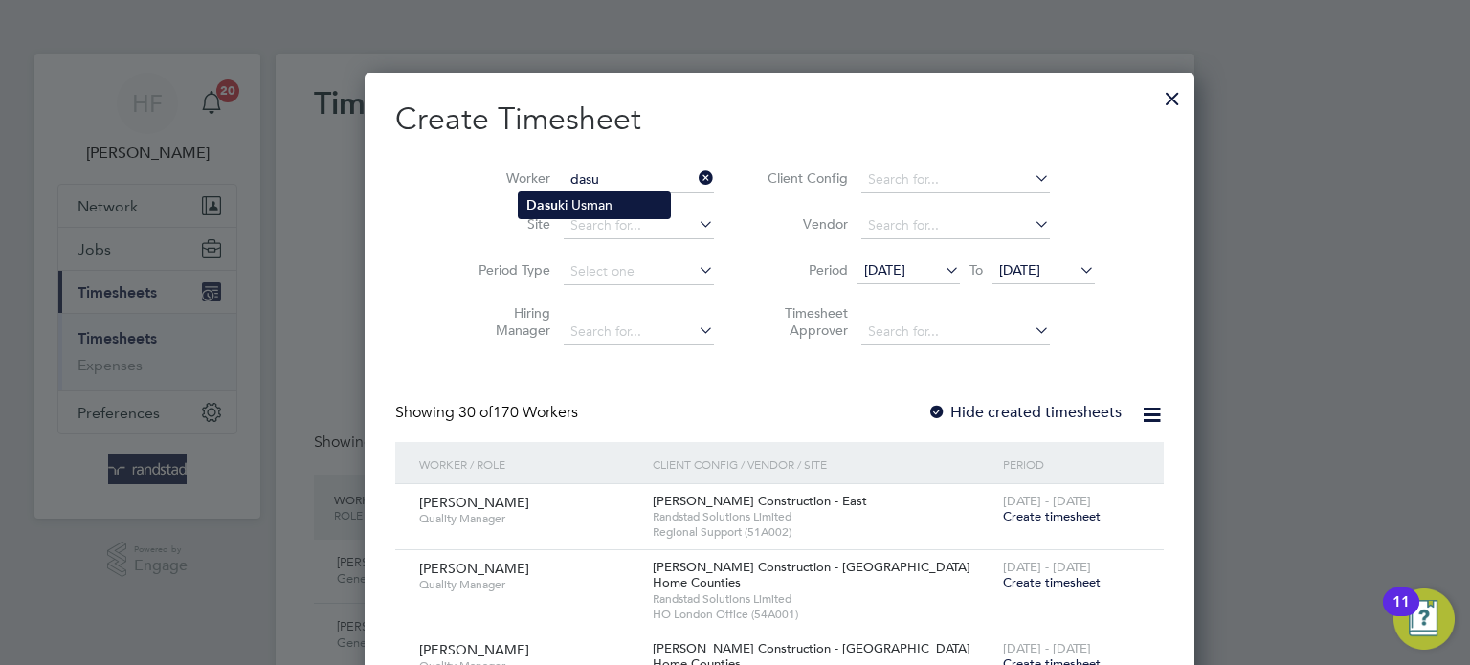
click at [615, 200] on li "Dasu ki Usman" at bounding box center [594, 205] width 151 height 26
type input "[PERSON_NAME]"
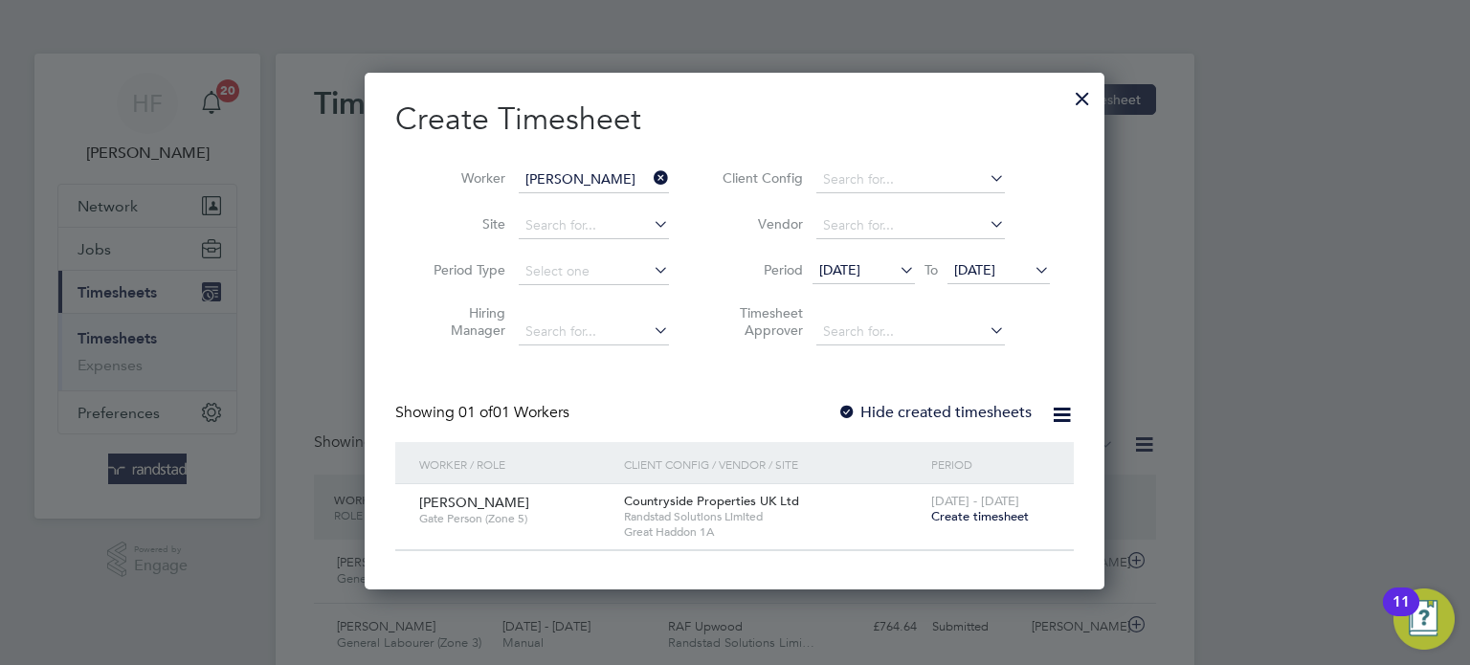
click at [987, 512] on span "Create timesheet" at bounding box center [980, 516] width 98 height 16
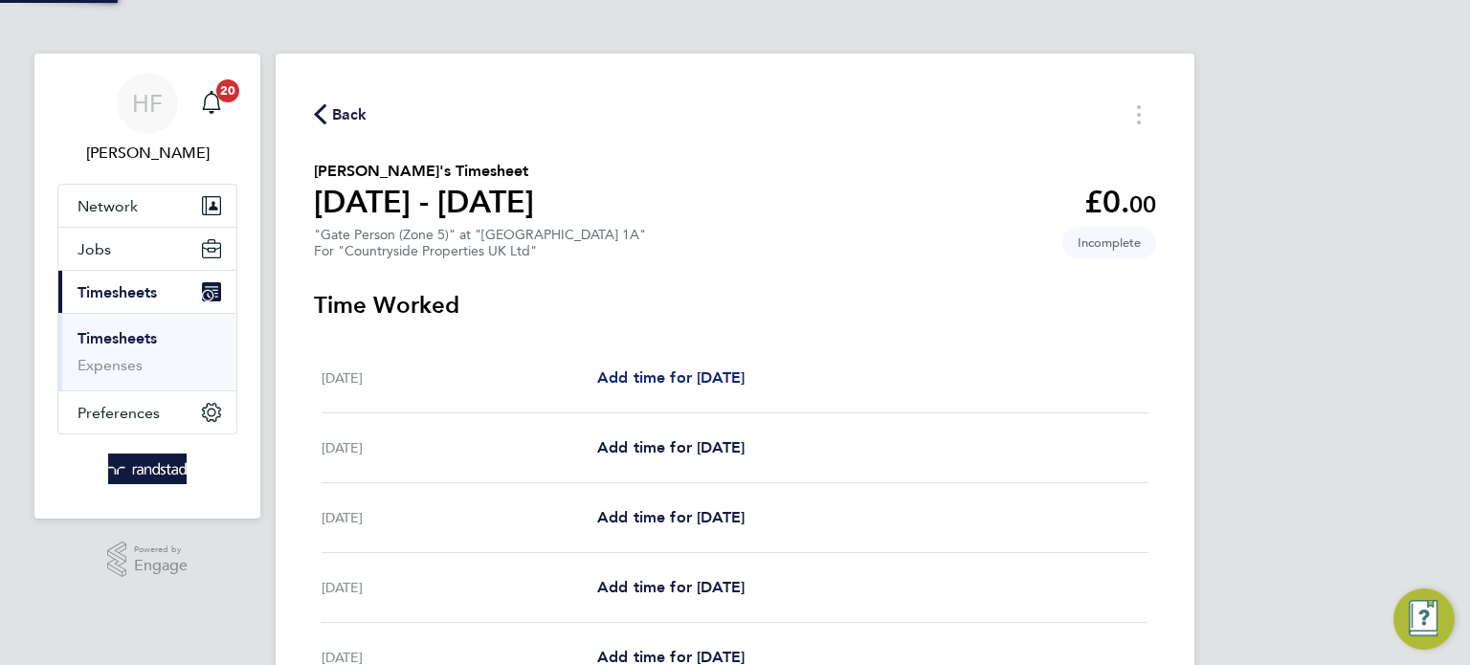
click at [695, 374] on span "Add time for [DATE]" at bounding box center [670, 377] width 147 height 18
select select "30"
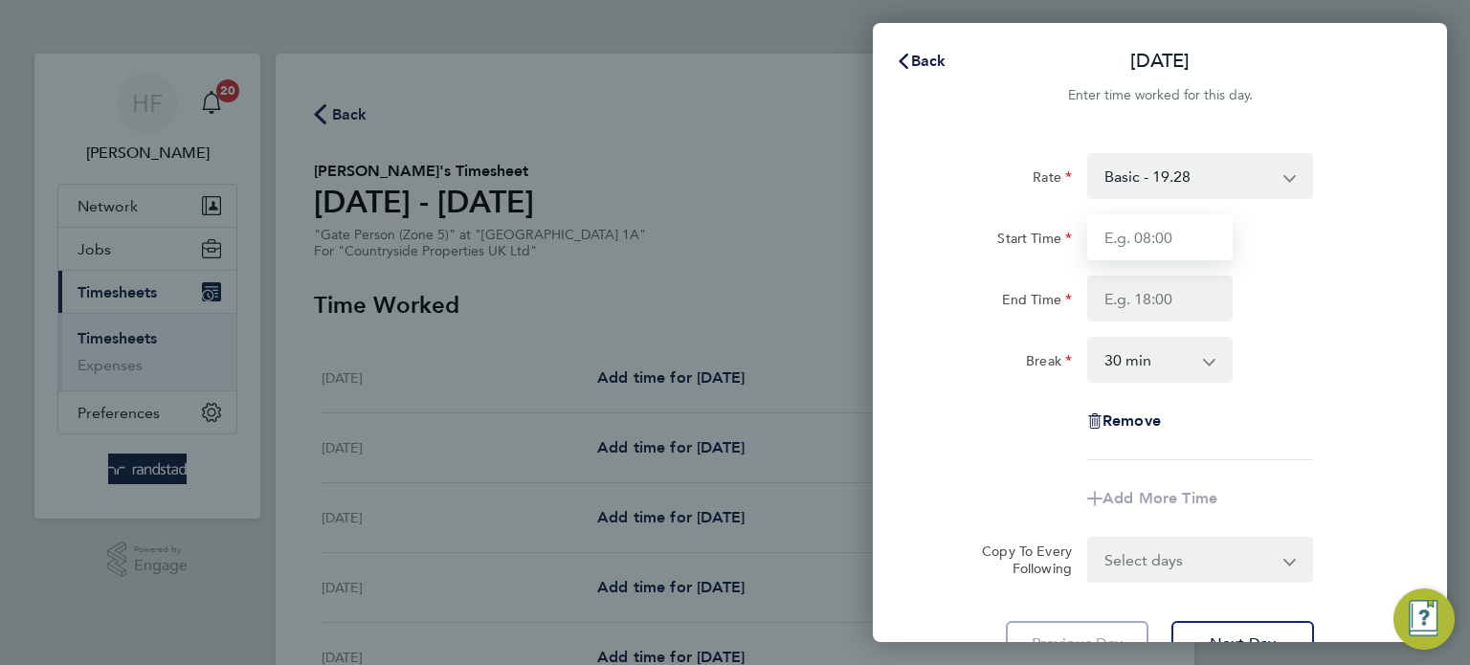
click at [1160, 246] on input "Start Time" at bounding box center [1159, 237] width 145 height 46
type input "07:30"
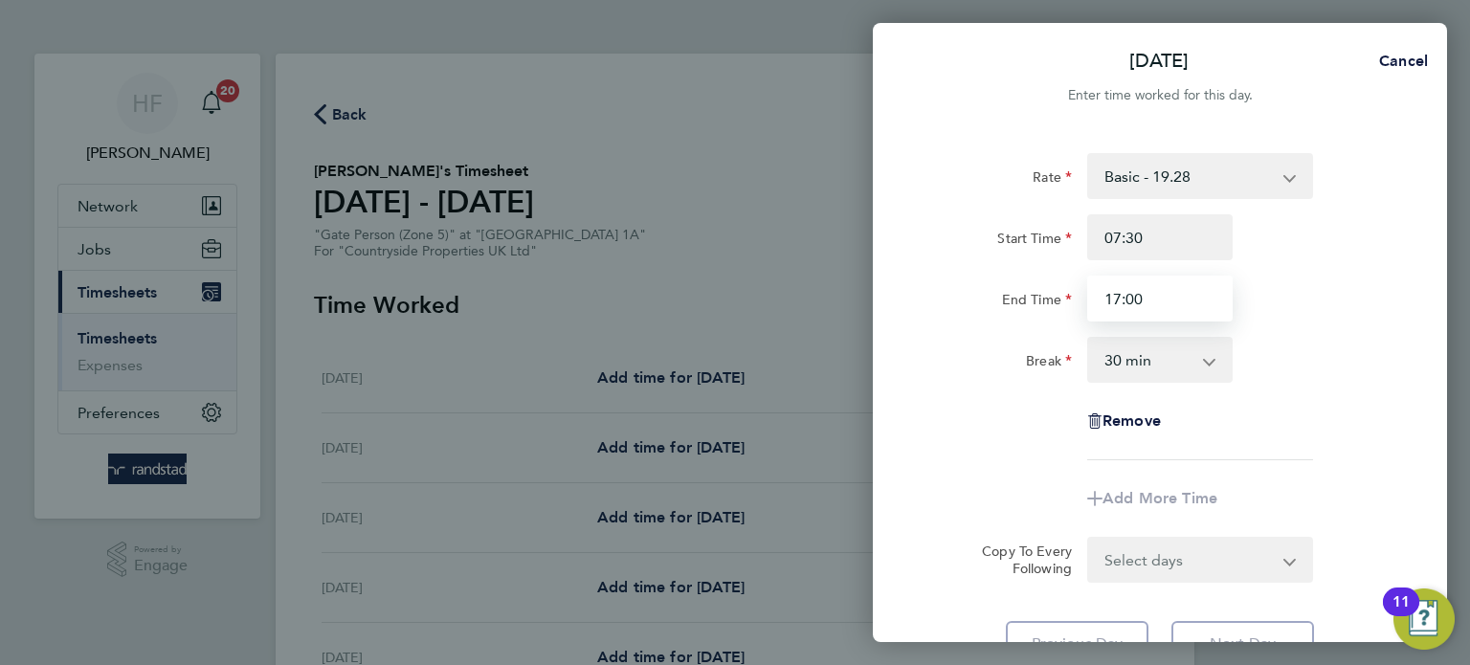
type input "17:00"
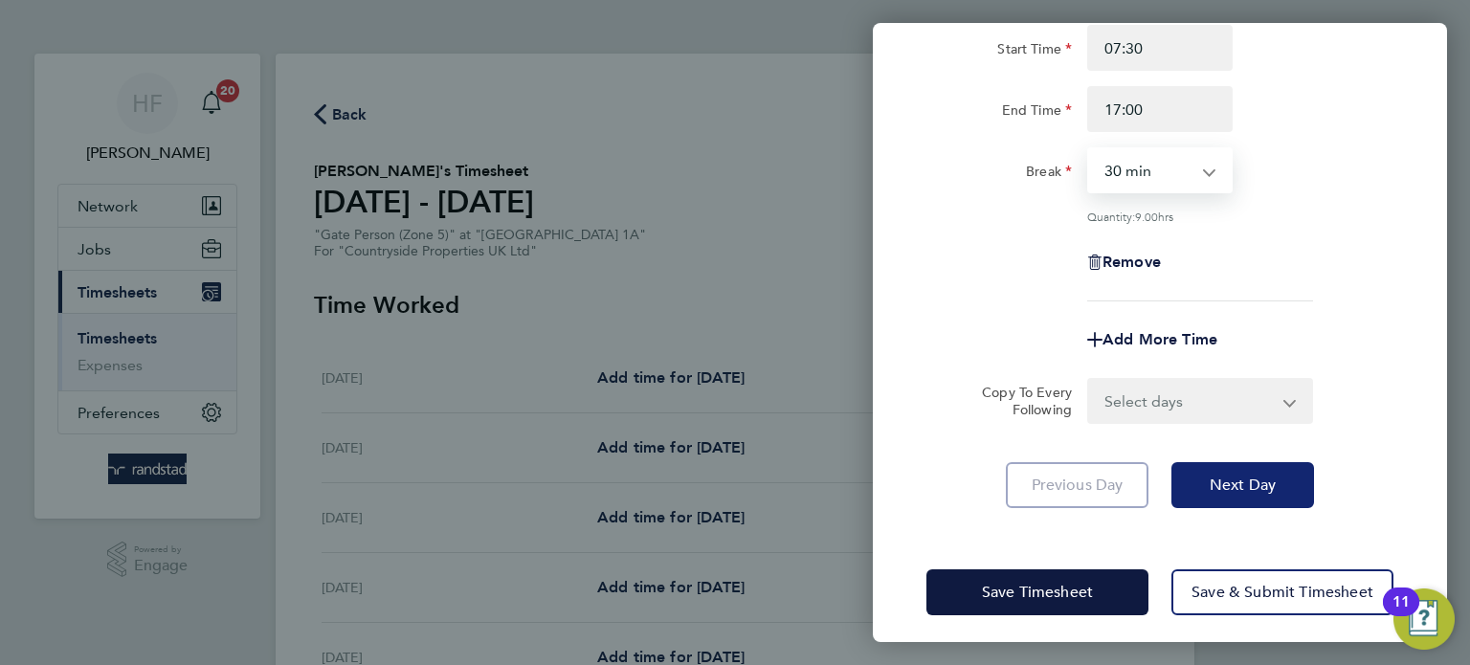
drag, startPoint x: 1261, startPoint y: 463, endPoint x: 1259, endPoint y: 440, distance: 23.0
click at [1262, 463] on button "Next Day" at bounding box center [1242, 485] width 143 height 46
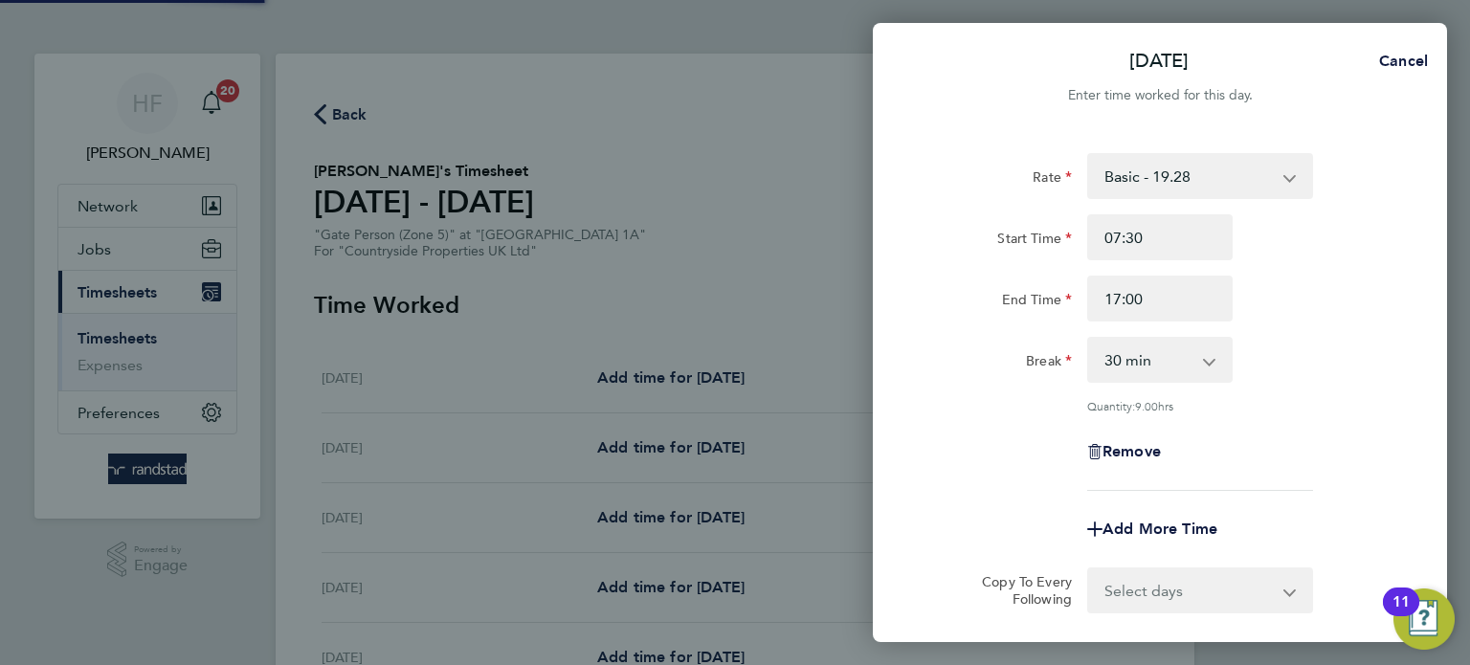
select select "30"
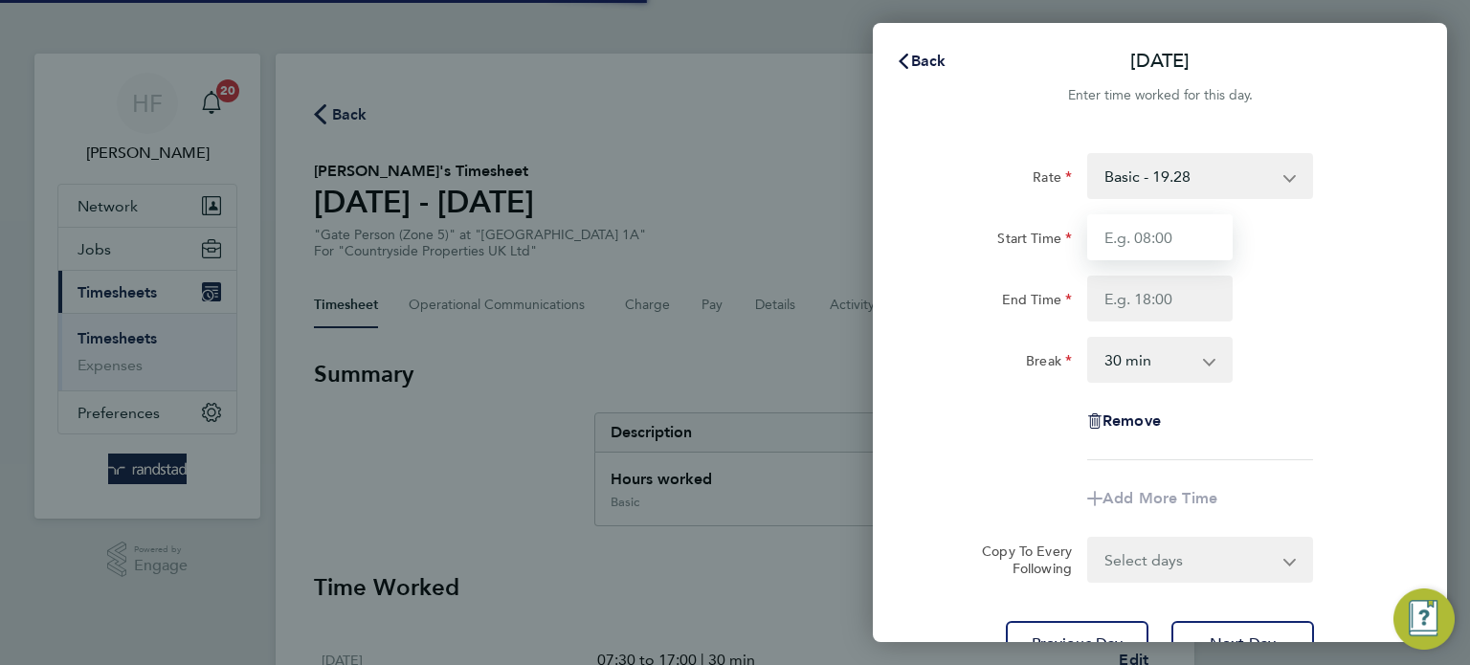
click at [1147, 237] on input "Start Time" at bounding box center [1159, 237] width 145 height 46
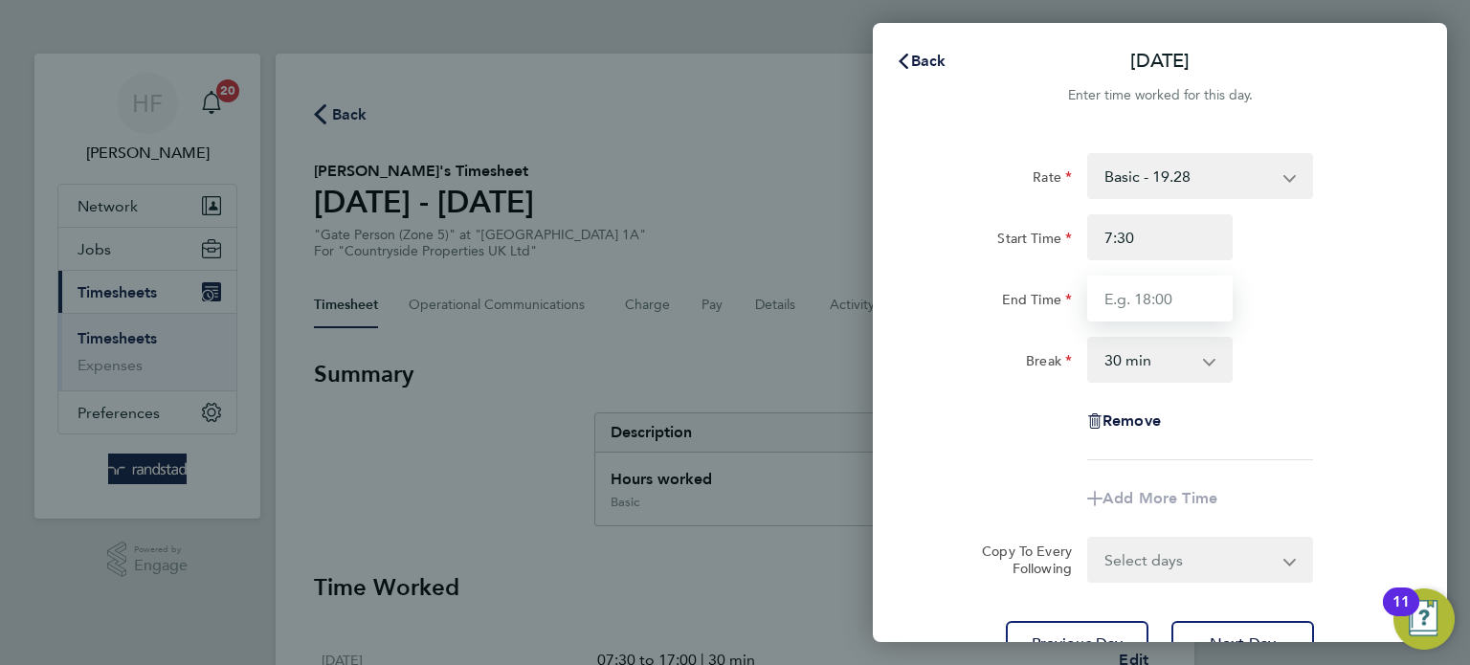
type input "07:30"
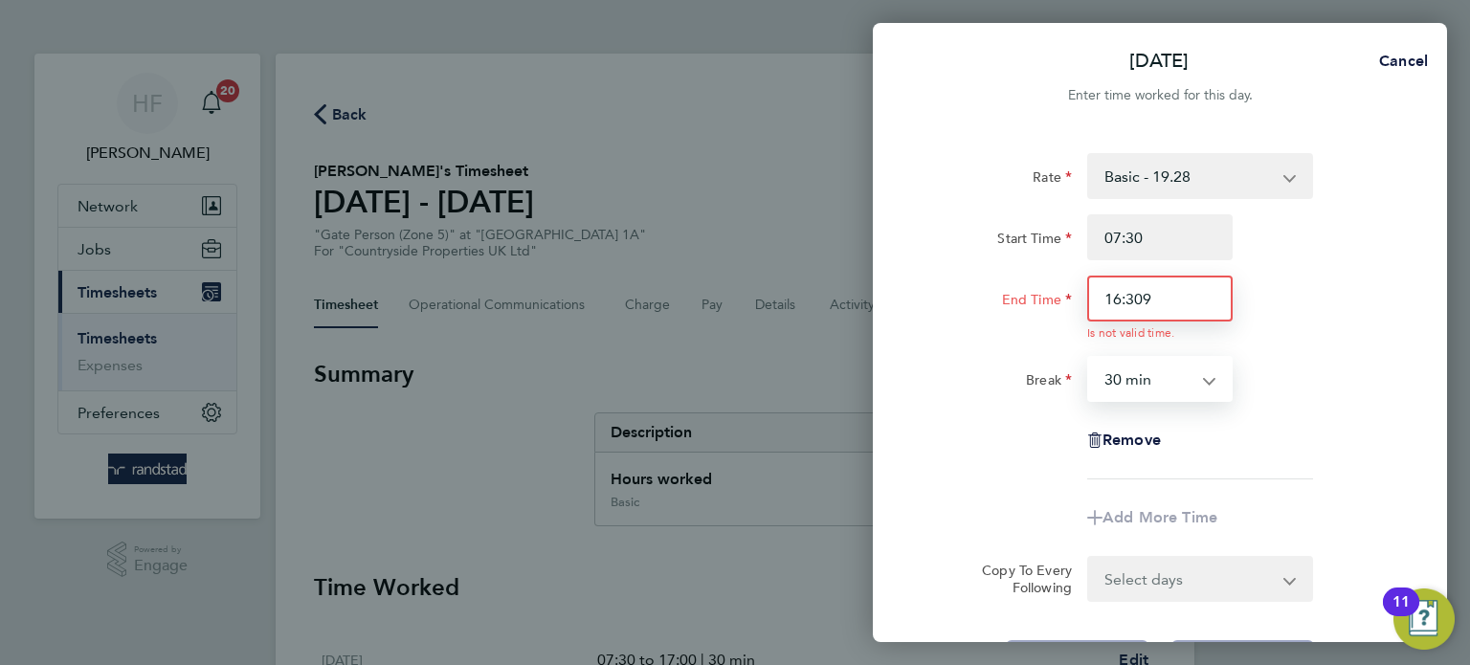
drag, startPoint x: 1161, startPoint y: 299, endPoint x: 1216, endPoint y: 303, distance: 55.7
click at [1163, 299] on input "16:309" at bounding box center [1159, 299] width 145 height 46
type input "16:30"
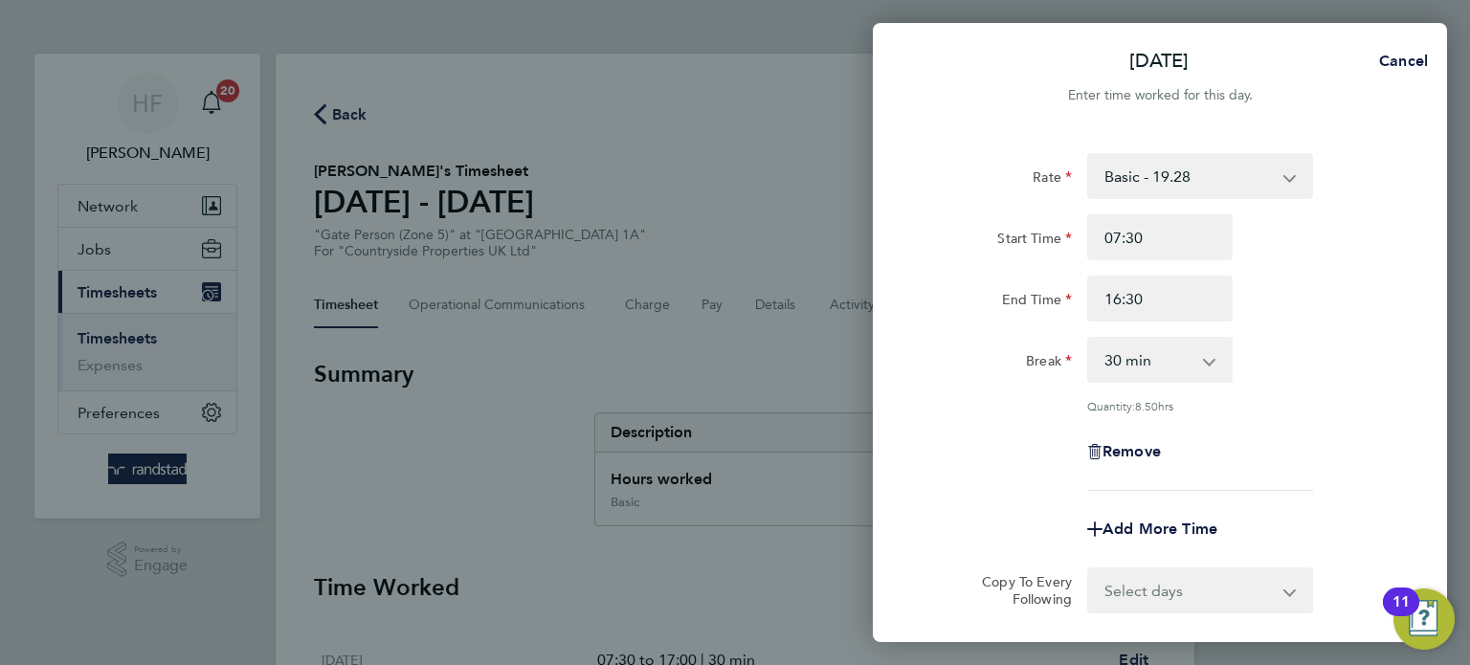
click at [1321, 304] on div "End Time 16:30" at bounding box center [1160, 299] width 482 height 46
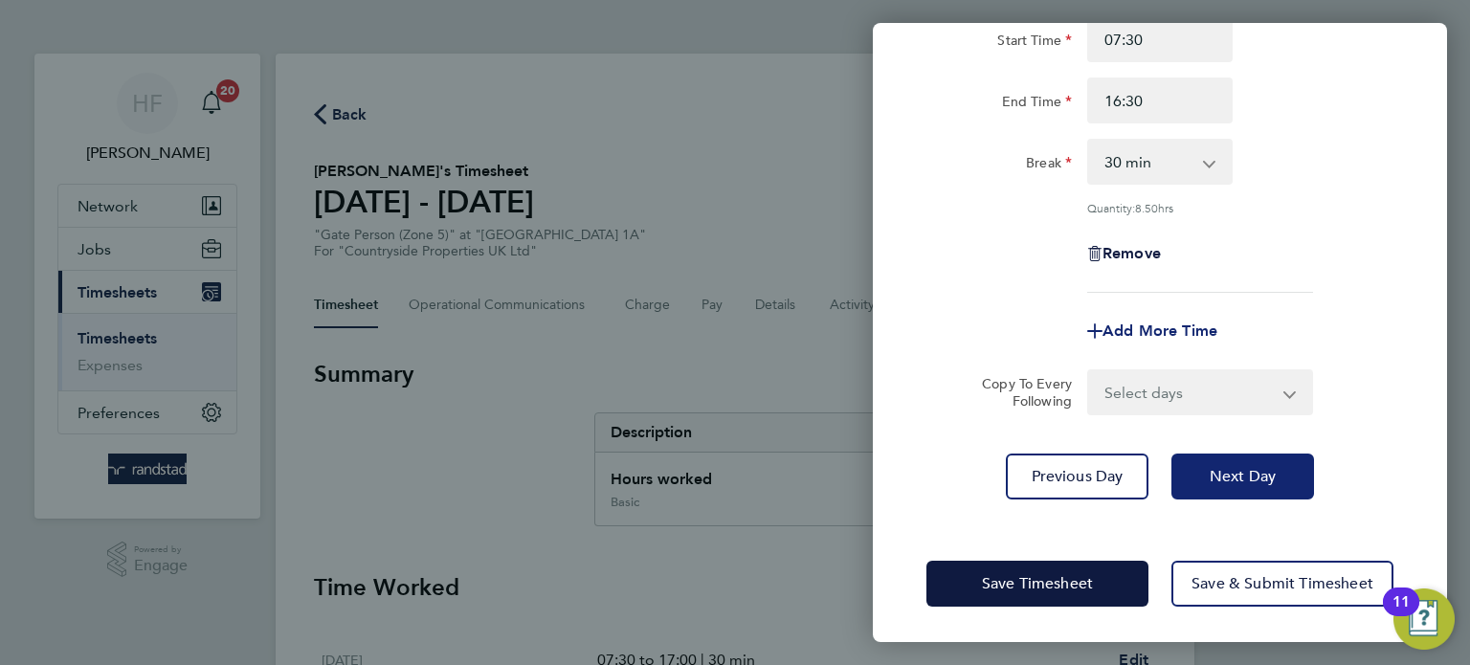
drag, startPoint x: 1256, startPoint y: 477, endPoint x: 1203, endPoint y: 330, distance: 156.8
click at [1256, 477] on span "Next Day" at bounding box center [1242, 476] width 66 height 19
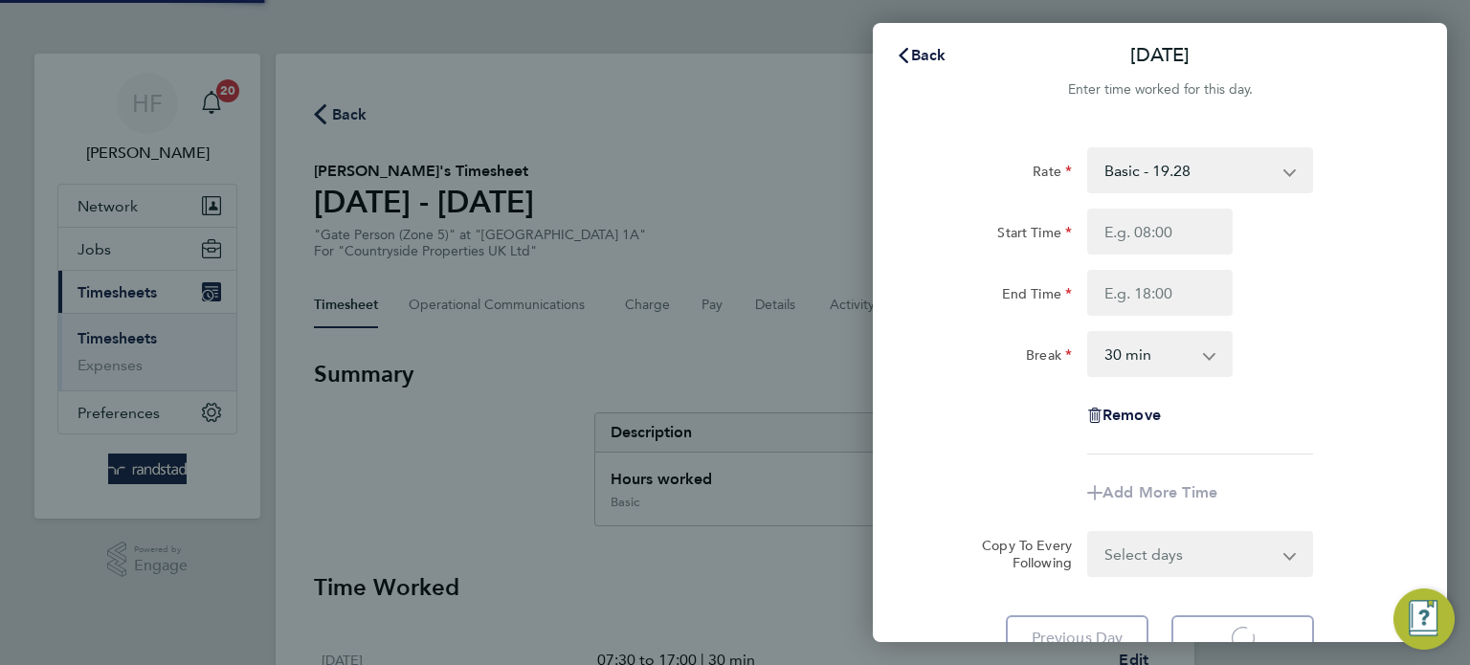
select select "30"
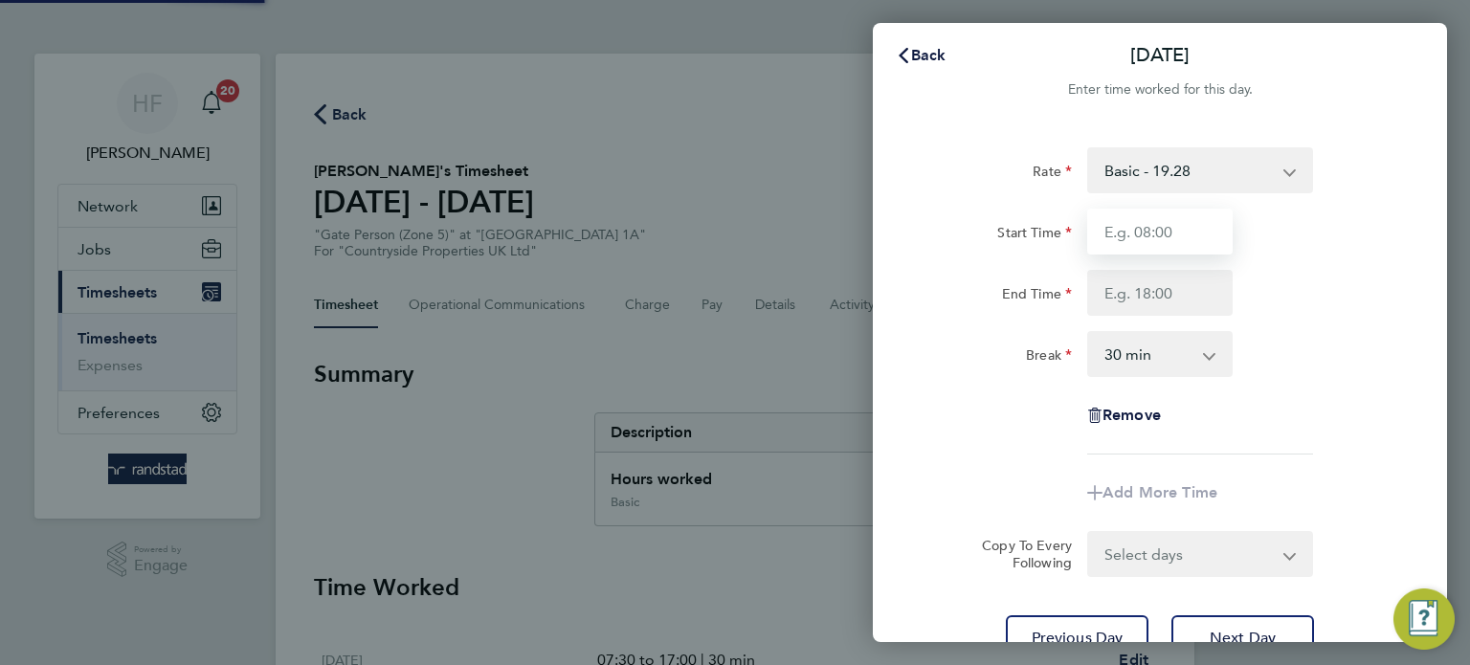
click at [1148, 216] on input "Start Time" at bounding box center [1159, 232] width 145 height 46
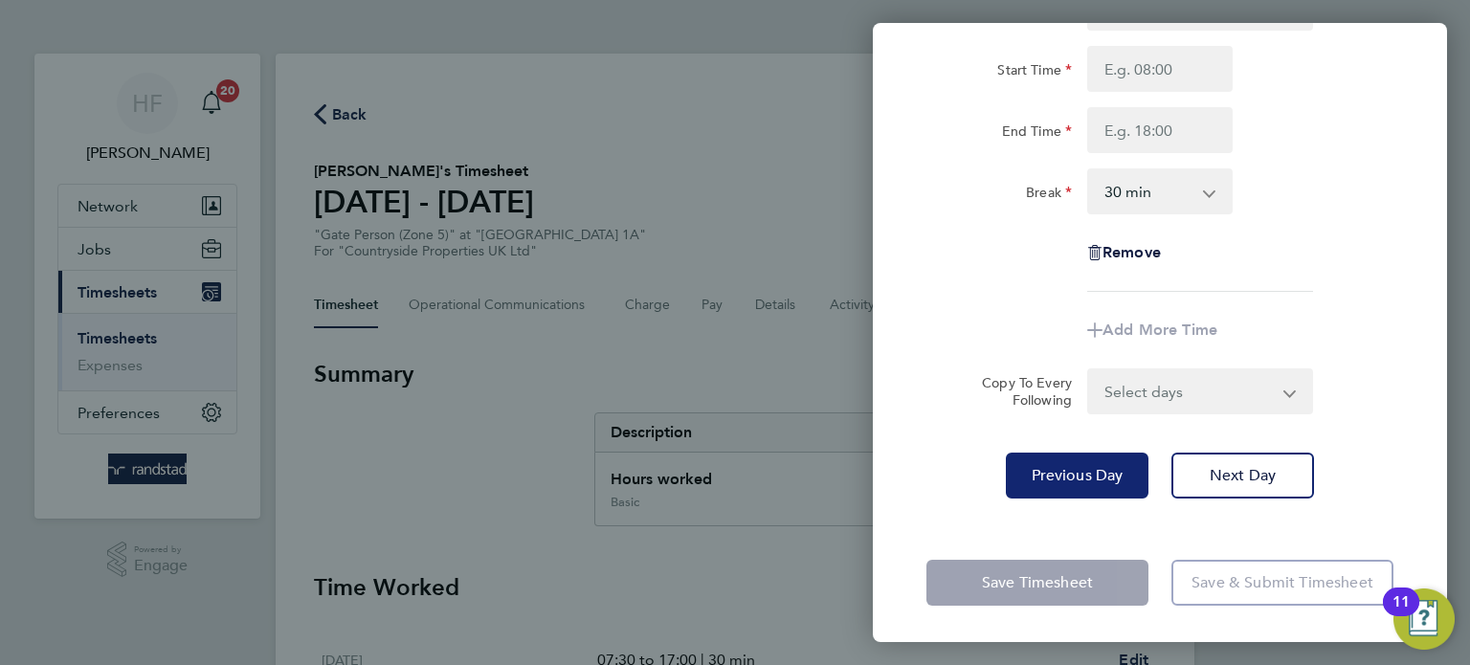
click at [1082, 459] on button "Previous Day" at bounding box center [1077, 476] width 143 height 46
select select "30"
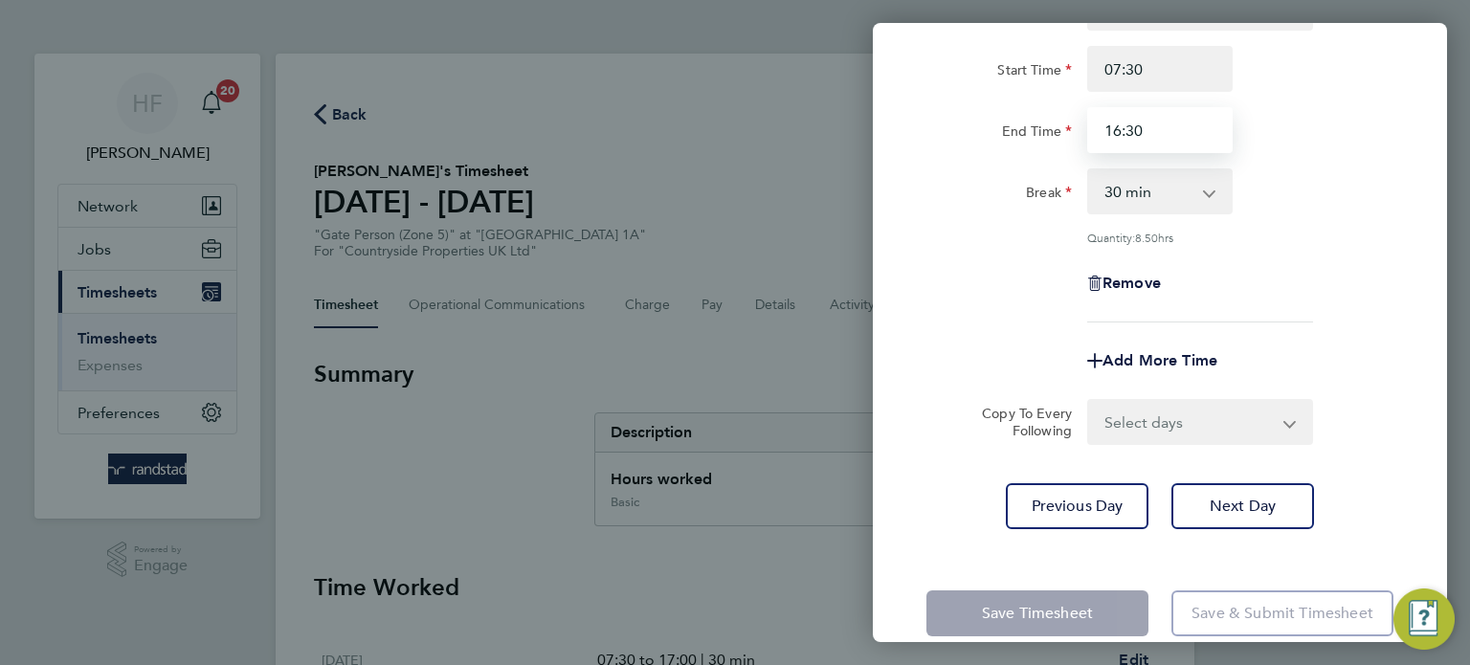
drag, startPoint x: 1162, startPoint y: 138, endPoint x: 931, endPoint y: 181, distance: 235.5
click at [972, 171] on app-timesheet-line-hourly "Start Time 07:30 End Time 16:30 Break 0 min 15 min 30 min 45 min 60 min 75 min …" at bounding box center [1159, 145] width 467 height 199
type input "17:00"
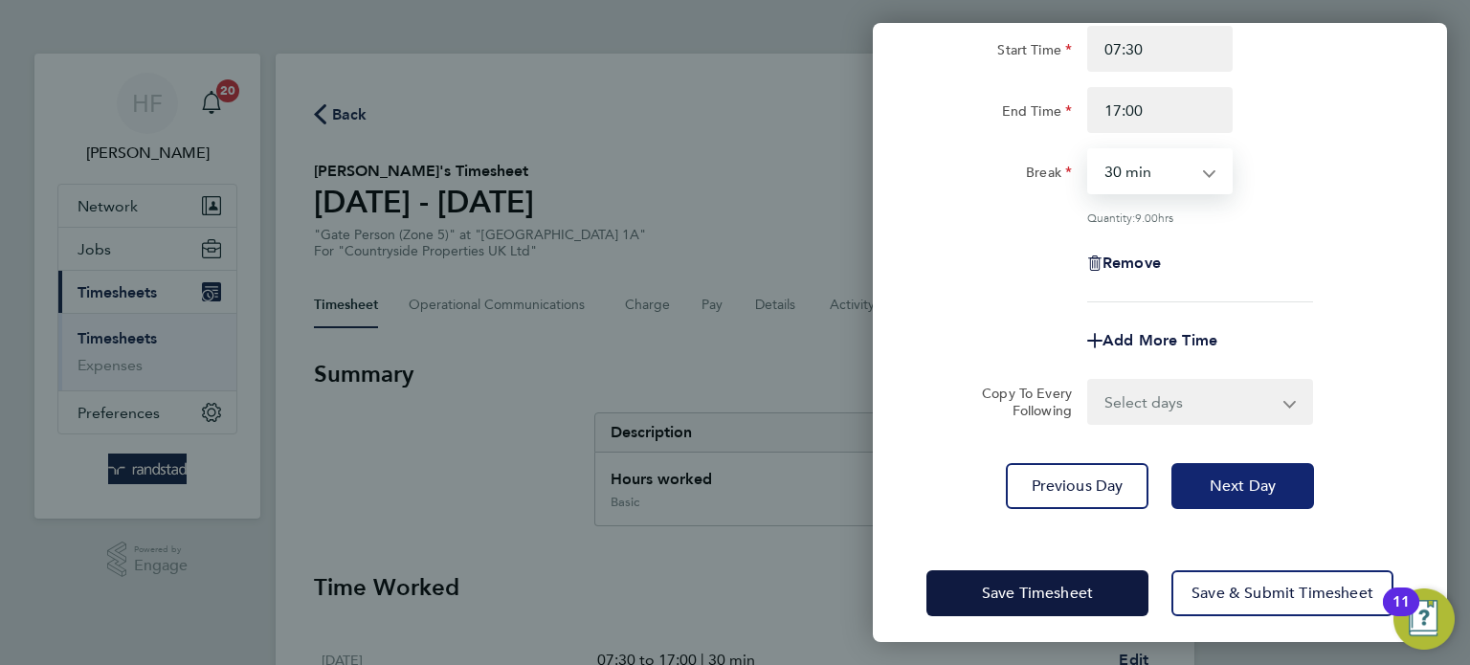
click at [1232, 492] on span "Next Day" at bounding box center [1242, 485] width 66 height 19
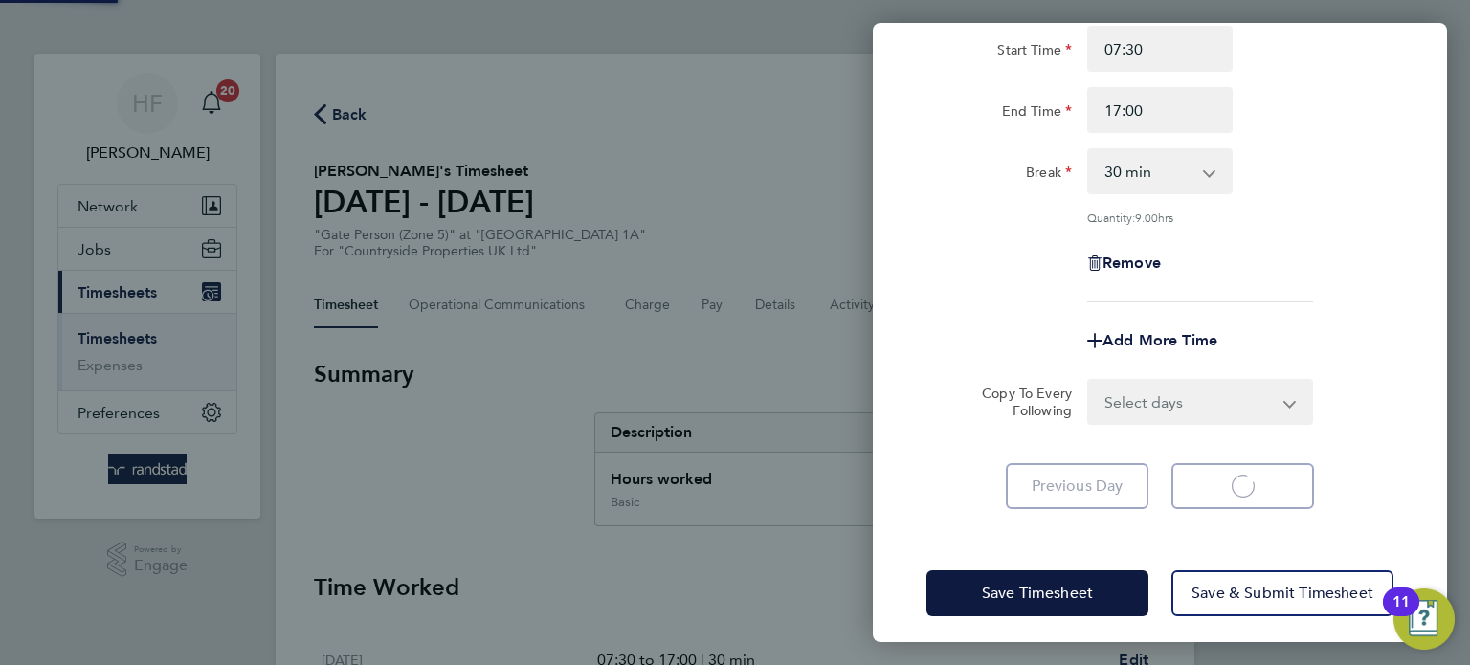
select select "30"
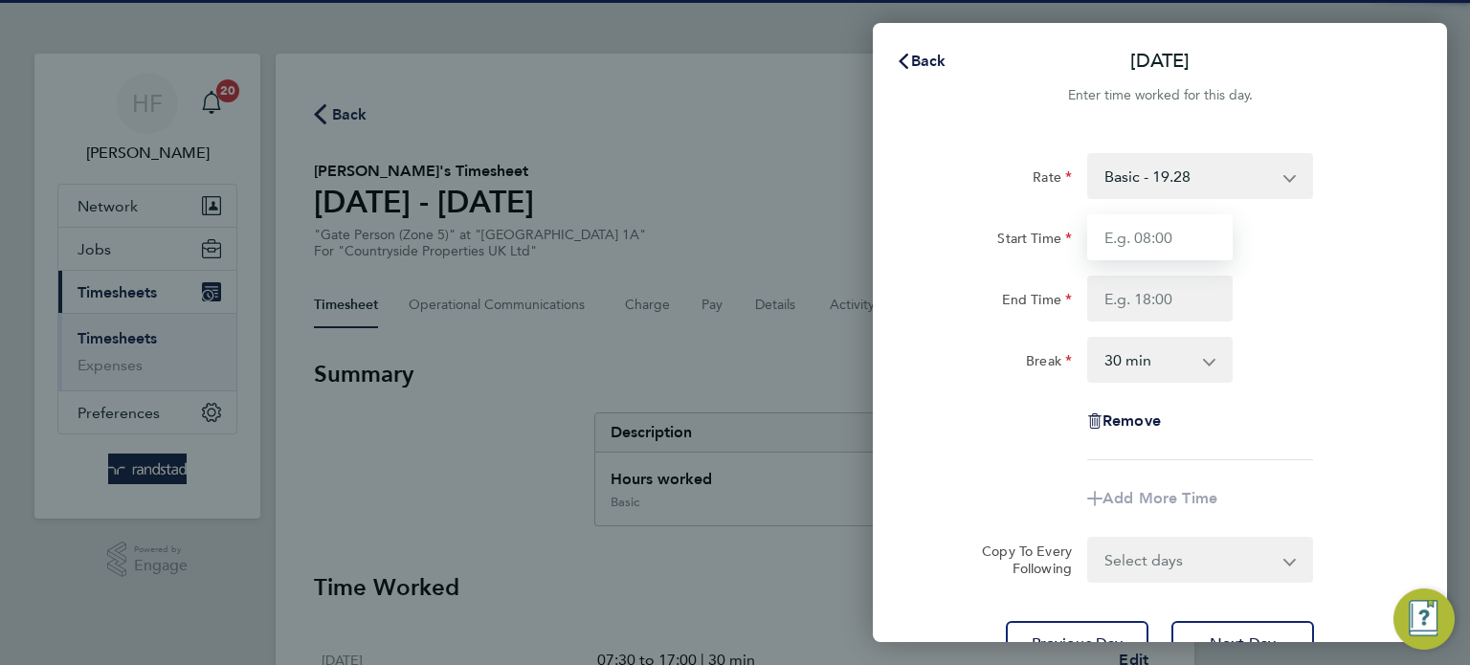
click at [1130, 246] on input "Start Time" at bounding box center [1159, 237] width 145 height 46
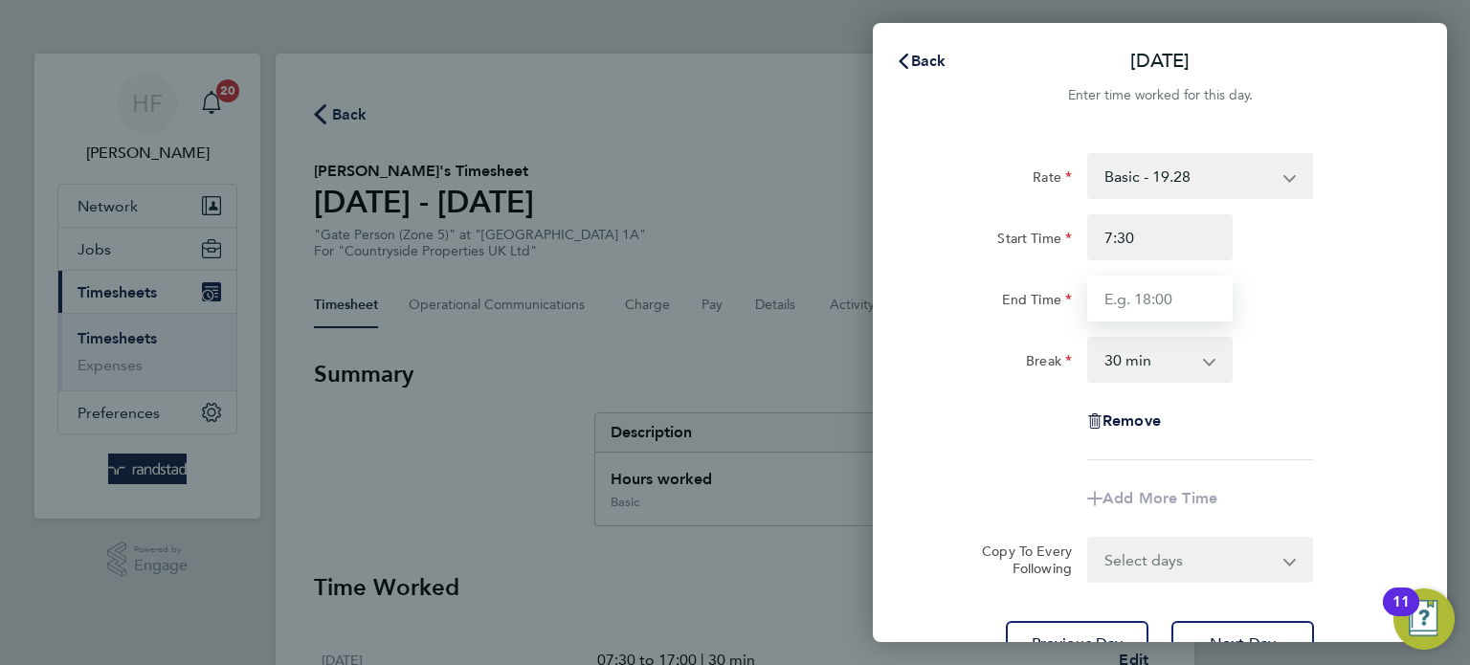
type input "07:30"
type input "17:00"
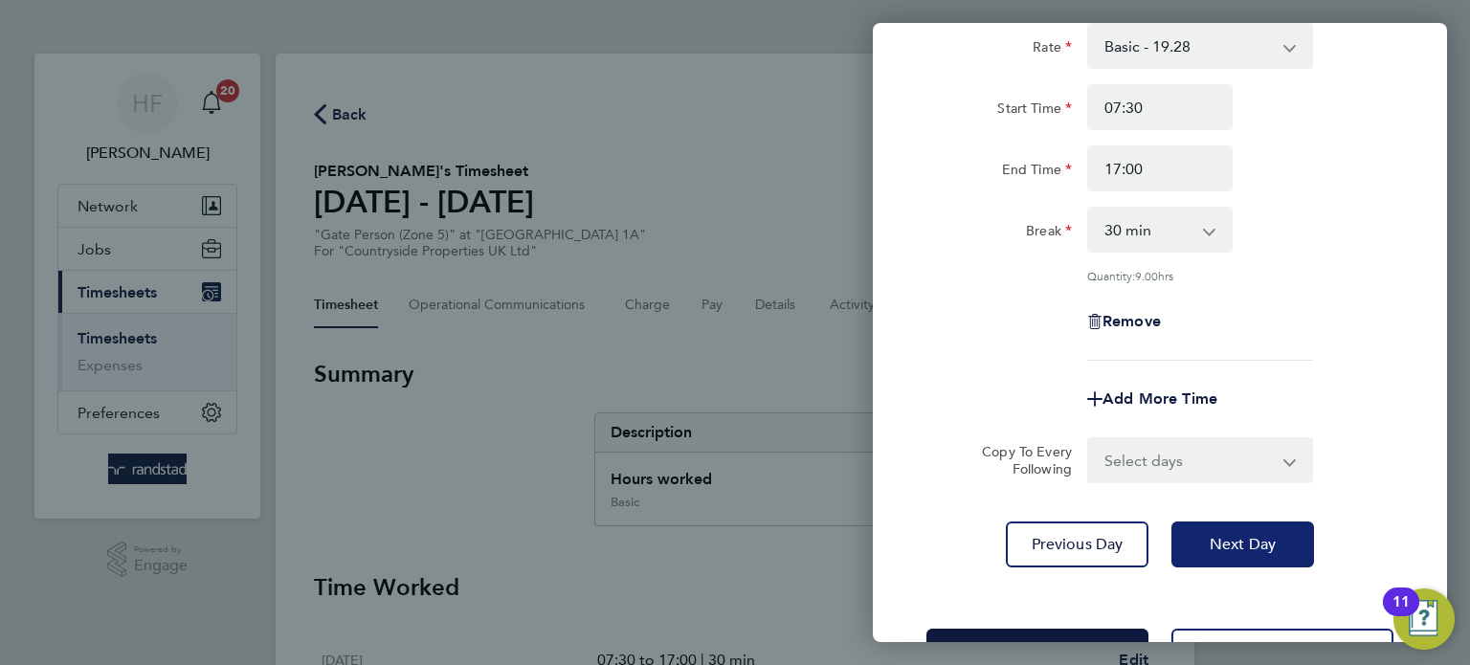
click at [1236, 528] on button "Next Day" at bounding box center [1242, 544] width 143 height 46
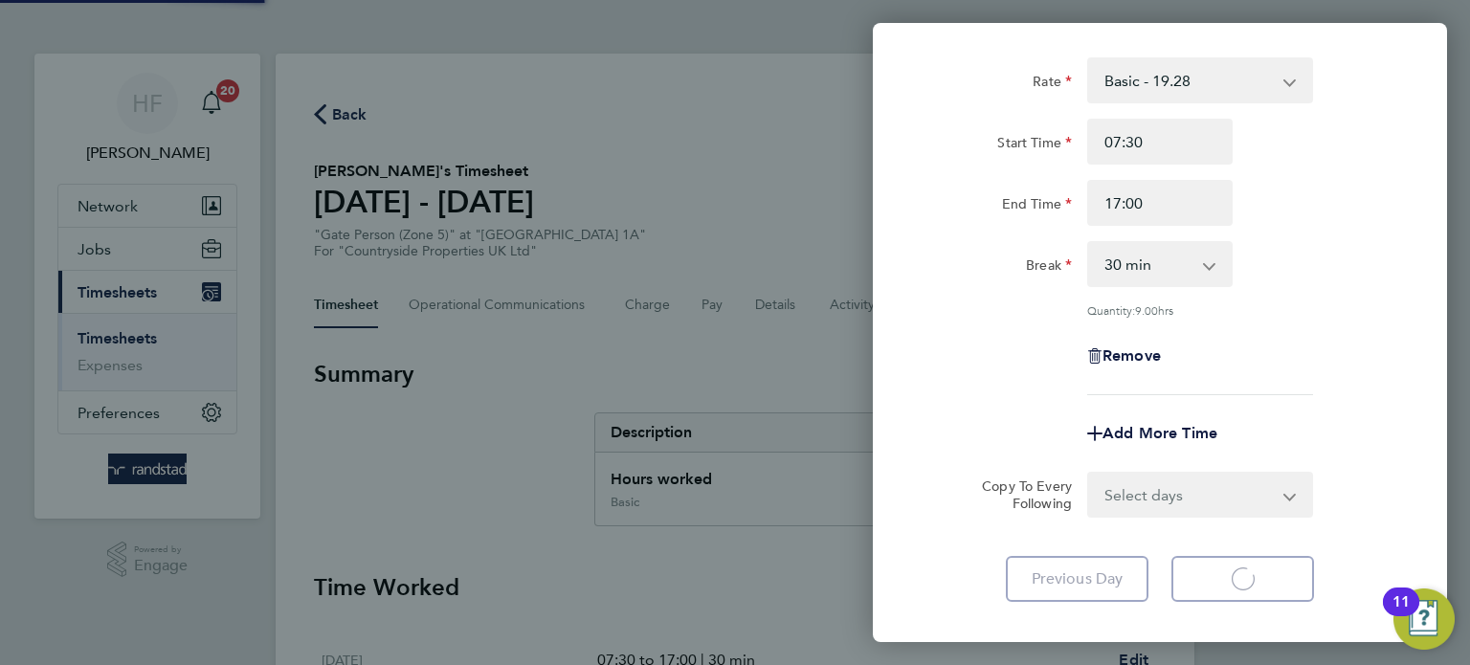
select select "30"
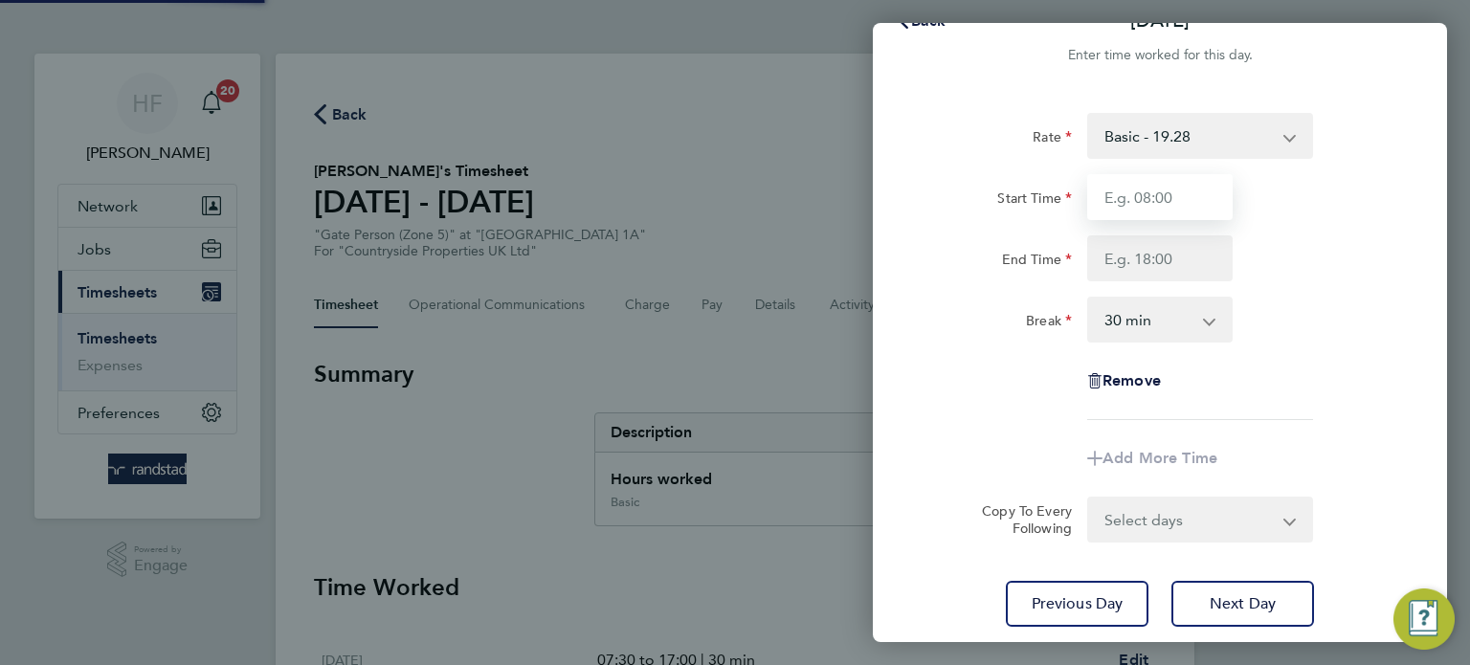
click at [1138, 209] on input "Start Time" at bounding box center [1159, 197] width 145 height 46
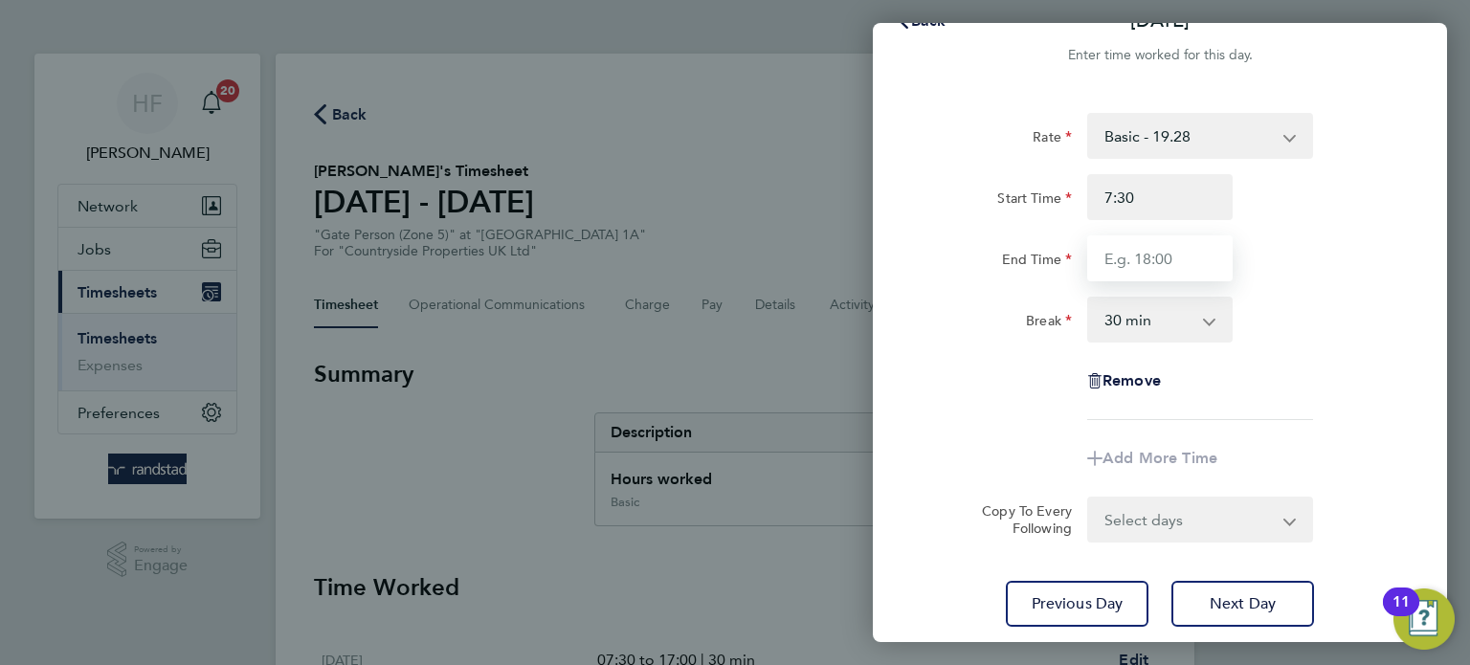
type input "07:30"
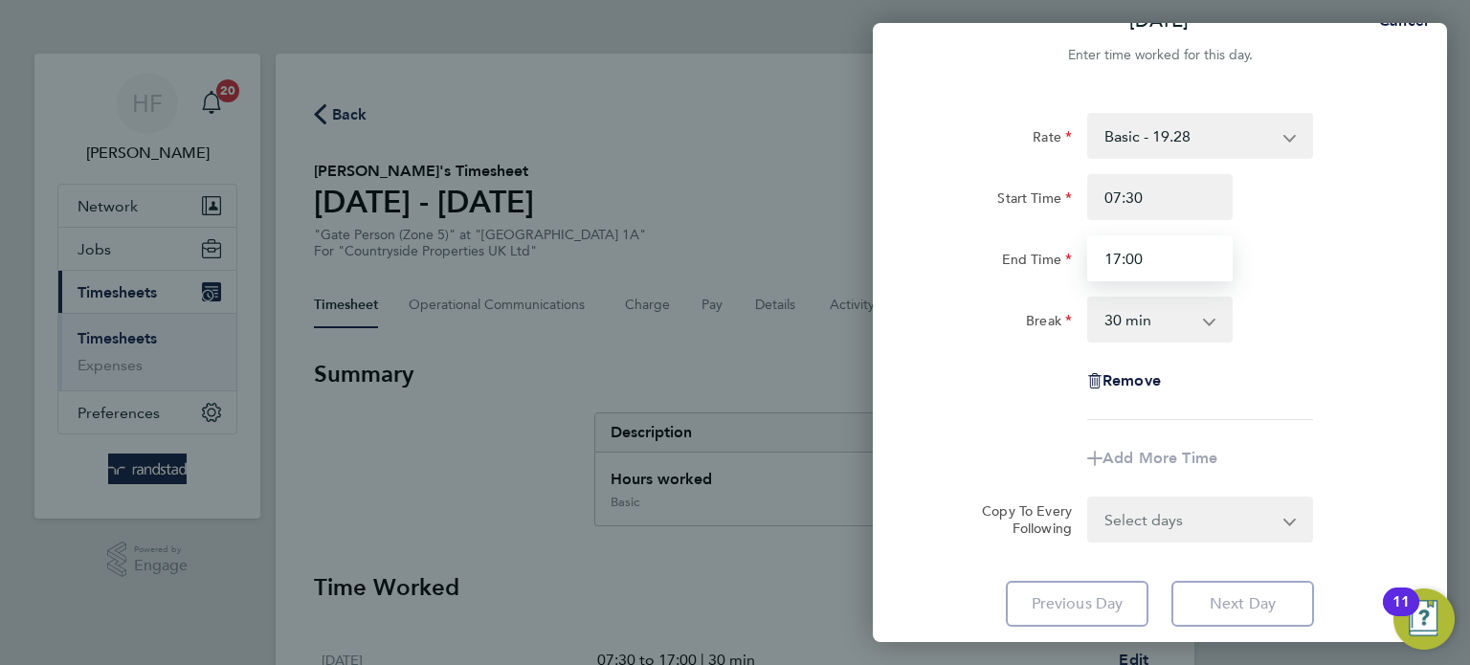
type input "17:00"
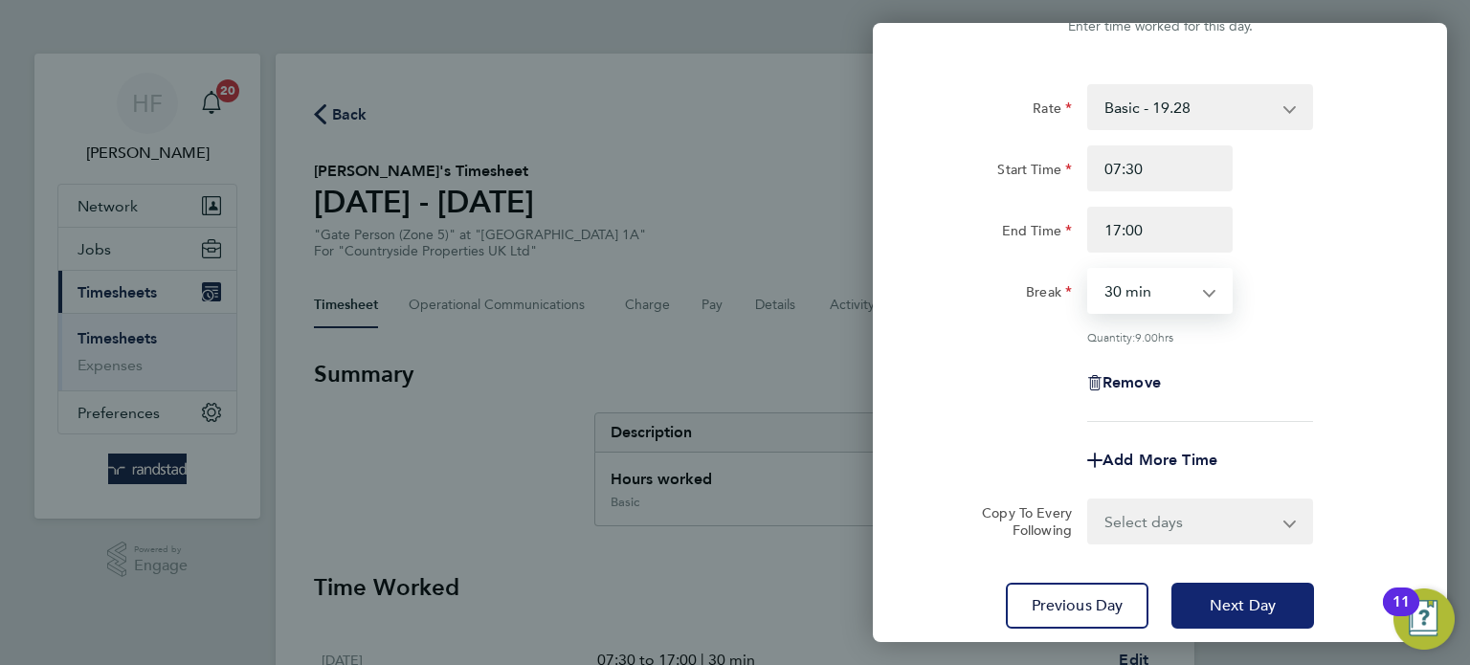
click at [1228, 596] on span "Next Day" at bounding box center [1242, 605] width 66 height 19
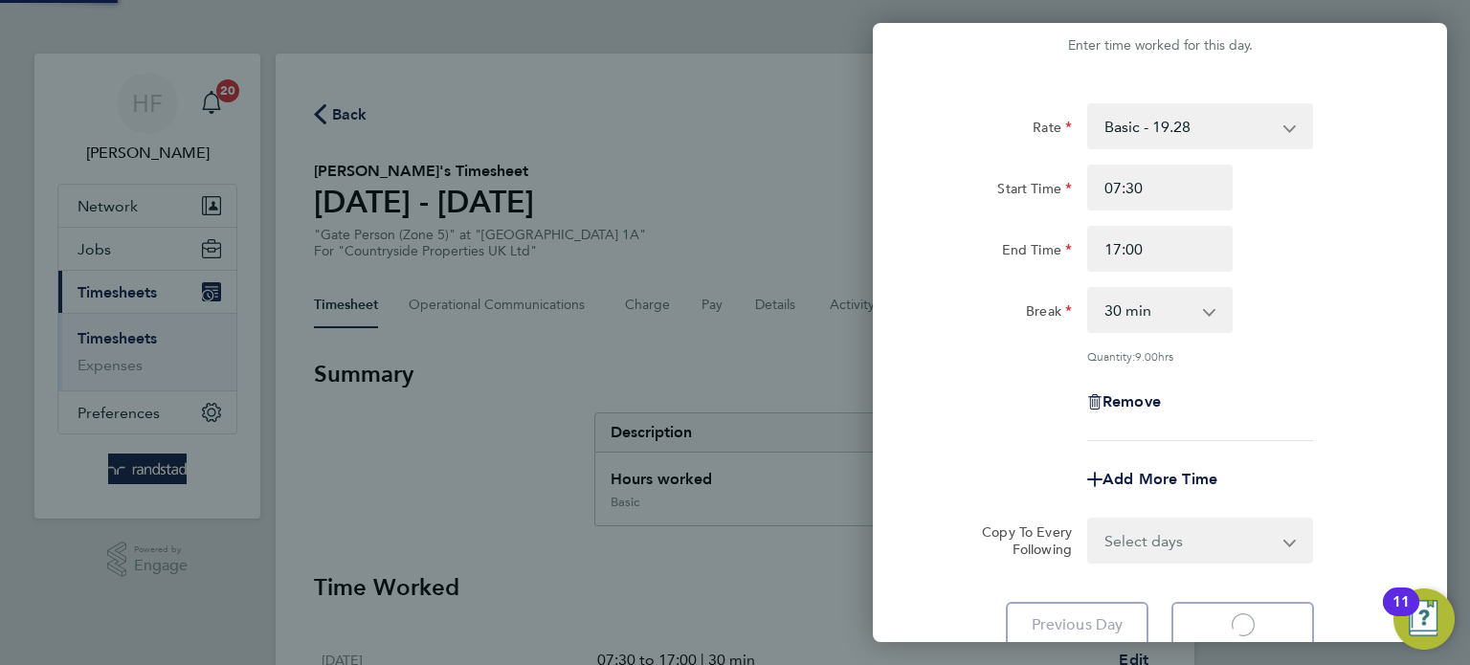
select select "30"
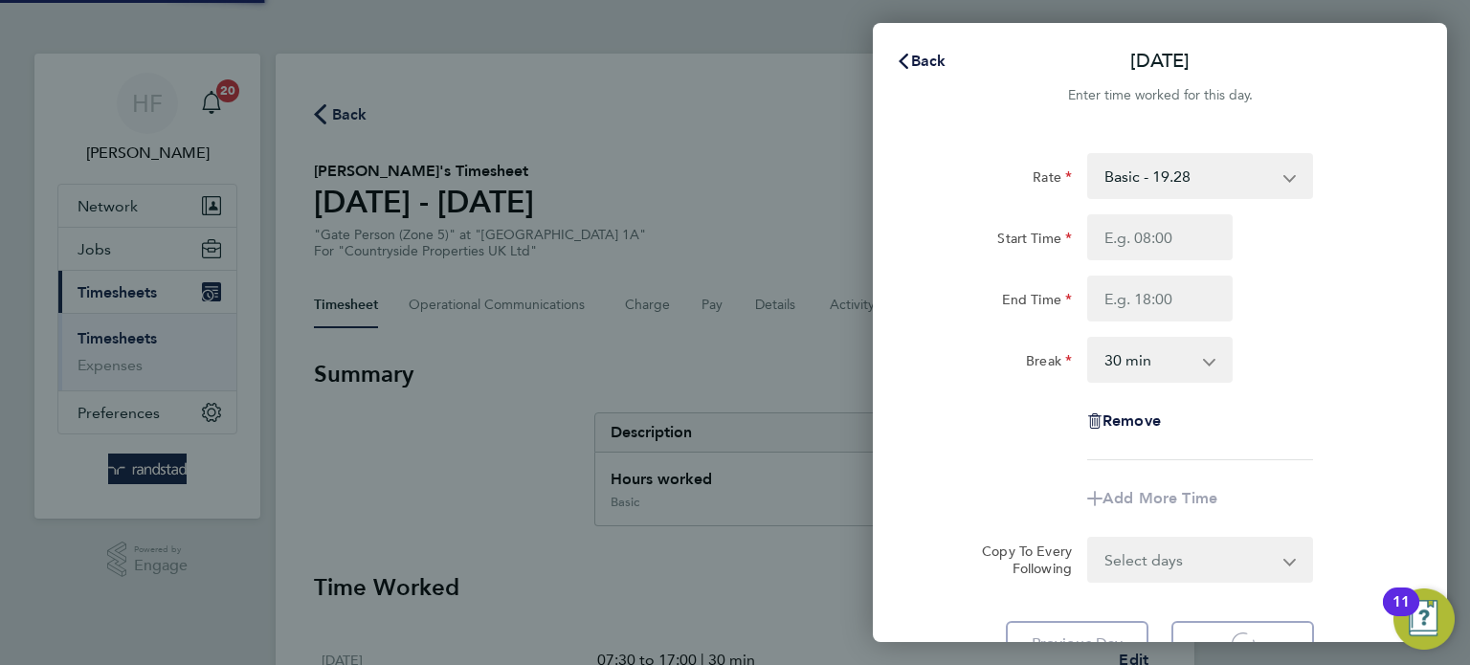
select select "30"
click at [1127, 224] on input "Start Time" at bounding box center [1159, 237] width 145 height 46
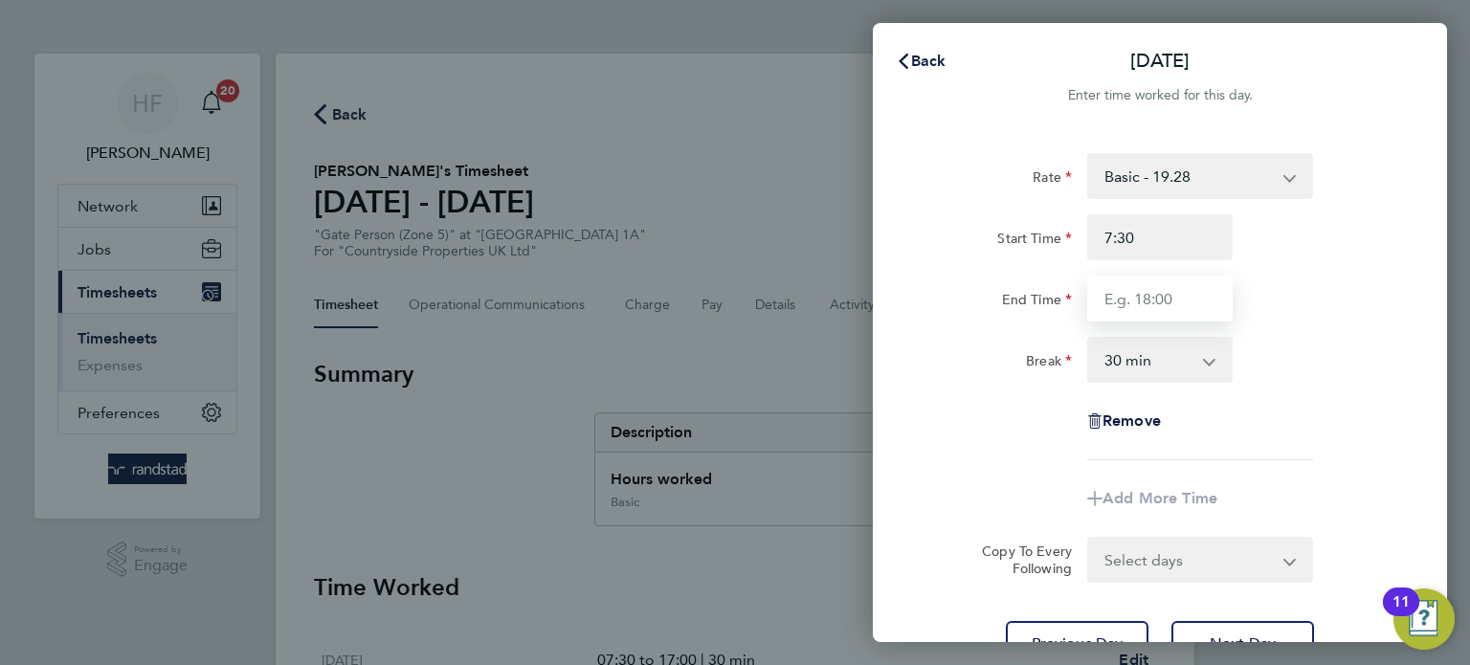
type input "07:30"
type input "17:00"
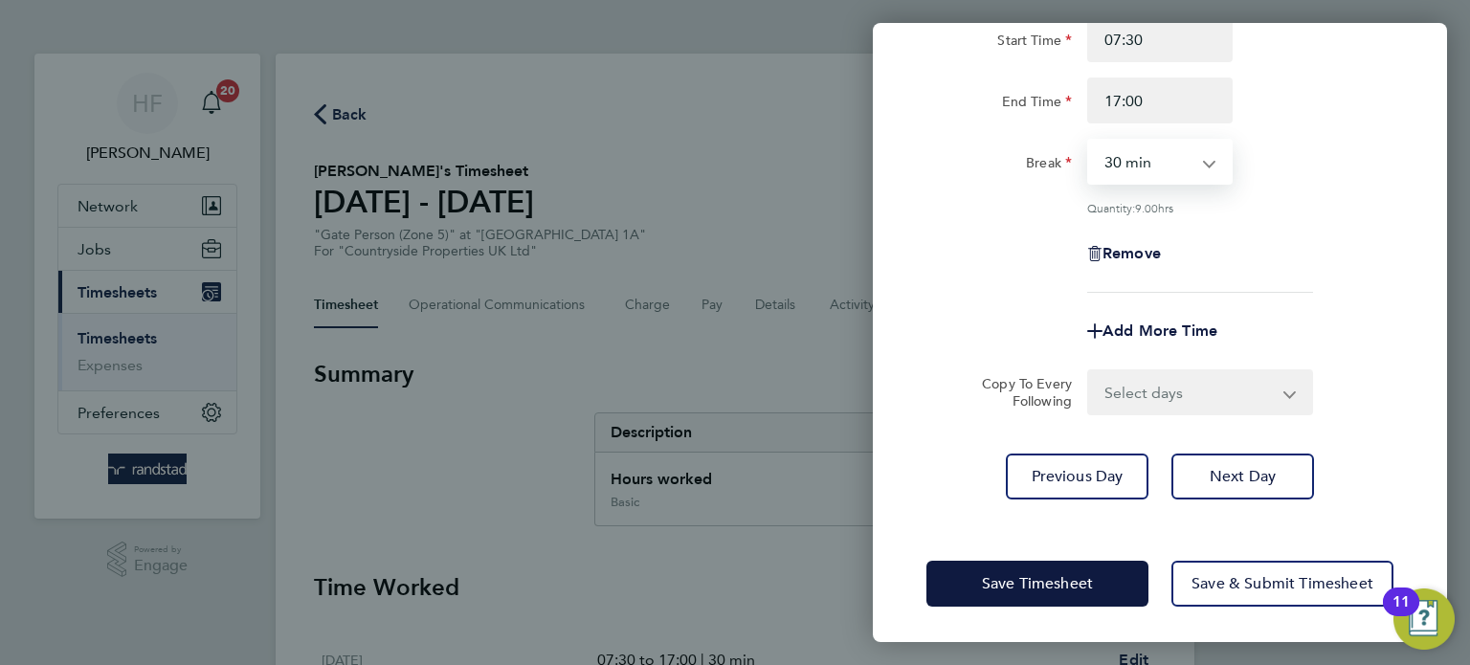
click at [1233, 448] on div "Rate Basic - 19.28 Start Time 07:30 End Time 17:00 Break 0 min 15 min 30 min 45…" at bounding box center [1160, 227] width 574 height 590
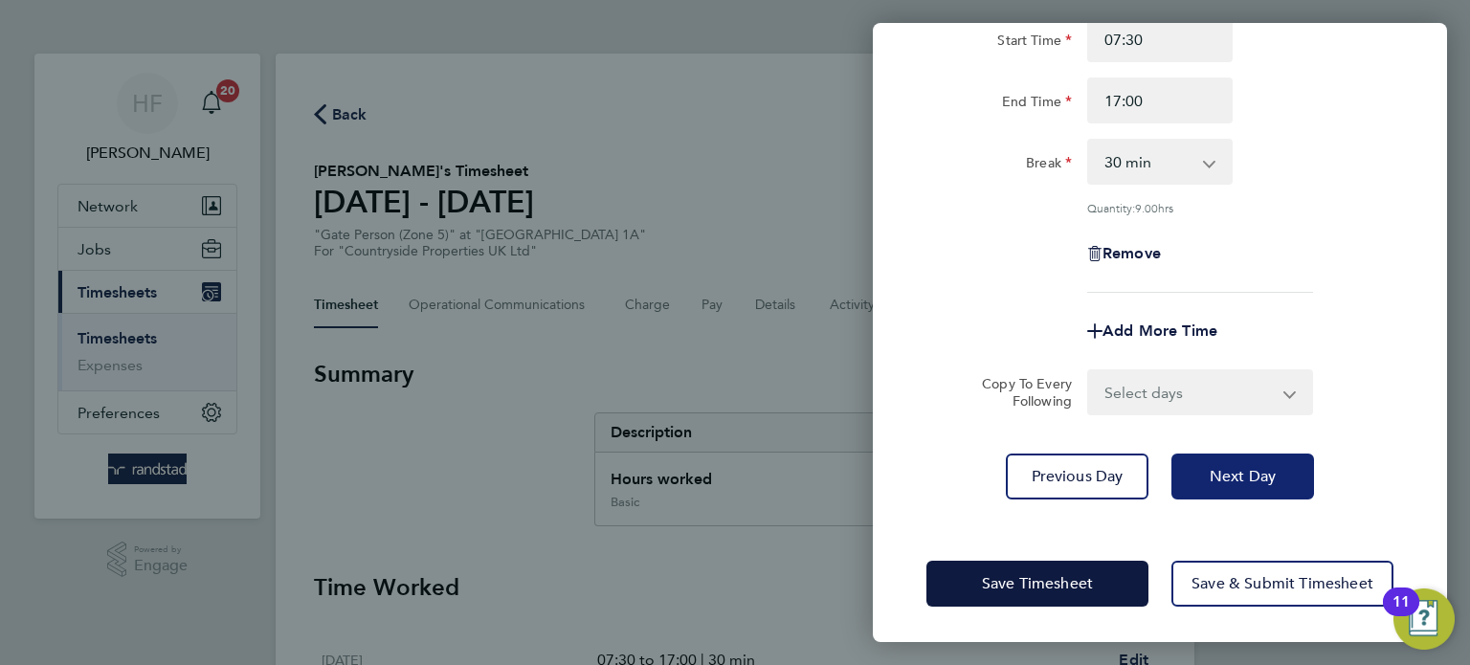
click at [1235, 457] on button "Next Day" at bounding box center [1242, 477] width 143 height 46
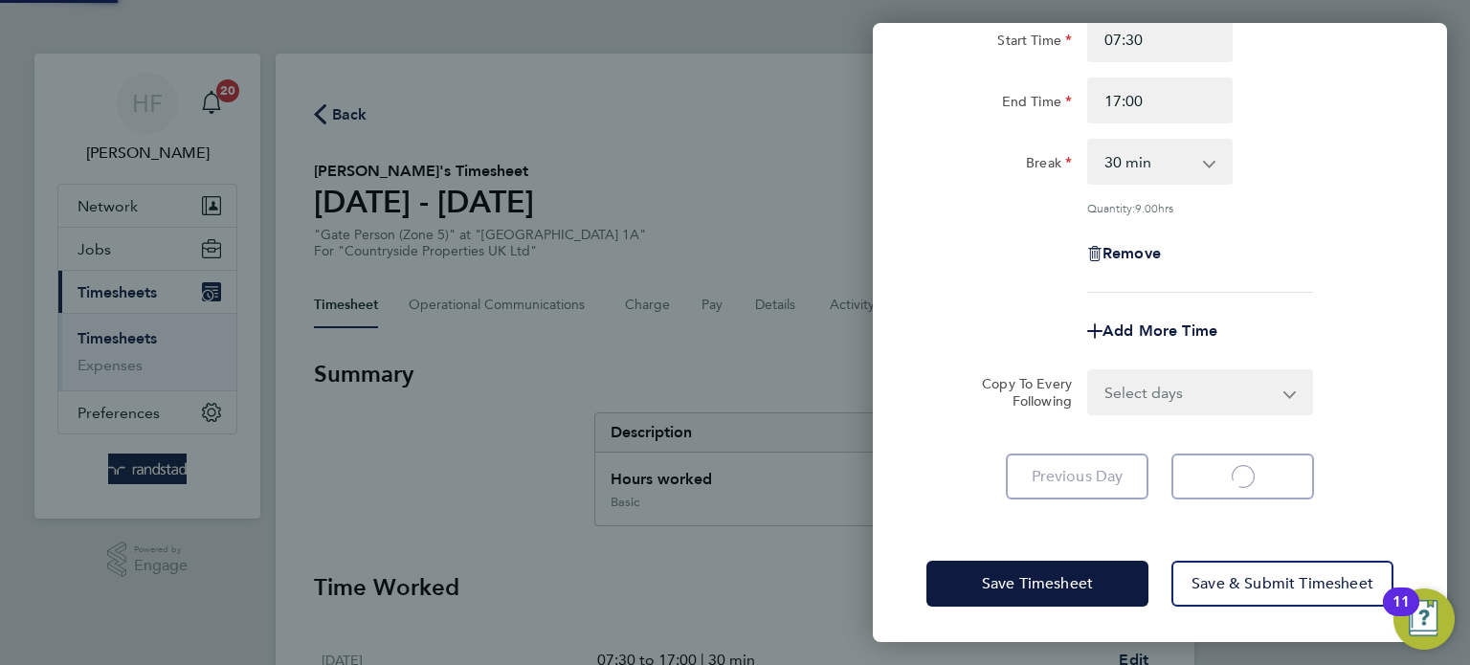
select select "30"
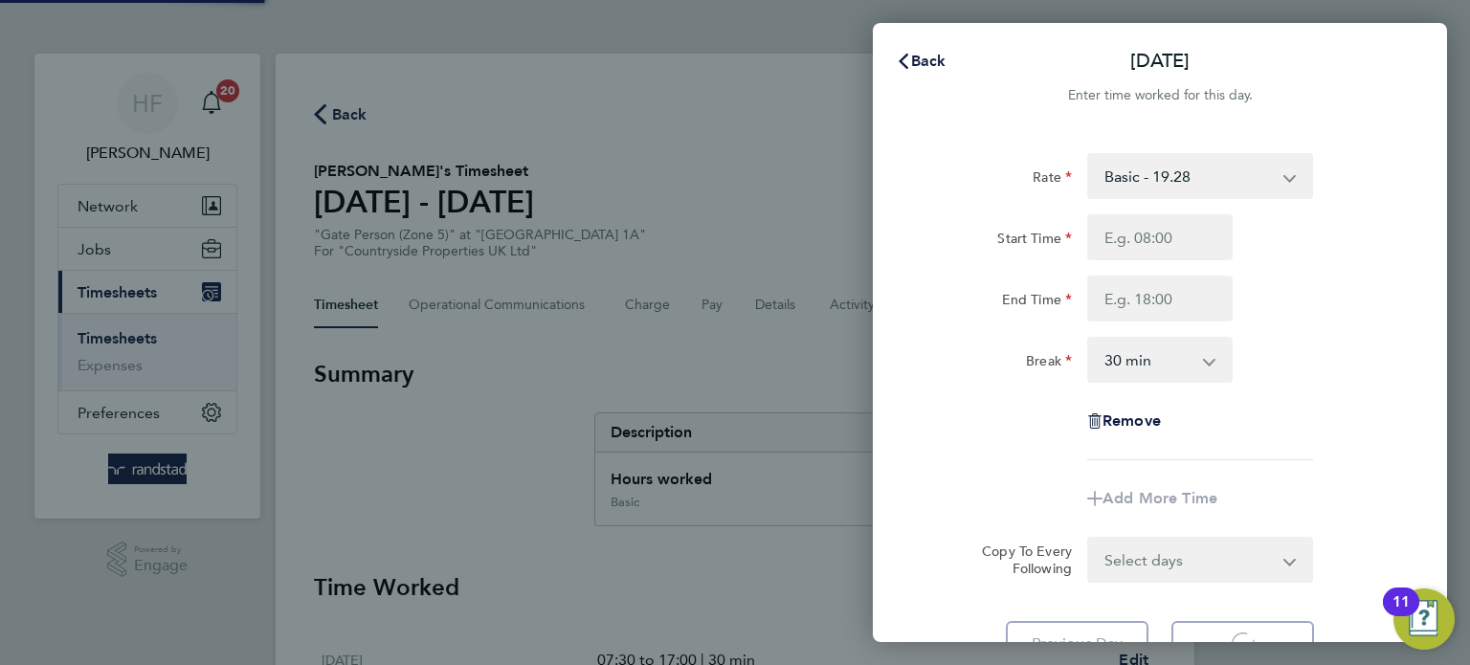
select select "30"
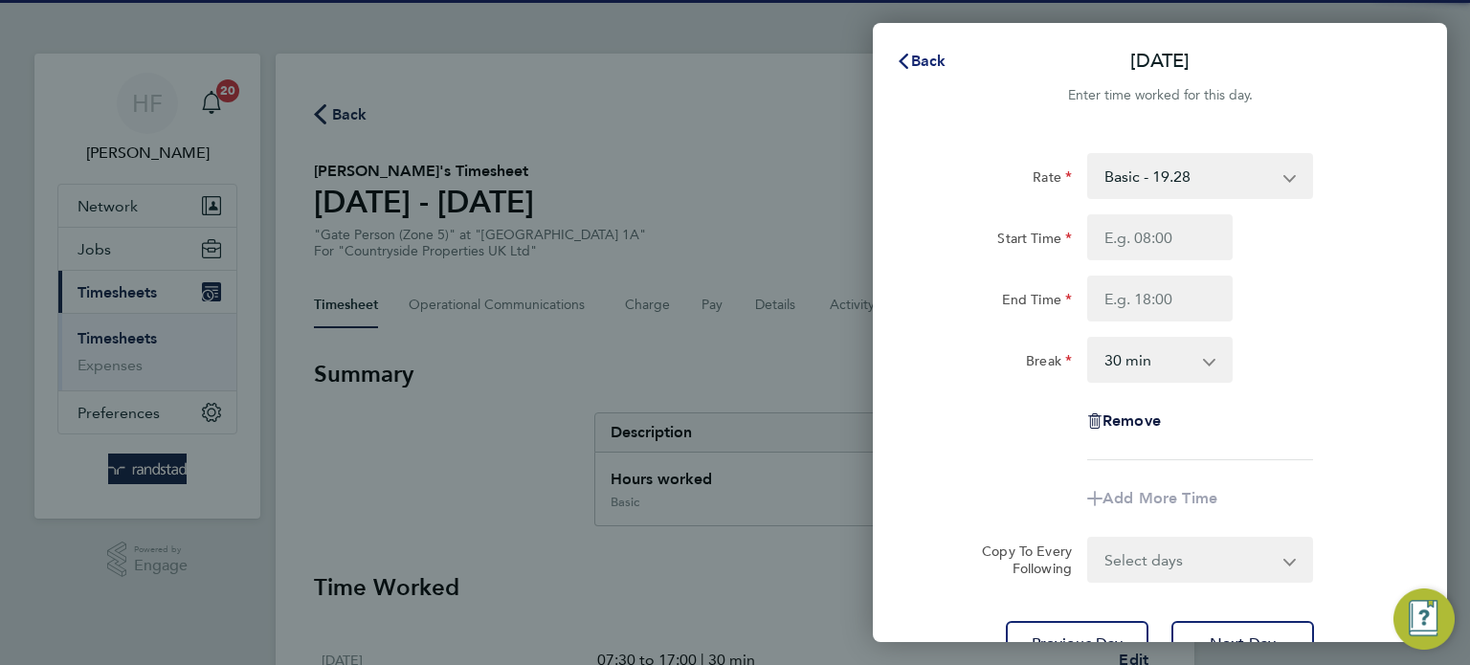
drag, startPoint x: 921, startPoint y: 63, endPoint x: 909, endPoint y: 72, distance: 15.1
click at [920, 62] on span "Back" at bounding box center [928, 61] width 35 height 18
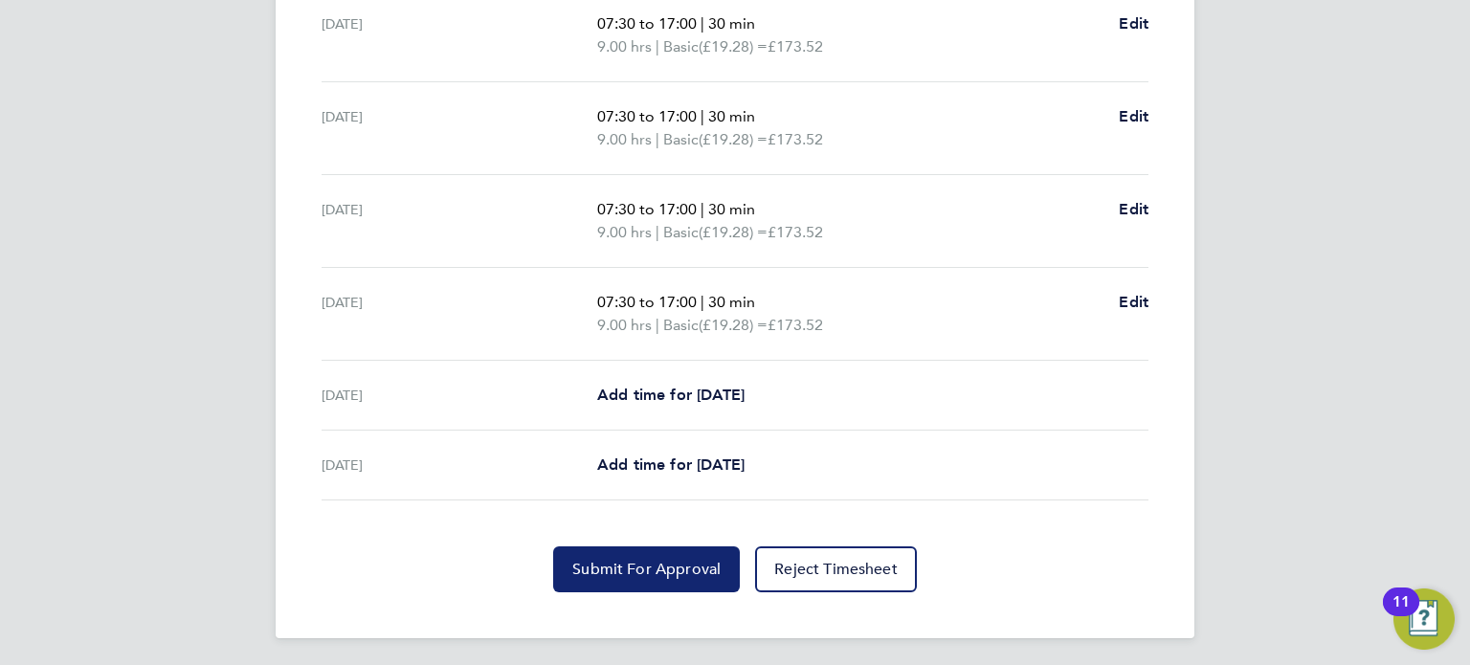
click at [665, 577] on button "Submit For Approval" at bounding box center [646, 569] width 187 height 46
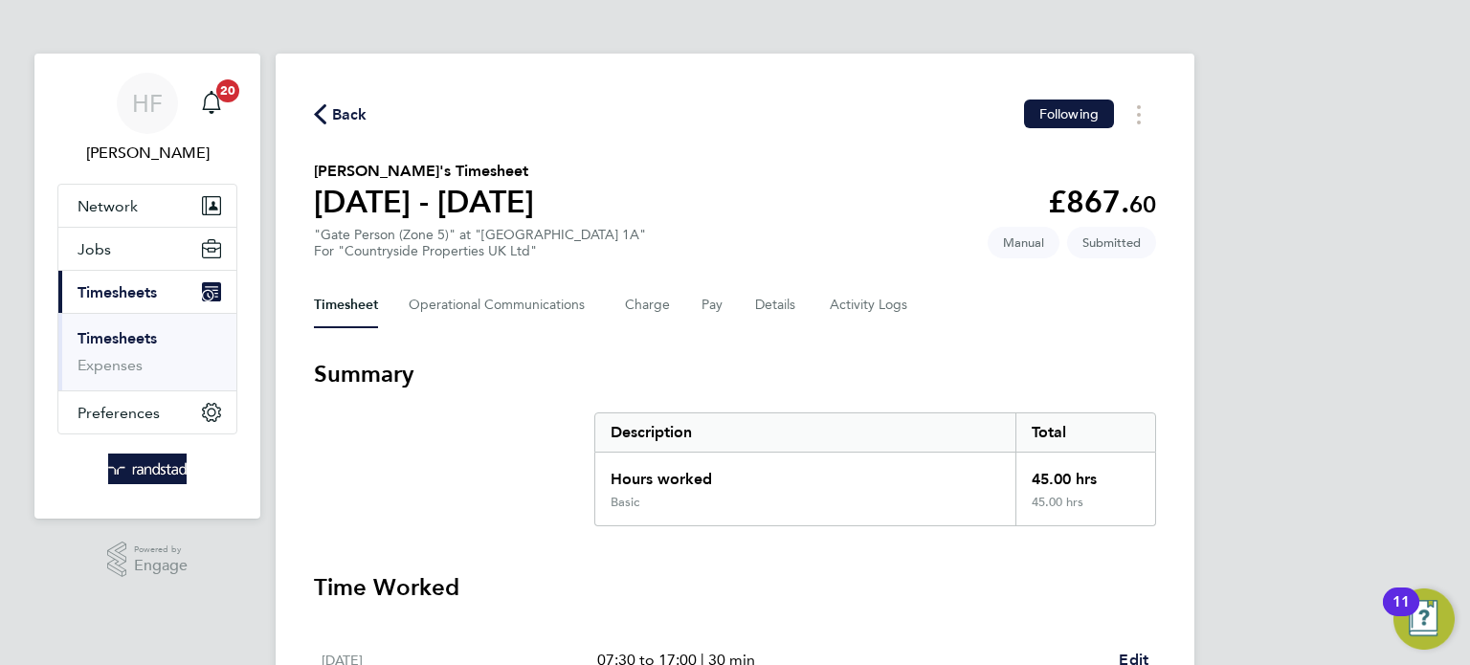
click at [147, 334] on link "Timesheets" at bounding box center [116, 338] width 79 height 18
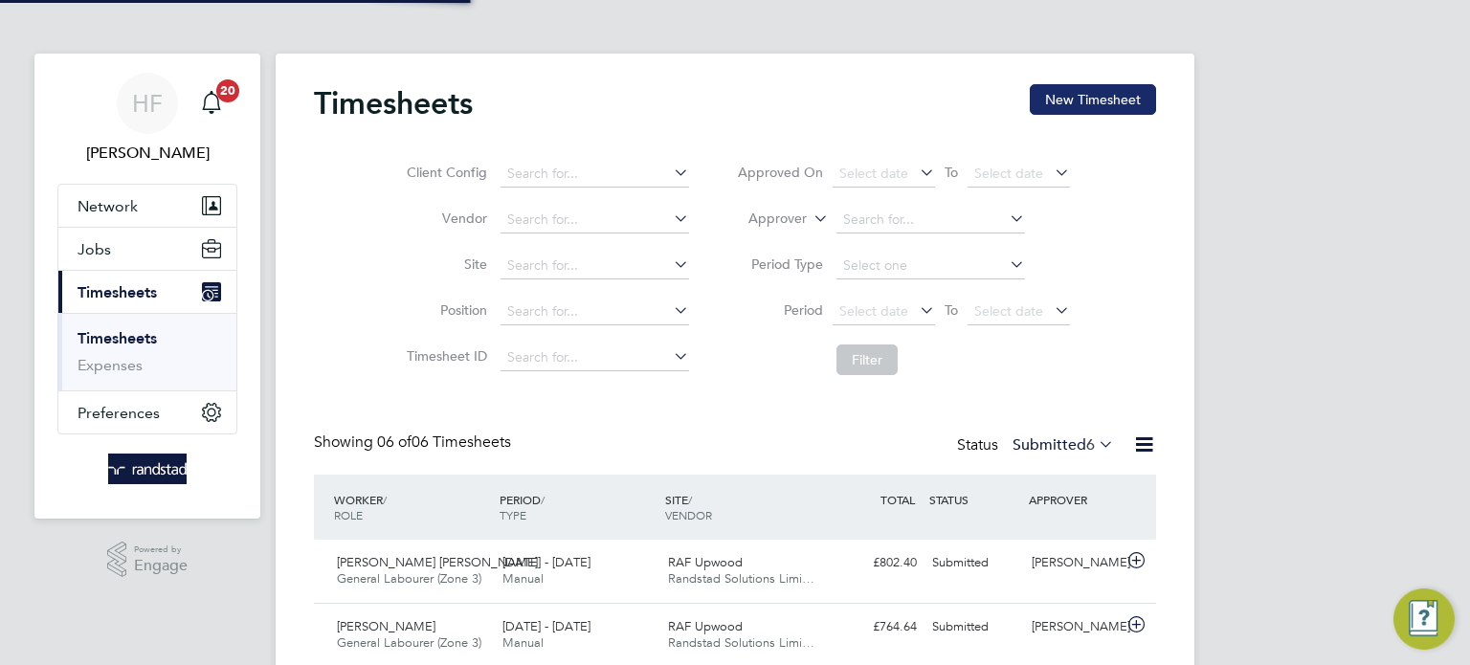
click at [1121, 91] on button "New Timesheet" at bounding box center [1092, 99] width 126 height 31
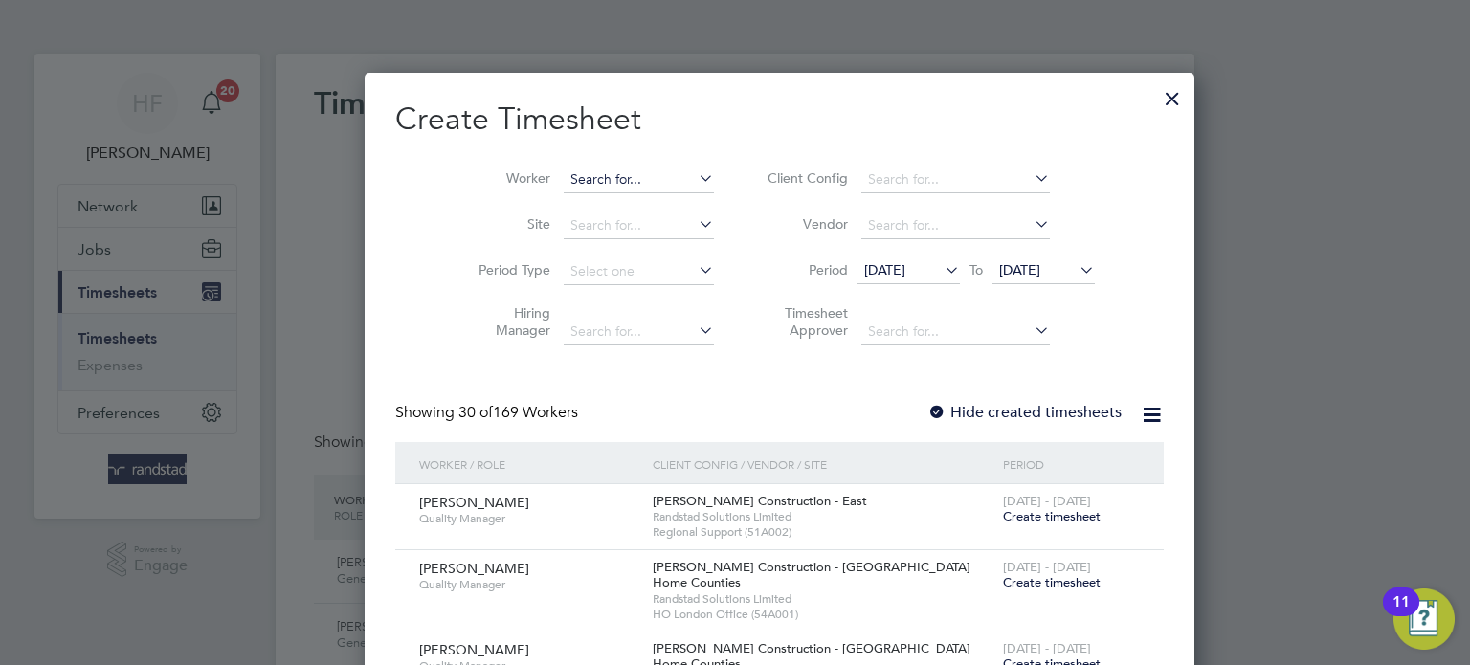
click at [597, 188] on input at bounding box center [639, 179] width 150 height 27
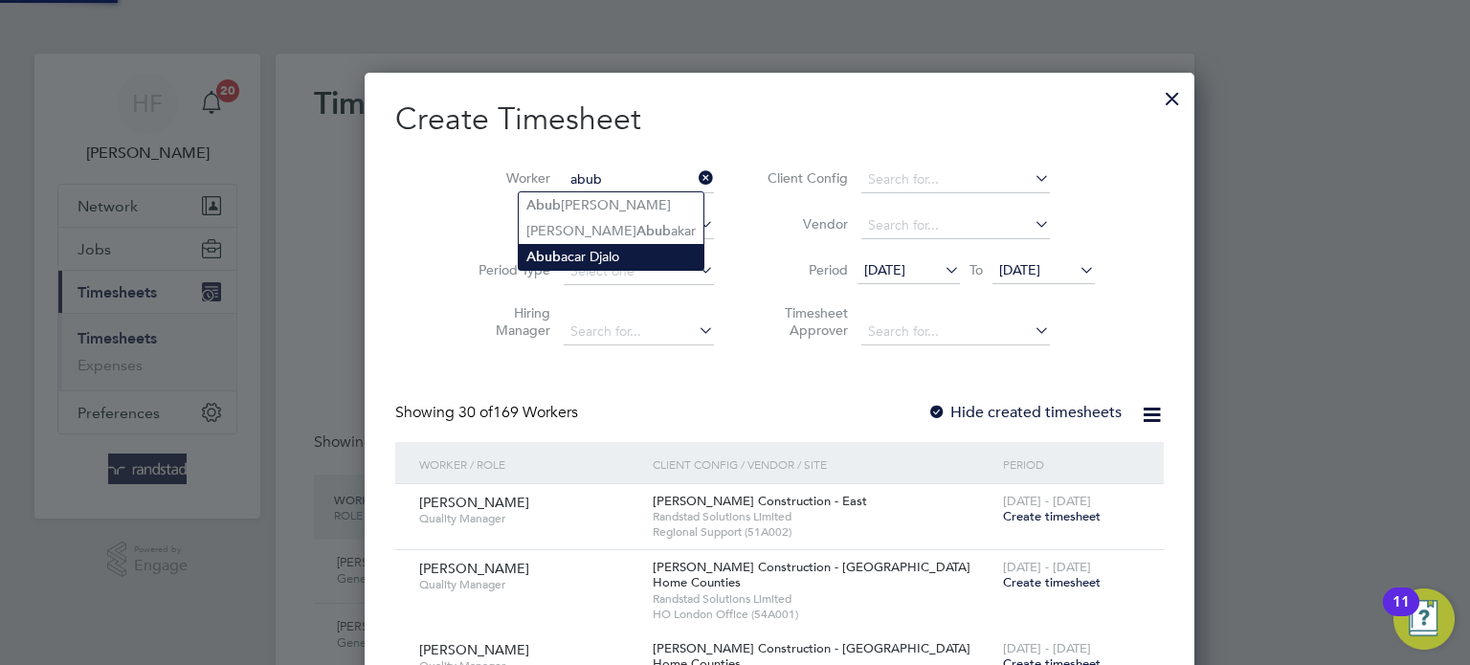
click at [586, 256] on li "Abub acar Djalo" at bounding box center [611, 257] width 185 height 26
type input "[PERSON_NAME]"
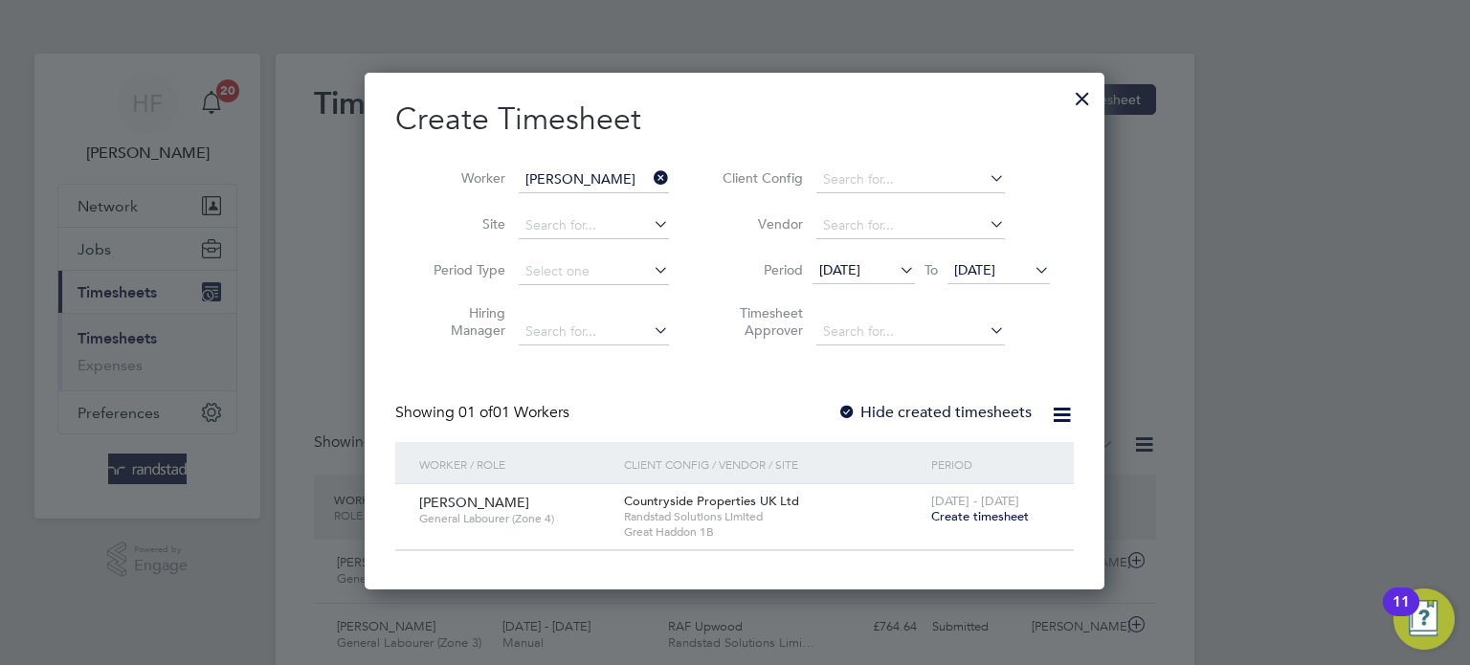
click at [983, 525] on div "[DATE] - [DATE] Create timesheet" at bounding box center [990, 510] width 128 height 52
click at [981, 517] on span "Create timesheet" at bounding box center [980, 516] width 98 height 16
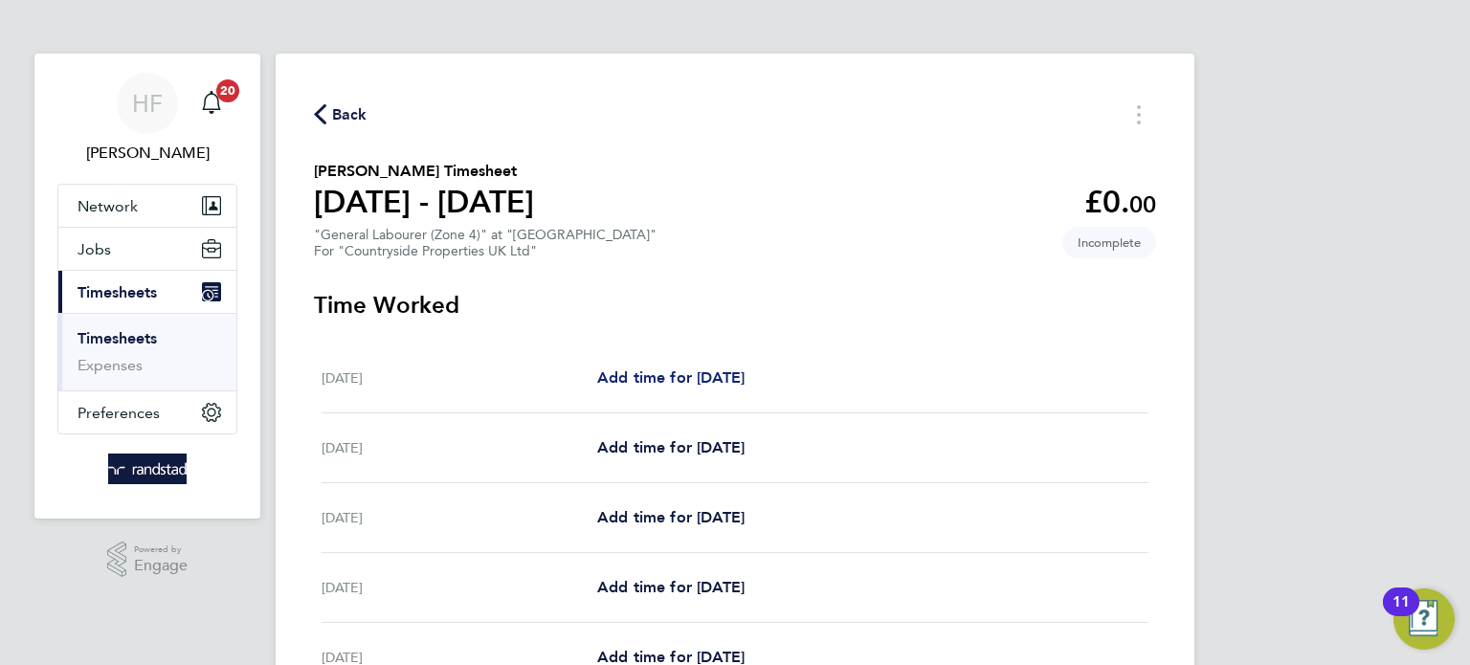
click at [695, 368] on span "Add time for [DATE]" at bounding box center [670, 377] width 147 height 18
select select "30"
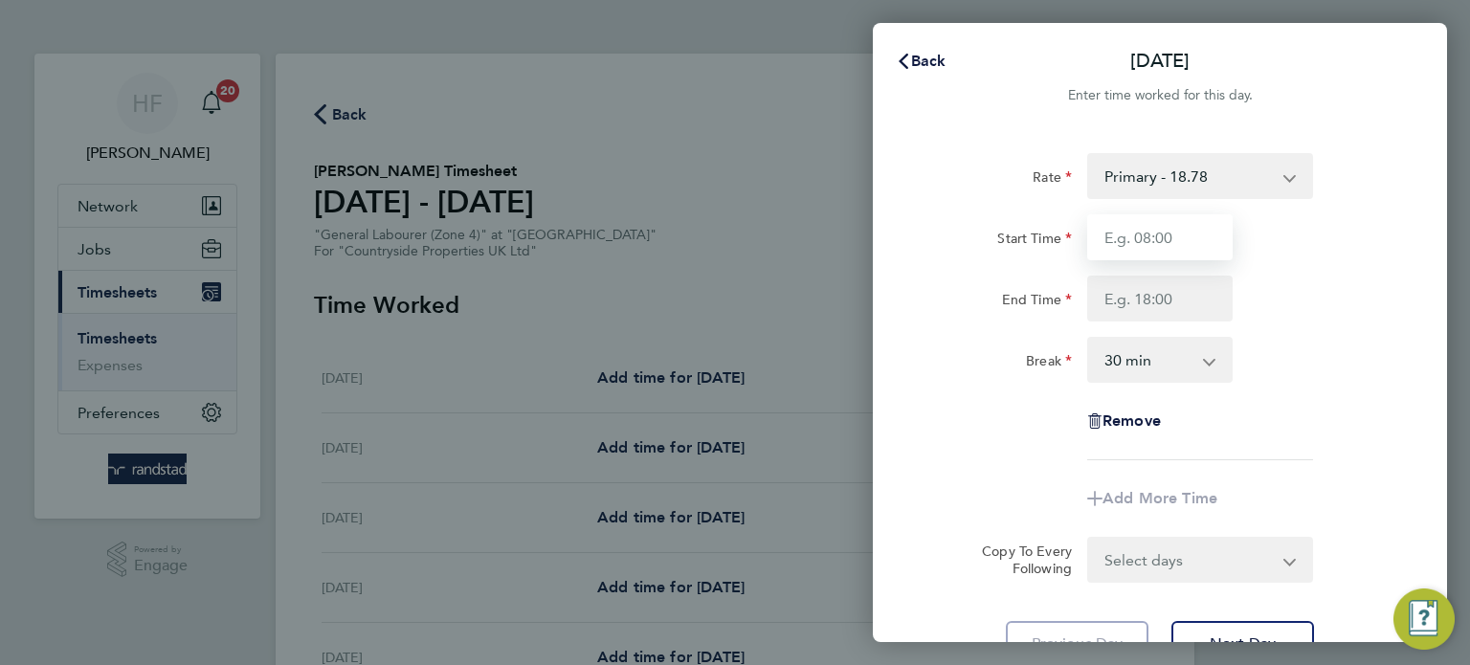
click at [1178, 237] on input "Start Time" at bounding box center [1159, 237] width 145 height 46
type input "07:30"
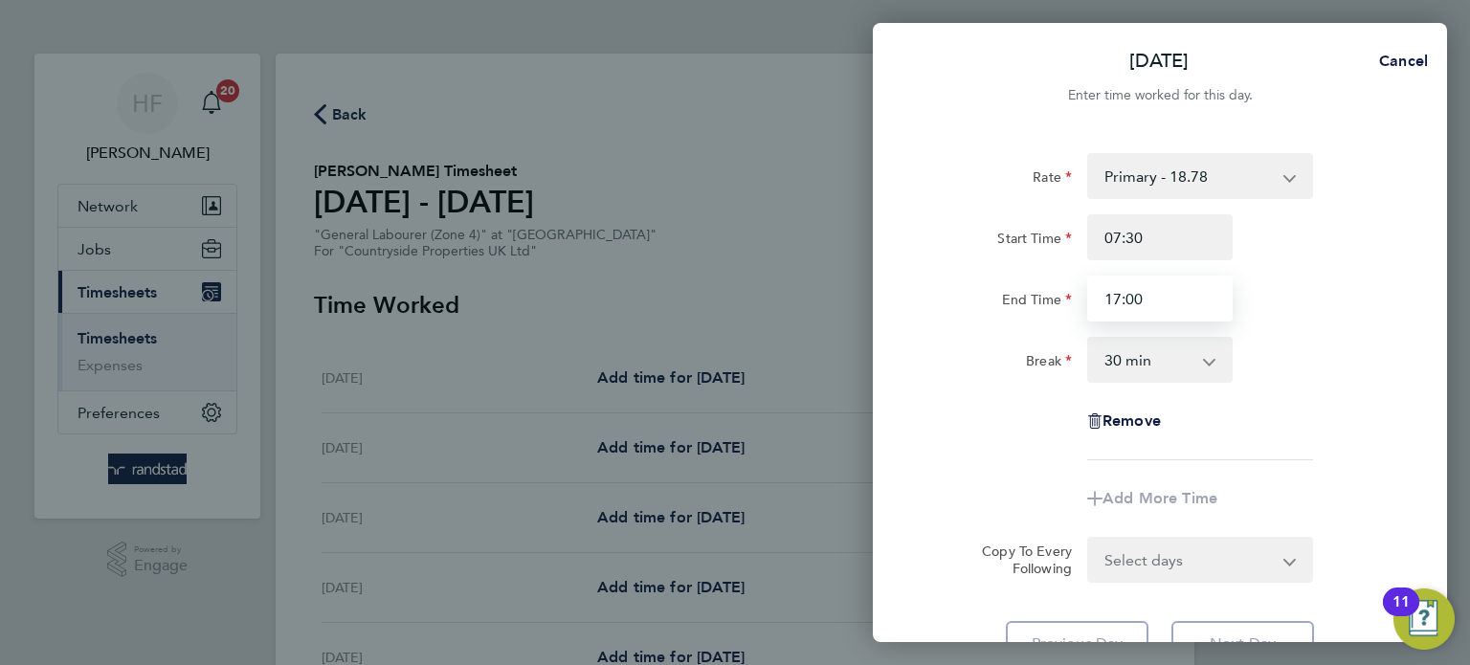
type input "17:00"
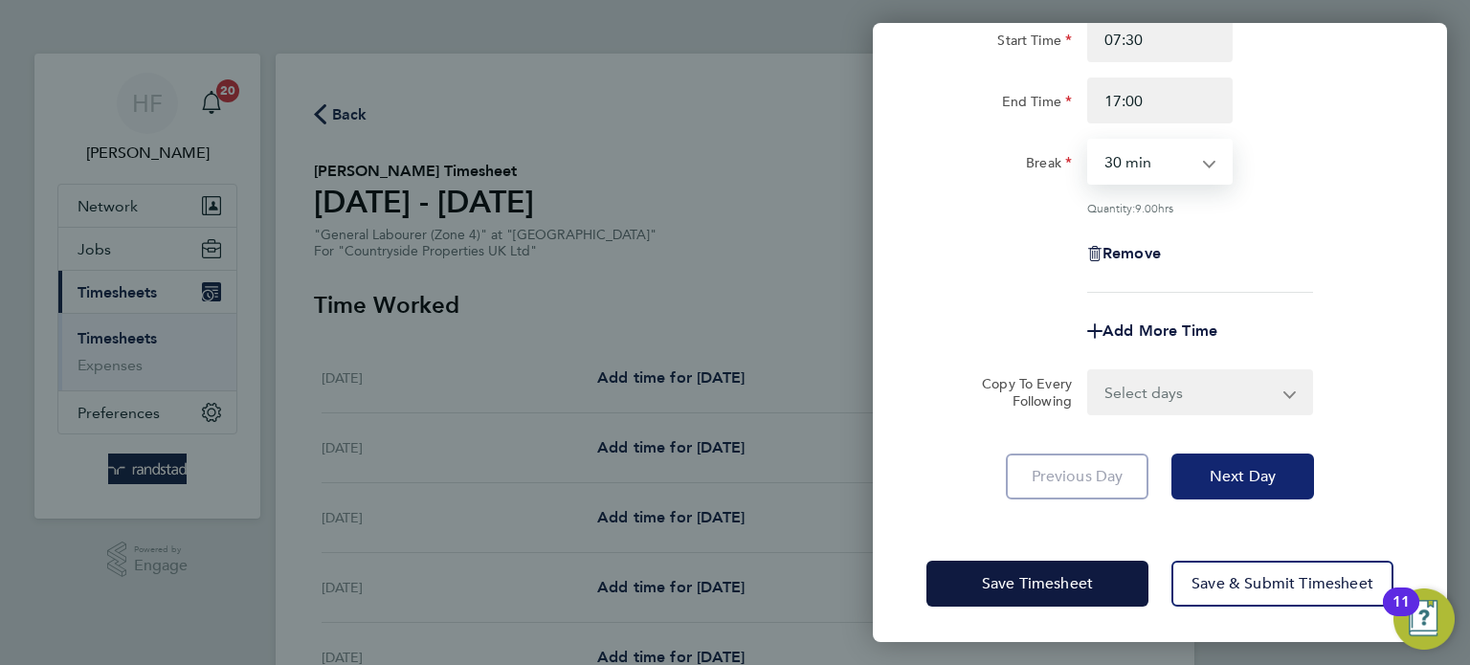
click at [1292, 472] on button "Next Day" at bounding box center [1242, 477] width 143 height 46
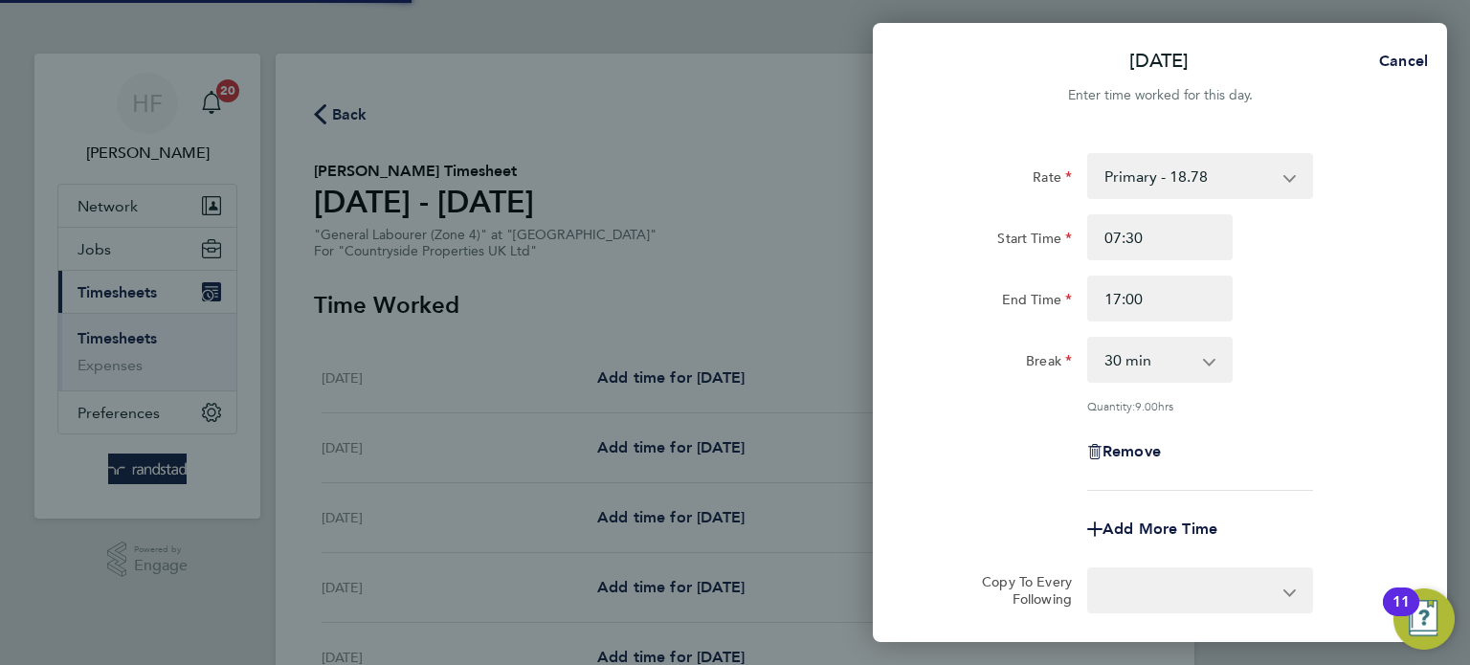
select select "30"
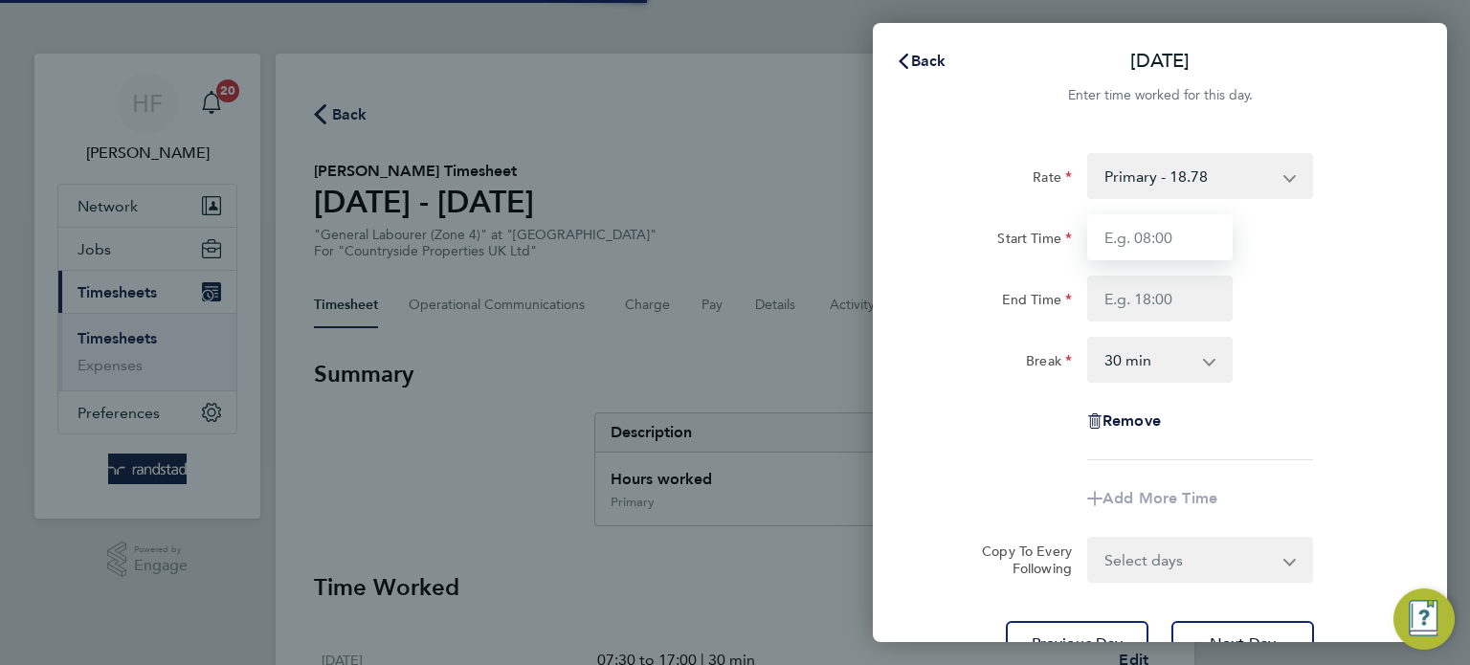
click at [1128, 233] on input "Start Time" at bounding box center [1159, 237] width 145 height 46
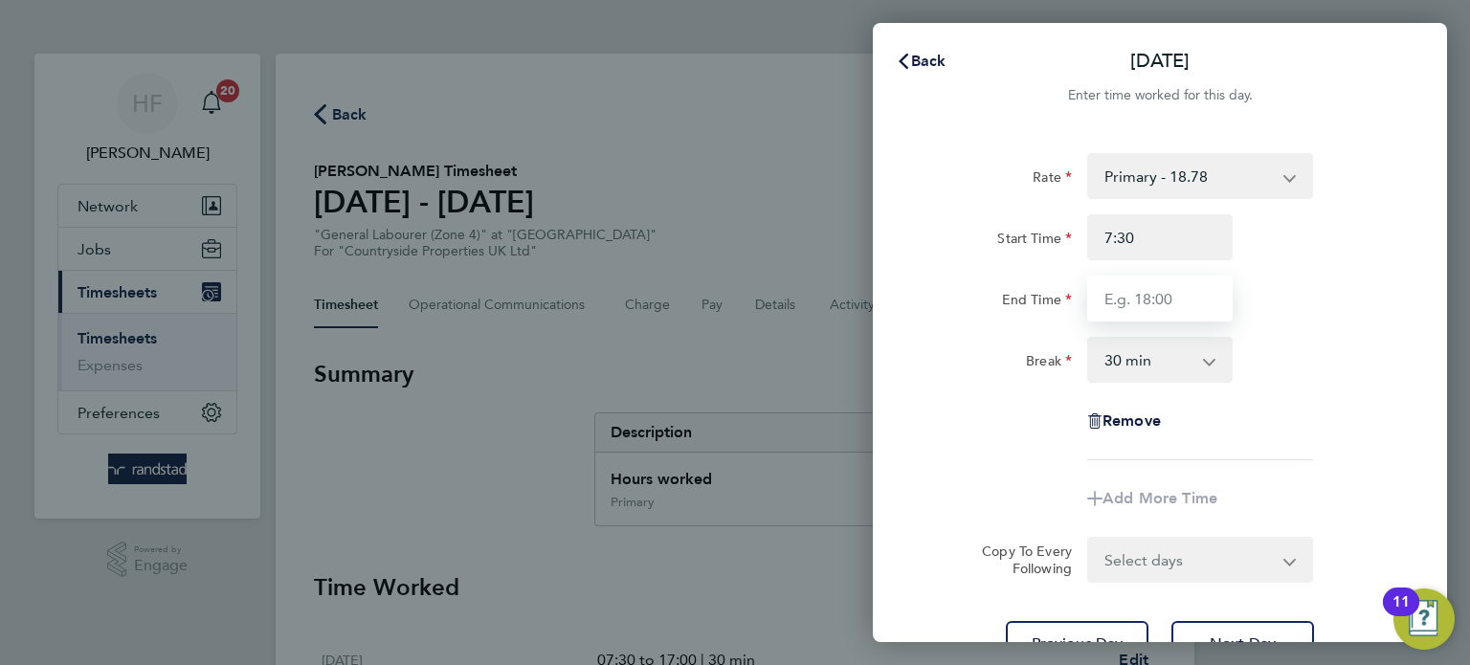
type input "07:30"
type input "7"
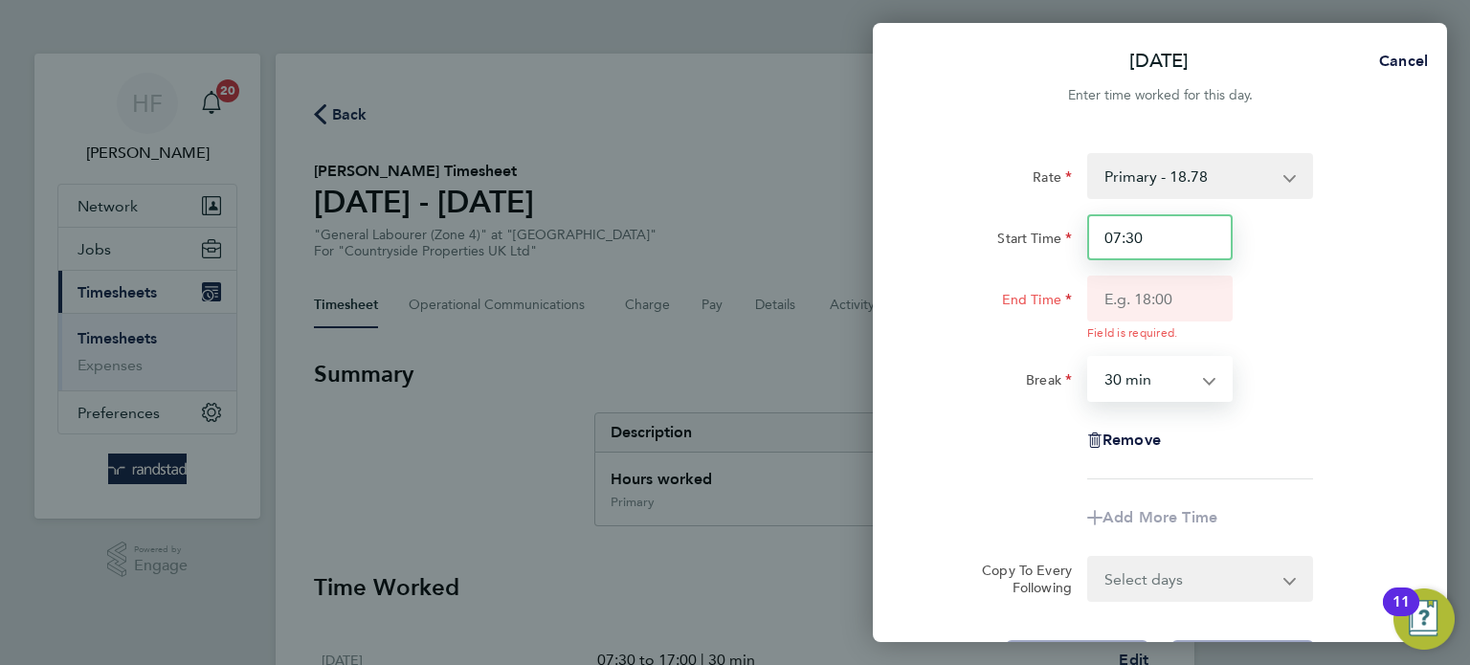
click at [1187, 234] on input "07:30" at bounding box center [1159, 237] width 145 height 46
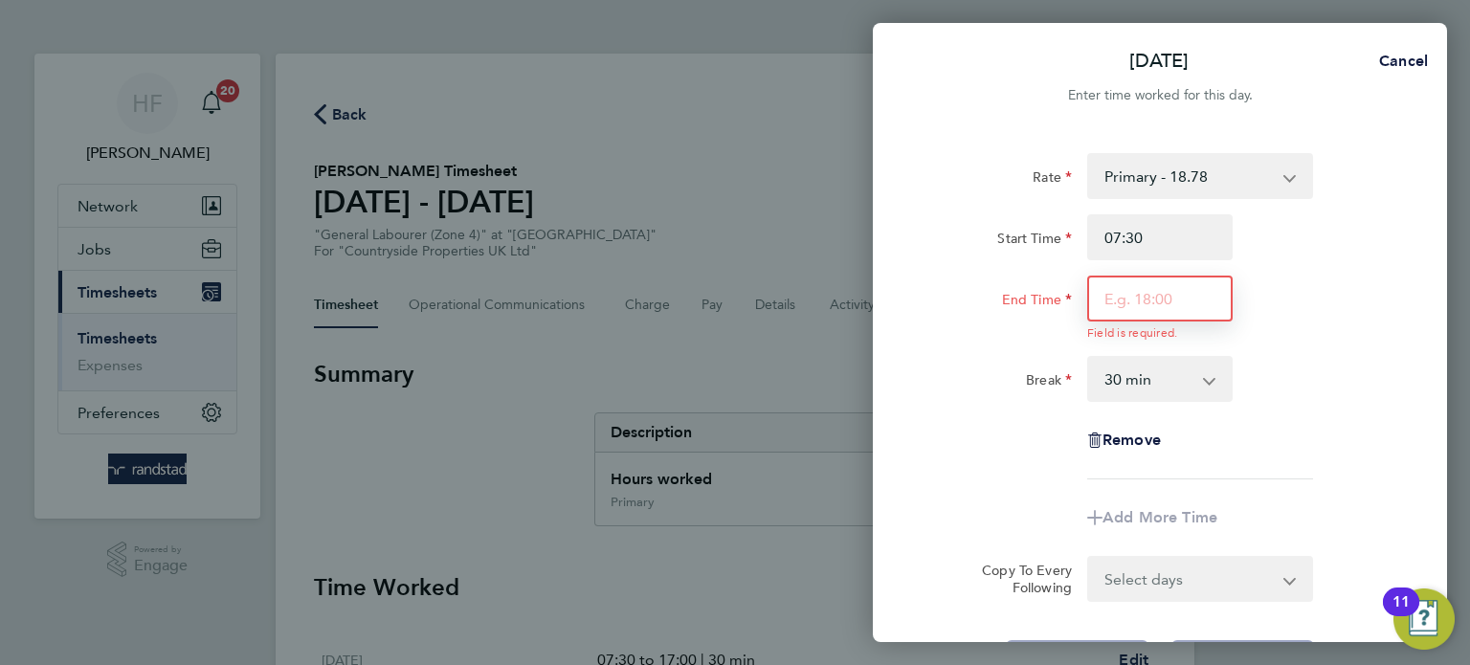
click at [1205, 301] on input "End Time" at bounding box center [1159, 299] width 145 height 46
type input "17:00"
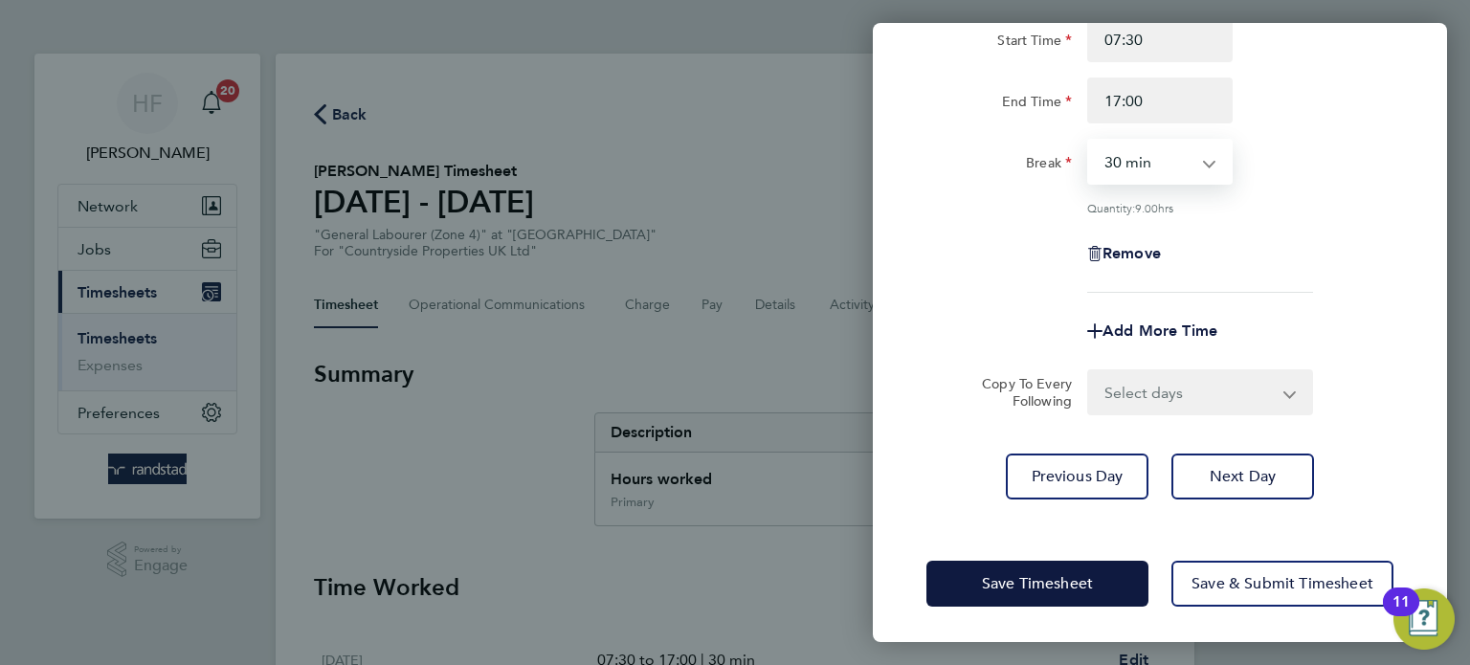
click at [1264, 508] on div "Rate Primary - 18.78 Start Time 07:30 End Time 17:00 Break 0 min 15 min 30 min …" at bounding box center [1160, 227] width 574 height 590
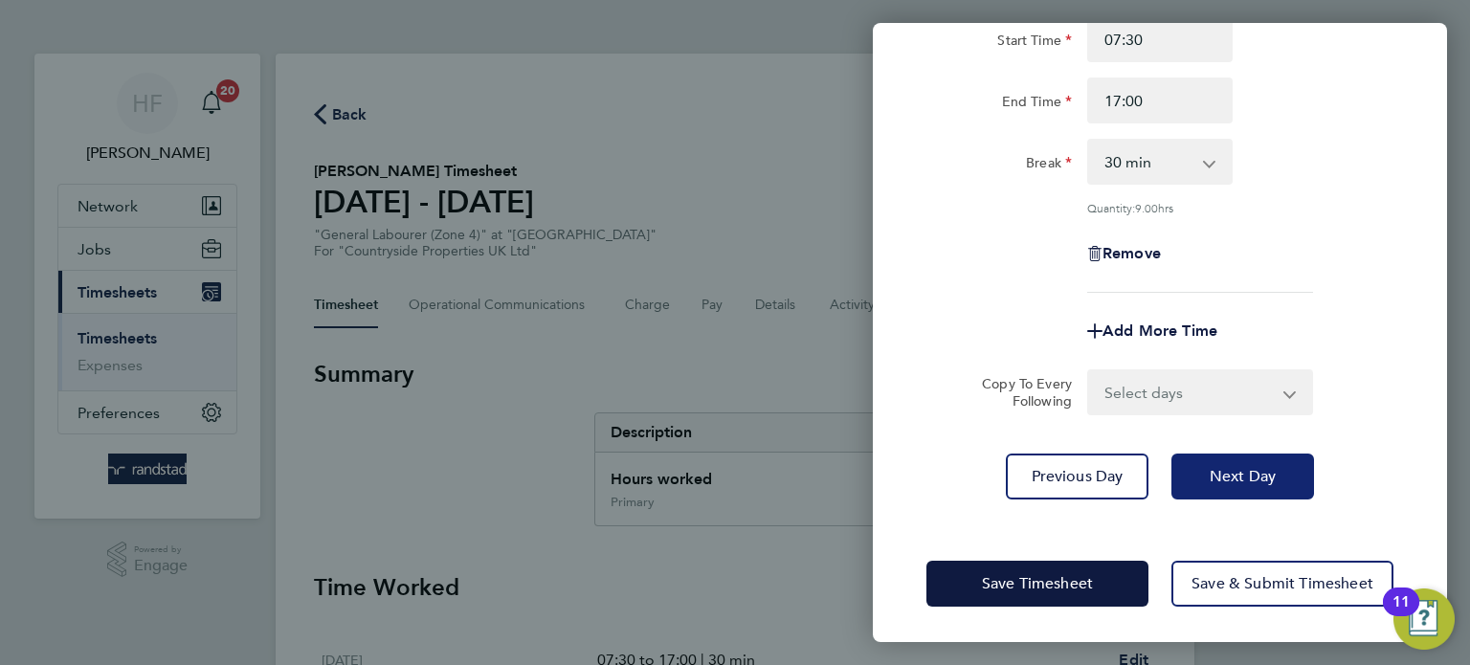
click at [1264, 468] on span "Next Day" at bounding box center [1242, 476] width 66 height 19
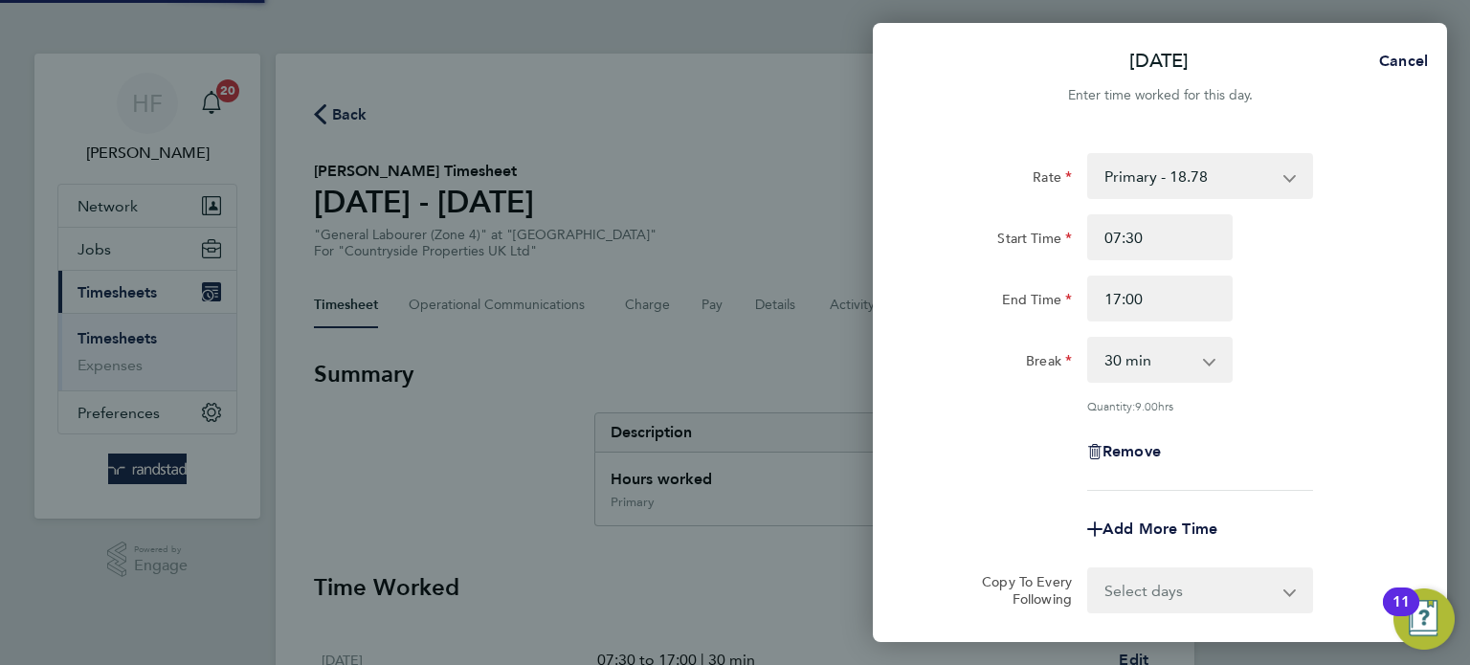
select select "30"
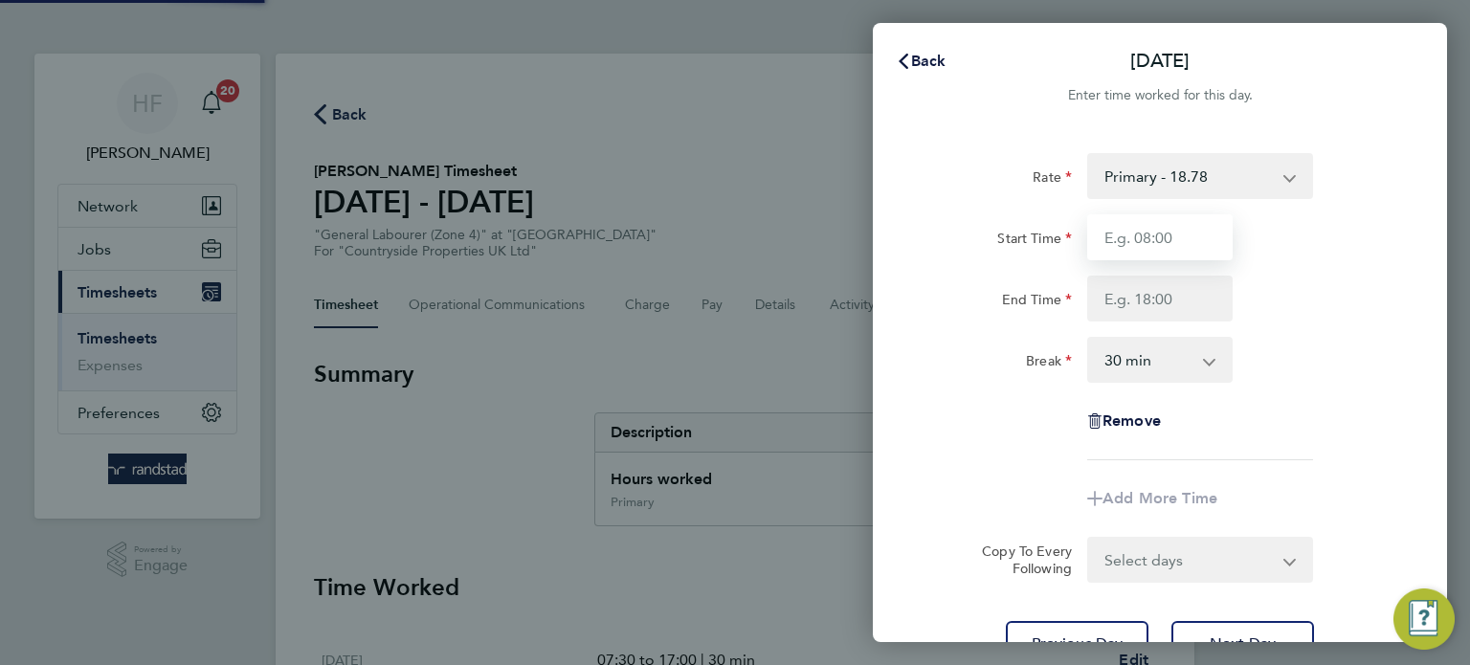
click at [1129, 239] on input "Start Time" at bounding box center [1159, 237] width 145 height 46
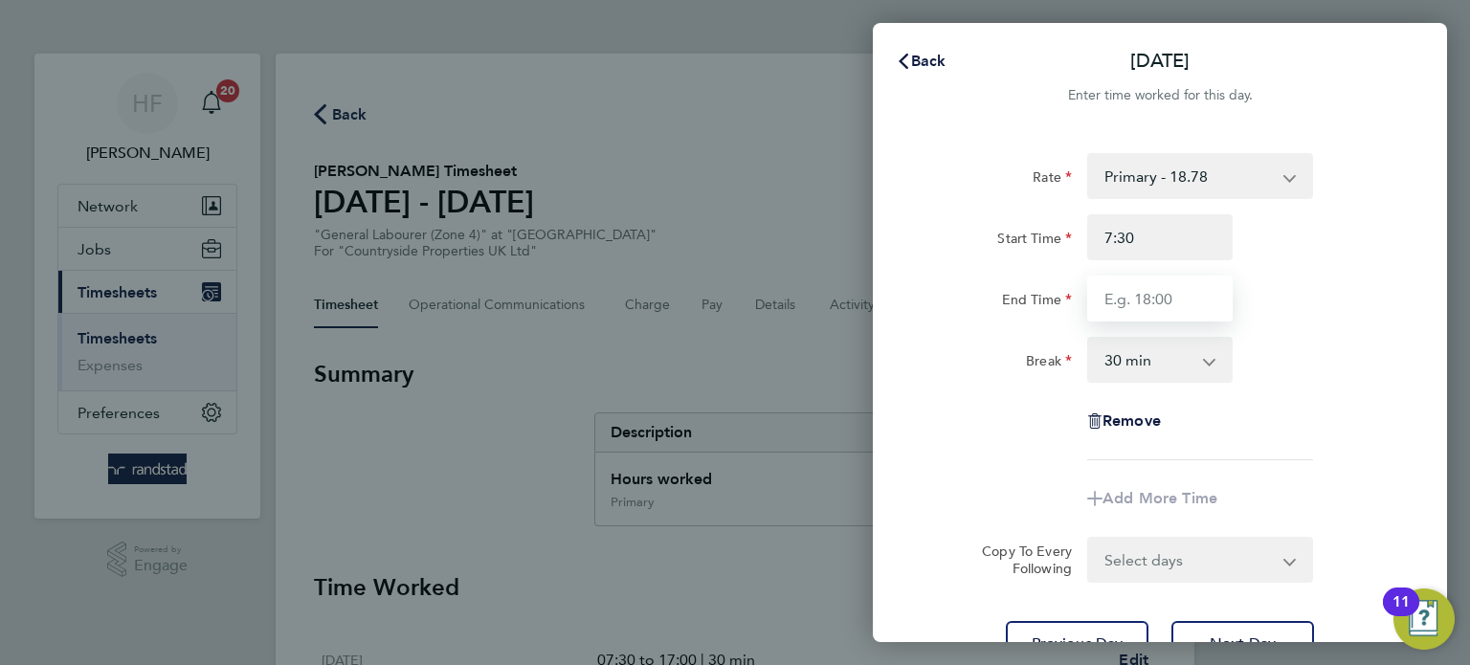
type input "07:30"
type input "17:00"
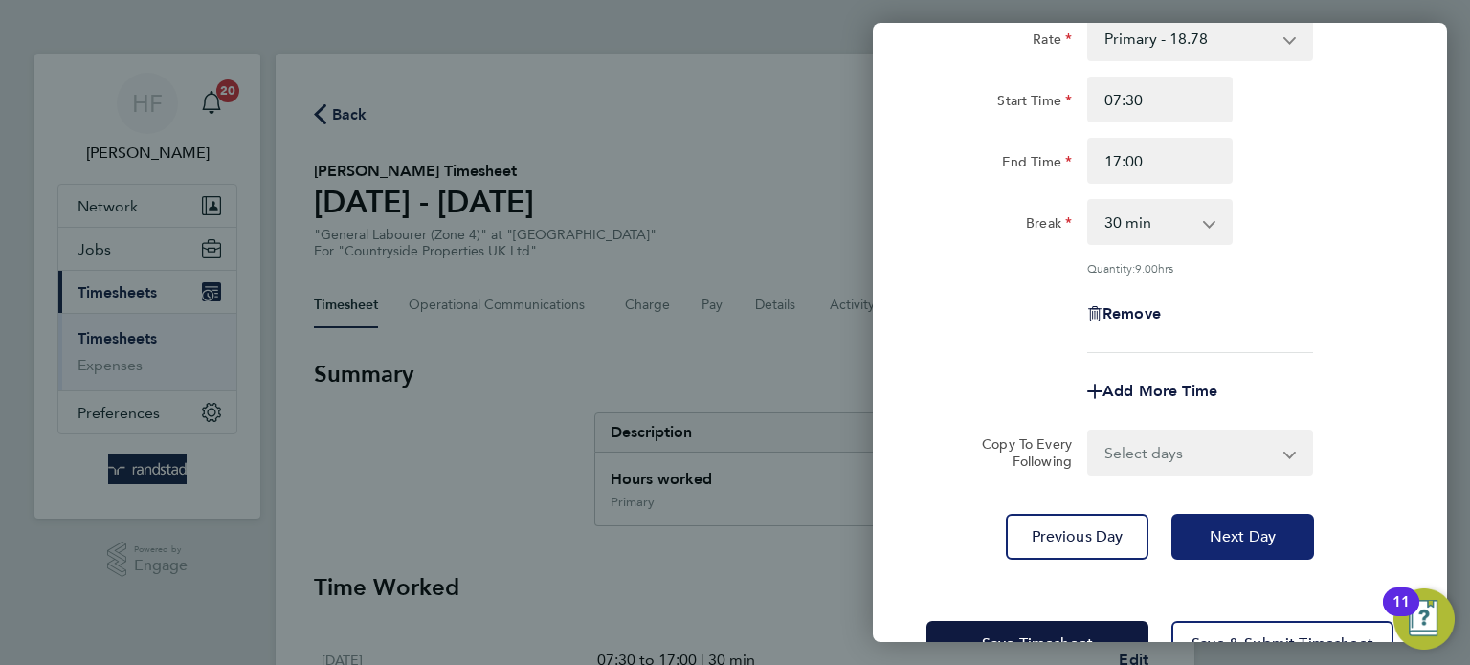
click at [1239, 534] on span "Next Day" at bounding box center [1242, 536] width 66 height 19
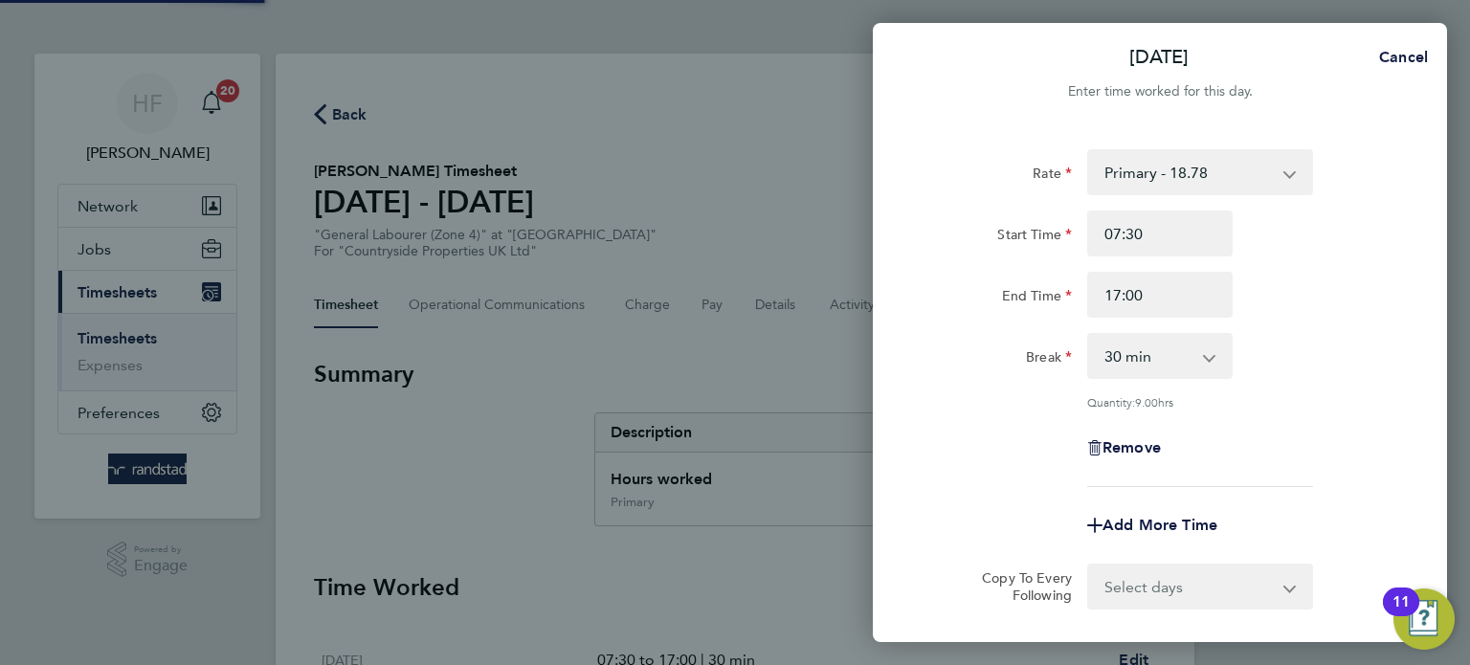
select select "30"
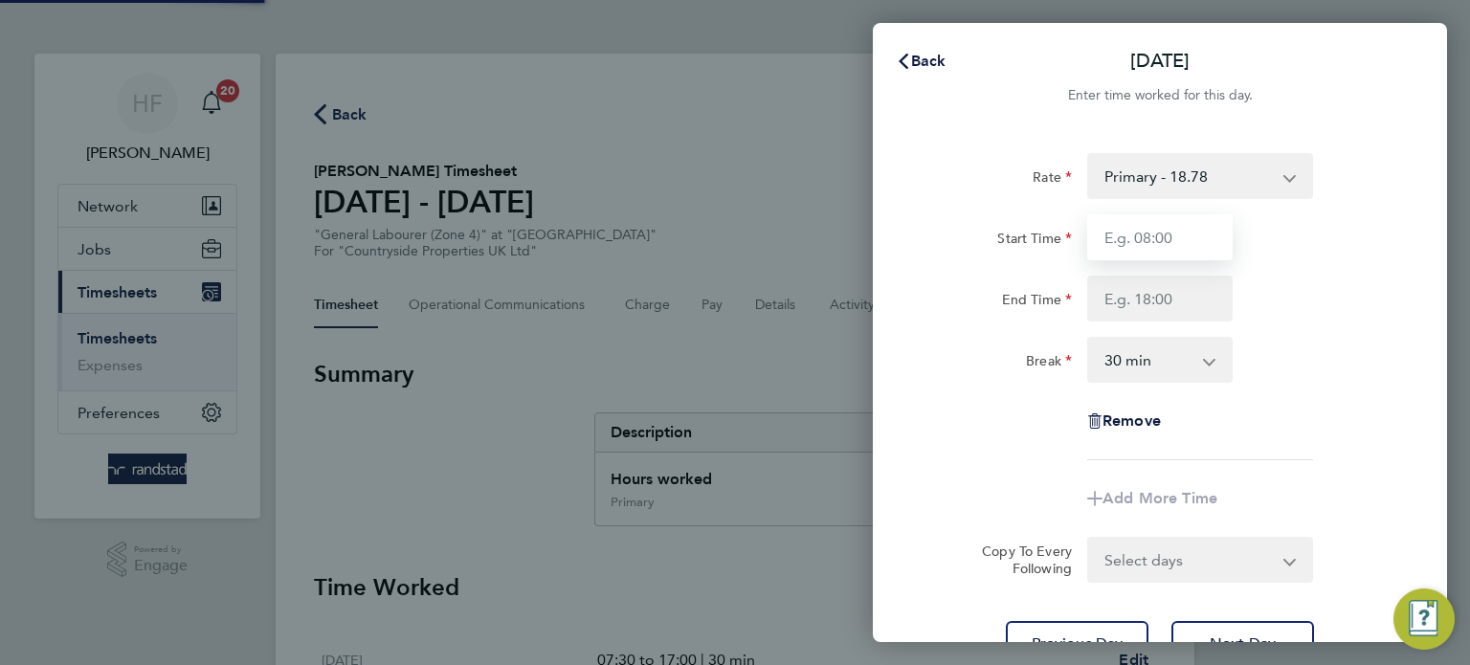
click at [1138, 245] on input "Start Time" at bounding box center [1159, 237] width 145 height 46
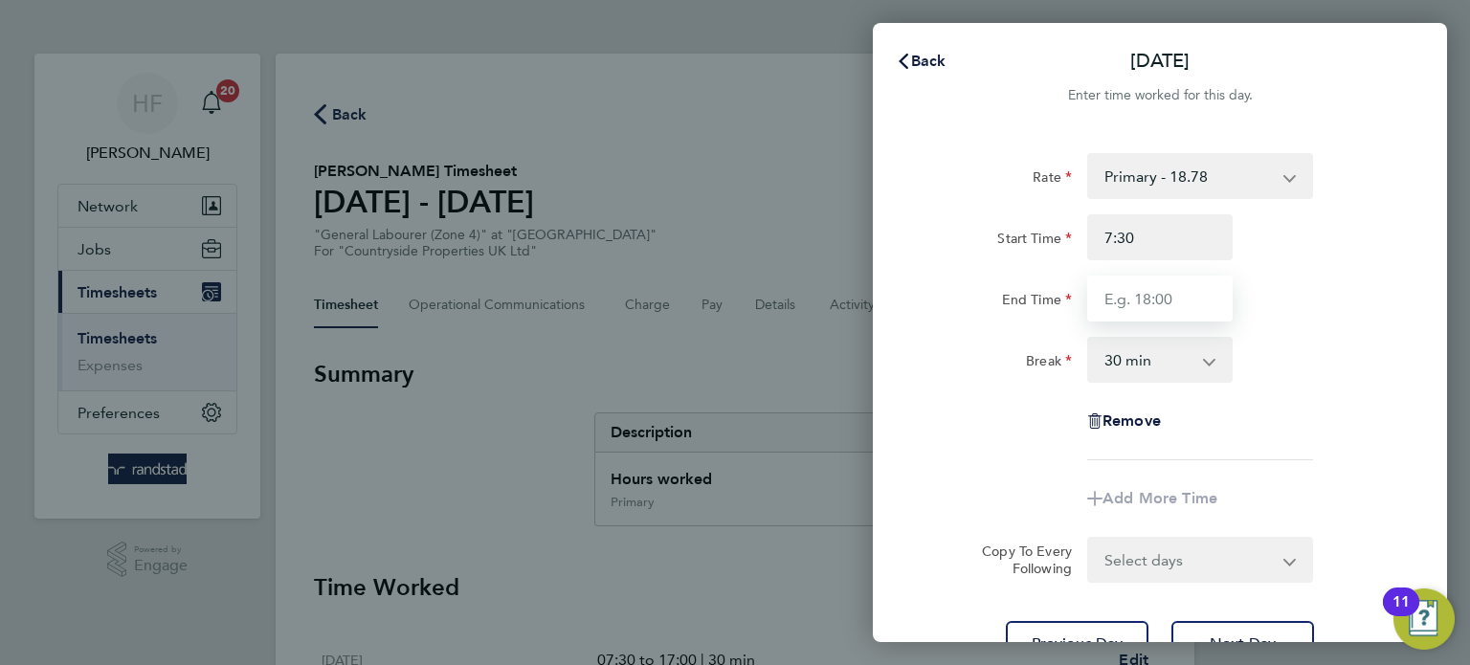
type input "07:30"
type input "17:00"
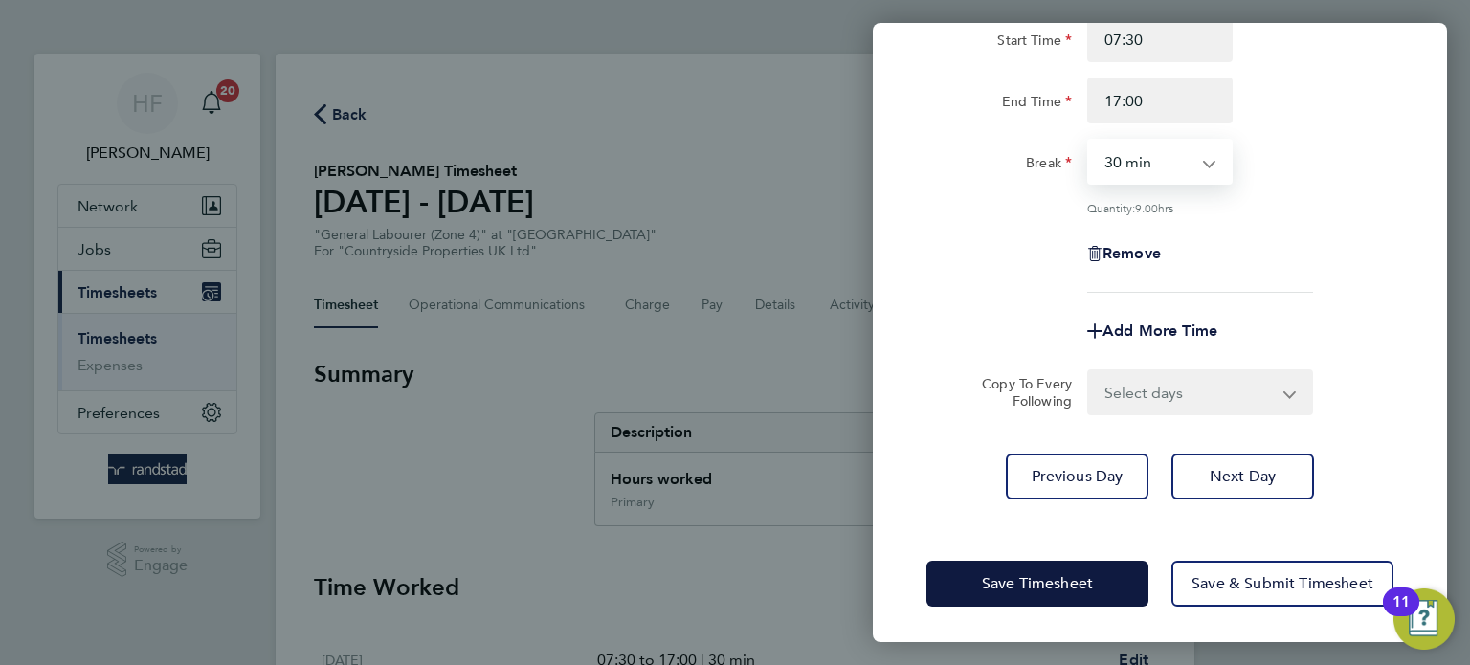
click at [1229, 501] on div "Rate Primary - 18.78 Start Time 07:30 End Time 17:00 Break 0 min 15 min 30 min …" at bounding box center [1160, 227] width 574 height 590
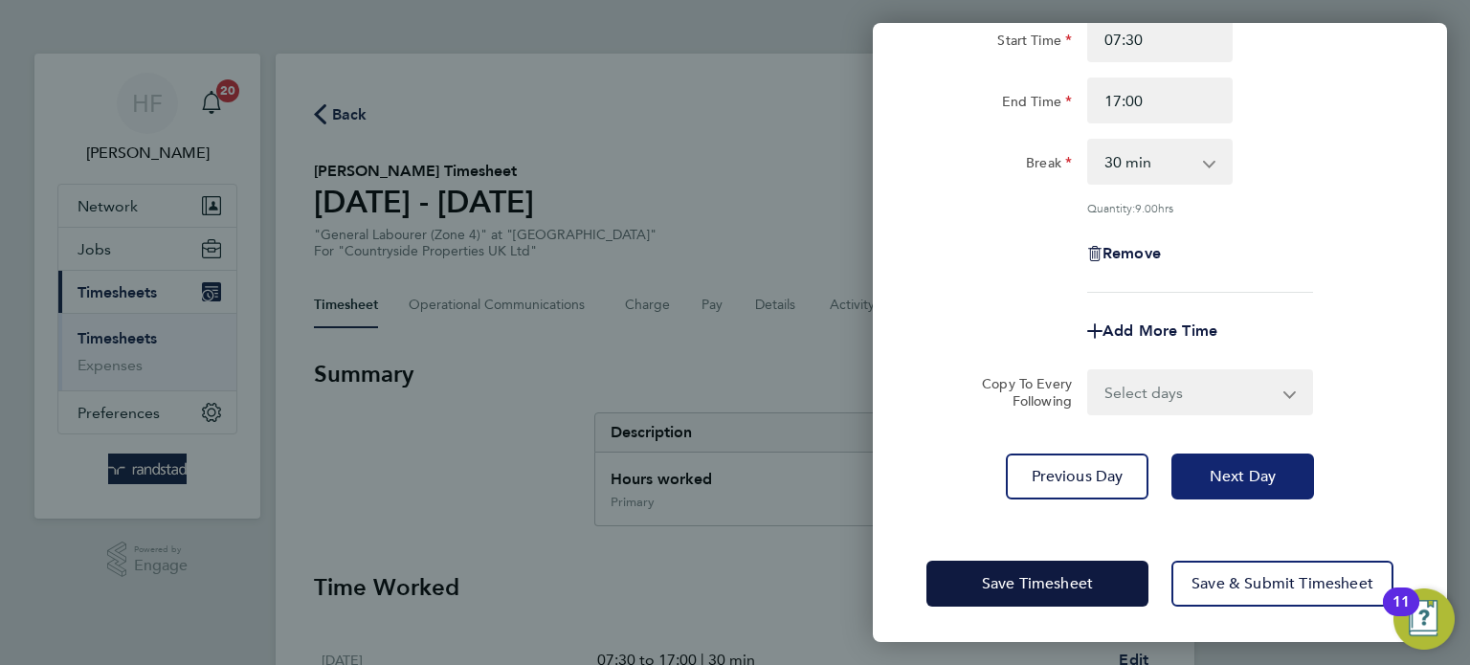
click at [1226, 460] on button "Next Day" at bounding box center [1242, 477] width 143 height 46
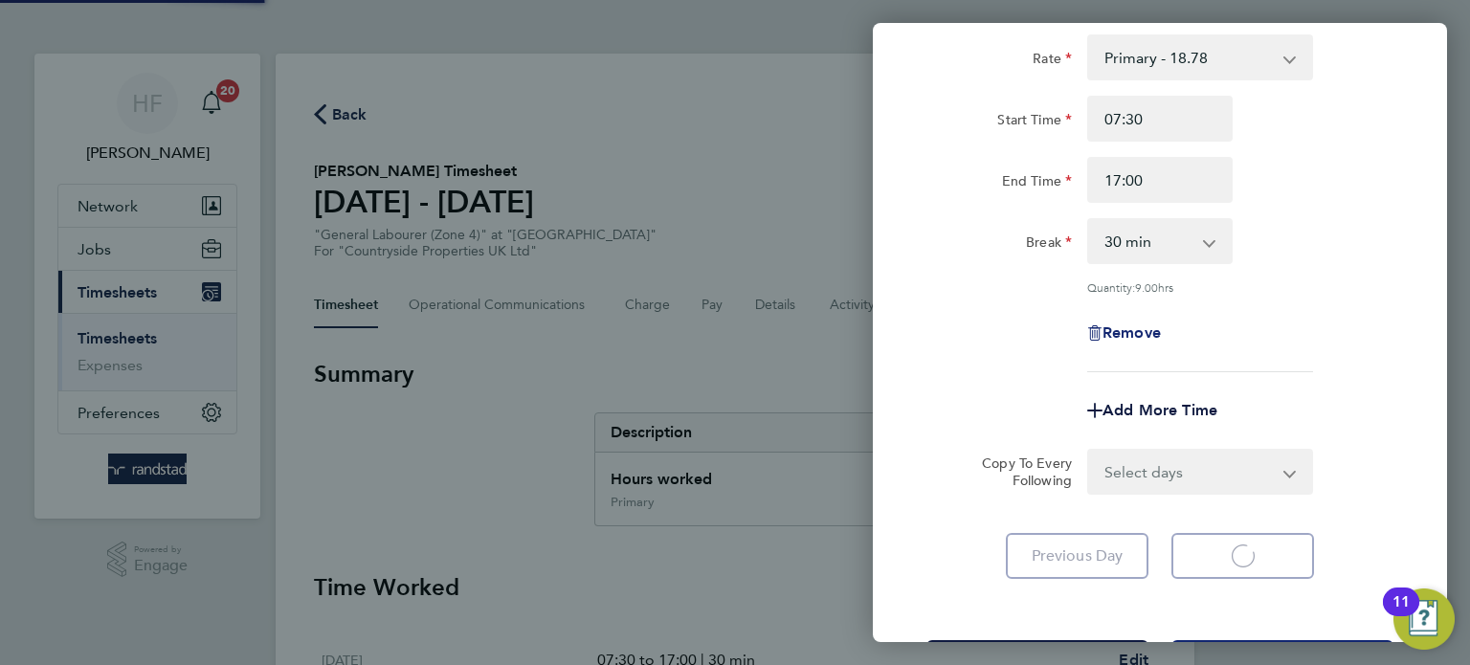
select select "30"
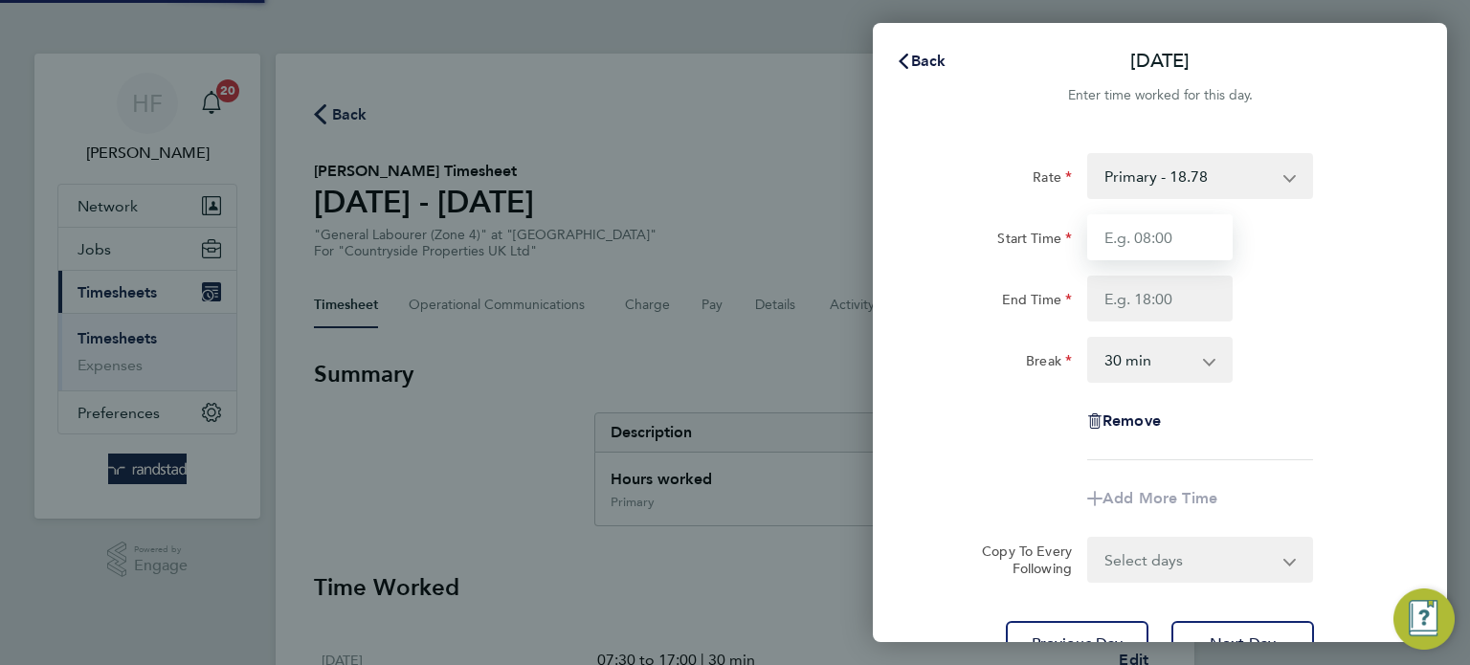
click at [1133, 237] on input "Start Time" at bounding box center [1159, 237] width 145 height 46
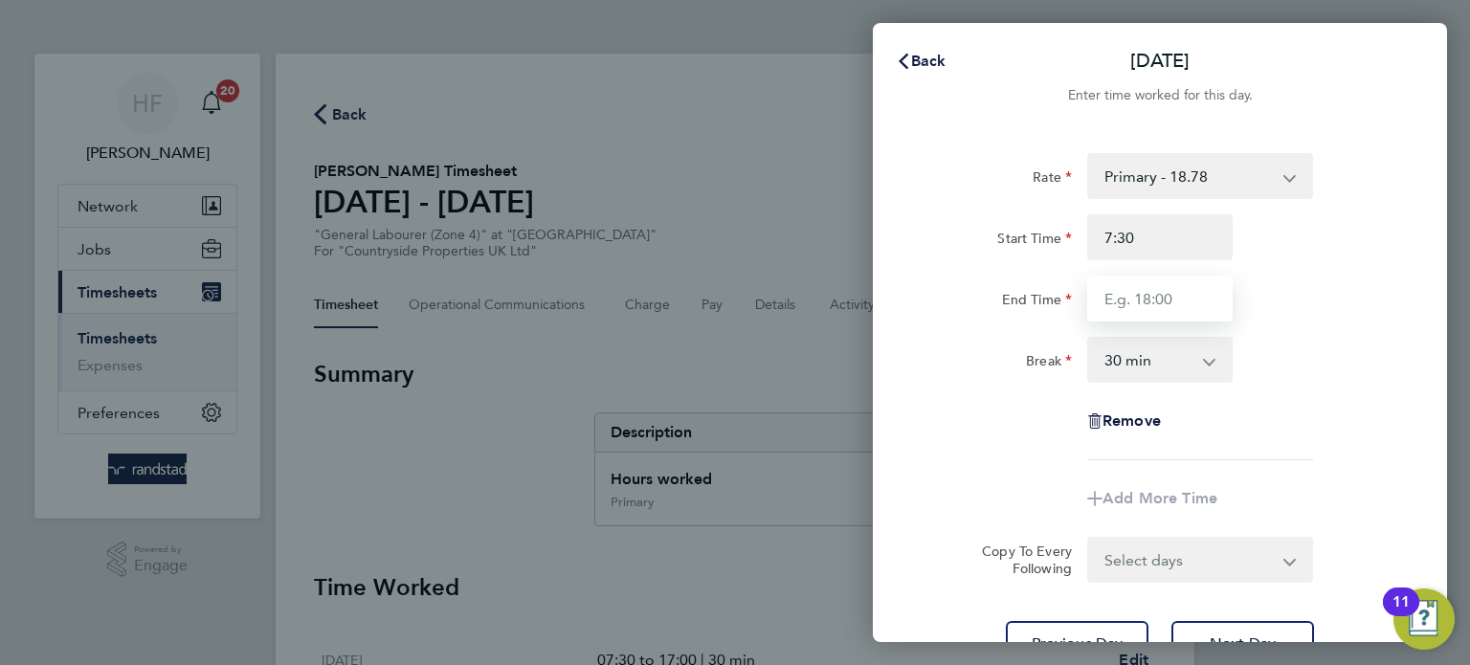
type input "07:30"
type input "17:00"
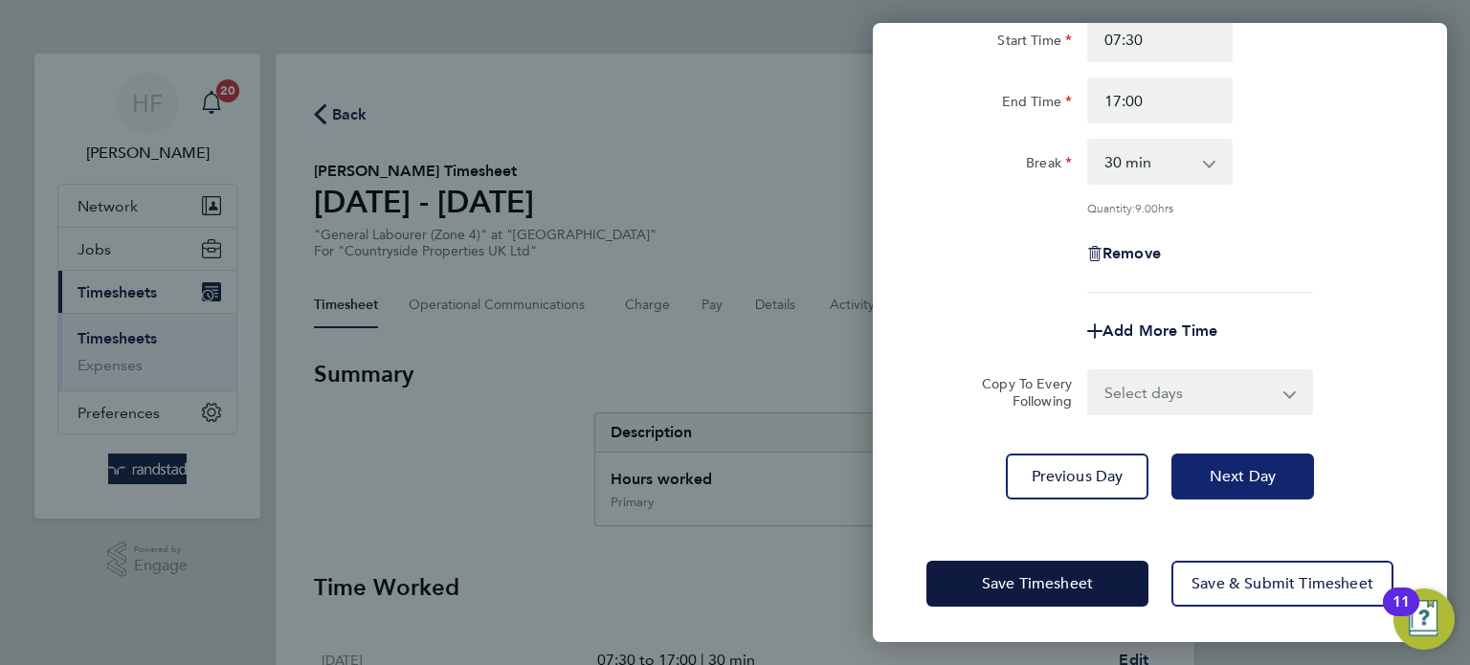
click at [1245, 485] on button "Next Day" at bounding box center [1242, 477] width 143 height 46
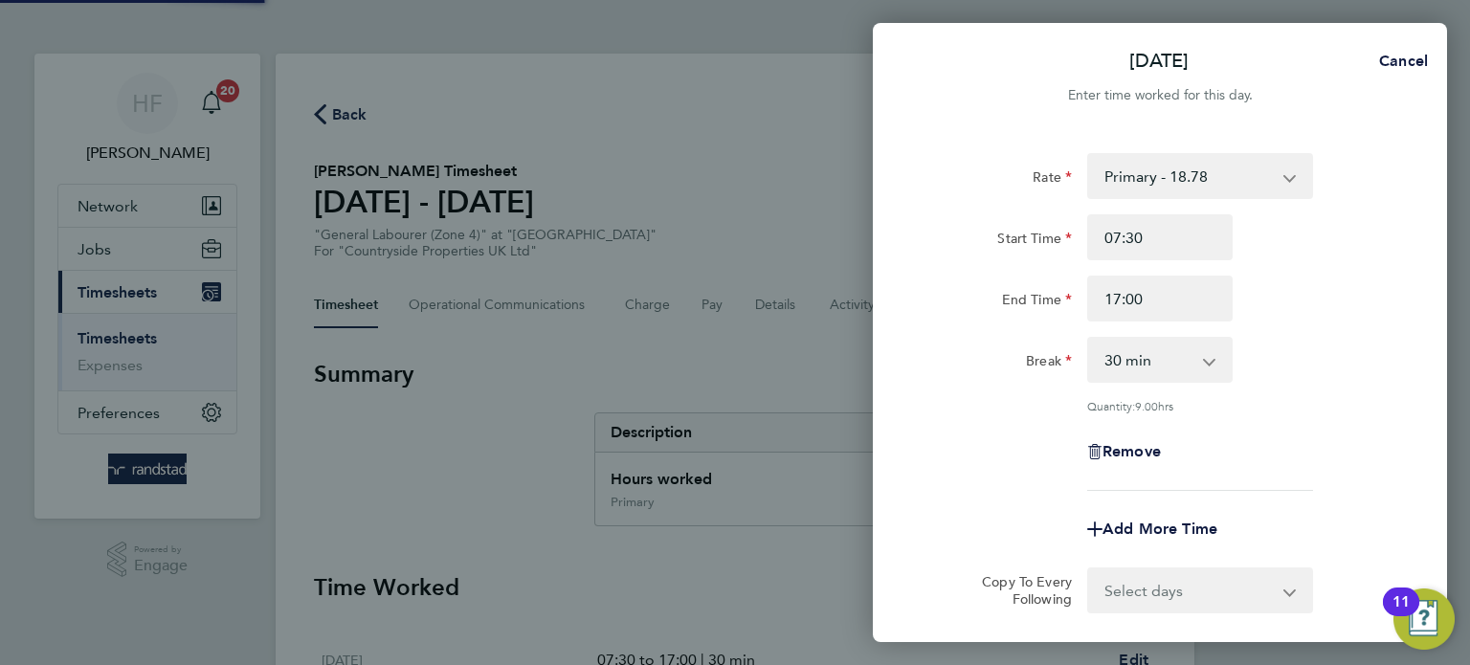
select select "30"
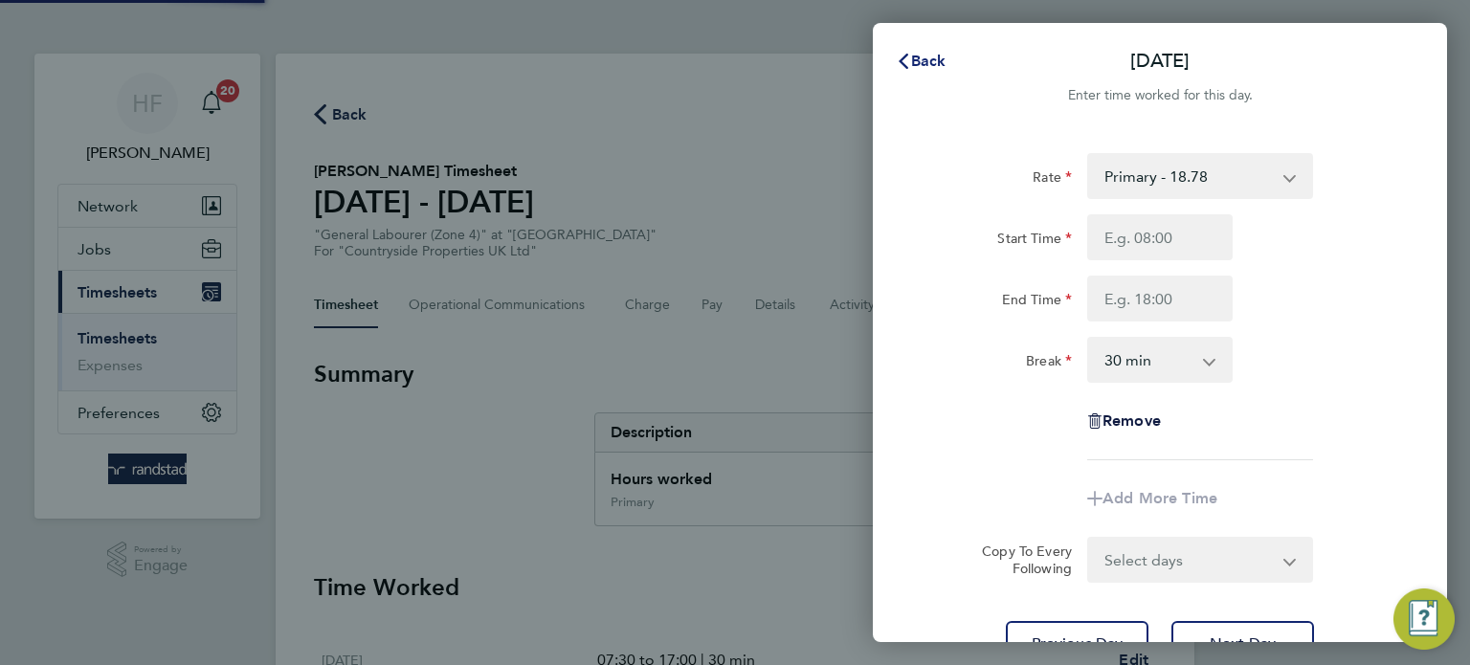
click at [922, 66] on span "Back" at bounding box center [928, 61] width 35 height 18
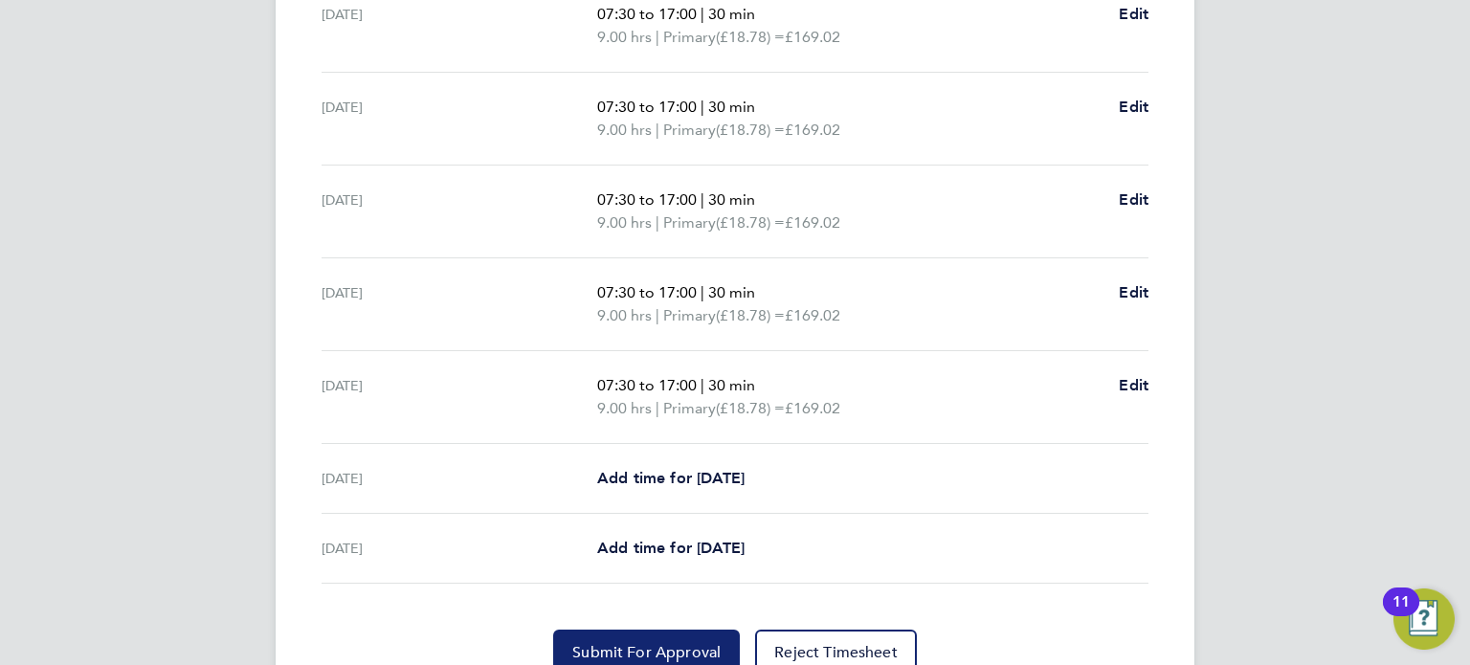
click at [655, 648] on span "Submit For Approval" at bounding box center [646, 652] width 148 height 19
